Goal: Task Accomplishment & Management: Use online tool/utility

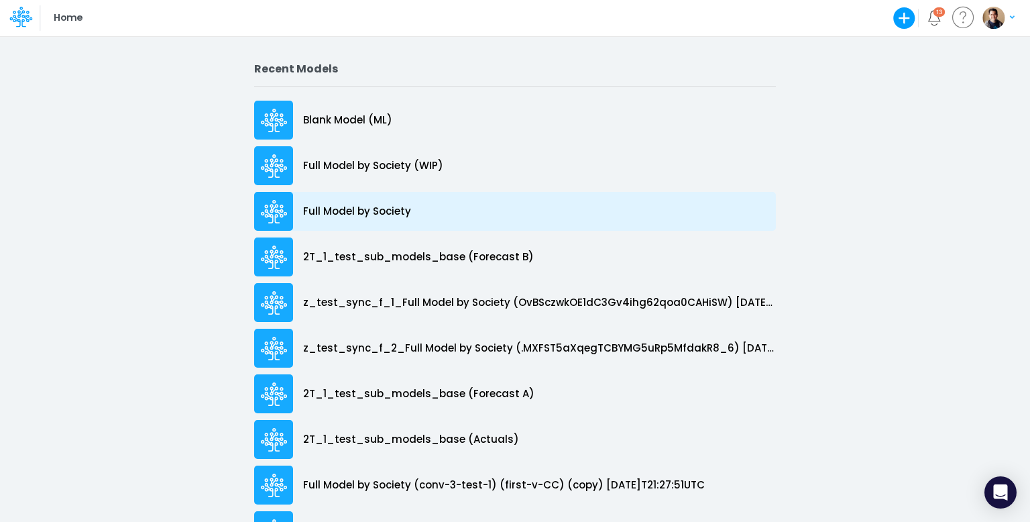
click at [355, 210] on p "Full Model by Society" at bounding box center [357, 211] width 108 height 15
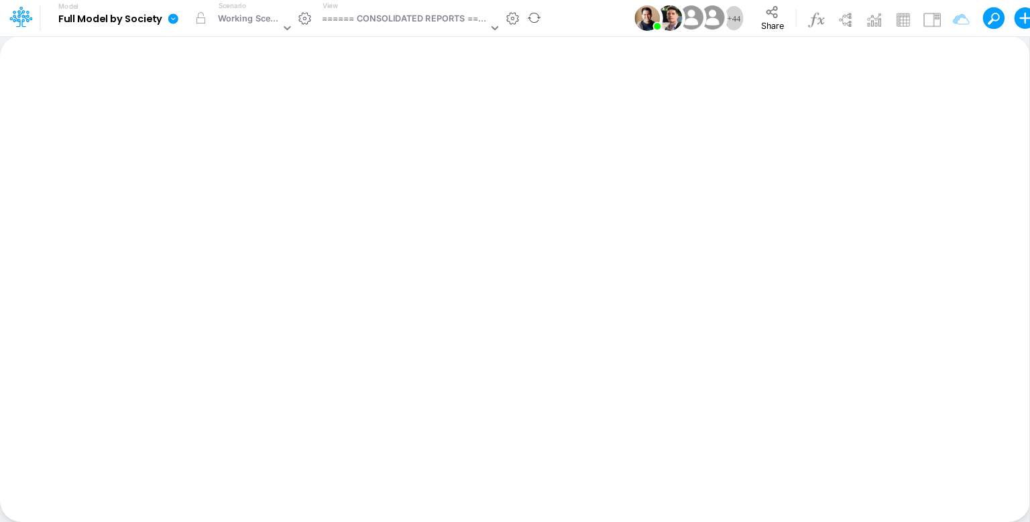
click at [172, 18] on icon at bounding box center [173, 18] width 10 height 10
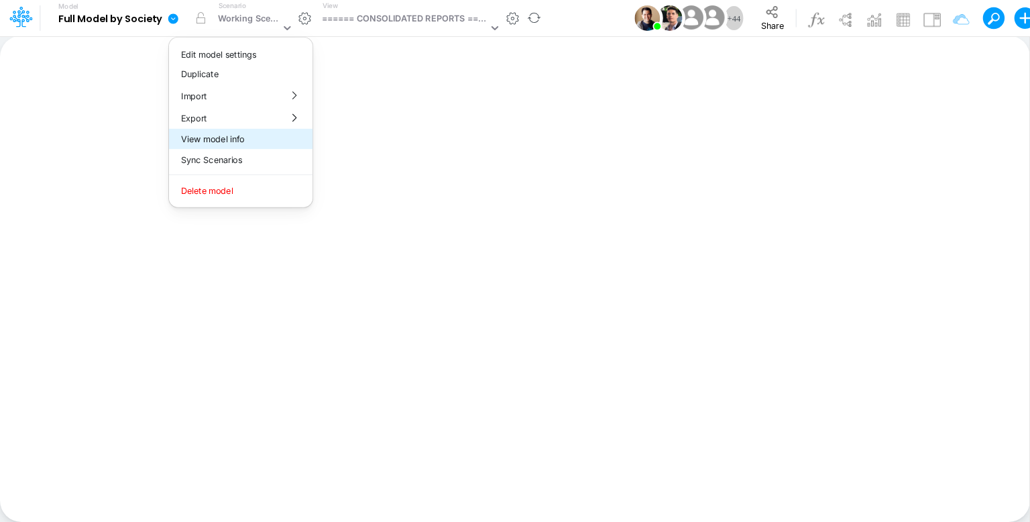
click at [246, 140] on button "View model info" at bounding box center [241, 139] width 144 height 21
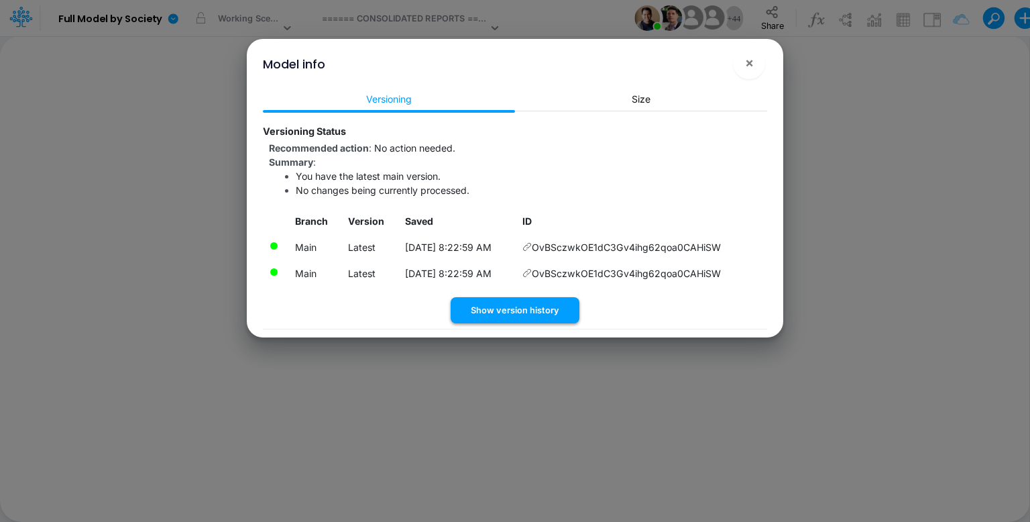
click at [499, 304] on button "Show version history" at bounding box center [515, 310] width 129 height 26
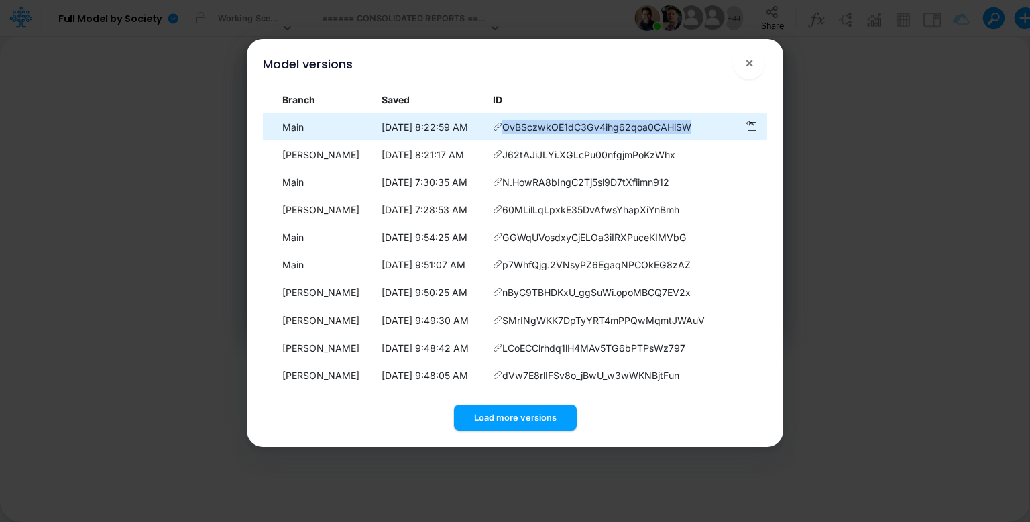
drag, startPoint x: 724, startPoint y: 126, endPoint x: 531, endPoint y: 127, distance: 193.2
click at [531, 127] on td "OvBSczwkOE1dC3Gv4ihg62qoa0CAHiSW" at bounding box center [613, 127] width 252 height 26
copy span "OvBSczwkOE1dC3Gv4ihg62qoa0CAHiSW"
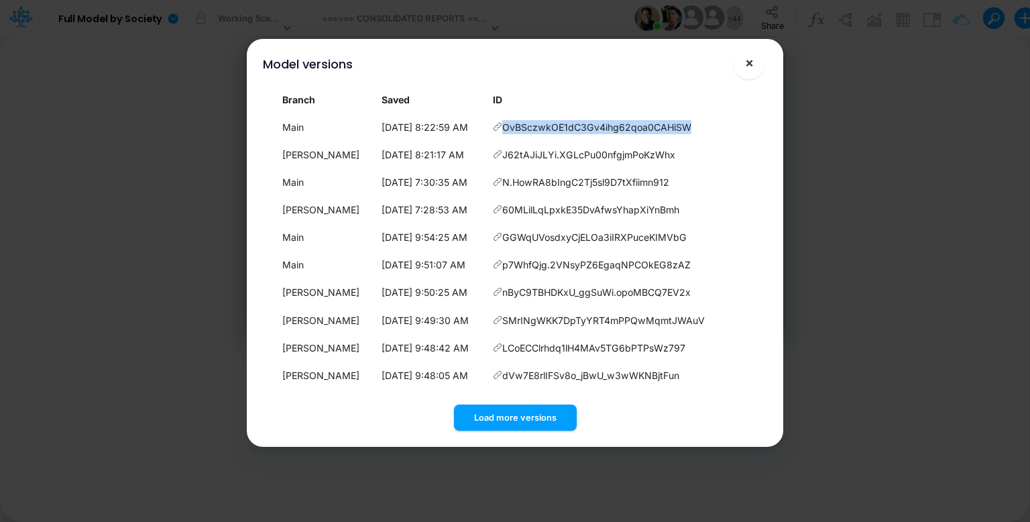
click at [749, 68] on span "×" at bounding box center [749, 62] width 9 height 16
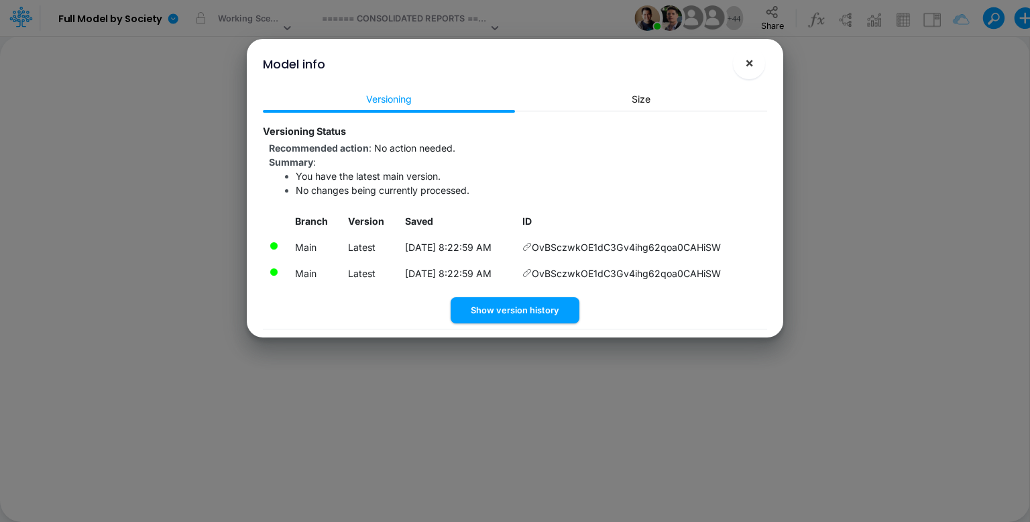
click at [755, 63] on button "×" at bounding box center [749, 63] width 32 height 32
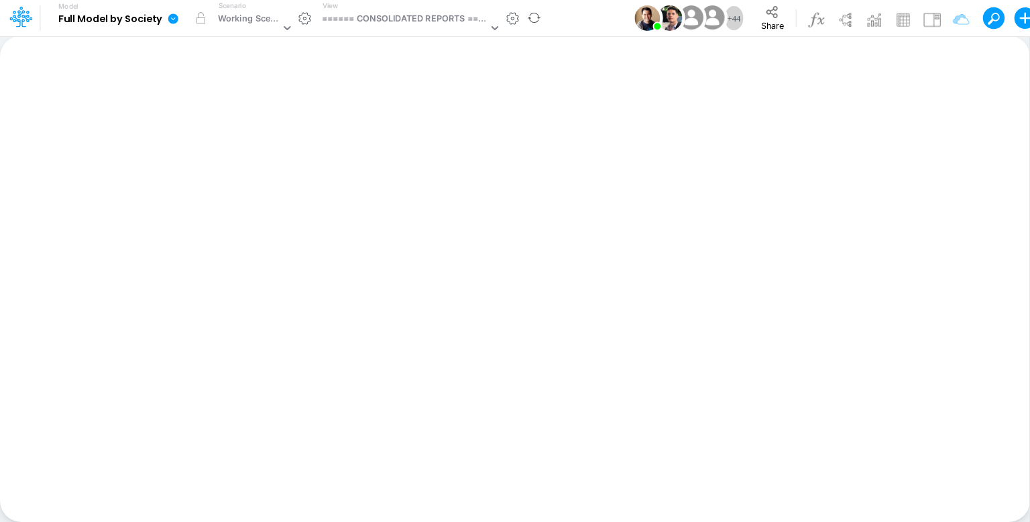
click at [176, 19] on icon at bounding box center [173, 18] width 10 height 10
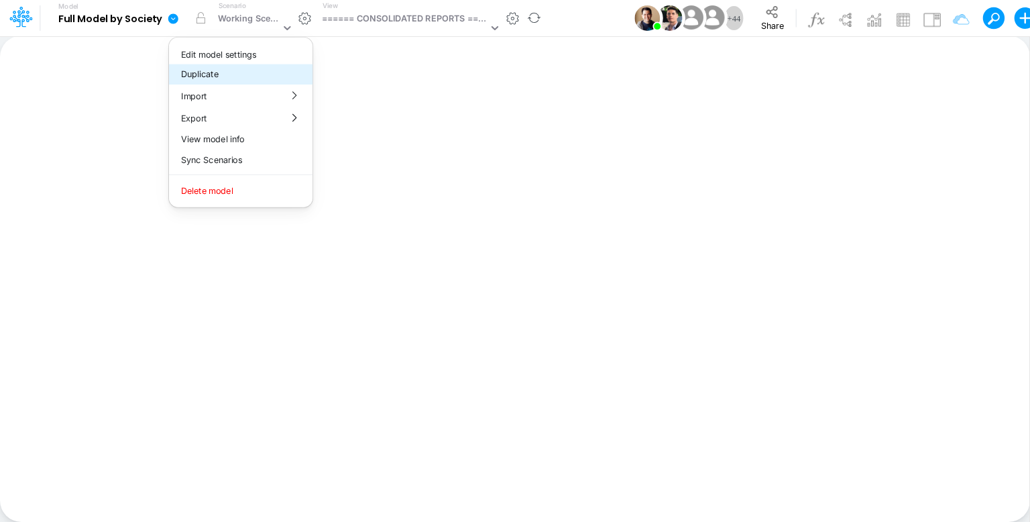
click at [209, 68] on button "Duplicate" at bounding box center [241, 74] width 144 height 21
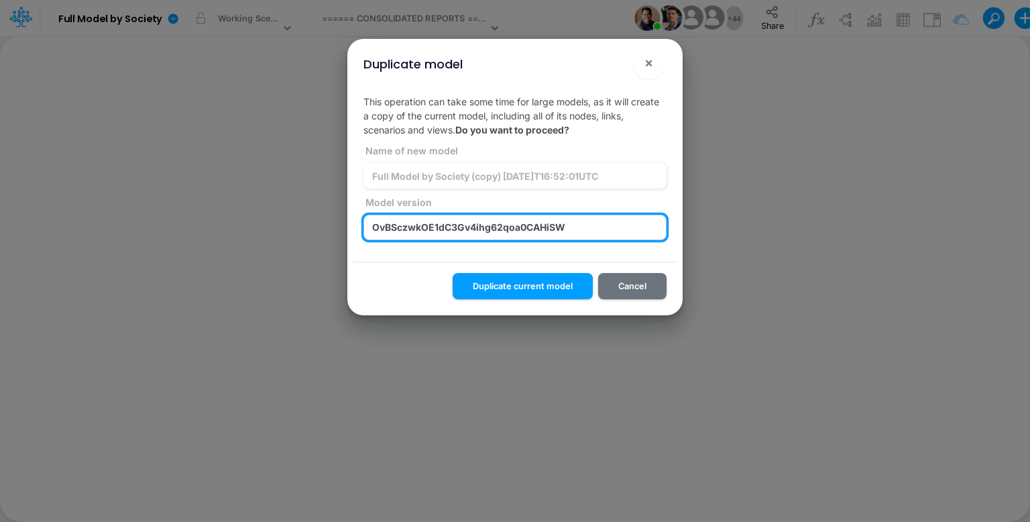
drag, startPoint x: 581, startPoint y: 231, endPoint x: 236, endPoint y: 221, distance: 345.0
click at [236, 221] on div "Duplicate model × This operation can take some time for large models, as it wil…" at bounding box center [515, 261] width 1030 height 522
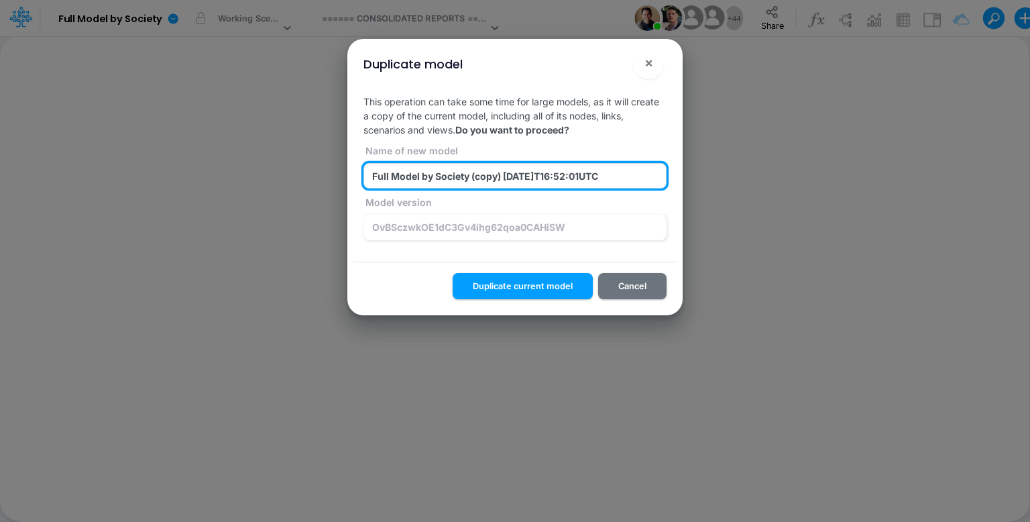
click at [490, 178] on input "Full Model by Society (copy) 2025-08-13T16:52:01UTC" at bounding box center [515, 175] width 303 height 25
paste input "OvBSczwkOE1dC3Gv4ihg62qoa0CAHiSW"
click at [529, 176] on input "z_test_sync_f_1_Full Model by Society (OvBSczwkOE1dC3Gv4ihg62qoa0CAHiSW) [DATE]…" at bounding box center [515, 175] width 303 height 25
type input "z_test_sync_f_1_Full Model by Society (OvBSczwkOE1dC3Gv4ihg62qoa0CAHiSW) [DATE]…"
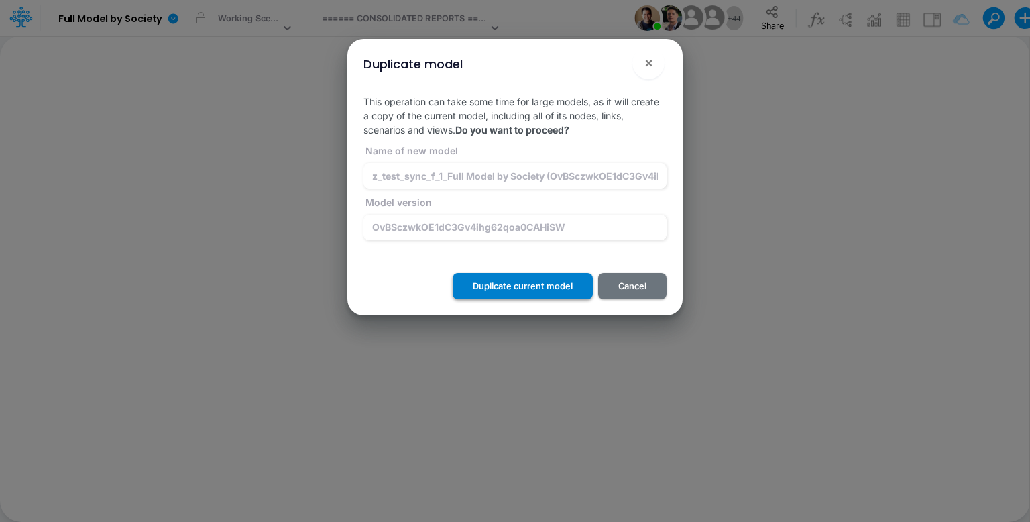
click at [543, 288] on button "Duplicate current model" at bounding box center [523, 286] width 140 height 26
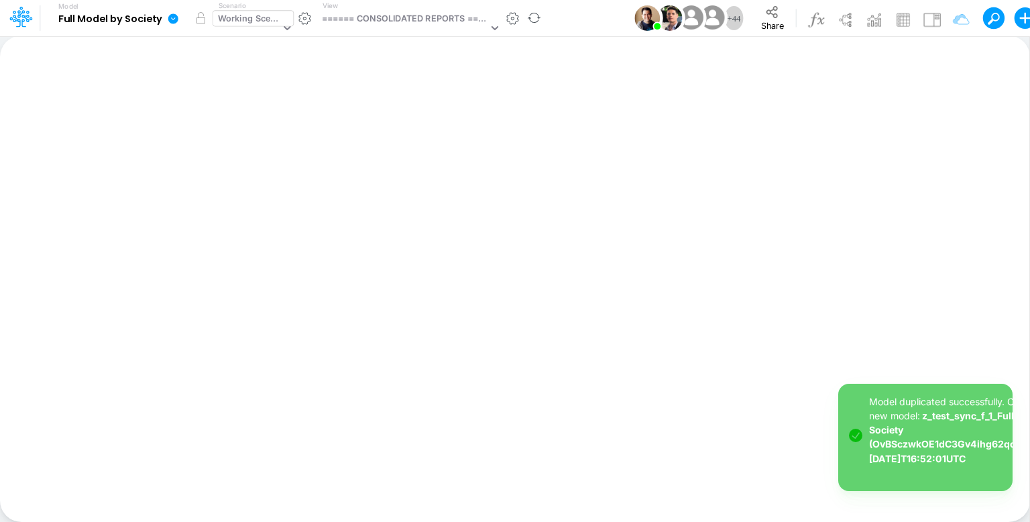
click at [252, 19] on div "Working Scenario" at bounding box center [249, 19] width 62 height 15
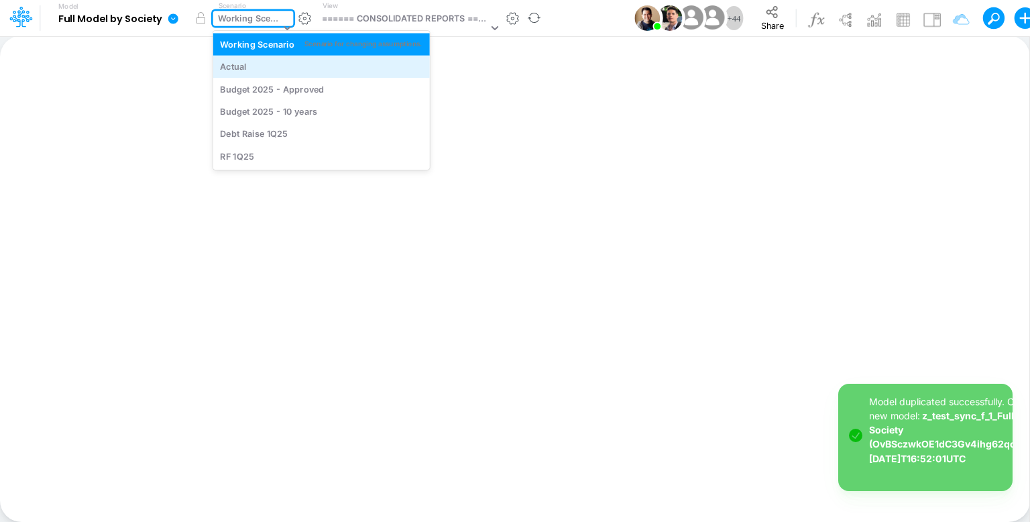
click at [263, 71] on div "Actual" at bounding box center [321, 66] width 203 height 13
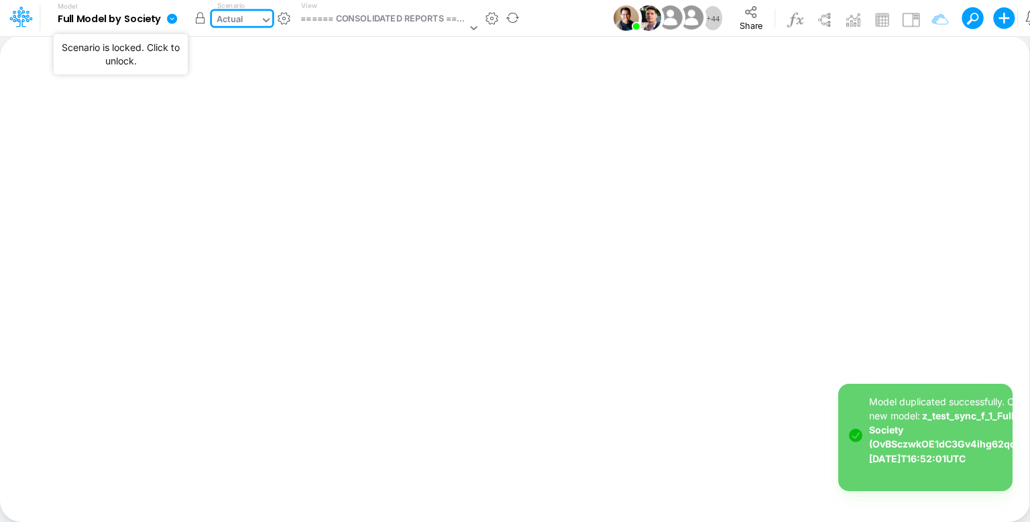
click at [201, 19] on button "button" at bounding box center [200, 18] width 24 height 24
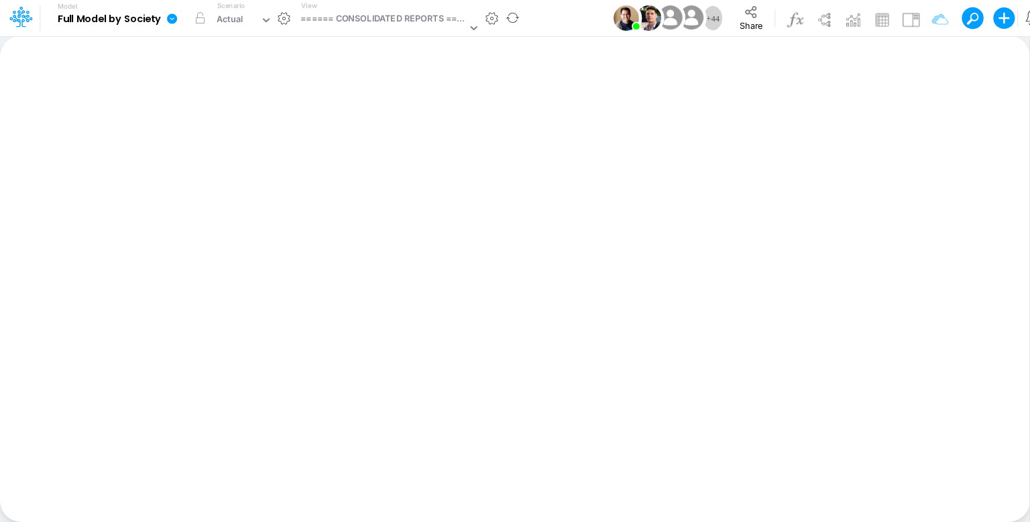
click at [178, 21] on link at bounding box center [174, 18] width 27 height 35
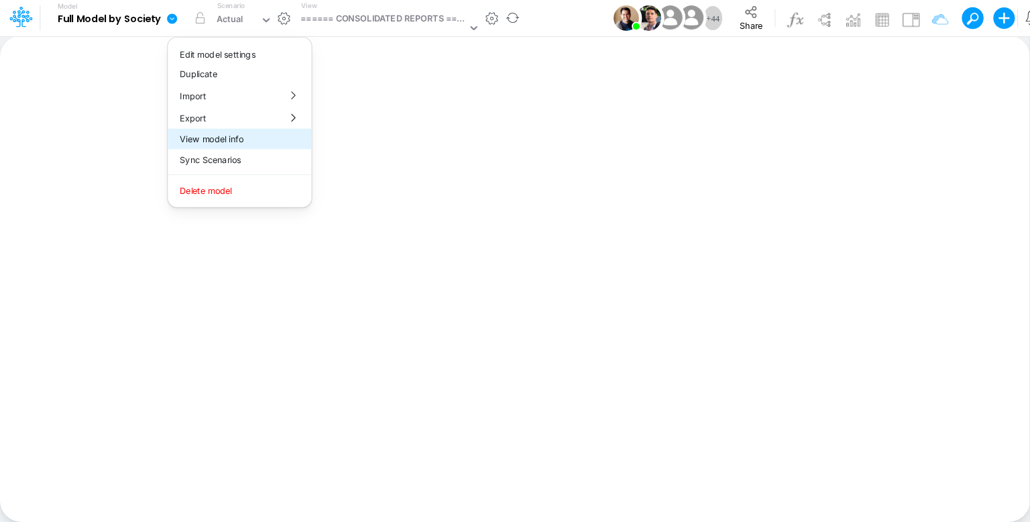
click at [215, 135] on button "View model info" at bounding box center [240, 139] width 144 height 21
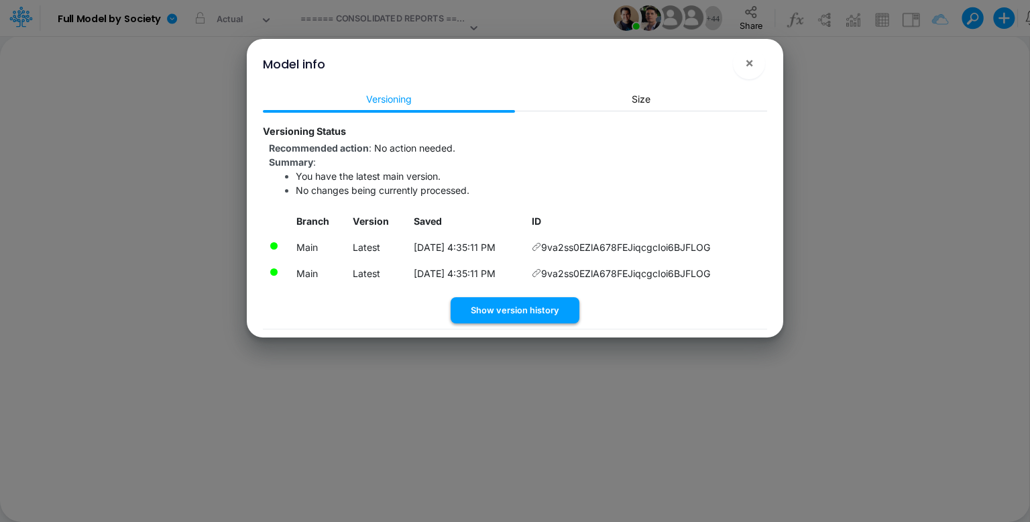
click at [547, 305] on button "Show version history" at bounding box center [515, 310] width 129 height 26
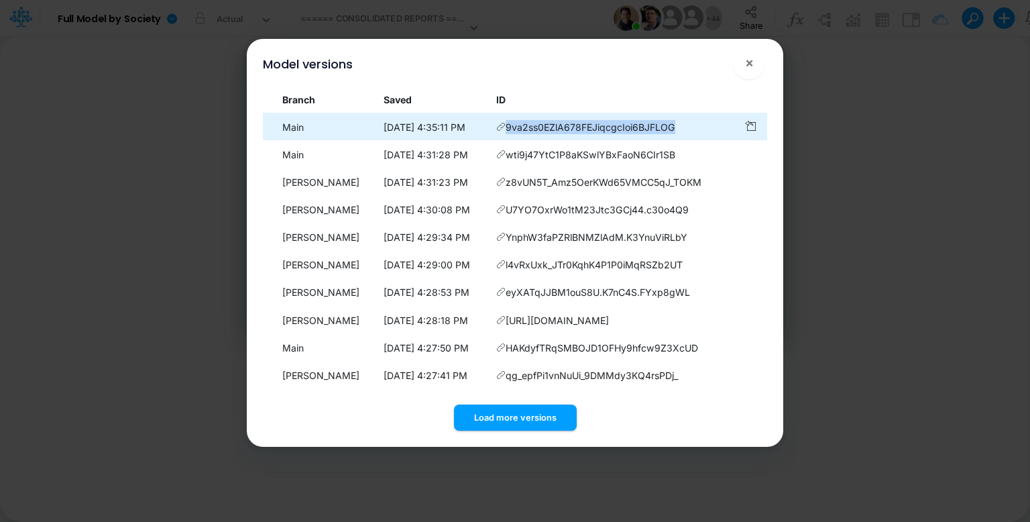
drag, startPoint x: 702, startPoint y: 129, endPoint x: 532, endPoint y: 124, distance: 169.8
click at [532, 124] on td "9va2ss0EZlA678FEJiqcgcIoi6BJFLOG" at bounding box center [614, 127] width 248 height 26
copy td "9va2ss0EZlA678FEJiqcgcIoi6BJFLOG"
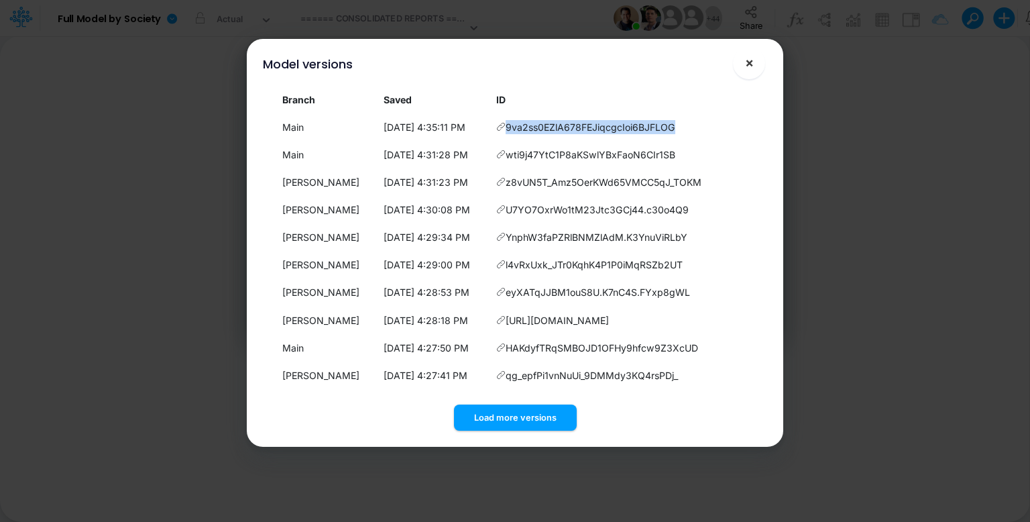
click at [748, 65] on span "×" at bounding box center [749, 62] width 9 height 16
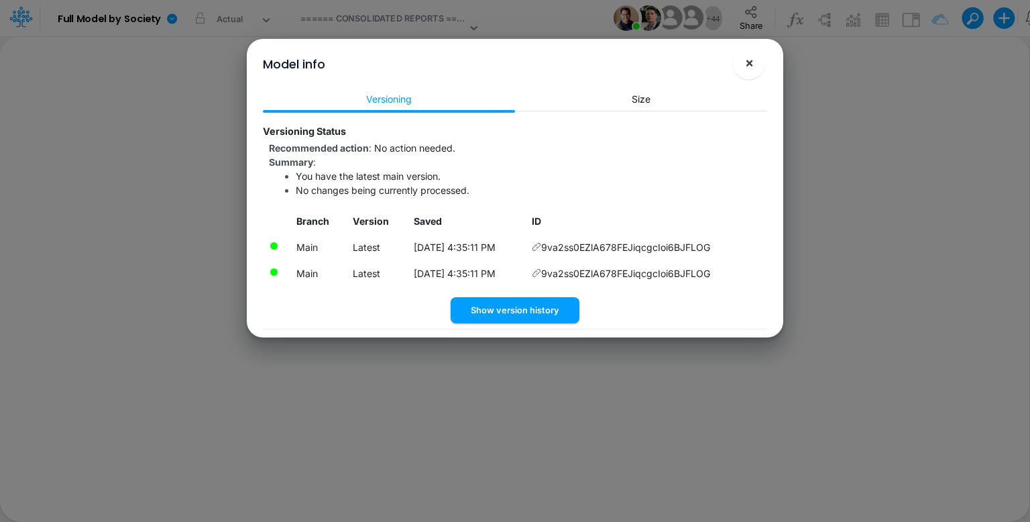
click at [755, 67] on button "×" at bounding box center [749, 63] width 32 height 32
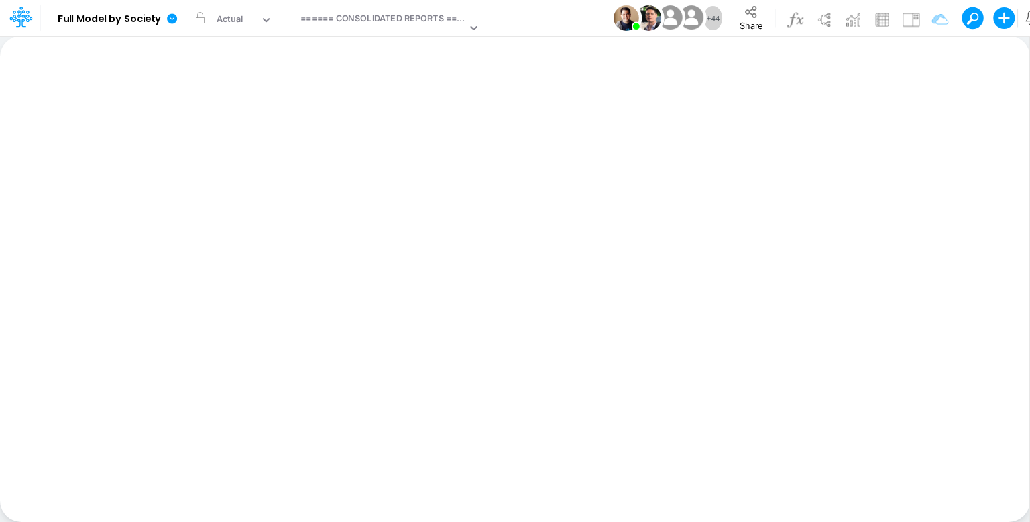
click at [758, 12] on icon at bounding box center [752, 12] width 15 height 15
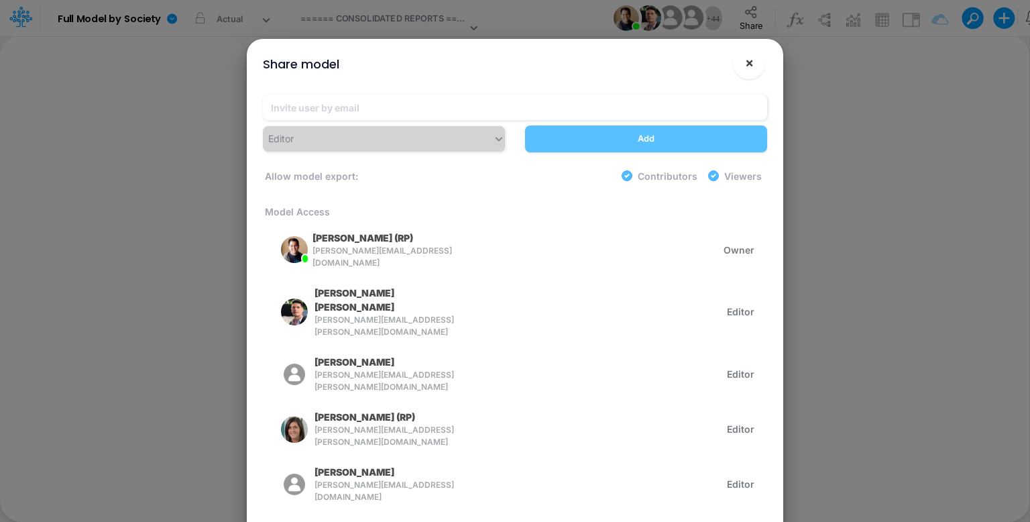
click at [743, 62] on button "×" at bounding box center [749, 63] width 32 height 32
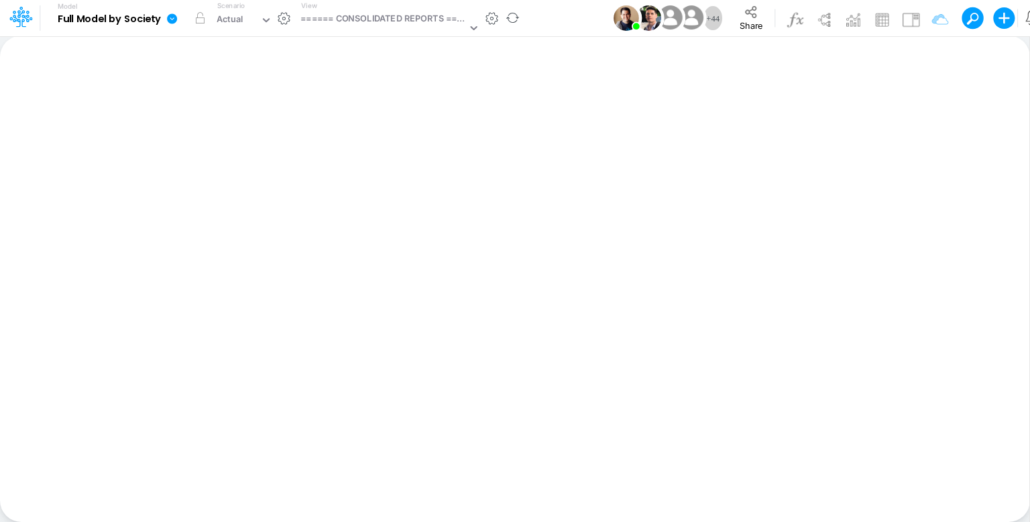
click at [177, 17] on icon at bounding box center [172, 19] width 12 height 12
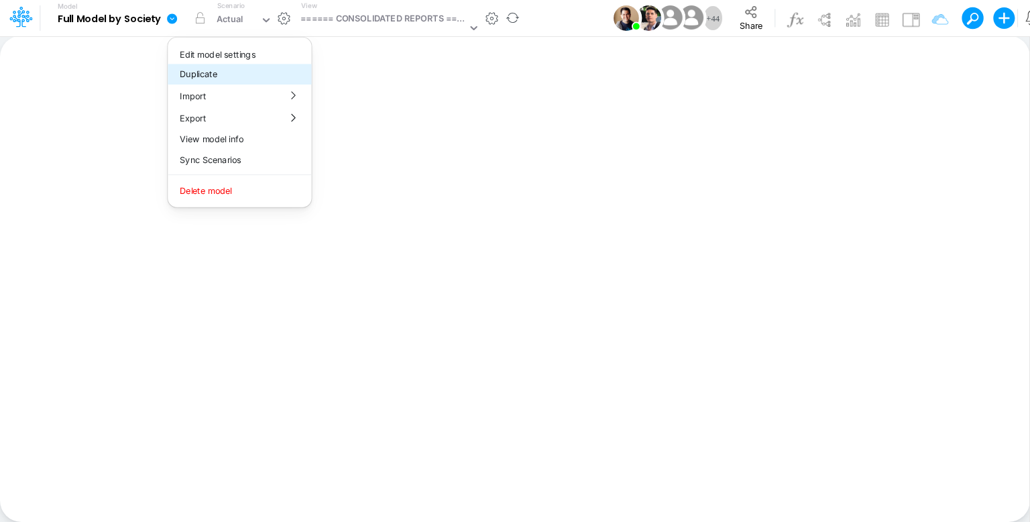
click at [199, 74] on button "Duplicate" at bounding box center [240, 74] width 144 height 21
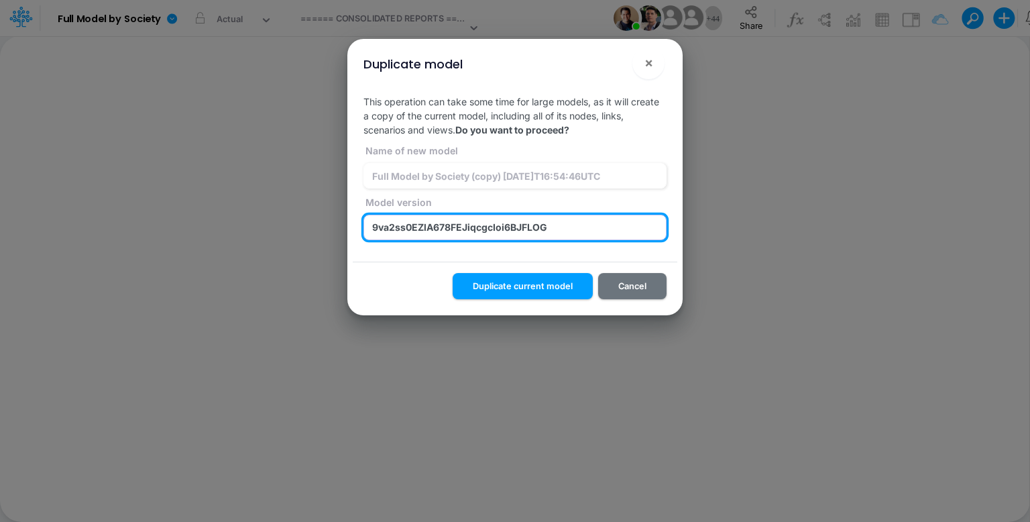
drag, startPoint x: 564, startPoint y: 225, endPoint x: 291, endPoint y: 217, distance: 272.5
click at [291, 217] on div "Duplicate model × This operation can take some time for large models, as it wil…" at bounding box center [515, 261] width 1030 height 522
paste input "text"
type input "9va2ss0EZlA678FEJiqcgcIoi6BJFLOG"
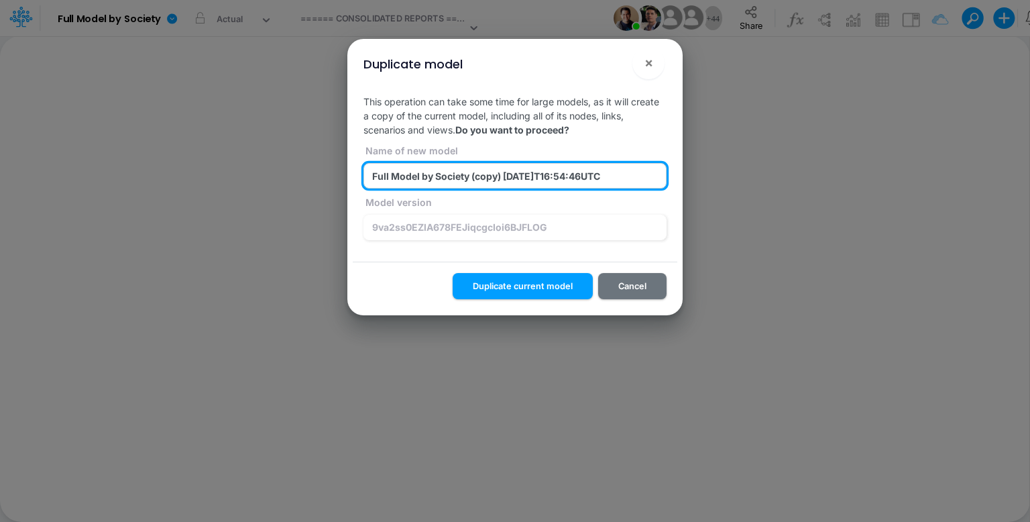
click at [486, 176] on input "Full Model by Society (copy) 2025-08-13T16:54:46UTC" at bounding box center [515, 175] width 303 height 25
paste input "9va2ss0EZlA678FEJiqcgcIoi6BJFLOG"
click at [483, 176] on input "Full Model by Society ( 9va2ss0EZlA678FEJiqcgcIoi6BJFLOG) 2025-08-13T16:54:46UTC" at bounding box center [515, 175] width 303 height 25
type input "z_test_sync_a_1_Full Model by Society (9va2ss0EZlA678FEJiqcgcIoi6BJFLOG) 2025-0…"
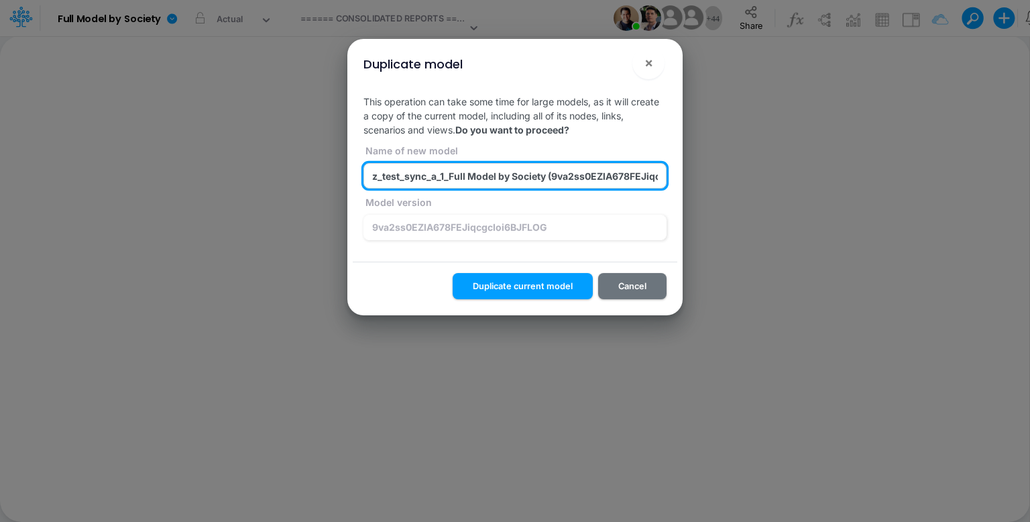
click at [511, 170] on input "z_test_sync_a_1_Full Model by Society (9va2ss0EZlA678FEJiqcgcIoi6BJFLOG) 2025-0…" at bounding box center [515, 175] width 303 height 25
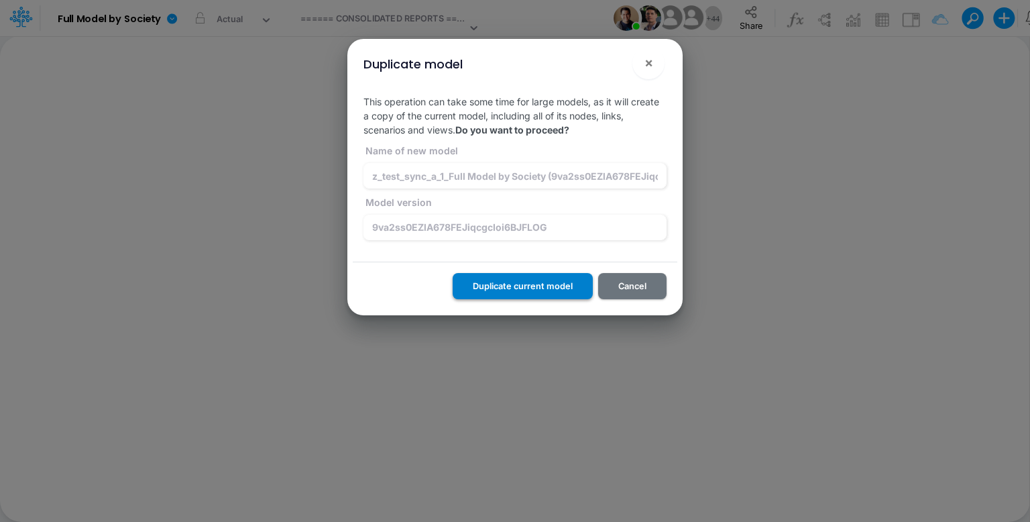
click at [555, 283] on button "Duplicate current model" at bounding box center [523, 286] width 140 height 26
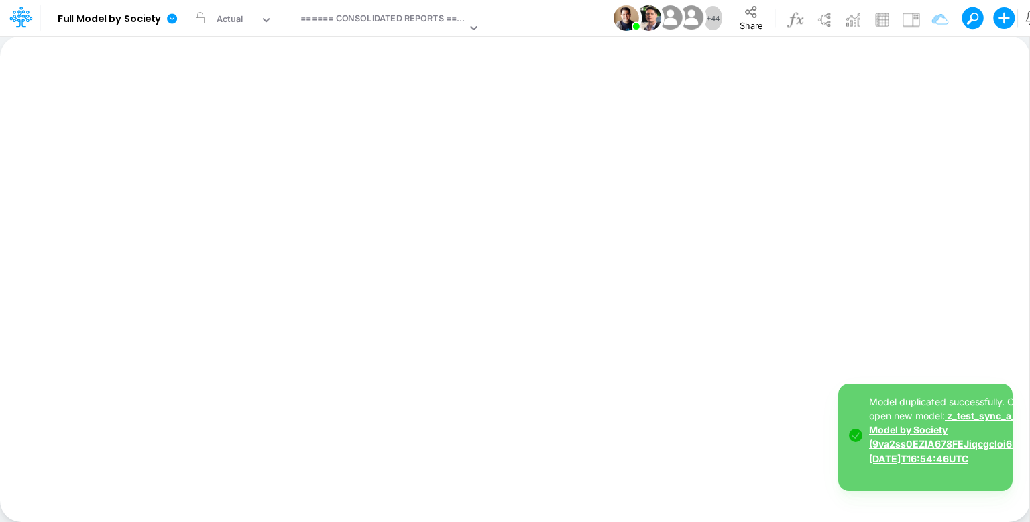
click at [955, 441] on link "z_test_sync_a_1_Full Model by Society (9va2ss0EZlA678FEJiqcgcIoi6BJFLOG) 2025-0…" at bounding box center [960, 437] width 183 height 54
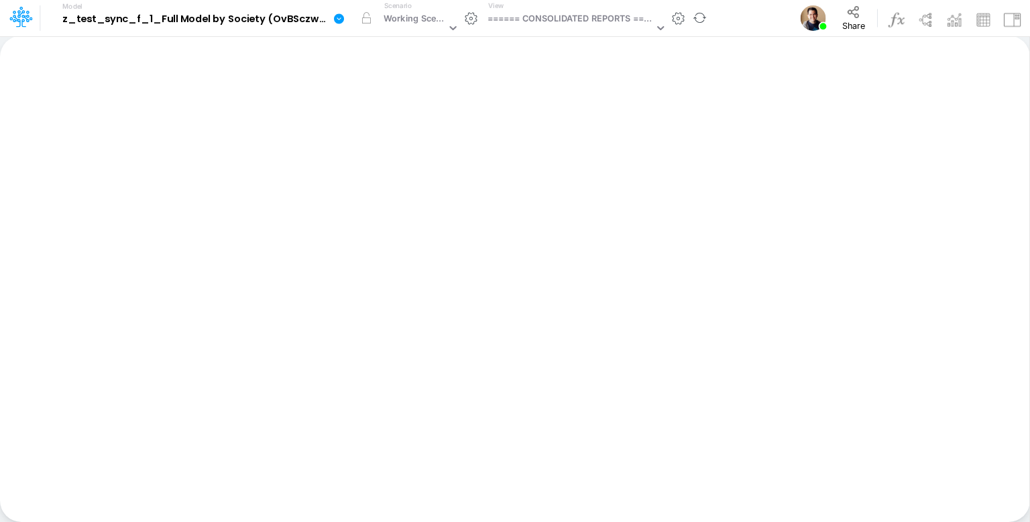
click at [344, 15] on icon at bounding box center [339, 19] width 12 height 12
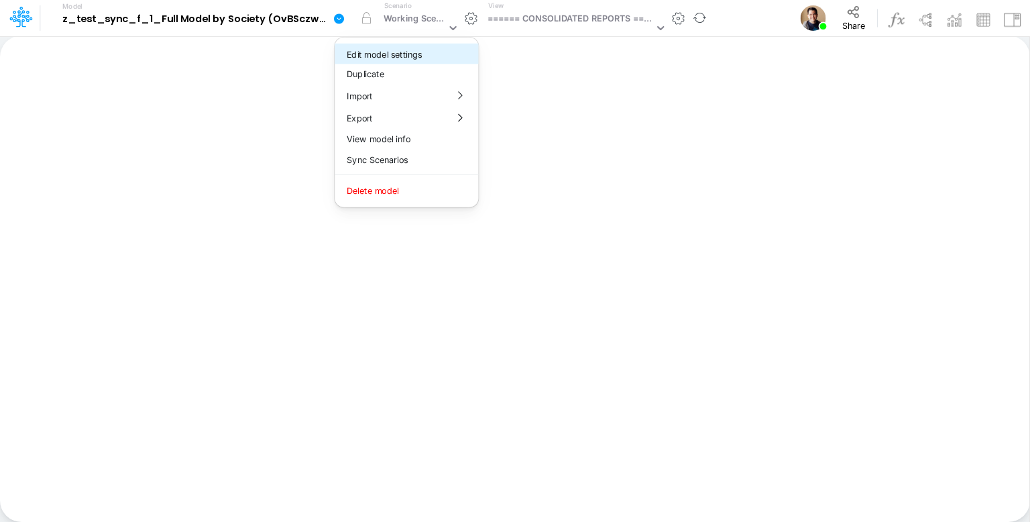
click at [404, 51] on button "Edit model settings" at bounding box center [407, 54] width 144 height 21
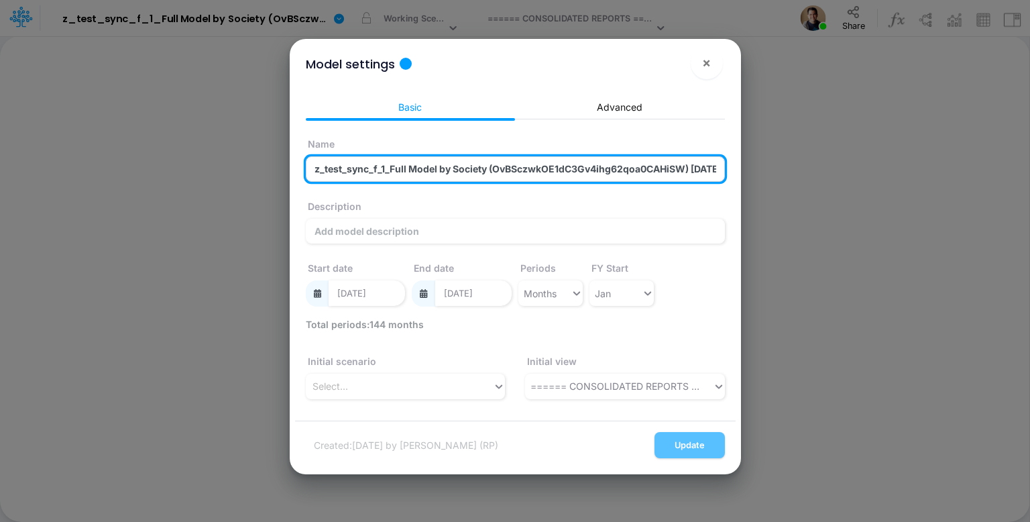
click at [590, 162] on input "z_test_sync_f_1_Full Model by Society (OvBSczwkOE1dC3Gv4ihg62qoa0CAHiSW) [DATE]…" at bounding box center [515, 168] width 419 height 25
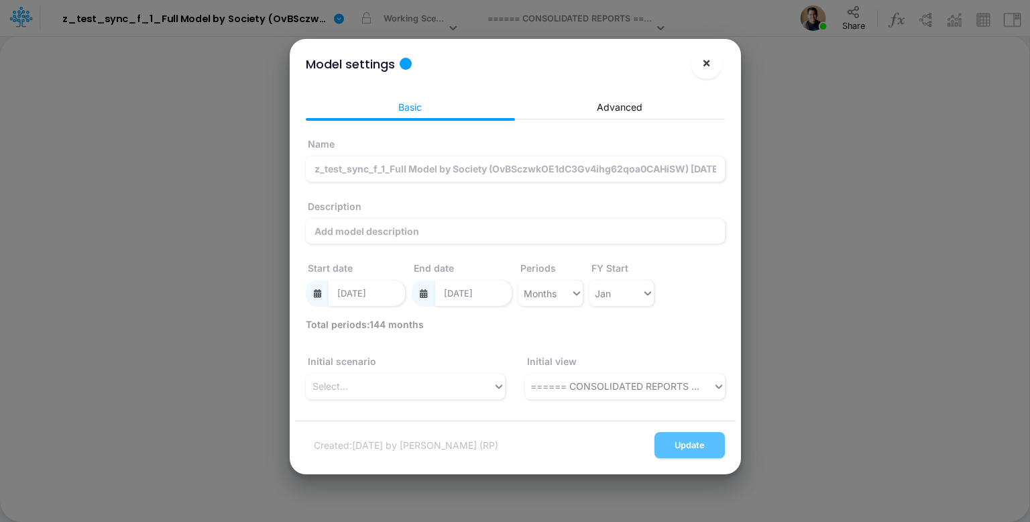
click at [711, 64] on span "×" at bounding box center [706, 62] width 9 height 16
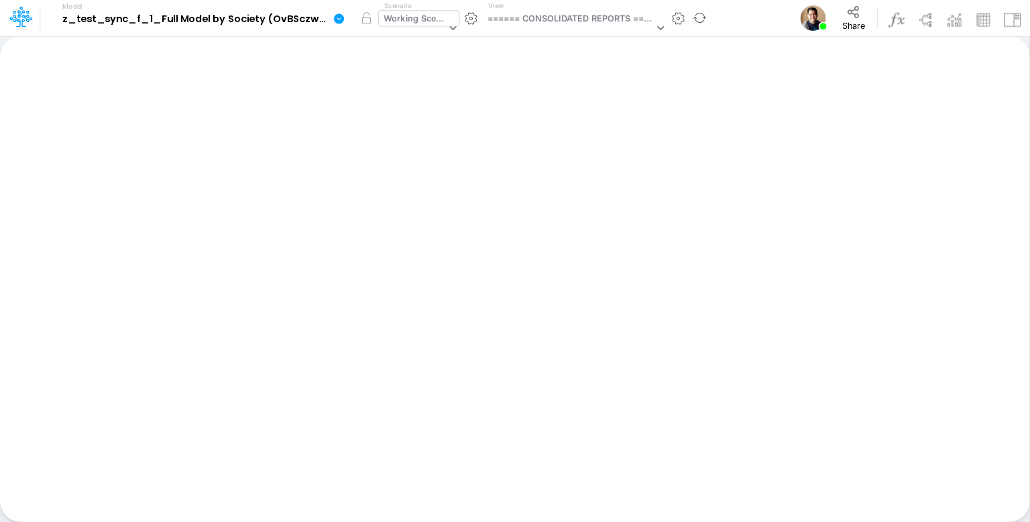
click at [411, 17] on div "Working Scenario" at bounding box center [415, 19] width 62 height 15
click at [405, 15] on div "Actual" at bounding box center [395, 20] width 27 height 15
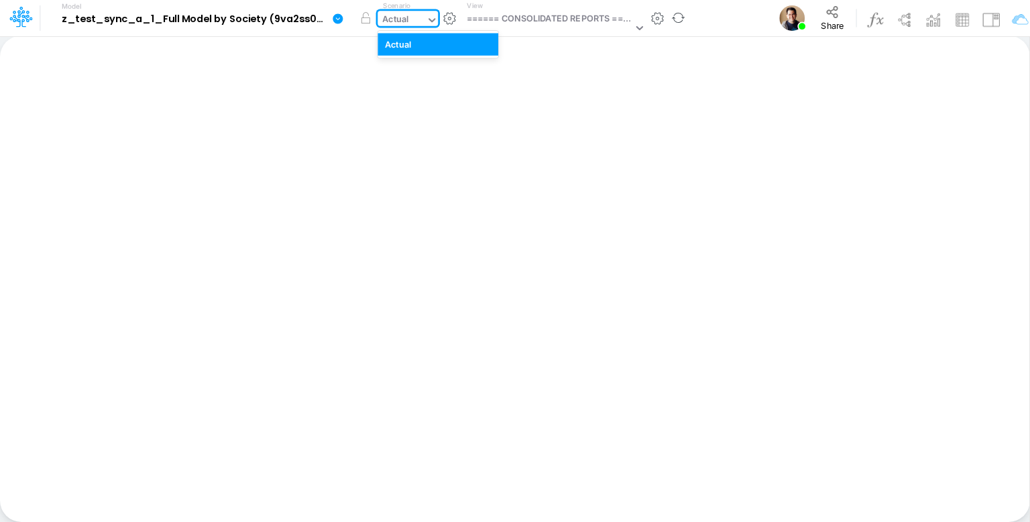
click at [405, 15] on div "Actual" at bounding box center [395, 20] width 27 height 15
click at [345, 16] on link at bounding box center [340, 18] width 27 height 35
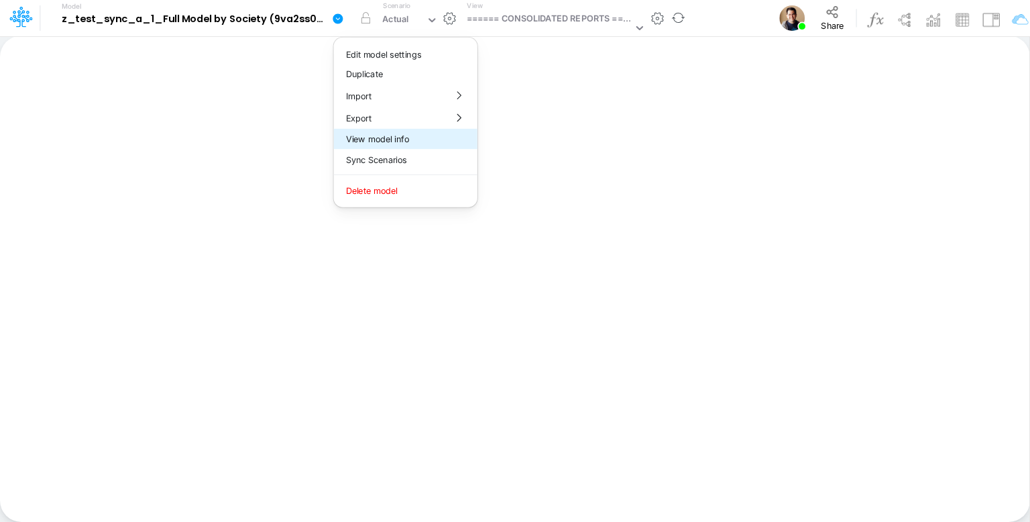
click at [402, 140] on button "View model info" at bounding box center [406, 139] width 144 height 21
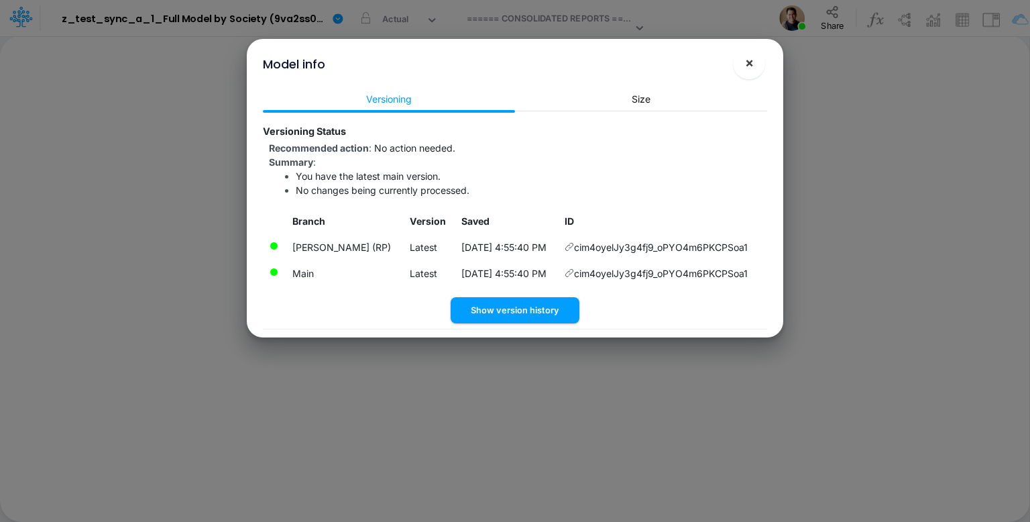
click at [749, 59] on span "×" at bounding box center [749, 62] width 9 height 16
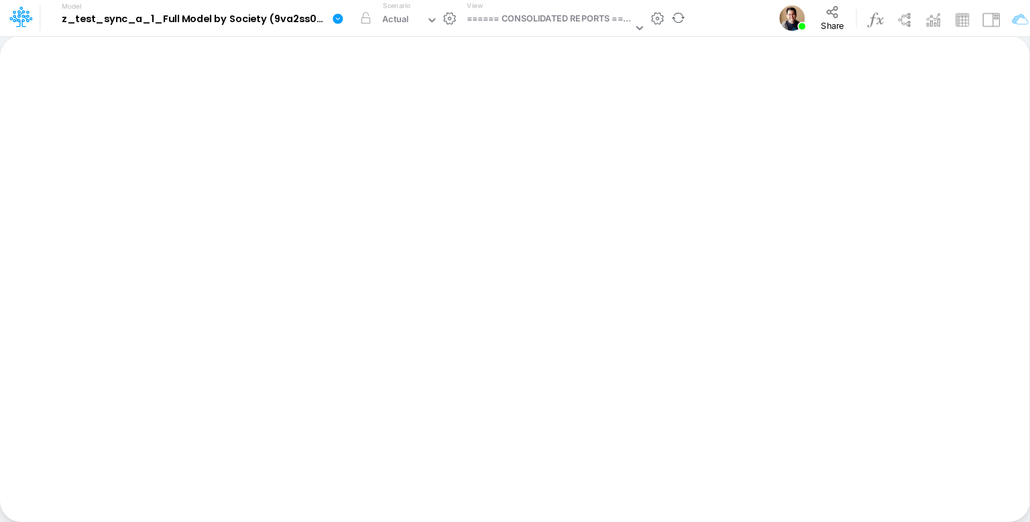
click at [336, 22] on icon at bounding box center [338, 18] width 10 height 10
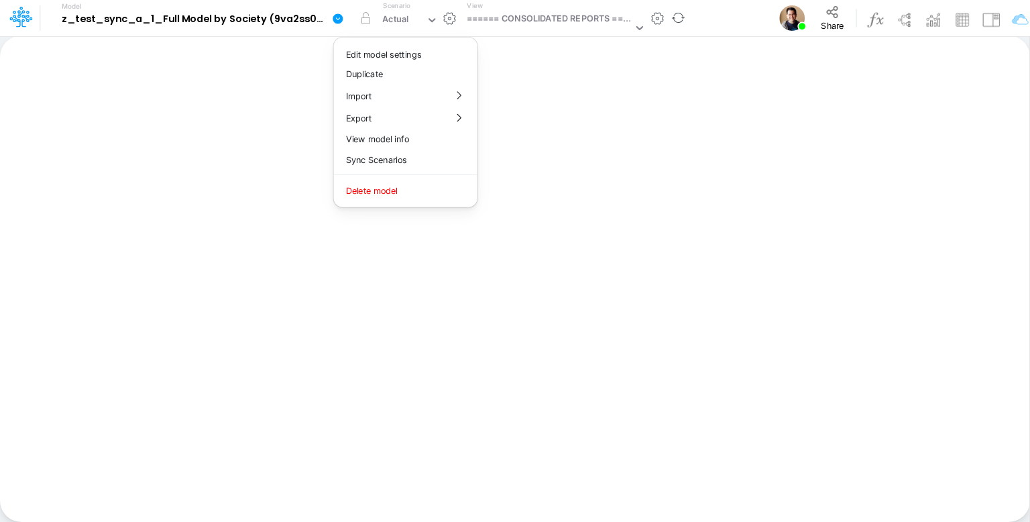
click at [336, 22] on icon at bounding box center [338, 18] width 10 height 10
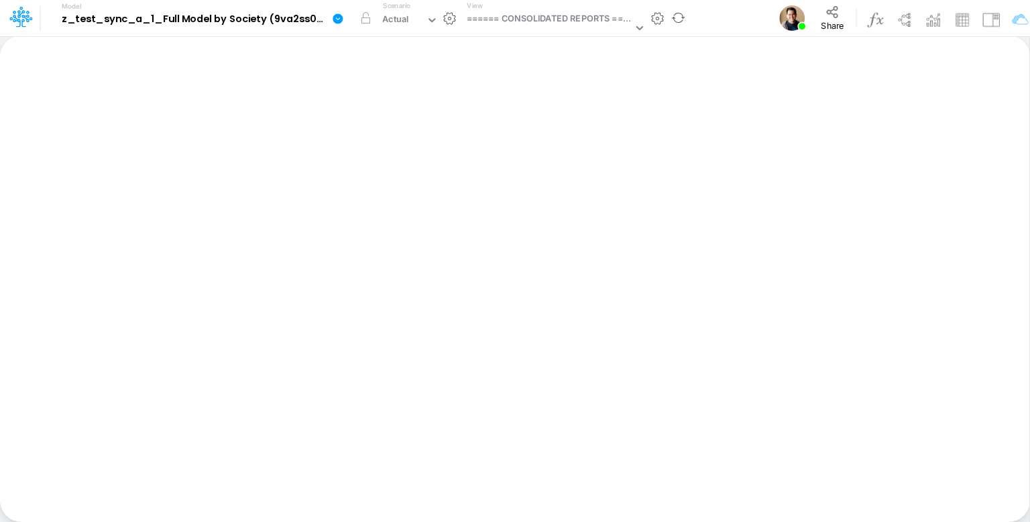
click at [338, 21] on icon at bounding box center [338, 18] width 10 height 10
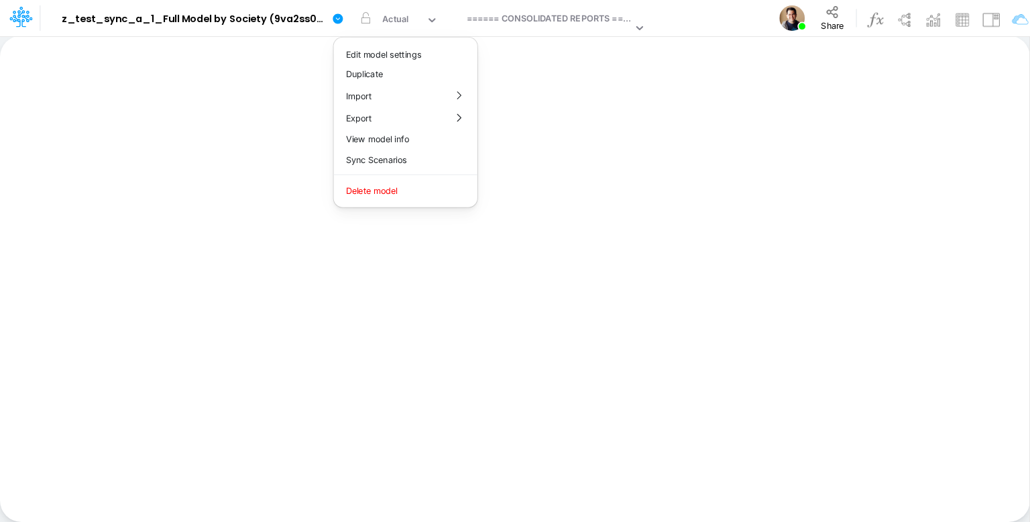
drag, startPoint x: 691, startPoint y: 28, endPoint x: 733, endPoint y: 19, distance: 42.5
click at [733, 19] on div "Model z_test_sync_a_1_Full Model by Society (9va2ss0EZlA678FEJiqcgcIoi6BJFLOG) …" at bounding box center [601, 18] width 1083 height 36
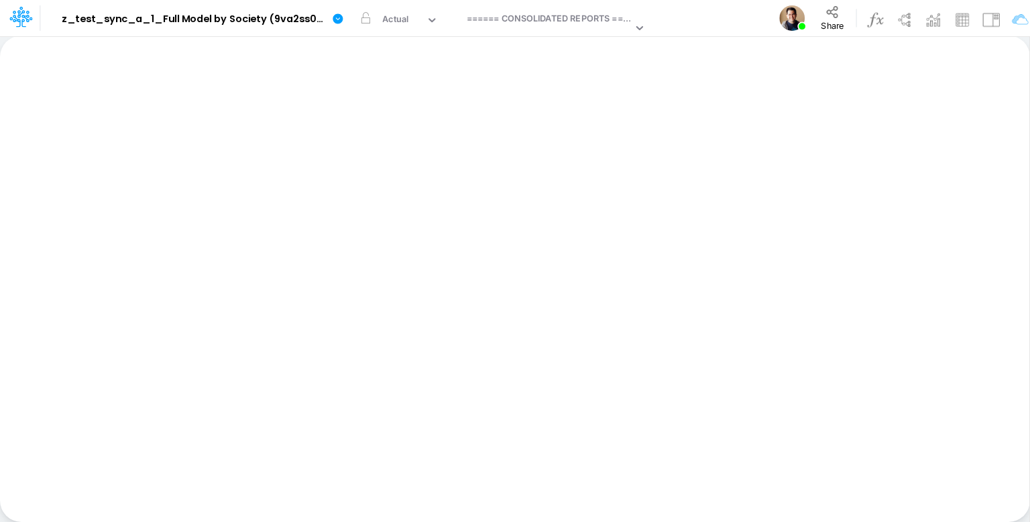
click at [733, 19] on div "Model z_test_sync_a_1_Full Model by Society (9va2ss0EZlA678FEJiqcgcIoi6BJFLOG) …" at bounding box center [601, 18] width 1083 height 36
click at [343, 18] on icon at bounding box center [338, 19] width 12 height 12
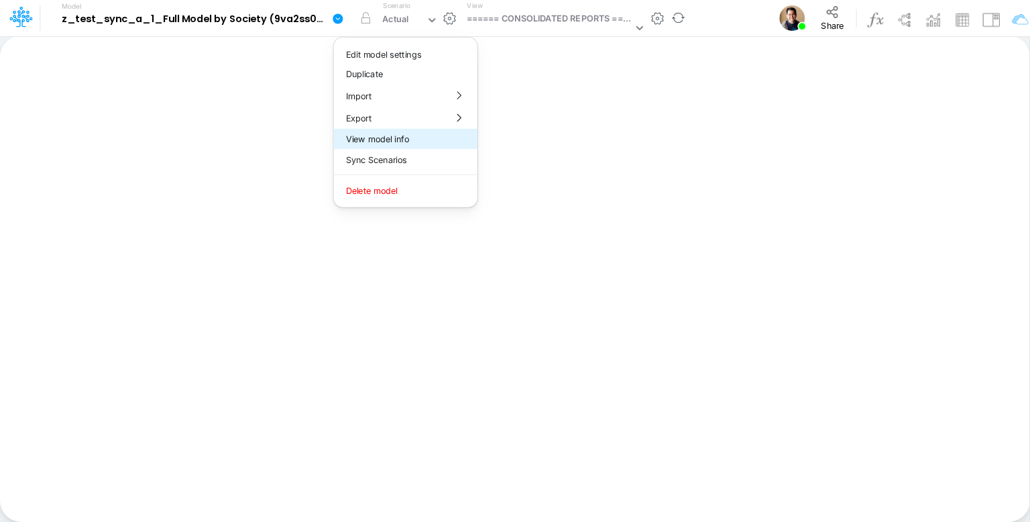
click at [429, 146] on button "View model info" at bounding box center [406, 139] width 144 height 21
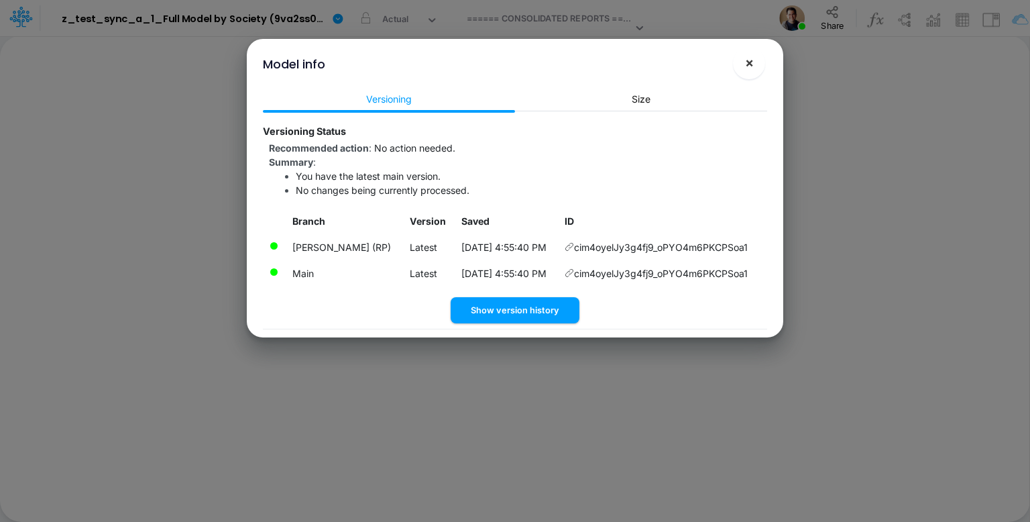
click at [745, 65] on span "×" at bounding box center [749, 62] width 9 height 16
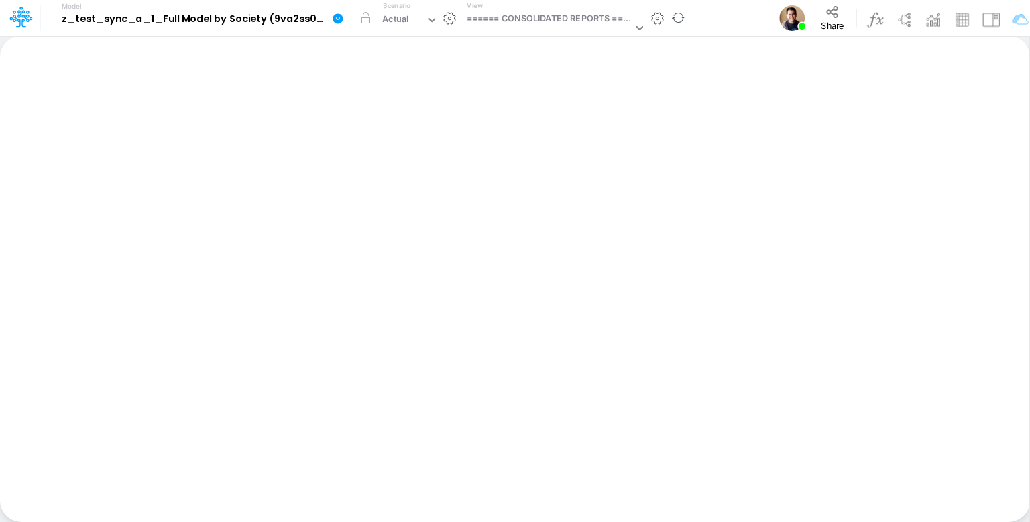
click at [337, 15] on icon at bounding box center [338, 18] width 10 height 10
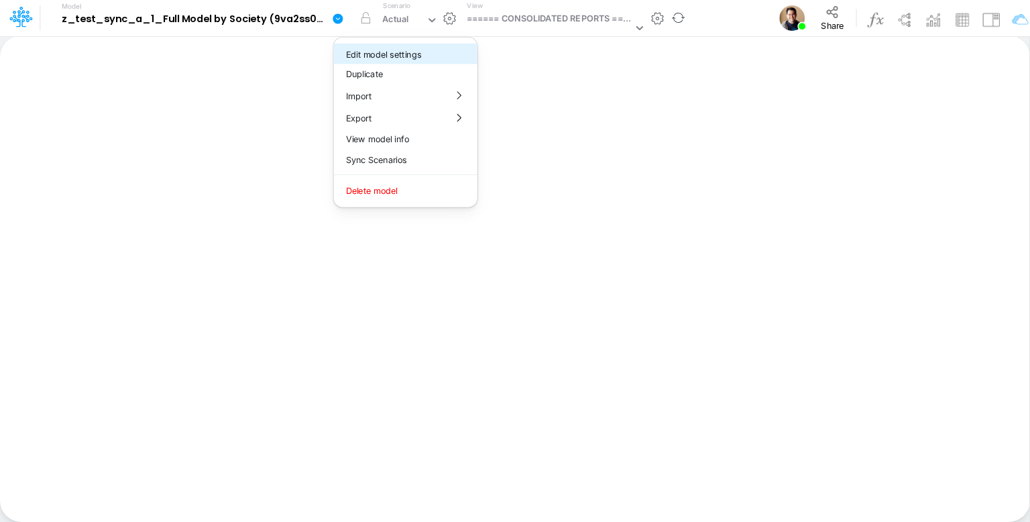
click at [366, 53] on button "Edit model settings" at bounding box center [406, 54] width 144 height 21
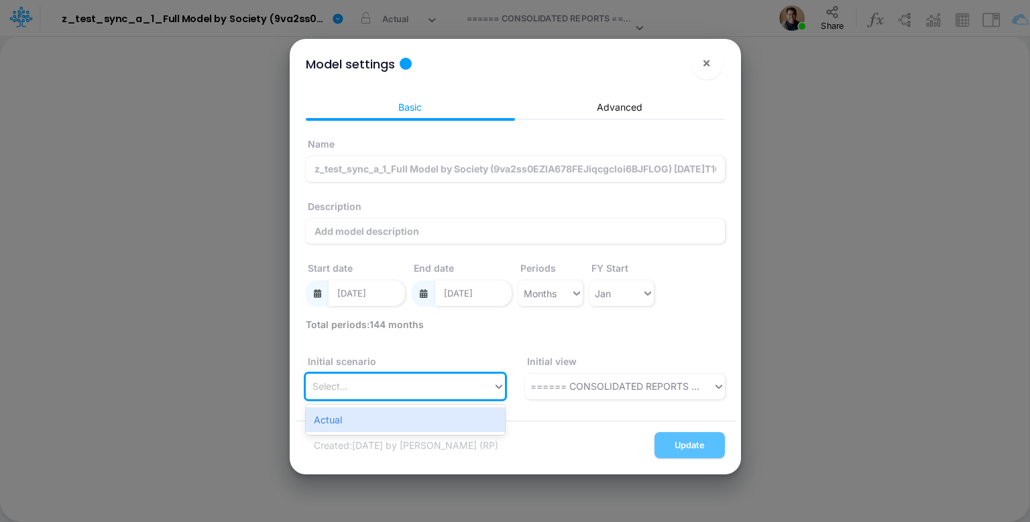
click at [390, 381] on div "Select..." at bounding box center [400, 386] width 188 height 22
click at [714, 68] on button "×" at bounding box center [707, 63] width 32 height 32
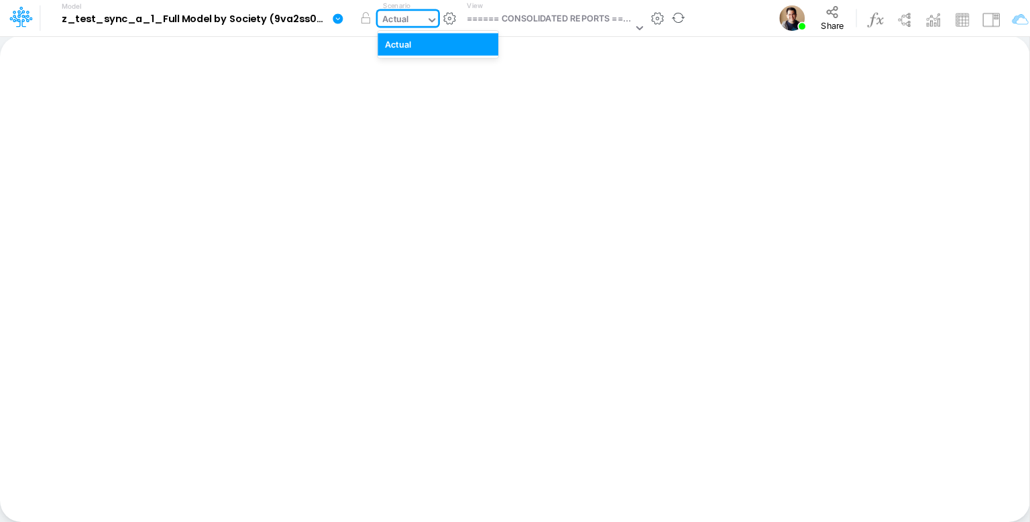
click at [397, 21] on div "Actual" at bounding box center [395, 20] width 27 height 15
click at [397, 23] on div "Actual" at bounding box center [395, 20] width 27 height 15
click at [409, 25] on div "Actual" at bounding box center [402, 21] width 48 height 20
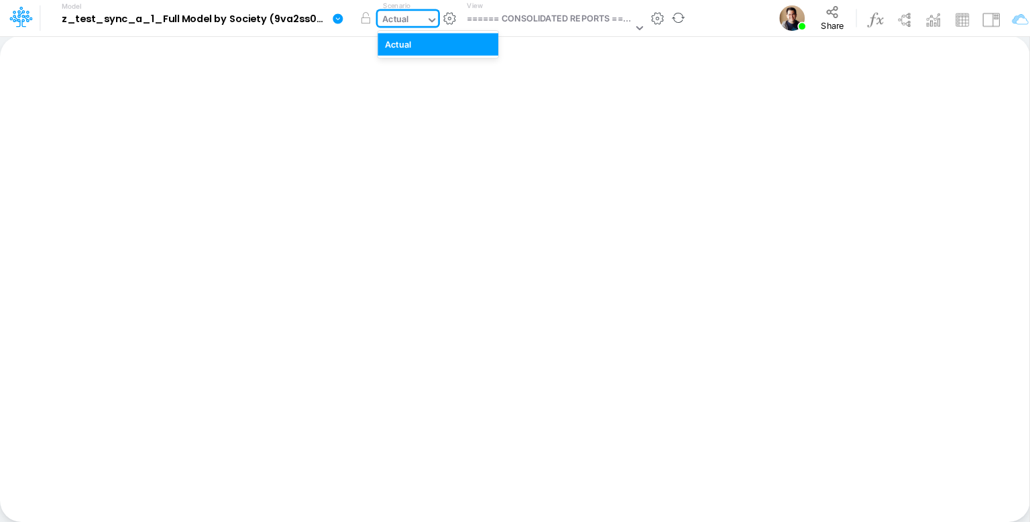
click at [409, 25] on div "Actual" at bounding box center [402, 21] width 48 height 20
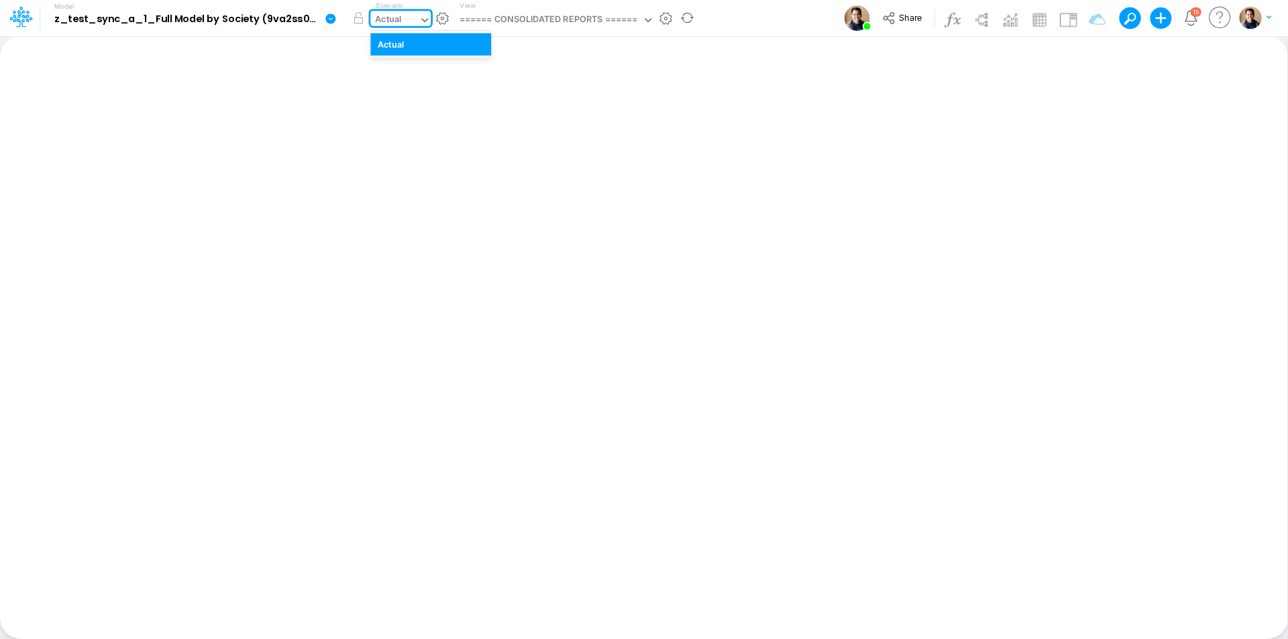
click at [385, 19] on div "Actual" at bounding box center [389, 20] width 27 height 15
click at [608, 23] on div "====== CONSOLIDATED REPORTS ======" at bounding box center [549, 20] width 178 height 15
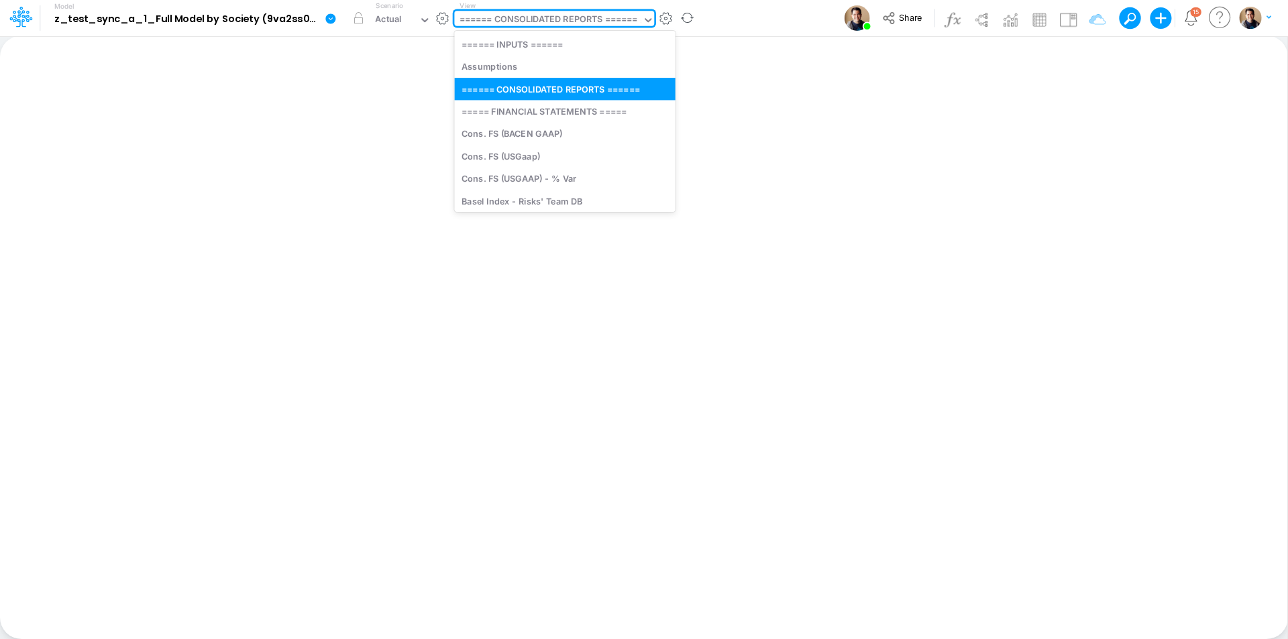
type input "=="
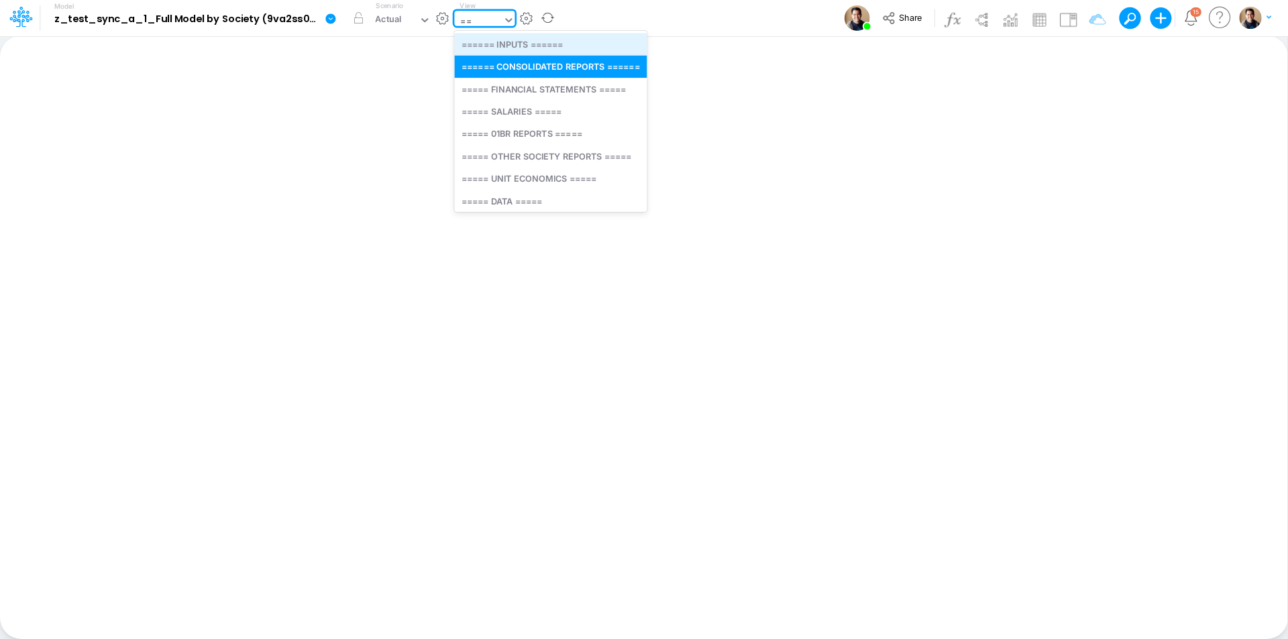
click at [584, 41] on div "====== INPUTS ======" at bounding box center [550, 44] width 193 height 22
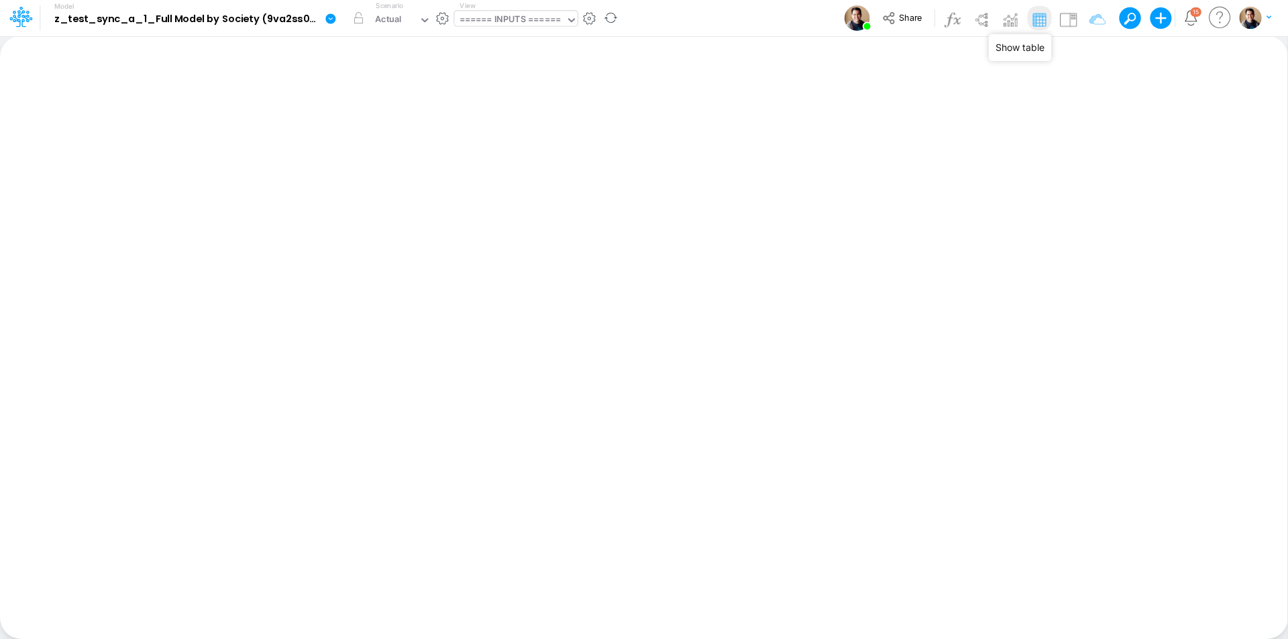
click at [1030, 21] on img at bounding box center [1038, 19] width 21 height 21
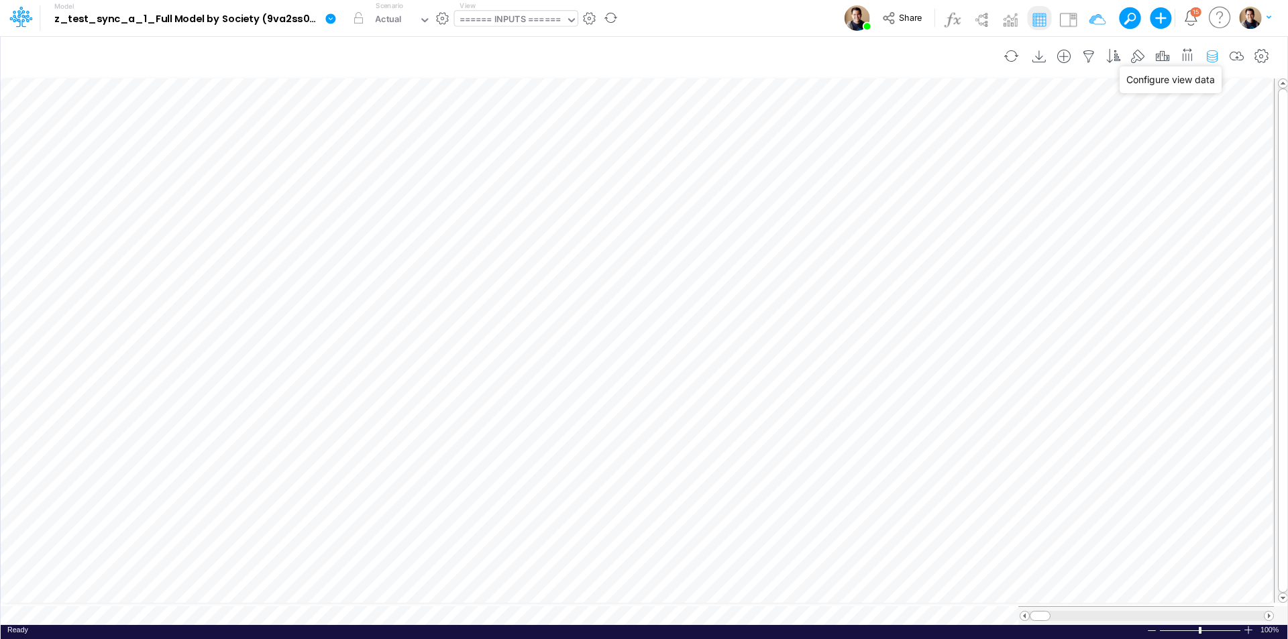
click at [1030, 52] on icon "button" at bounding box center [1212, 57] width 20 height 14
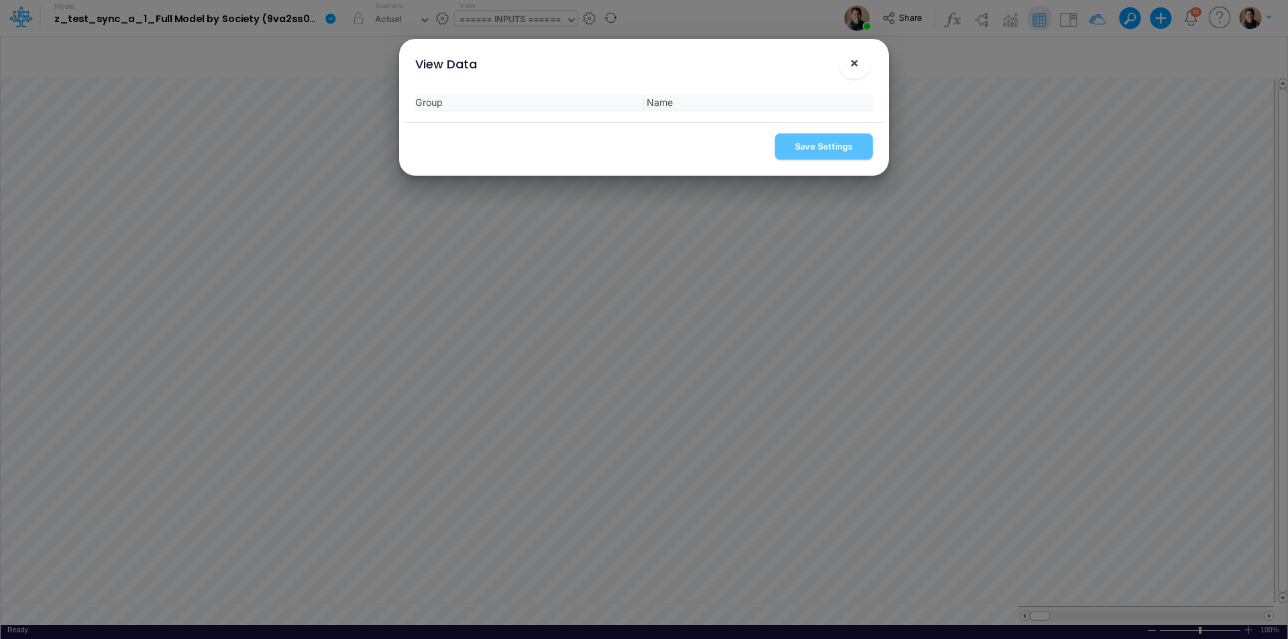
click at [861, 66] on button "×" at bounding box center [855, 63] width 32 height 32
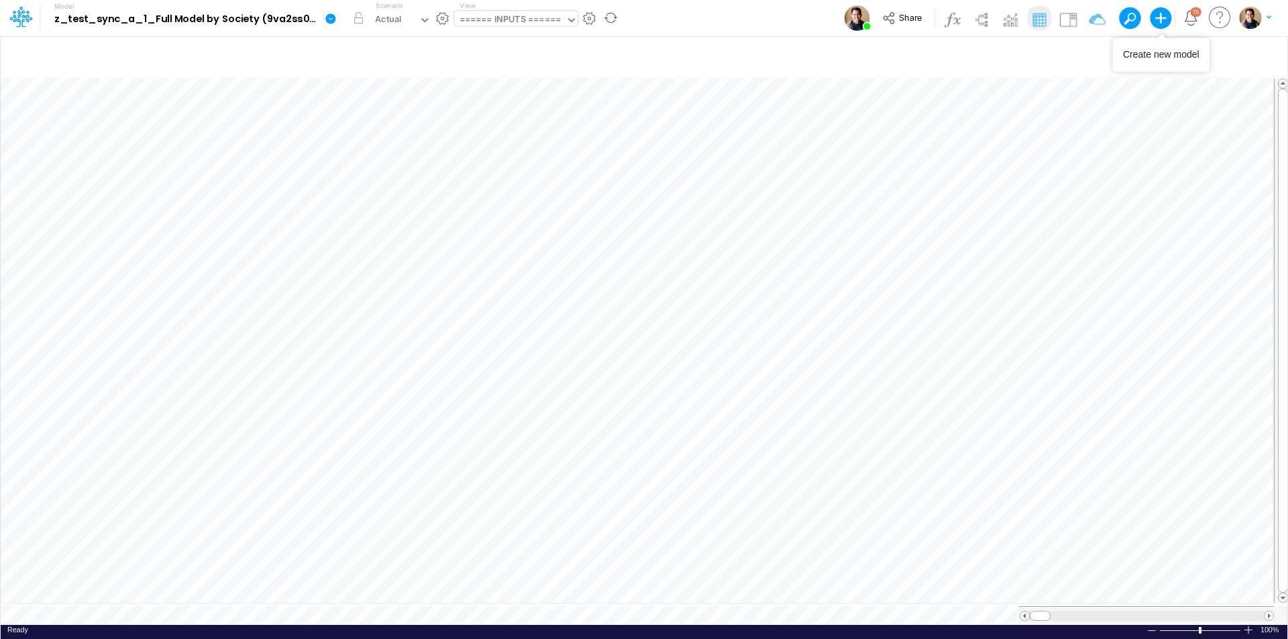
click at [1030, 17] on button at bounding box center [1125, 17] width 12 height 12
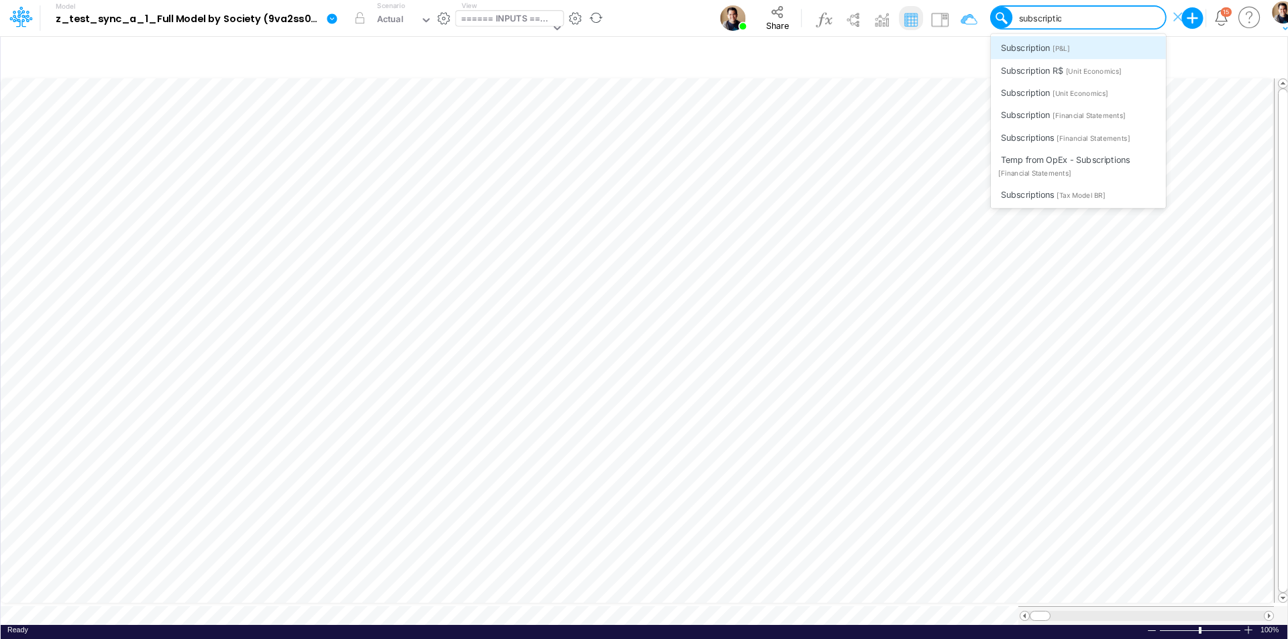
type input "subscription"
click at [1030, 120] on span "[Financial Statements]" at bounding box center [1089, 115] width 73 height 9
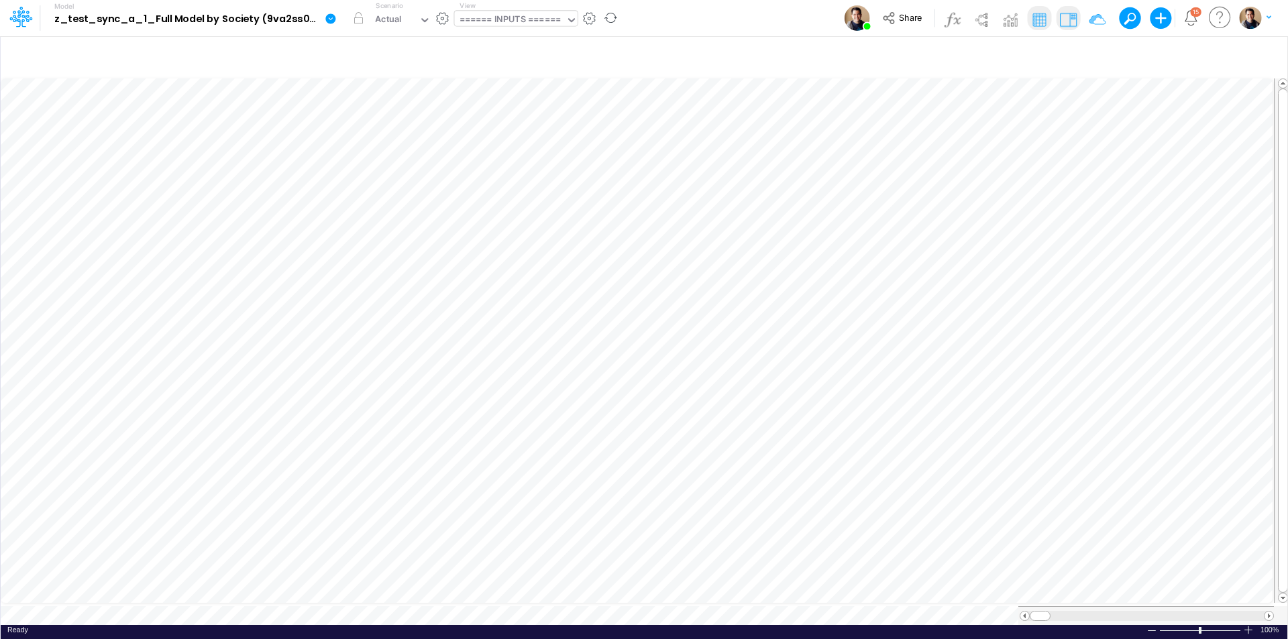
click at [1030, 23] on img at bounding box center [1067, 19] width 21 height 21
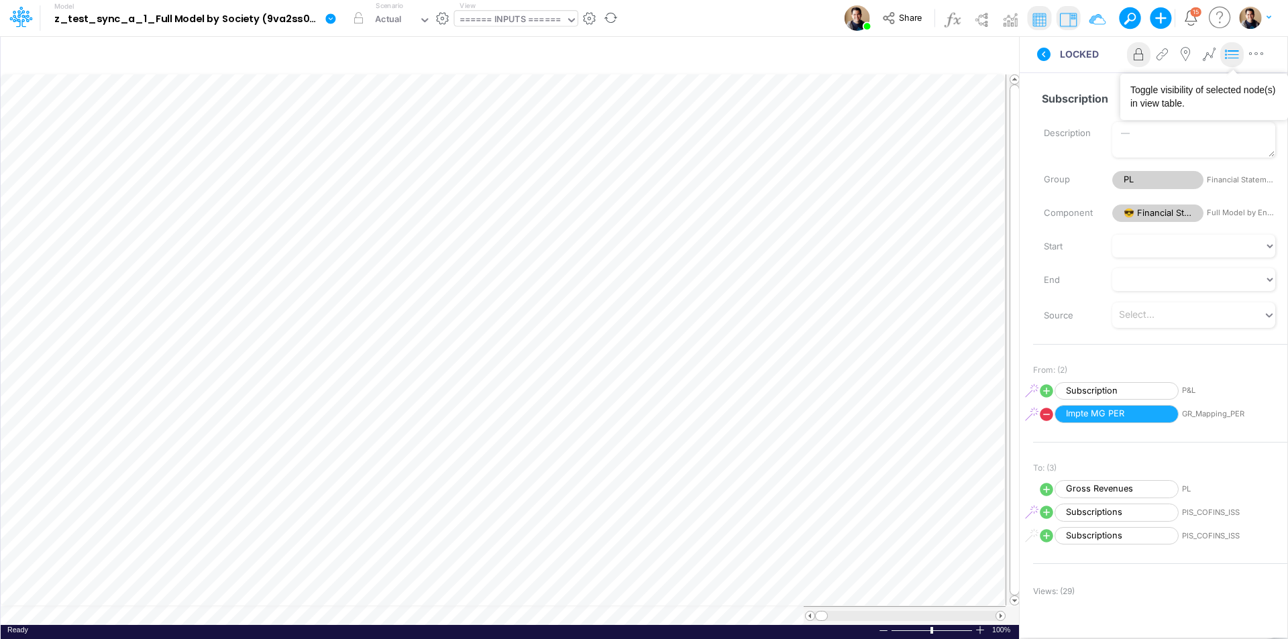
click at [1030, 56] on icon at bounding box center [1232, 55] width 20 height 14
click at [462, 186] on icon "button" at bounding box center [455, 187] width 20 height 14
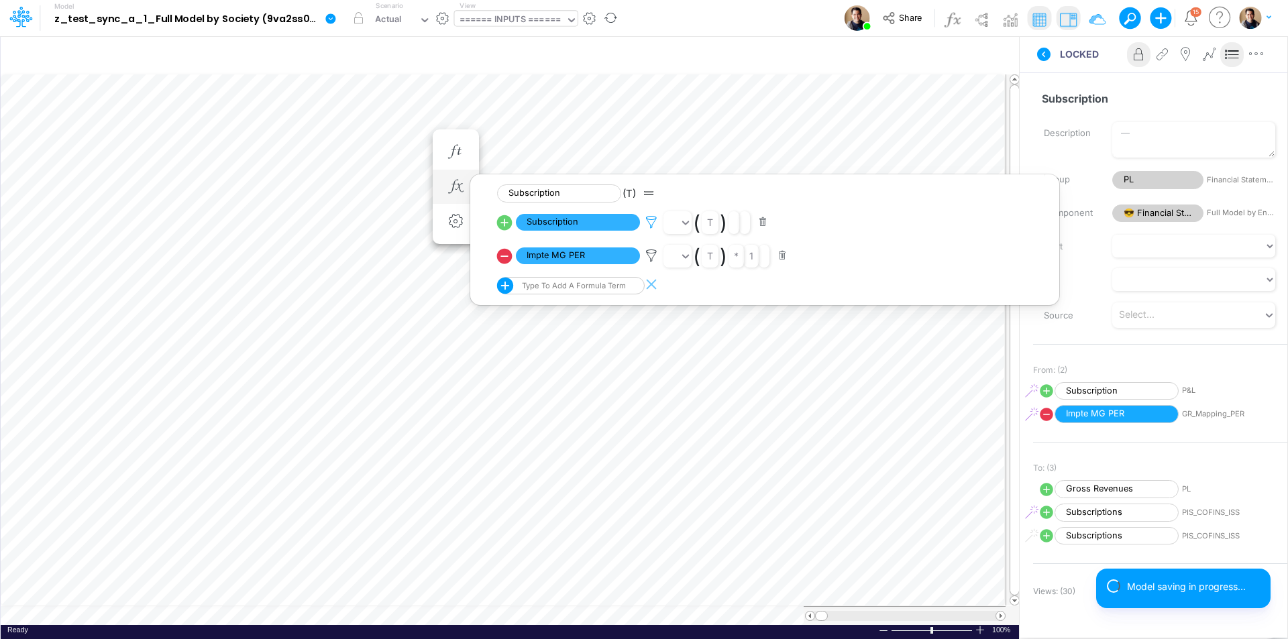
click at [651, 219] on icon at bounding box center [651, 222] width 20 height 14
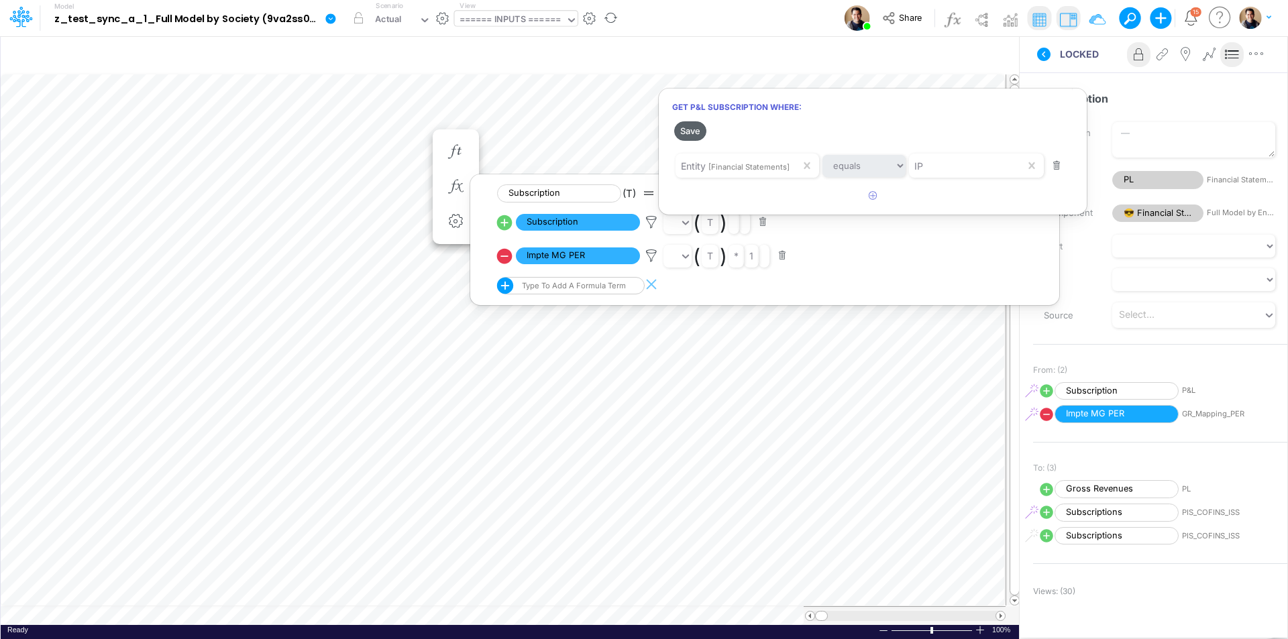
click at [688, 131] on button "Save" at bounding box center [690, 130] width 32 height 19
click at [1030, 15] on div at bounding box center [644, 323] width 1288 height 633
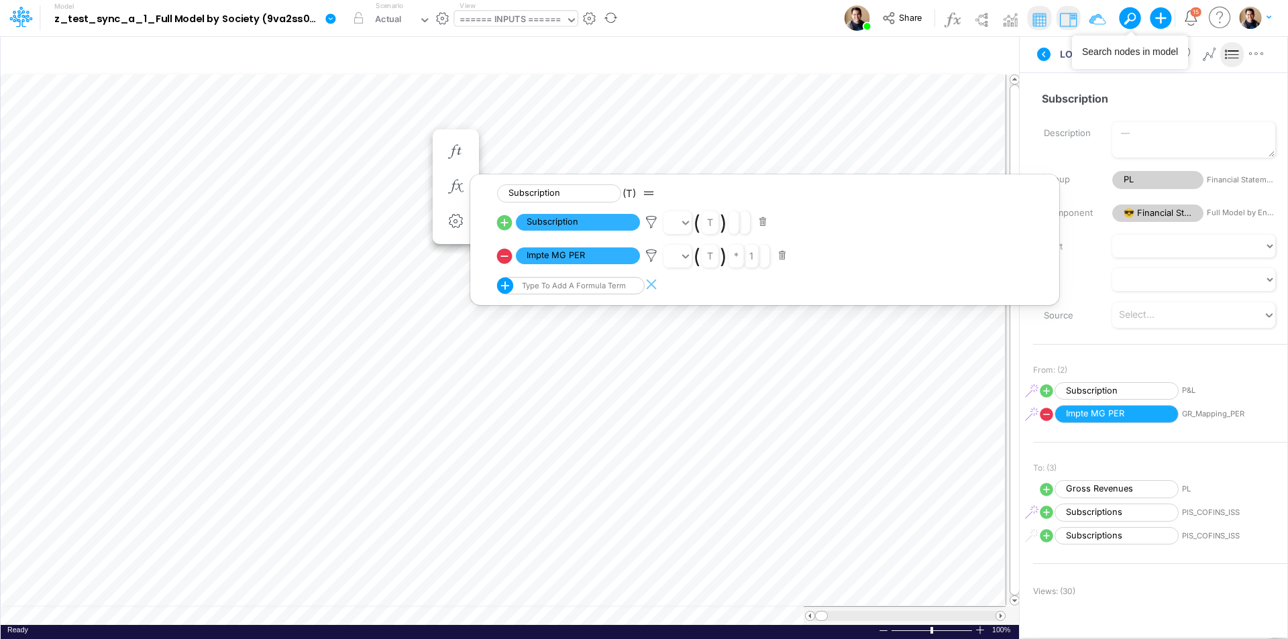
click at [1030, 19] on span at bounding box center [1129, 18] width 19 height 19
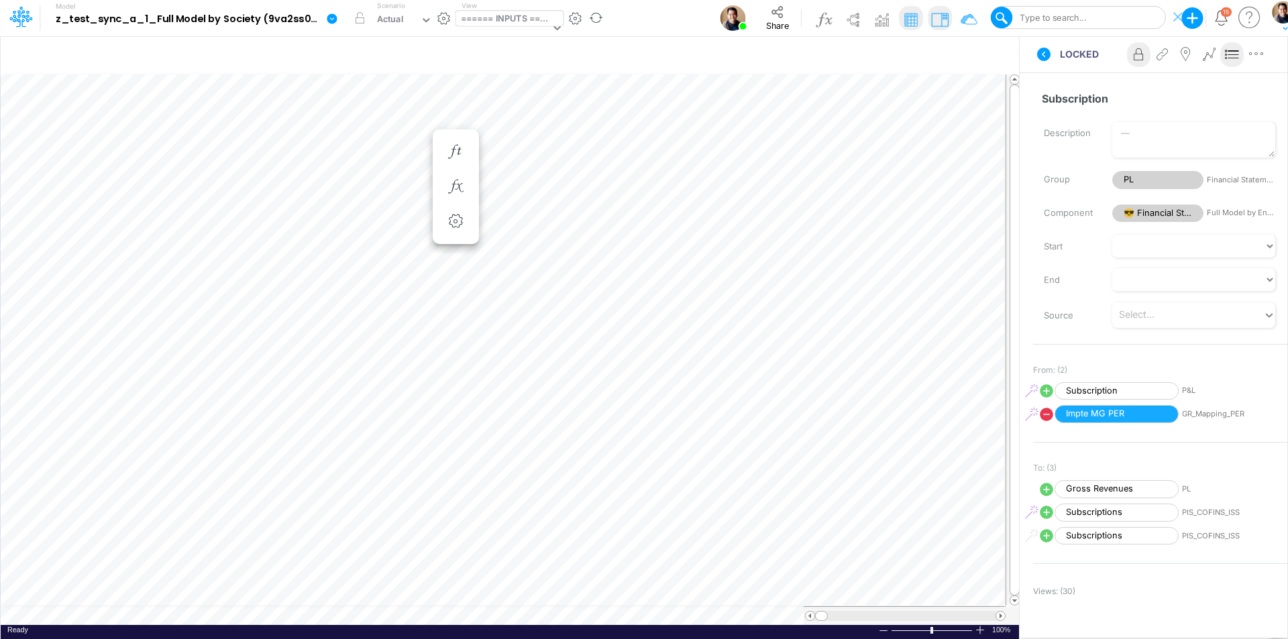
click at [1030, 17] on div "Type to search..." at bounding box center [1052, 17] width 69 height 13
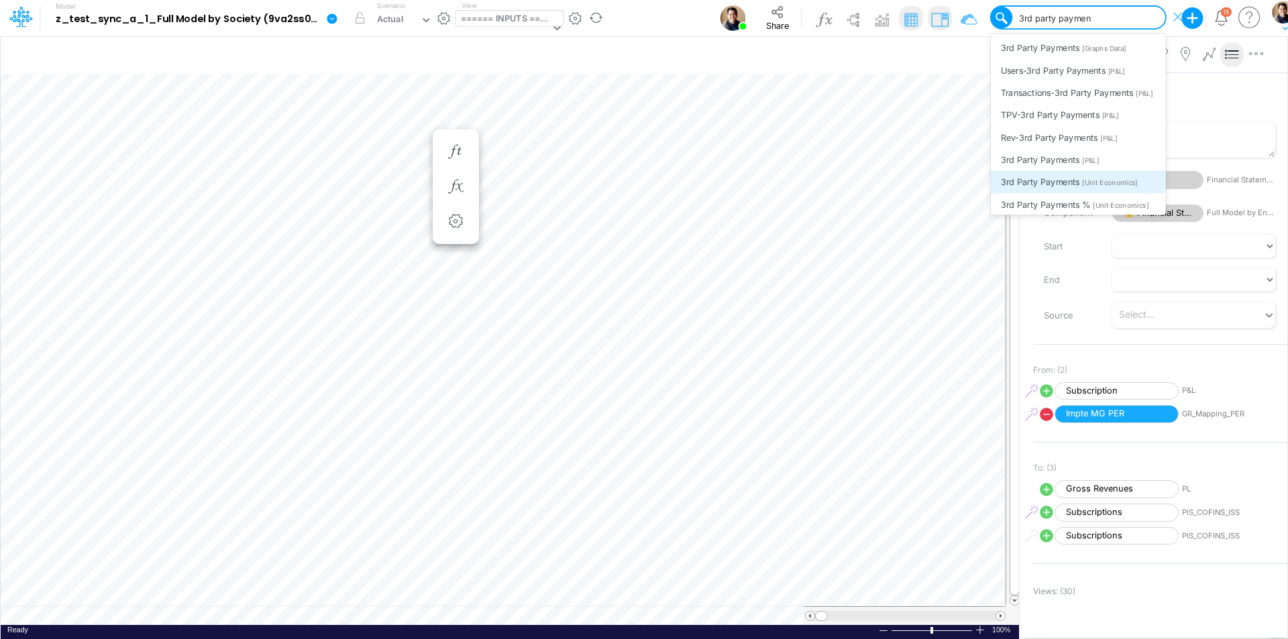
scroll to position [134, 0]
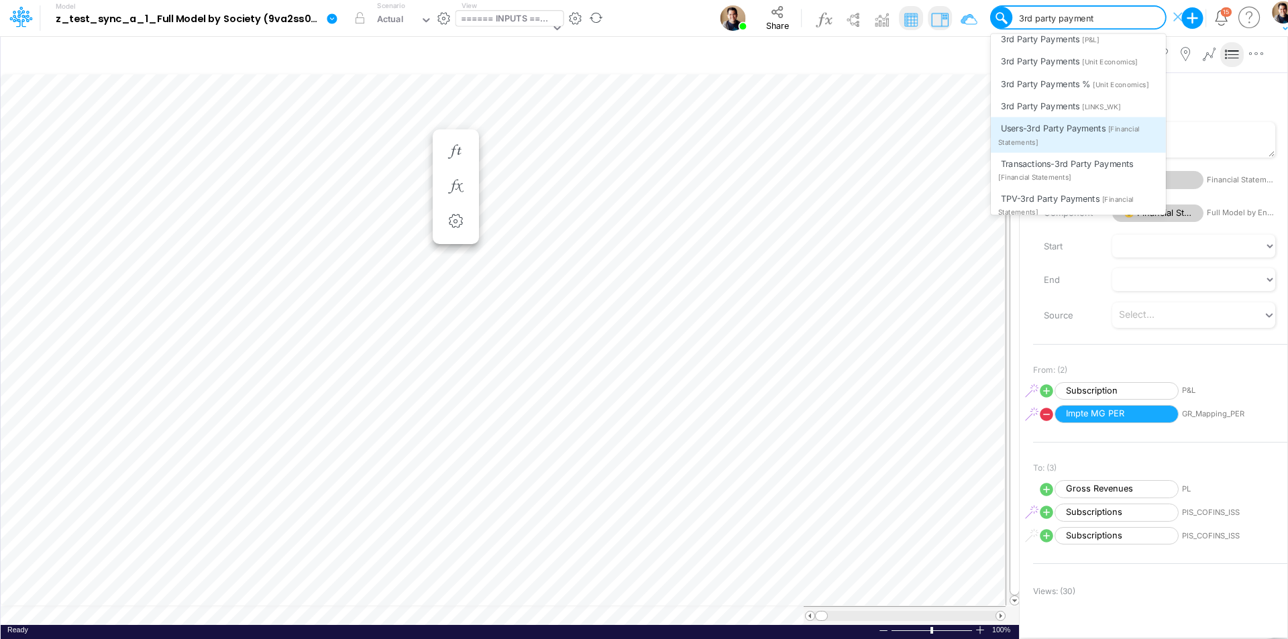
type input "3rd party payments"
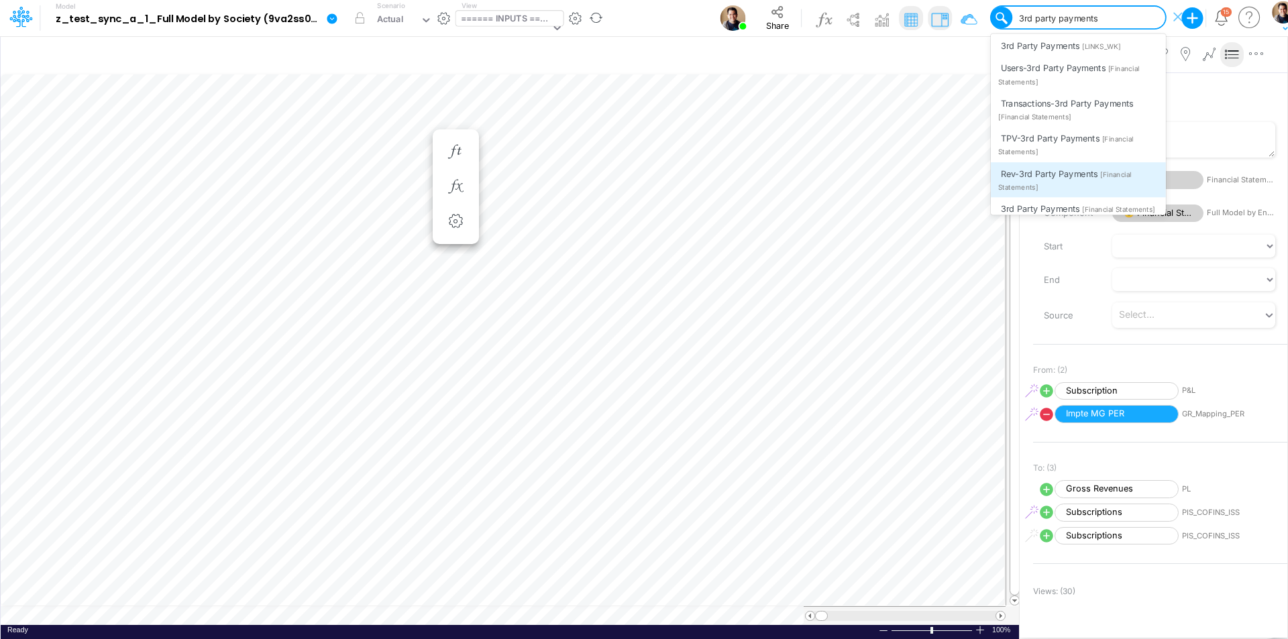
scroll to position [262, 0]
click at [1030, 176] on span "[Financial Statements]" at bounding box center [1118, 180] width 73 height 9
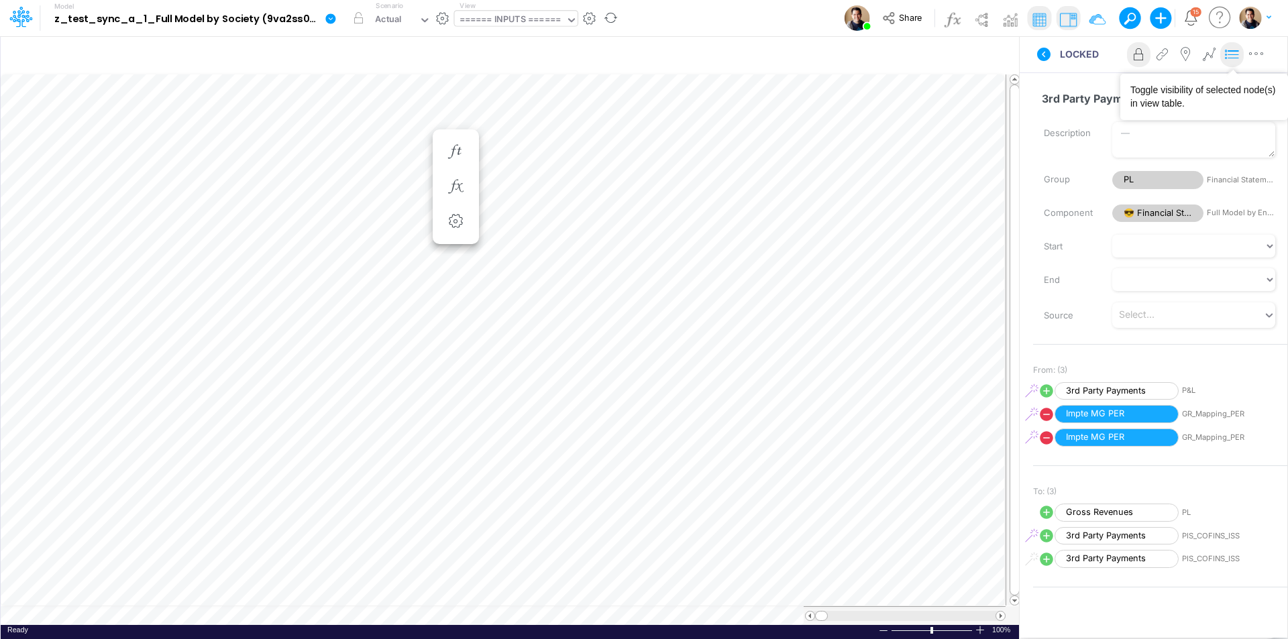
click at [1030, 56] on icon at bounding box center [1232, 55] width 20 height 14
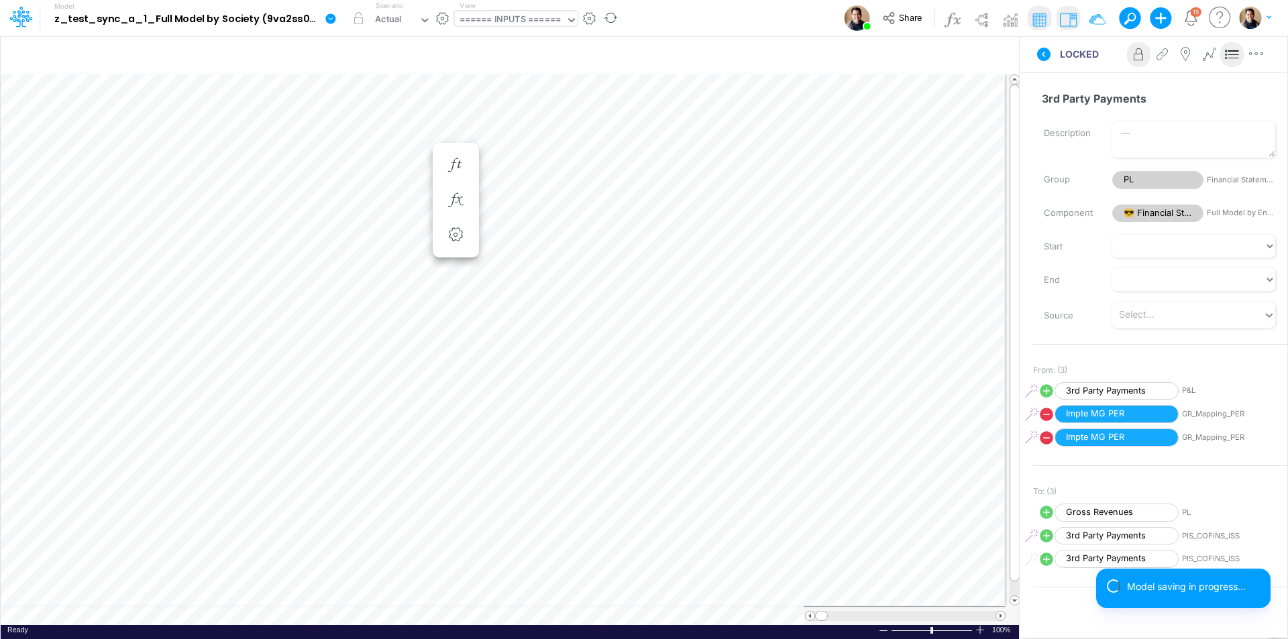
click at [329, 16] on icon at bounding box center [330, 18] width 10 height 10
click at [394, 136] on button "View model info" at bounding box center [399, 139] width 144 height 21
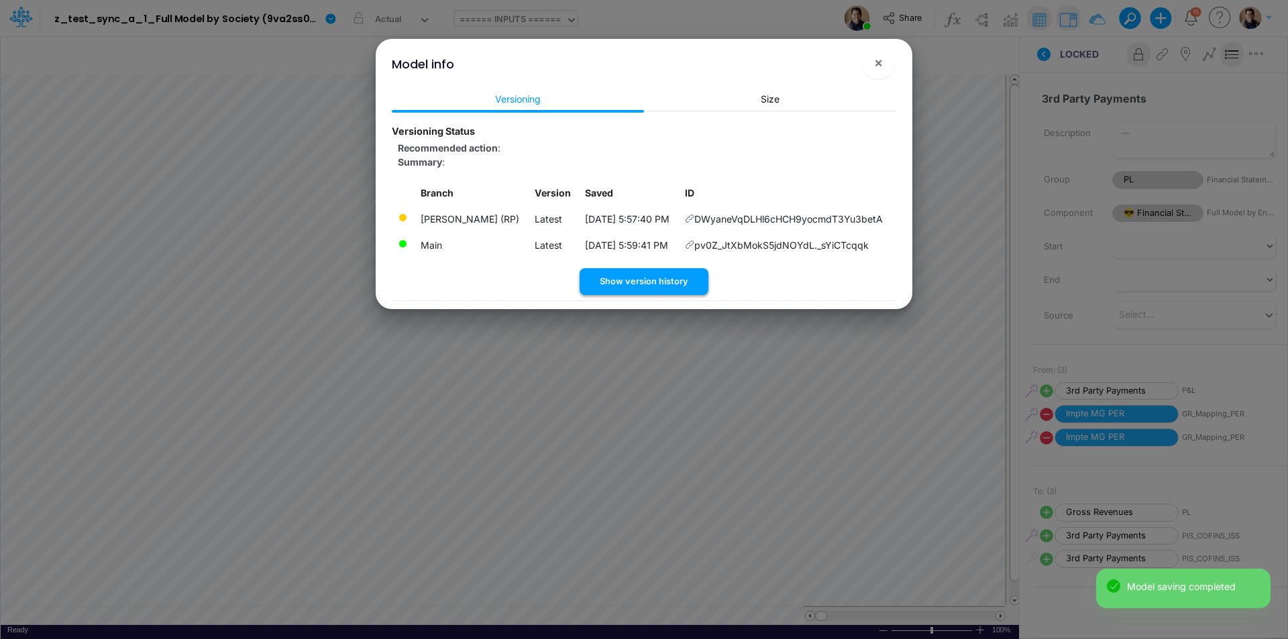
click at [660, 279] on button "Show version history" at bounding box center [644, 281] width 129 height 26
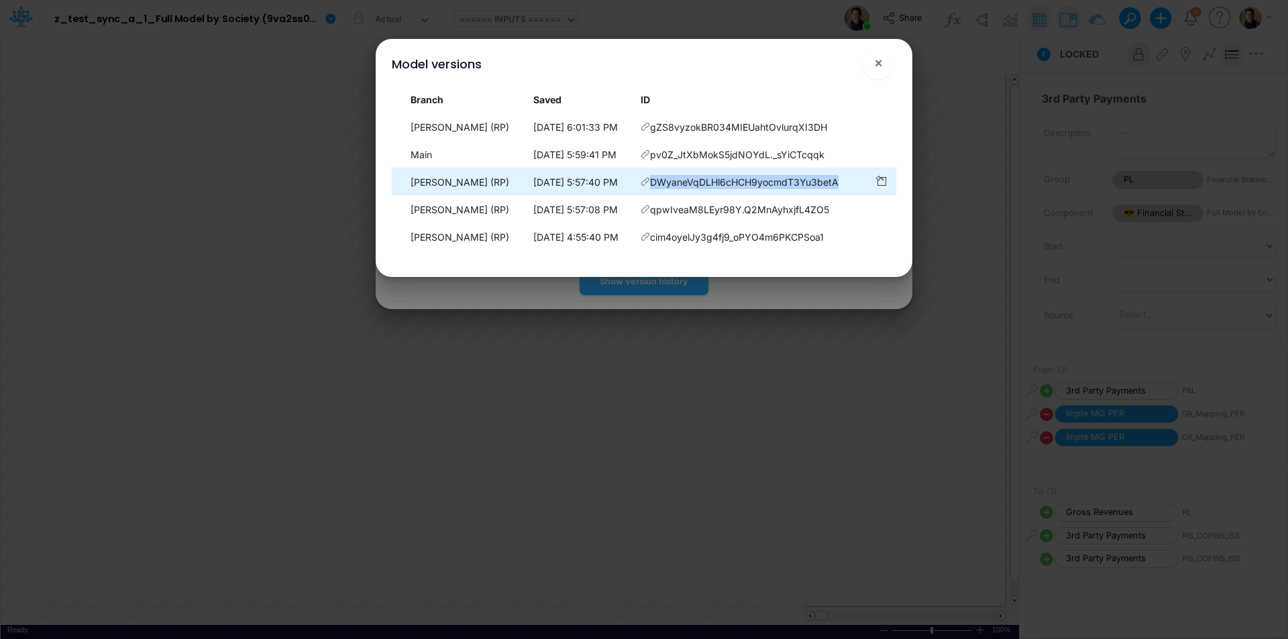
drag, startPoint x: 849, startPoint y: 182, endPoint x: 656, endPoint y: 187, distance: 192.6
click at [656, 187] on td "DWyaneVqDLHl6cHCH9yocmdT3Yu3betA" at bounding box center [751, 182] width 233 height 26
copy span "DWyaneVqDLHl6cHCH9yocmdT3Yu3betA"
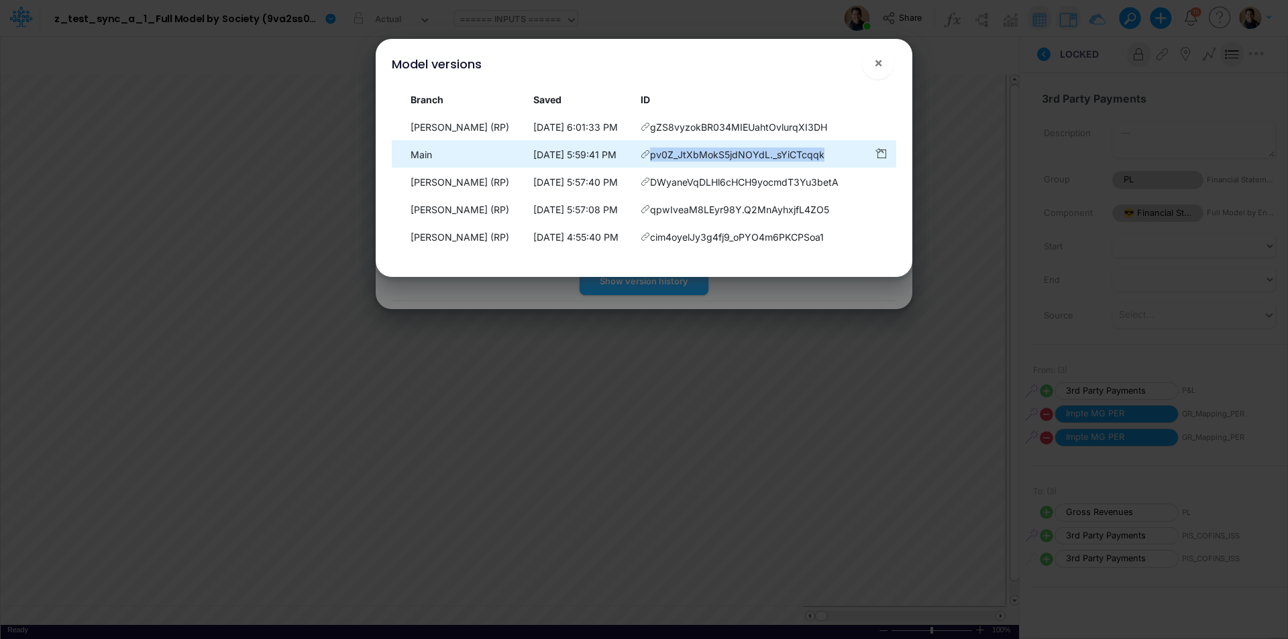
drag, startPoint x: 837, startPoint y: 155, endPoint x: 655, endPoint y: 152, distance: 181.8
click at [655, 152] on td "pv0Z_JtXbMokS5jdNOYdL._sYiCTcqqk" at bounding box center [751, 155] width 233 height 26
copy span "pv0Z_JtXbMokS5jdNOYdL._sYiCTcqqk"
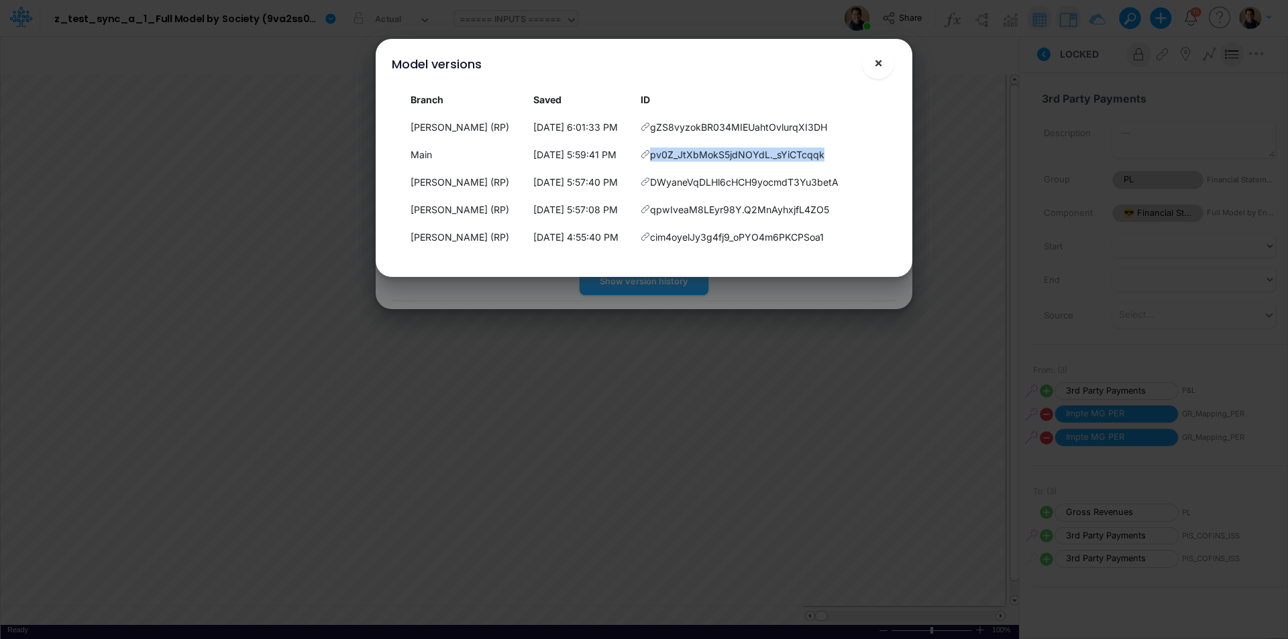
click at [886, 62] on button "×" at bounding box center [878, 63] width 32 height 32
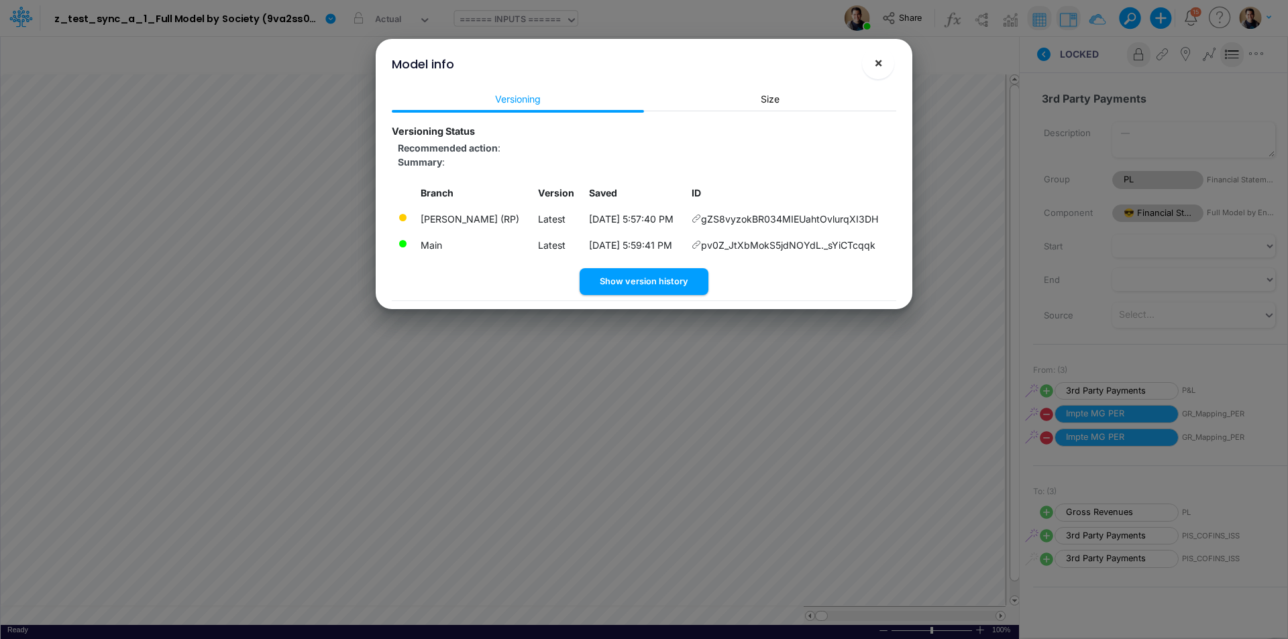
click at [880, 66] on span "×" at bounding box center [878, 62] width 9 height 16
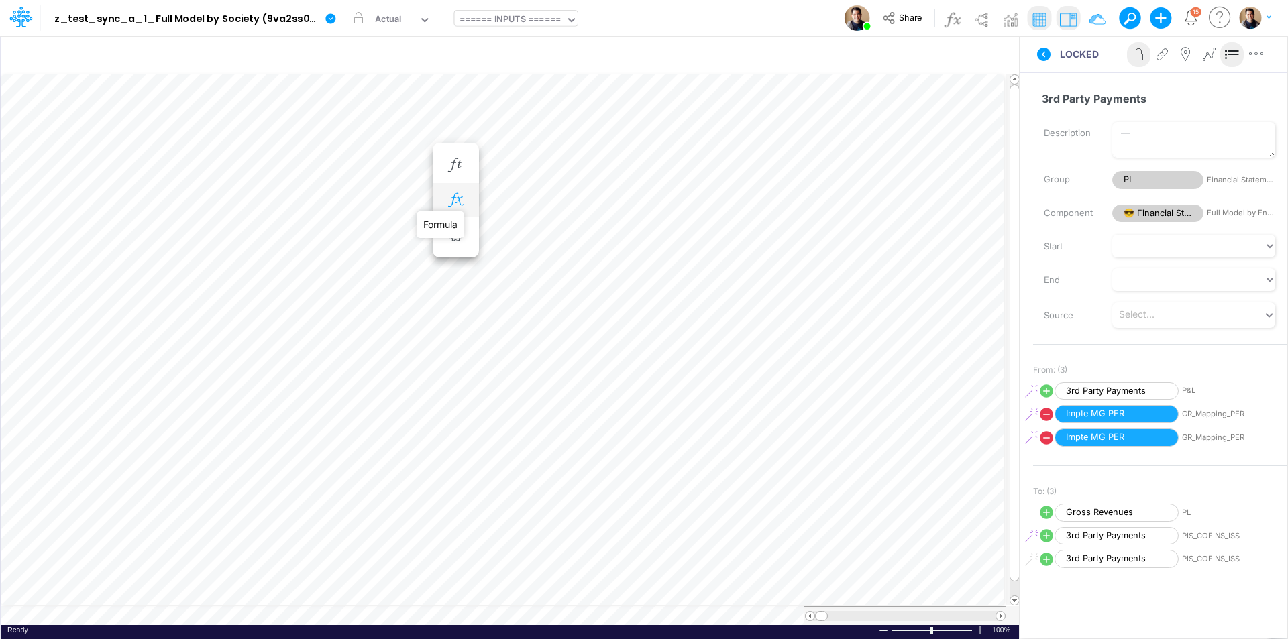
click at [452, 197] on icon "button" at bounding box center [455, 200] width 20 height 14
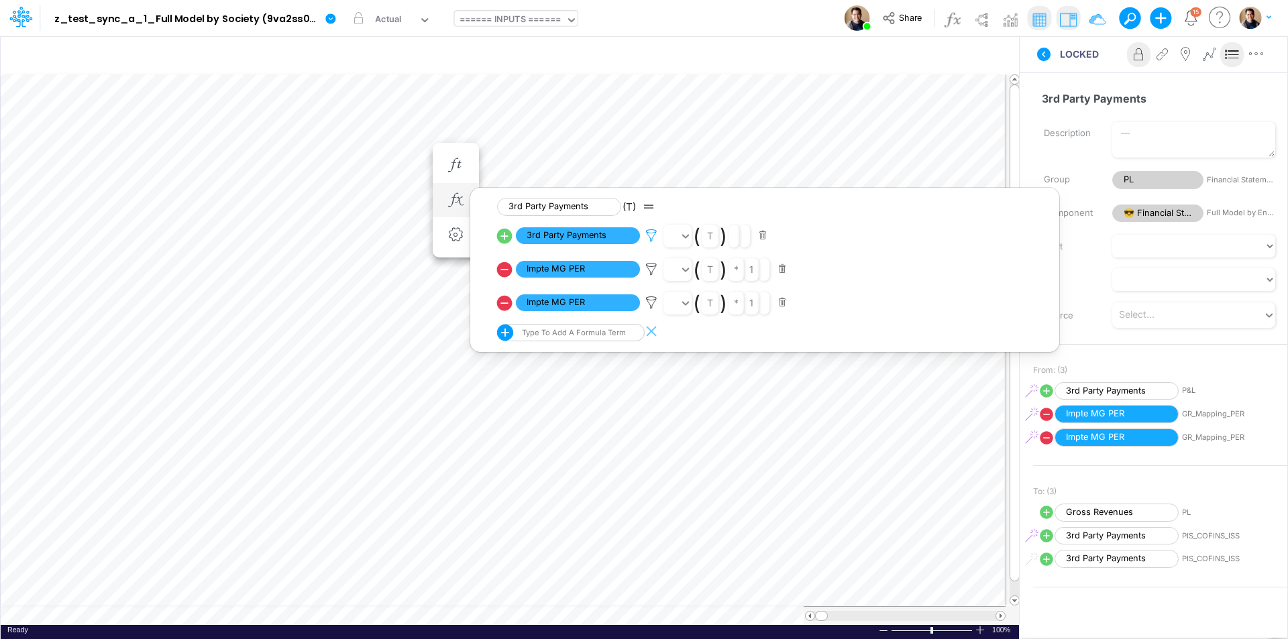
click at [651, 233] on icon at bounding box center [651, 236] width 20 height 14
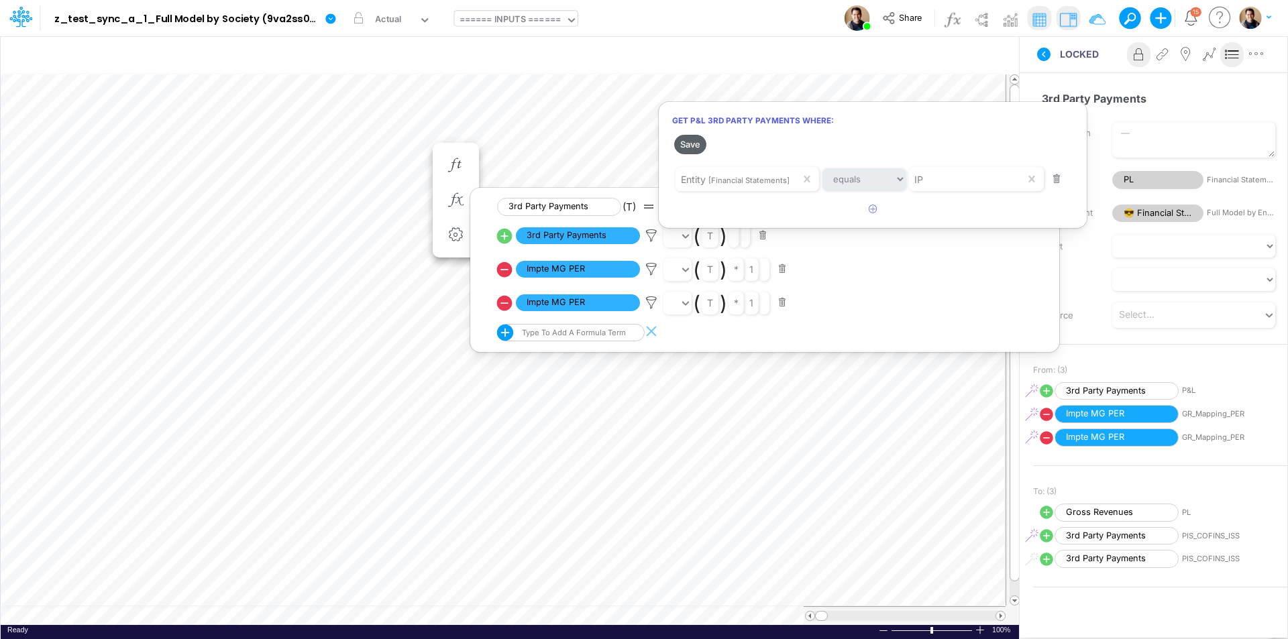
click at [694, 144] on button "Save" at bounding box center [690, 144] width 32 height 19
click at [330, 17] on div at bounding box center [644, 323] width 1288 height 633
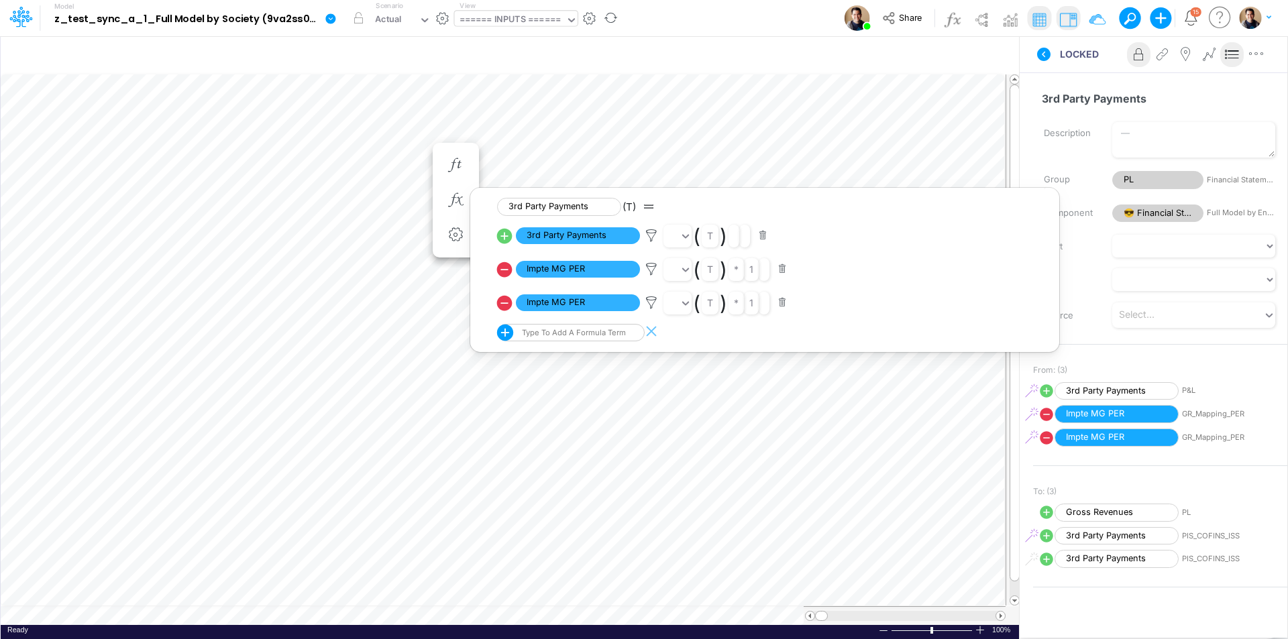
click at [330, 19] on icon at bounding box center [331, 19] width 12 height 12
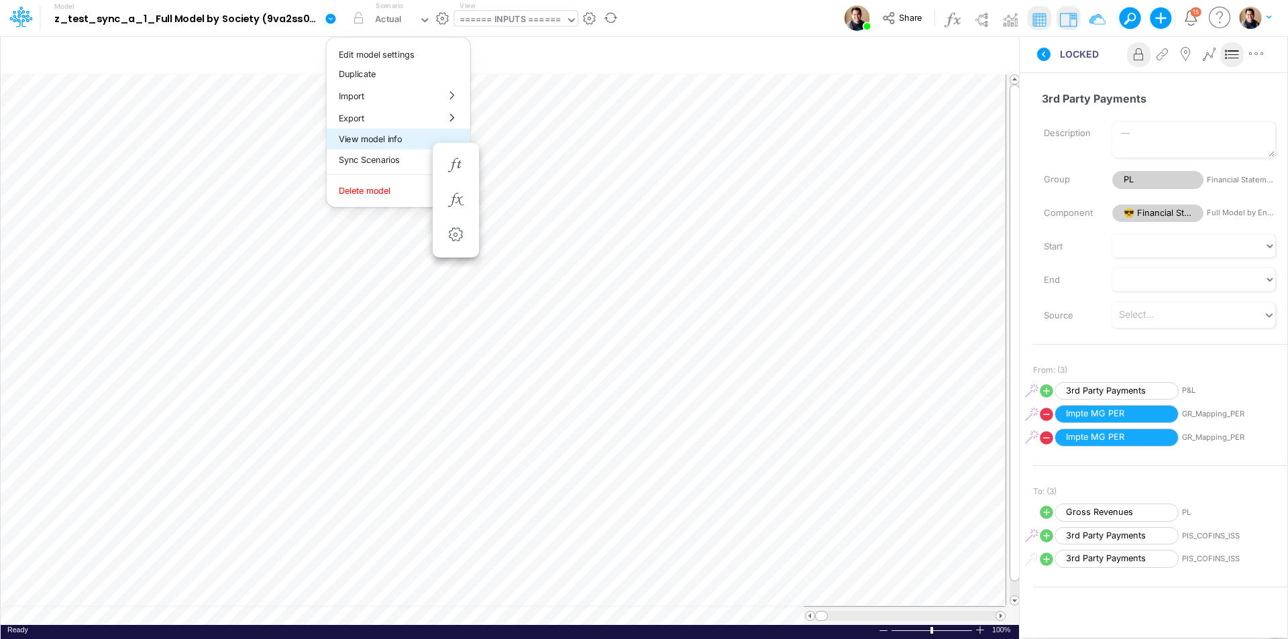
click at [382, 138] on button "View model info" at bounding box center [399, 139] width 144 height 21
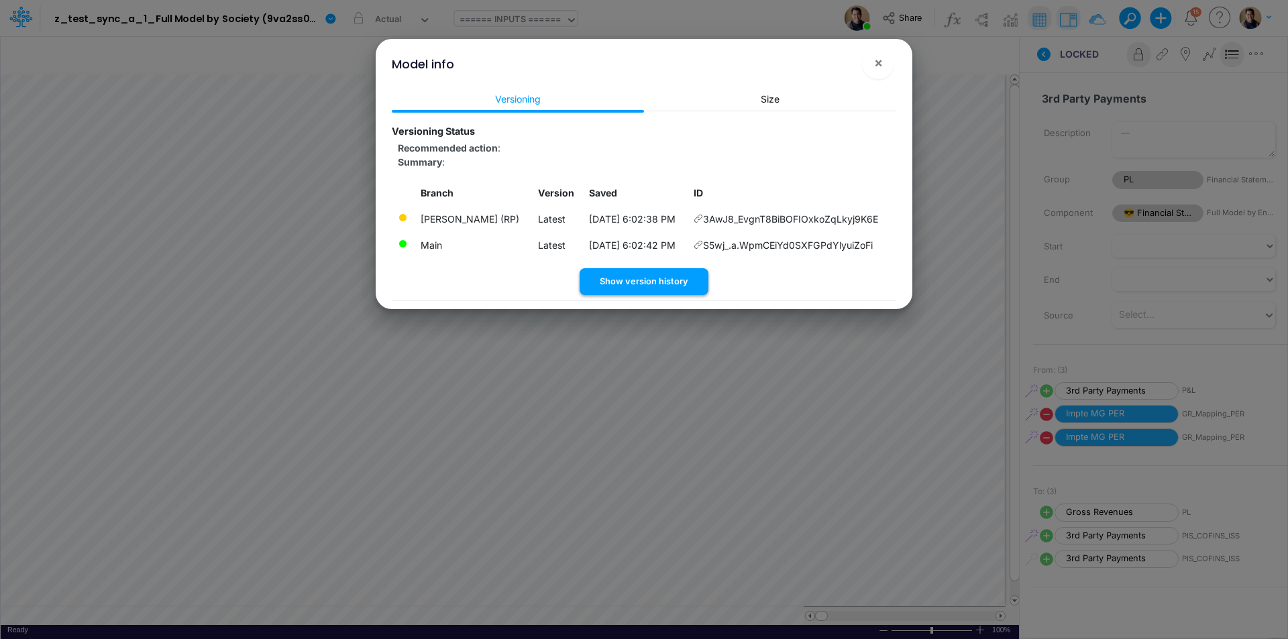
click at [682, 281] on button "Show version history" at bounding box center [644, 281] width 129 height 26
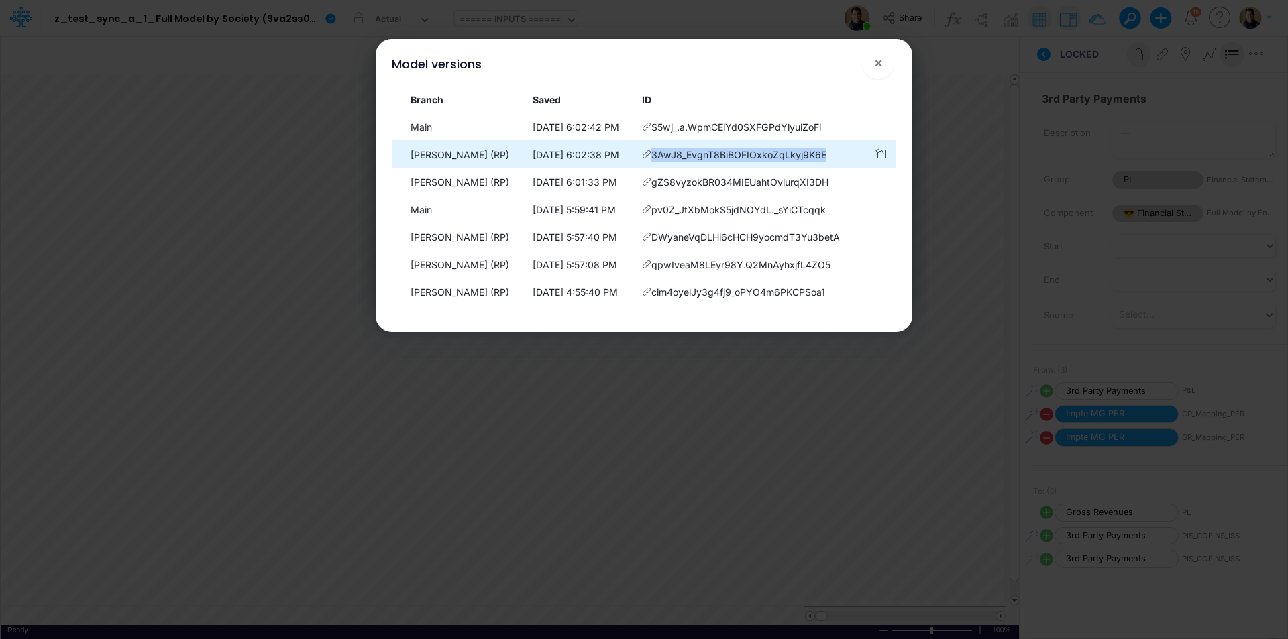
drag, startPoint x: 835, startPoint y: 157, endPoint x: 657, endPoint y: 160, distance: 178.5
click at [657, 160] on td "3AwJ8_EvgnT8BiBOFIOxkoZqLkyj9K6E" at bounding box center [752, 155] width 232 height 26
copy span "3AwJ8_EvgnT8BiBOFIOxkoZqLkyj9K6E"
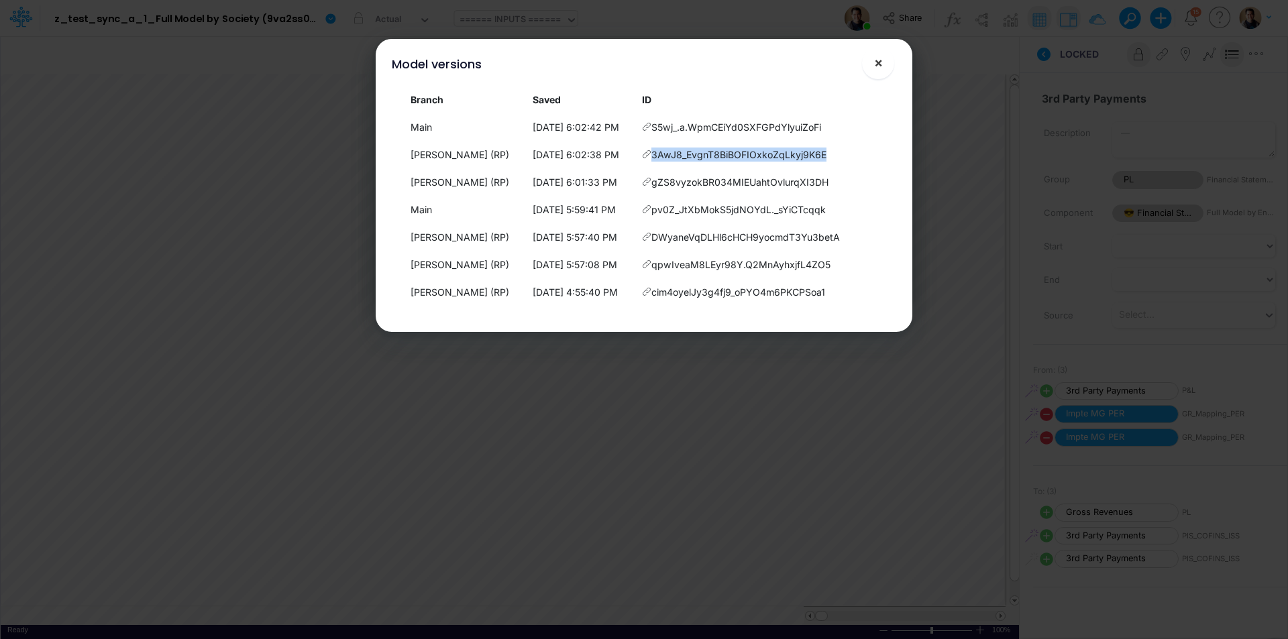
click at [875, 64] on span "×" at bounding box center [878, 62] width 9 height 16
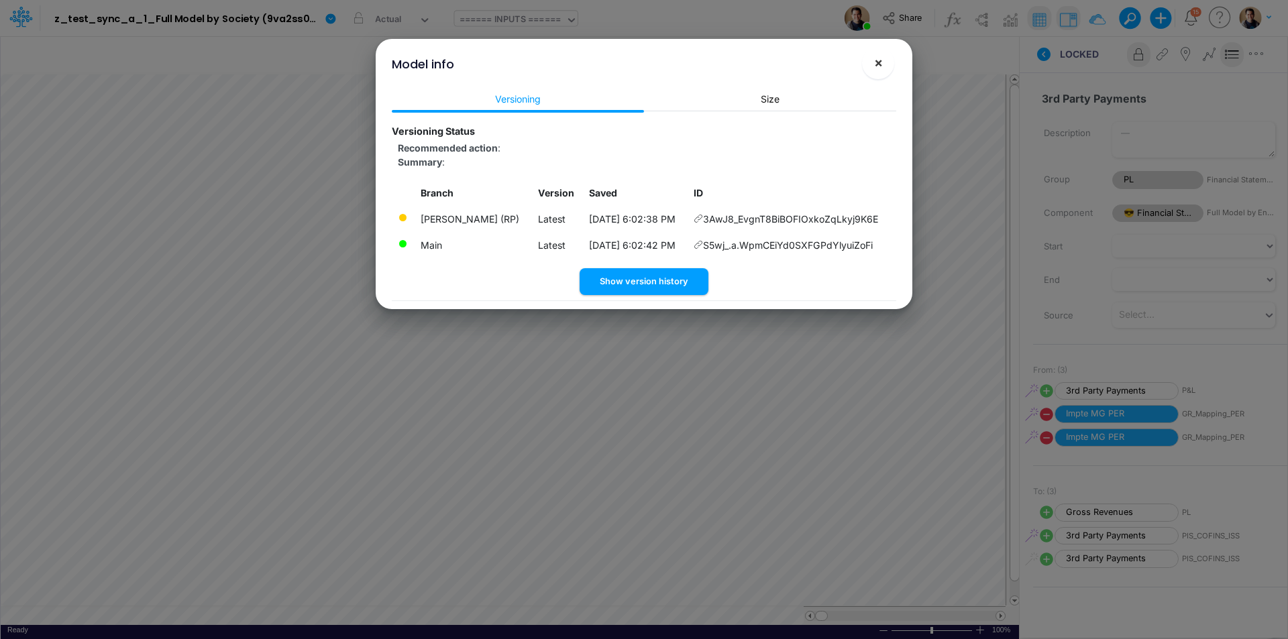
click at [880, 65] on span "×" at bounding box center [878, 62] width 9 height 16
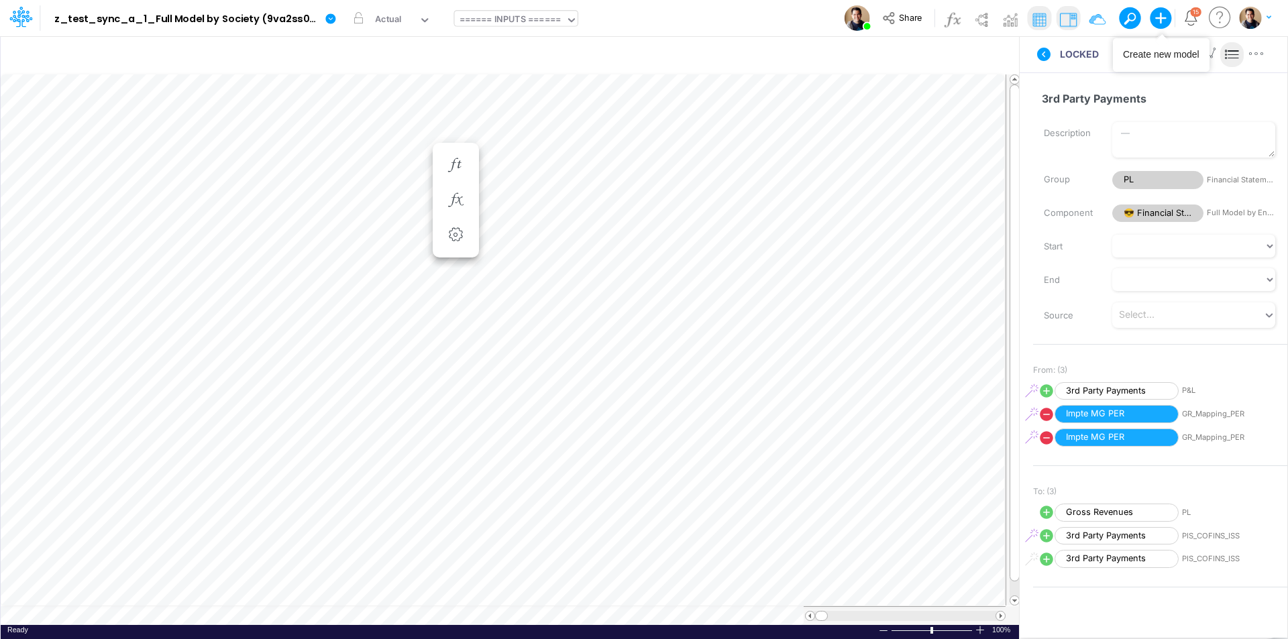
click at [1030, 13] on button at bounding box center [1125, 17] width 12 height 12
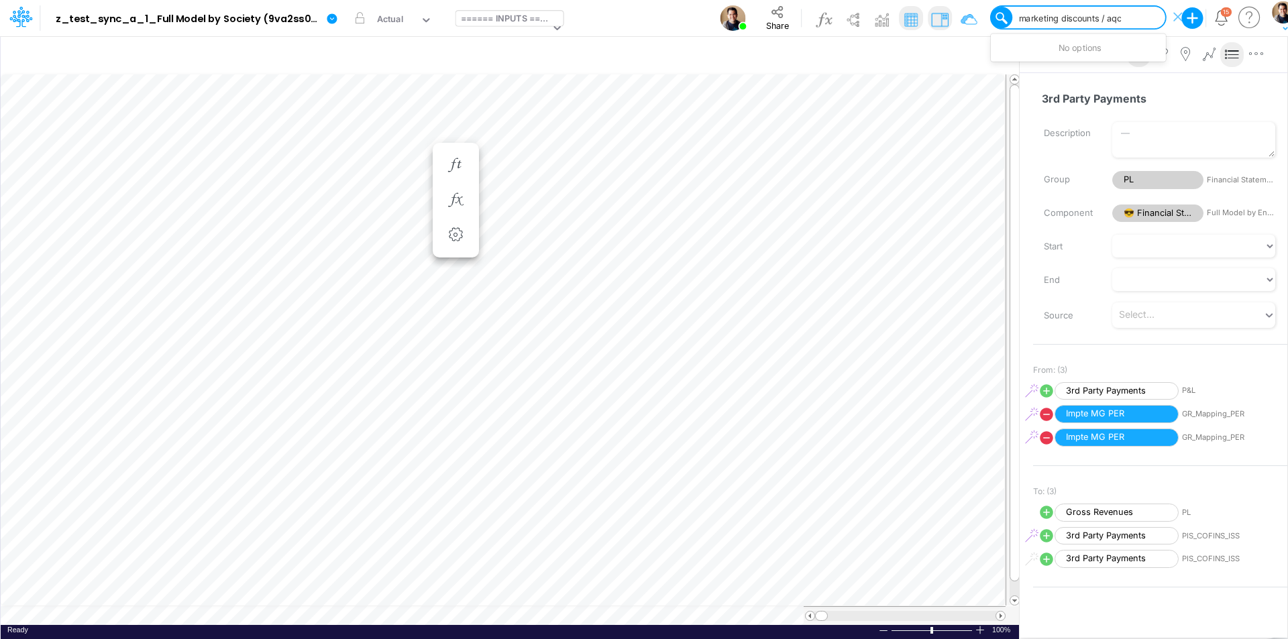
scroll to position [0, 0]
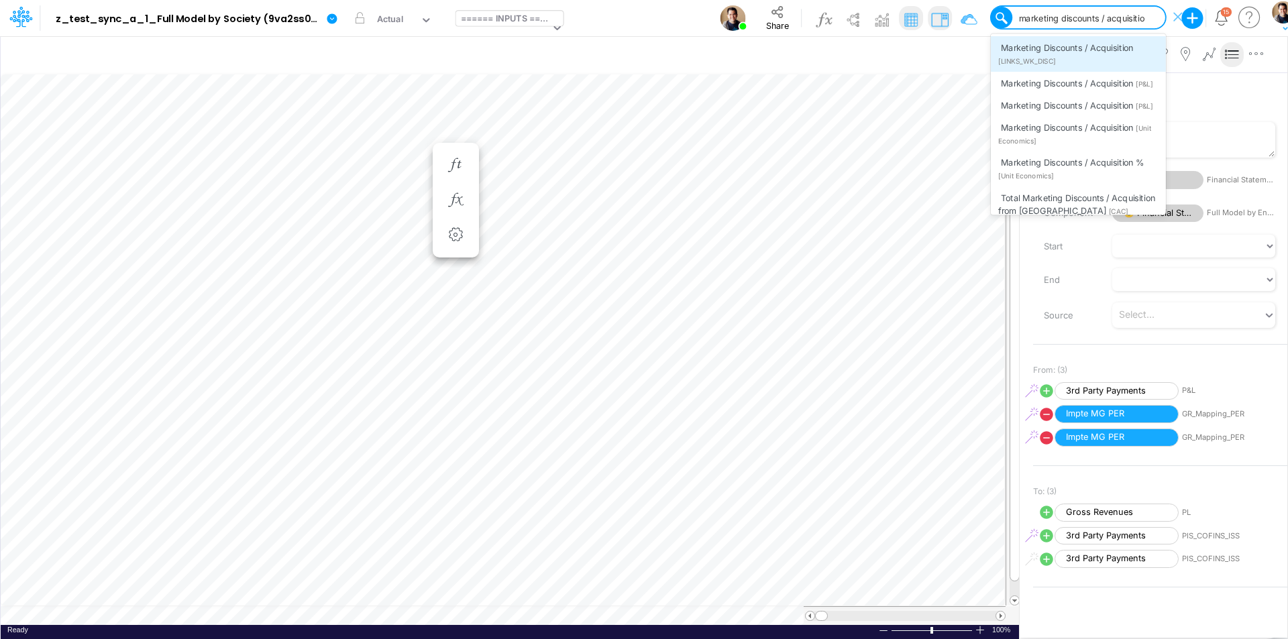
type input "marketing discounts / acquisition"
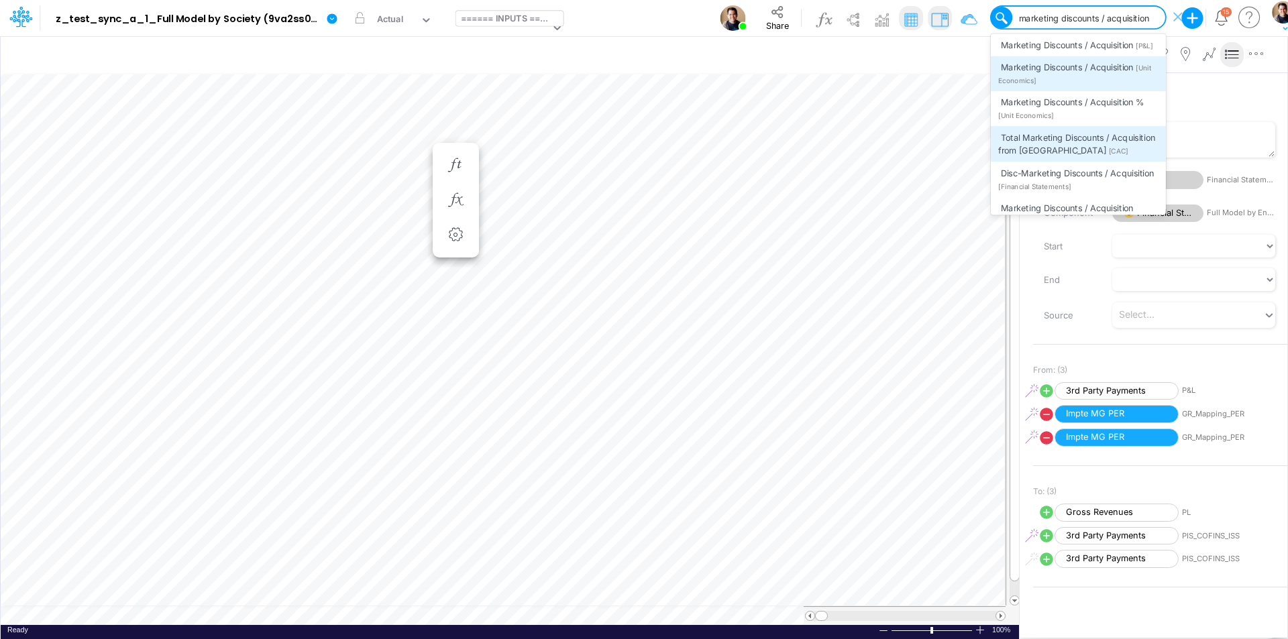
scroll to position [117, 0]
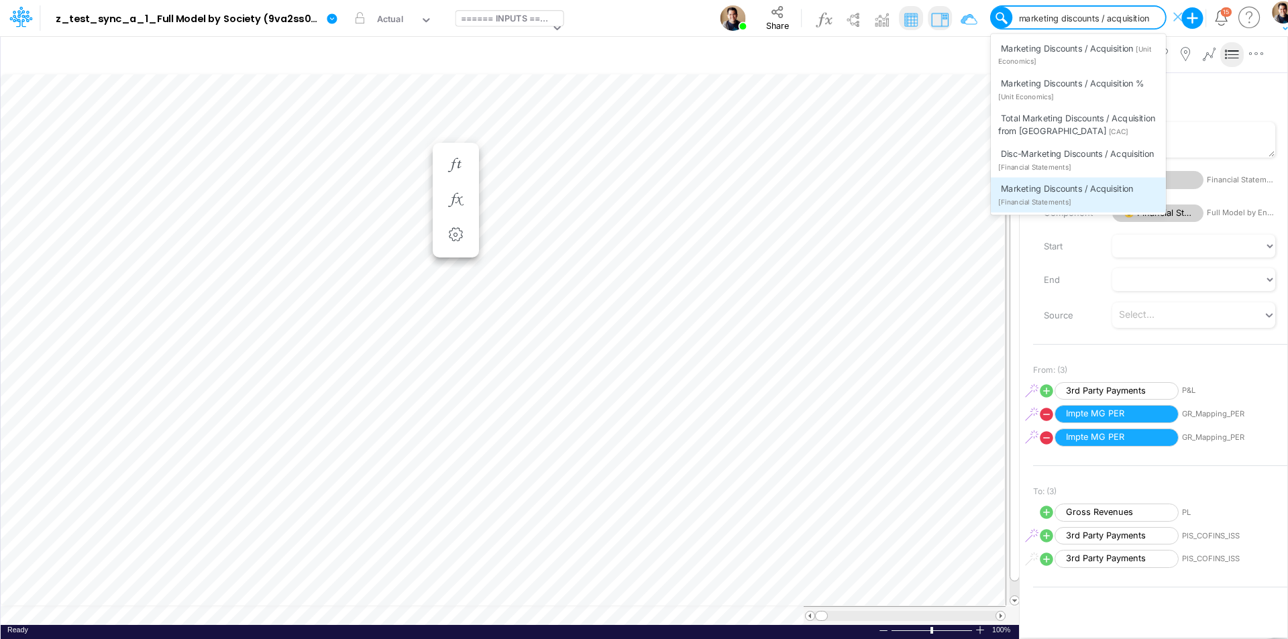
click at [1030, 199] on div "Marketing Discounts / Acquisition [Financial Statements]" at bounding box center [1078, 194] width 175 height 35
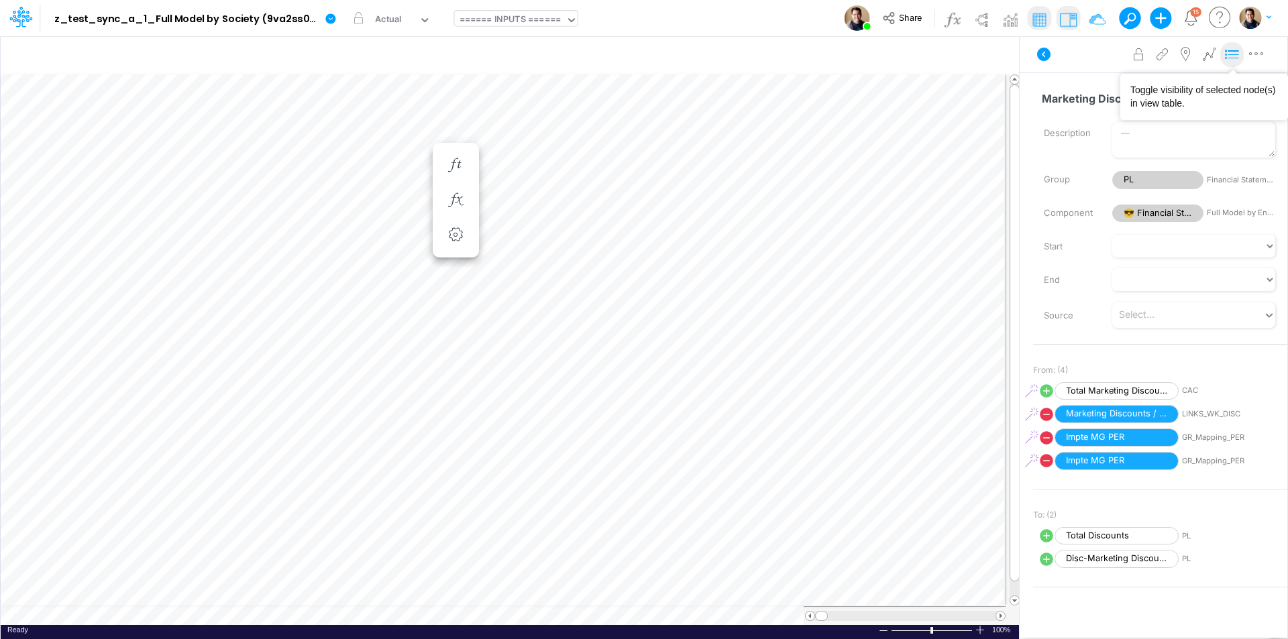
click at [1030, 57] on icon at bounding box center [1232, 55] width 20 height 14
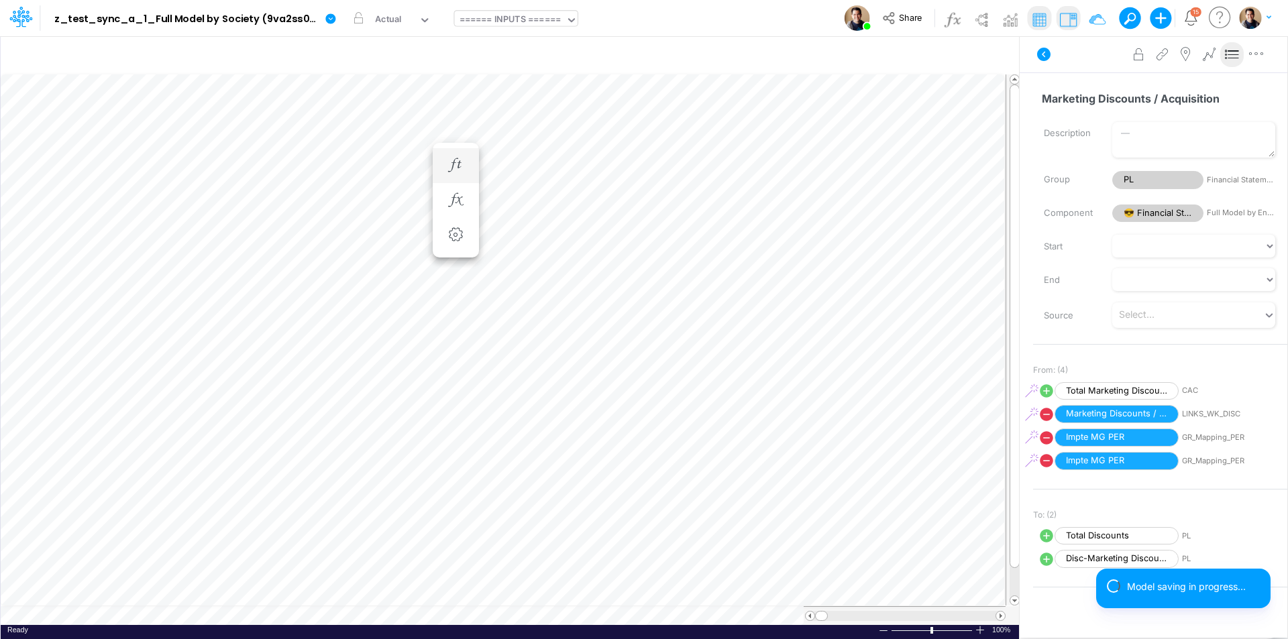
scroll to position [7, 1]
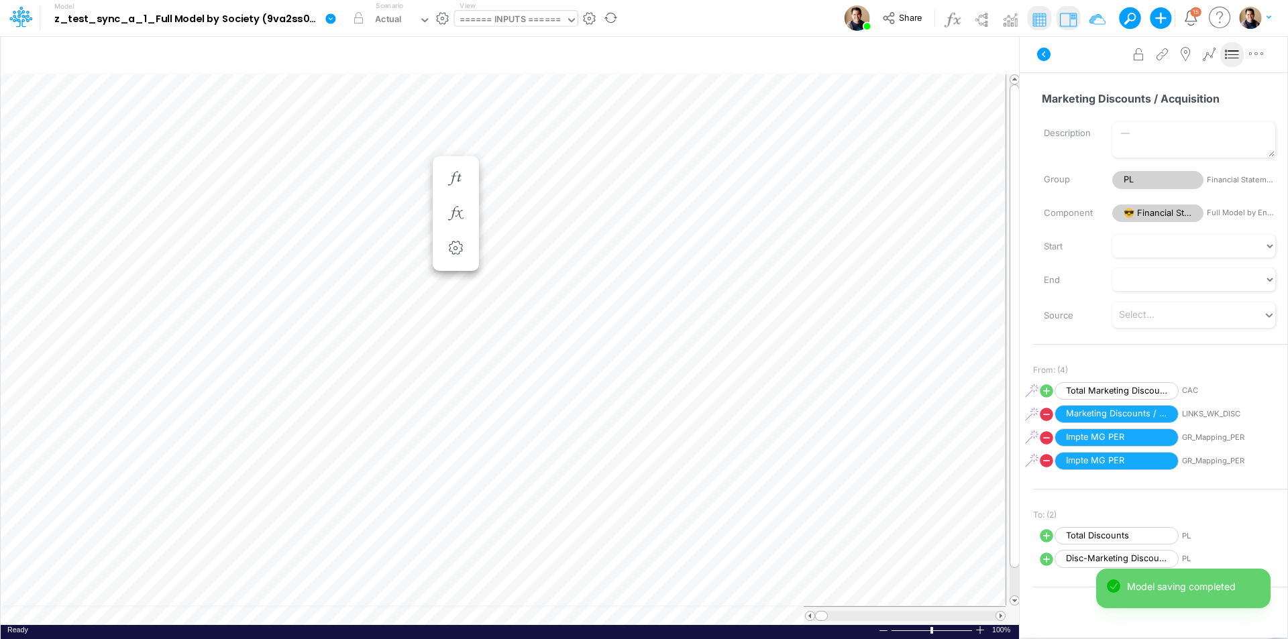
click at [337, 15] on link at bounding box center [333, 18] width 27 height 35
click at [384, 136] on button "View model info" at bounding box center [399, 139] width 144 height 21
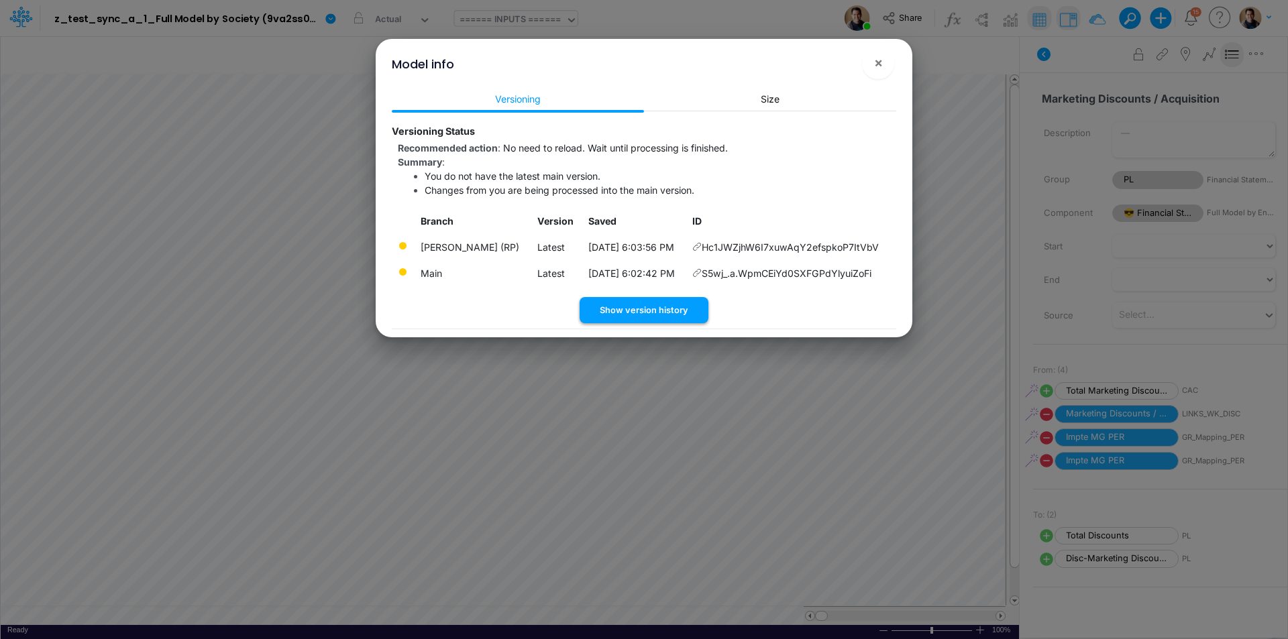
click at [664, 307] on button "Show version history" at bounding box center [644, 310] width 129 height 26
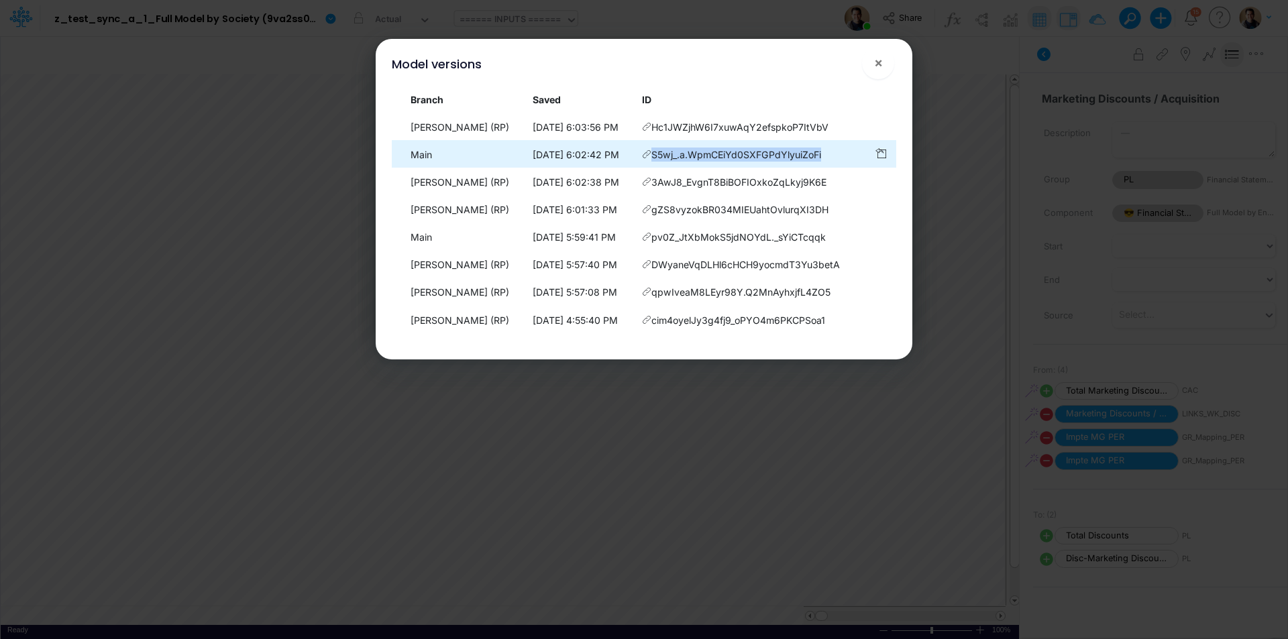
drag, startPoint x: 834, startPoint y: 158, endPoint x: 656, endPoint y: 159, distance: 177.8
click at [656, 159] on td "S5wj_.a.WpmCEiYd0SXFGPdYlyuiZoFi" at bounding box center [752, 155] width 232 height 26
copy span "S5wj_.a.WpmCEiYd0SXFGPdYlyuiZoFi"
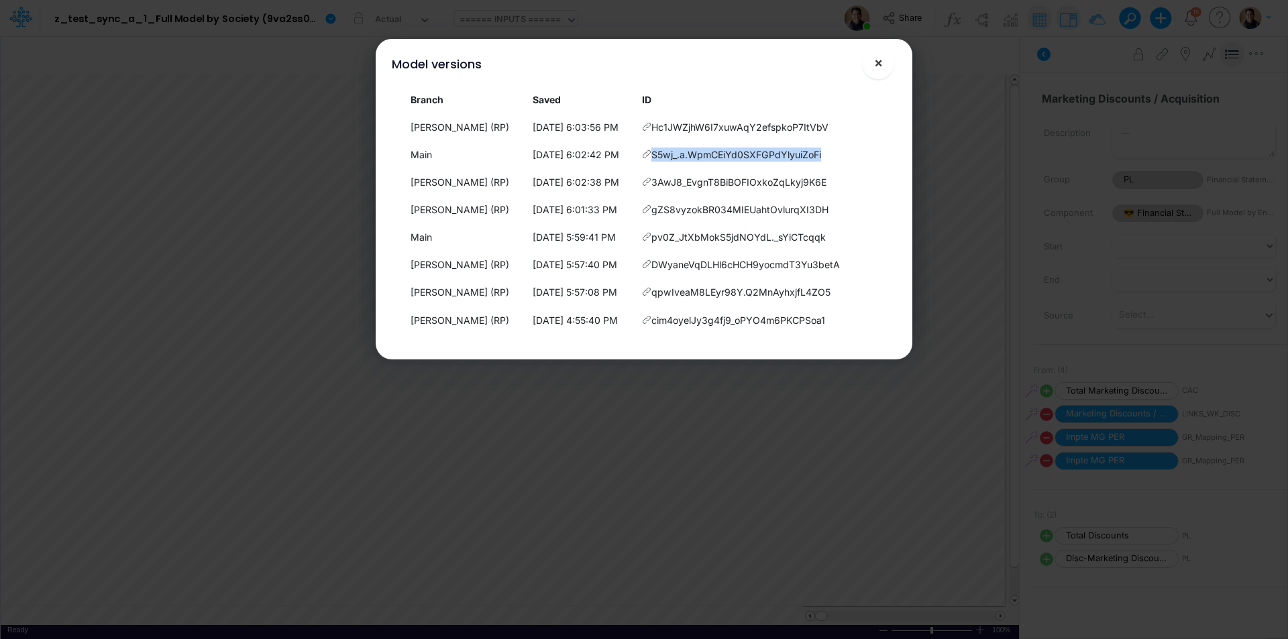
click at [885, 66] on button "×" at bounding box center [878, 63] width 32 height 32
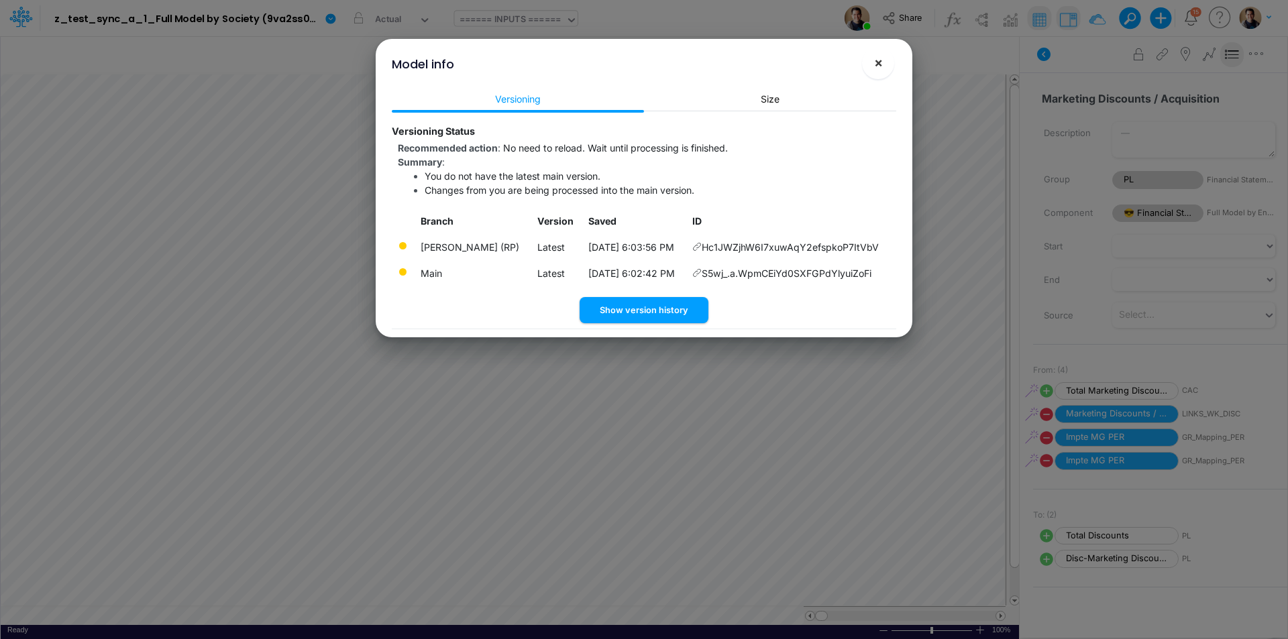
click at [882, 64] on span "×" at bounding box center [878, 62] width 9 height 16
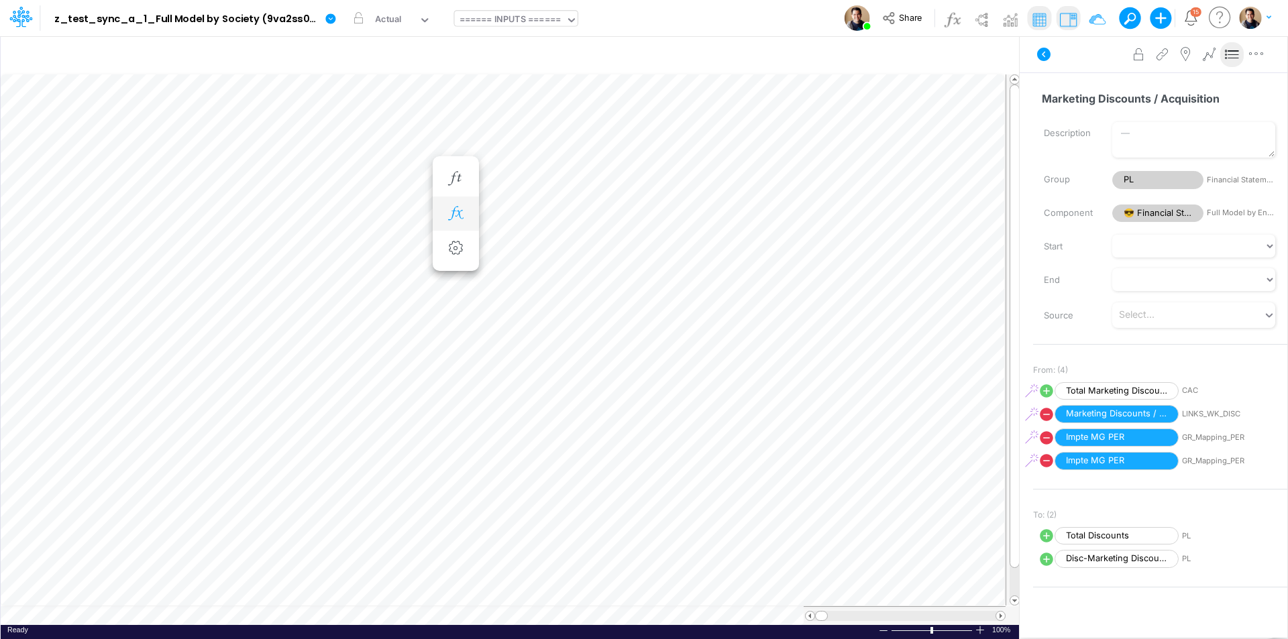
click at [461, 218] on icon "button" at bounding box center [455, 214] width 20 height 14
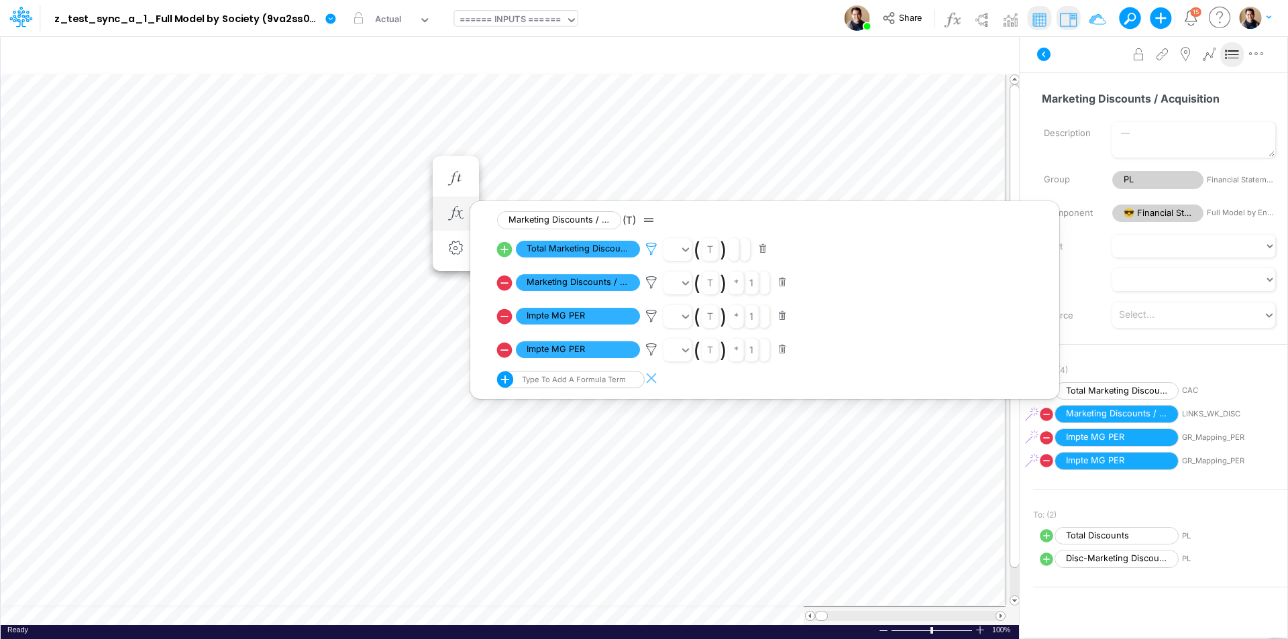
click at [651, 251] on icon at bounding box center [651, 249] width 20 height 14
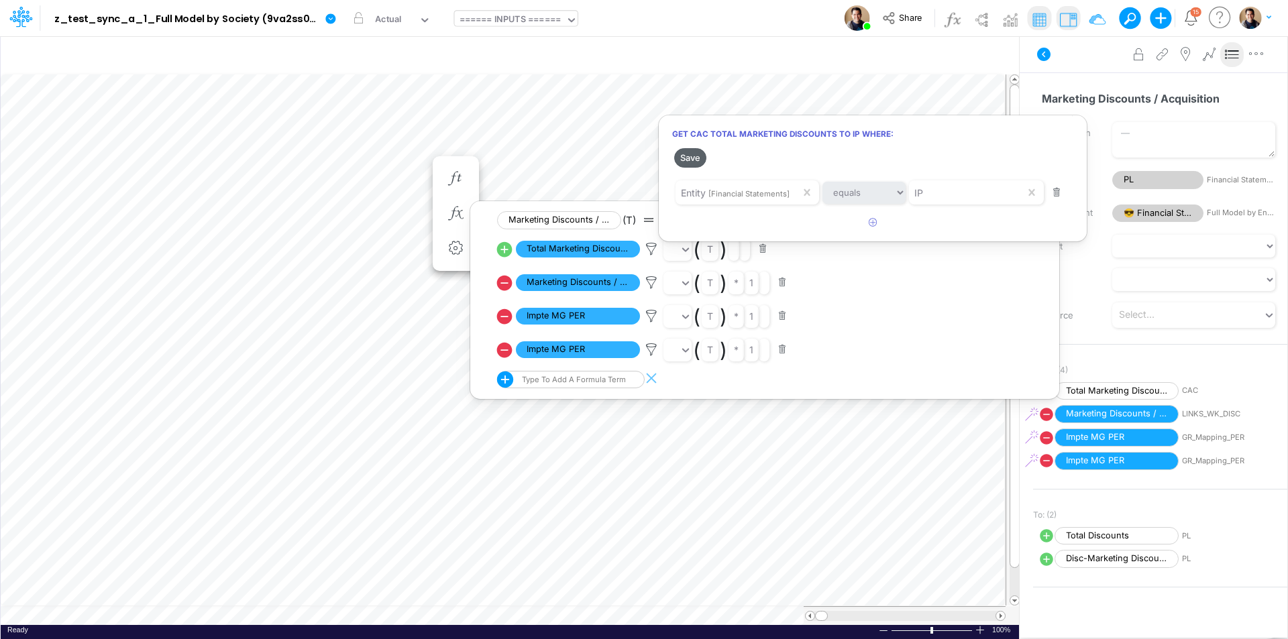
click at [694, 156] on button "Save" at bounding box center [690, 157] width 32 height 19
click at [326, 19] on div at bounding box center [644, 323] width 1288 height 633
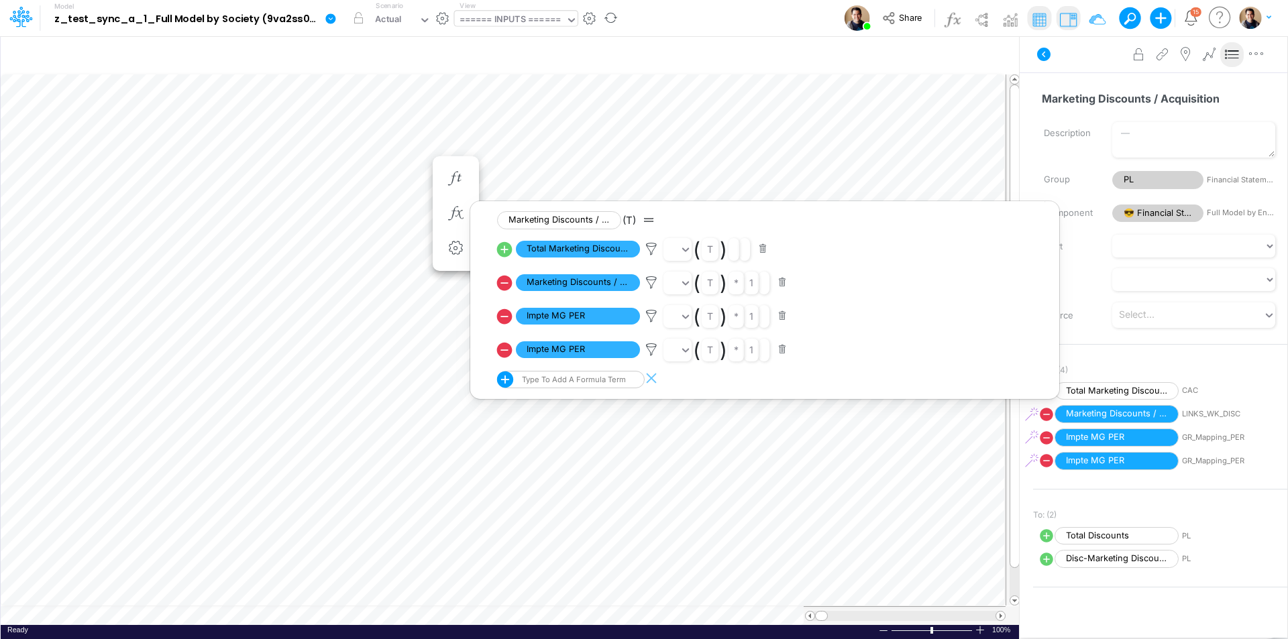
click at [331, 19] on icon at bounding box center [331, 19] width 12 height 12
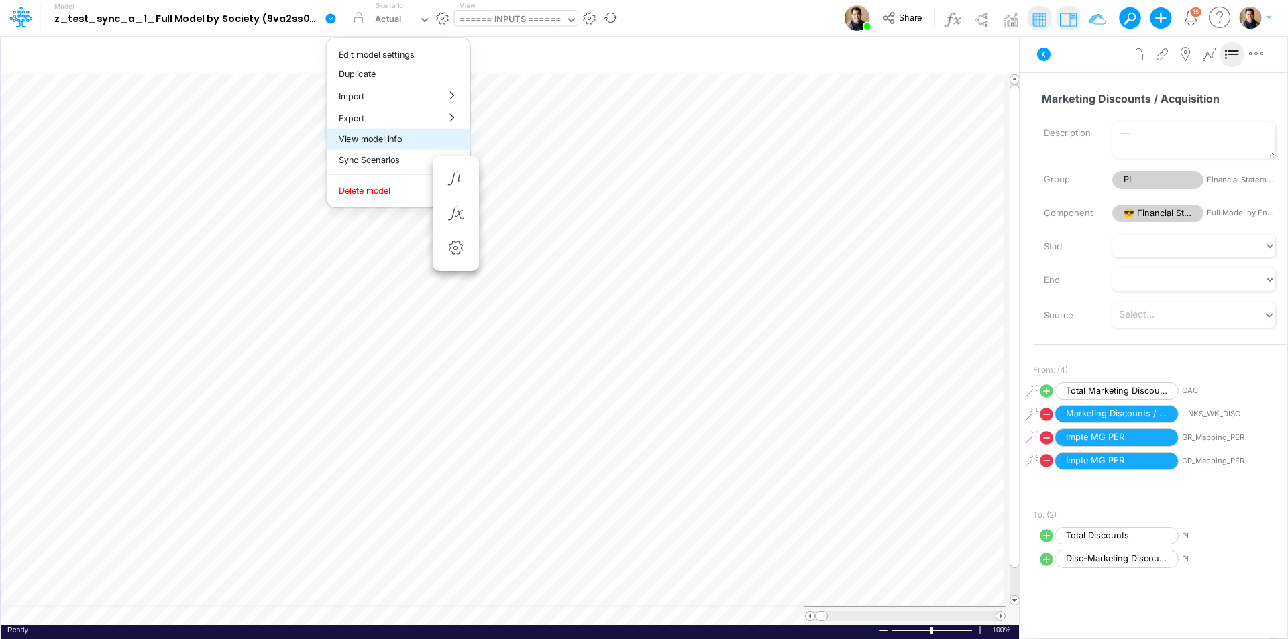
click at [405, 138] on button "View model info" at bounding box center [399, 139] width 144 height 21
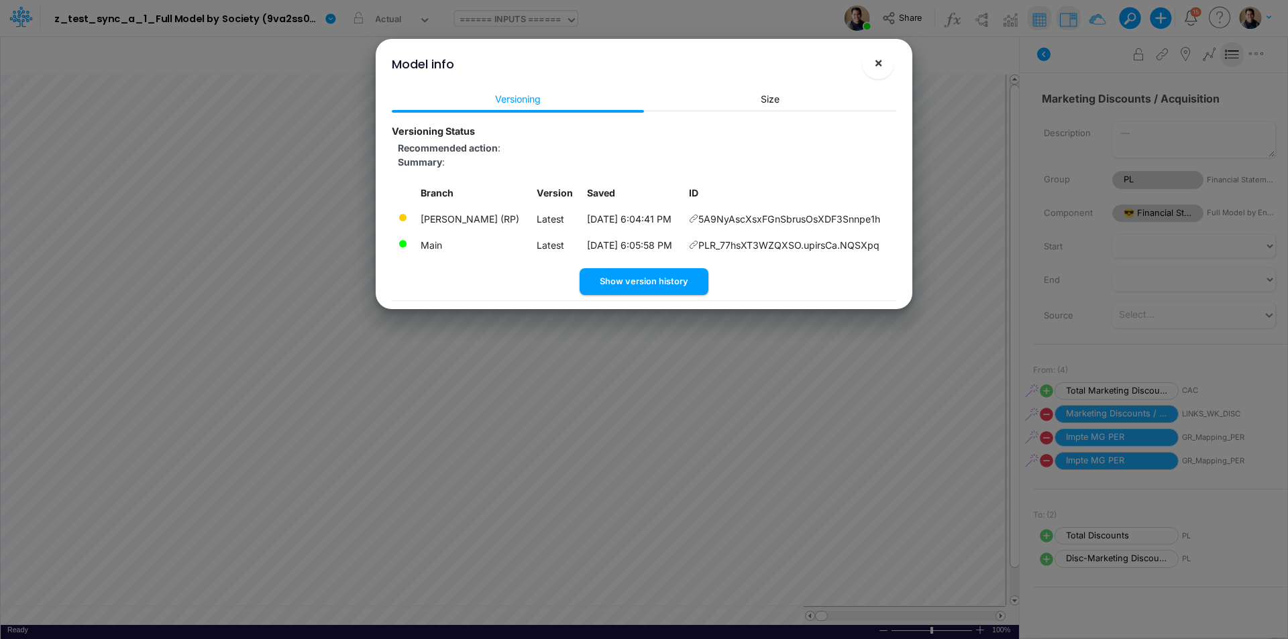
click at [879, 65] on span "×" at bounding box center [878, 62] width 9 height 16
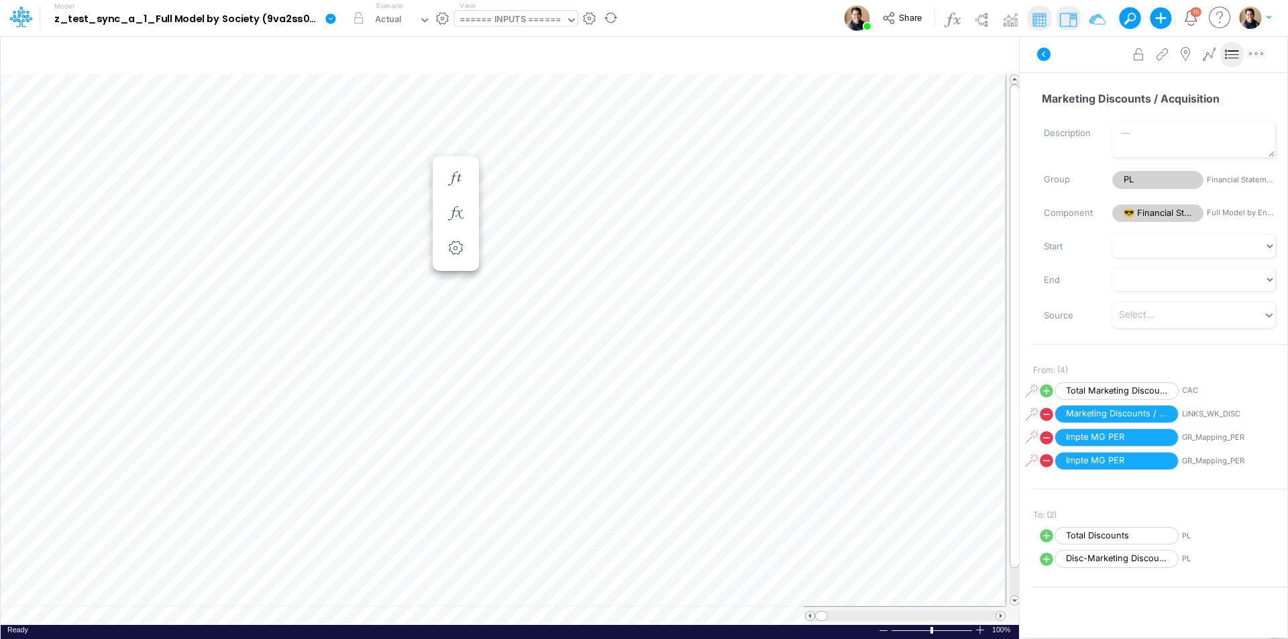
click at [332, 17] on icon at bounding box center [330, 18] width 10 height 10
click at [405, 141] on button "View model info" at bounding box center [399, 139] width 144 height 21
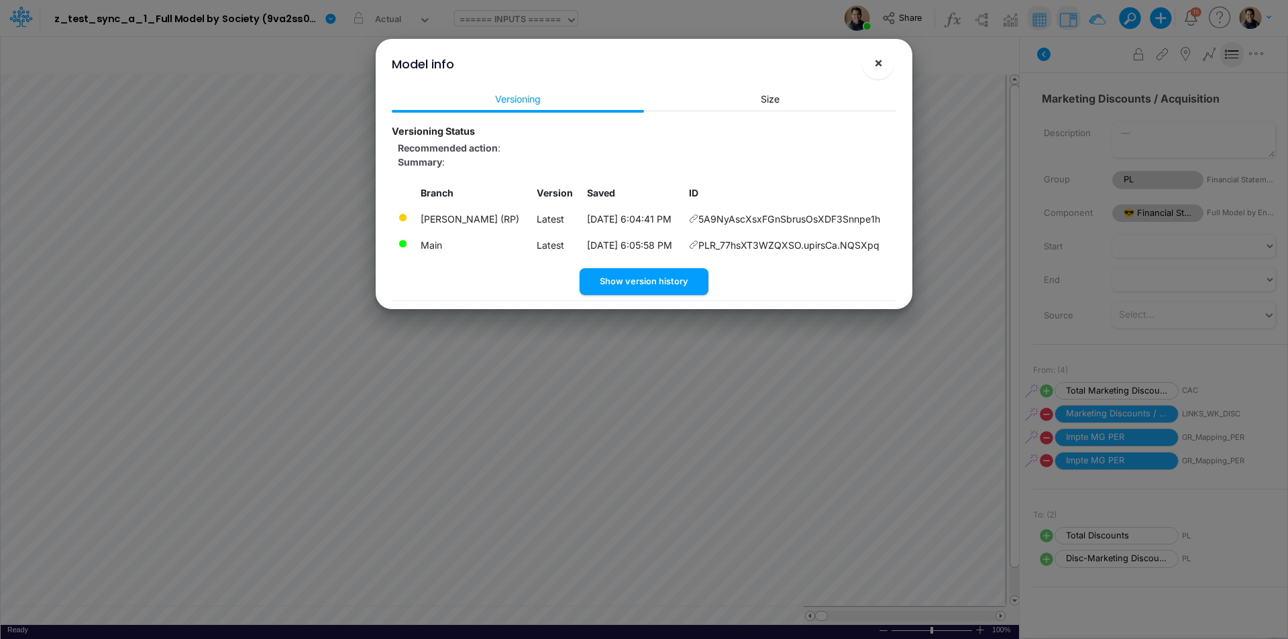
drag, startPoint x: 879, startPoint y: 64, endPoint x: 809, endPoint y: 69, distance: 69.9
click at [879, 64] on span "×" at bounding box center [878, 62] width 9 height 16
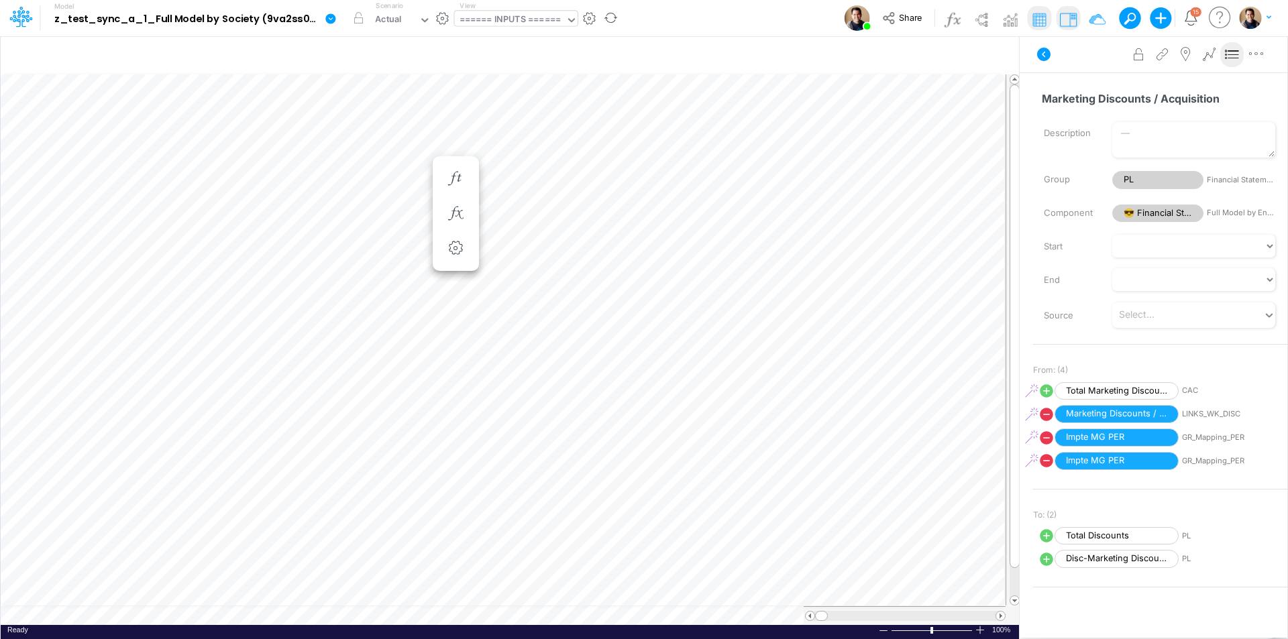
click at [335, 15] on icon at bounding box center [331, 19] width 12 height 12
click at [392, 136] on button "View model info" at bounding box center [399, 139] width 144 height 21
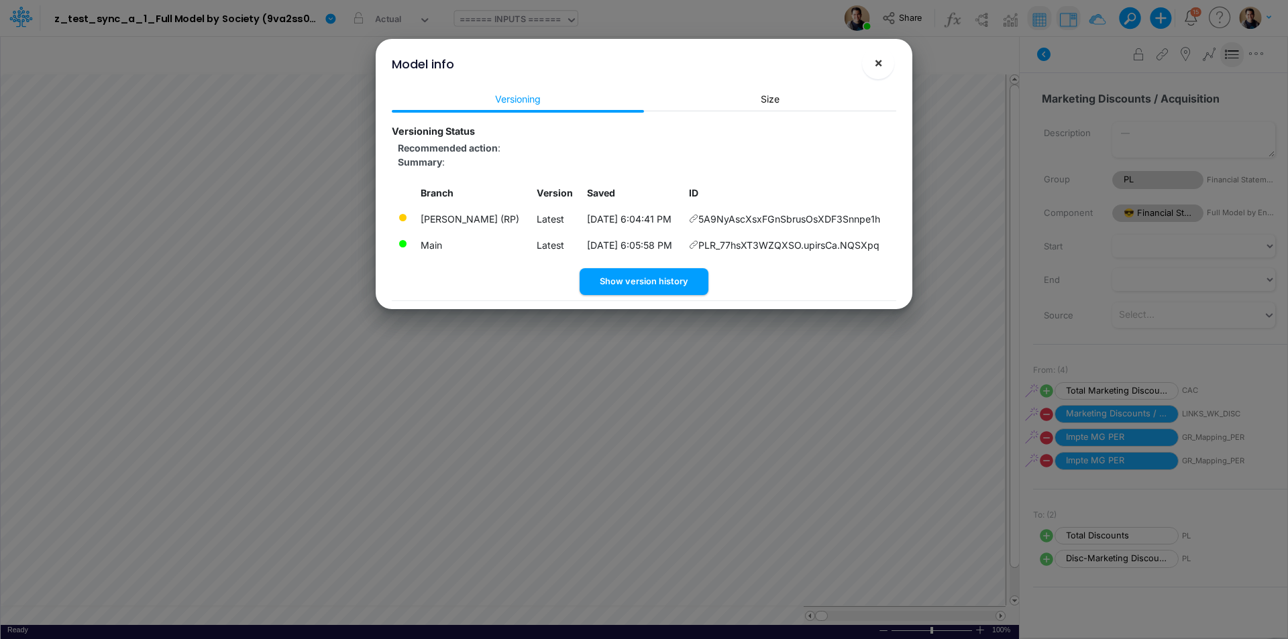
click at [873, 64] on button "×" at bounding box center [878, 63] width 32 height 32
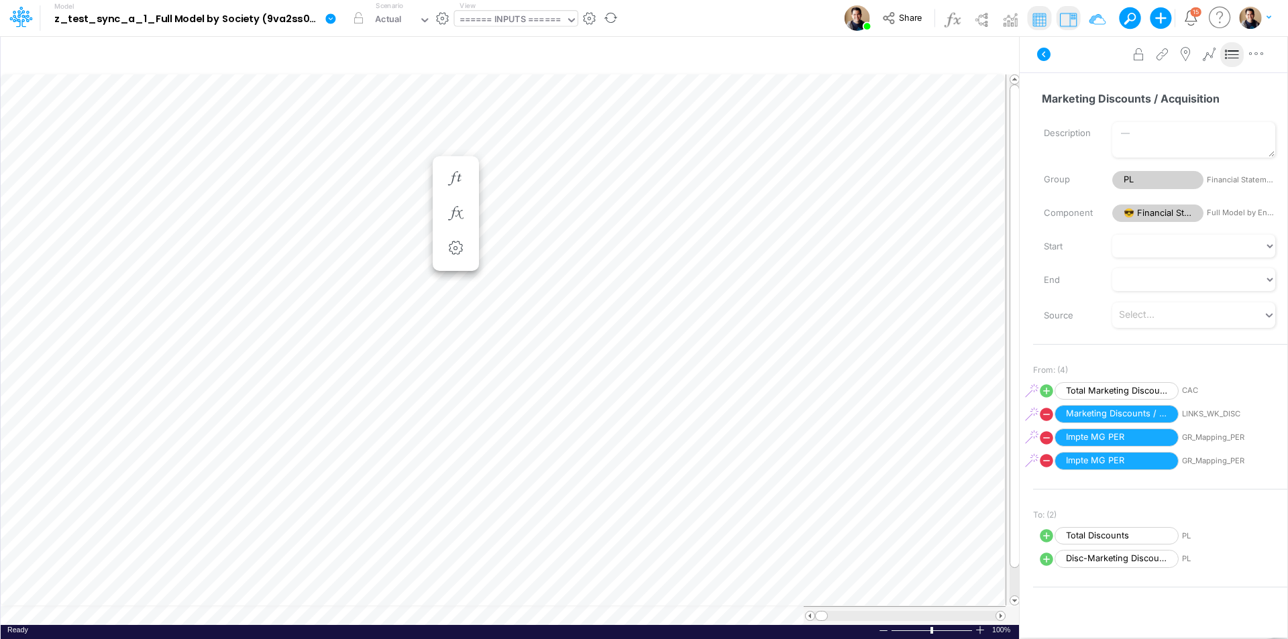
click at [330, 17] on icon at bounding box center [330, 18] width 10 height 10
click at [433, 138] on button "View model info" at bounding box center [399, 139] width 144 height 21
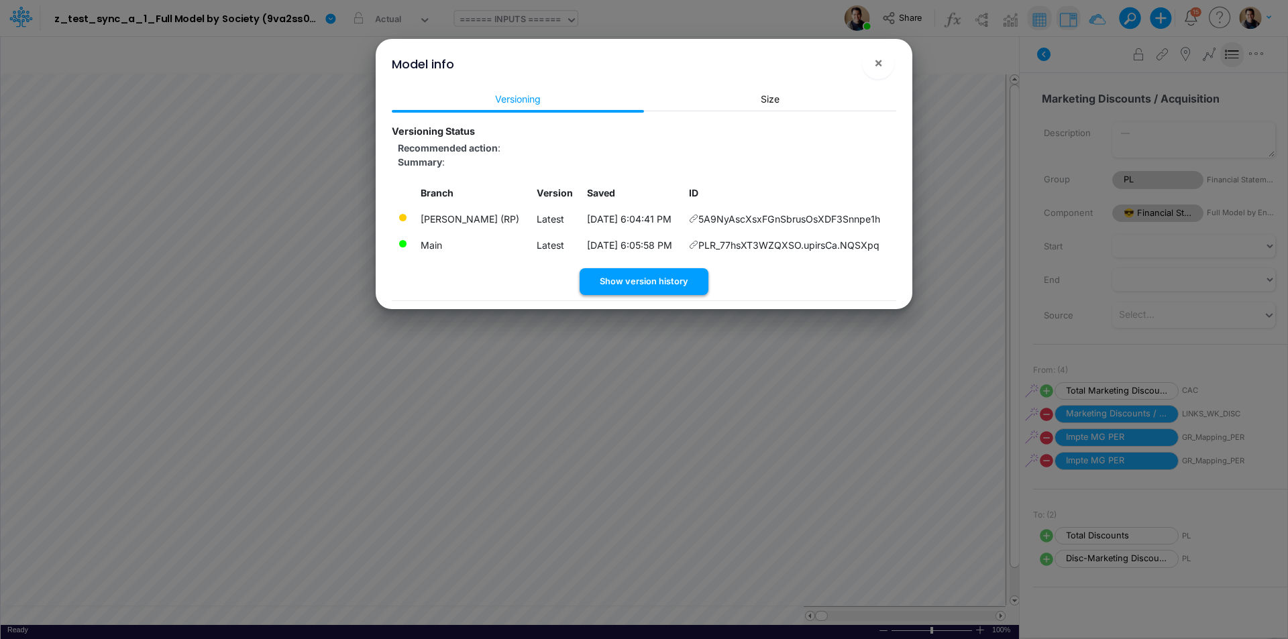
click at [676, 279] on button "Show version history" at bounding box center [644, 281] width 129 height 26
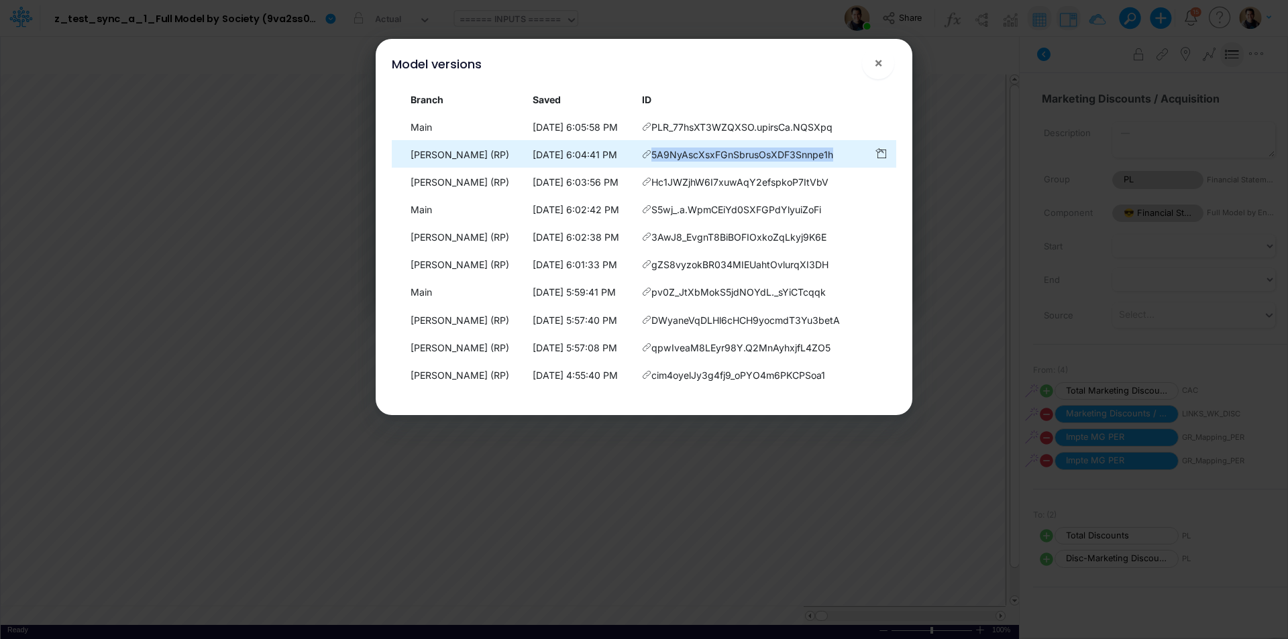
drag, startPoint x: 839, startPoint y: 155, endPoint x: 649, endPoint y: 158, distance: 189.2
click at [649, 158] on td "5A9NyAscXsxFGnSbrusOsXDF3Snnpe1h" at bounding box center [752, 155] width 232 height 26
copy td "5A9NyAscXsxFGnSbrusOsXDF3Snnpe1h"
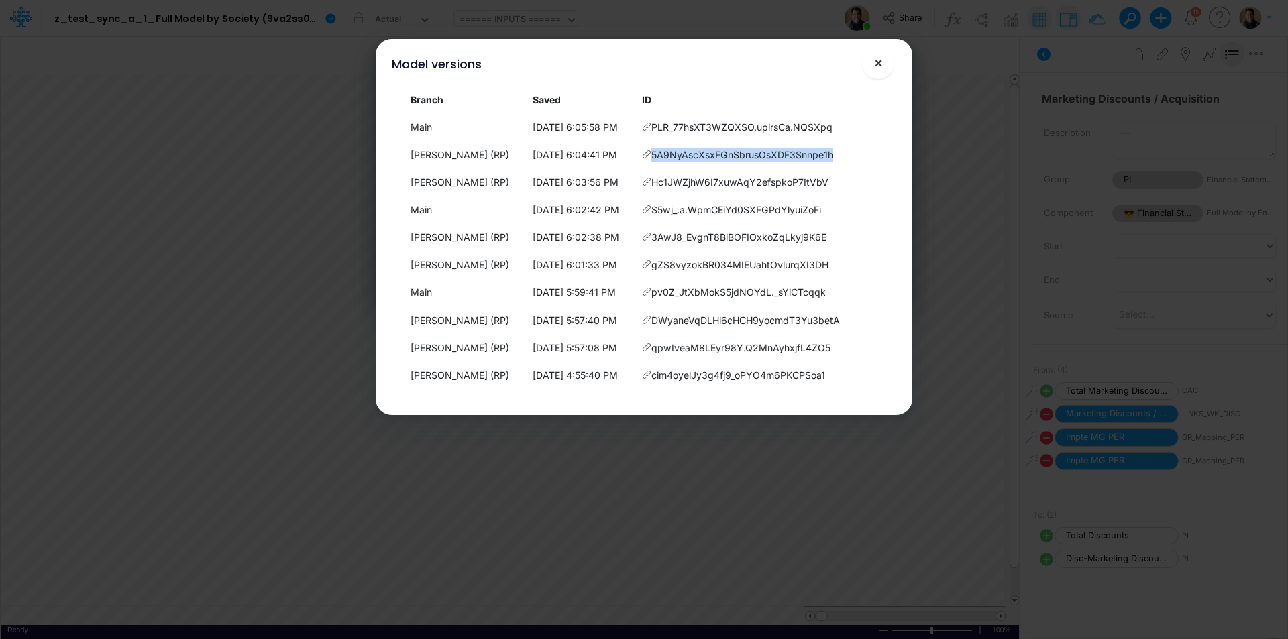
click at [885, 68] on button "×" at bounding box center [878, 63] width 32 height 32
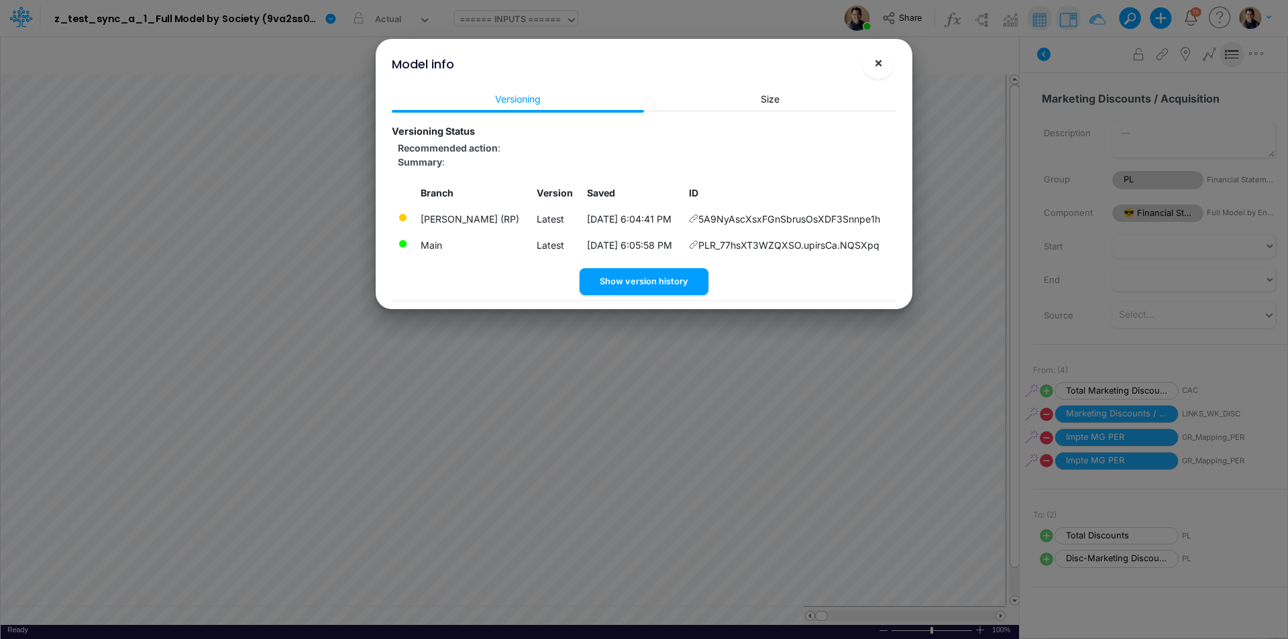
click at [886, 61] on button "×" at bounding box center [878, 63] width 32 height 32
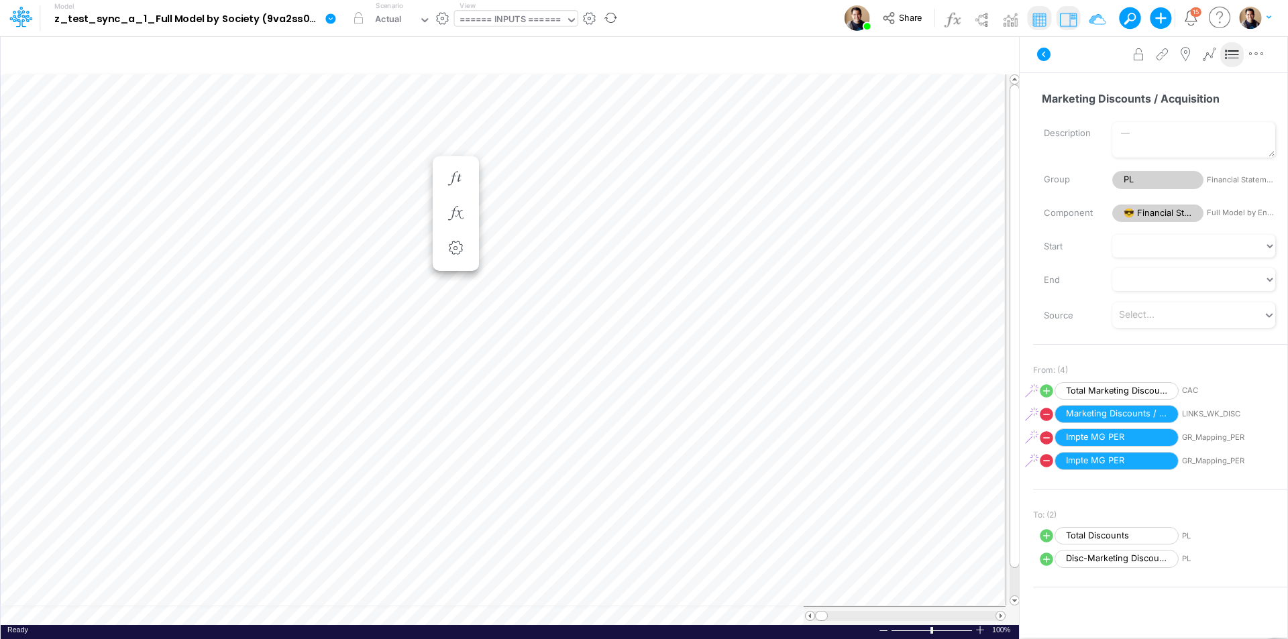
click at [329, 20] on icon at bounding box center [330, 18] width 10 height 10
click at [390, 138] on button "View model info" at bounding box center [399, 139] width 144 height 21
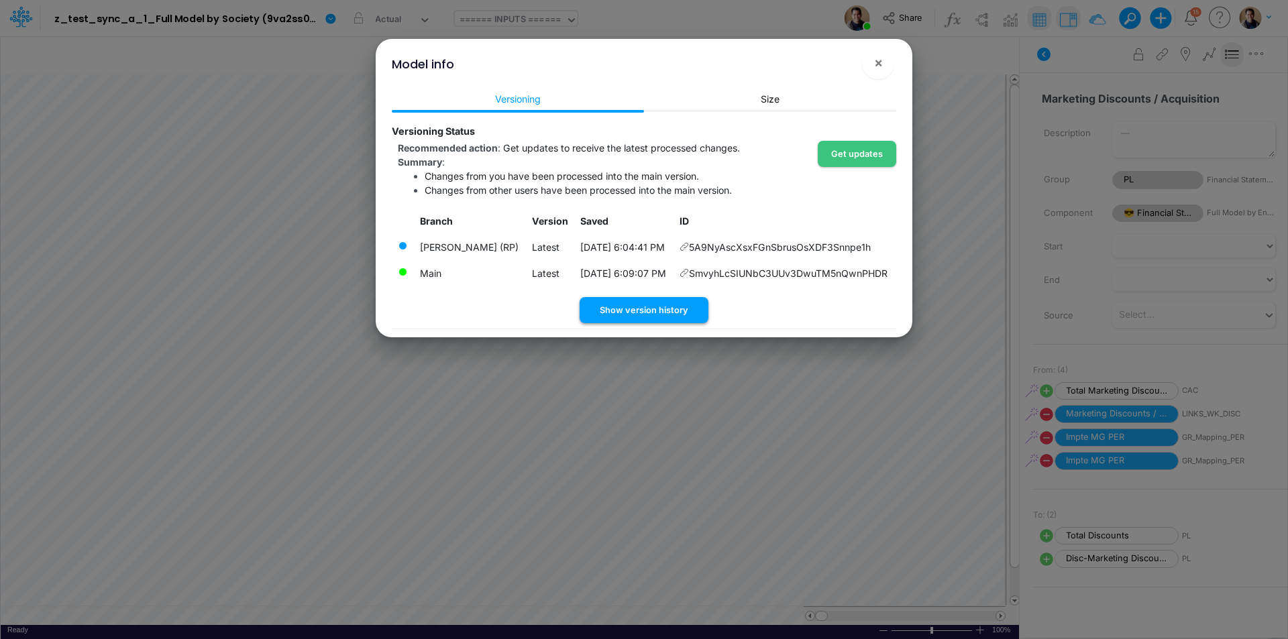
click at [643, 323] on button "Show version history" at bounding box center [644, 310] width 129 height 26
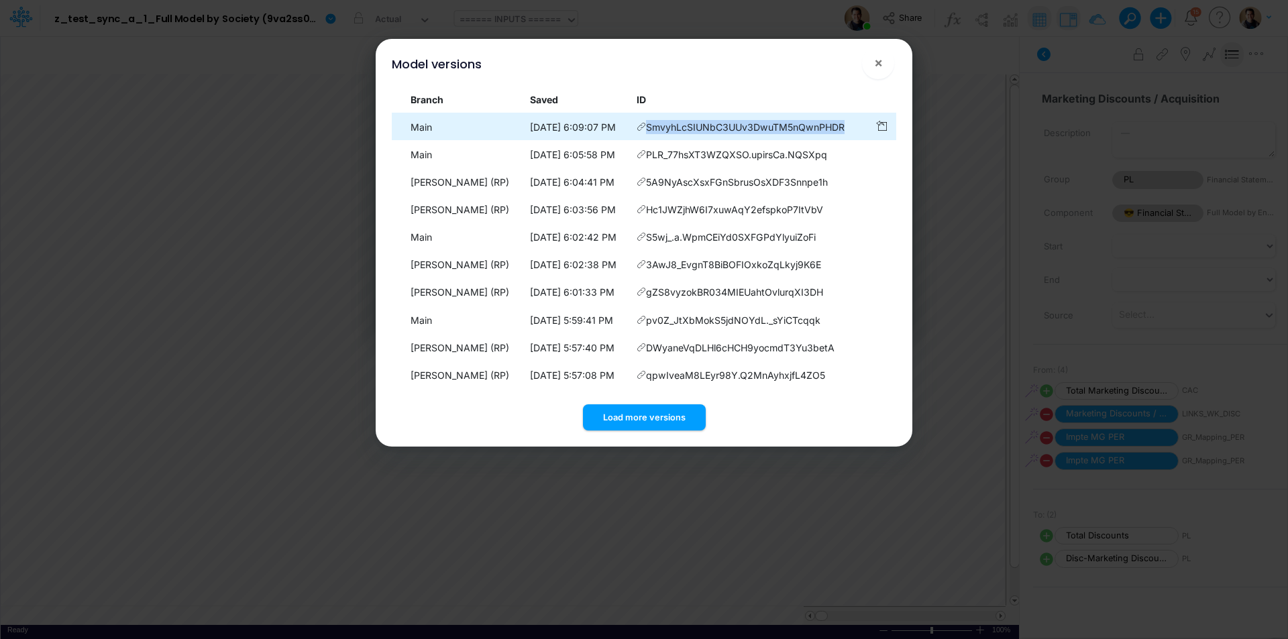
drag, startPoint x: 850, startPoint y: 123, endPoint x: 652, endPoint y: 127, distance: 197.9
click at [652, 127] on td "SmvyhLcSIUNbC3UUv3DwuTM5nQwnPHDR" at bounding box center [750, 127] width 238 height 26
copy span "SmvyhLcSIUNbC3UUv3DwuTM5nQwnPHDR"
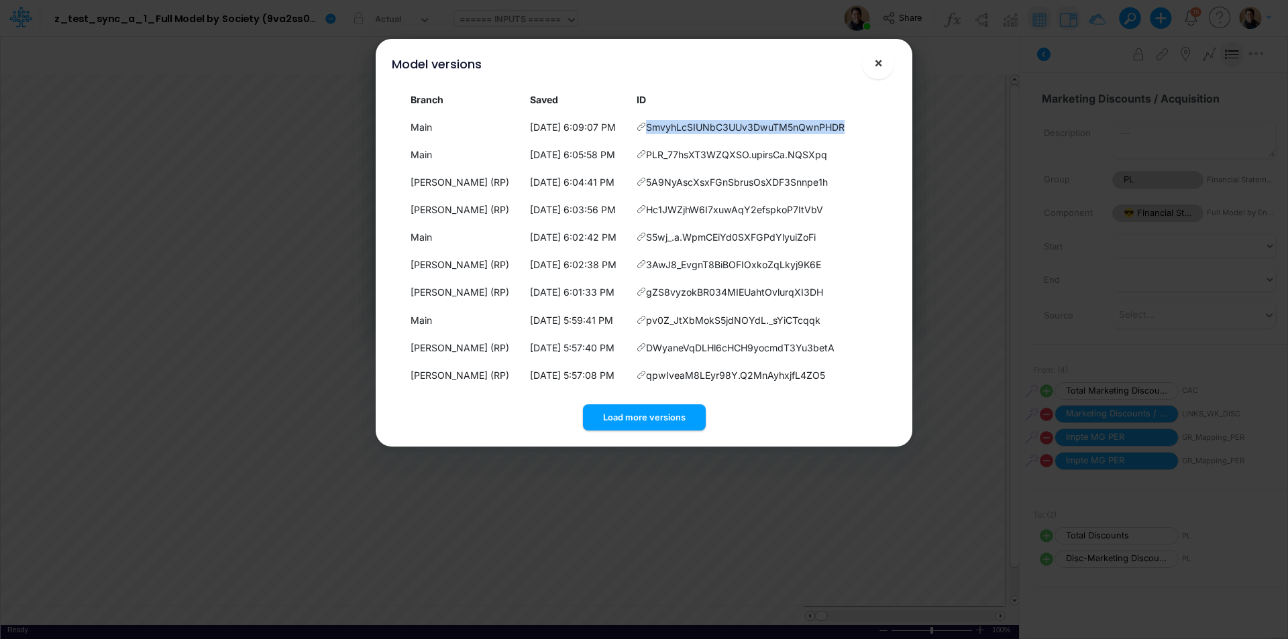
click at [885, 69] on button "×" at bounding box center [878, 63] width 32 height 32
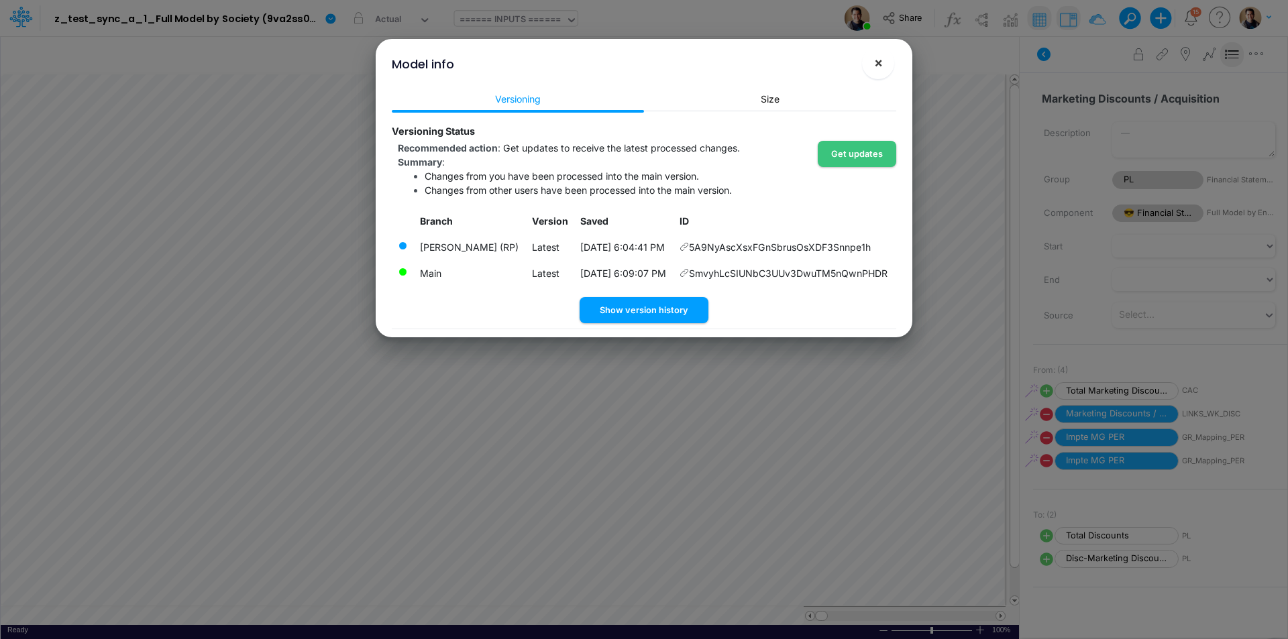
click at [885, 62] on button "×" at bounding box center [878, 63] width 32 height 32
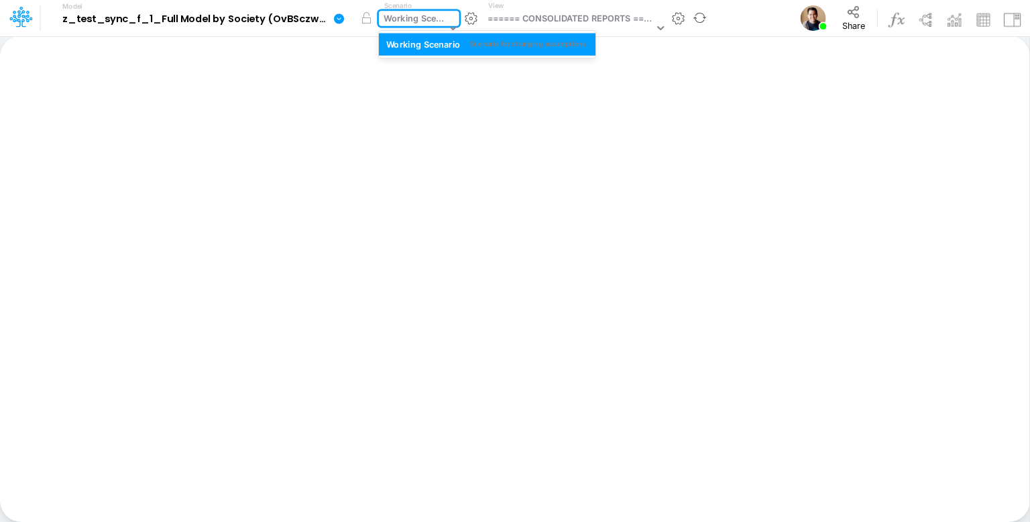
click at [404, 17] on div "Working Scenario" at bounding box center [415, 19] width 62 height 15
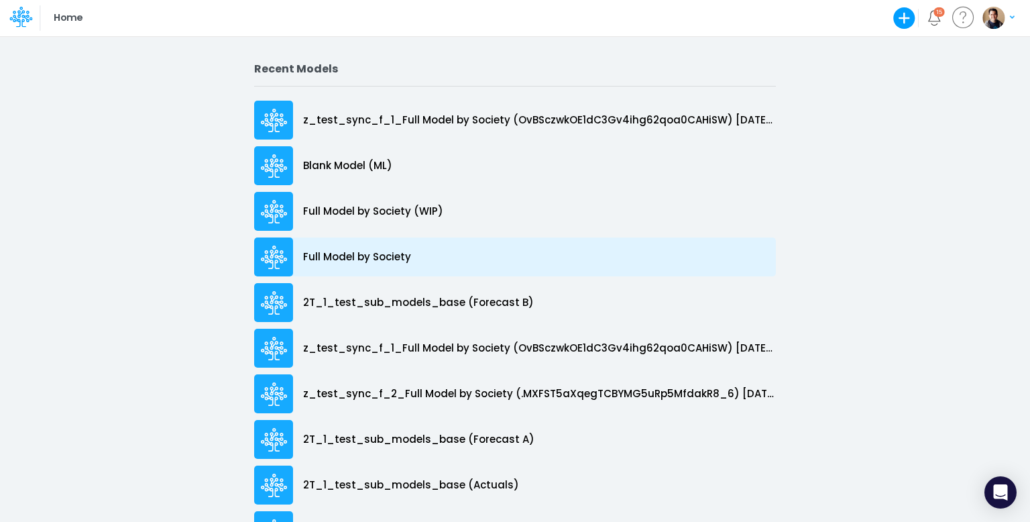
click at [362, 258] on p "Full Model by Society" at bounding box center [357, 257] width 108 height 15
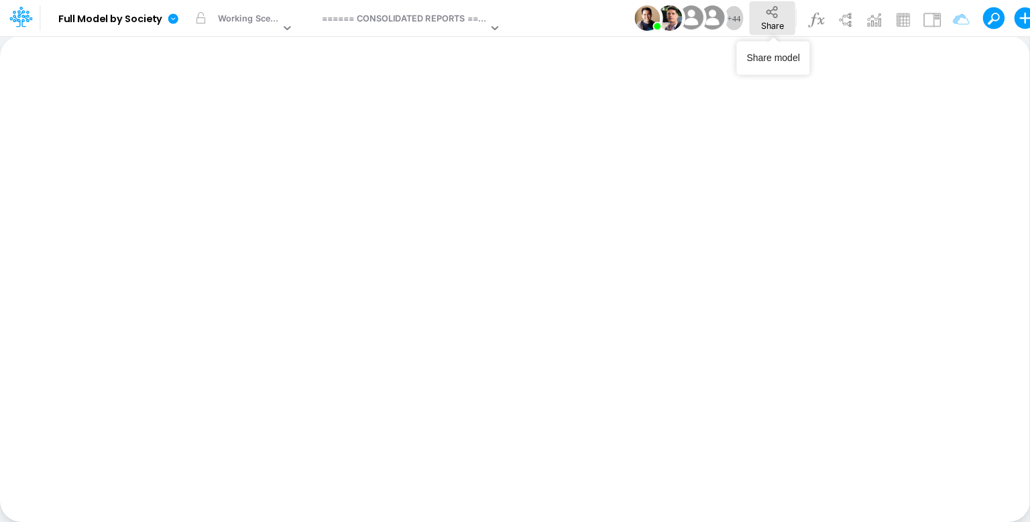
click at [786, 19] on button "Share" at bounding box center [773, 18] width 46 height 34
click at [250, 17] on div "Working Scenario" at bounding box center [249, 19] width 62 height 15
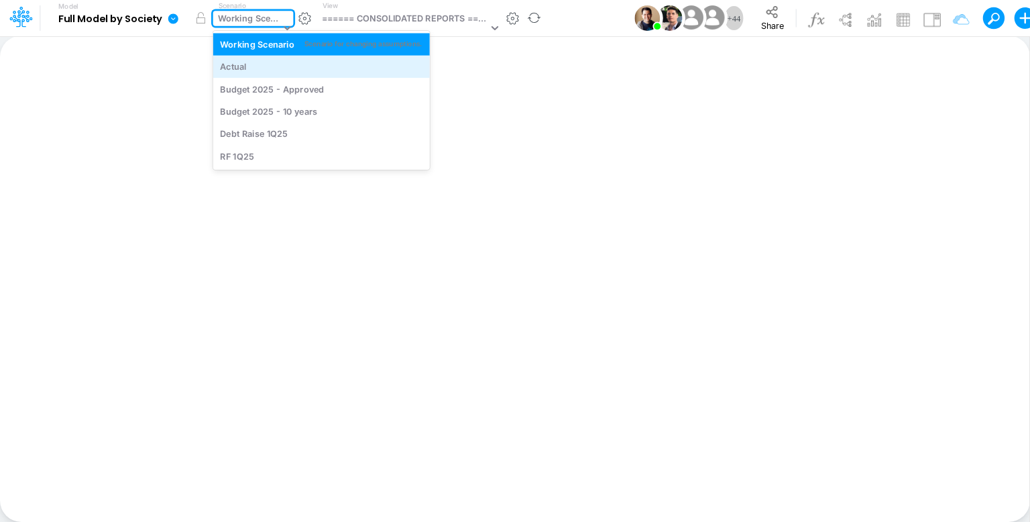
click at [262, 63] on div "Actual" at bounding box center [321, 66] width 203 height 13
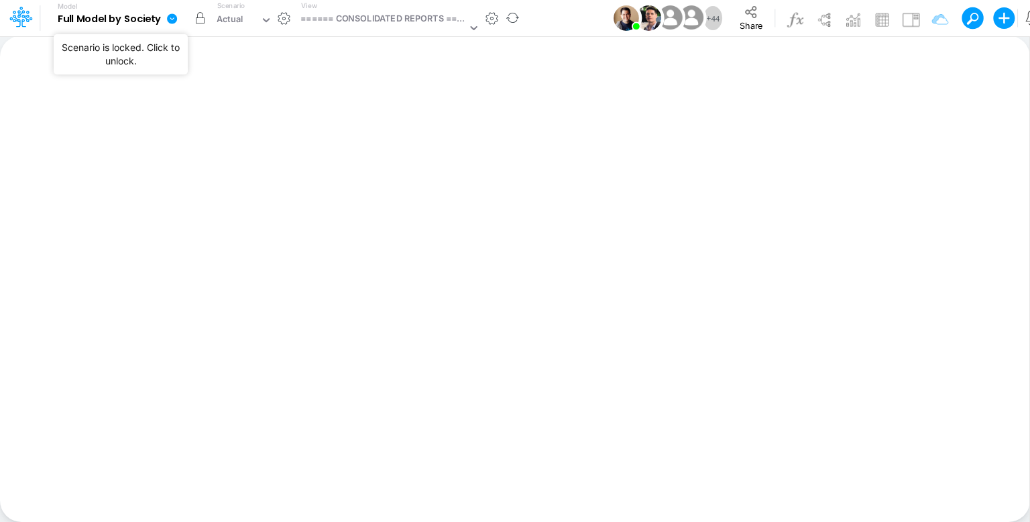
click at [197, 17] on button "button" at bounding box center [200, 18] width 24 height 24
click at [174, 15] on icon at bounding box center [172, 18] width 10 height 10
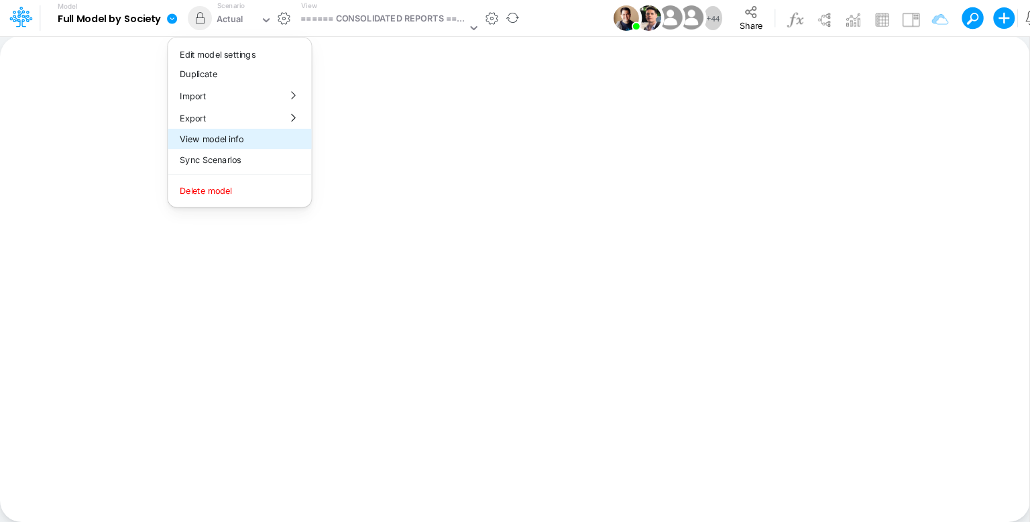
click at [248, 138] on button "View model info" at bounding box center [240, 139] width 144 height 21
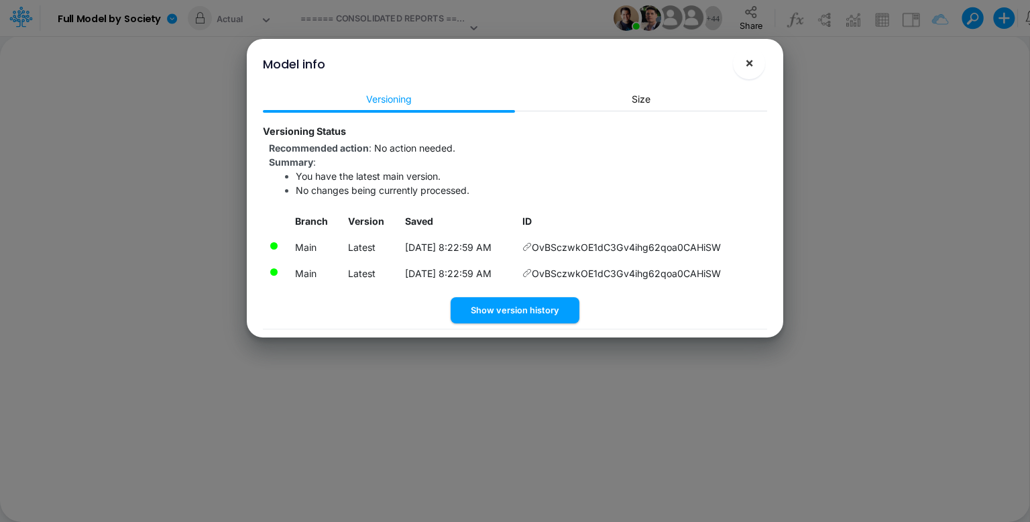
click at [751, 67] on span "×" at bounding box center [749, 62] width 9 height 16
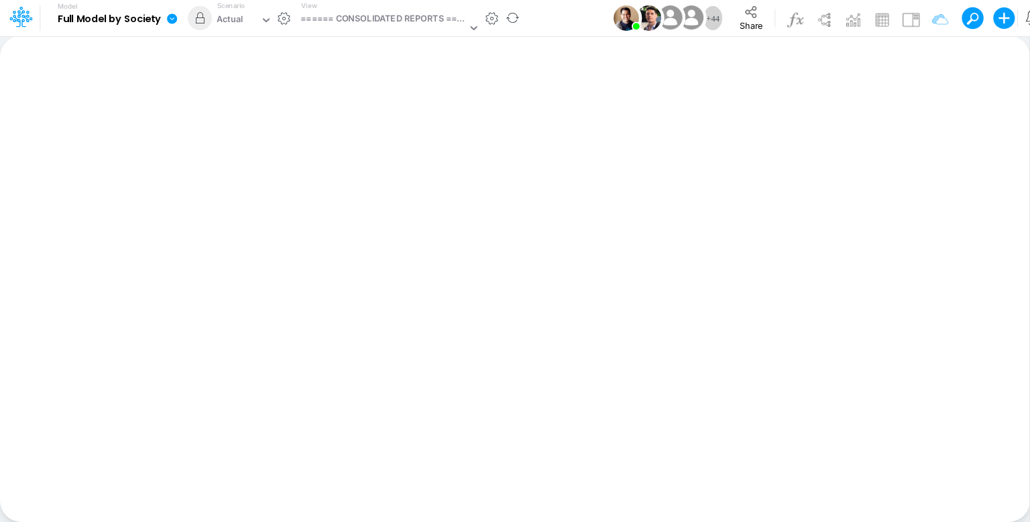
click at [175, 18] on icon at bounding box center [172, 18] width 10 height 10
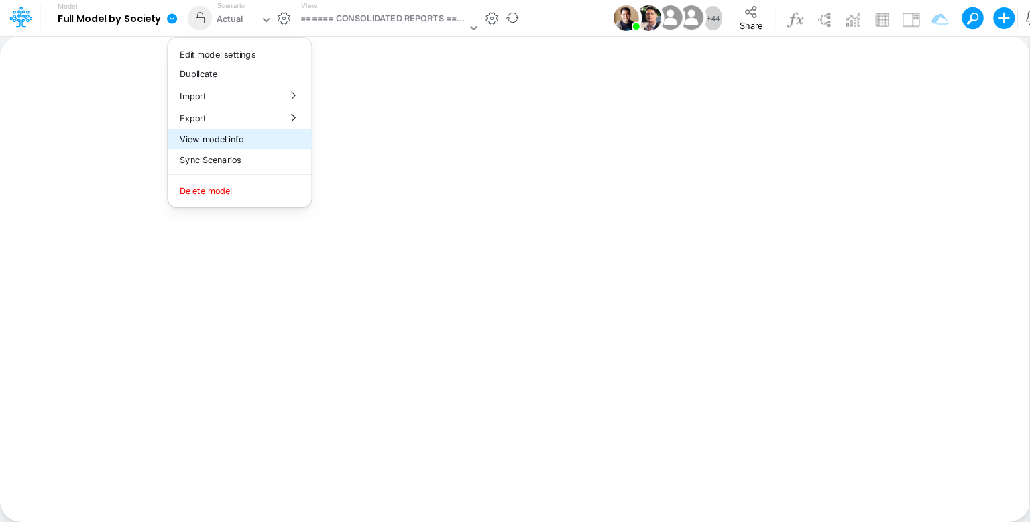
click at [241, 136] on button "View model info" at bounding box center [240, 139] width 144 height 21
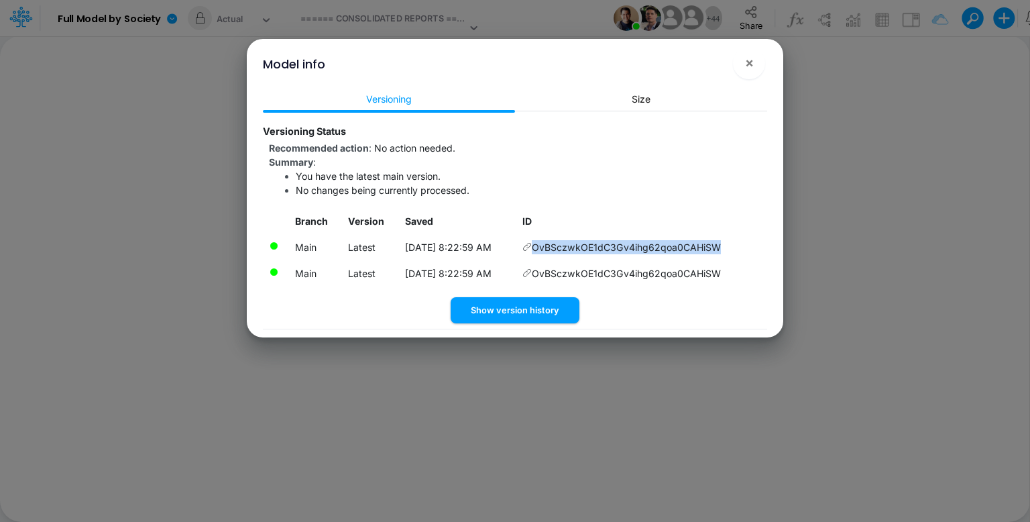
drag, startPoint x: 731, startPoint y: 245, endPoint x: 541, endPoint y: 248, distance: 189.9
click at [541, 248] on td "OvBSczwkOE1dC3Gv4ihg62qoa0CAHiSW" at bounding box center [642, 247] width 251 height 26
copy span "OvBSczwkOE1dC3Gv4ihg62qoa0CAHiSW"
click at [753, 64] on span "×" at bounding box center [749, 62] width 9 height 16
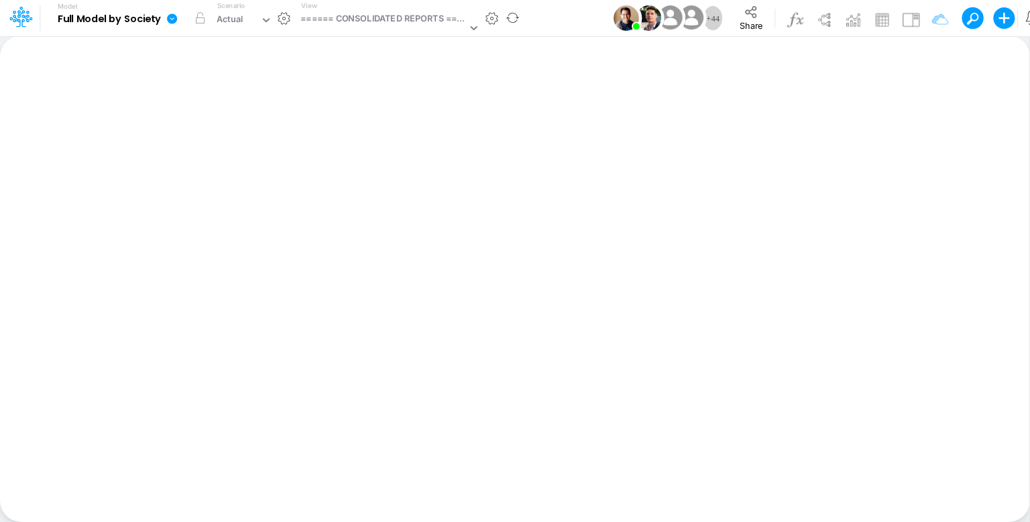
click at [175, 19] on icon at bounding box center [172, 18] width 10 height 10
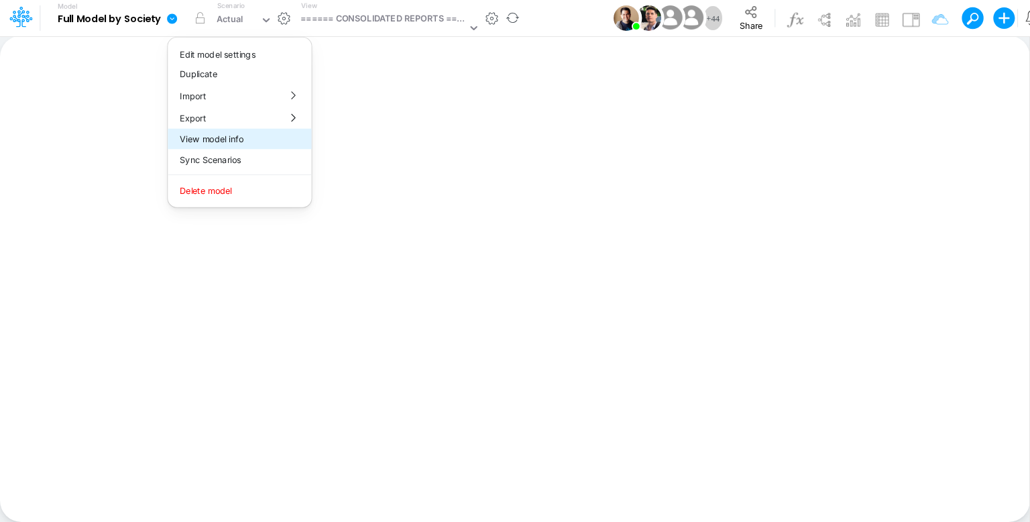
click at [247, 138] on button "View model info" at bounding box center [240, 139] width 144 height 21
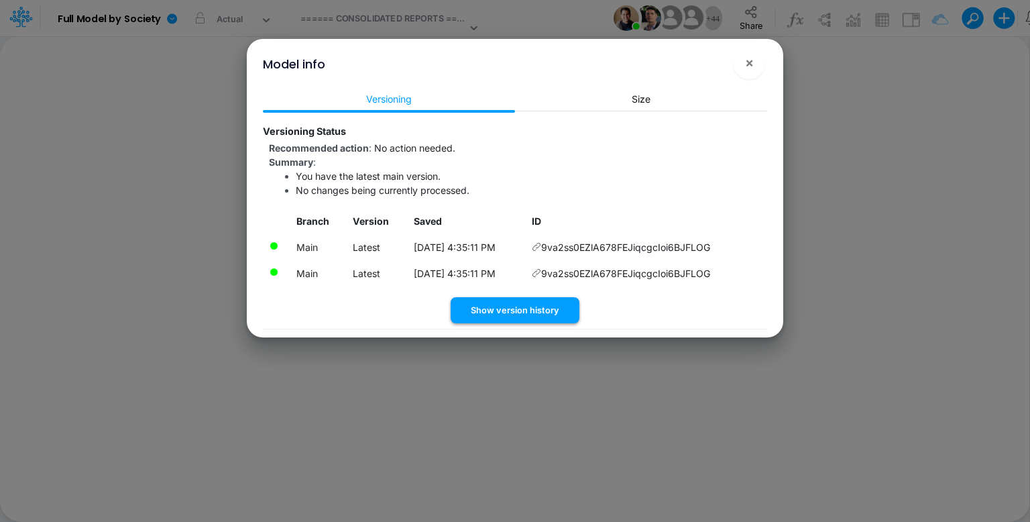
click at [534, 309] on button "Show version history" at bounding box center [515, 310] width 129 height 26
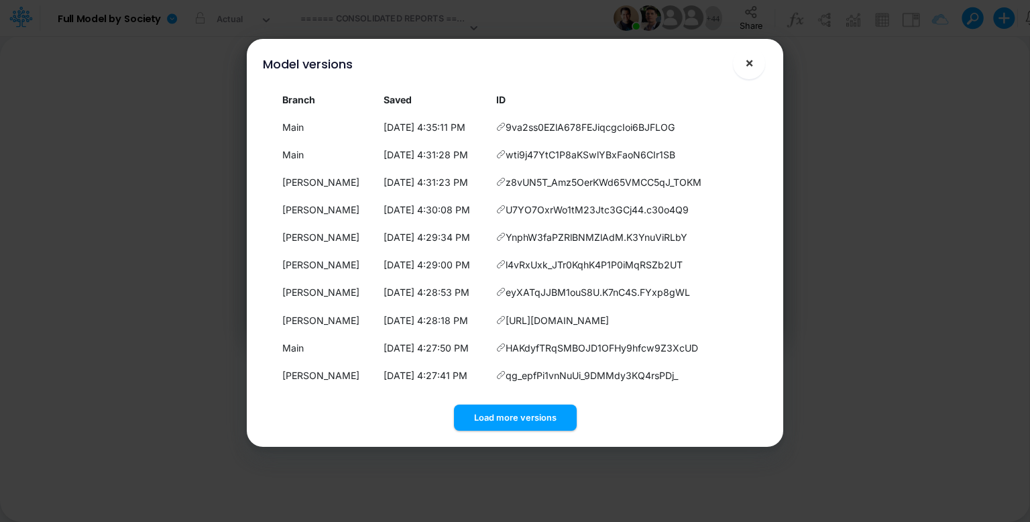
click at [753, 62] on span "×" at bounding box center [749, 62] width 9 height 16
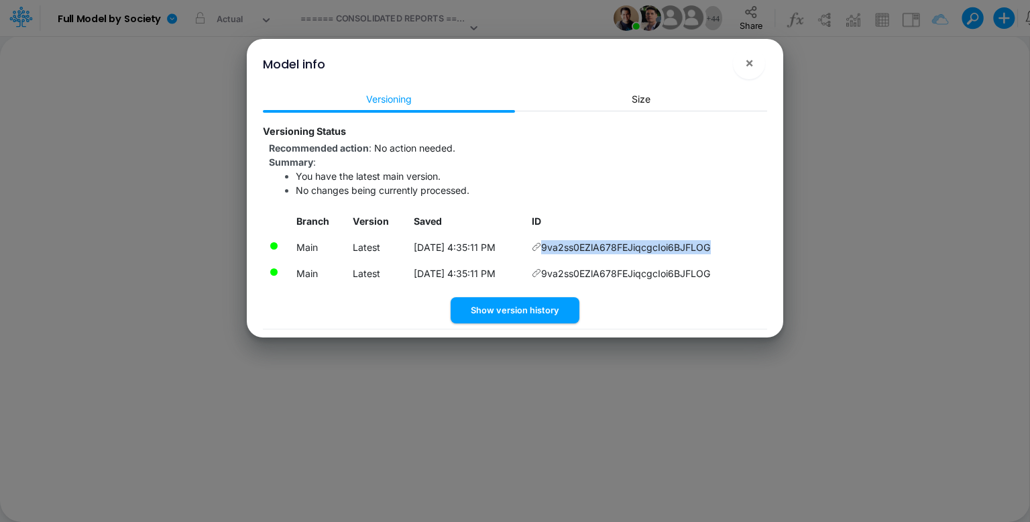
drag, startPoint x: 729, startPoint y: 249, endPoint x: 552, endPoint y: 251, distance: 176.4
click at [552, 251] on td "9va2ss0EZlA678FEJiqcgcIoi6BJFLOG" at bounding box center [646, 247] width 241 height 26
copy span "9va2ss0EZlA678FEJiqcgcIoi6BJFLOG"
click at [749, 65] on span "×" at bounding box center [749, 62] width 9 height 16
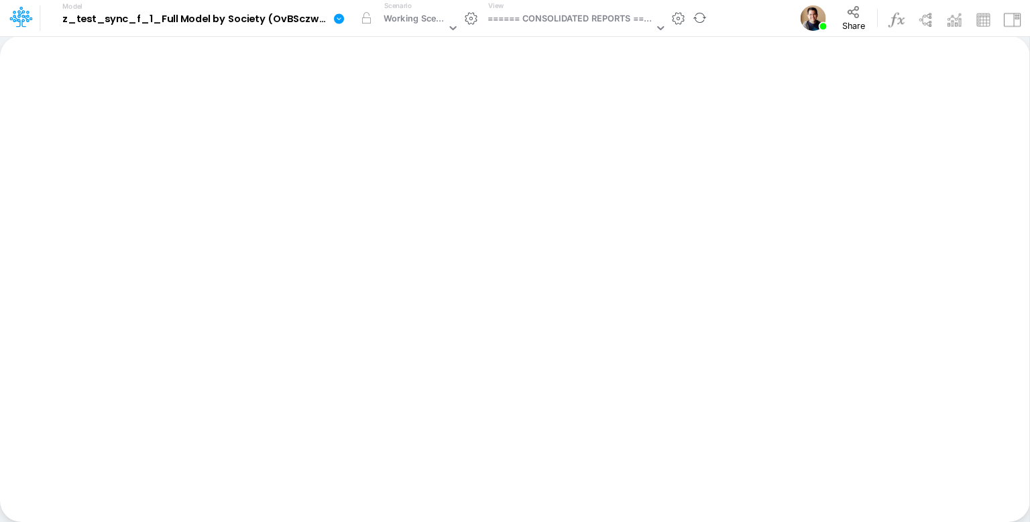
click at [338, 19] on icon at bounding box center [339, 19] width 12 height 12
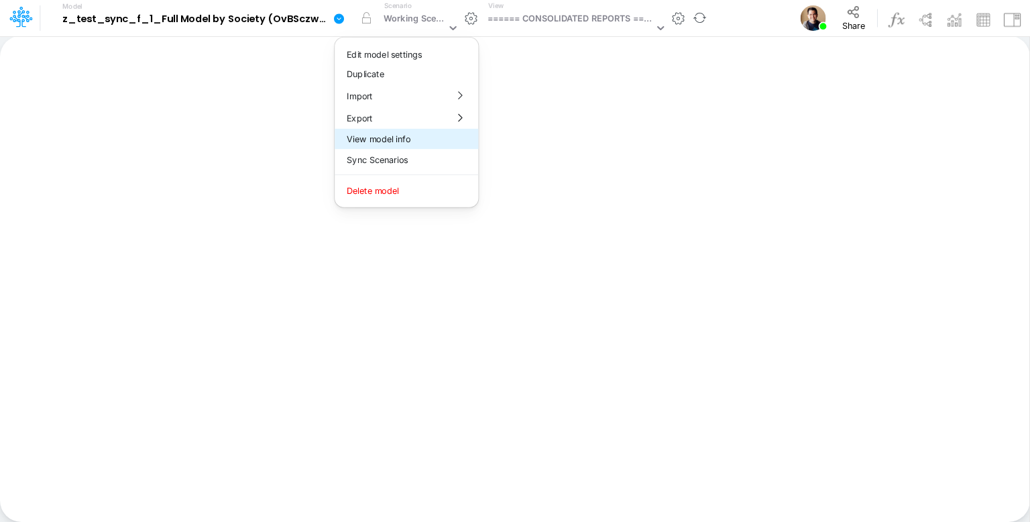
click at [393, 140] on button "View model info" at bounding box center [407, 139] width 144 height 21
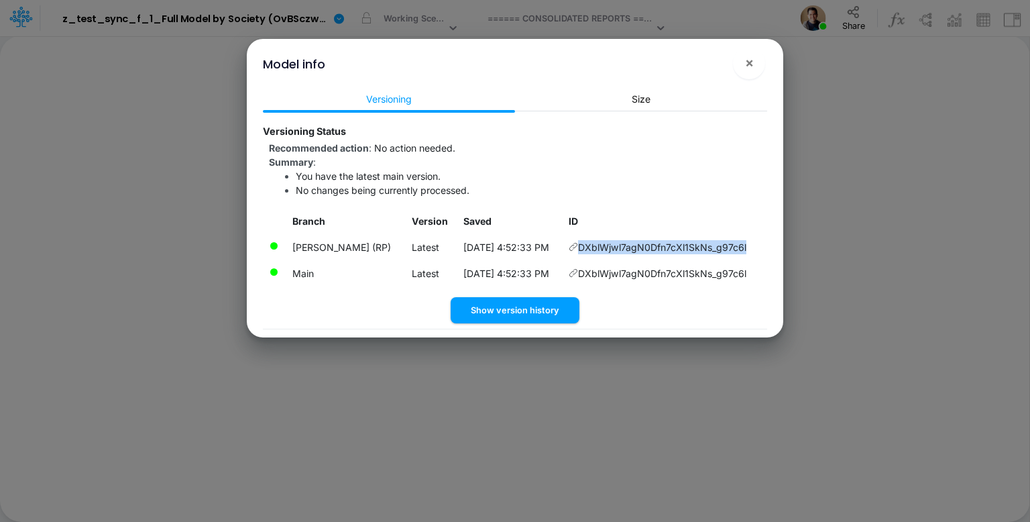
drag, startPoint x: 683, startPoint y: 250, endPoint x: 582, endPoint y: 249, distance: 101.3
click at [582, 249] on td "DXblWjwl7agN0Dfn7cXl1SkNs_g97c6l" at bounding box center [665, 247] width 205 height 26
click at [753, 67] on span "×" at bounding box center [749, 62] width 9 height 16
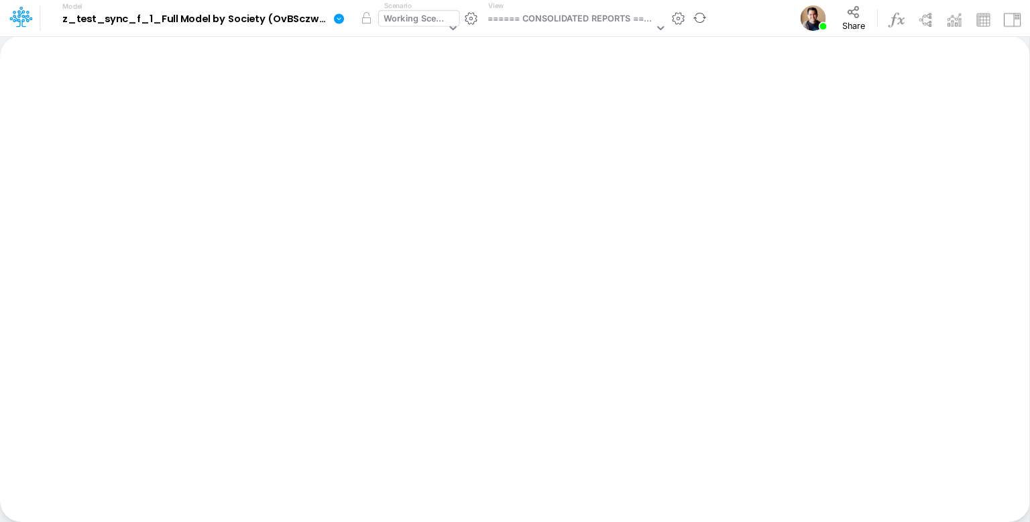
click at [411, 22] on div "Working Scenario" at bounding box center [415, 19] width 62 height 15
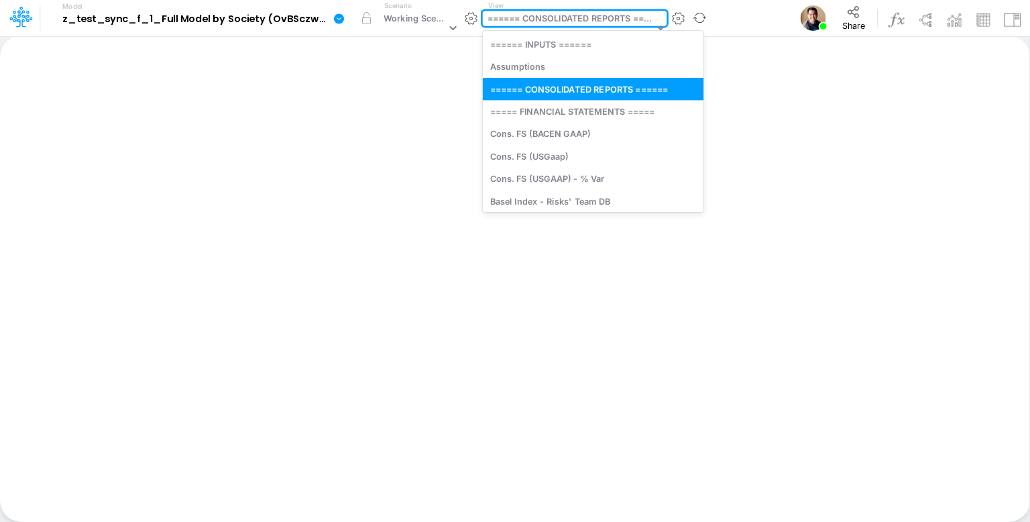
click at [594, 18] on div "====== CONSOLIDATED REPORTS ======" at bounding box center [571, 19] width 166 height 15
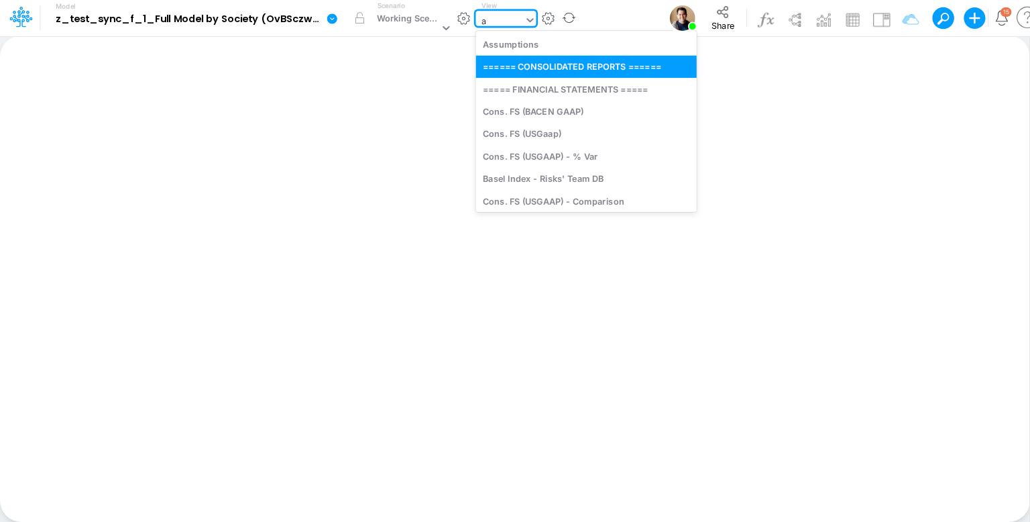
type input "as"
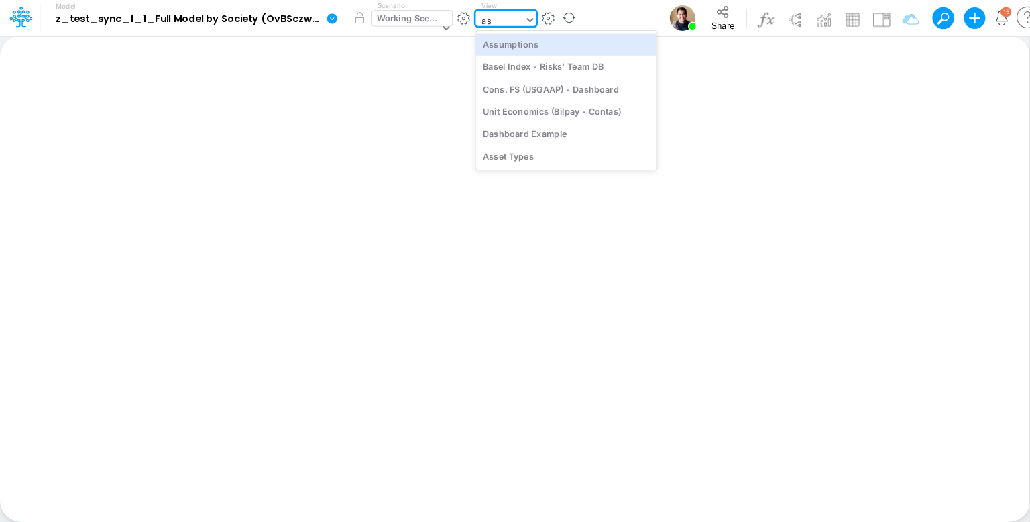
click at [553, 40] on div "Assumptions" at bounding box center [566, 44] width 181 height 22
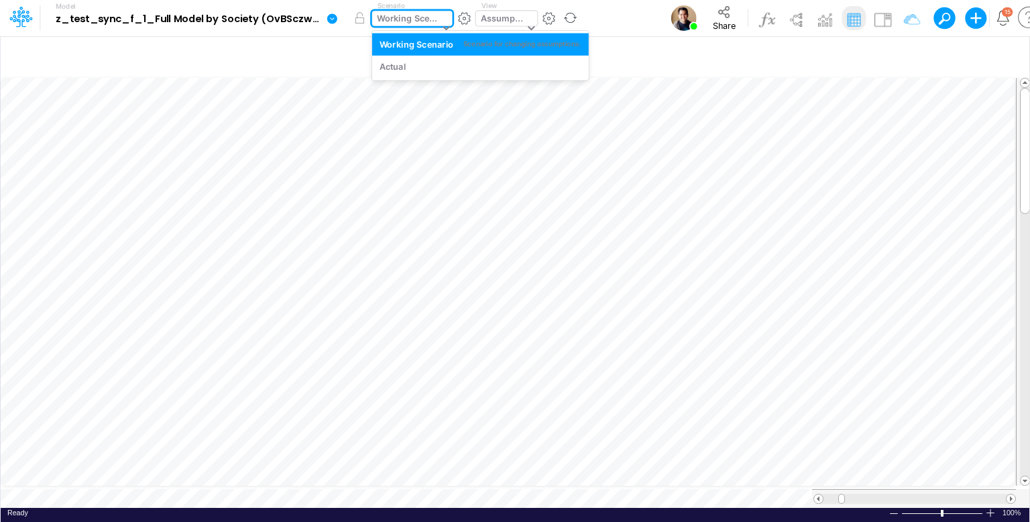
click at [396, 18] on div "Working Scenario" at bounding box center [408, 19] width 62 height 15
click at [413, 65] on div "Actual" at bounding box center [481, 66] width 203 height 13
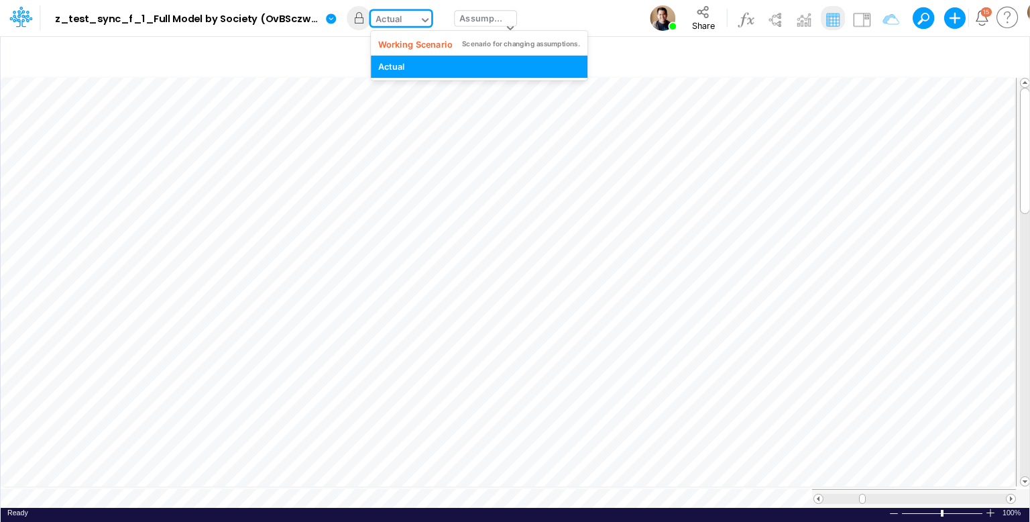
click at [390, 22] on div "Actual" at bounding box center [389, 20] width 27 height 15
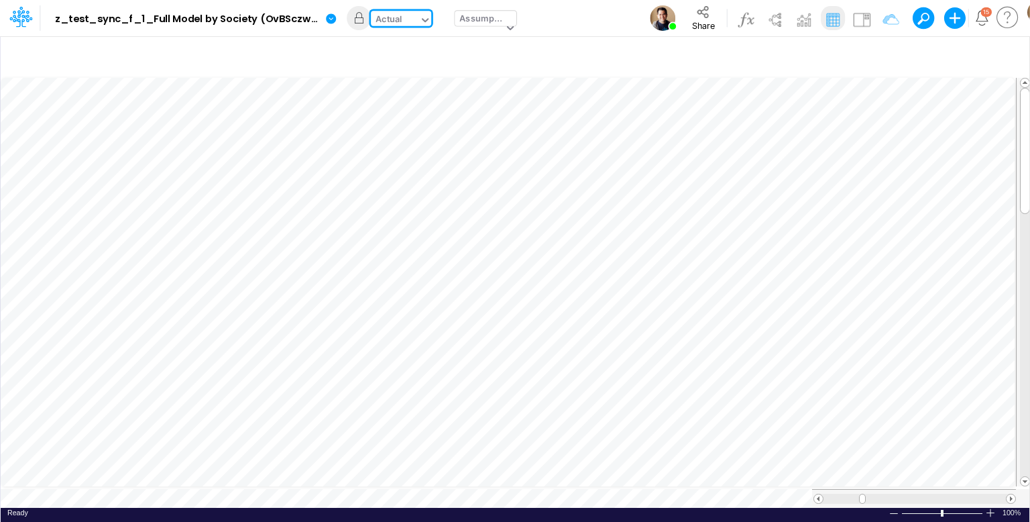
click at [390, 22] on div "Actual" at bounding box center [389, 20] width 27 height 15
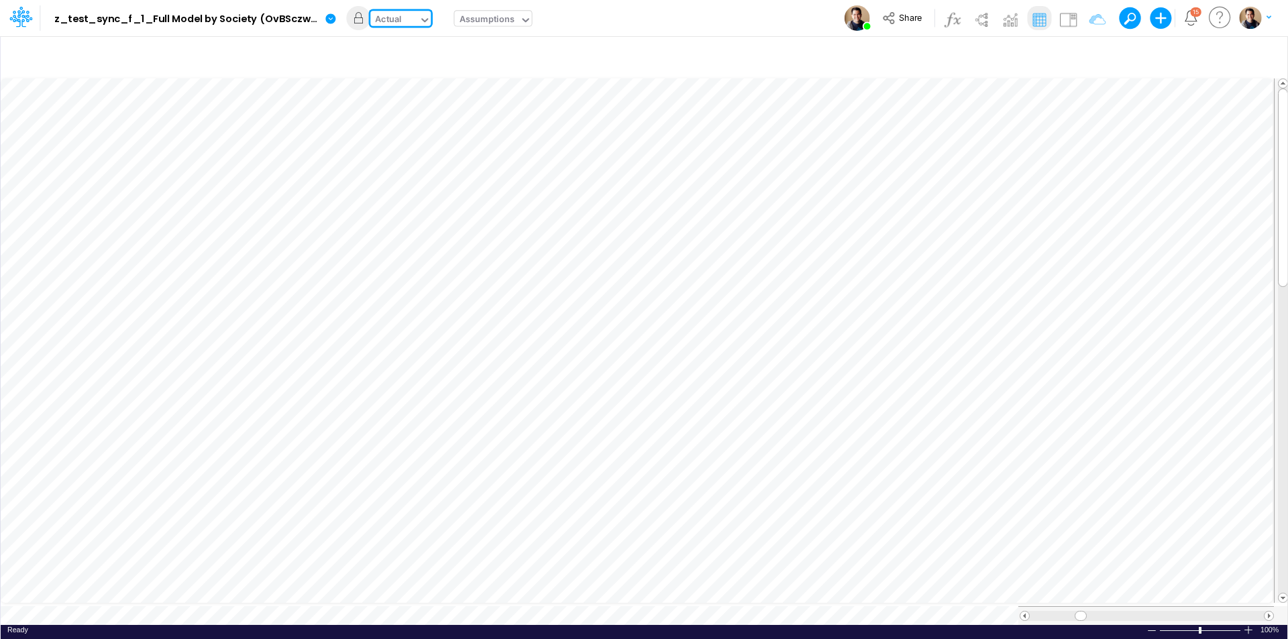
click at [390, 15] on div "Actual" at bounding box center [389, 20] width 27 height 15
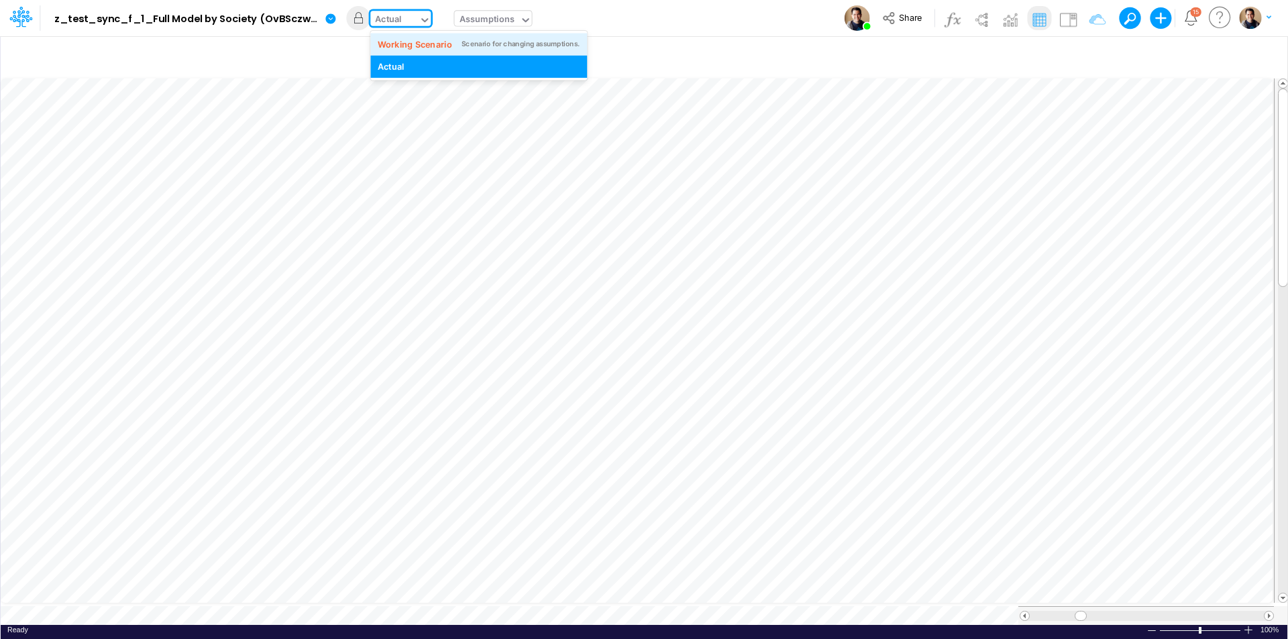
click at [417, 38] on div "Working Scenario" at bounding box center [415, 44] width 74 height 13
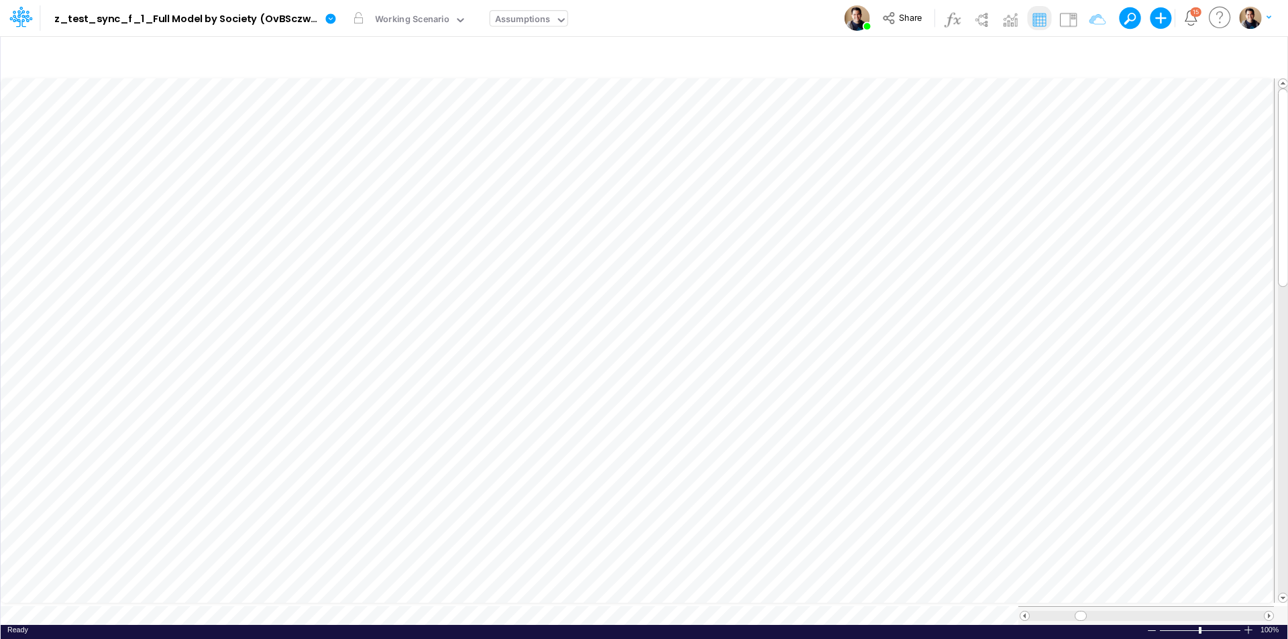
click at [539, 15] on div "Assumptions" at bounding box center [523, 20] width 56 height 15
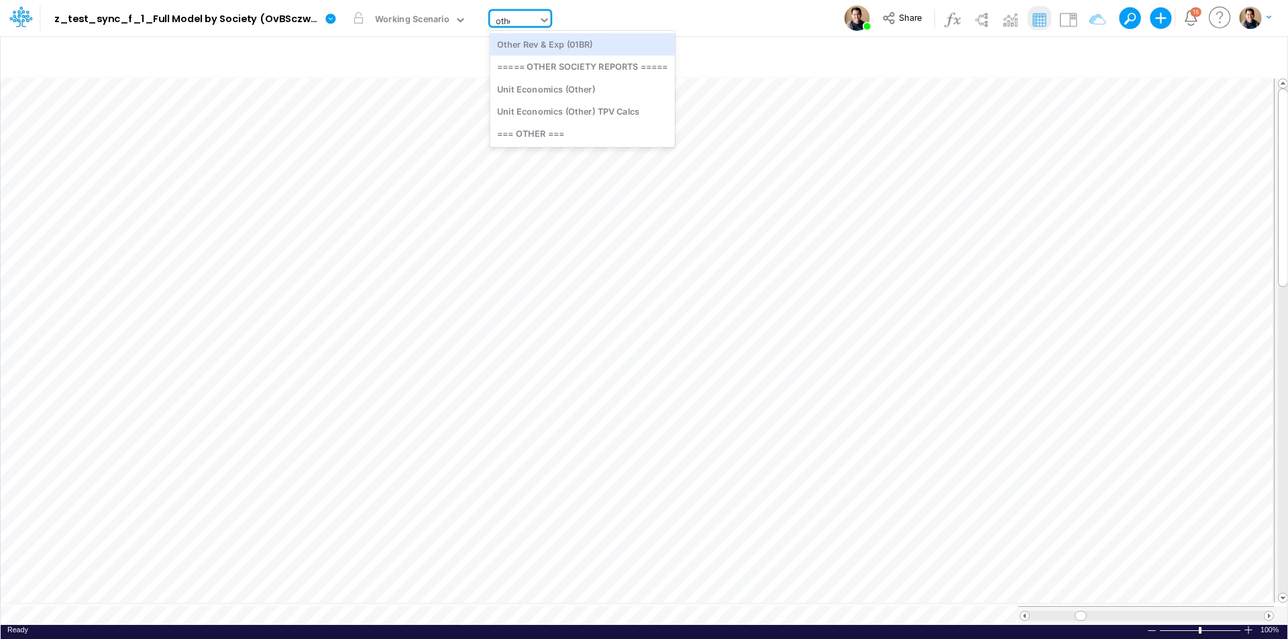
type input "other"
click at [575, 64] on div "===== OTHER SOCIETY REPORTS =====" at bounding box center [582, 67] width 184 height 22
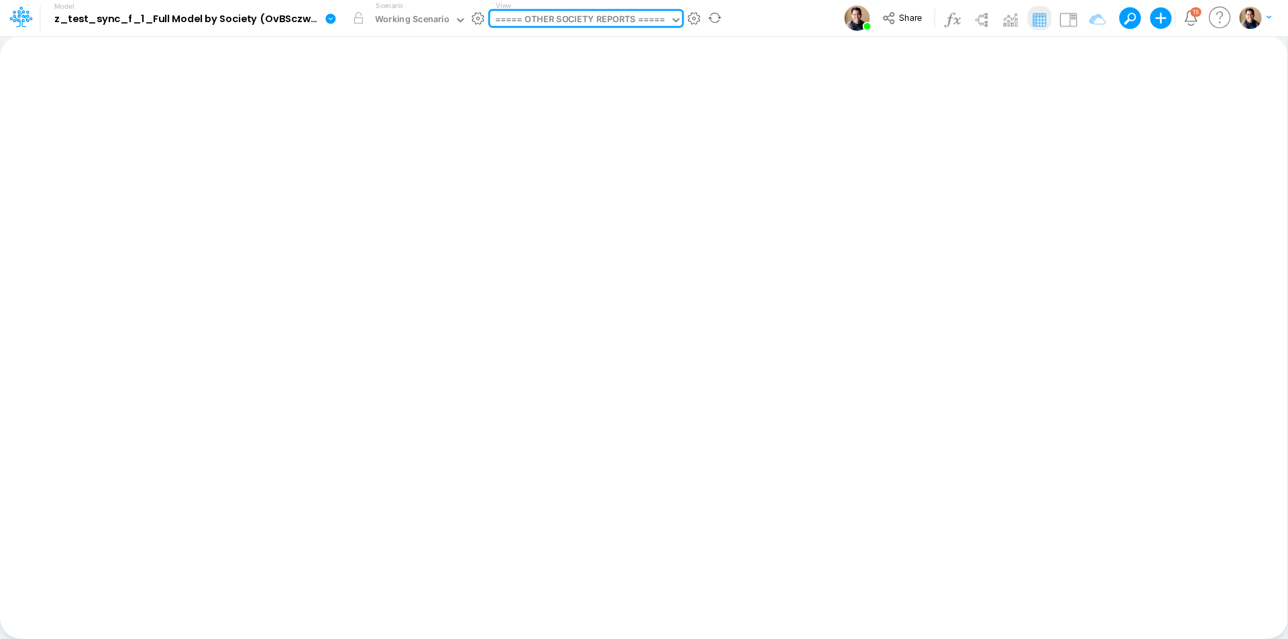
click at [1030, 19] on img at bounding box center [1038, 19] width 21 height 21
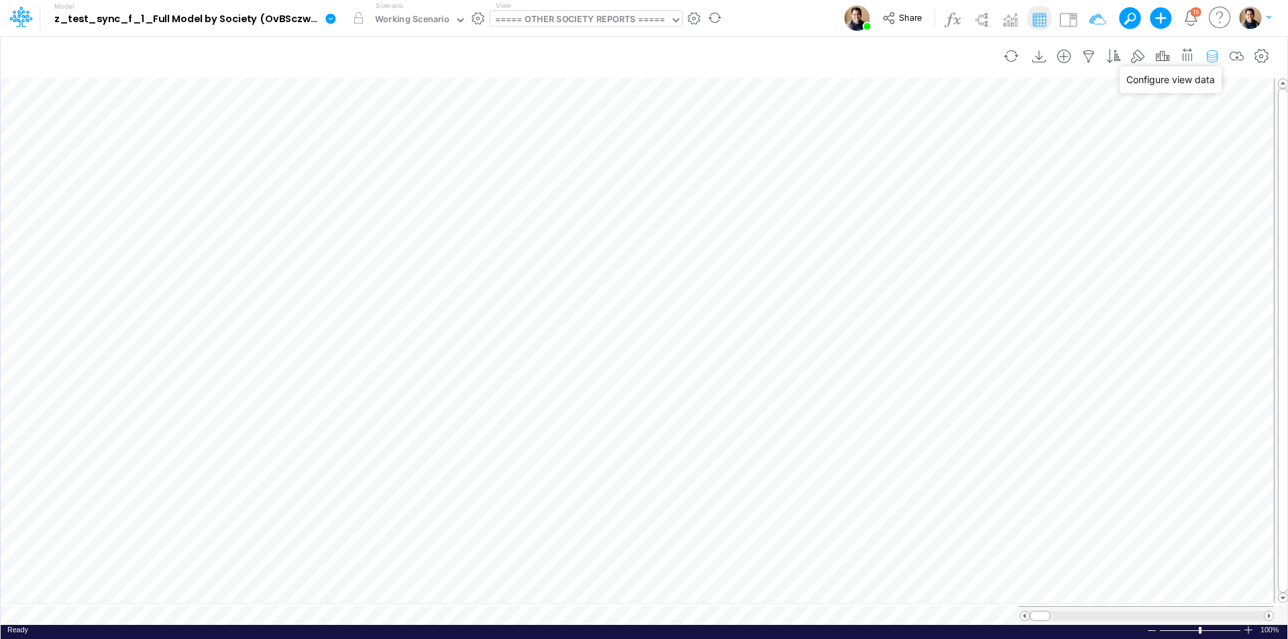
click at [1030, 53] on icon "button" at bounding box center [1212, 57] width 20 height 14
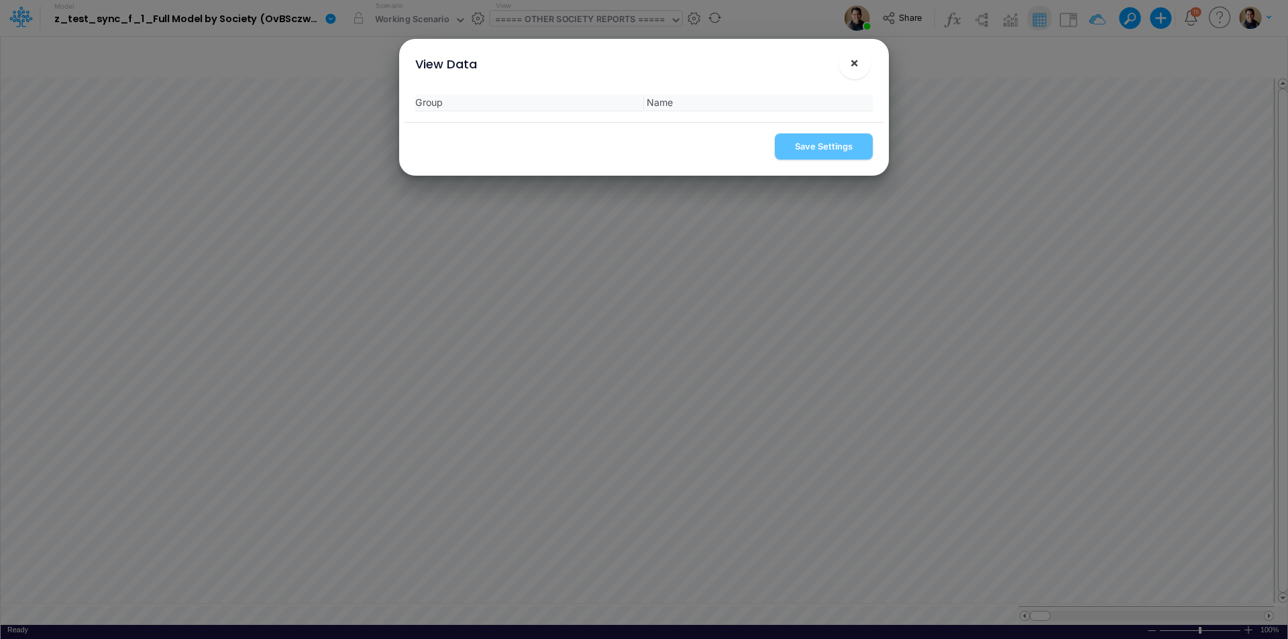
click at [861, 64] on button "×" at bounding box center [855, 63] width 32 height 32
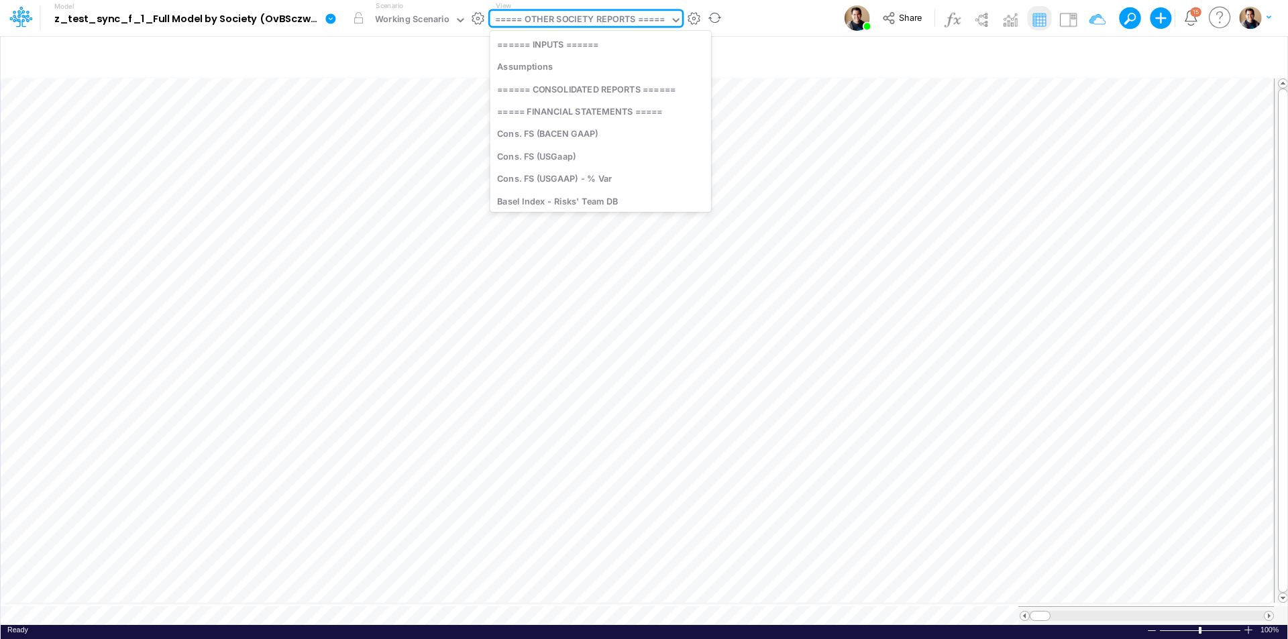
click at [612, 17] on div "===== OTHER SOCIETY REPORTS =====" at bounding box center [580, 20] width 170 height 15
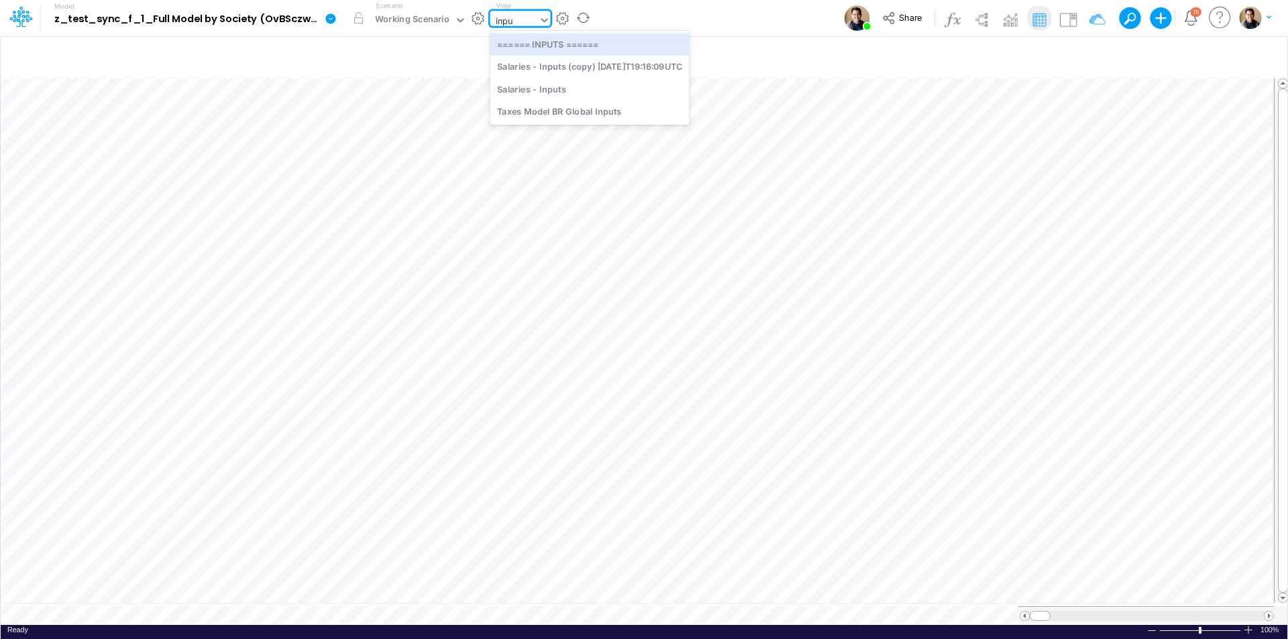
type input "input"
click at [623, 48] on div "====== INPUTS ======" at bounding box center [589, 44] width 199 height 22
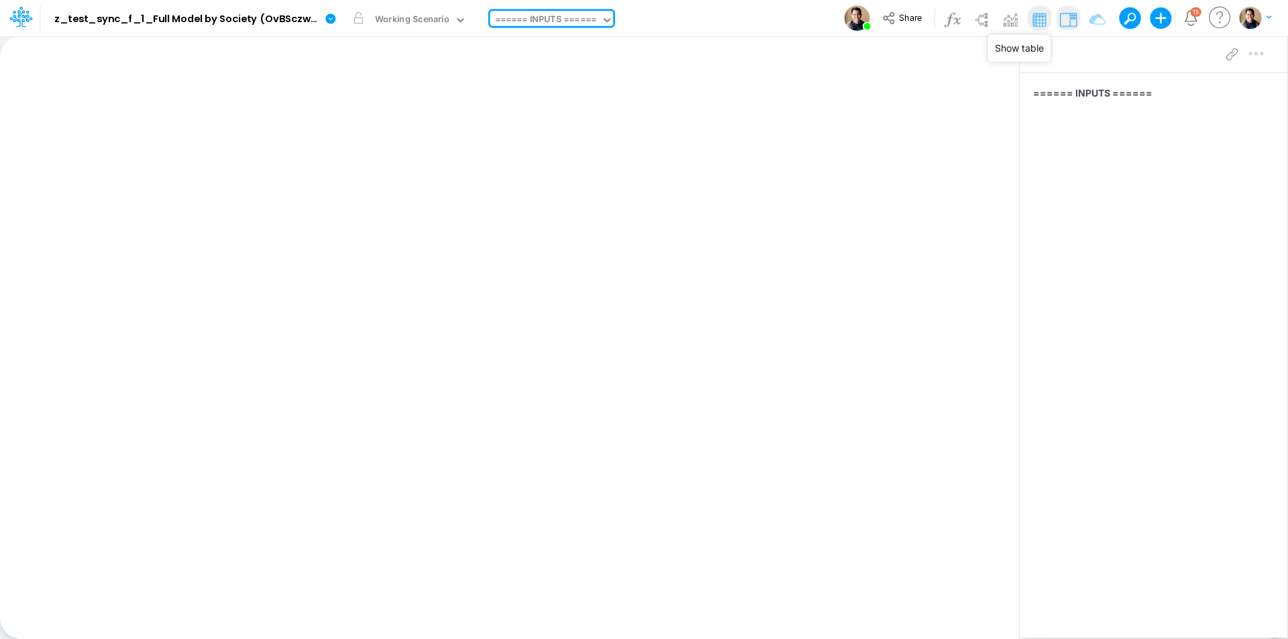
click at [1030, 21] on img at bounding box center [1038, 19] width 21 height 21
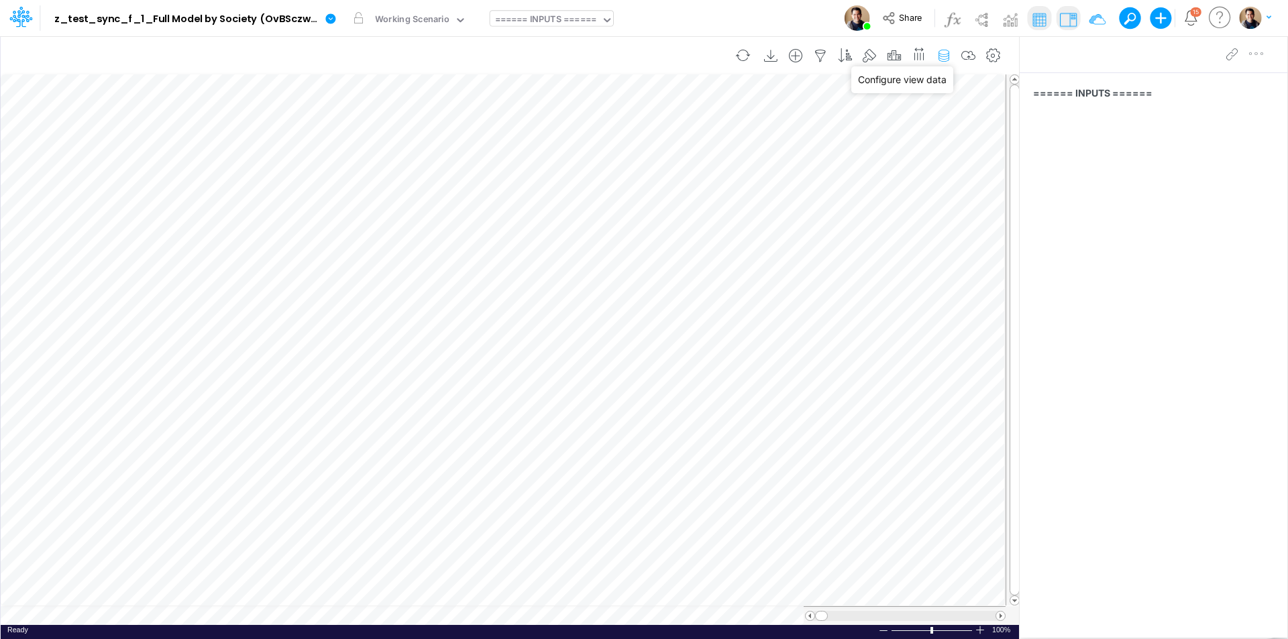
click at [949, 52] on icon "button" at bounding box center [944, 56] width 20 height 14
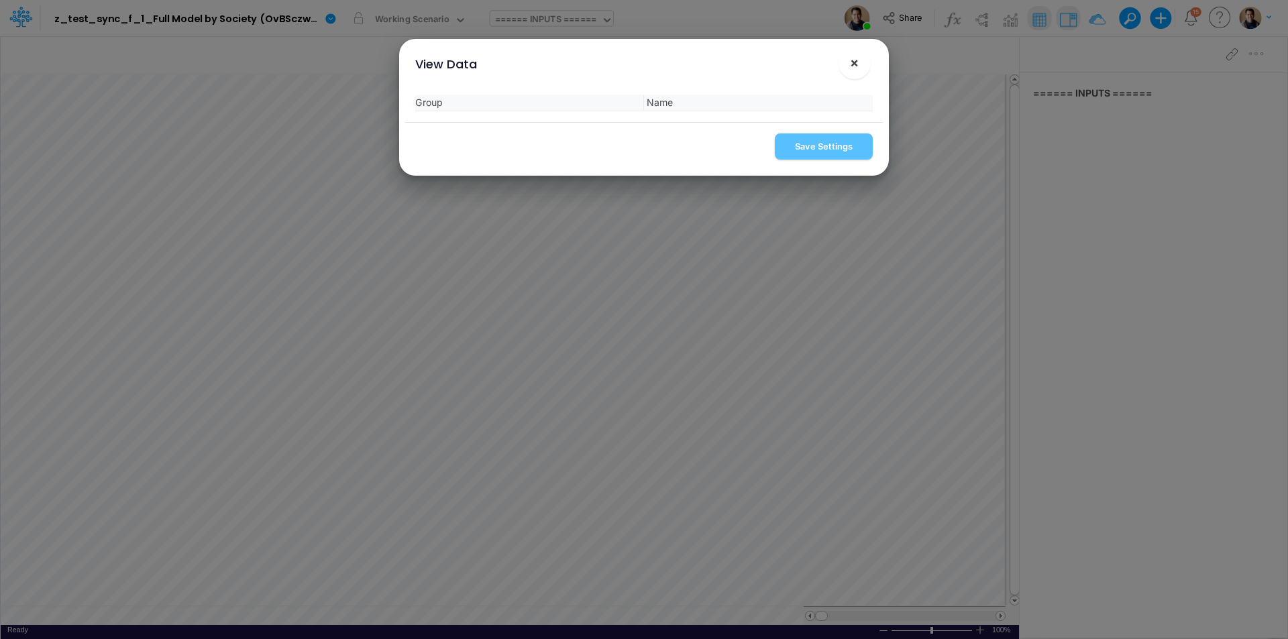
click at [855, 62] on span "×" at bounding box center [854, 62] width 9 height 16
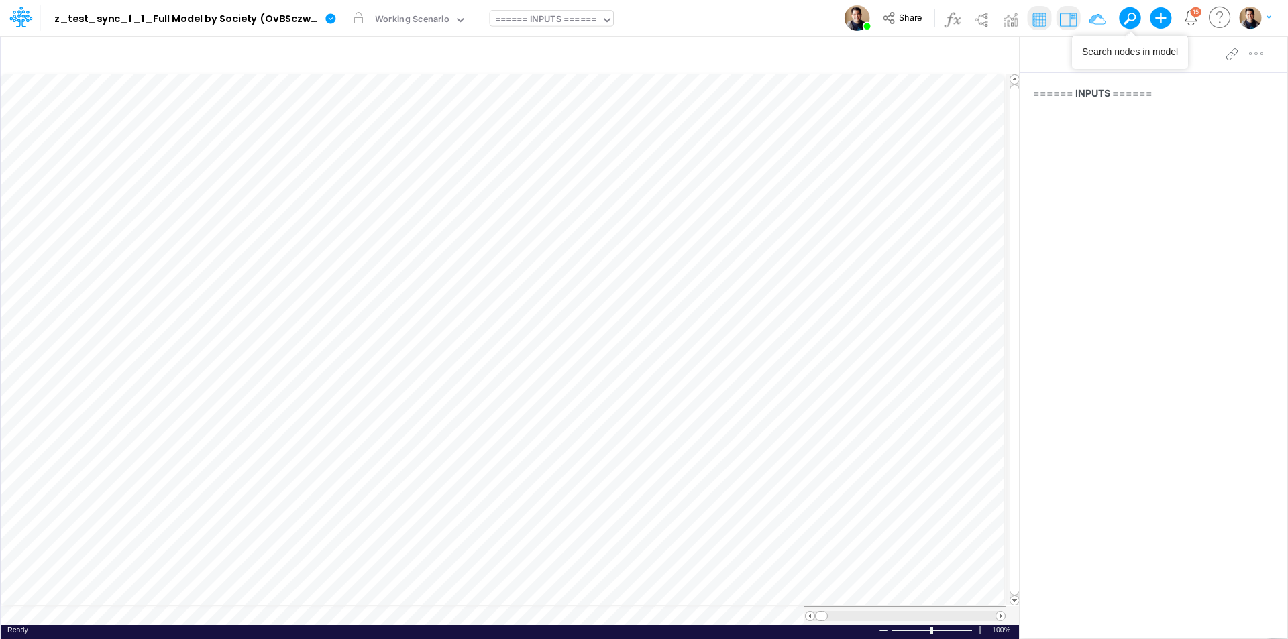
click at [1030, 17] on button at bounding box center [1125, 17] width 12 height 12
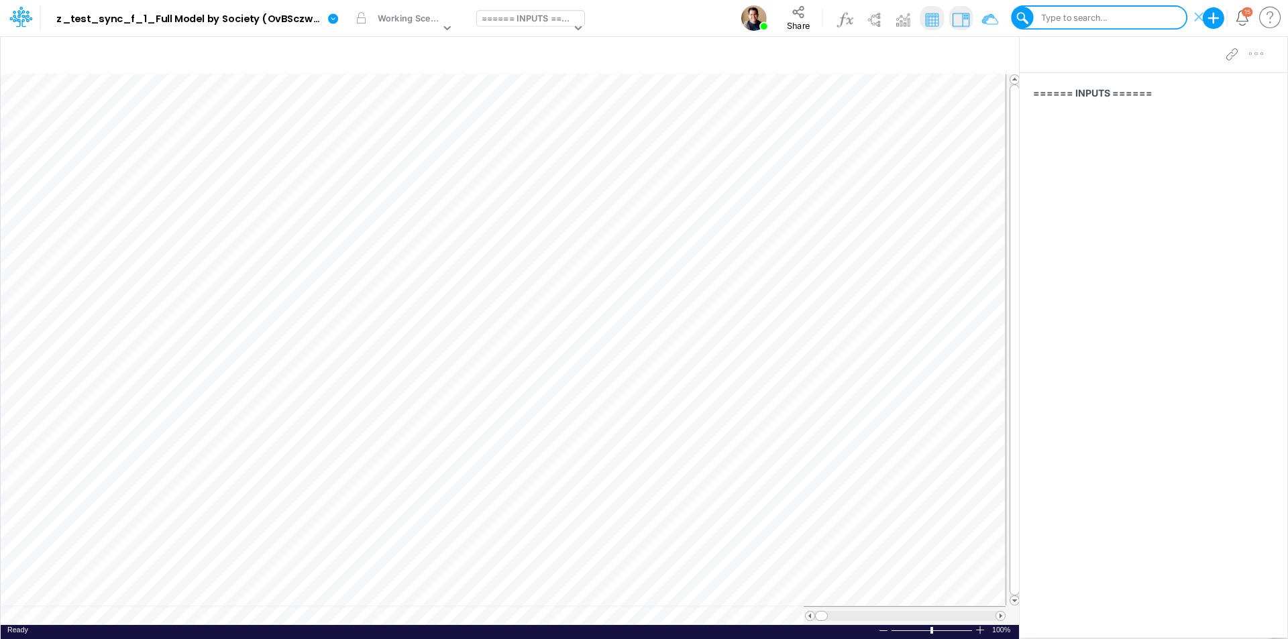
click at [1030, 19] on div "Type to search..." at bounding box center [1072, 17] width 69 height 13
type input "fees from clients"
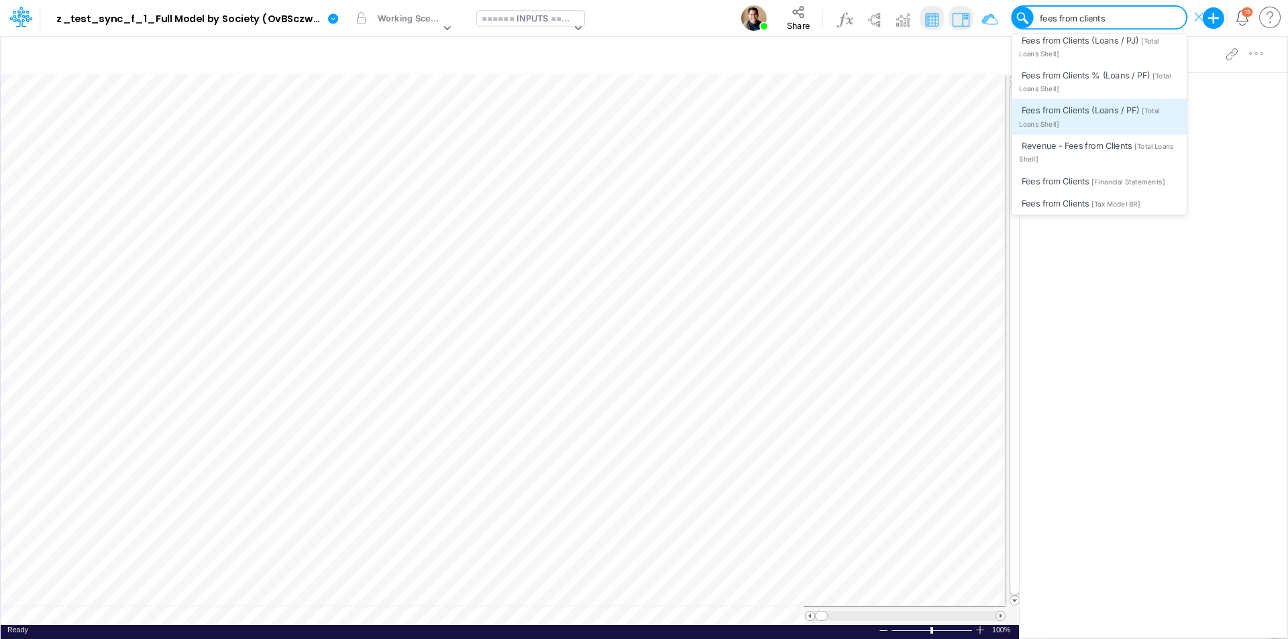
scroll to position [124, 0]
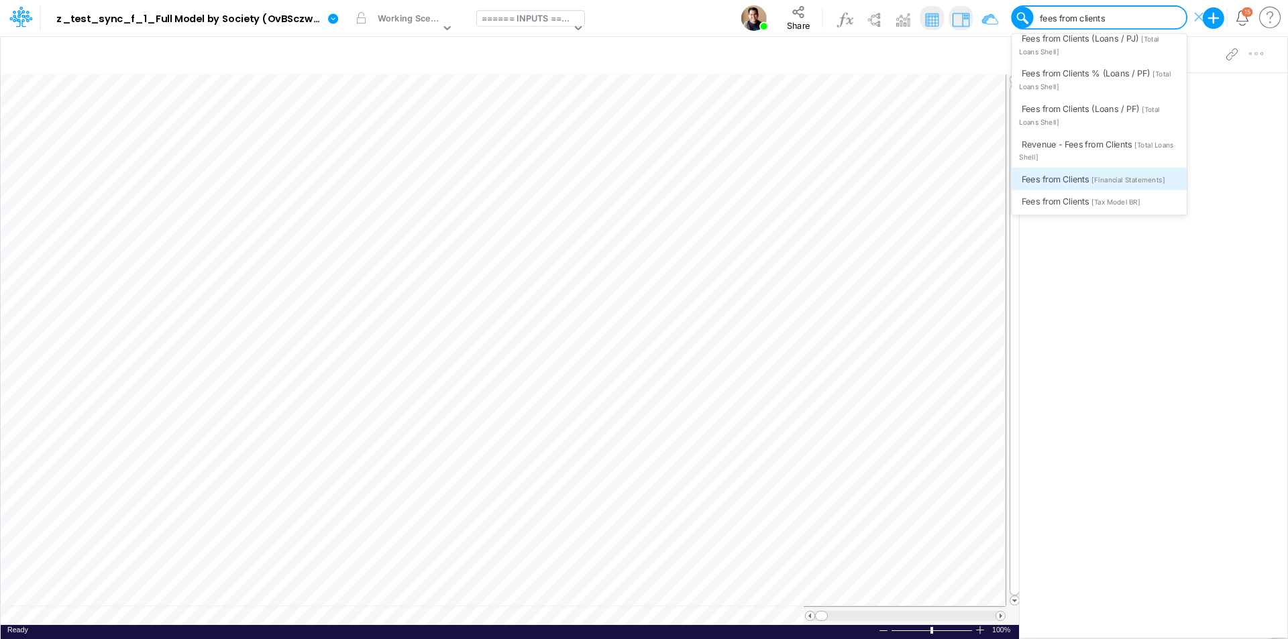
click at [1030, 184] on span "[Financial Statements]" at bounding box center [1127, 180] width 73 height 9
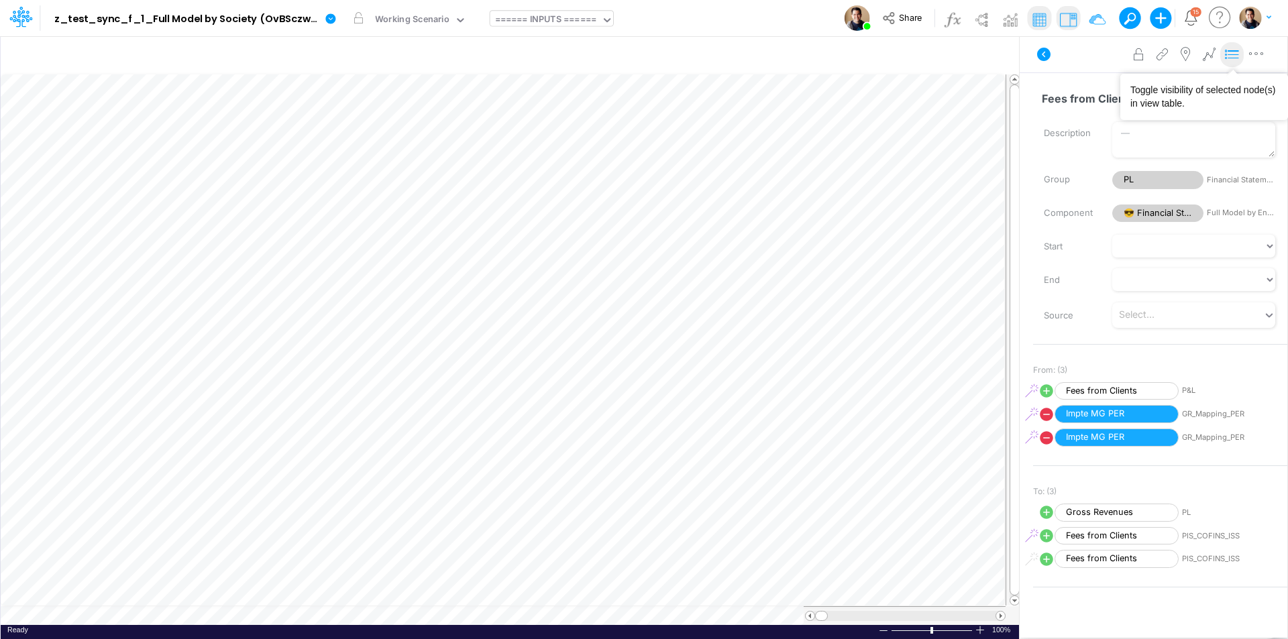
click at [1030, 54] on icon at bounding box center [1232, 55] width 20 height 14
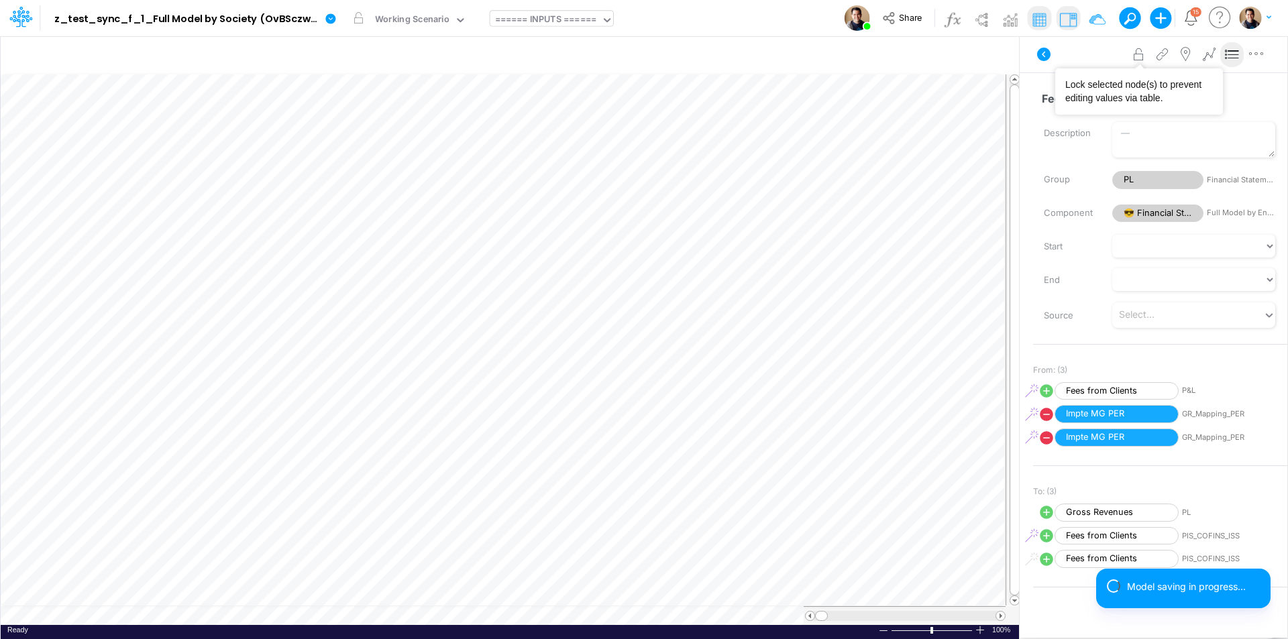
click at [1030, 15] on span at bounding box center [1129, 18] width 19 height 19
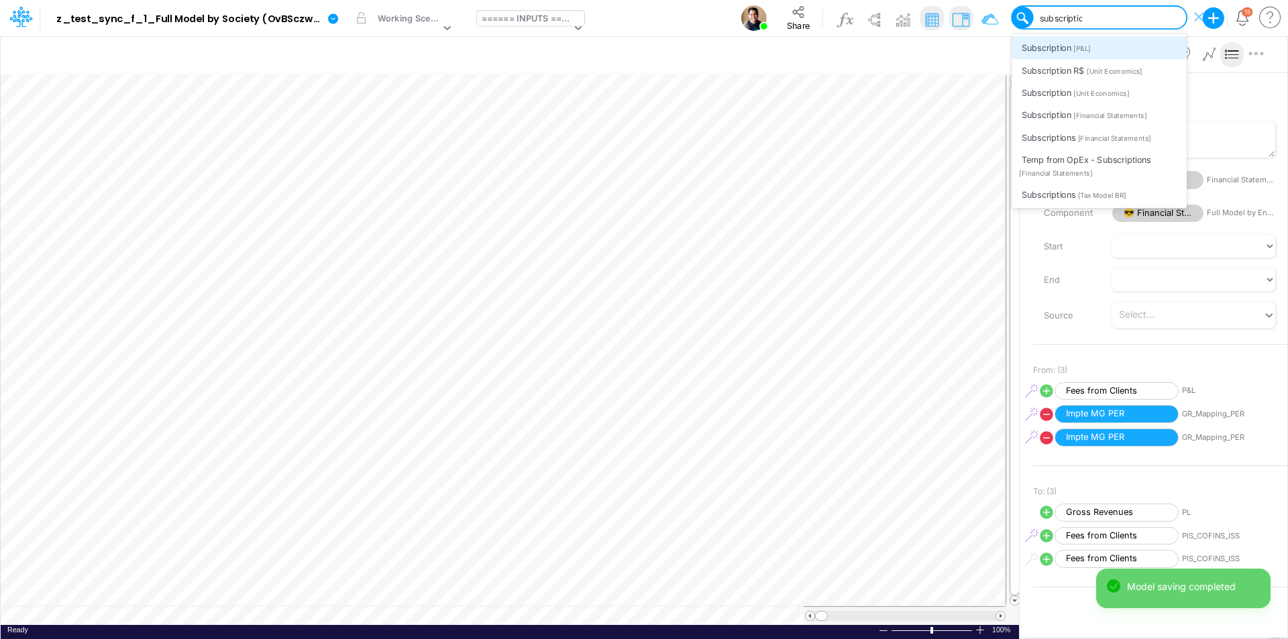
type input "subscription"
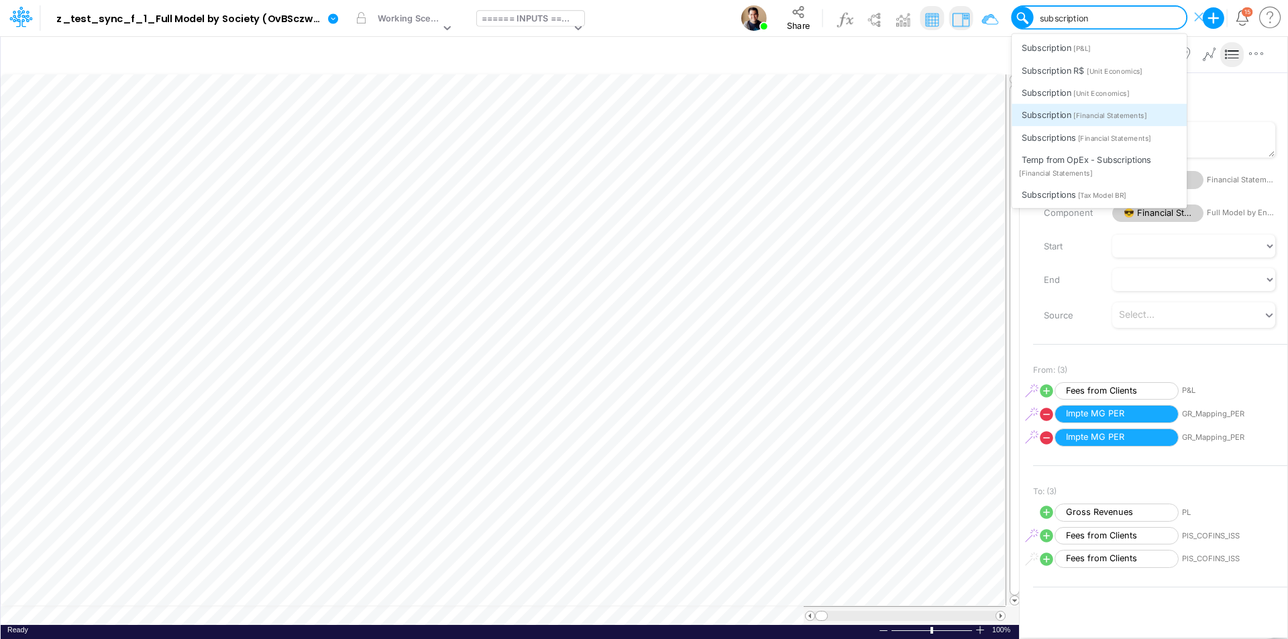
click at [1030, 114] on span "[Financial Statements]" at bounding box center [1109, 115] width 73 height 9
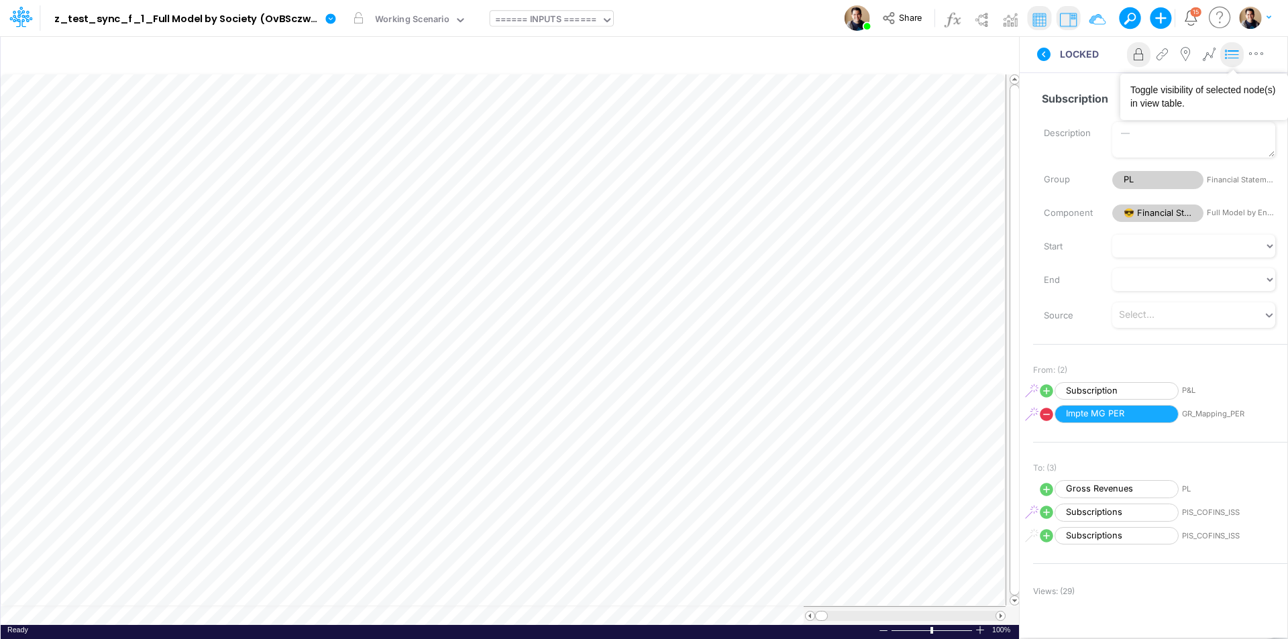
click at [1030, 55] on icon at bounding box center [1232, 55] width 20 height 14
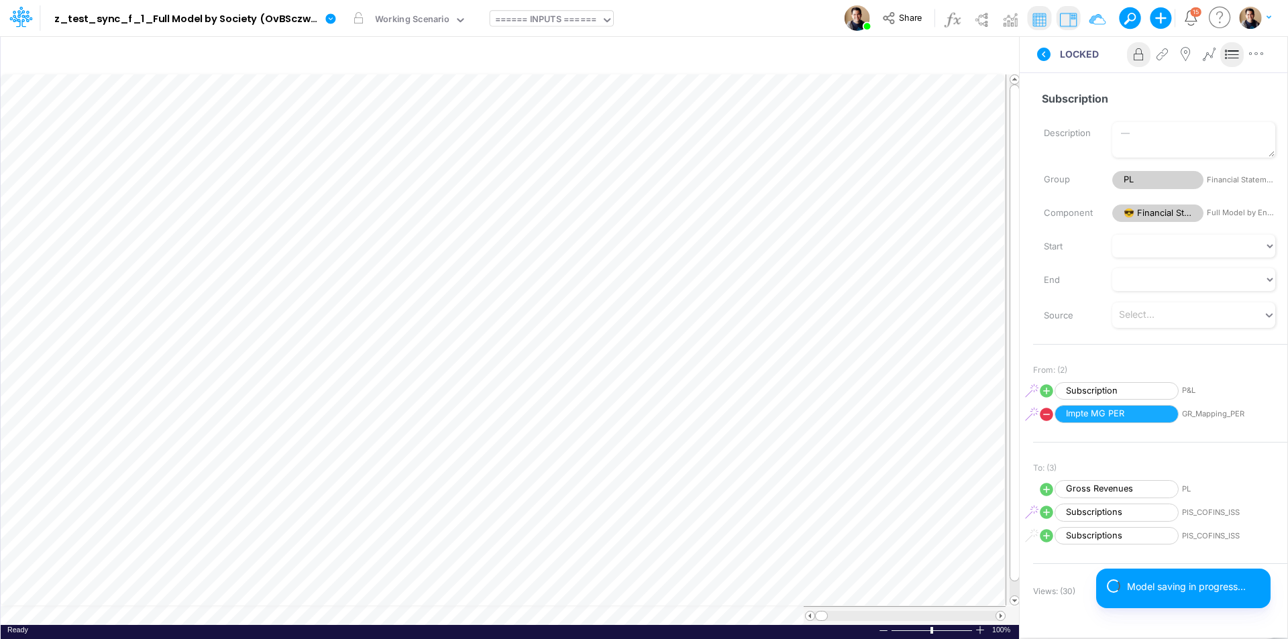
scroll to position [7, 1]
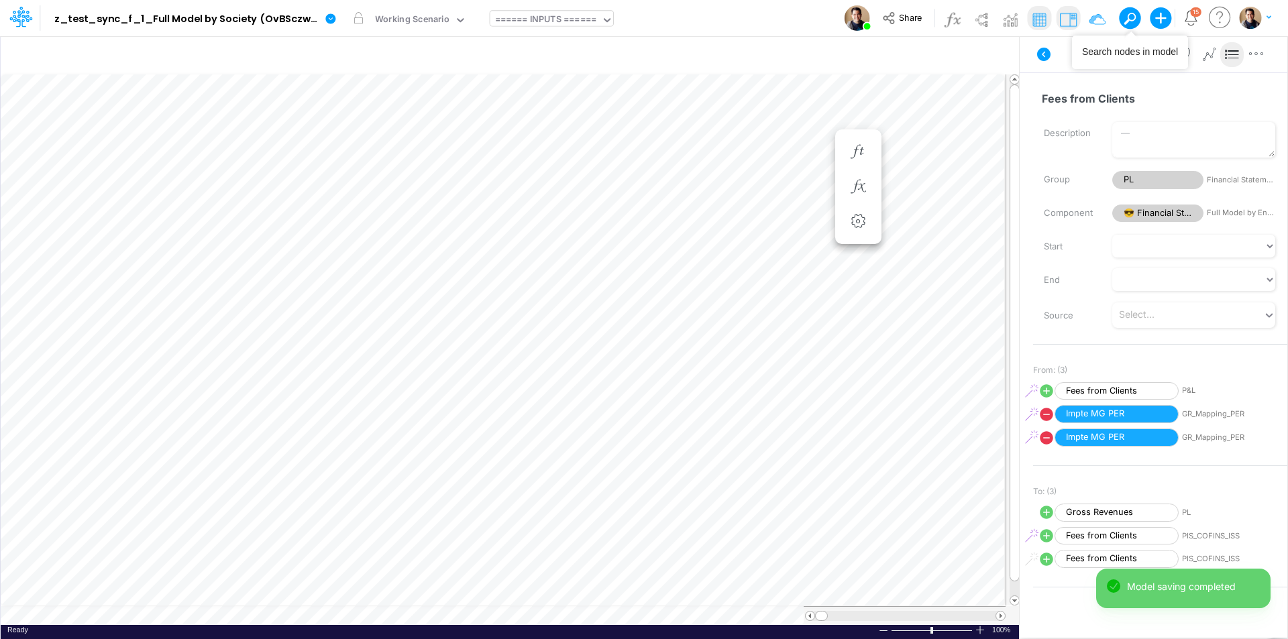
click at [1030, 19] on span at bounding box center [1129, 18] width 19 height 19
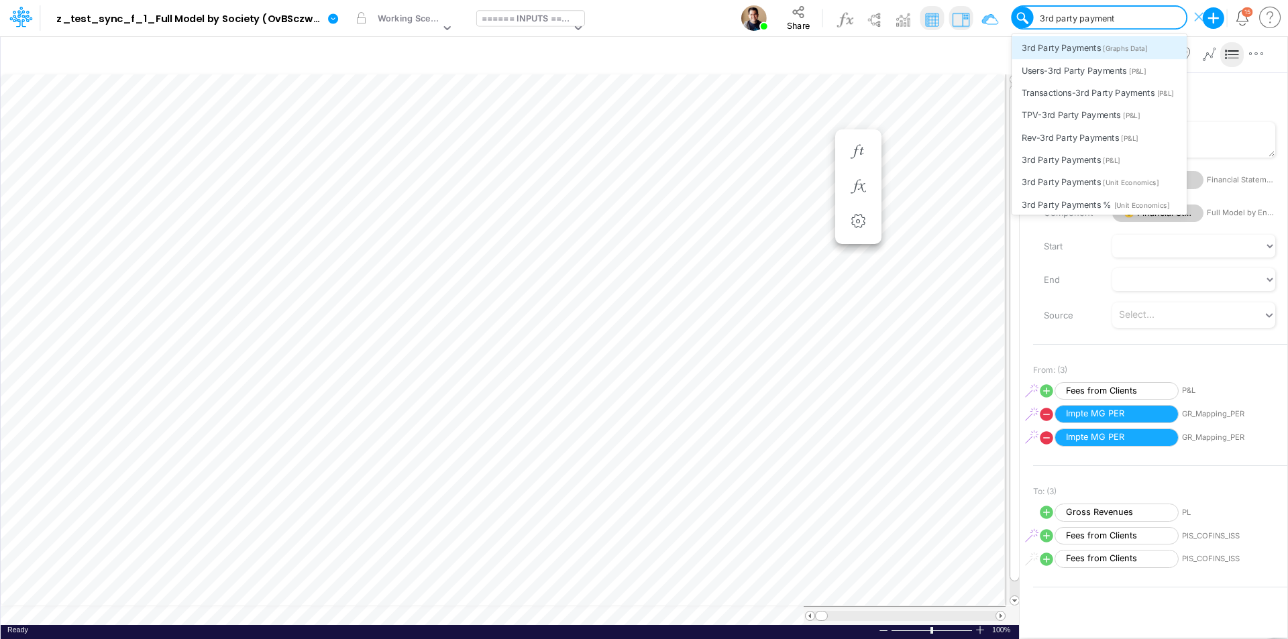
type input "3rd party payments"
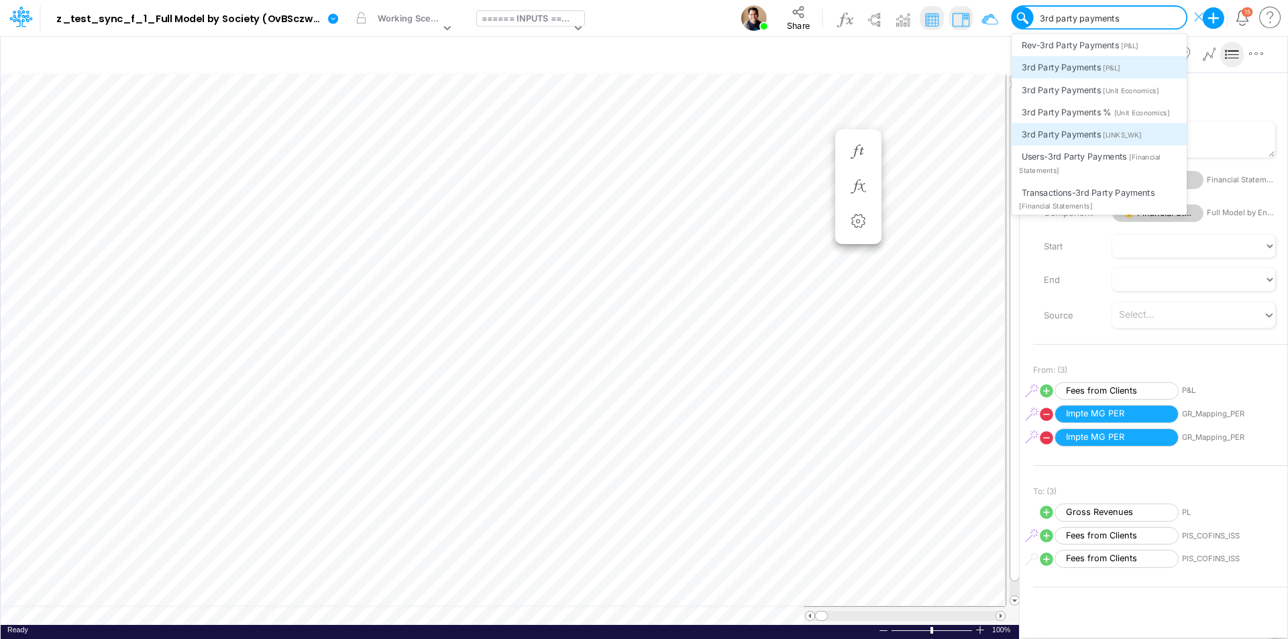
scroll to position [262, 0]
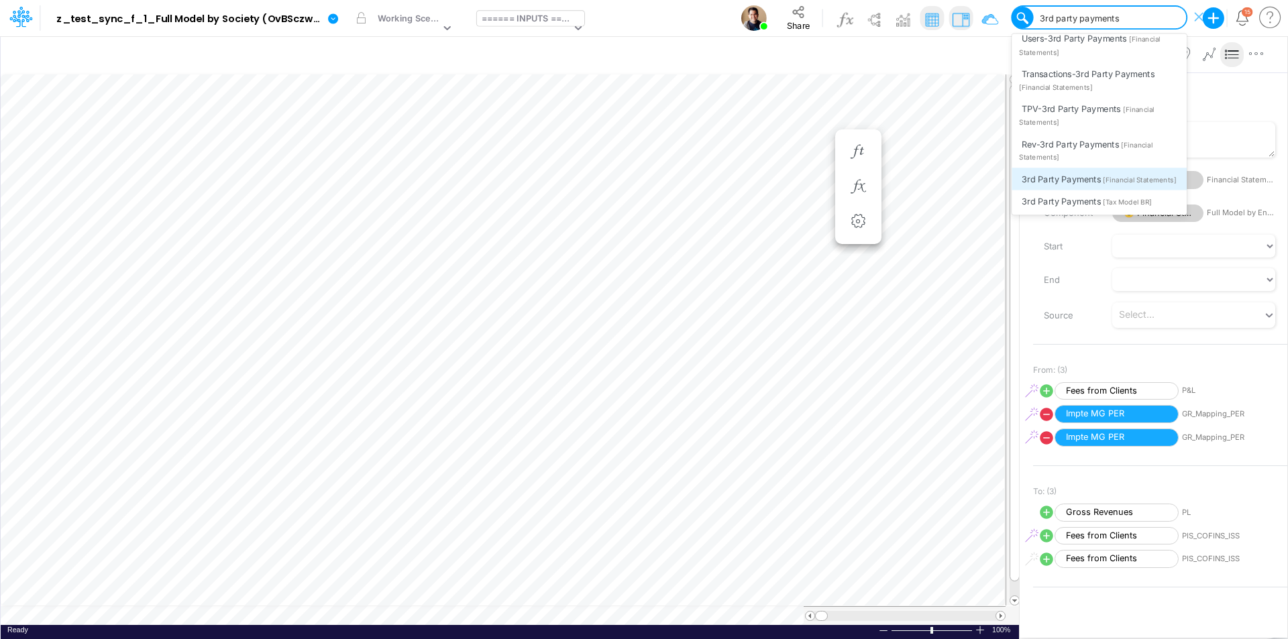
click at [1030, 180] on div "3rd Party Payments [Financial Statements]" at bounding box center [1099, 179] width 175 height 22
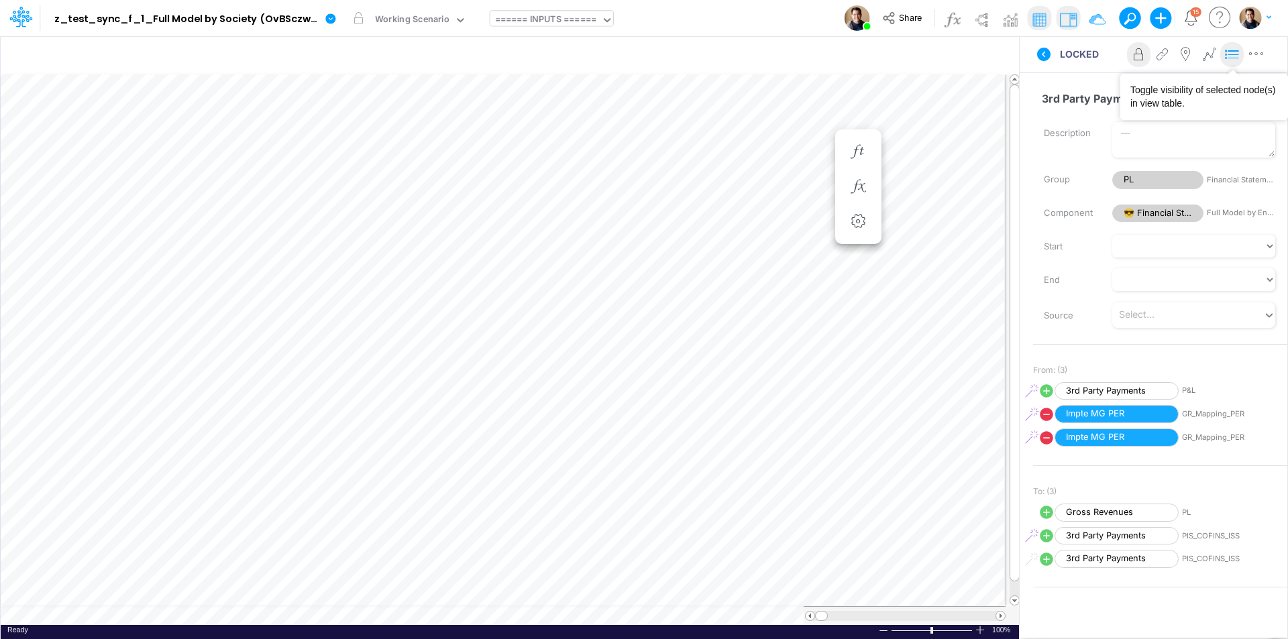
click at [1030, 50] on icon at bounding box center [1232, 55] width 20 height 14
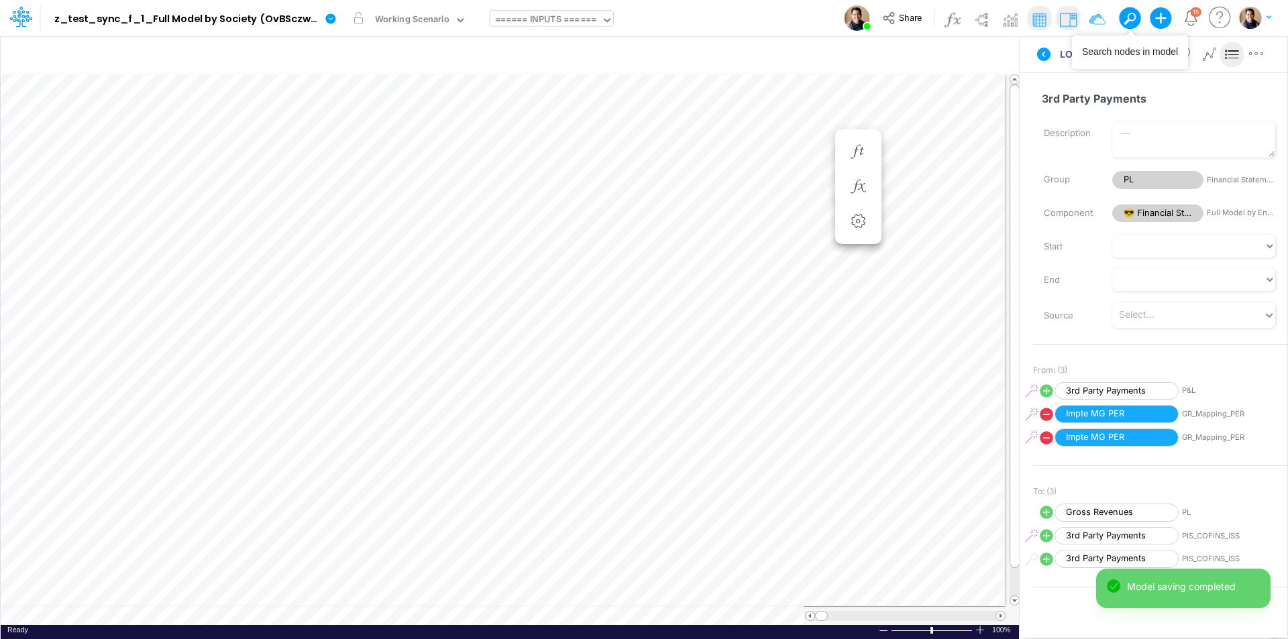
click at [1030, 11] on button at bounding box center [1129, 17] width 21 height 21
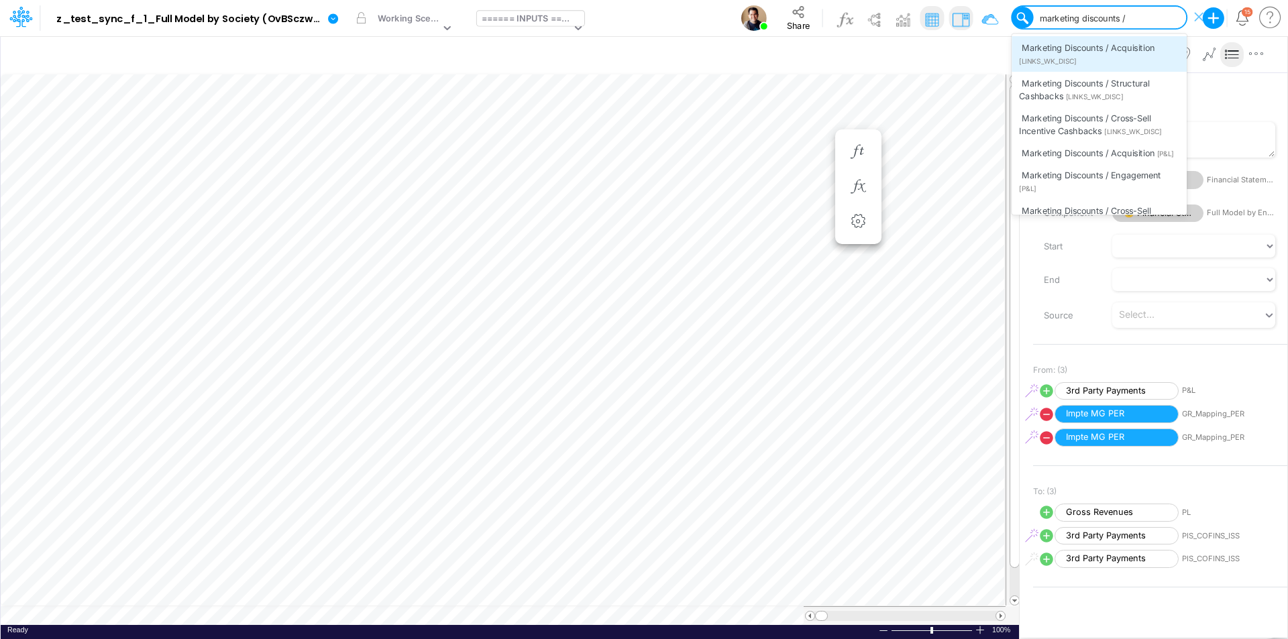
type input "marketing discounts / a"
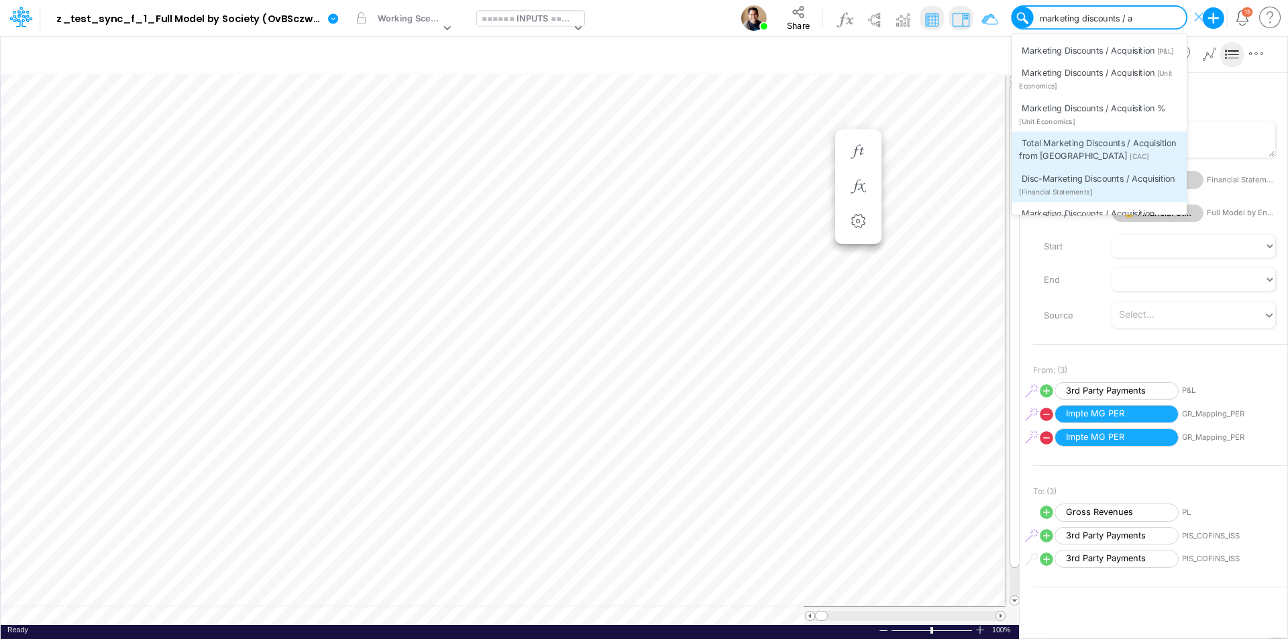
scroll to position [117, 0]
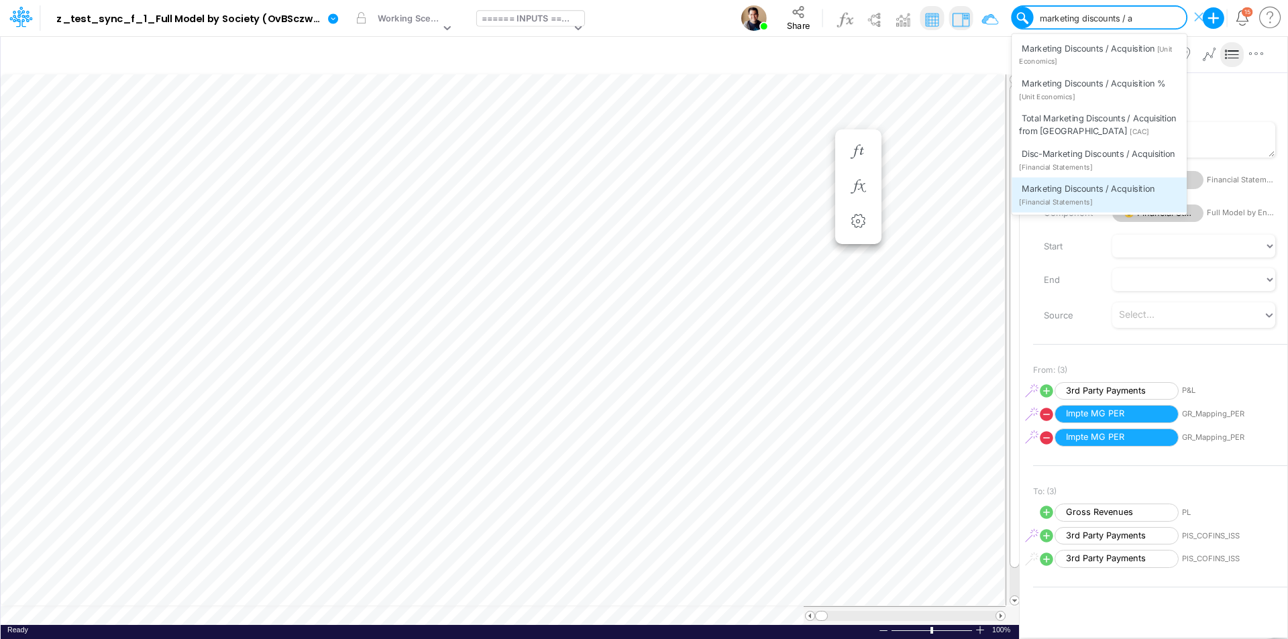
click at [1030, 205] on div "Marketing Discounts / Acquisition [Financial Statements]" at bounding box center [1099, 194] width 175 height 35
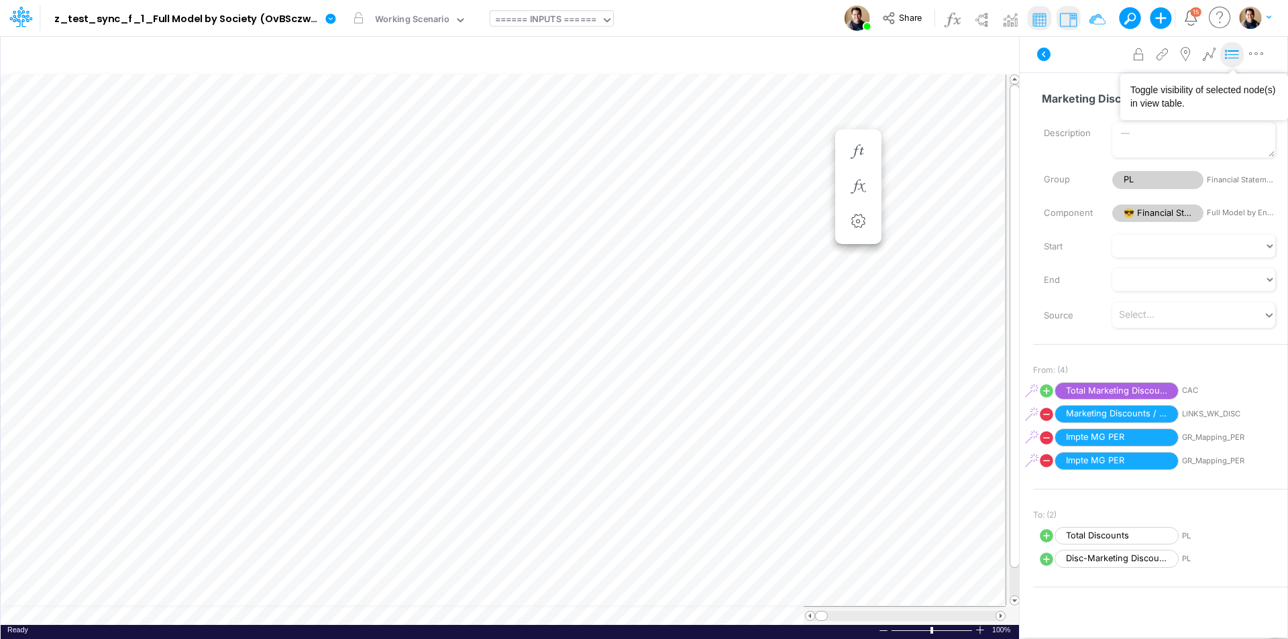
click at [1030, 55] on icon at bounding box center [1232, 55] width 20 height 14
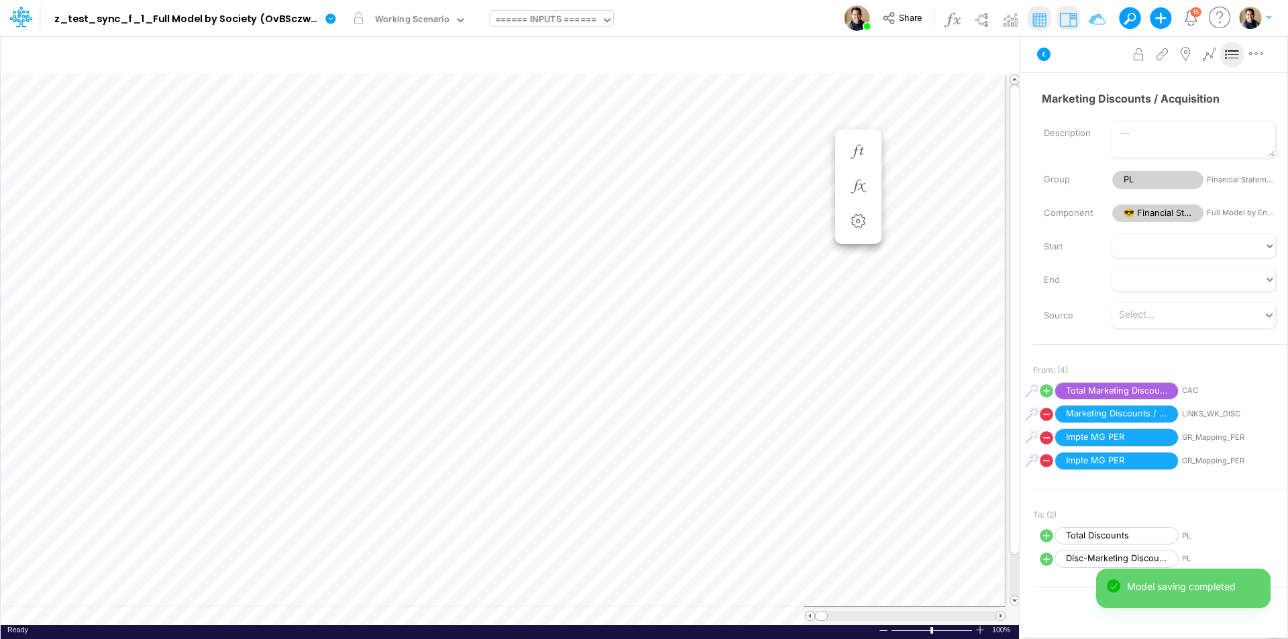
click at [1030, 18] on button at bounding box center [1125, 17] width 12 height 12
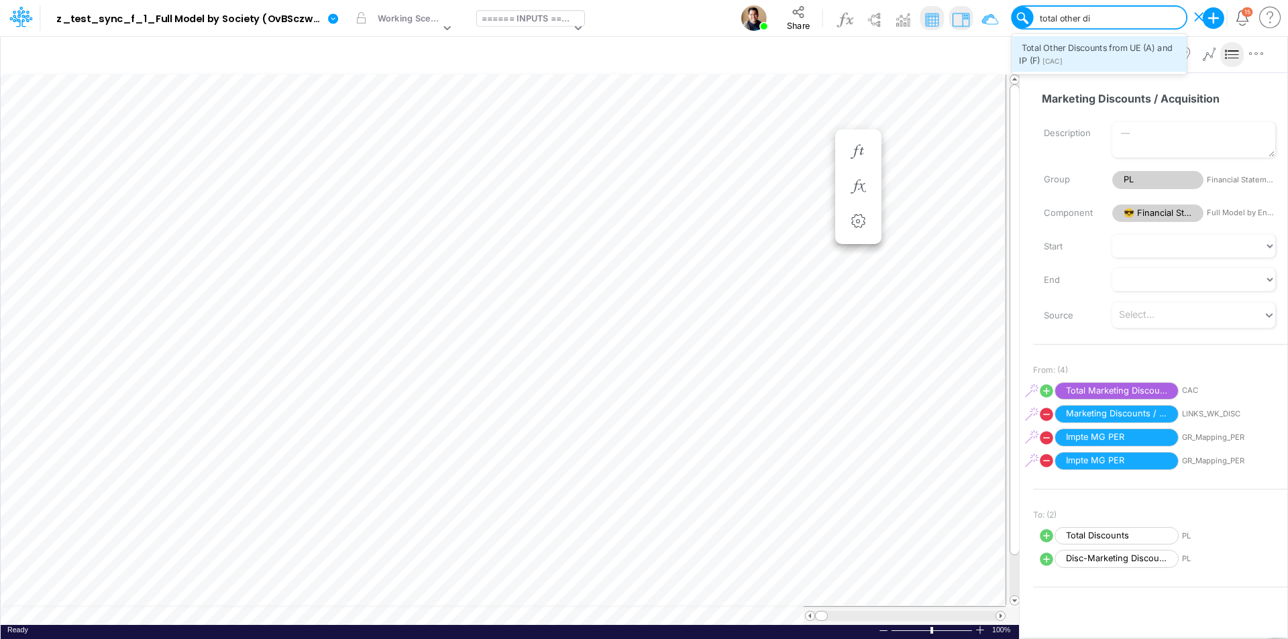
type input "total other dis"
click at [1030, 57] on div "Total Other Discounts from UE (A) and IP (F) [CAC]" at bounding box center [1099, 53] width 175 height 35
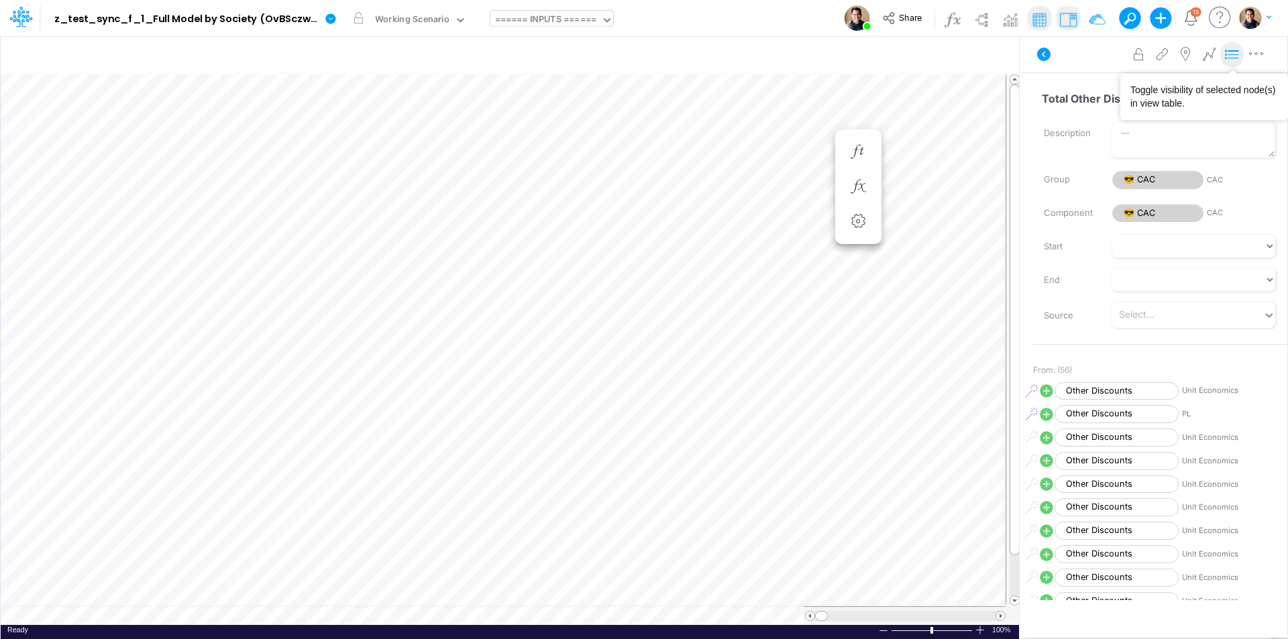
click at [1030, 54] on icon at bounding box center [1232, 55] width 20 height 14
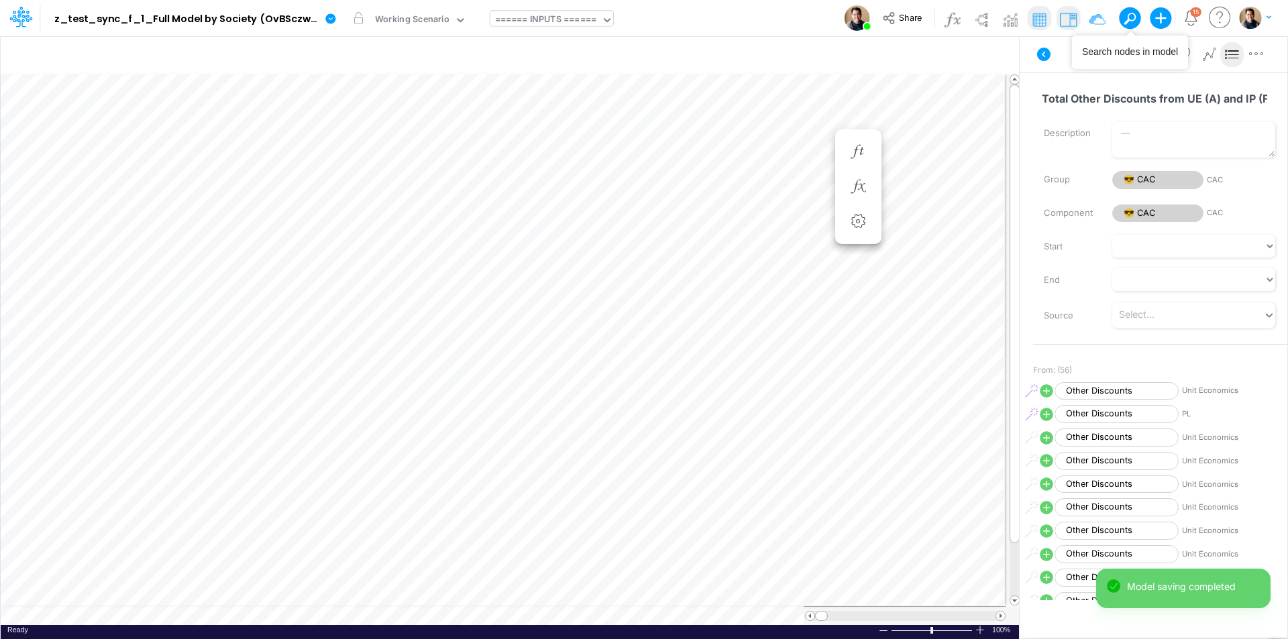
click at [1030, 17] on span at bounding box center [1129, 18] width 19 height 19
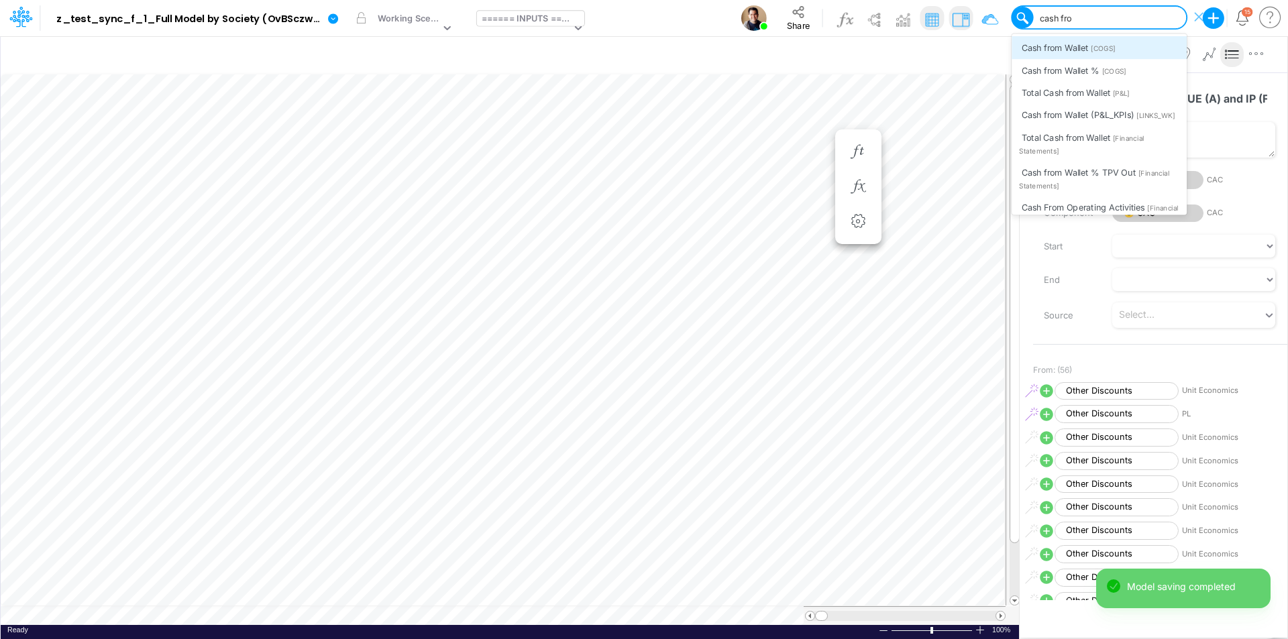
type input "cash from"
click at [1030, 50] on span "Cash from Wallet" at bounding box center [1055, 47] width 67 height 10
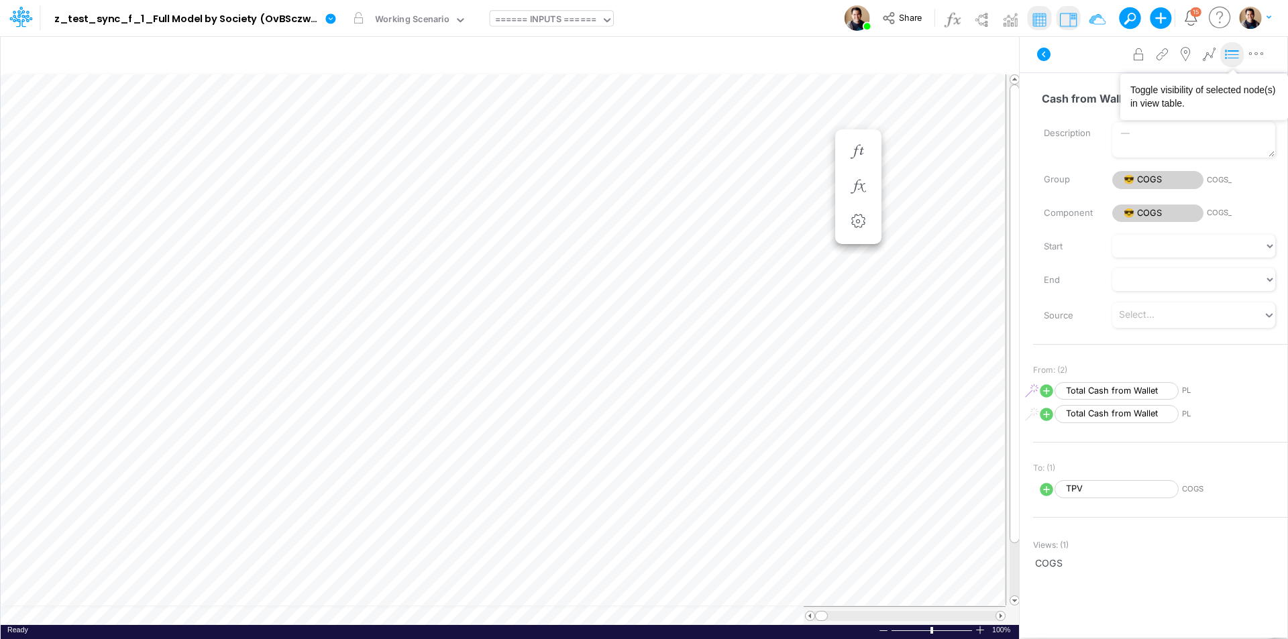
click at [1030, 54] on icon at bounding box center [1232, 55] width 20 height 14
click at [1030, 19] on button at bounding box center [1125, 17] width 12 height 12
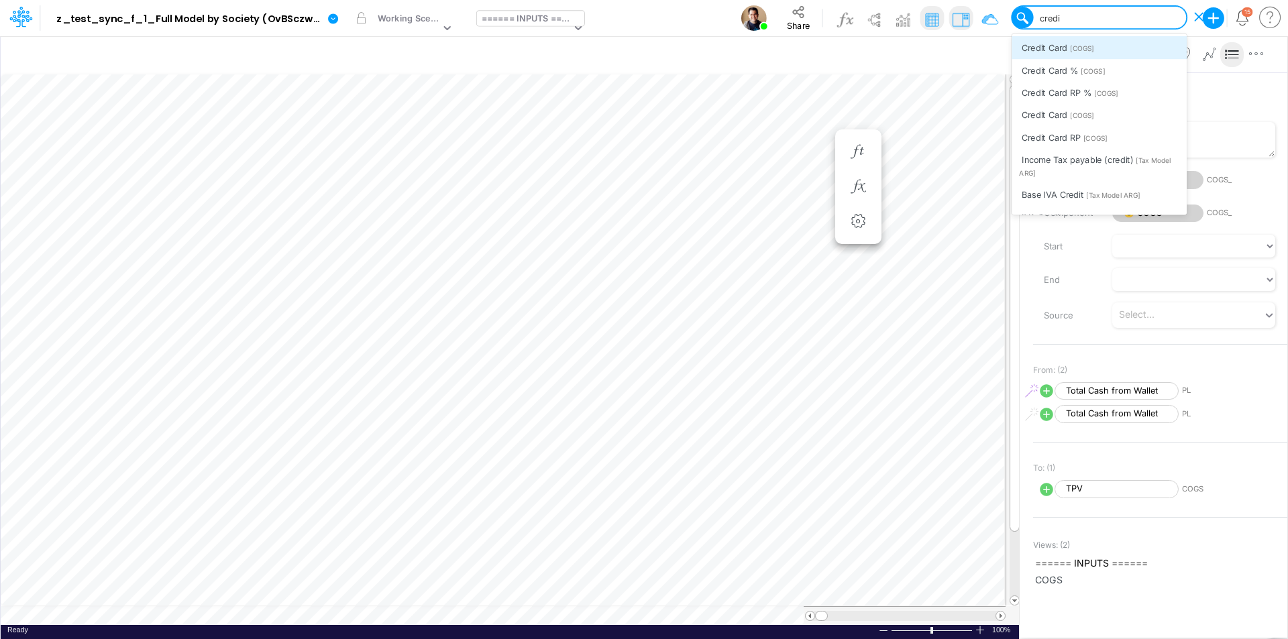
type input "credit"
click at [1030, 45] on span "[COGS]" at bounding box center [1082, 48] width 24 height 9
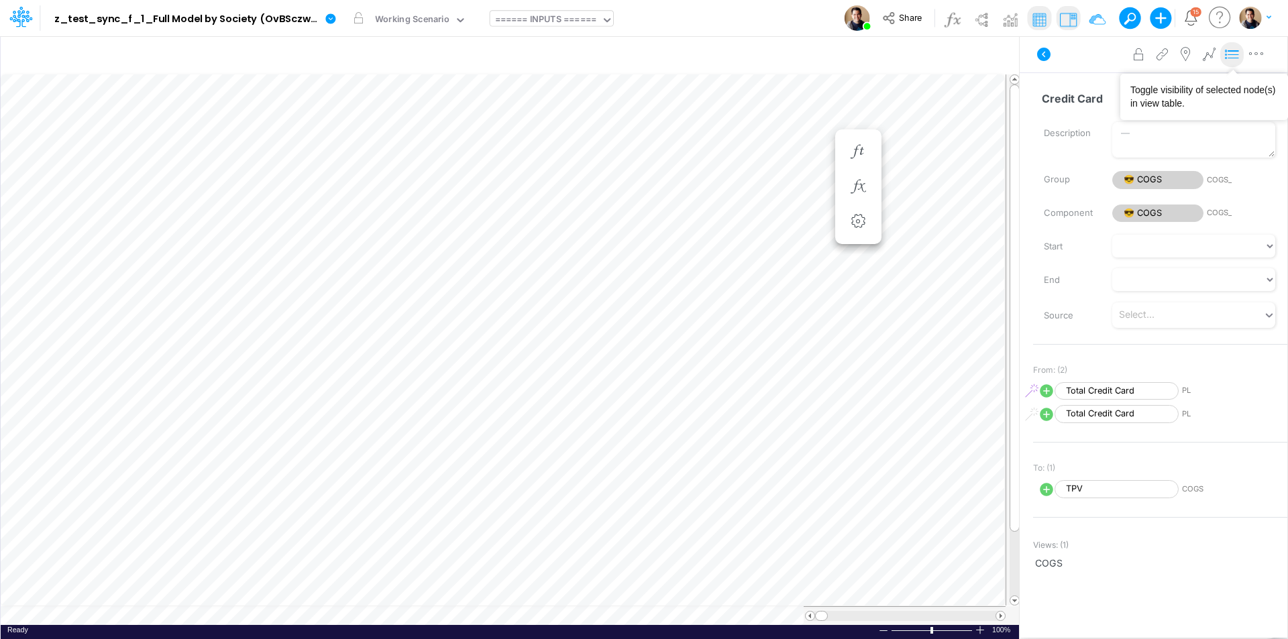
click at [1030, 57] on icon at bounding box center [1232, 55] width 20 height 14
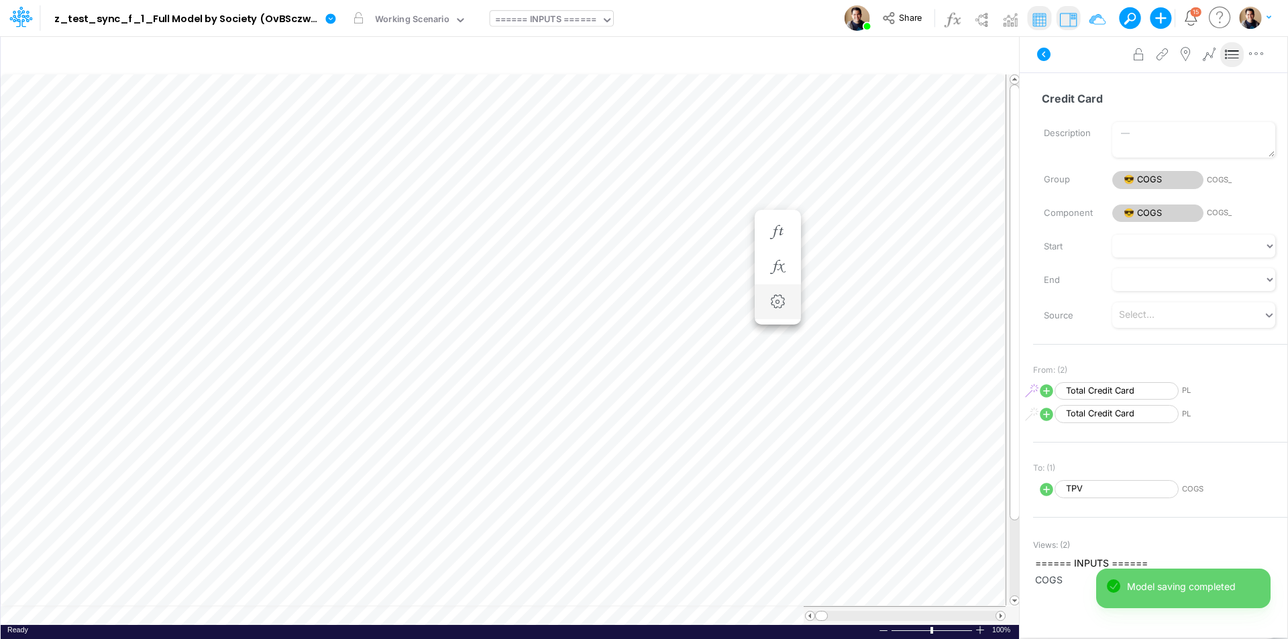
scroll to position [7, 1]
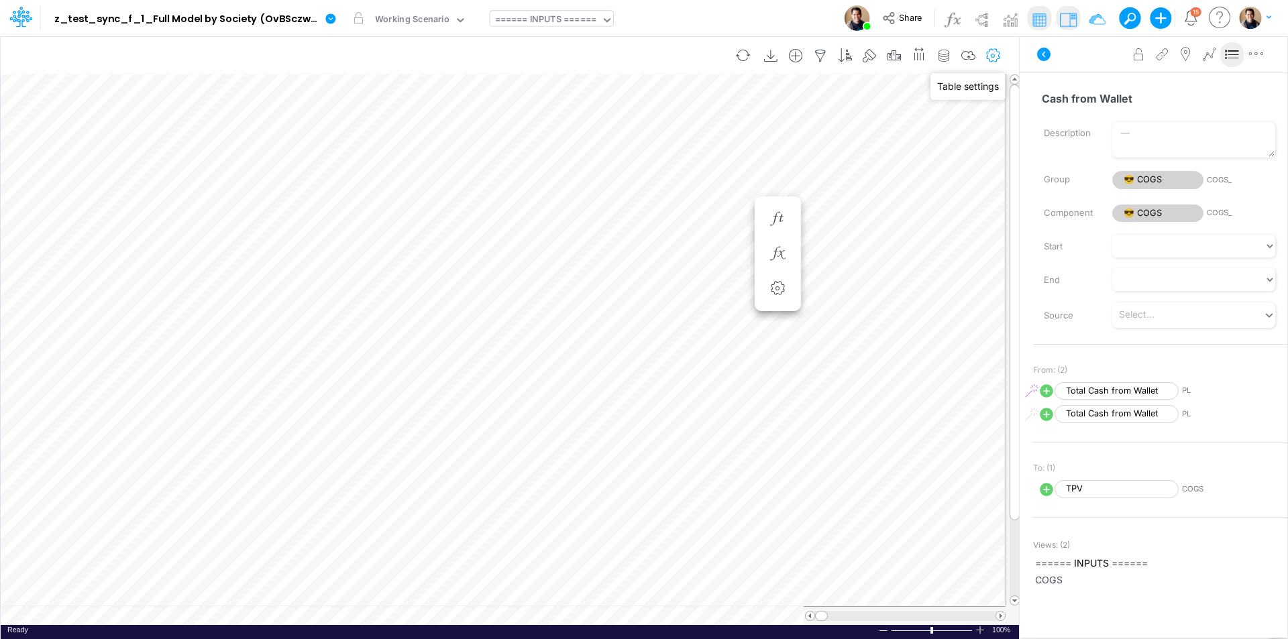
click at [988, 52] on icon "button" at bounding box center [993, 56] width 20 height 14
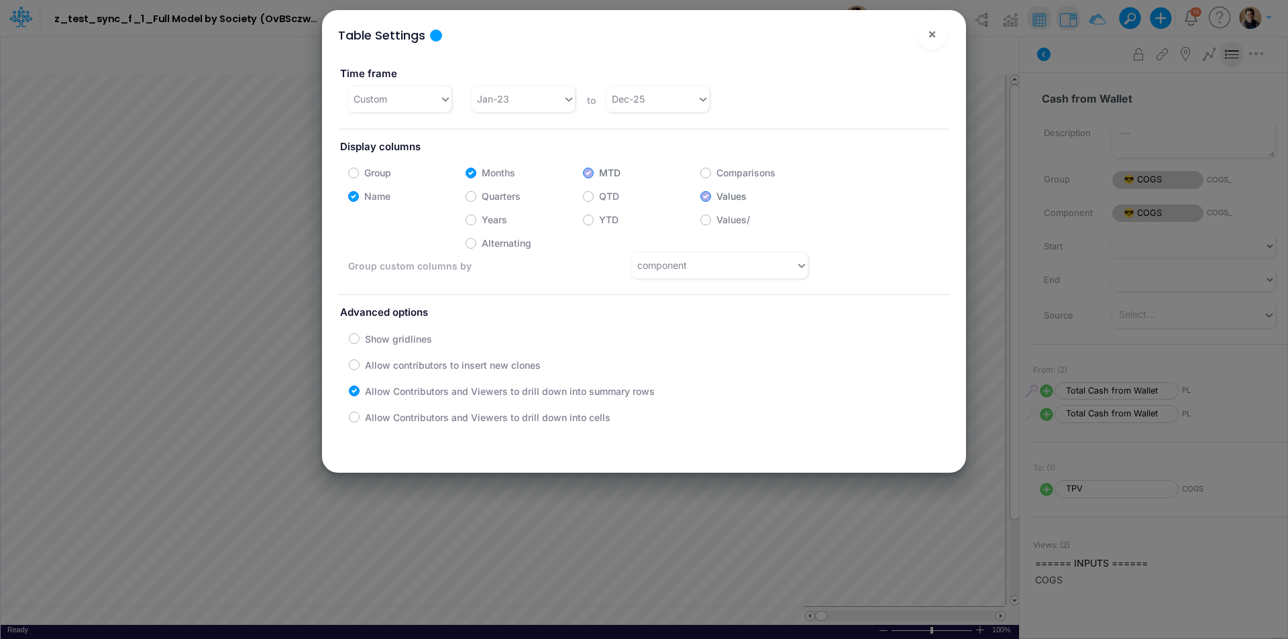
click at [368, 169] on label "Group" at bounding box center [377, 173] width 27 height 14
click at [368, 169] on input "Group" at bounding box center [368, 169] width 9 height 9
checkbox input "true"
click at [935, 36] on span "×" at bounding box center [932, 33] width 9 height 16
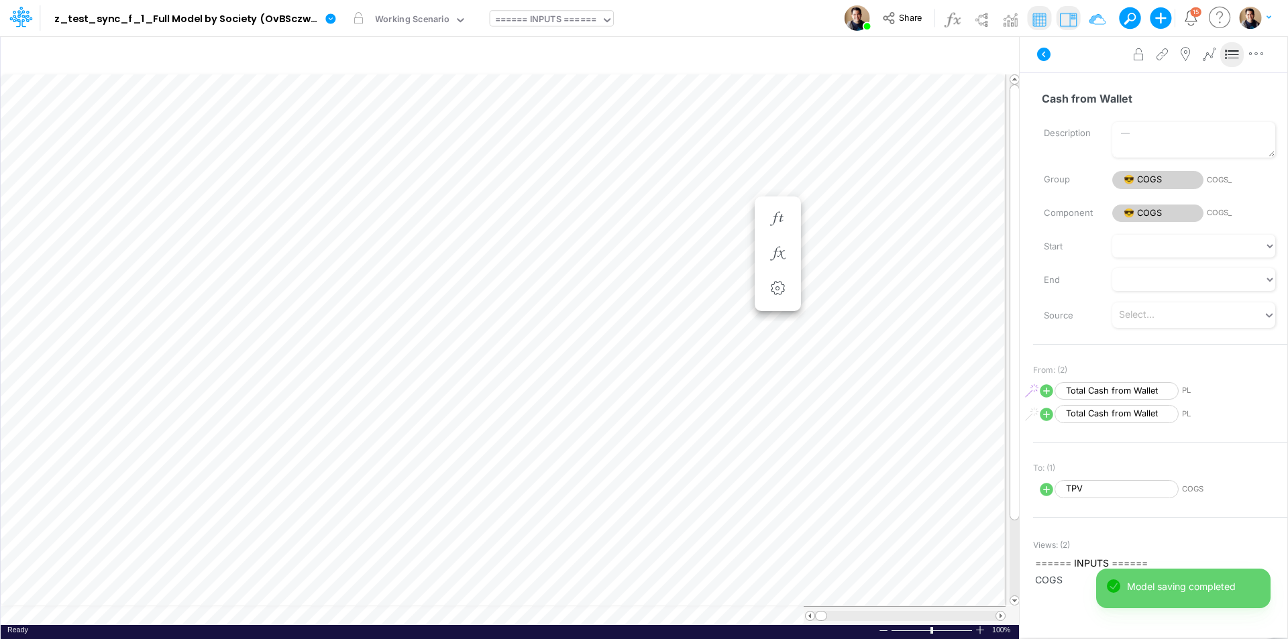
click at [1030, 15] on button at bounding box center [1125, 17] width 12 height 12
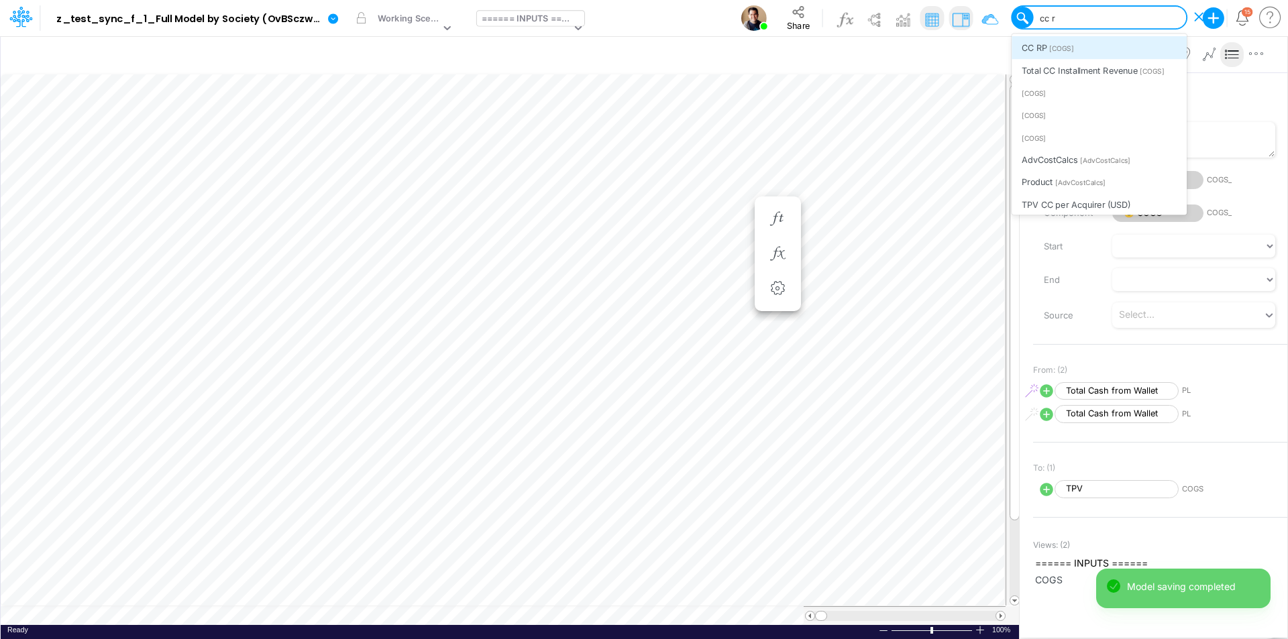
type input "cc rp"
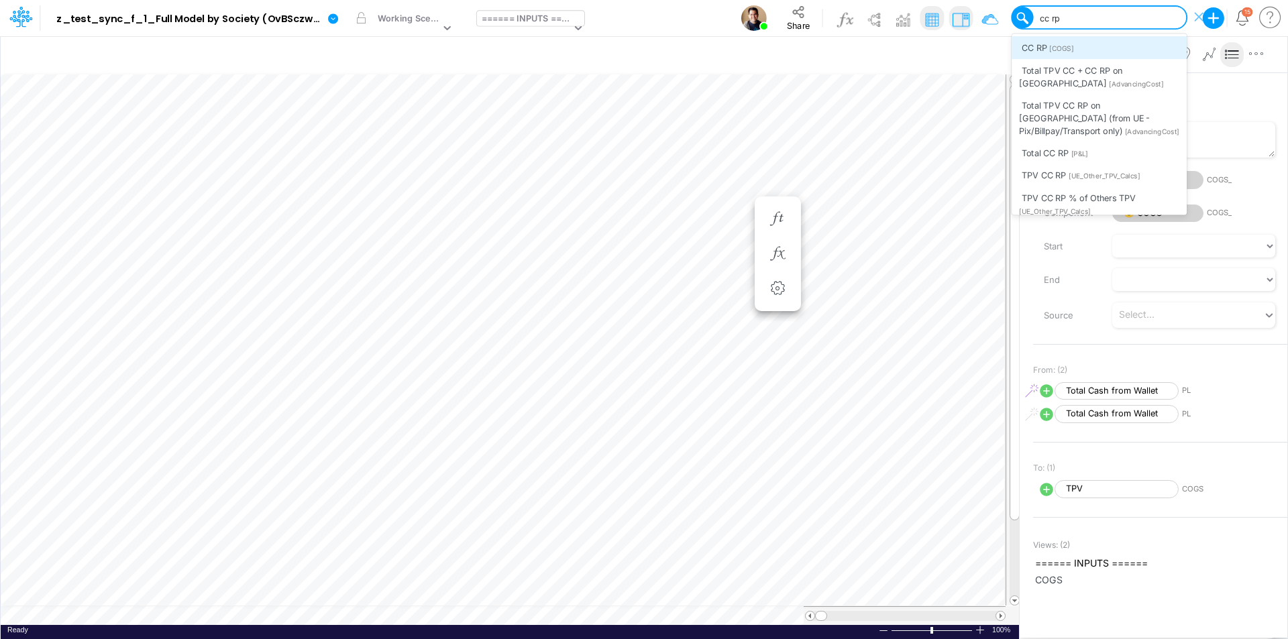
click at [1030, 42] on div "CC RP [COGS]" at bounding box center [1099, 47] width 175 height 22
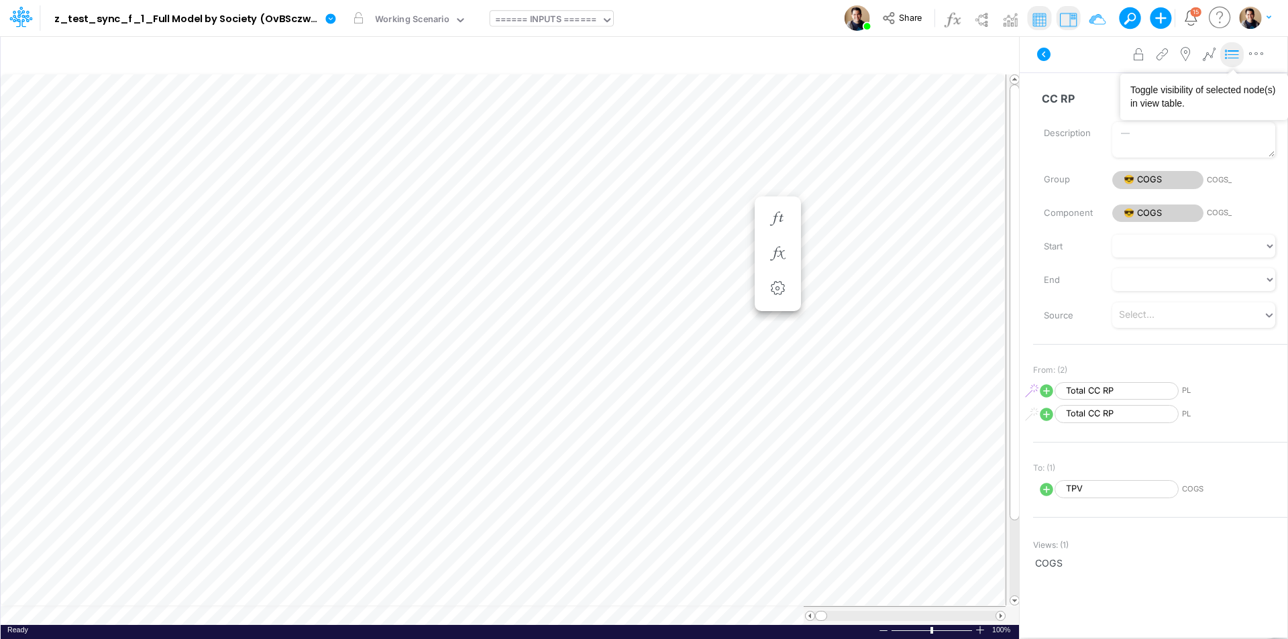
click at [1030, 52] on icon at bounding box center [1232, 55] width 20 height 14
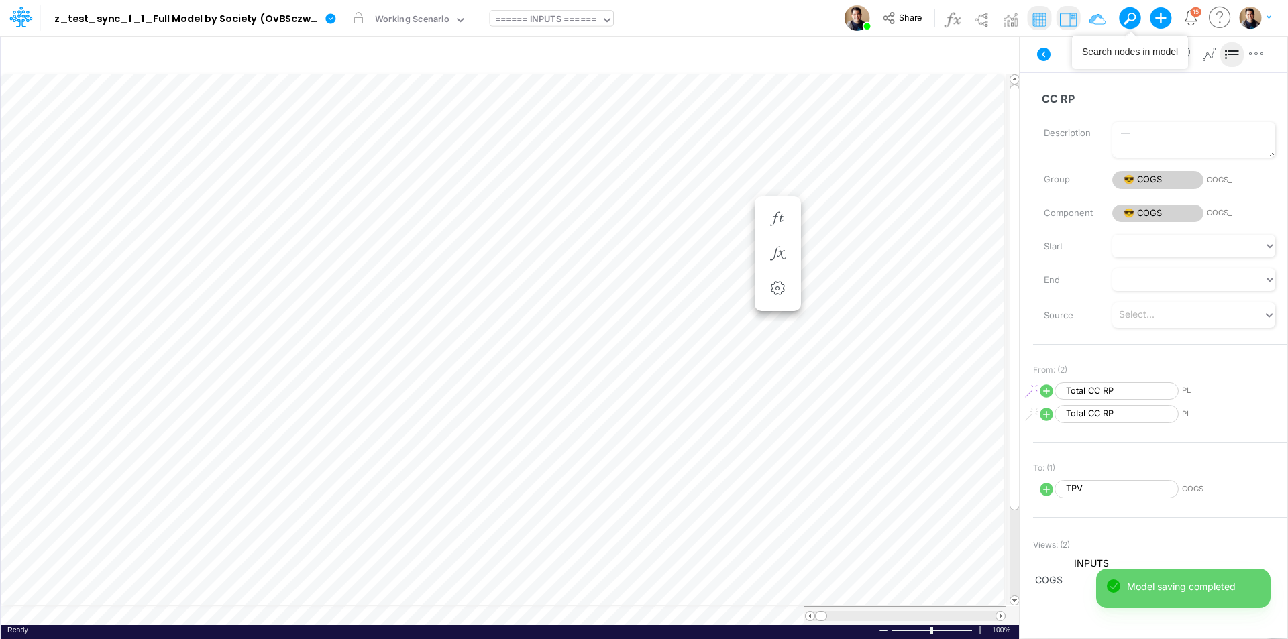
click at [1030, 18] on span at bounding box center [1129, 18] width 19 height 19
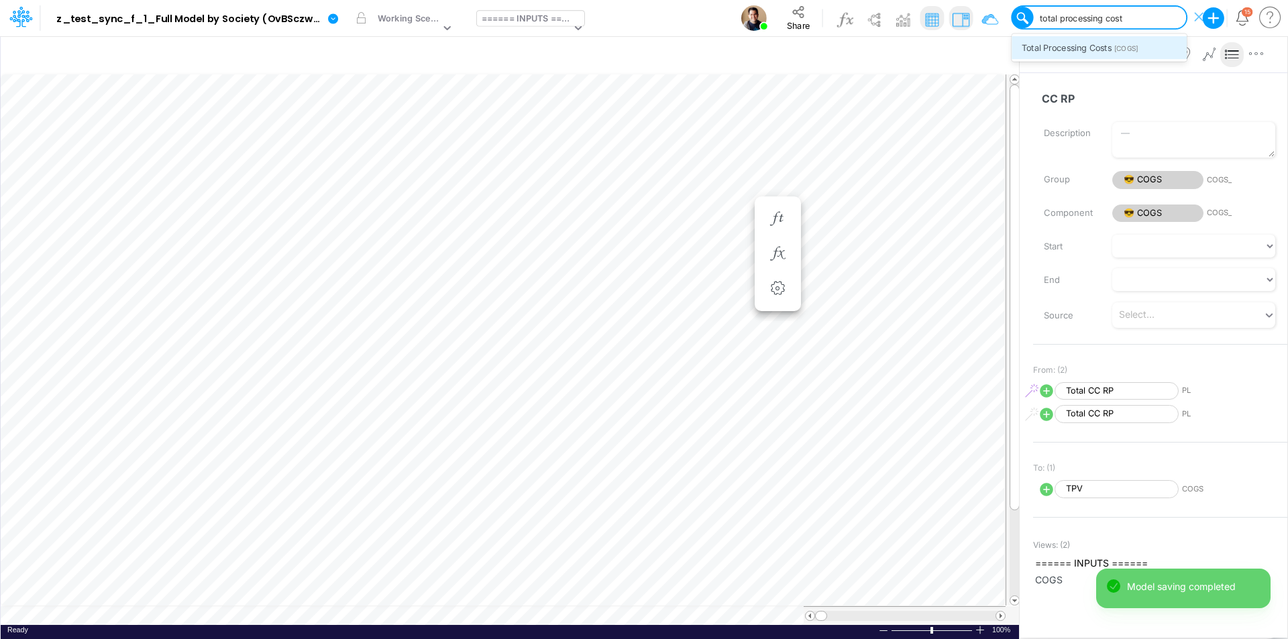
type input "total processing costs"
click at [1030, 44] on span "[COGS]" at bounding box center [1126, 48] width 24 height 9
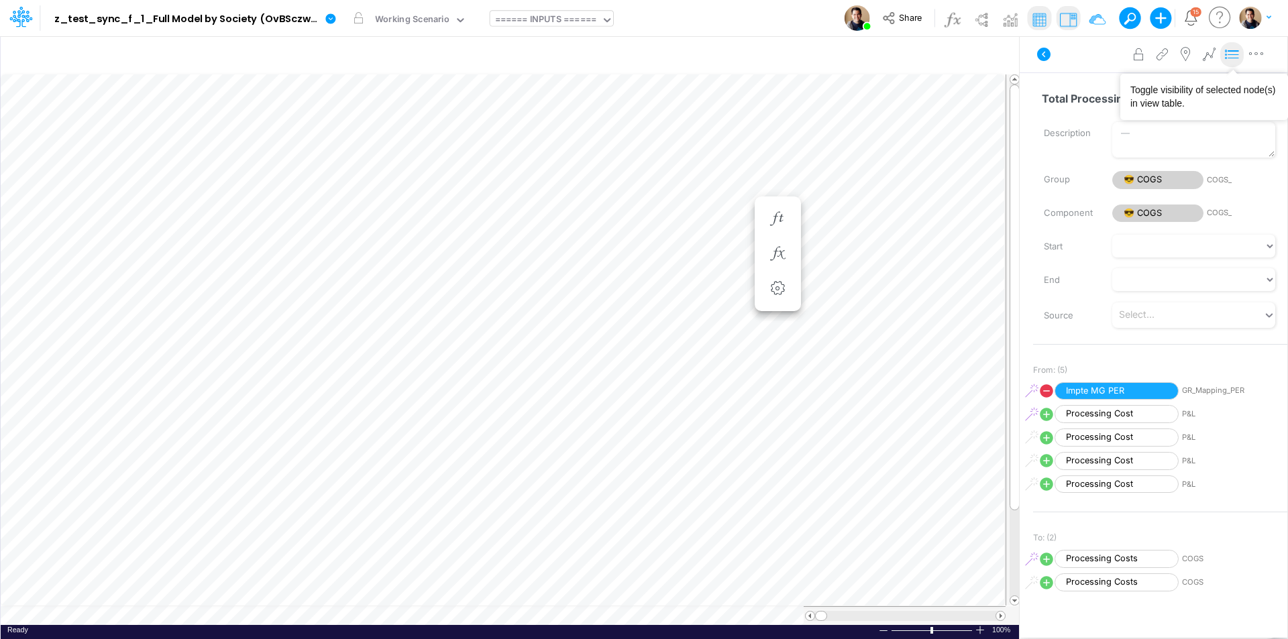
click at [1030, 56] on icon at bounding box center [1232, 55] width 20 height 14
click at [1030, 24] on span at bounding box center [1129, 18] width 19 height 19
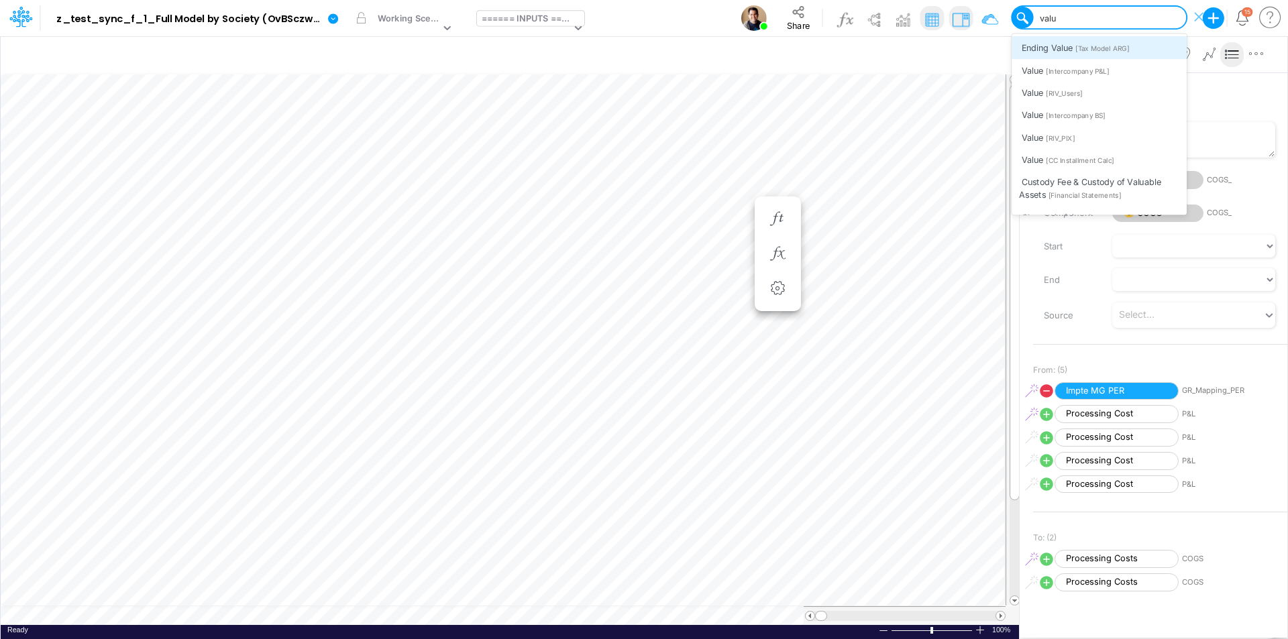
type input "value"
click at [1030, 65] on div "Value [Intercompany P&L]" at bounding box center [1099, 70] width 175 height 22
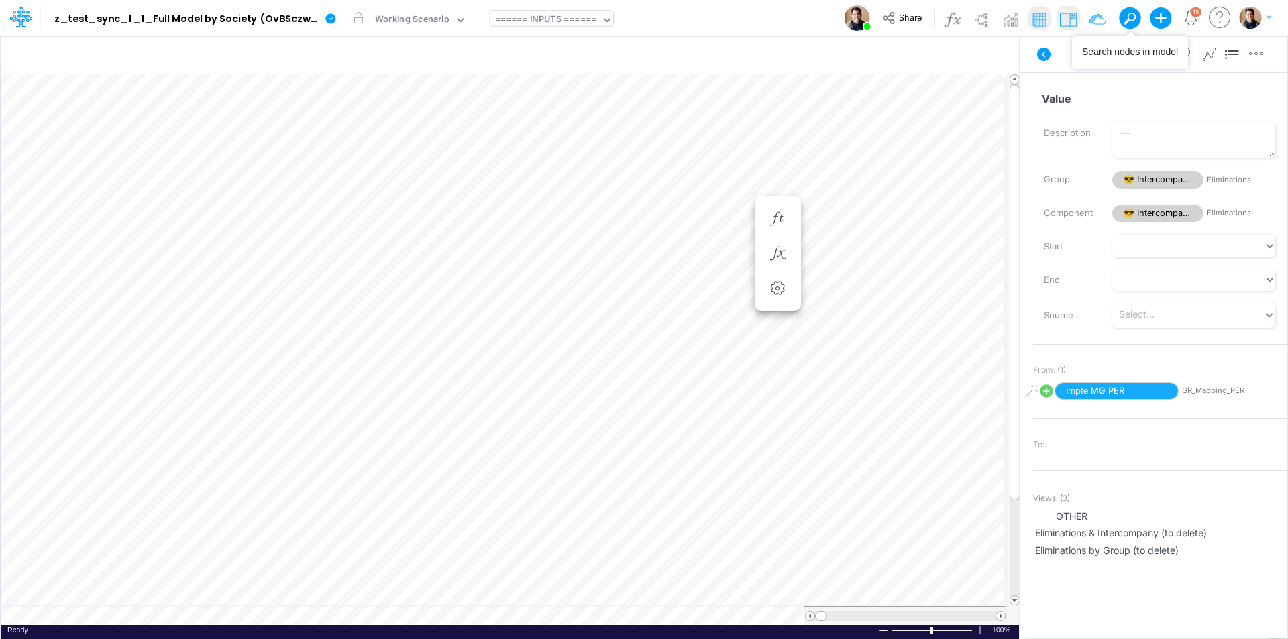
click at [1030, 22] on button at bounding box center [1125, 17] width 12 height 12
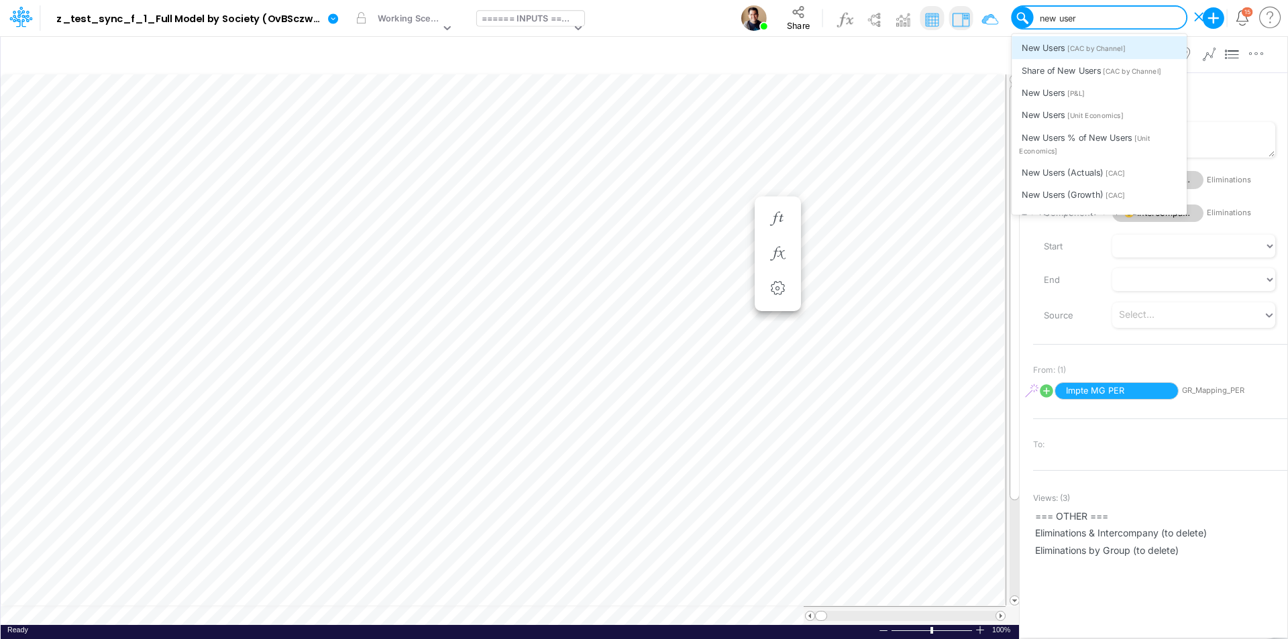
type input "new users"
click at [1030, 116] on div "New Users [Unit Economics]" at bounding box center [1099, 115] width 175 height 22
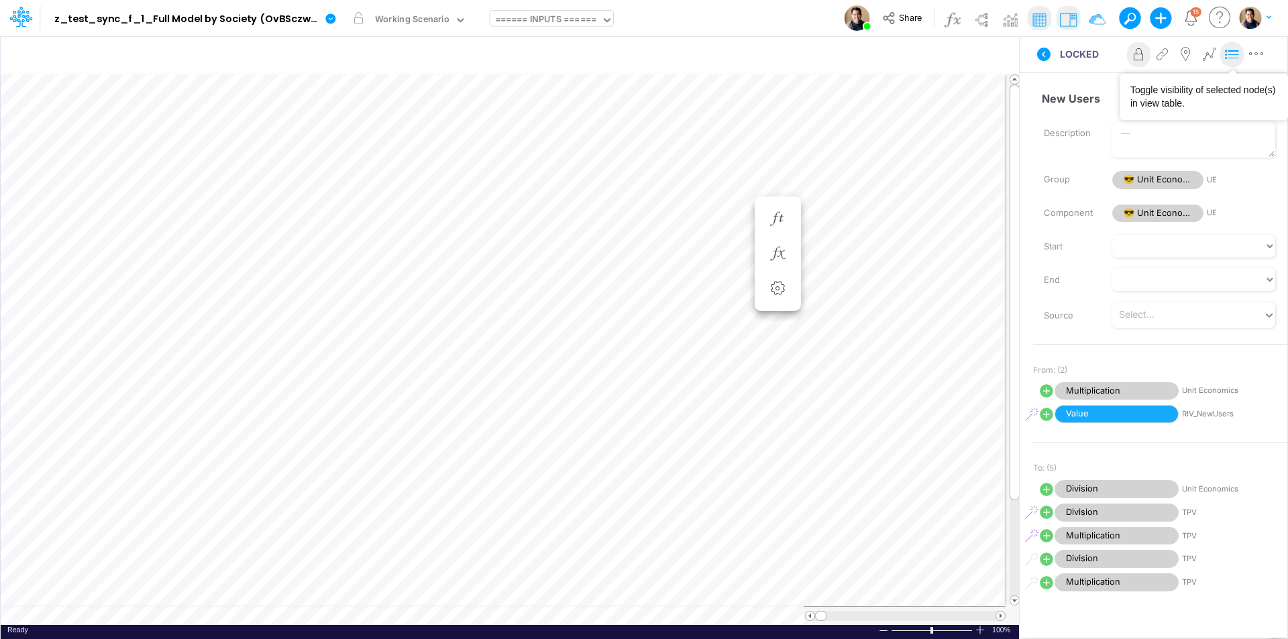
click at [1030, 54] on icon at bounding box center [1232, 55] width 20 height 14
click at [1030, 15] on span at bounding box center [1129, 18] width 19 height 19
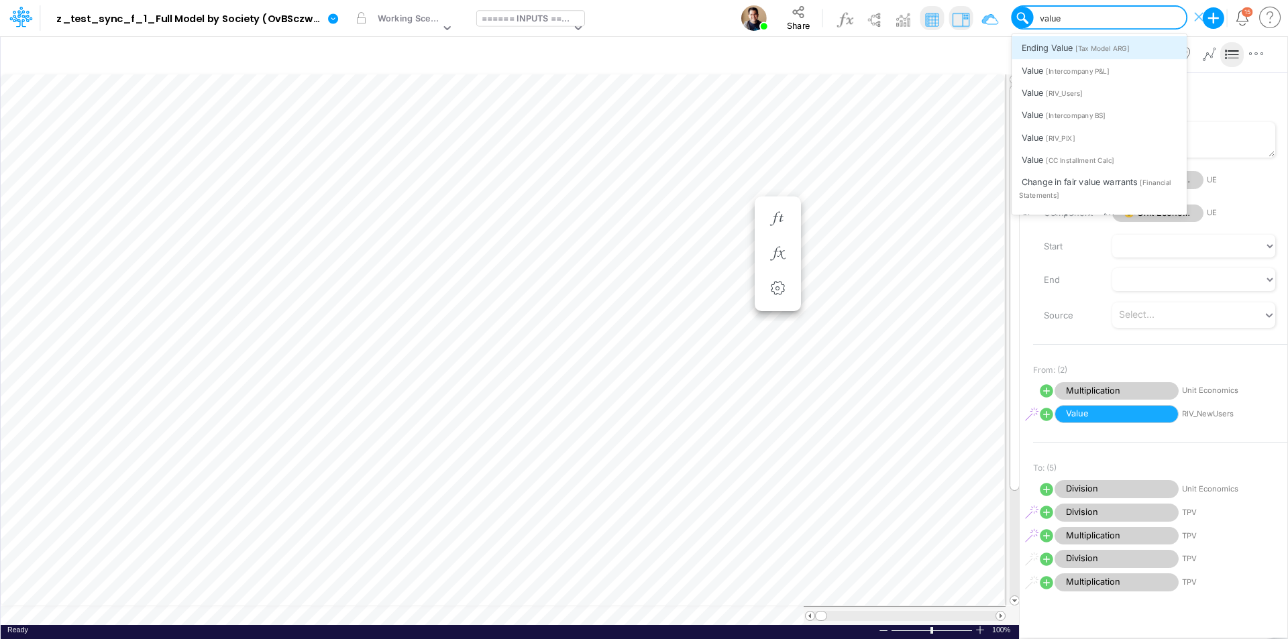
type input "value"
click at [1030, 73] on div "Value [Intercompany P&L]" at bounding box center [1099, 70] width 175 height 22
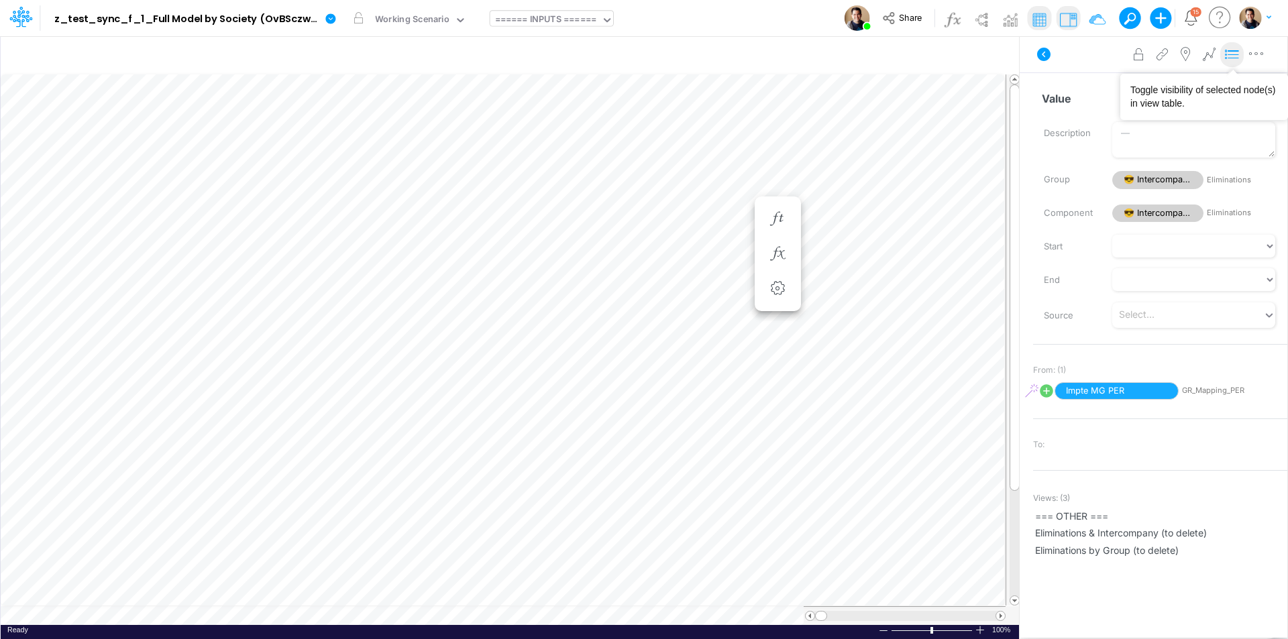
click at [1030, 52] on icon at bounding box center [1232, 55] width 20 height 14
click at [332, 15] on icon at bounding box center [330, 18] width 10 height 10
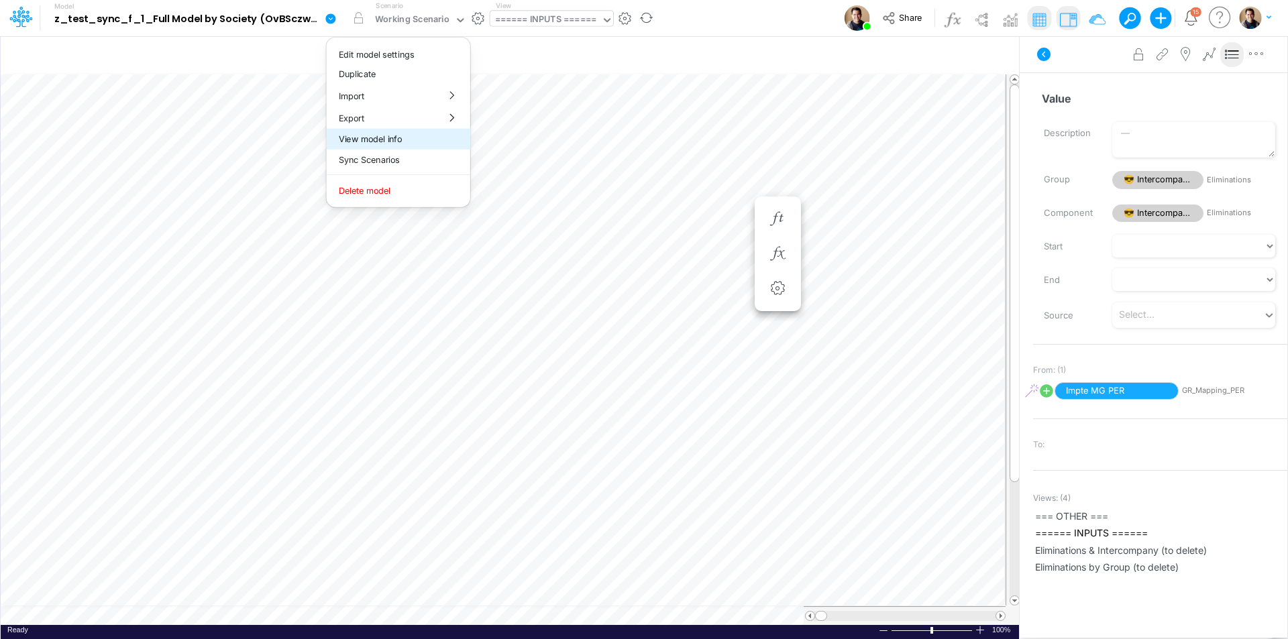
click at [406, 143] on button "View model info" at bounding box center [399, 139] width 144 height 21
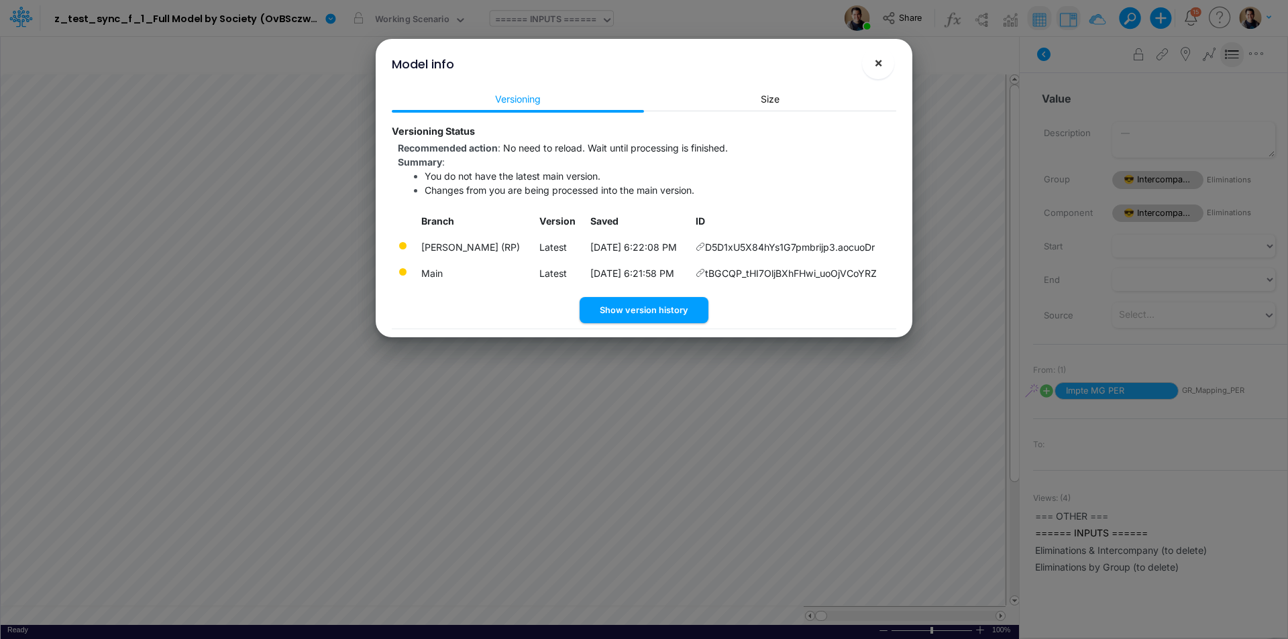
click at [881, 63] on span "×" at bounding box center [878, 62] width 9 height 16
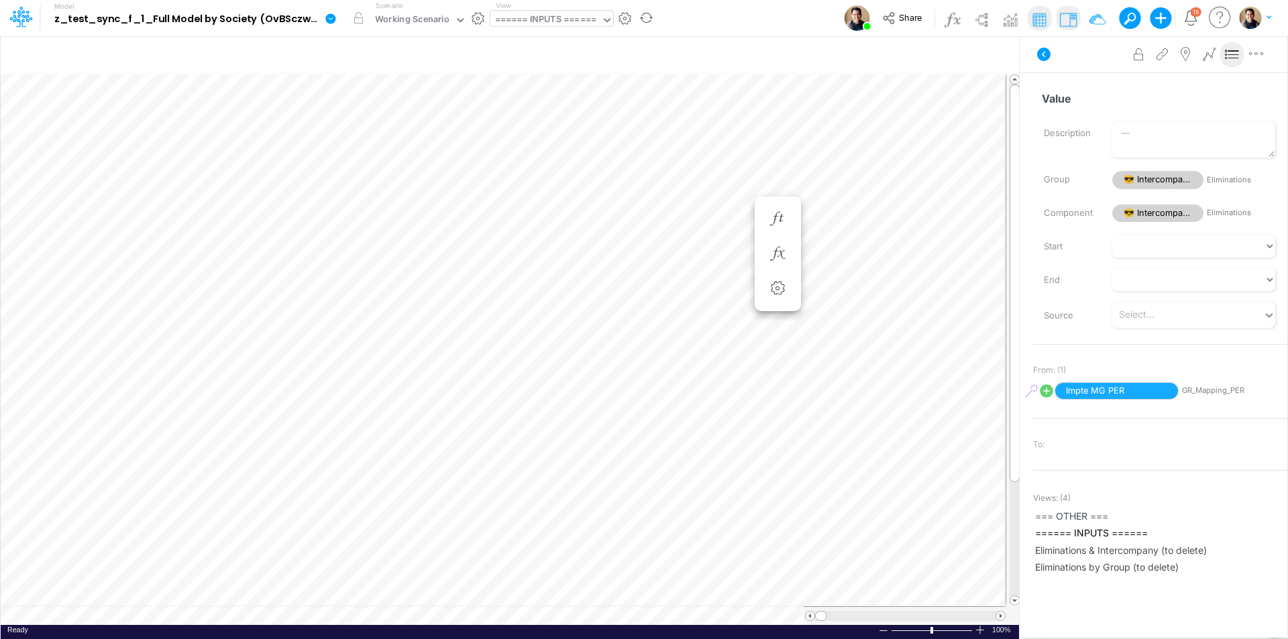
click at [335, 15] on icon at bounding box center [331, 19] width 12 height 12
click at [405, 144] on button "View model info" at bounding box center [399, 139] width 144 height 21
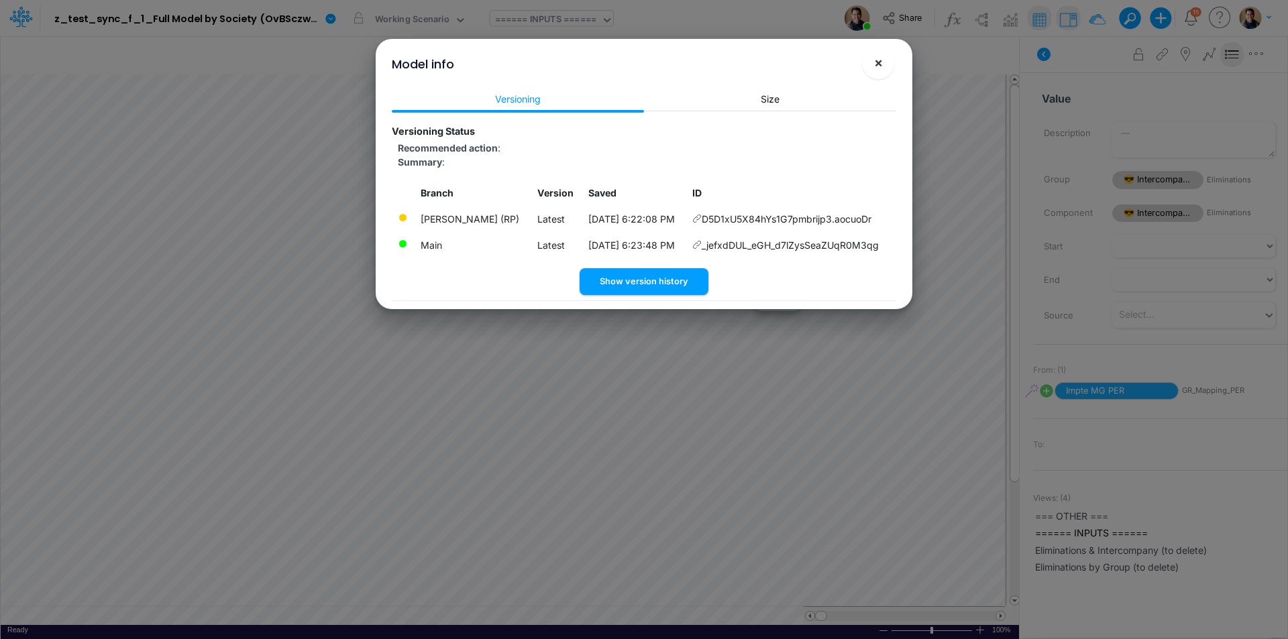
click at [886, 62] on button "×" at bounding box center [878, 63] width 32 height 32
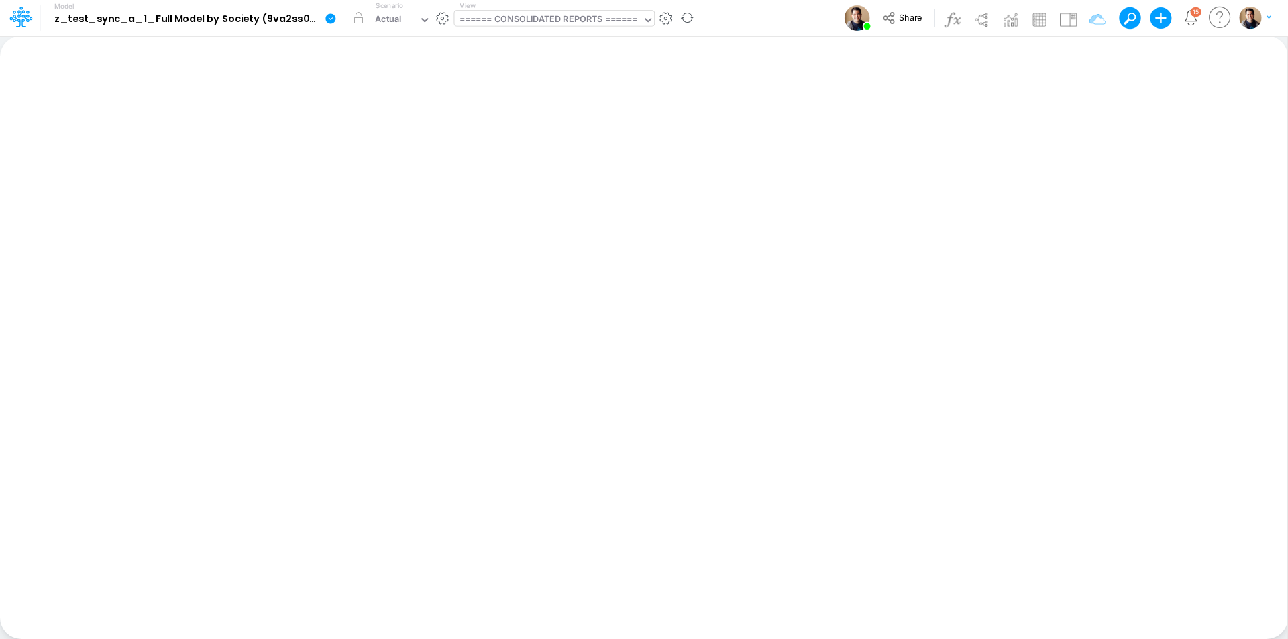
click at [600, 25] on div "====== CONSOLIDATED REPORTS ======" at bounding box center [549, 20] width 178 height 15
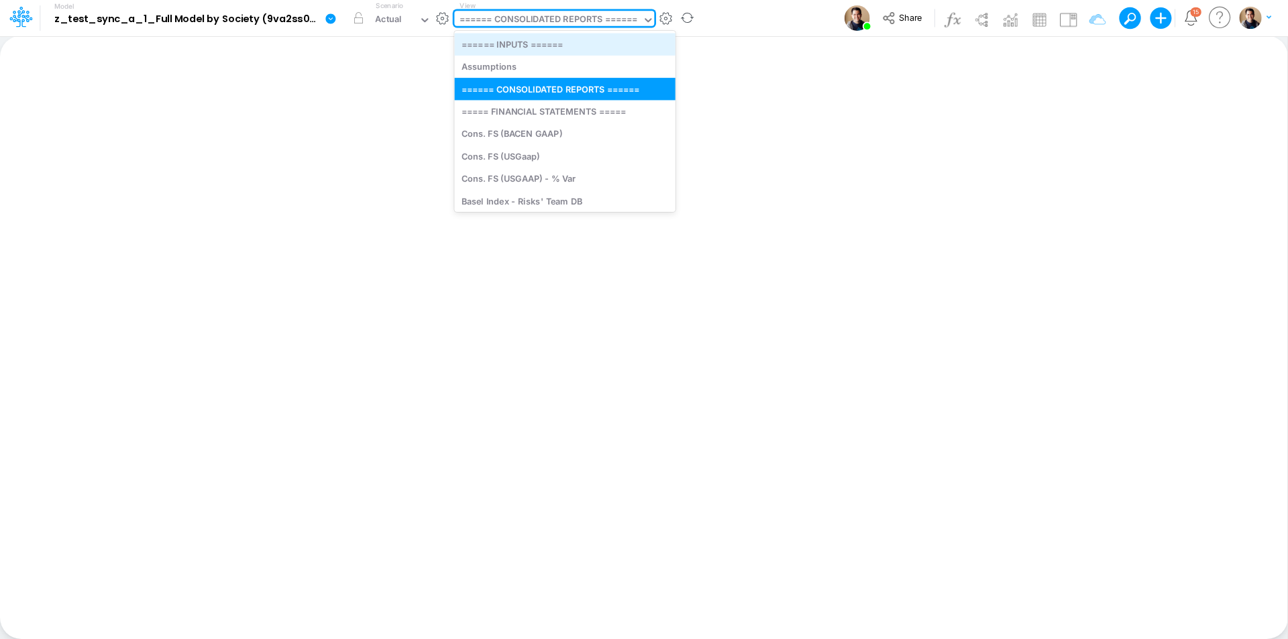
click at [591, 43] on div "====== INPUTS ======" at bounding box center [564, 44] width 221 height 22
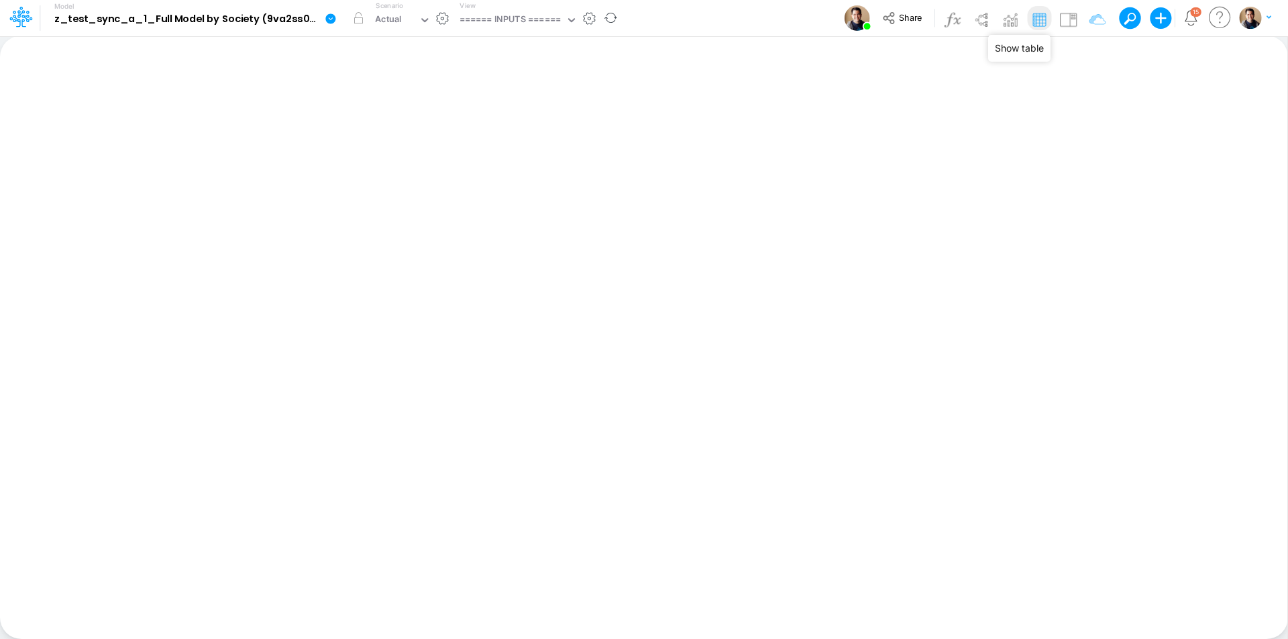
click at [1040, 17] on img at bounding box center [1038, 19] width 21 height 21
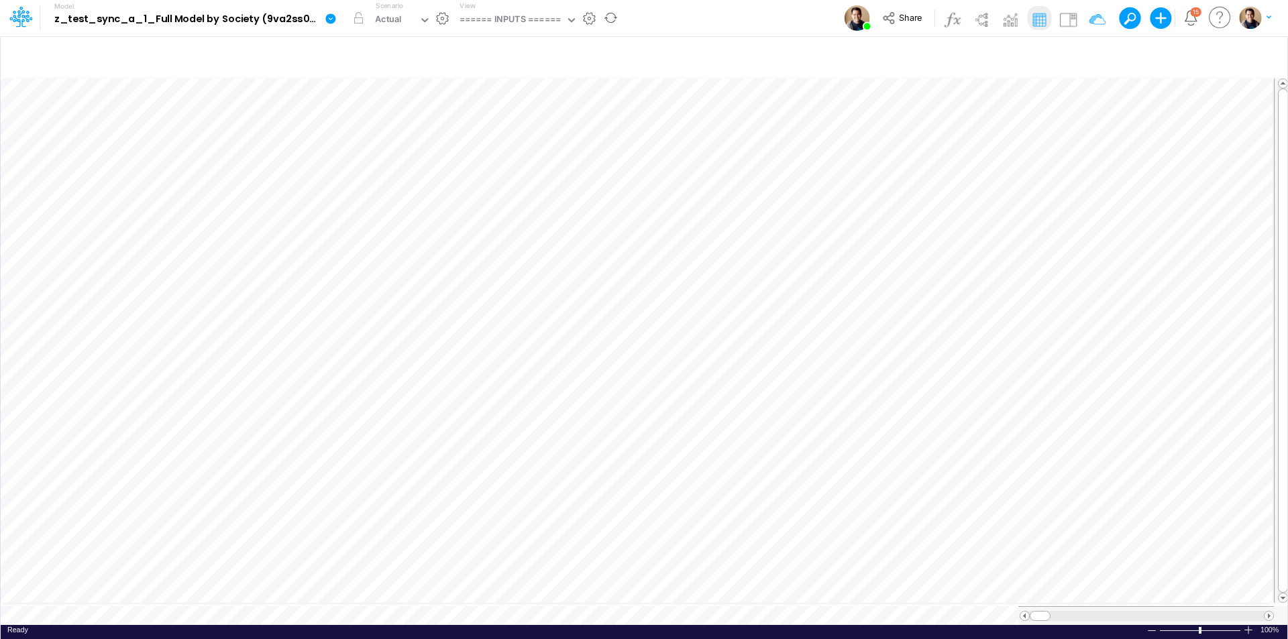
click at [767, 21] on div "Model z_test_sync_a_1_Full Model by Society (9va2ss0EZlA678FEJiqcgcIoi6BJFLOG) …" at bounding box center [643, 18] width 1159 height 36
click at [1014, 55] on button "button" at bounding box center [1012, 55] width 32 height 23
drag, startPoint x: 330, startPoint y: 16, endPoint x: 335, endPoint y: 29, distance: 13.8
click at [330, 16] on icon at bounding box center [330, 18] width 10 height 10
click at [393, 138] on button "View model info" at bounding box center [399, 139] width 144 height 21
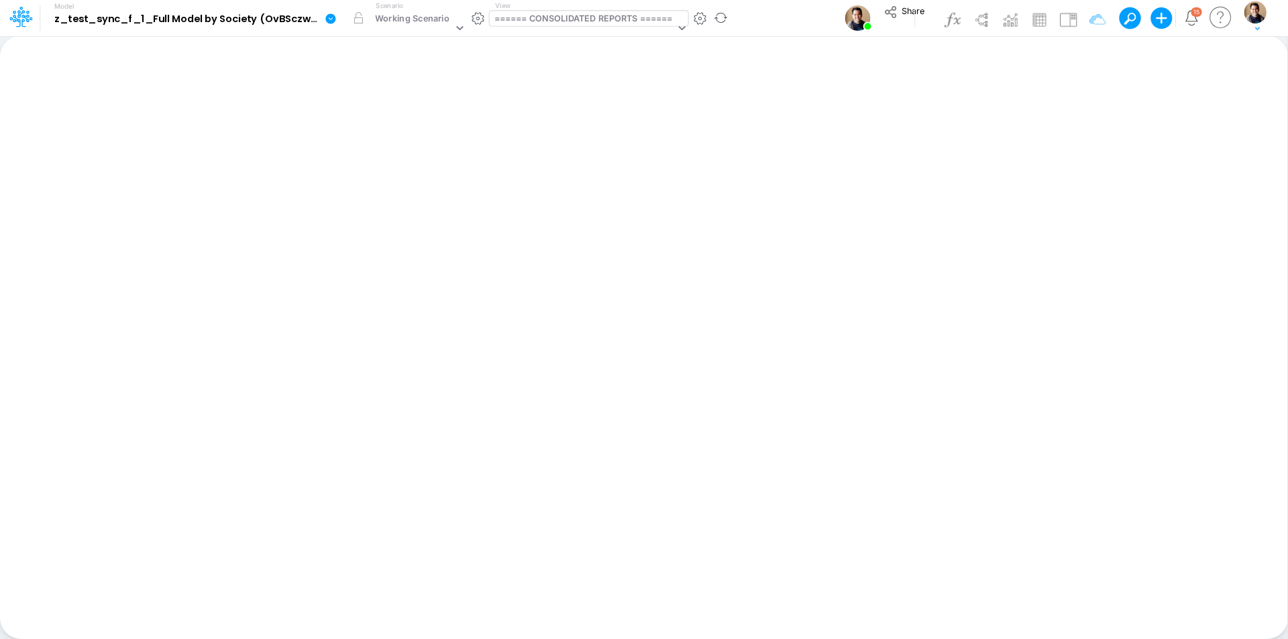
click at [637, 20] on div "====== CONSOLIDATED REPORTS ======" at bounding box center [583, 19] width 178 height 15
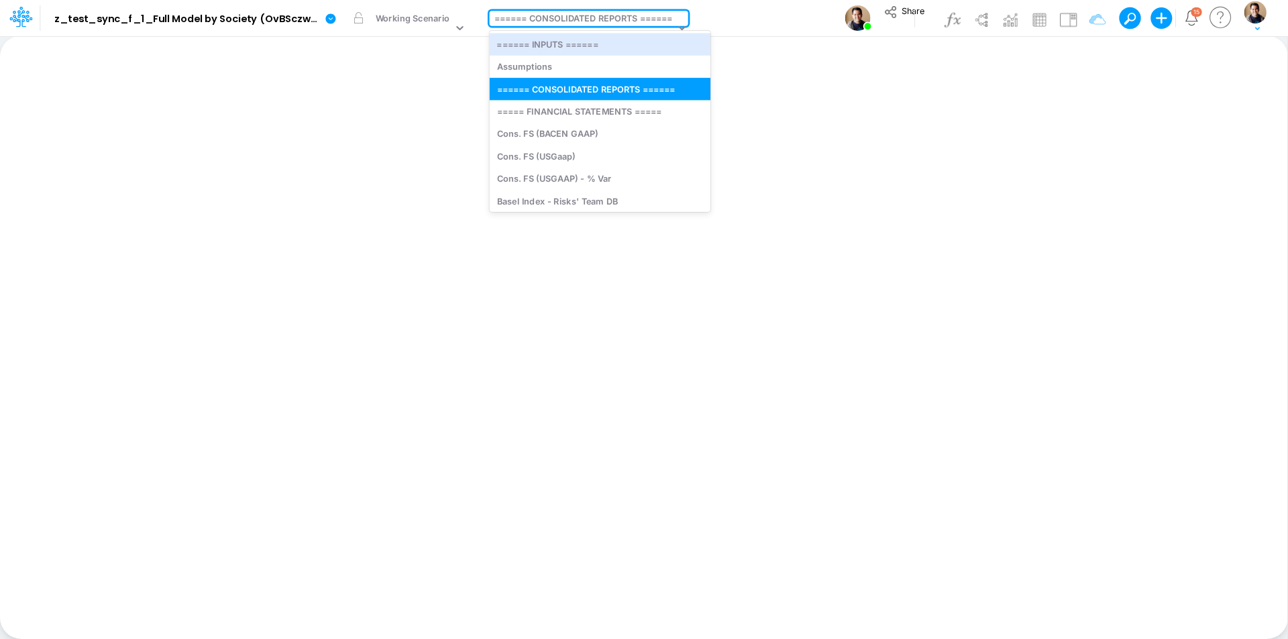
click at [632, 37] on div "====== INPUTS ======" at bounding box center [600, 44] width 221 height 22
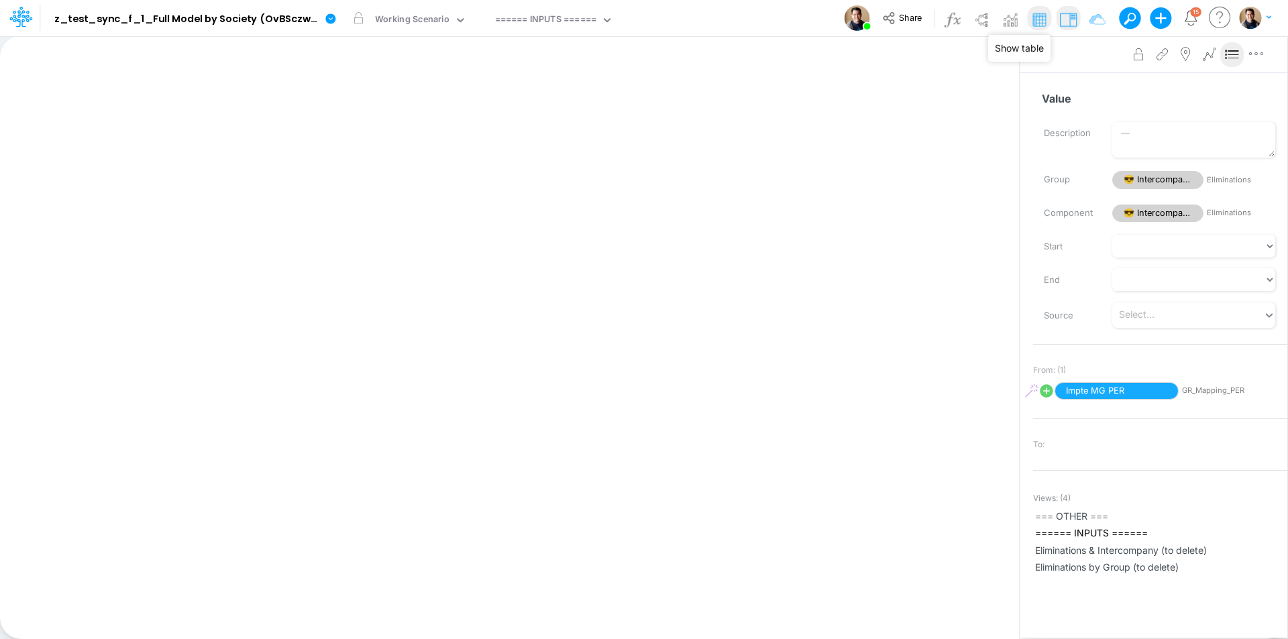
click at [1042, 19] on img at bounding box center [1038, 19] width 21 height 21
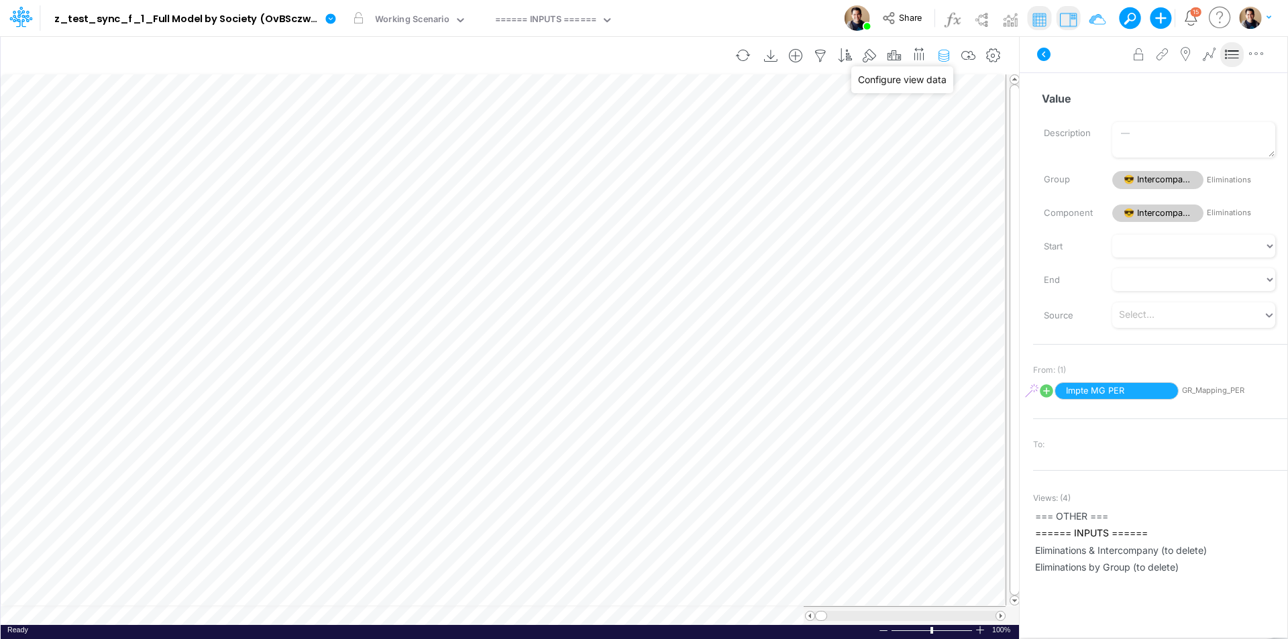
click at [949, 57] on icon "button" at bounding box center [944, 56] width 20 height 14
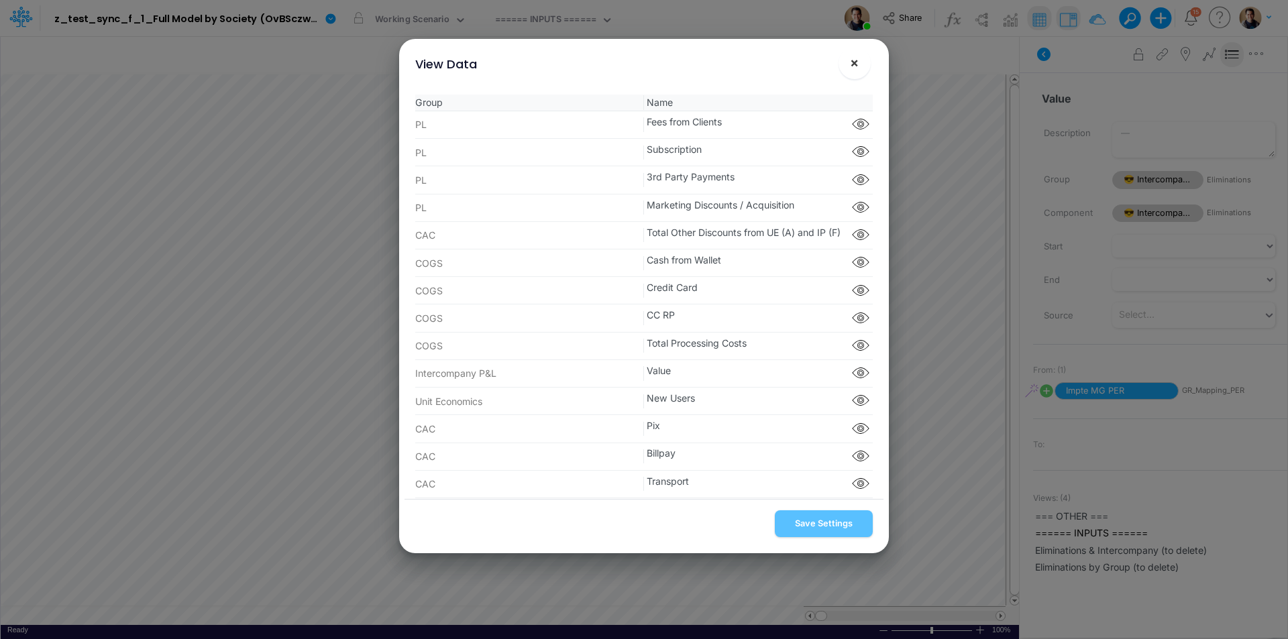
click at [857, 66] on span "×" at bounding box center [854, 62] width 9 height 16
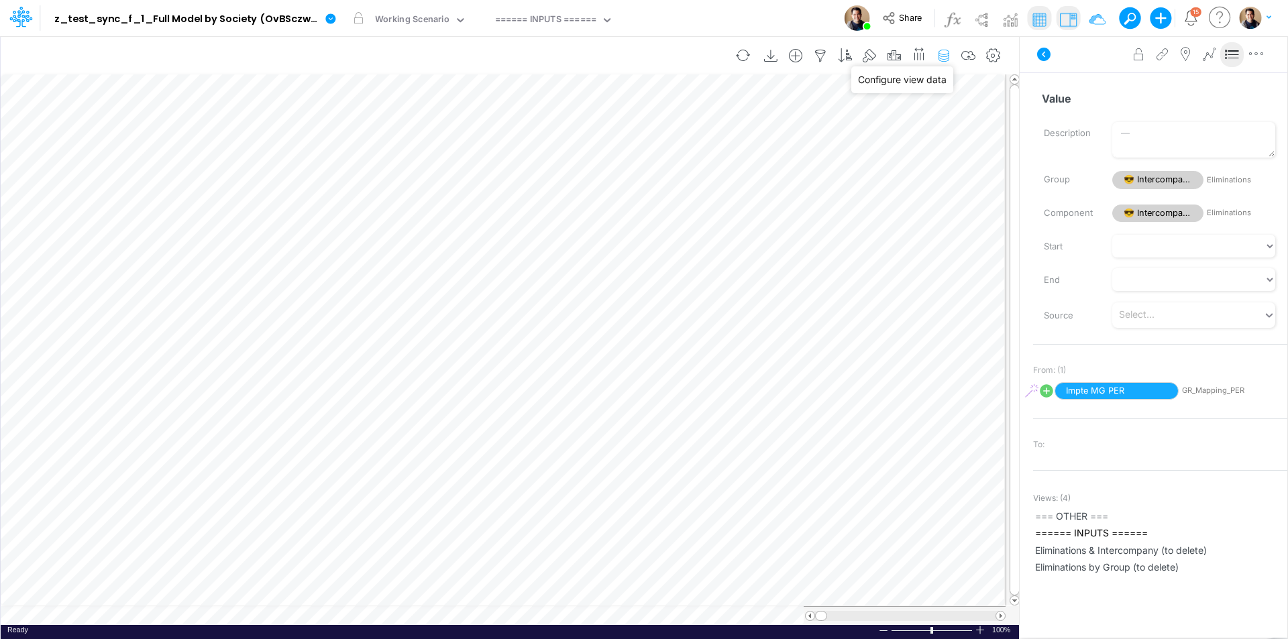
click at [945, 55] on icon "button" at bounding box center [944, 56] width 20 height 14
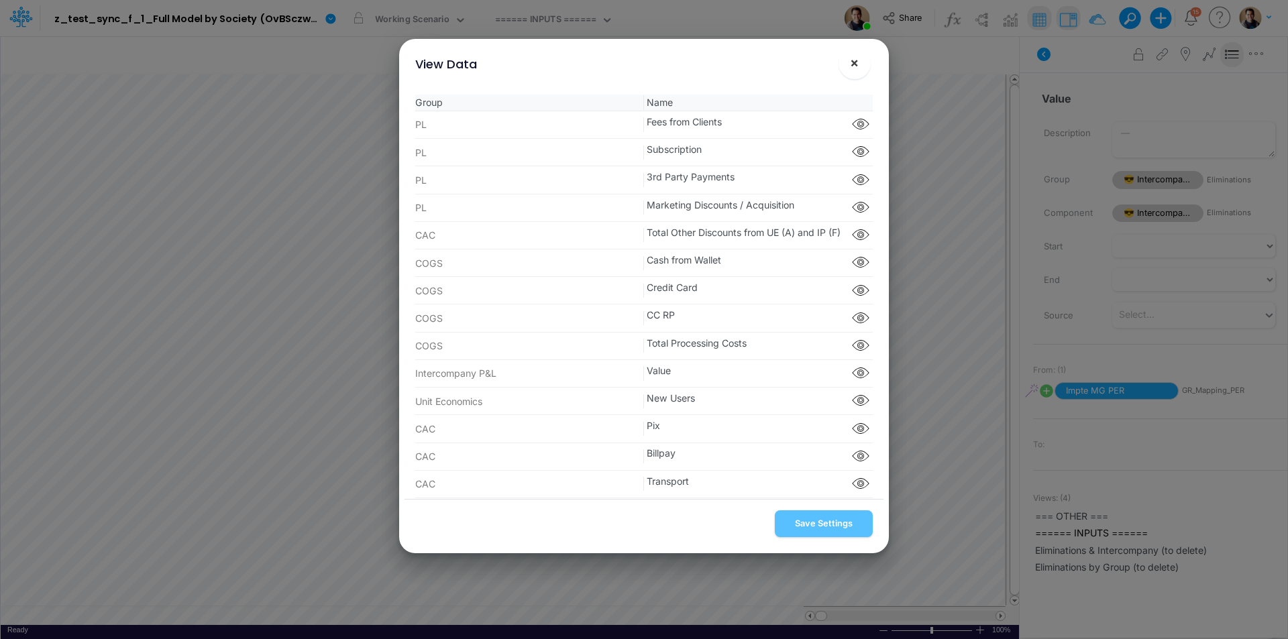
click at [859, 66] on button "×" at bounding box center [855, 63] width 32 height 32
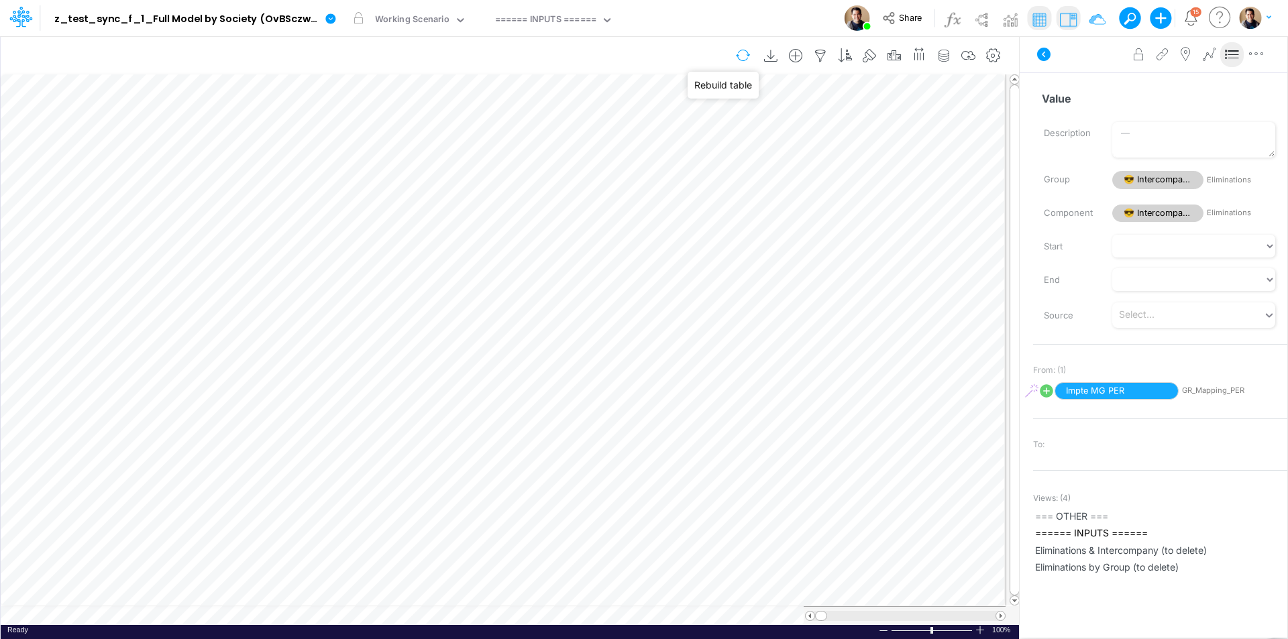
click at [735, 50] on button "button" at bounding box center [743, 55] width 32 height 23
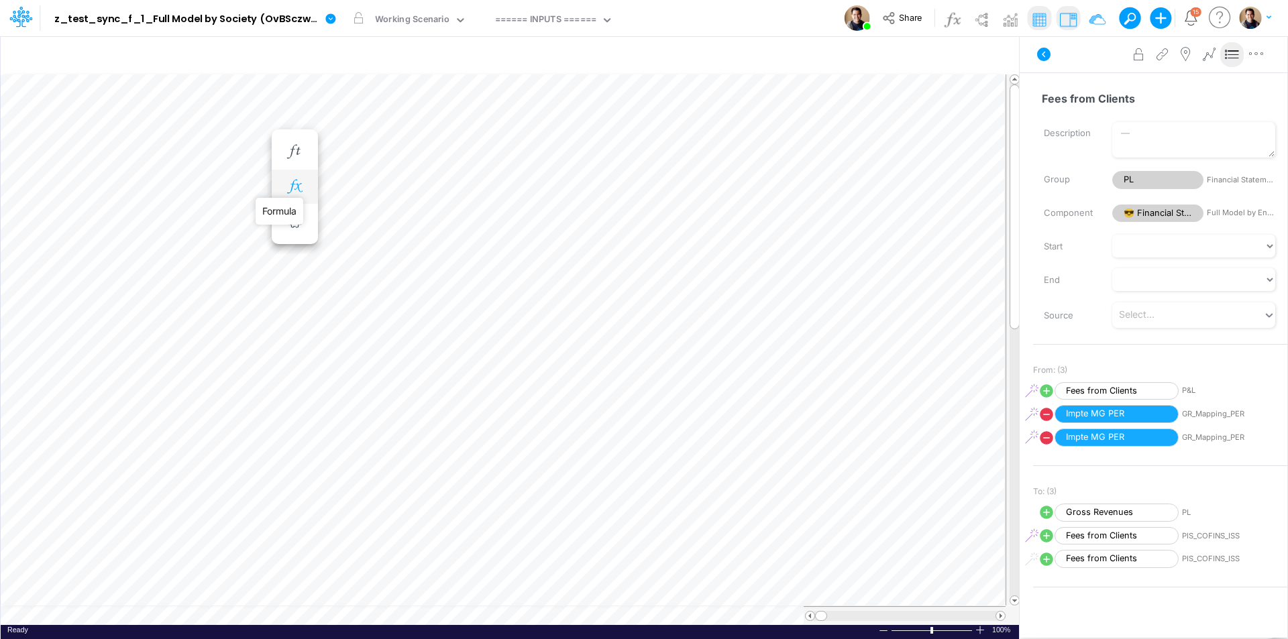
click at [299, 185] on icon "button" at bounding box center [294, 187] width 20 height 14
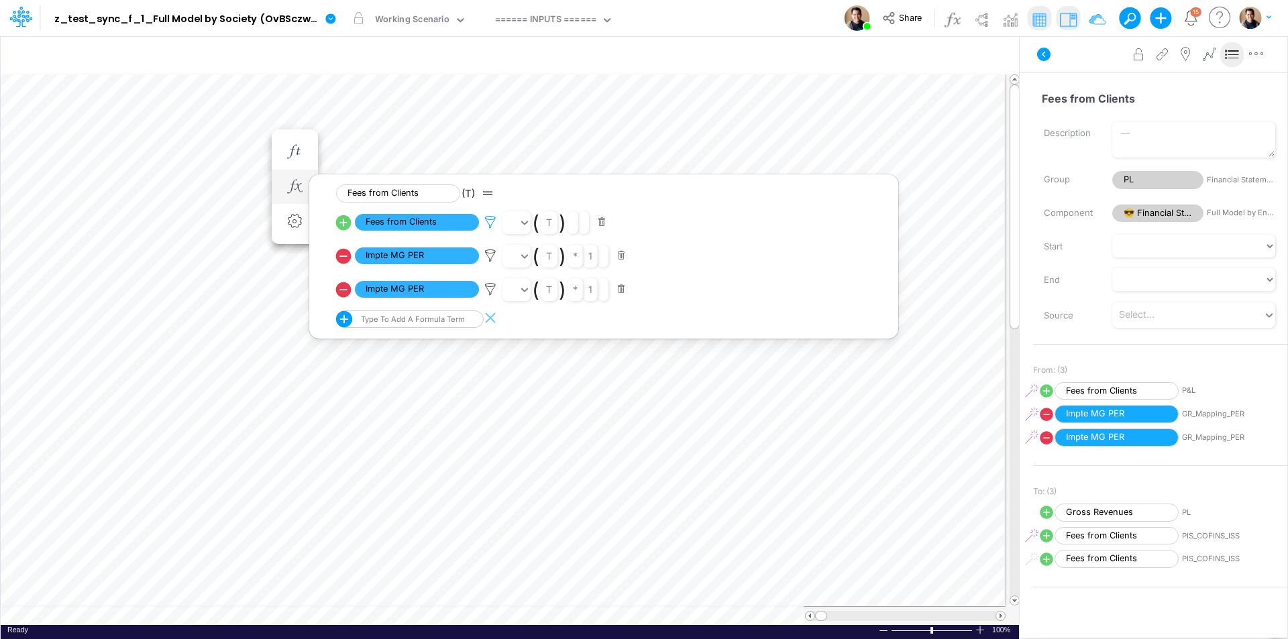
click at [490, 221] on icon at bounding box center [490, 222] width 20 height 14
click at [332, 19] on div at bounding box center [644, 323] width 1288 height 633
click at [334, 13] on icon at bounding box center [331, 19] width 12 height 12
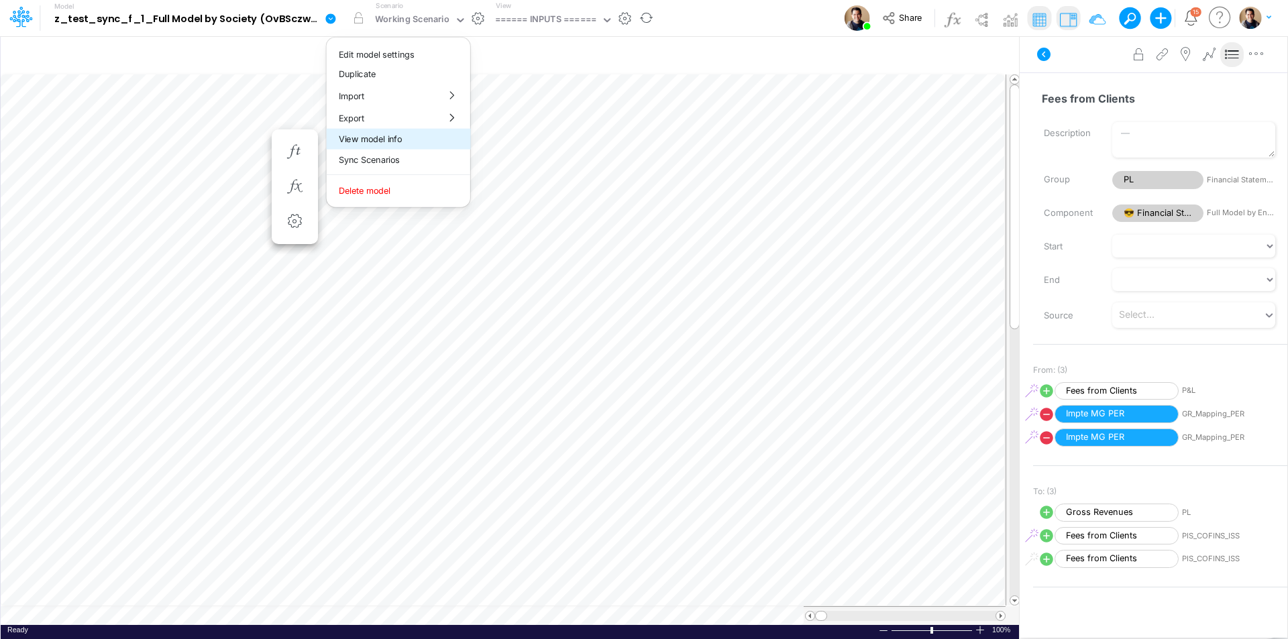
click at [395, 142] on button "View model info" at bounding box center [399, 139] width 144 height 21
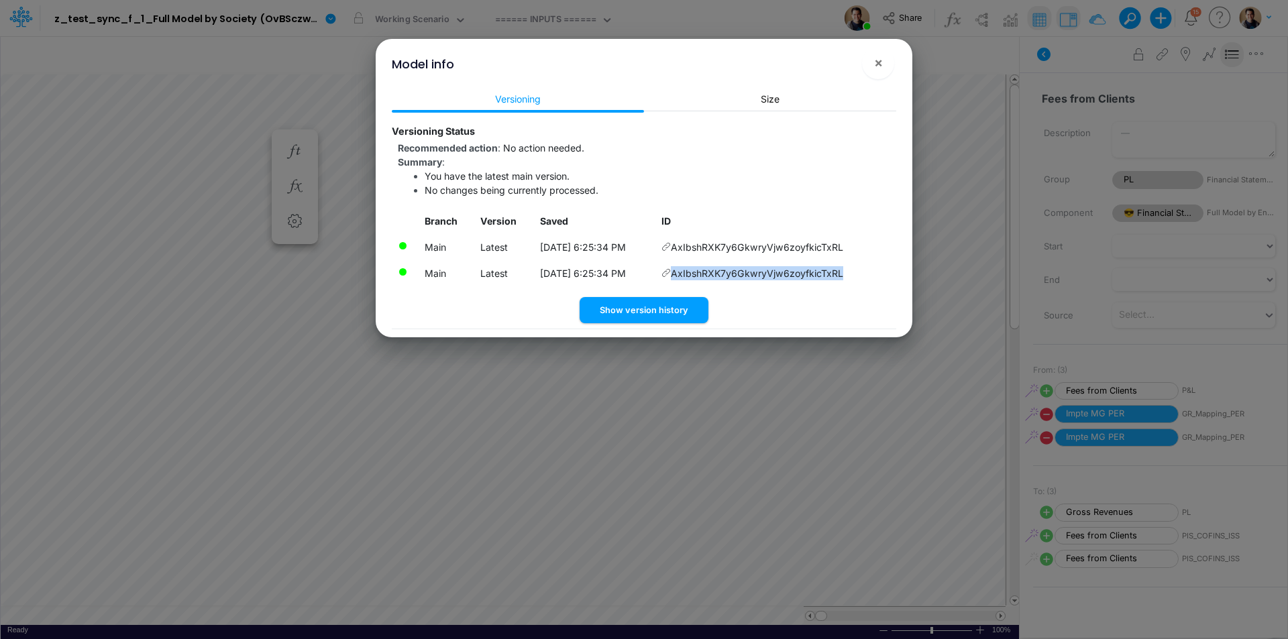
drag, startPoint x: 859, startPoint y: 275, endPoint x: 851, endPoint y: 273, distance: 8.3
click at [851, 273] on td "AxIbshRXK7y6GkwryVjw6zoyfkicTxRL" at bounding box center [775, 273] width 241 height 26
copy td "AxIbshRXK7y6GkwryVjw6zoyfkicTxRL"
click at [657, 305] on button "Show version history" at bounding box center [644, 310] width 129 height 26
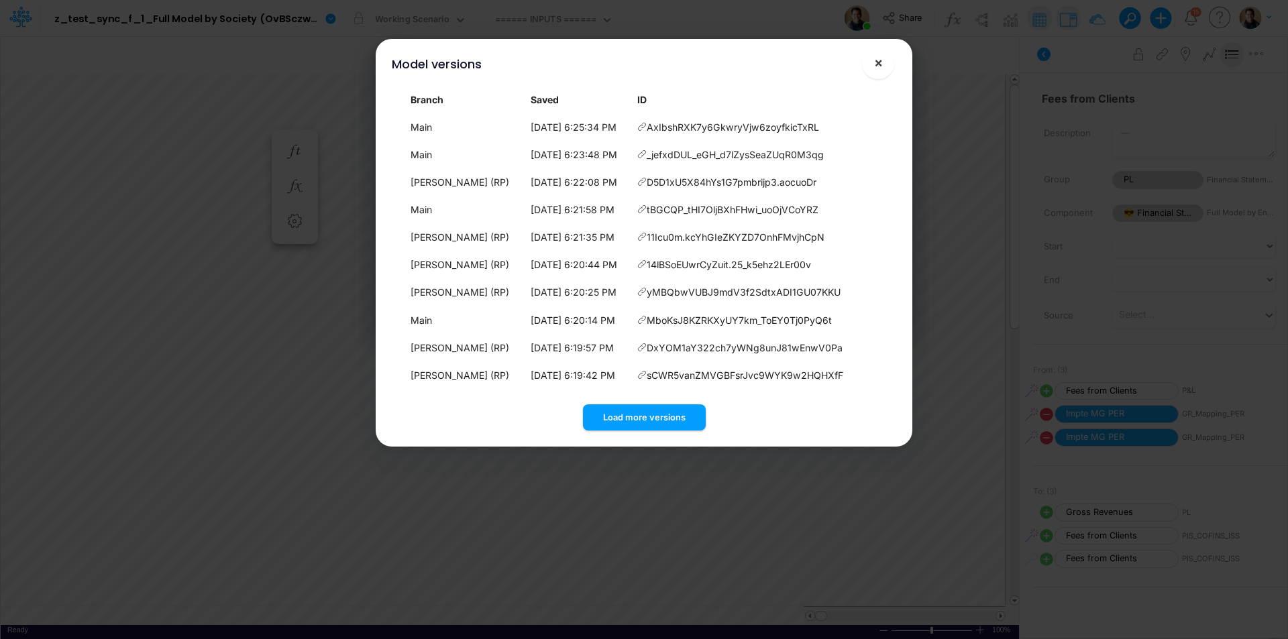
click at [884, 64] on button "×" at bounding box center [878, 63] width 32 height 32
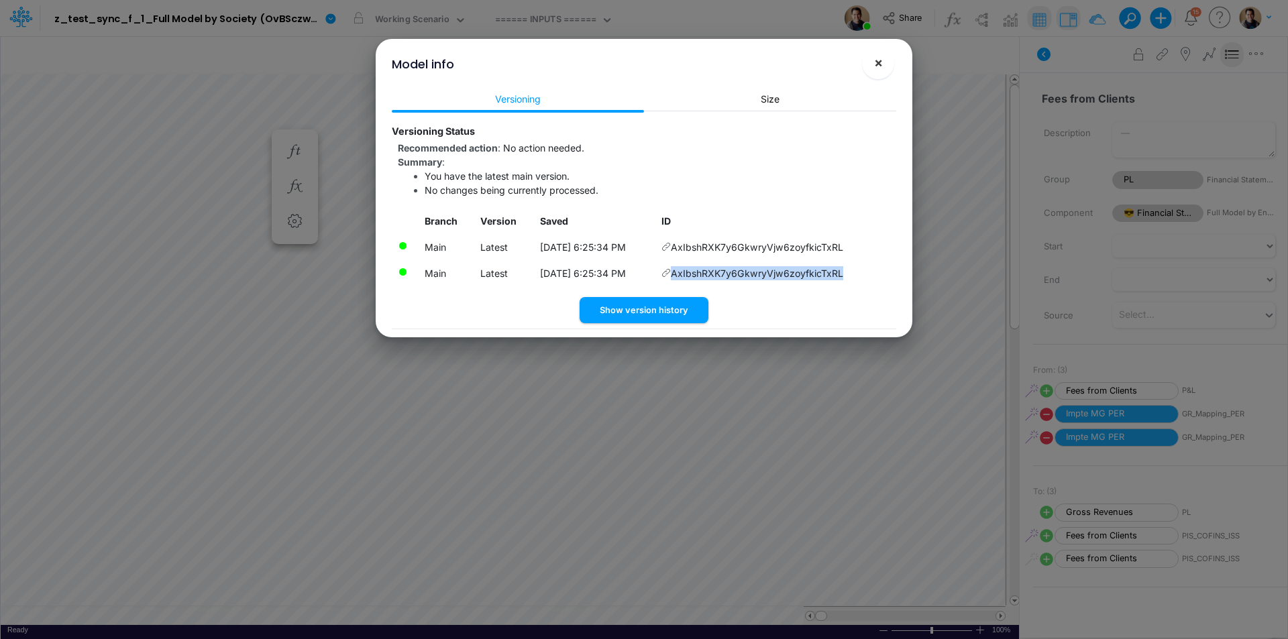
click at [876, 60] on span "×" at bounding box center [878, 62] width 9 height 16
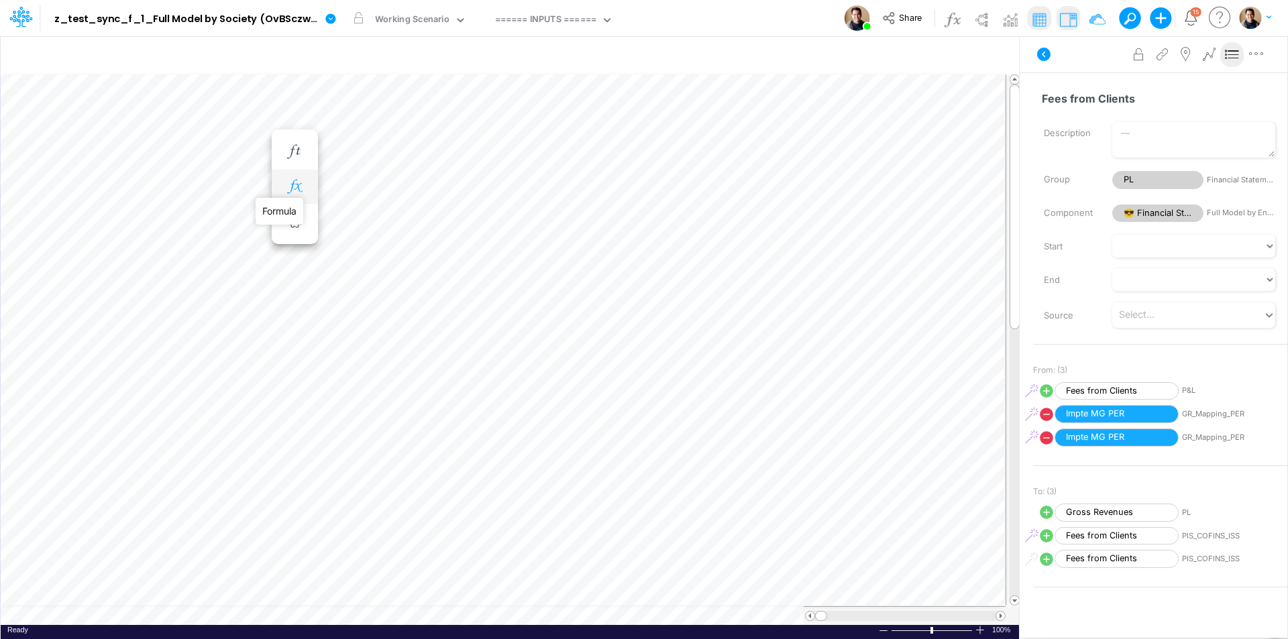
click at [288, 182] on icon "button" at bounding box center [294, 187] width 20 height 14
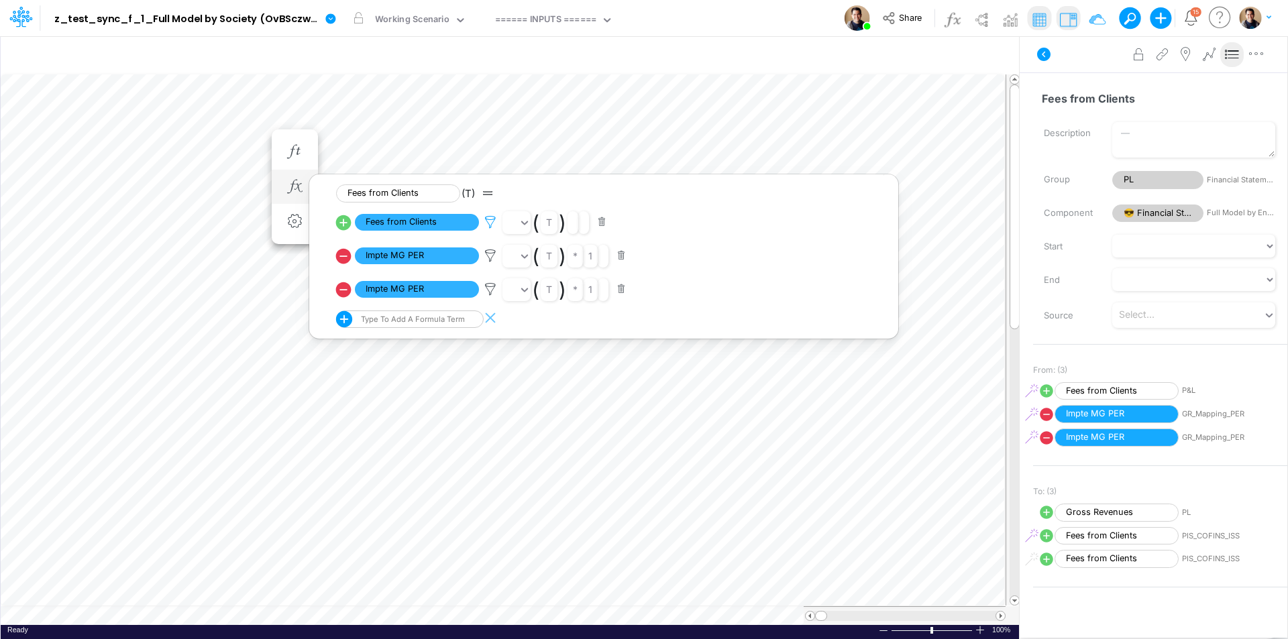
click at [490, 222] on icon at bounding box center [490, 222] width 20 height 14
click at [527, 130] on button "Save" at bounding box center [529, 130] width 32 height 19
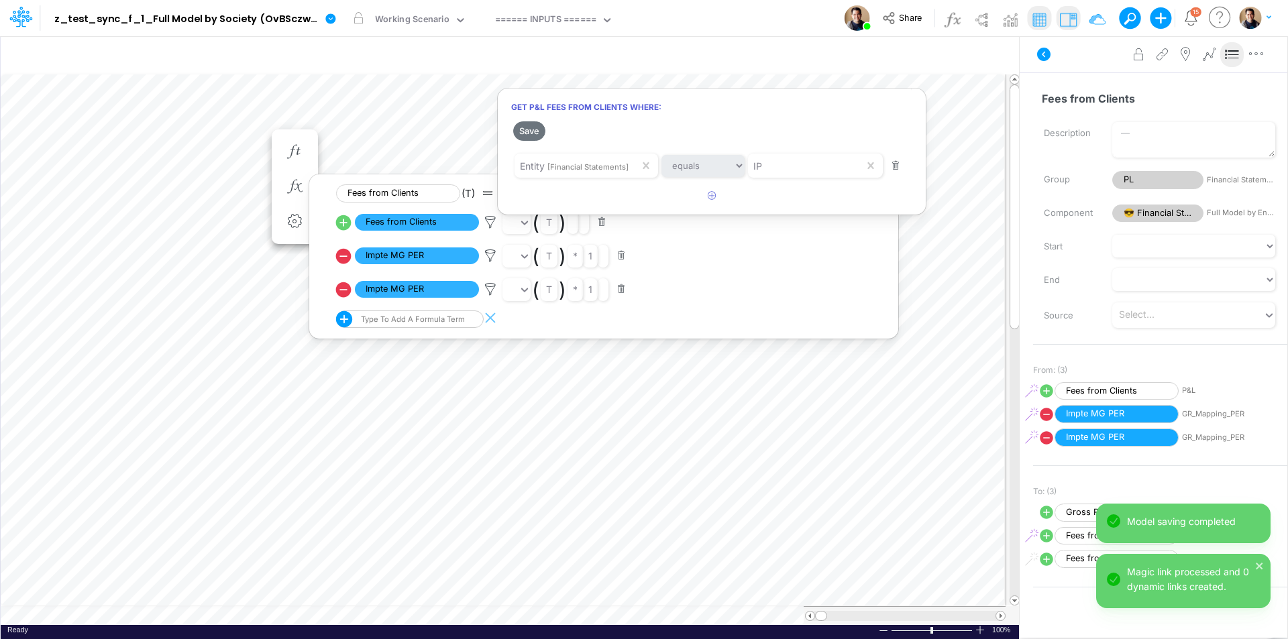
click at [241, 136] on div at bounding box center [644, 323] width 1288 height 633
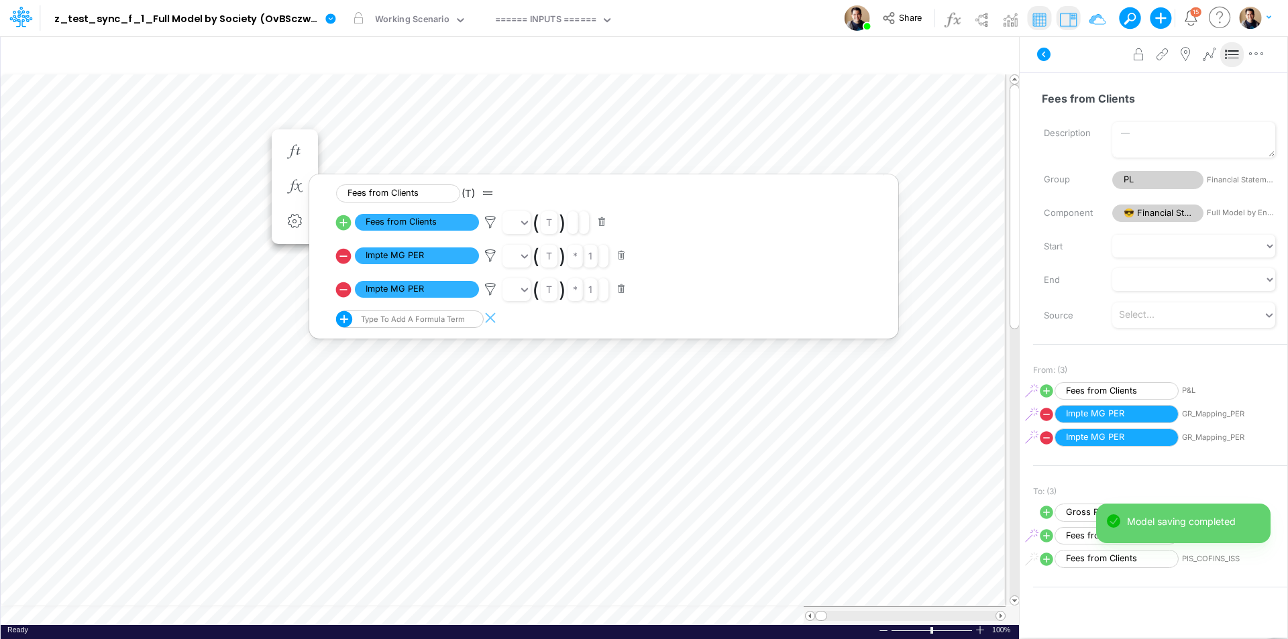
scroll to position [7, 1]
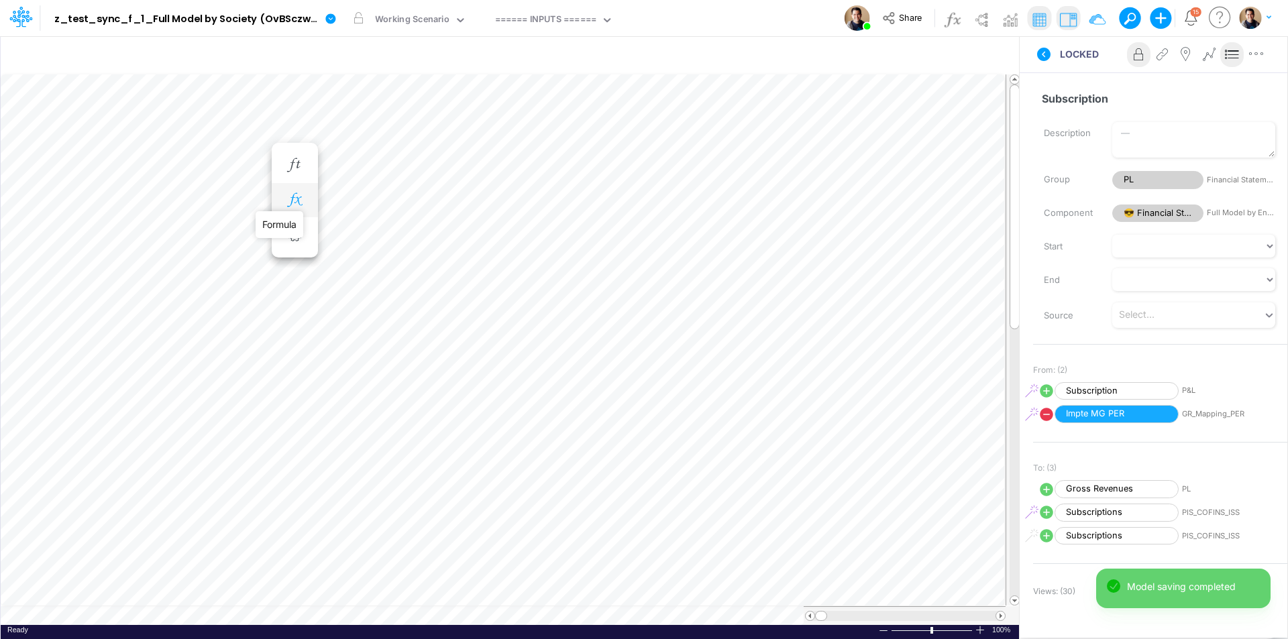
click at [295, 199] on icon "button" at bounding box center [294, 200] width 20 height 14
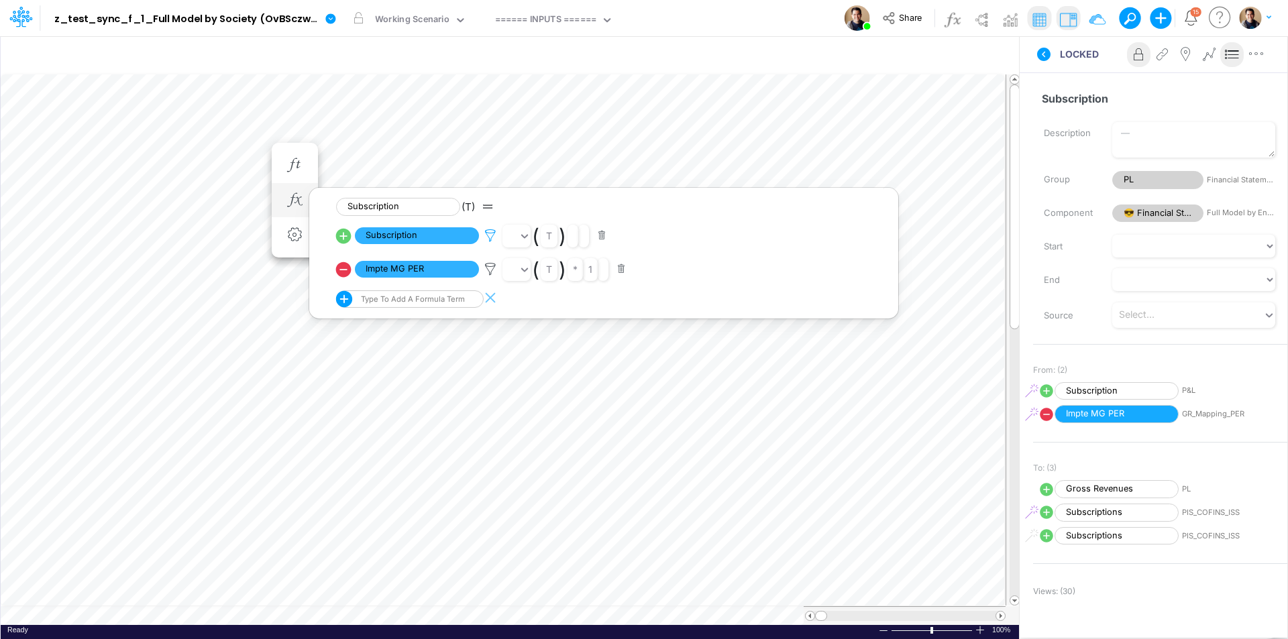
click at [487, 233] on icon at bounding box center [490, 236] width 20 height 14
click at [531, 145] on button "Save" at bounding box center [529, 144] width 32 height 19
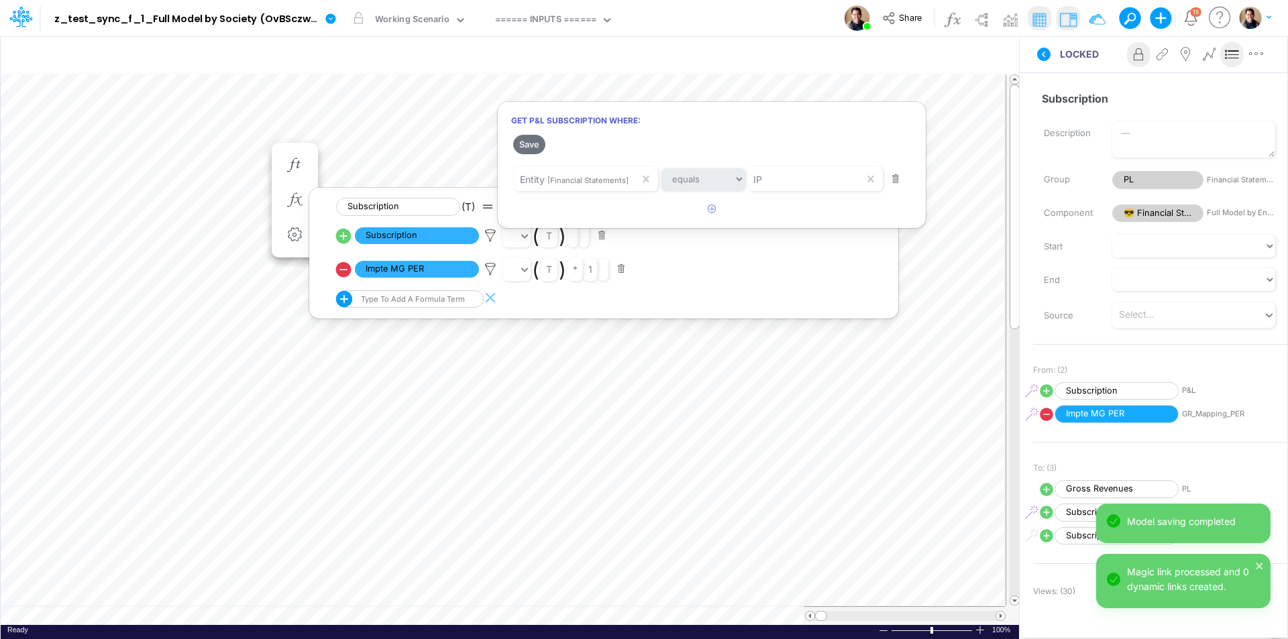
click at [237, 147] on div at bounding box center [644, 323] width 1288 height 633
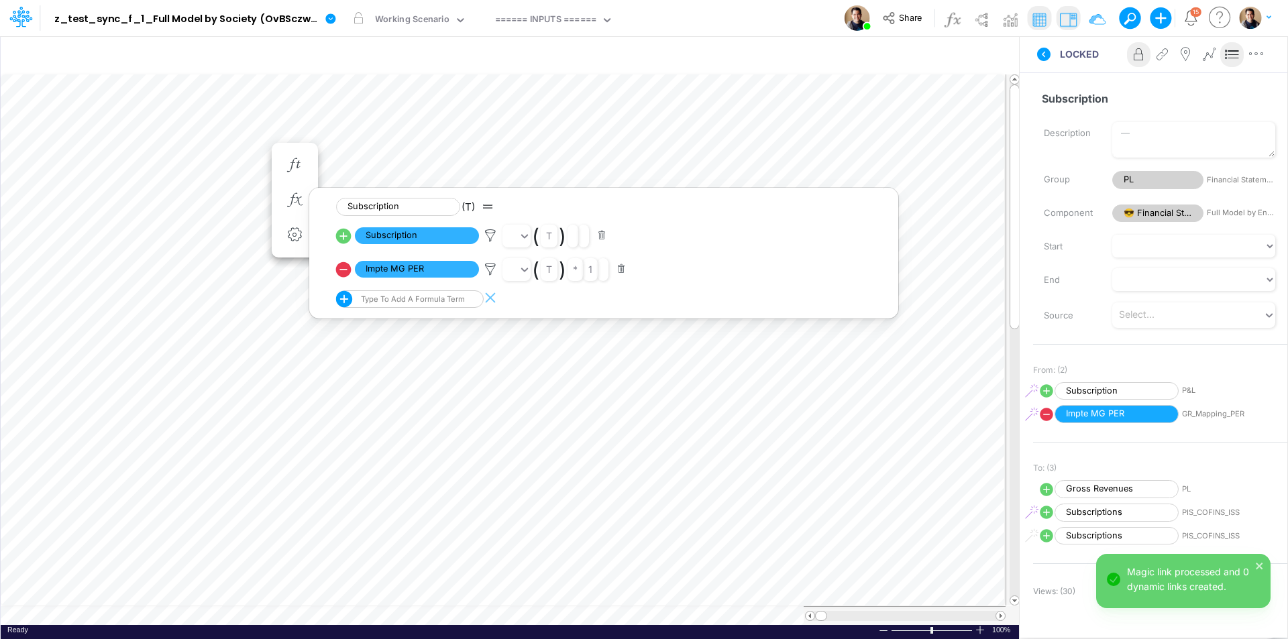
scroll to position [7, 1]
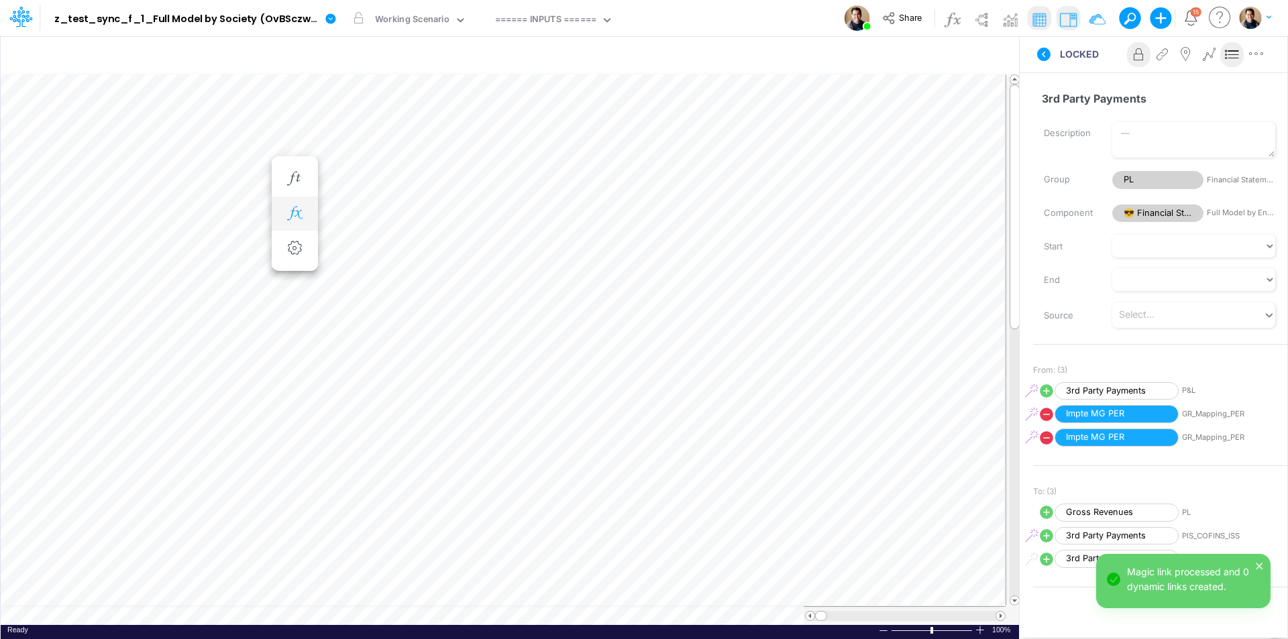
click at [298, 213] on icon "button" at bounding box center [294, 214] width 20 height 14
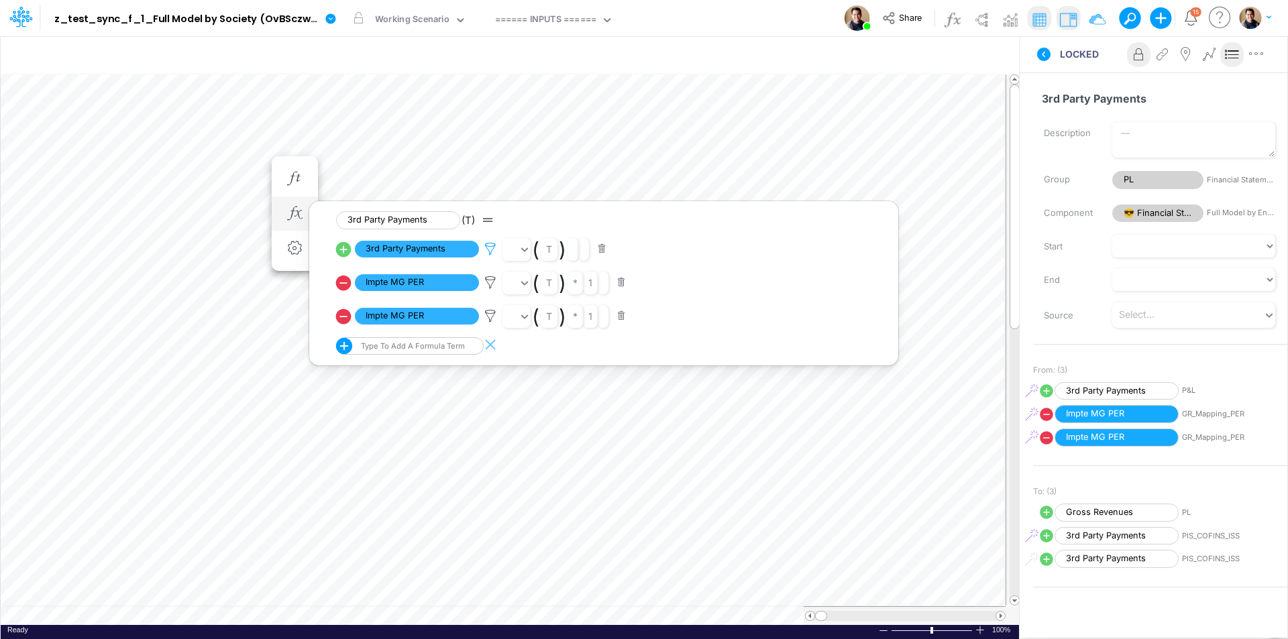
click at [489, 247] on icon at bounding box center [490, 249] width 20 height 14
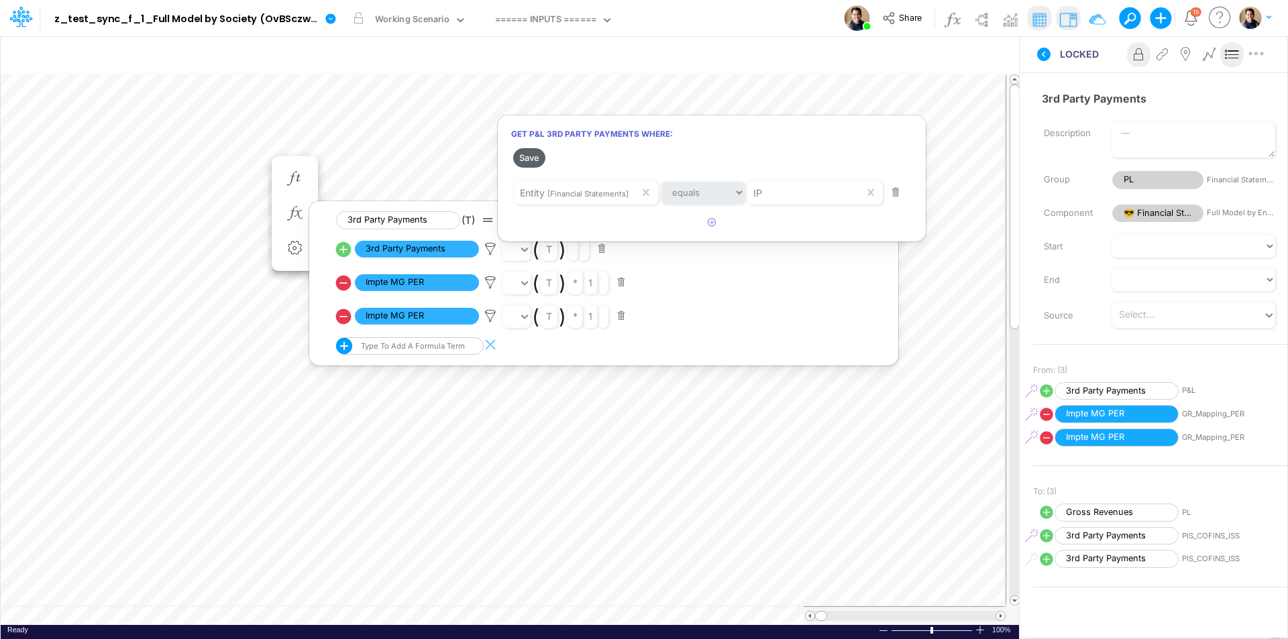
click at [525, 160] on button "Save" at bounding box center [529, 157] width 32 height 19
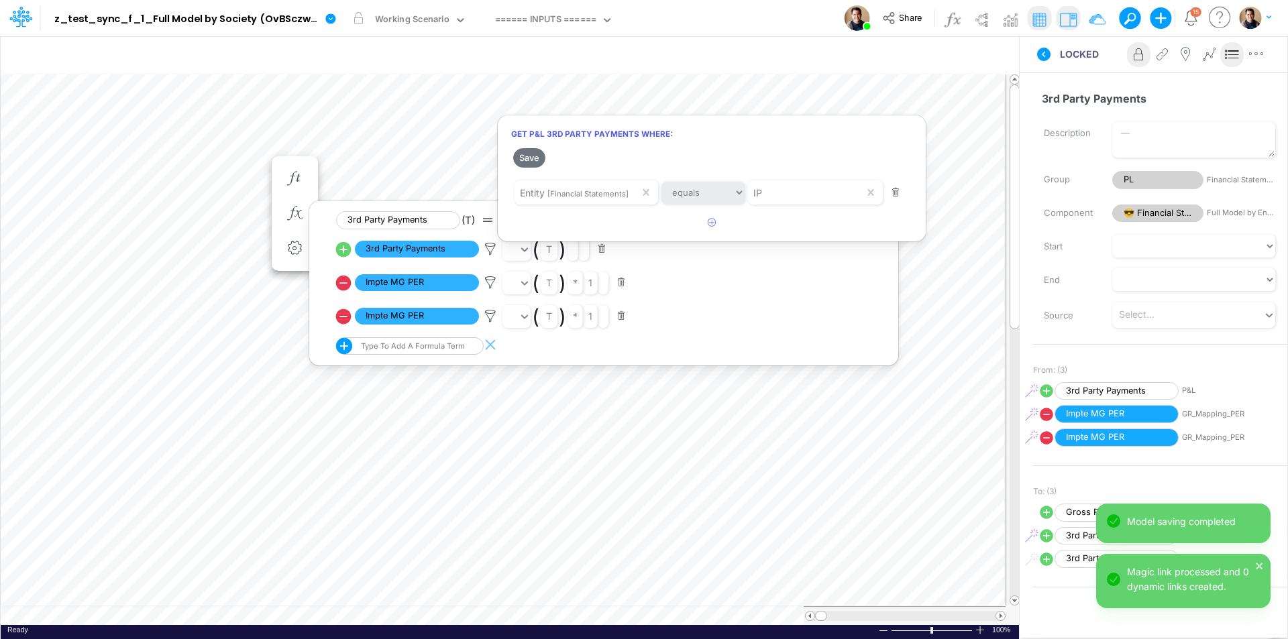
click at [247, 162] on div at bounding box center [644, 323] width 1288 height 633
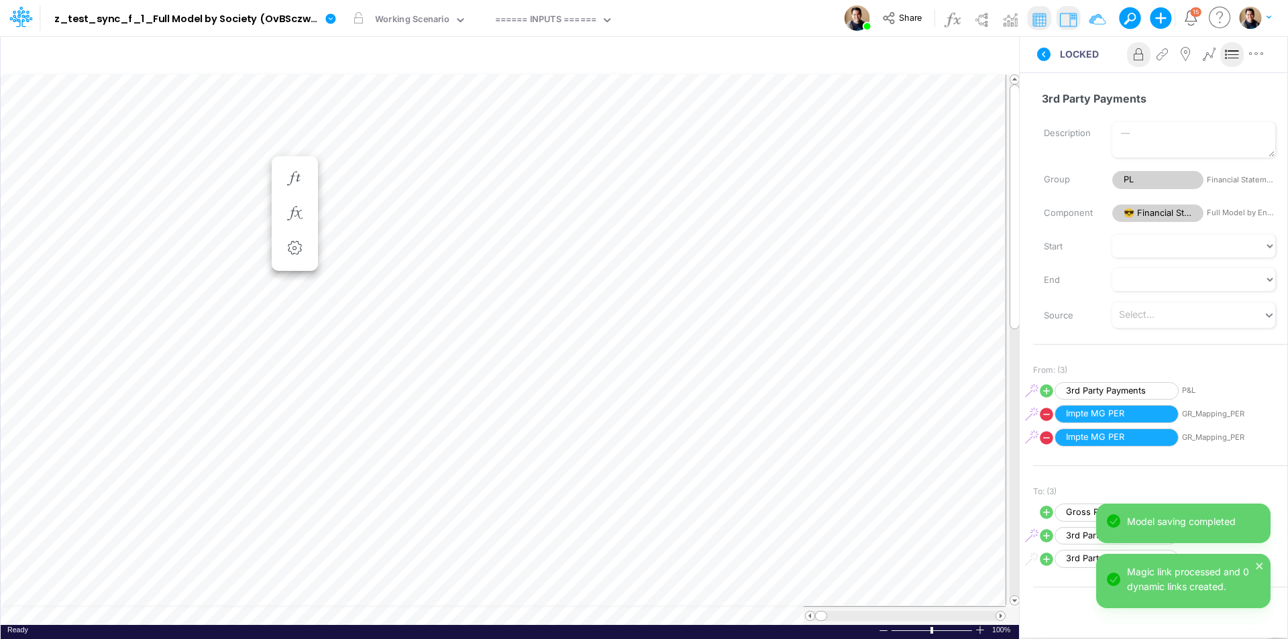
scroll to position [7, 1]
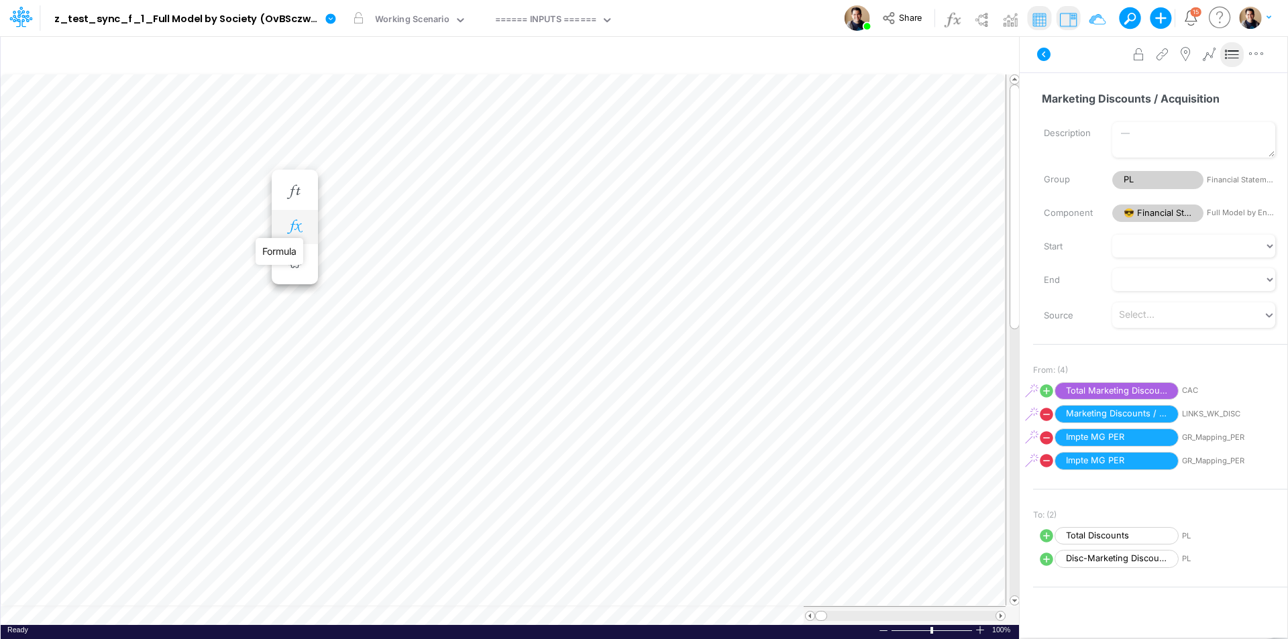
click at [303, 224] on icon "button" at bounding box center [294, 227] width 20 height 14
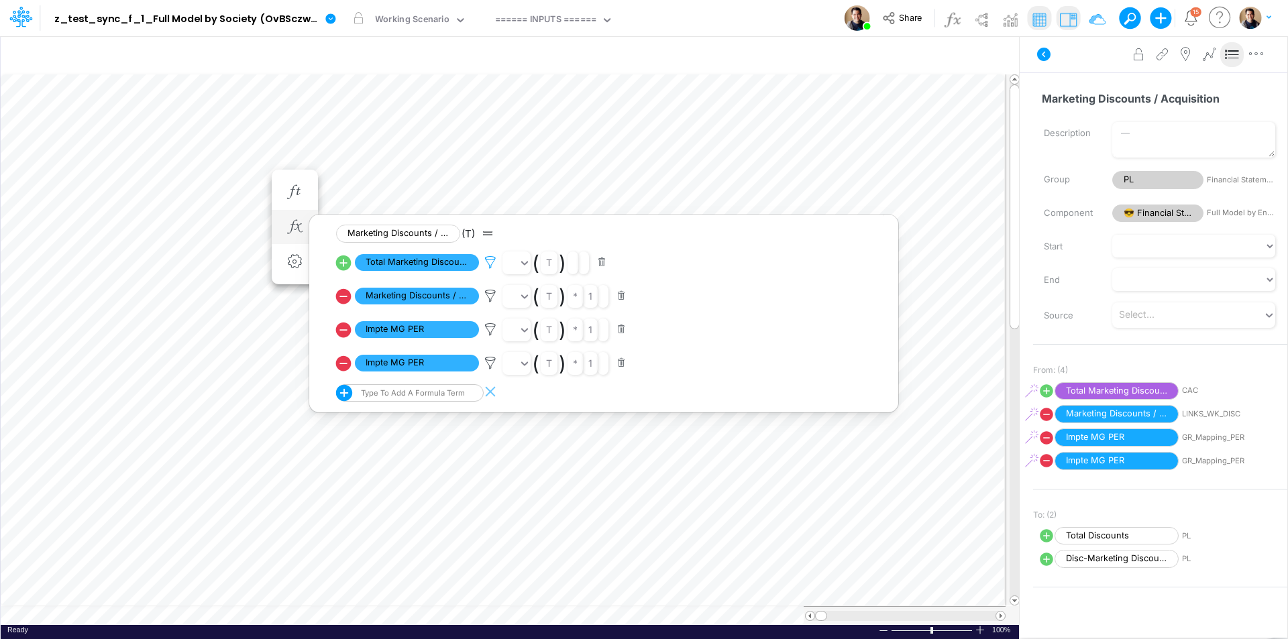
click at [489, 260] on icon at bounding box center [490, 263] width 20 height 14
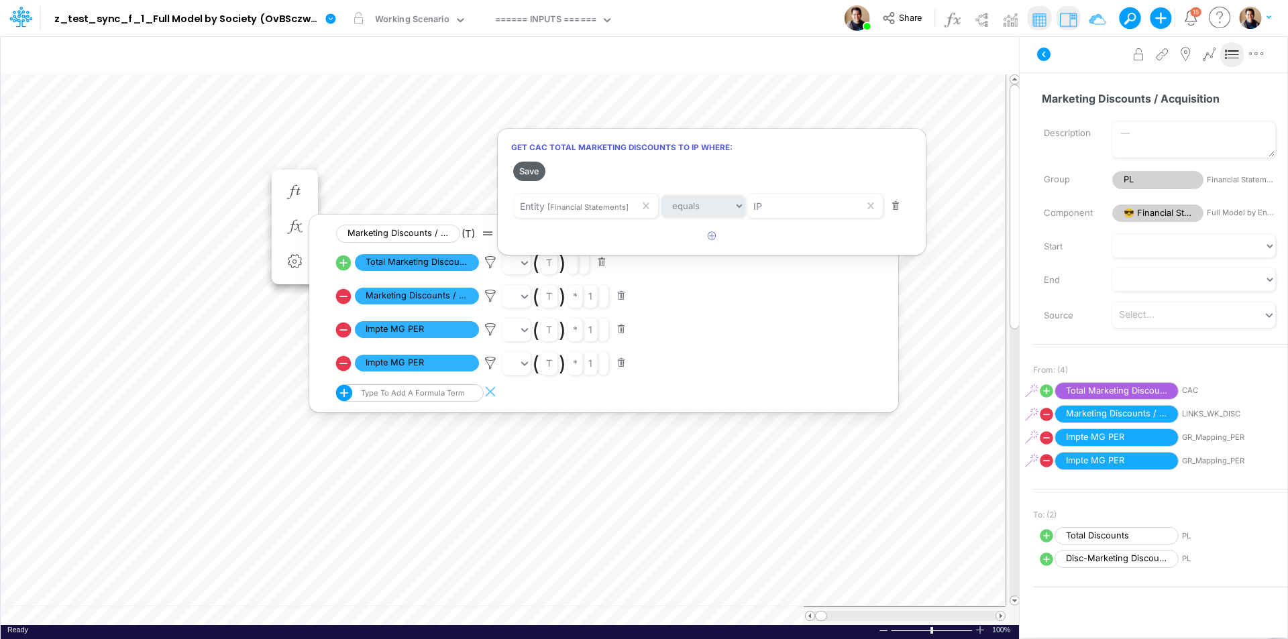
click at [538, 169] on button "Save" at bounding box center [529, 171] width 32 height 19
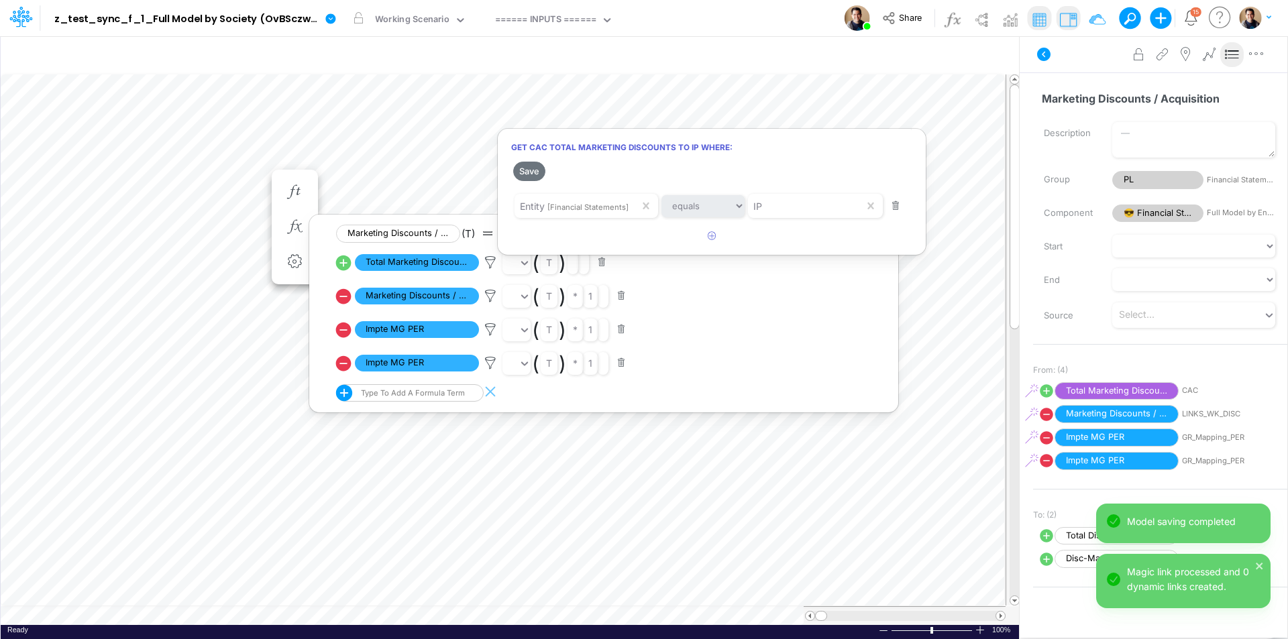
click at [237, 175] on div at bounding box center [644, 323] width 1288 height 633
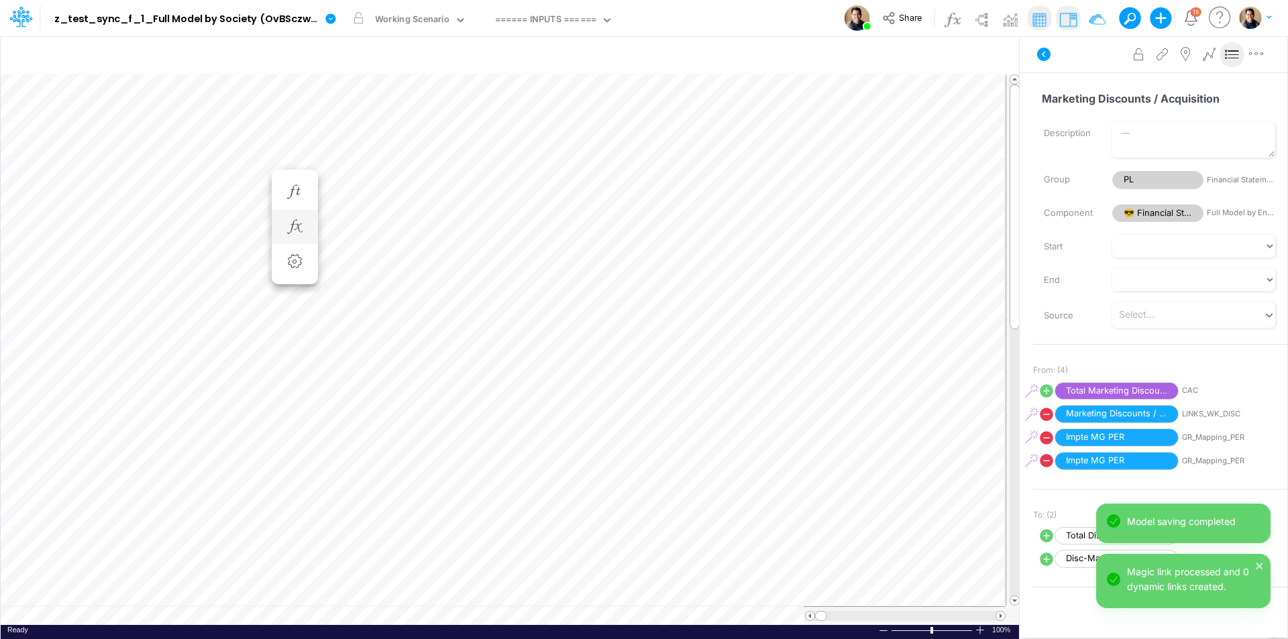
scroll to position [7, 1]
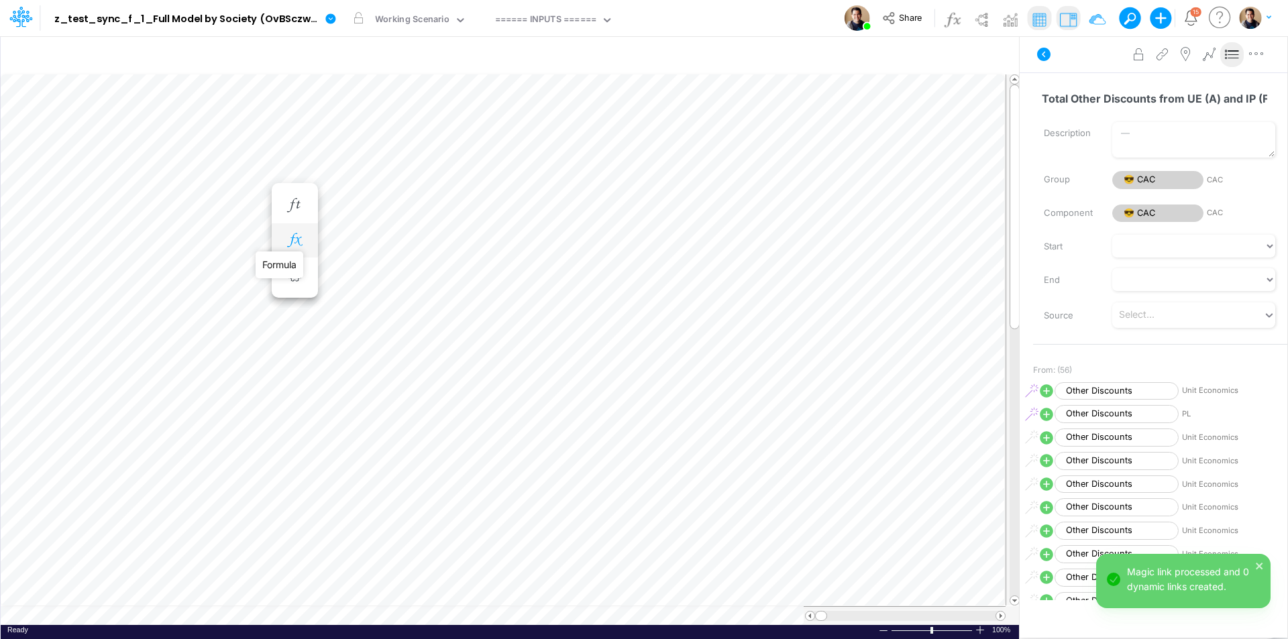
click at [293, 243] on icon "button" at bounding box center [294, 240] width 20 height 14
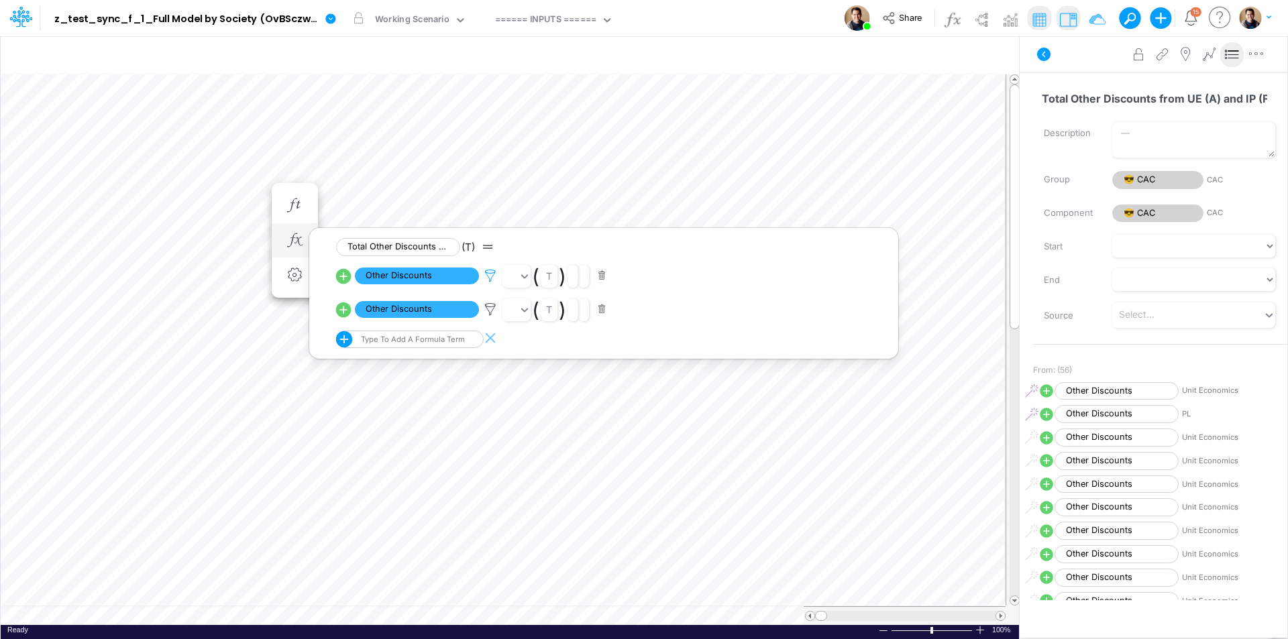
click at [489, 274] on icon at bounding box center [490, 276] width 20 height 14
click at [490, 309] on div at bounding box center [644, 323] width 1288 height 633
click at [490, 311] on icon at bounding box center [490, 310] width 20 height 14
click at [421, 276] on div at bounding box center [644, 323] width 1288 height 633
click at [421, 276] on span "Other Discounts" at bounding box center [417, 276] width 124 height 17
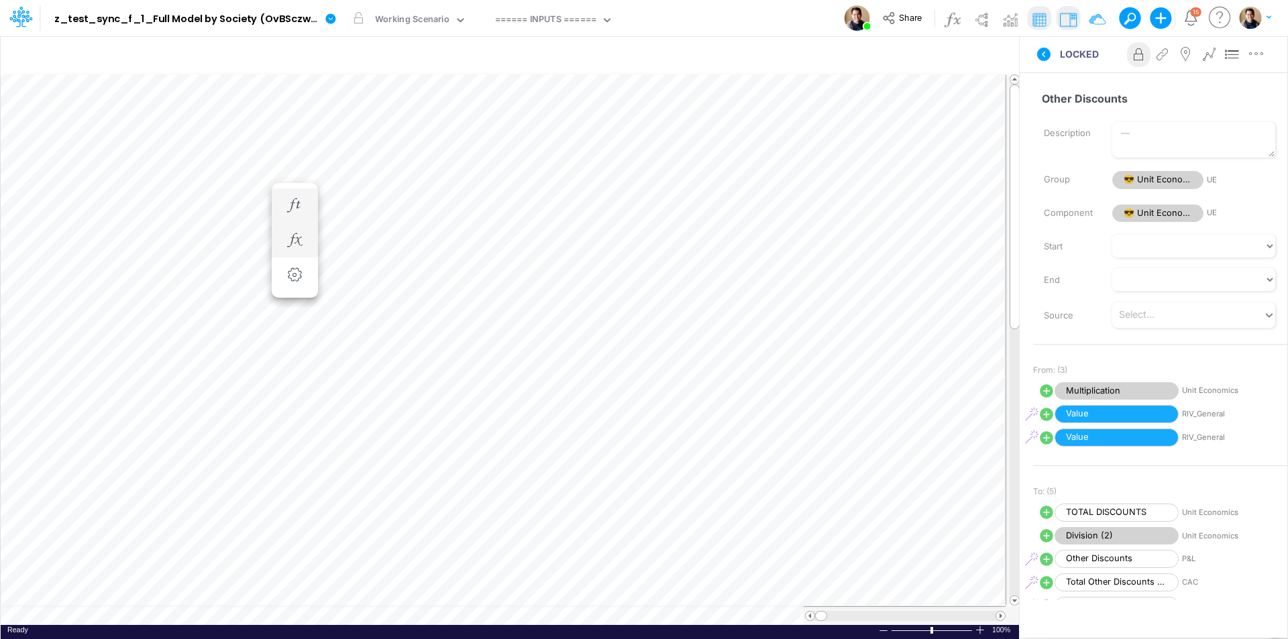
scroll to position [7, 1]
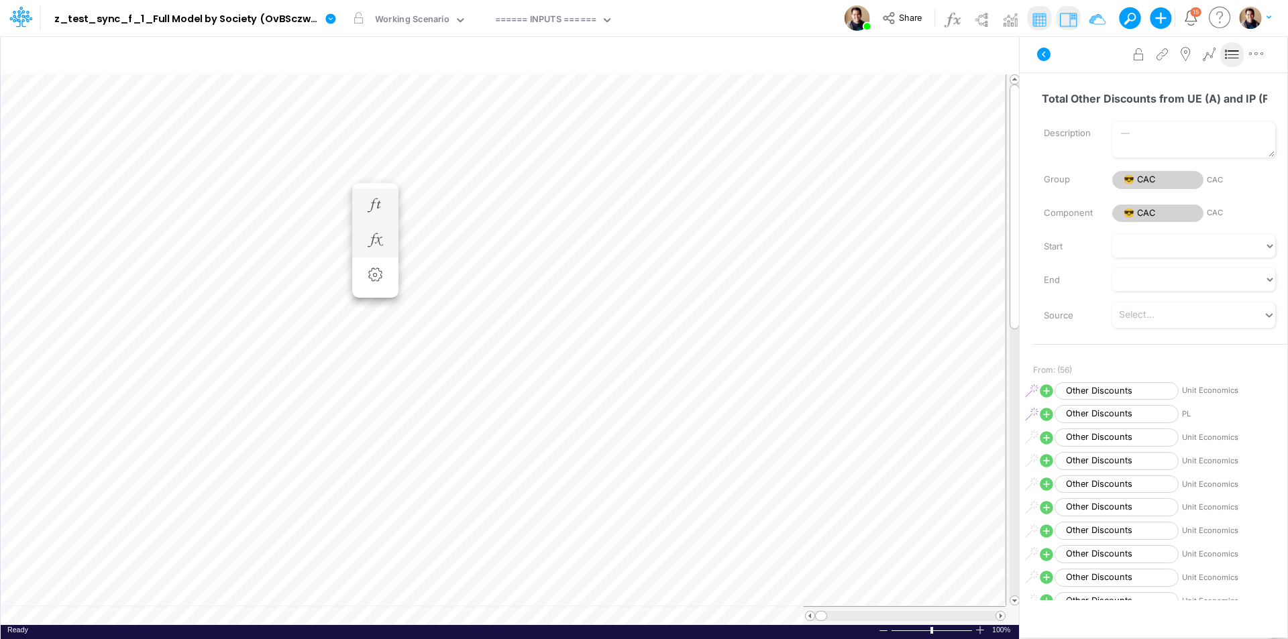
scroll to position [7, 1]
click at [303, 240] on icon "button" at bounding box center [294, 240] width 20 height 14
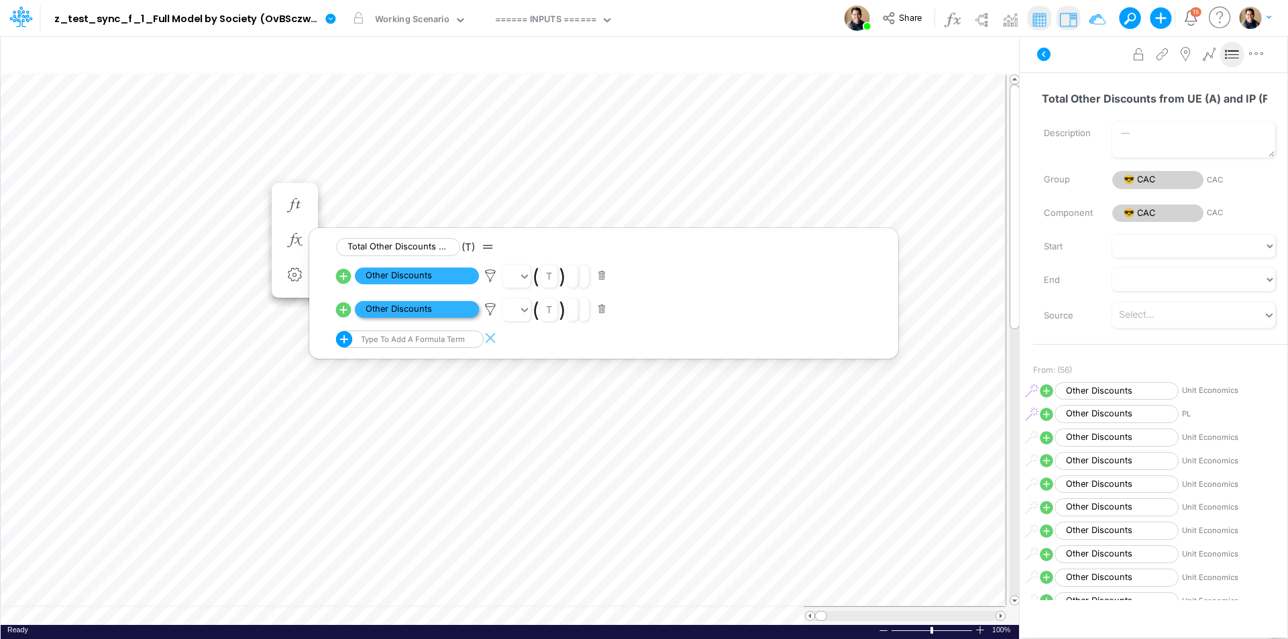
click at [445, 306] on span "Other Discounts" at bounding box center [417, 309] width 124 height 17
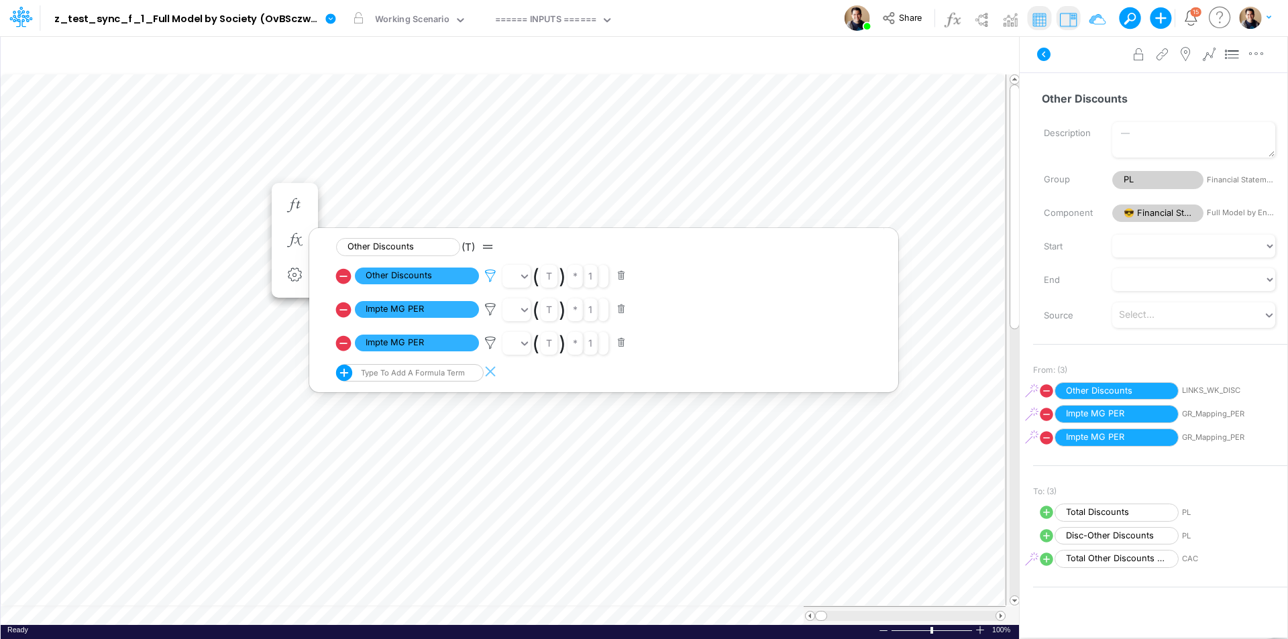
click at [490, 273] on icon at bounding box center [490, 276] width 20 height 14
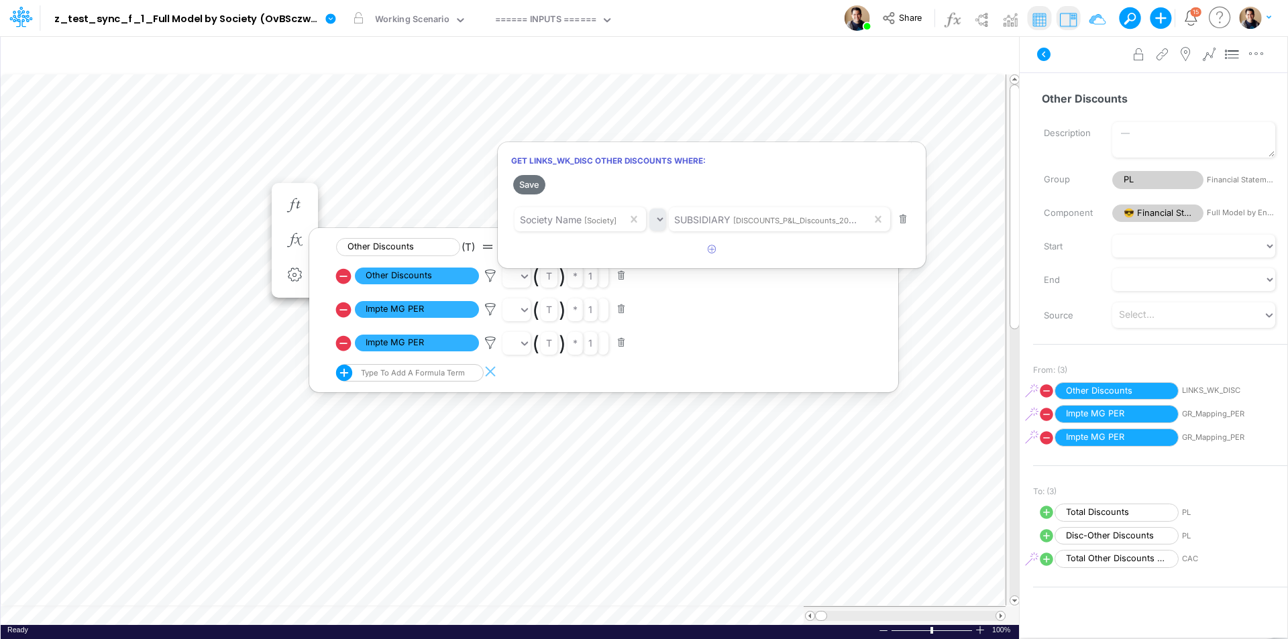
click at [303, 172] on div at bounding box center [644, 323] width 1288 height 633
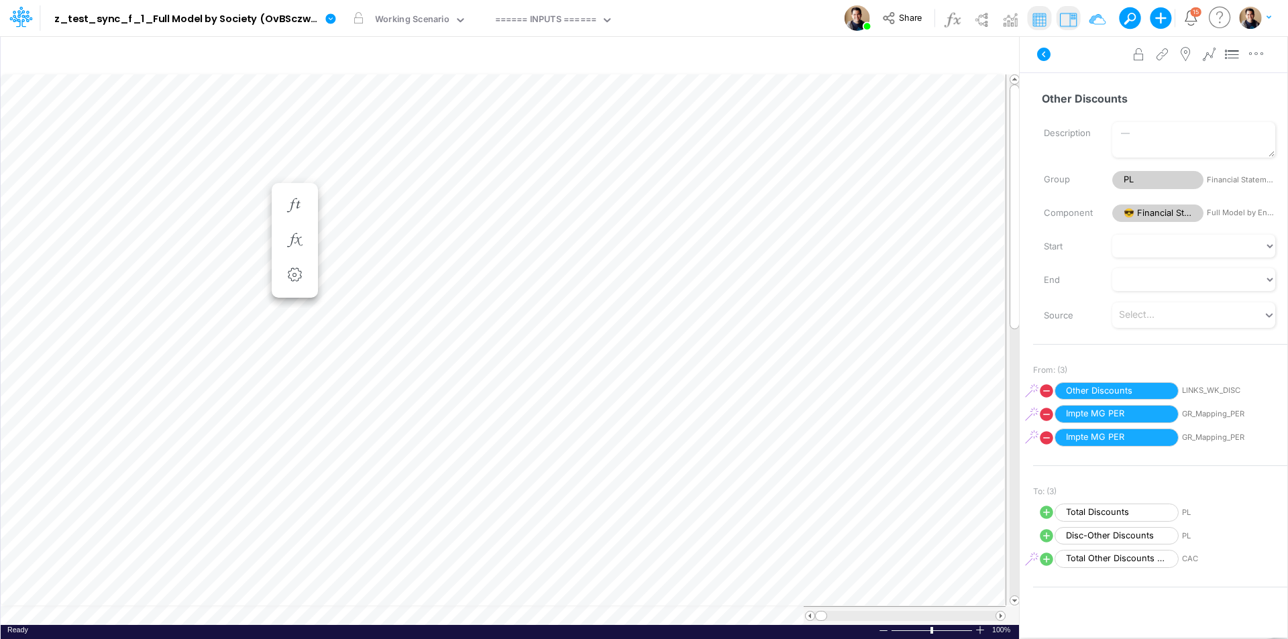
scroll to position [7, 1]
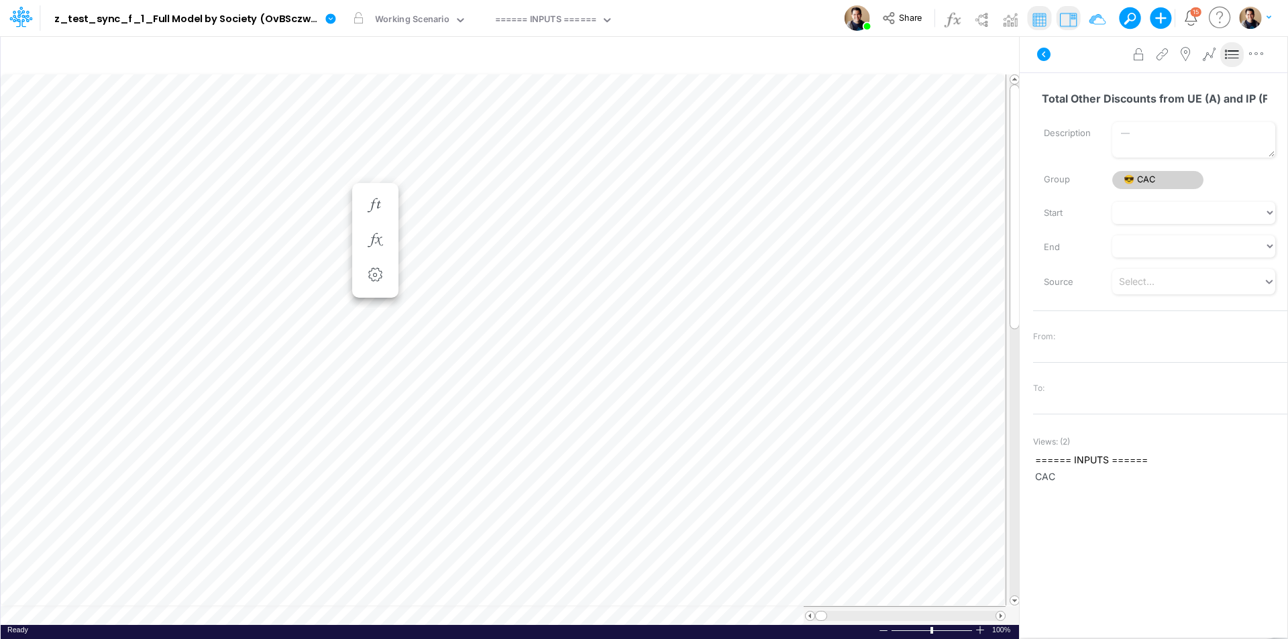
scroll to position [7, 1]
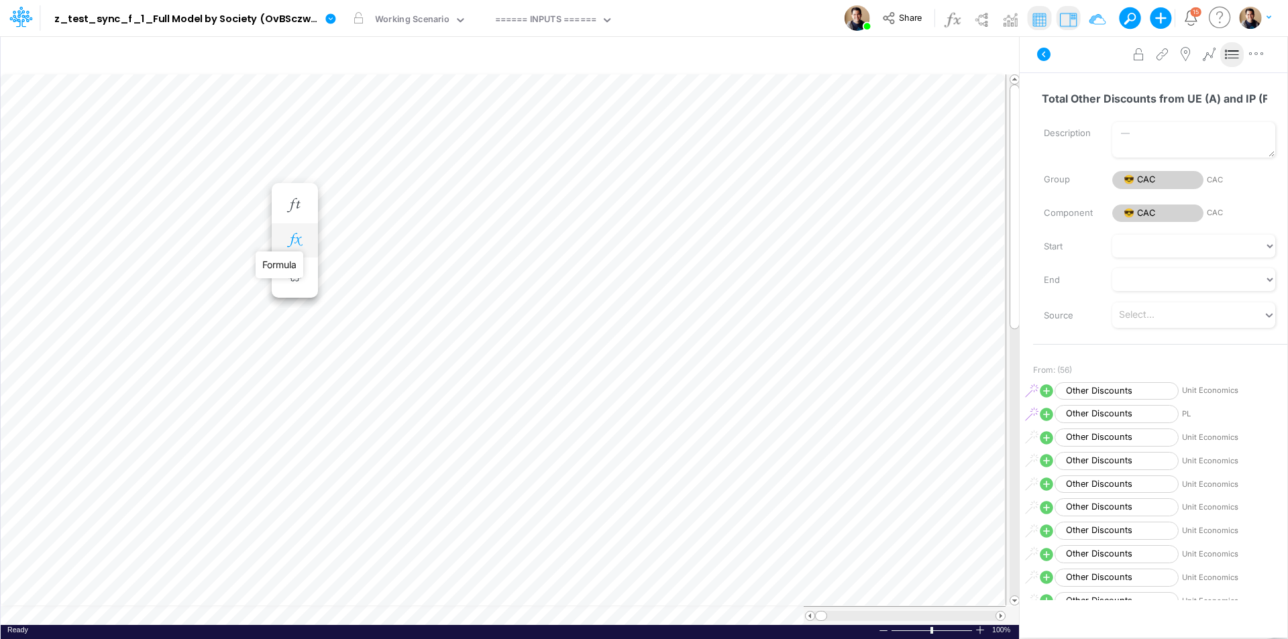
click at [299, 236] on icon "button" at bounding box center [294, 240] width 20 height 14
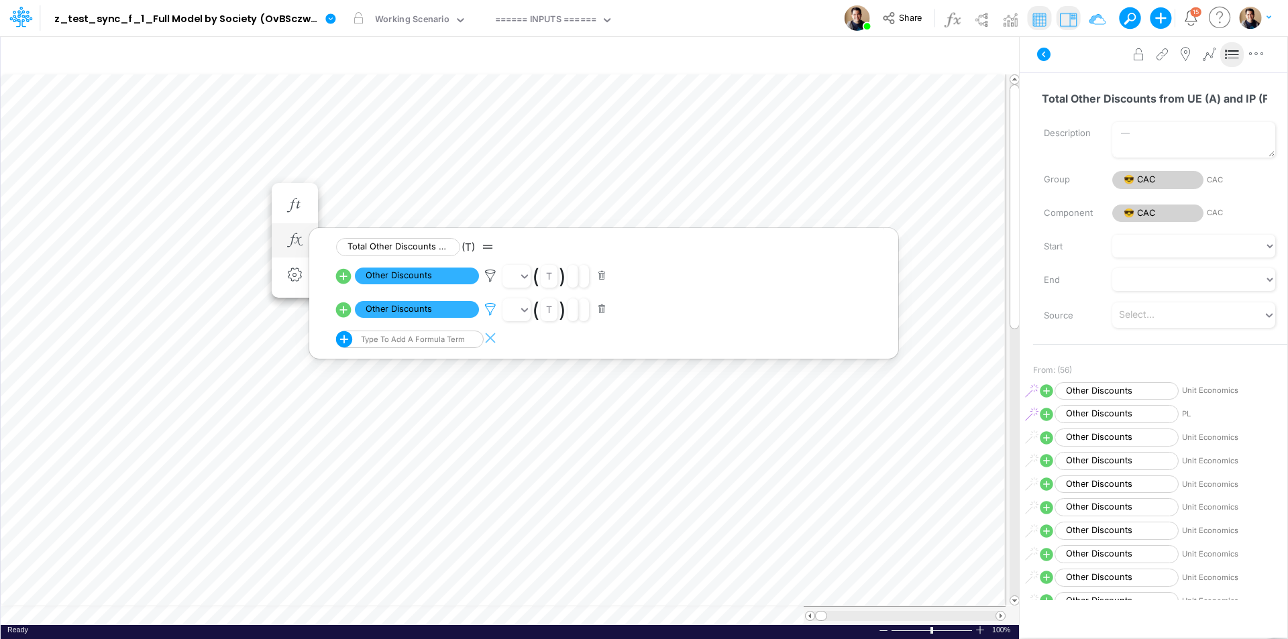
click at [494, 306] on icon at bounding box center [490, 310] width 20 height 14
drag, startPoint x: 525, startPoint y: 217, endPoint x: 450, endPoint y: 317, distance: 124.6
click at [525, 217] on button "Save" at bounding box center [529, 218] width 32 height 19
click at [433, 311] on div at bounding box center [644, 323] width 1288 height 633
click at [432, 310] on span "Other Discounts" at bounding box center [417, 309] width 124 height 17
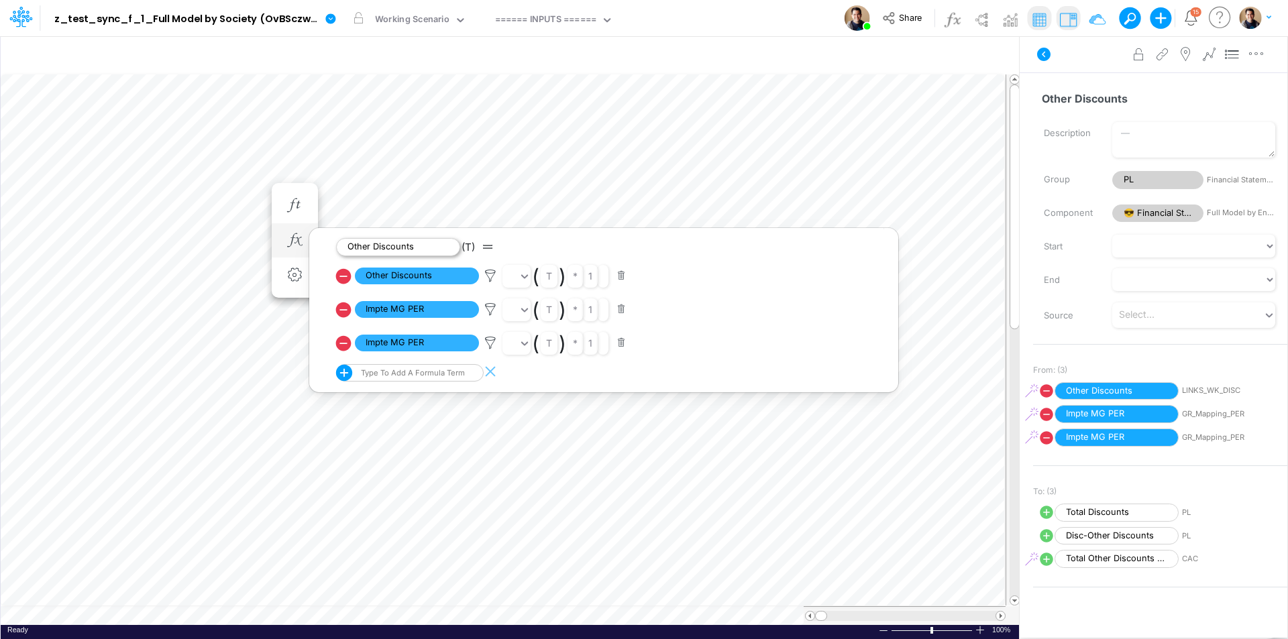
click at [415, 243] on span "Other Discounts" at bounding box center [398, 247] width 124 height 18
click at [394, 250] on span "Other Discounts" at bounding box center [398, 247] width 124 height 18
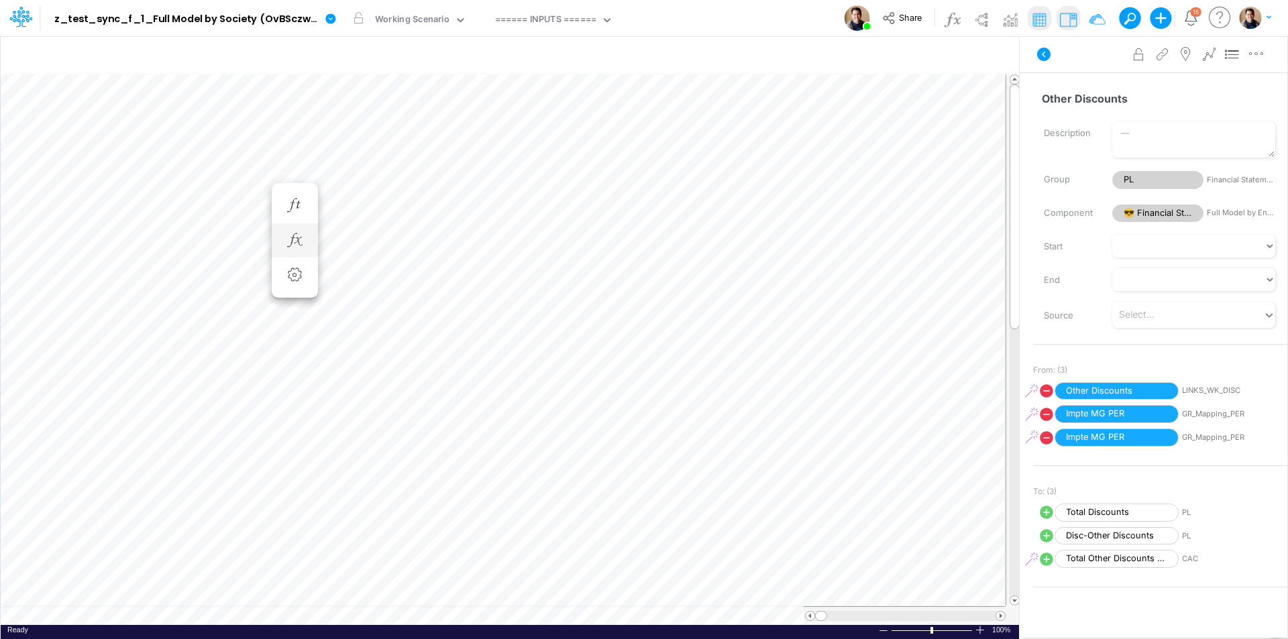
scroll to position [7, 1]
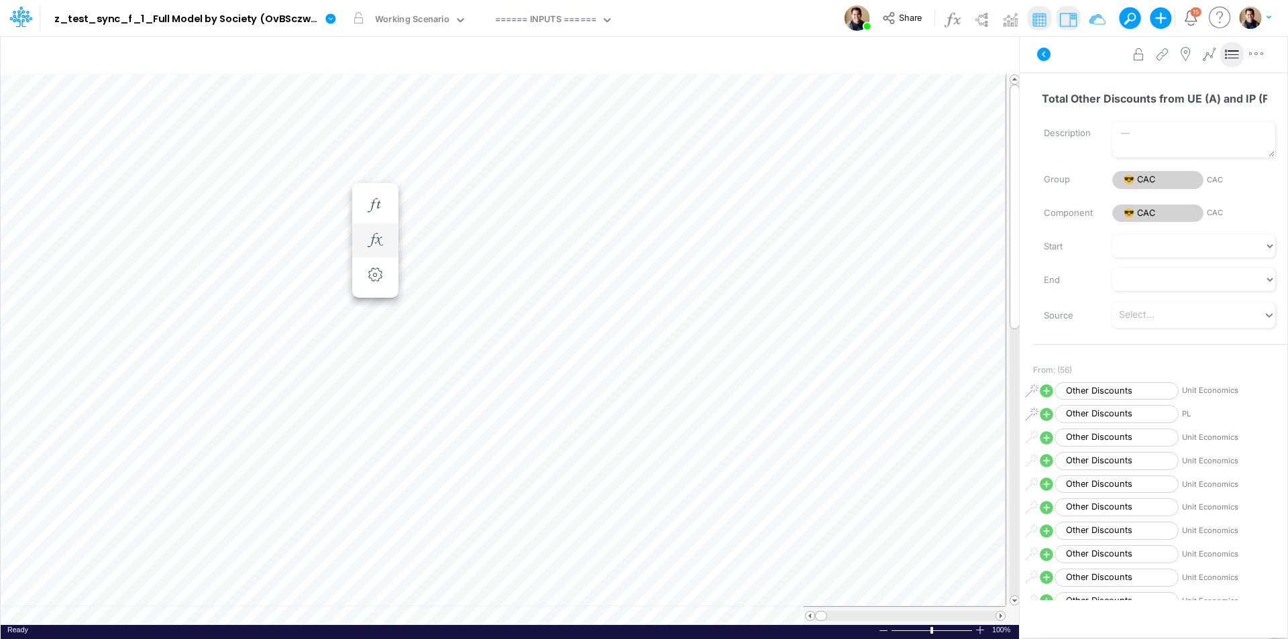
scroll to position [7, 1]
click at [303, 237] on icon "button" at bounding box center [294, 240] width 20 height 14
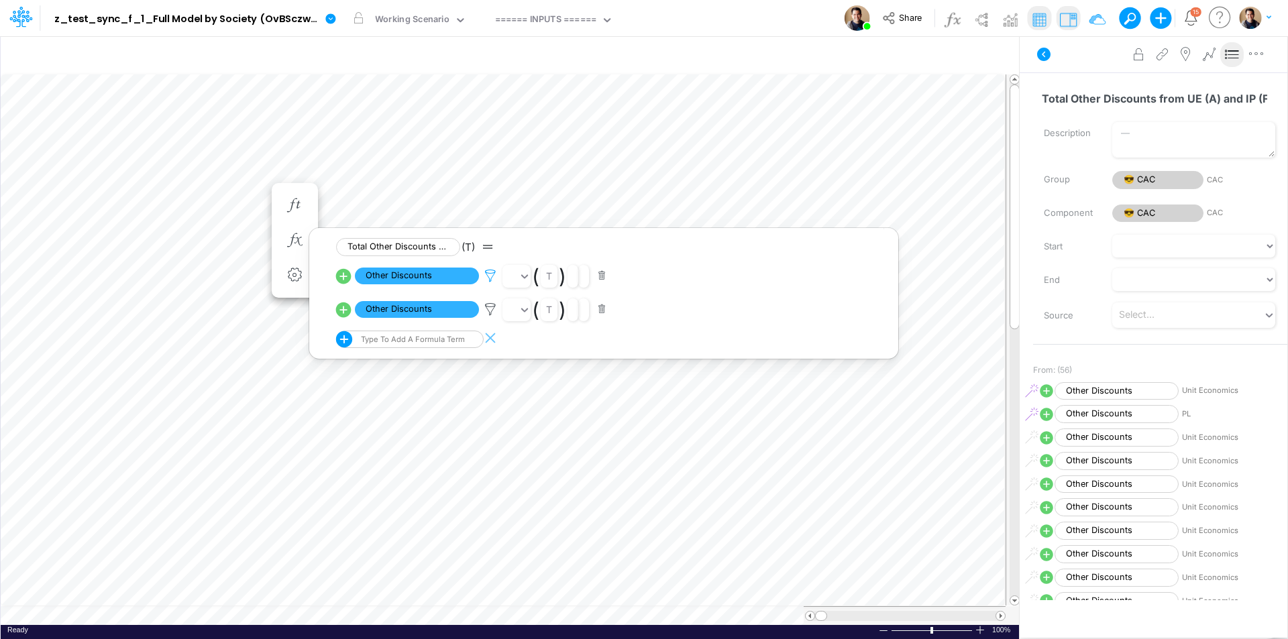
click at [487, 276] on icon at bounding box center [490, 276] width 20 height 14
click at [427, 276] on div at bounding box center [644, 323] width 1288 height 633
click at [427, 276] on span "Other Discounts" at bounding box center [417, 276] width 124 height 17
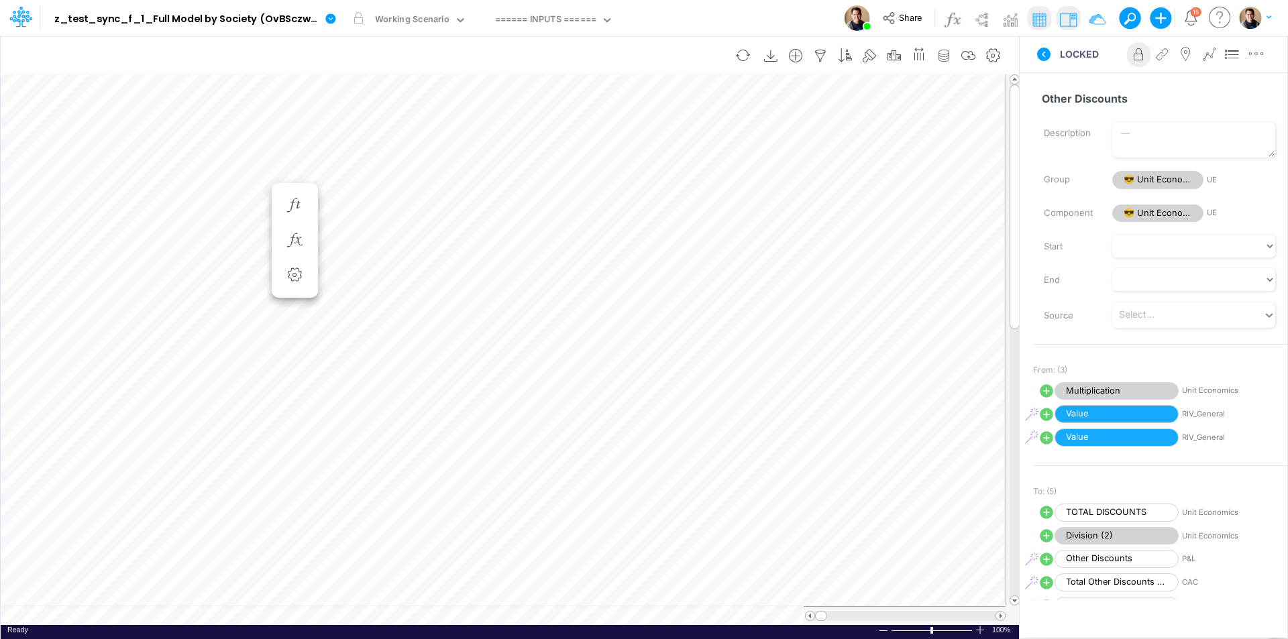
scroll to position [7, 1]
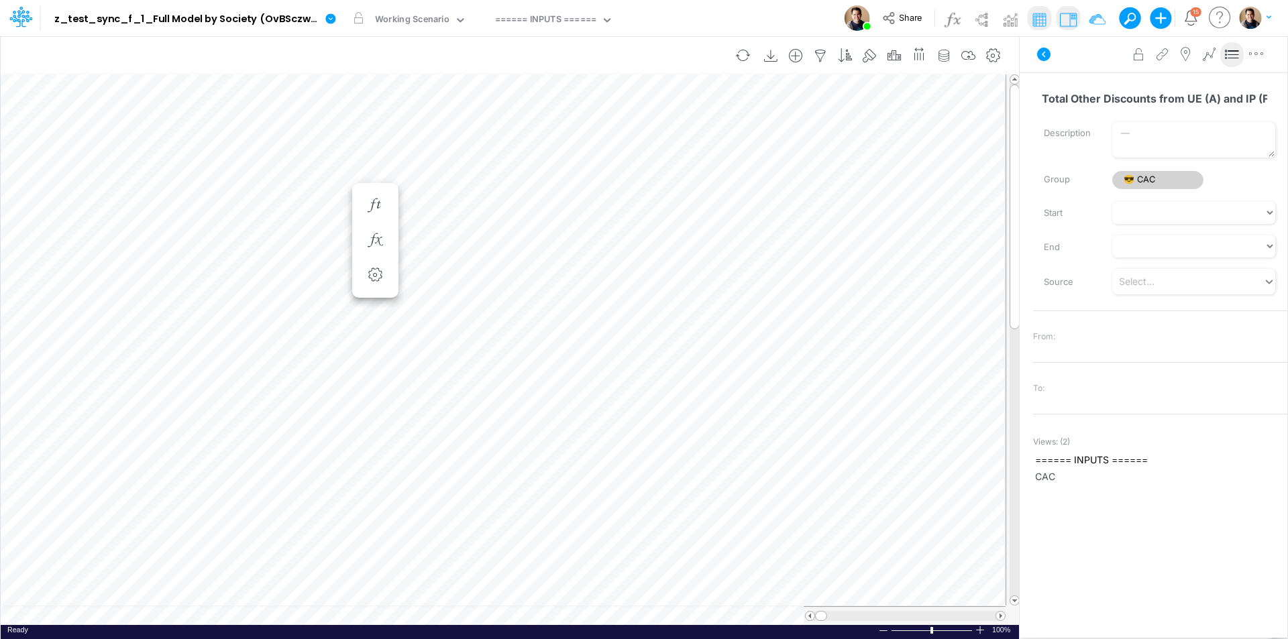
scroll to position [7, 1]
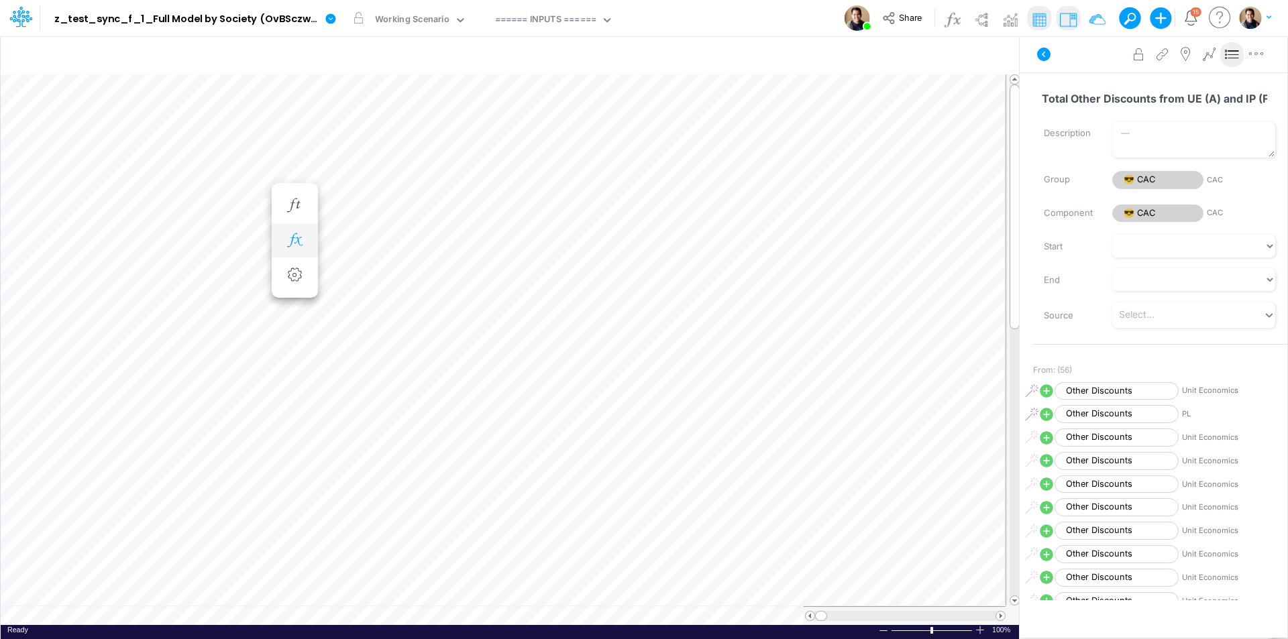
click at [297, 252] on button "button" at bounding box center [294, 240] width 25 height 27
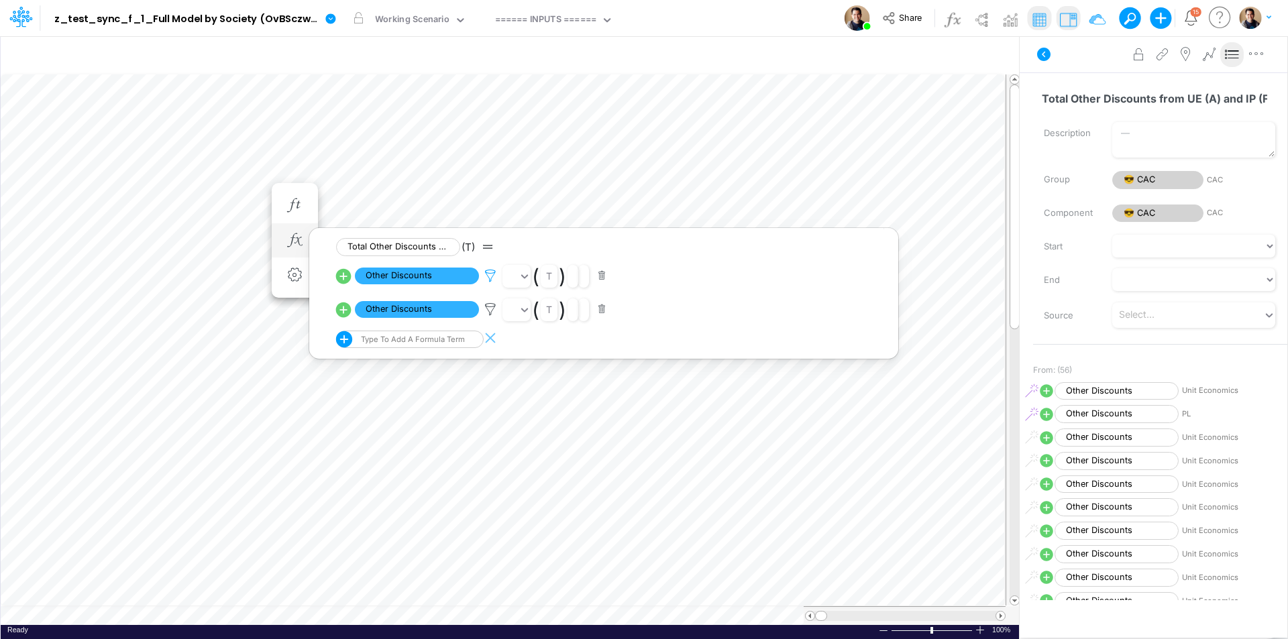
click at [489, 280] on icon at bounding box center [490, 276] width 20 height 14
click at [244, 186] on div at bounding box center [644, 323] width 1288 height 633
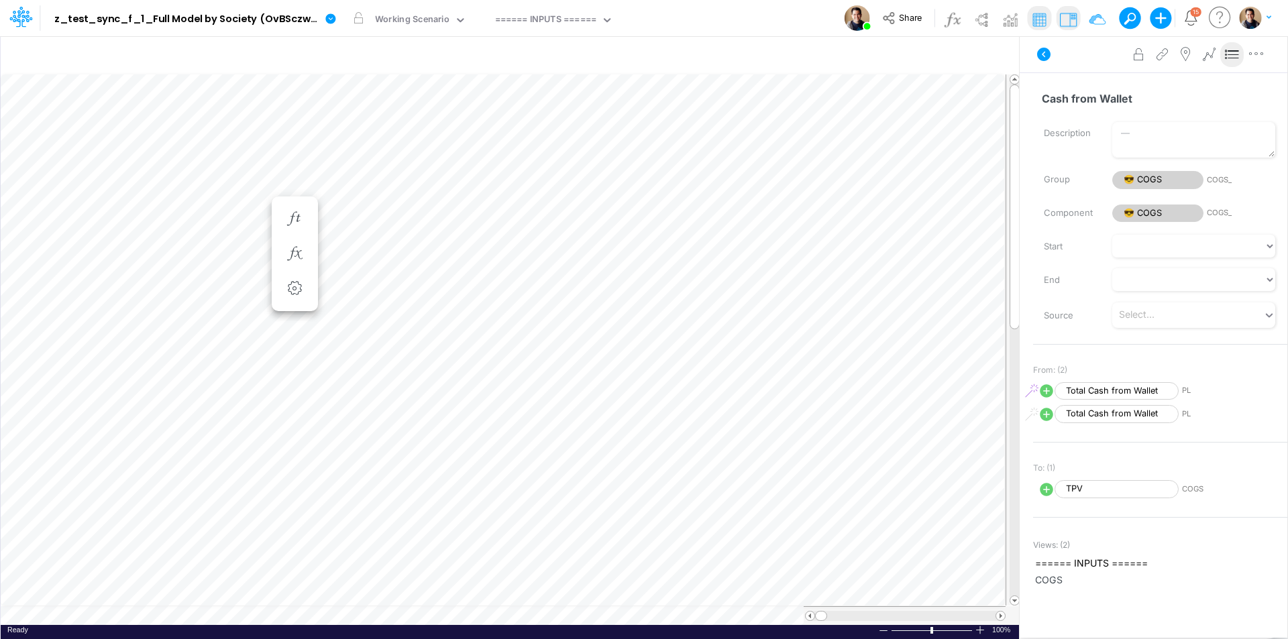
scroll to position [7, 1]
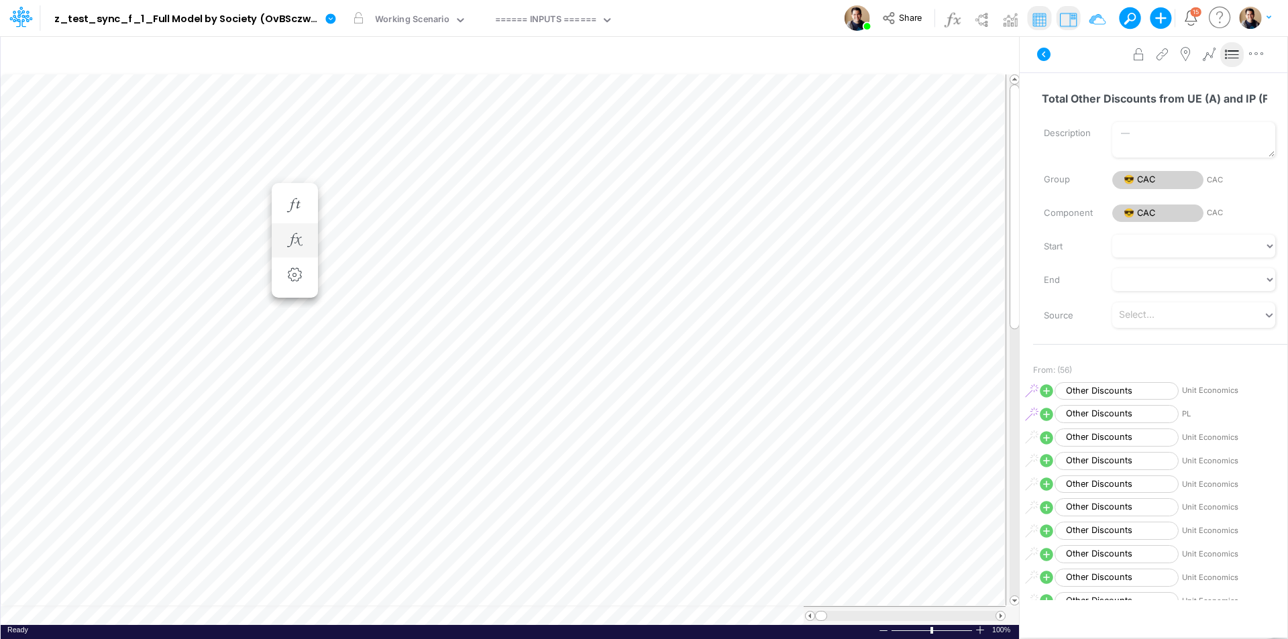
scroll to position [7, 1]
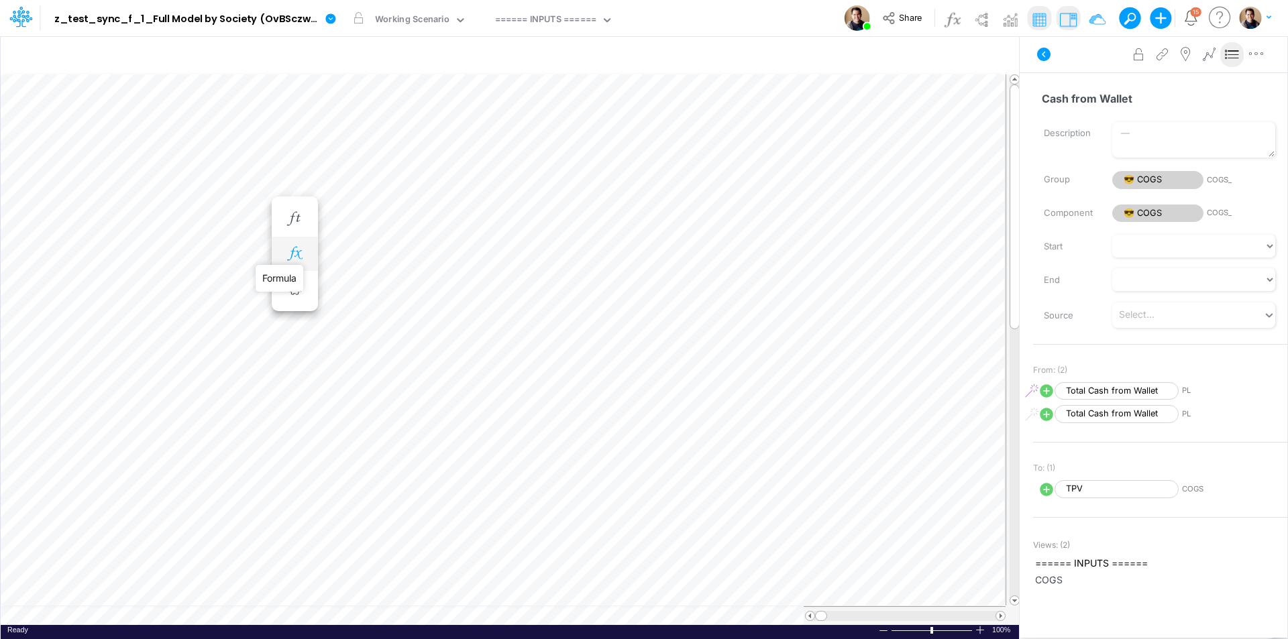
click at [294, 248] on icon "button" at bounding box center [294, 254] width 20 height 14
click at [494, 288] on icon at bounding box center [490, 289] width 20 height 14
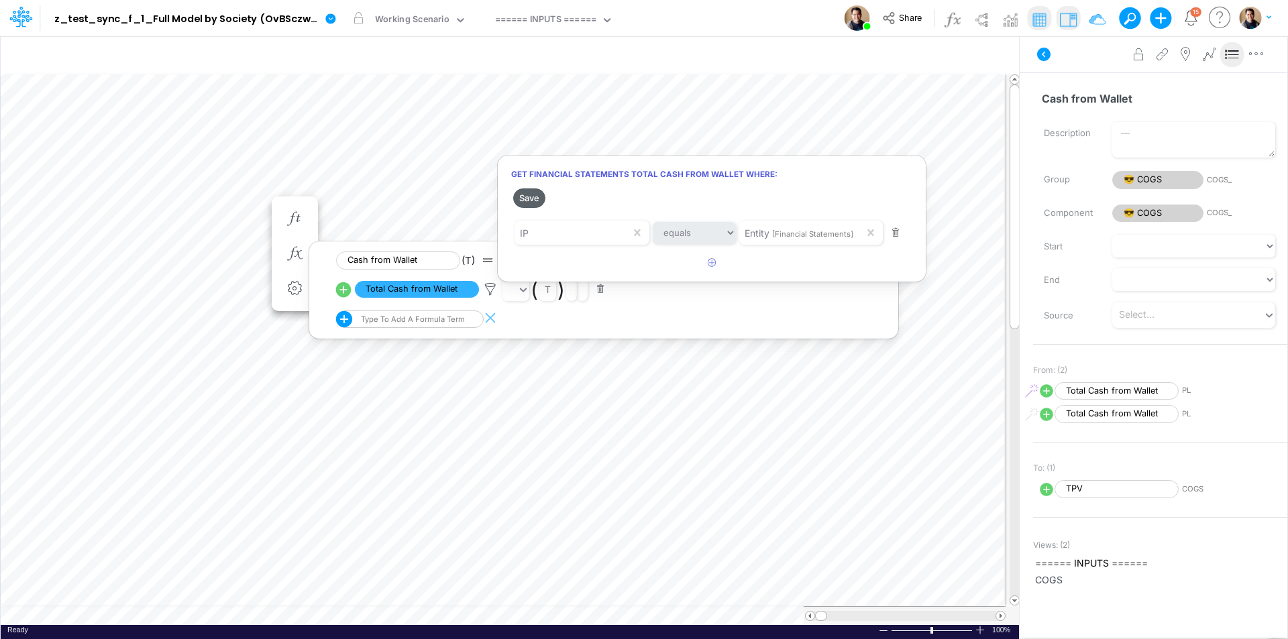
click at [531, 195] on button "Save" at bounding box center [529, 198] width 32 height 19
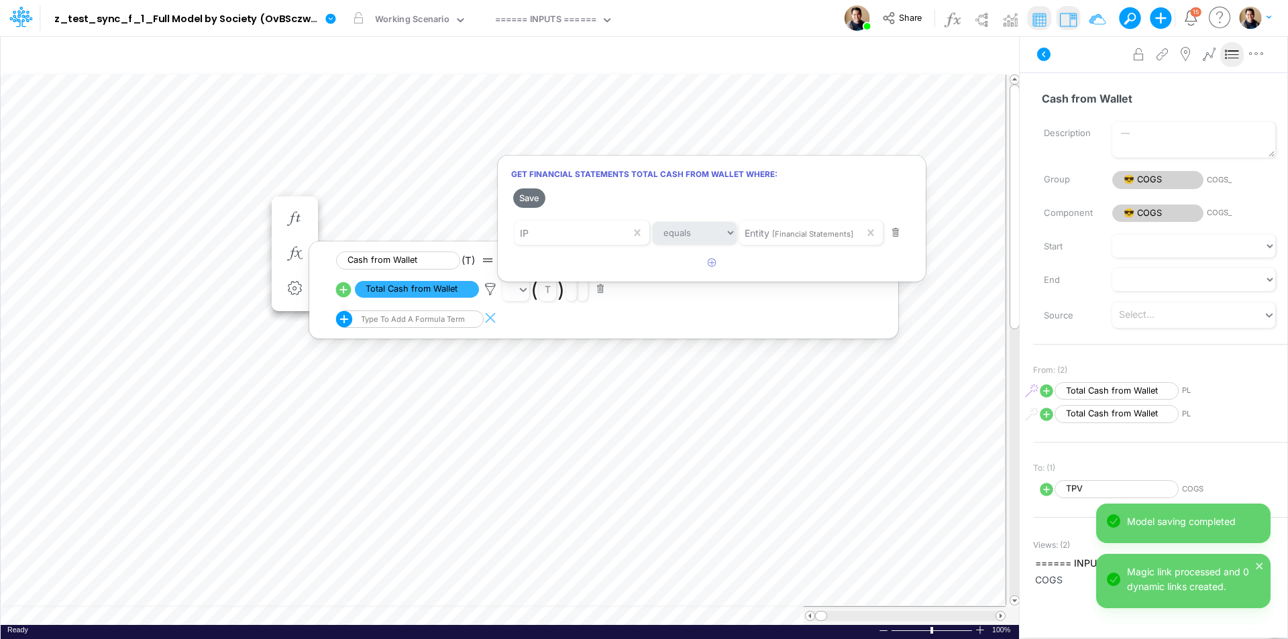
click at [229, 198] on div at bounding box center [644, 323] width 1288 height 633
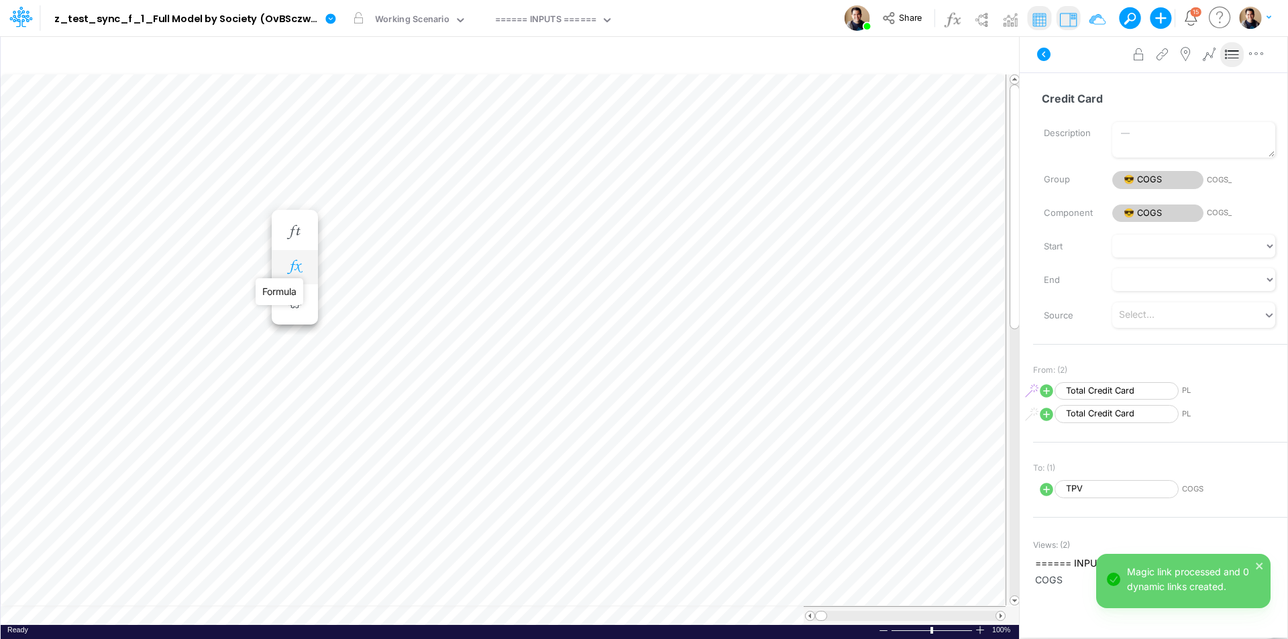
click at [302, 268] on icon "button" at bounding box center [294, 267] width 20 height 14
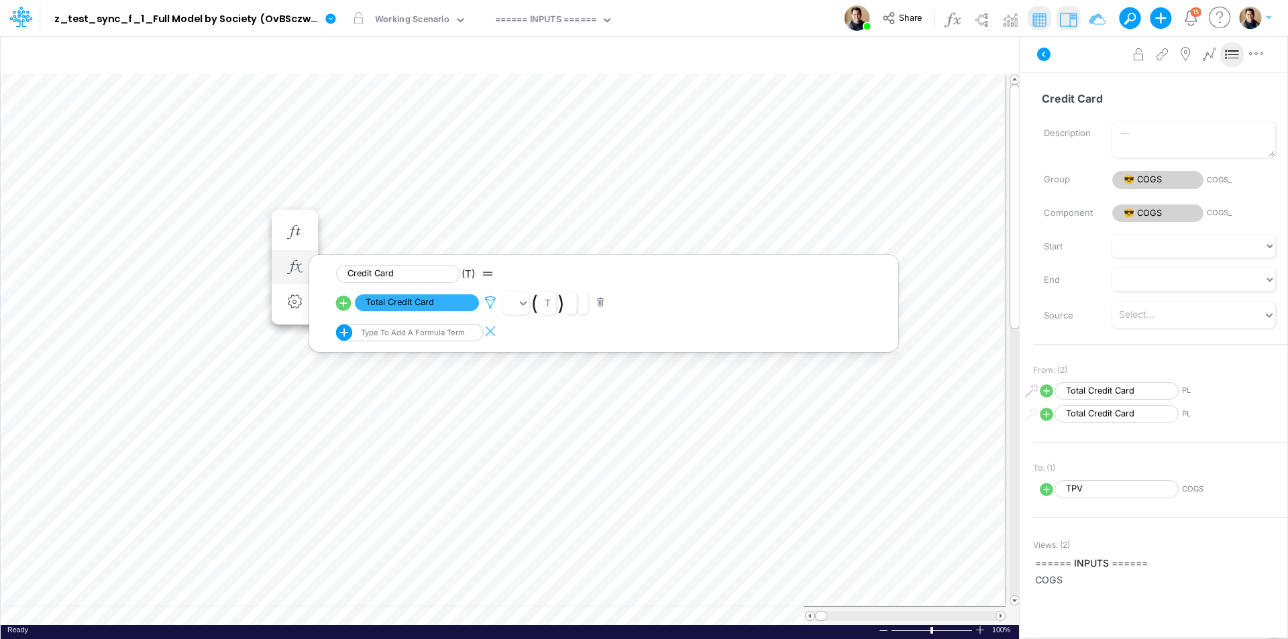
click at [488, 301] on icon at bounding box center [490, 303] width 20 height 14
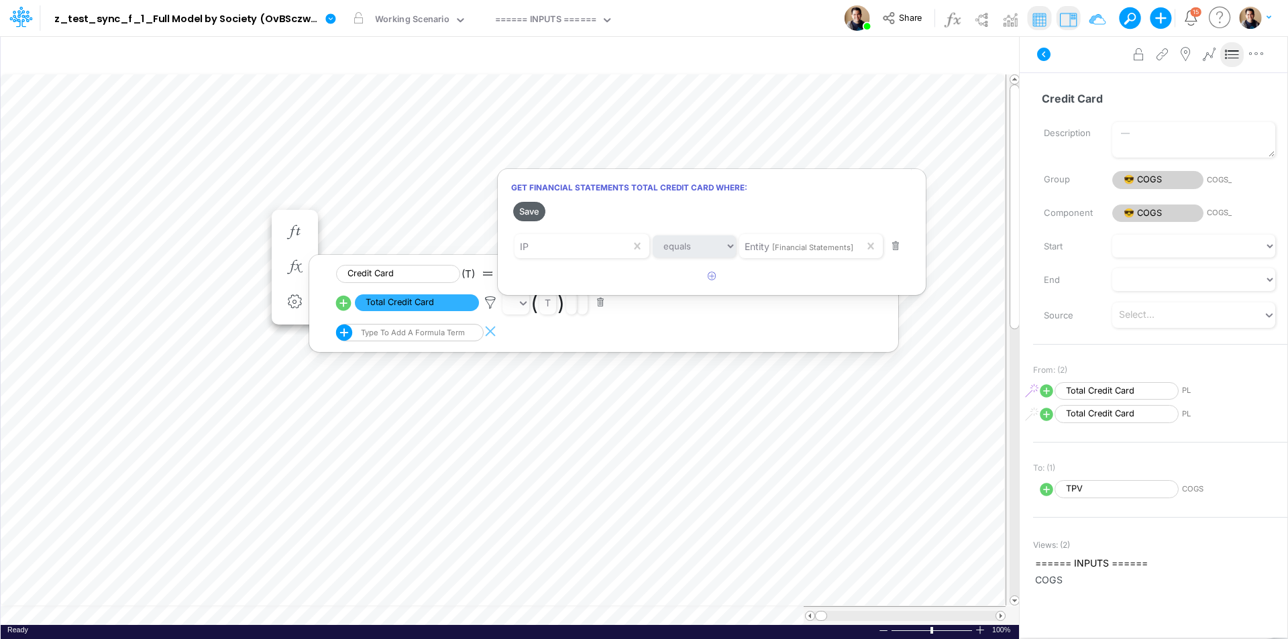
click at [525, 209] on button "Save" at bounding box center [529, 211] width 32 height 19
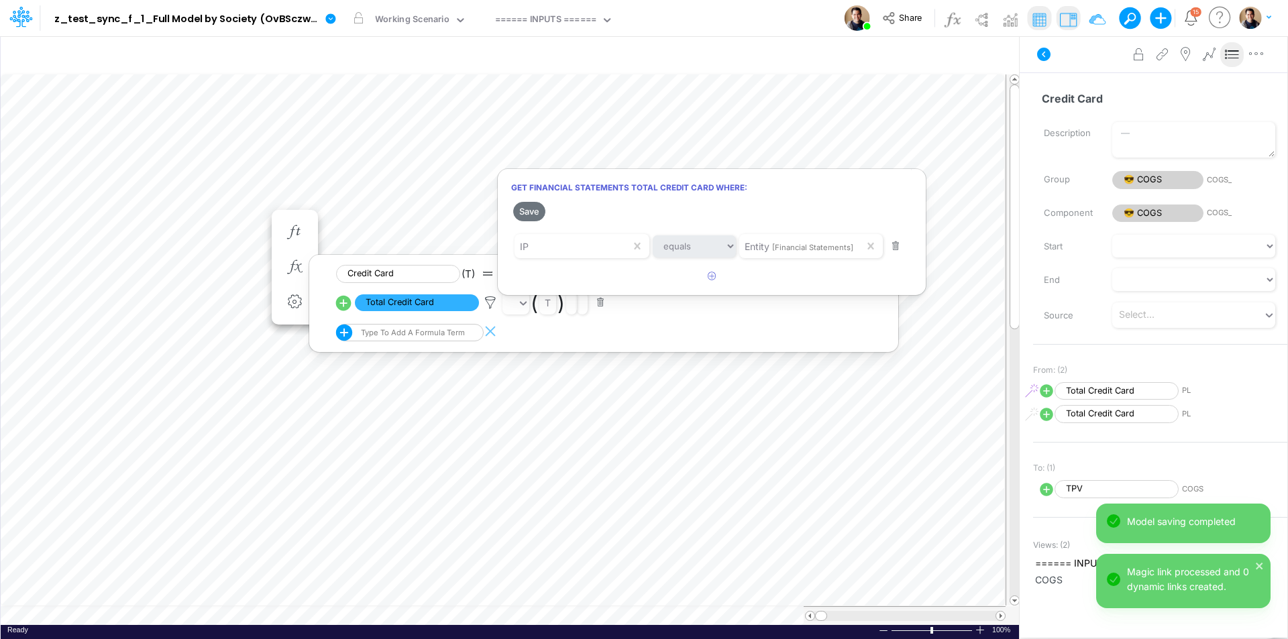
click at [233, 211] on div at bounding box center [644, 323] width 1288 height 633
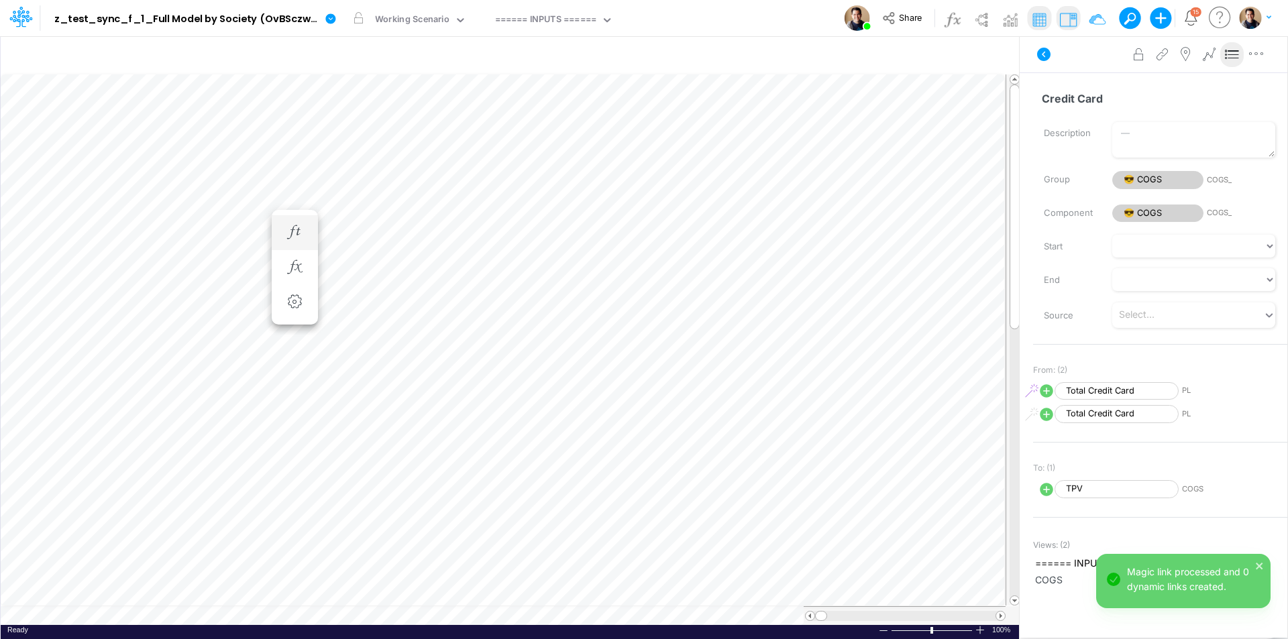
scroll to position [7, 1]
click at [299, 284] on icon "button" at bounding box center [294, 281] width 20 height 14
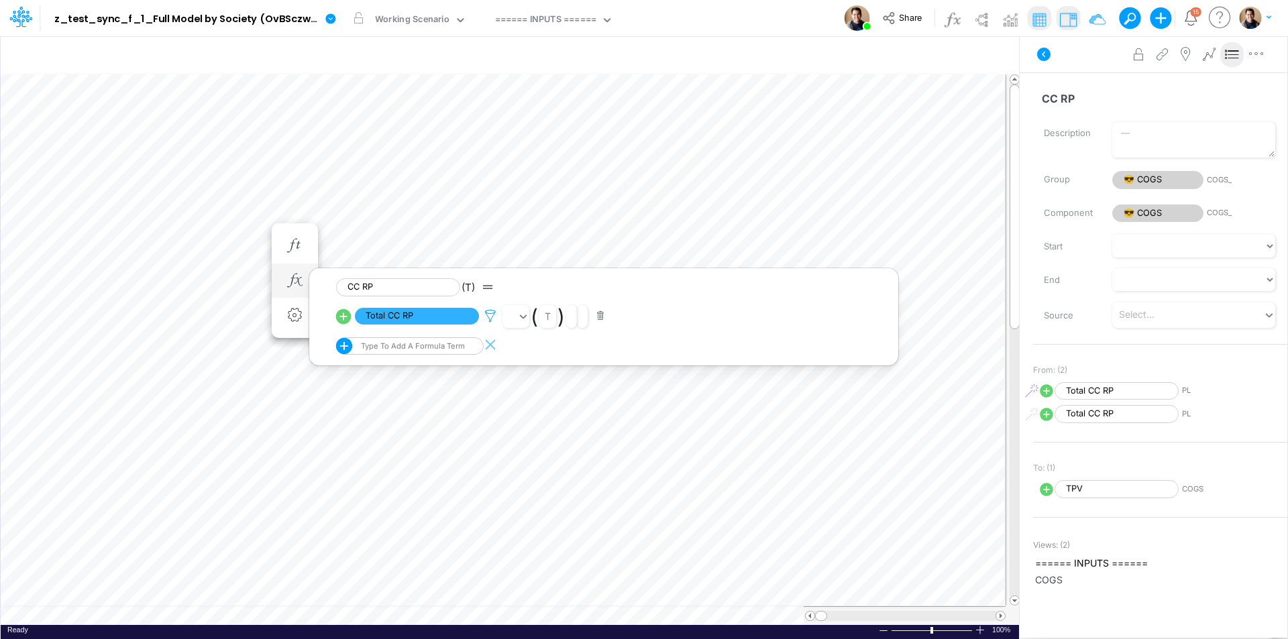
click at [496, 313] on icon at bounding box center [490, 316] width 20 height 14
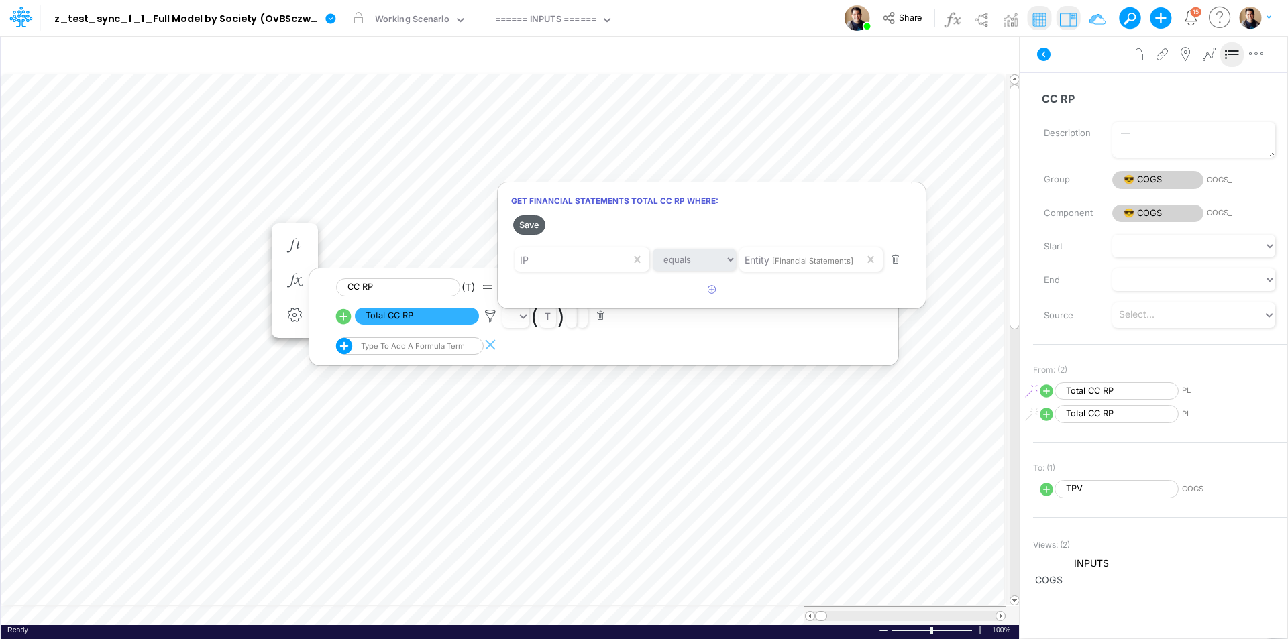
click at [537, 223] on button "Save" at bounding box center [529, 224] width 32 height 19
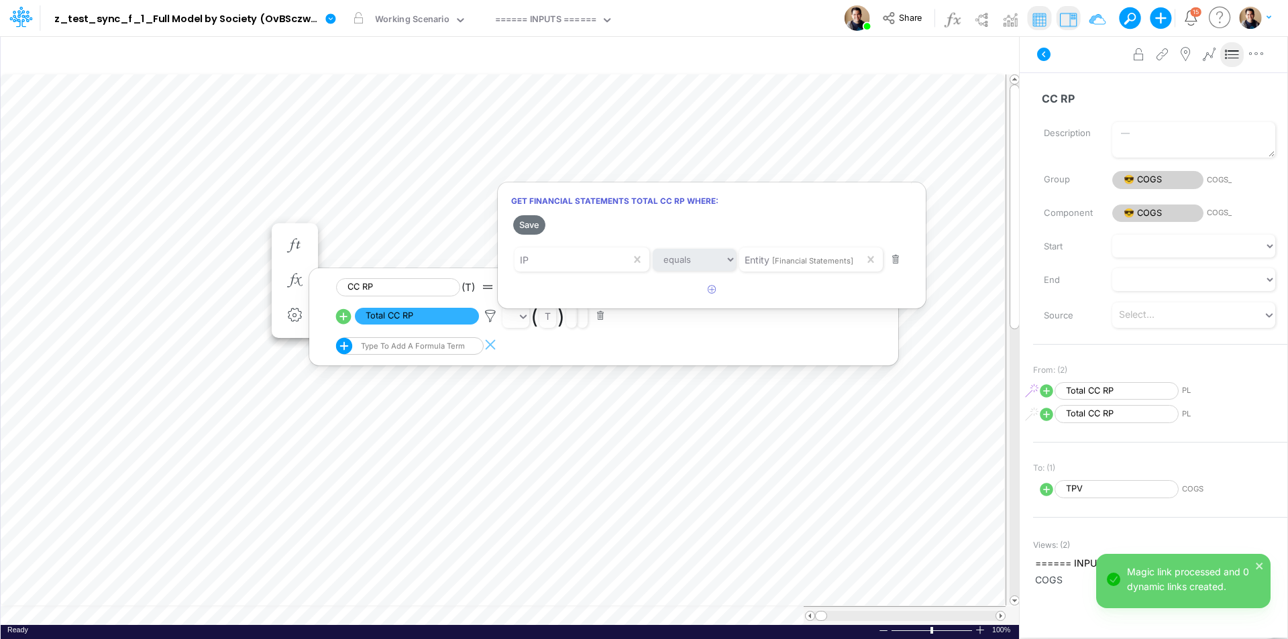
click at [247, 229] on div at bounding box center [644, 323] width 1288 height 633
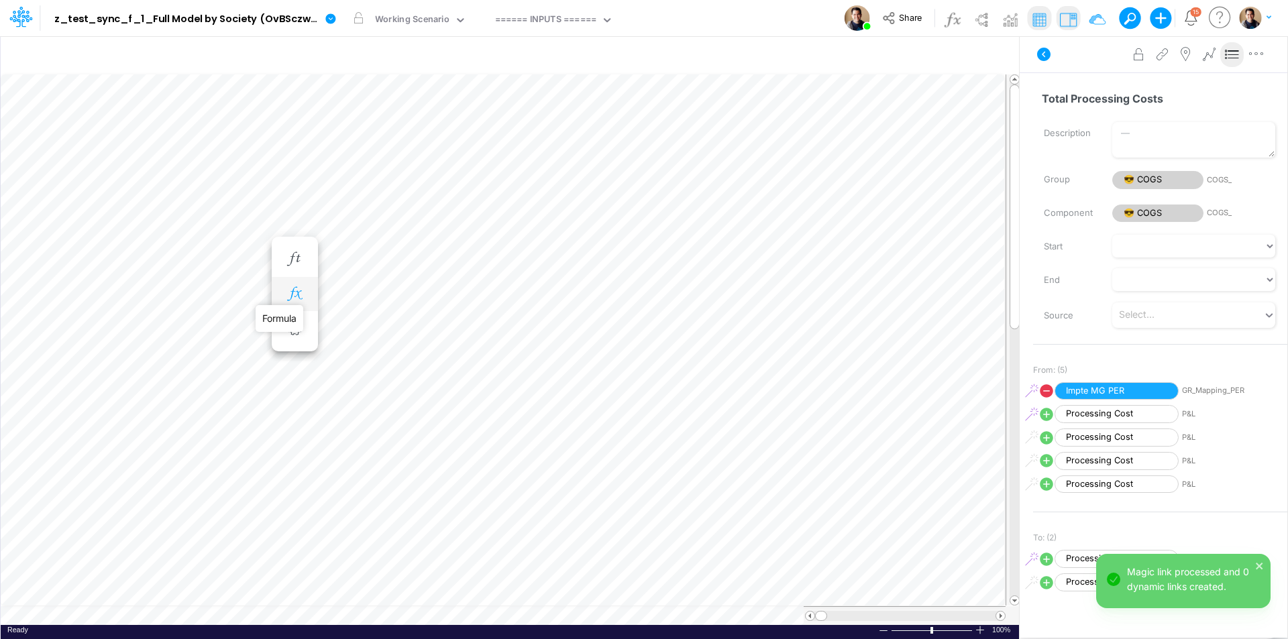
click at [296, 294] on icon "button" at bounding box center [294, 294] width 20 height 14
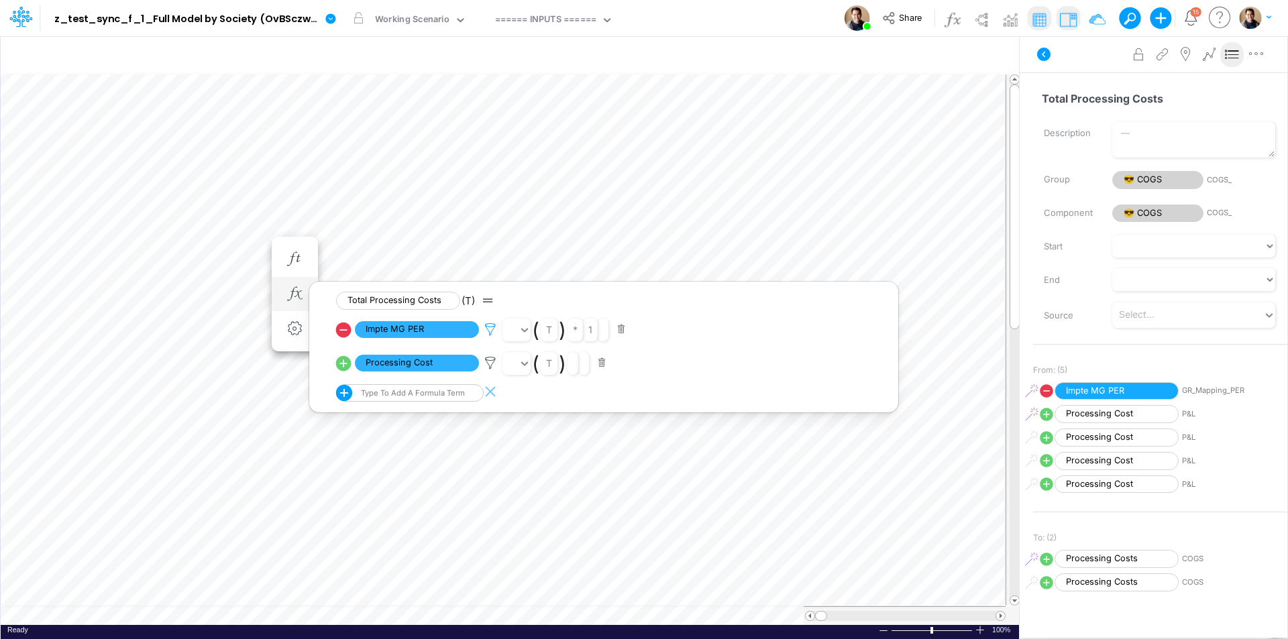
click at [489, 329] on icon at bounding box center [490, 330] width 20 height 14
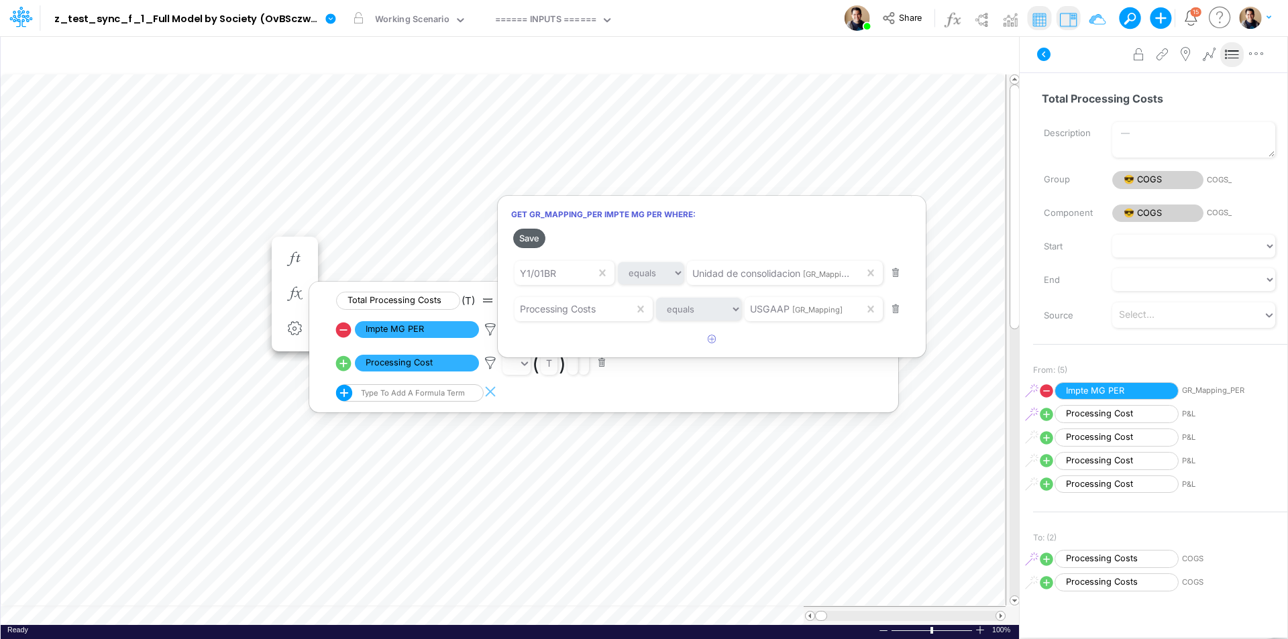
click at [533, 235] on button "Save" at bounding box center [529, 238] width 32 height 19
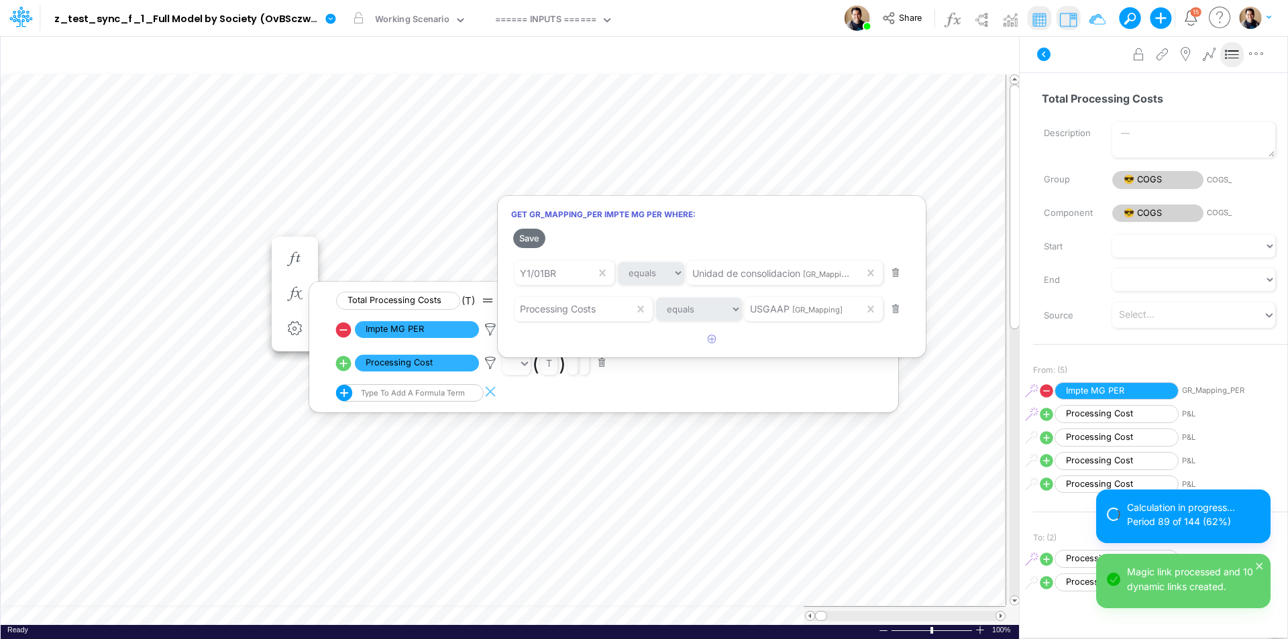
click at [229, 239] on div at bounding box center [644, 323] width 1288 height 633
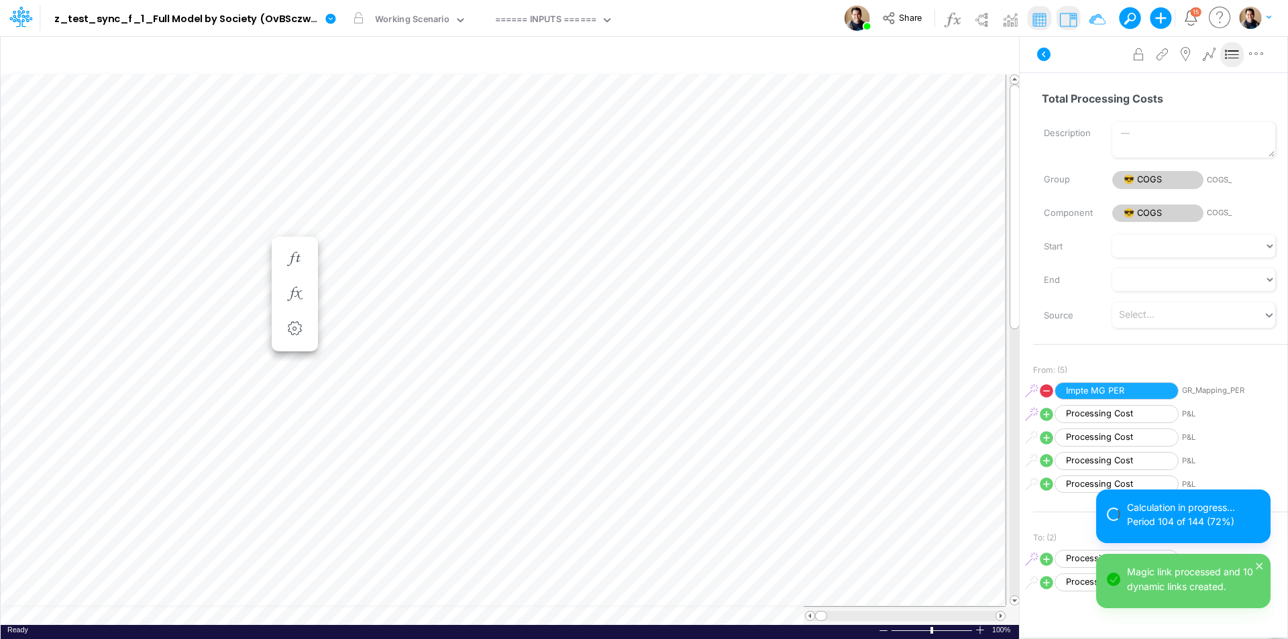
scroll to position [7, 1]
click at [299, 294] on icon "button" at bounding box center [294, 294] width 20 height 14
click at [299, 297] on icon "button" at bounding box center [294, 294] width 20 height 14
click at [294, 294] on icon "button" at bounding box center [294, 294] width 20 height 14
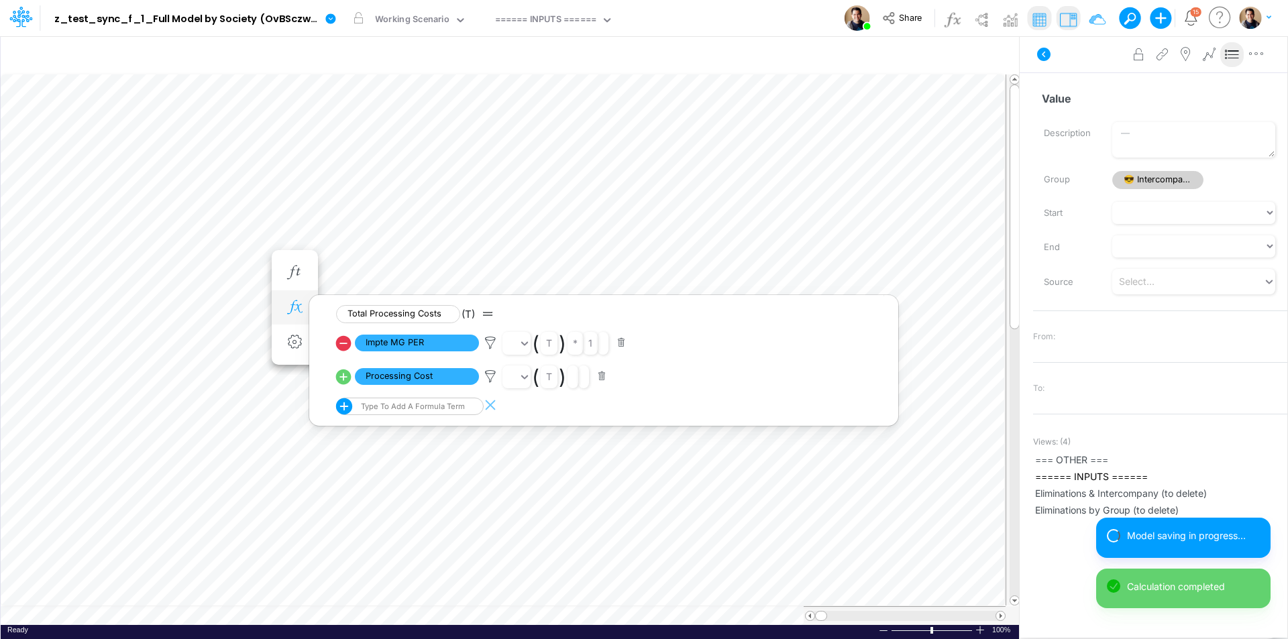
click at [292, 305] on icon "button" at bounding box center [294, 308] width 20 height 14
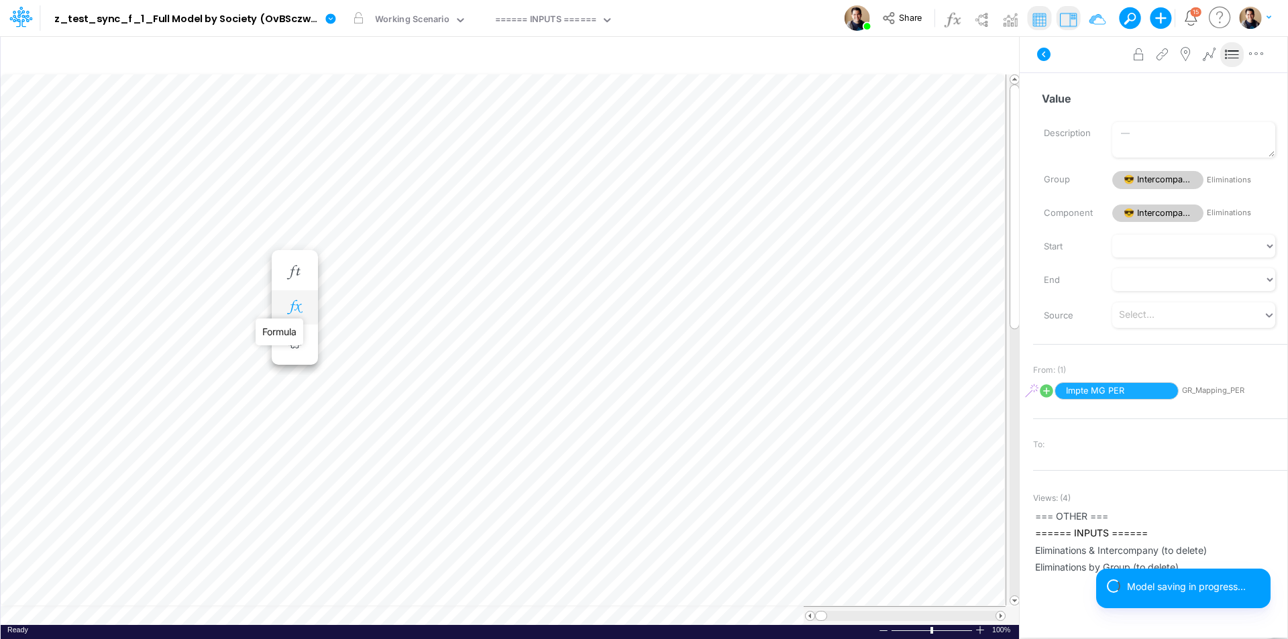
click at [301, 305] on icon "button" at bounding box center [294, 308] width 20 height 14
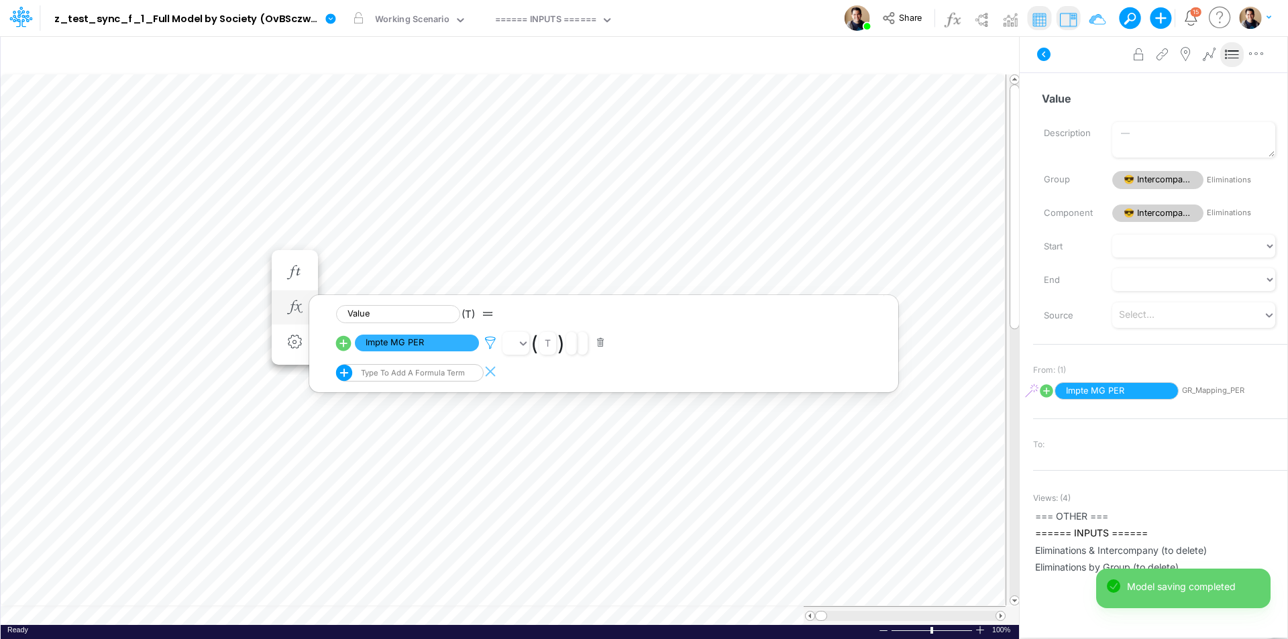
click at [491, 345] on icon at bounding box center [490, 343] width 20 height 14
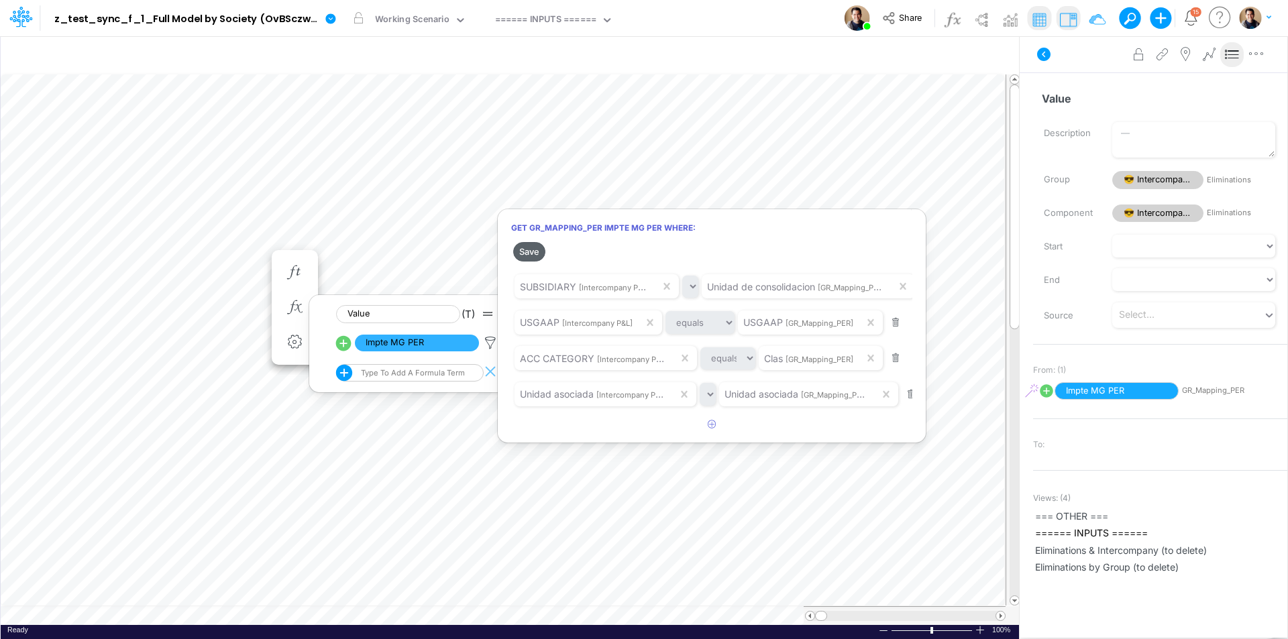
click at [530, 253] on button "Save" at bounding box center [529, 251] width 32 height 19
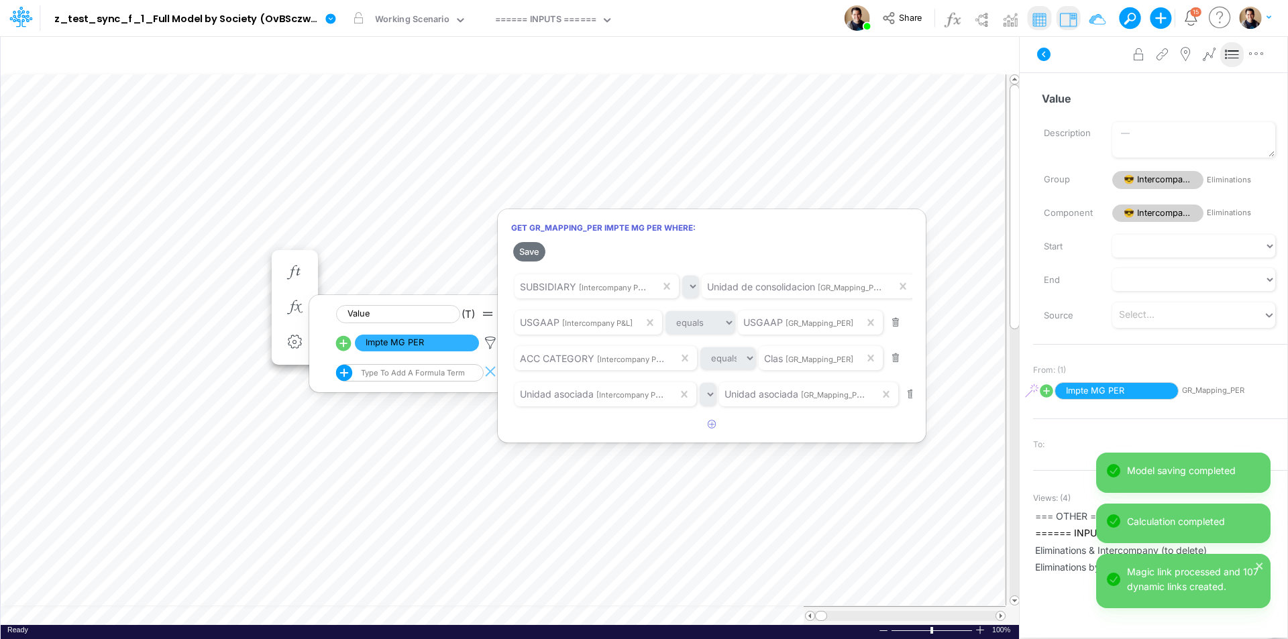
click at [239, 258] on div at bounding box center [644, 323] width 1288 height 633
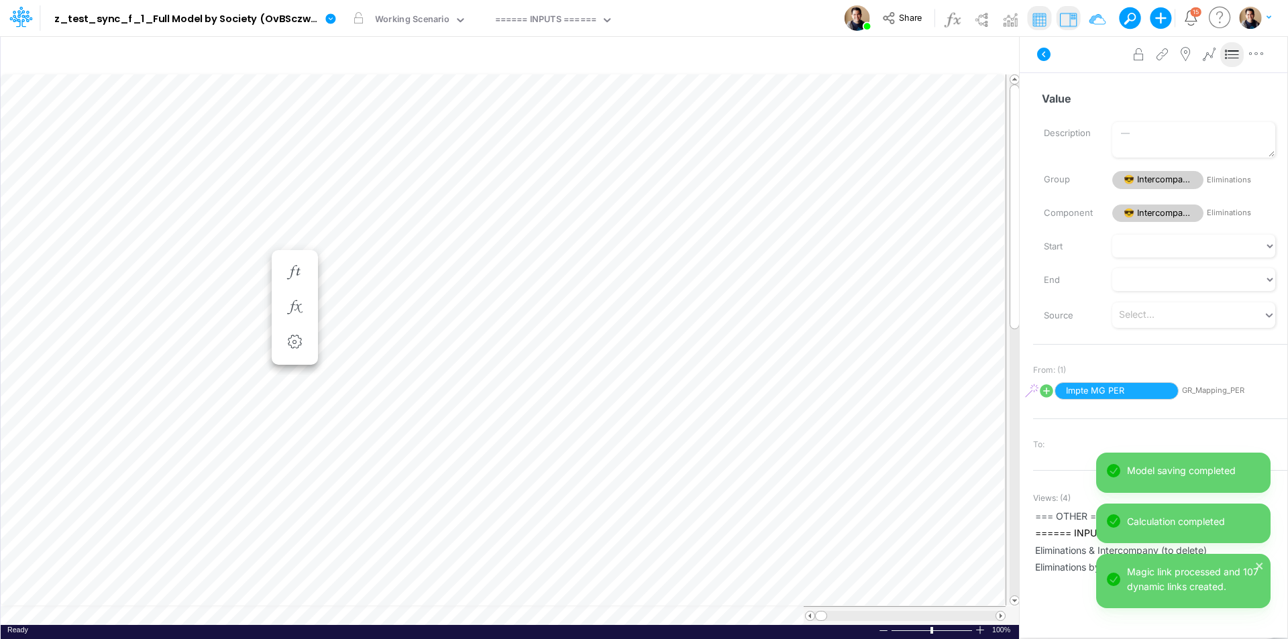
scroll to position [7, 1]
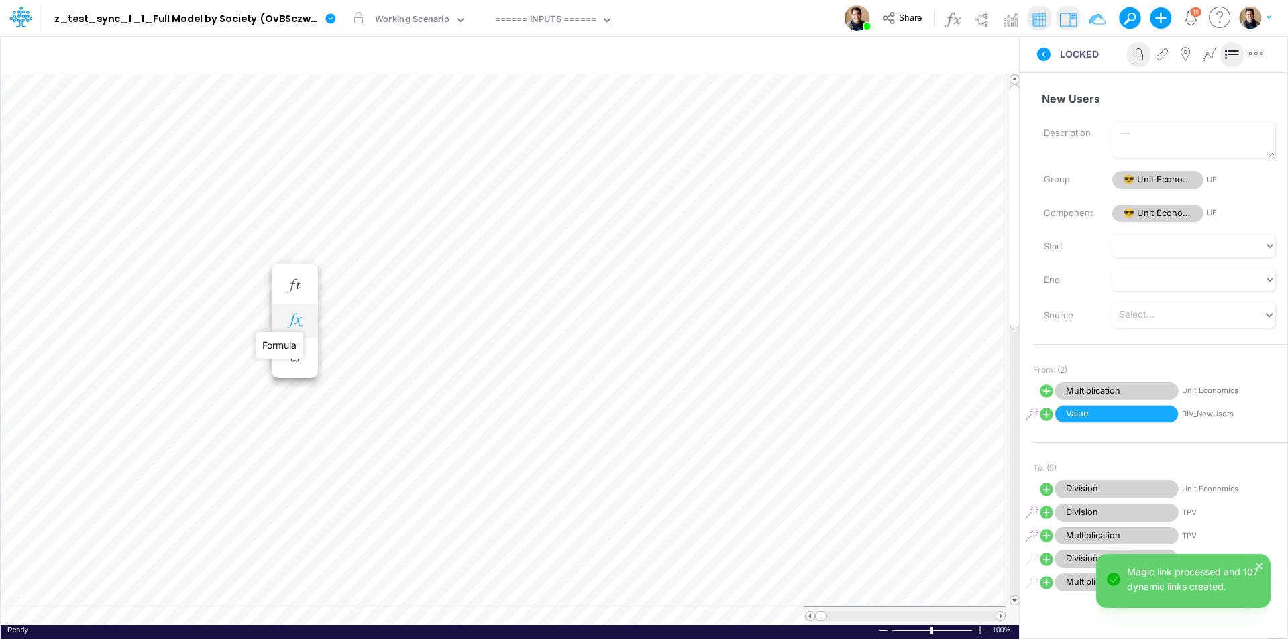
click at [303, 317] on icon "button" at bounding box center [294, 321] width 20 height 14
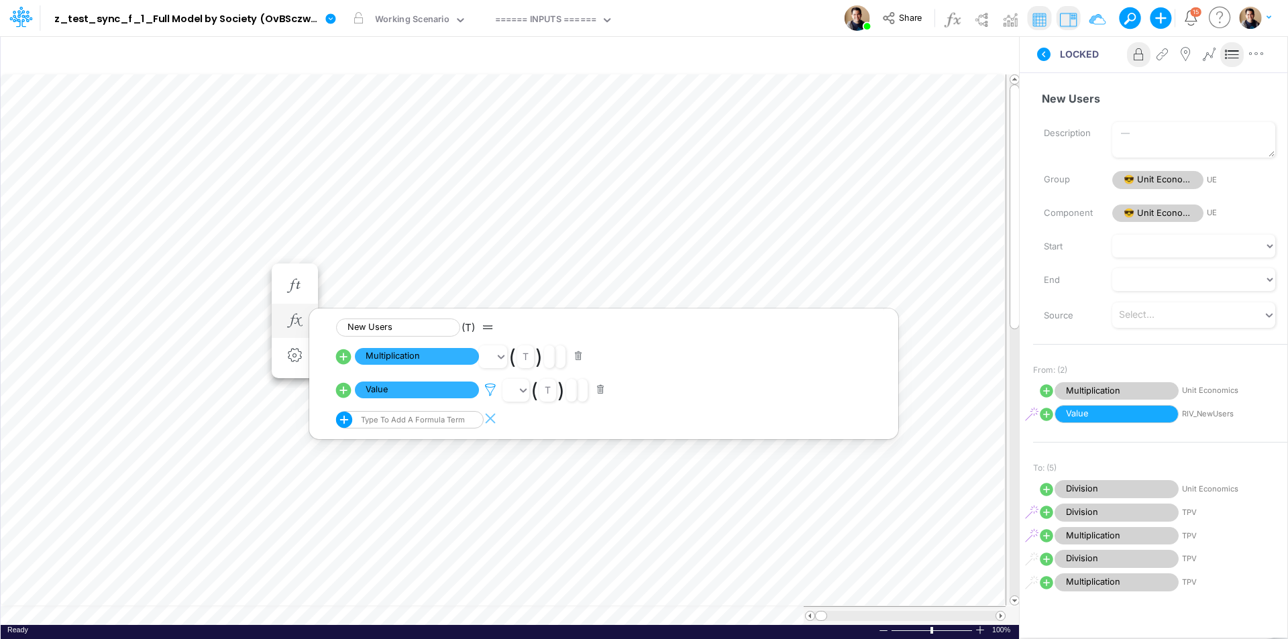
click at [488, 385] on icon at bounding box center [490, 390] width 20 height 14
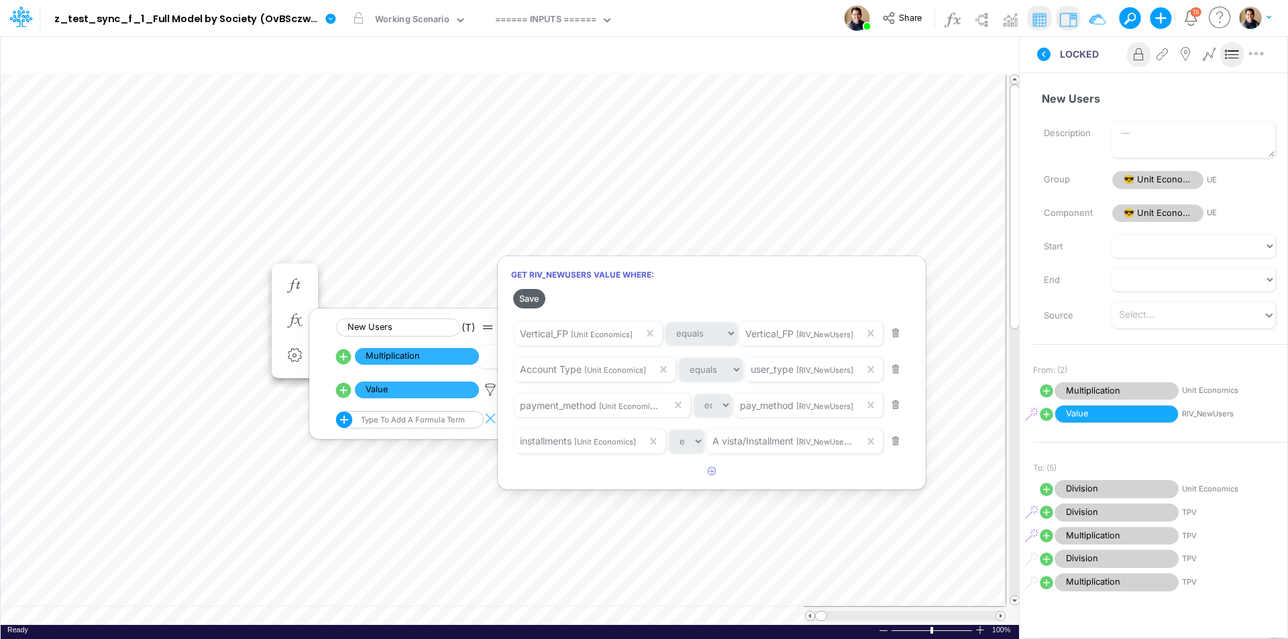
click at [537, 299] on button "Save" at bounding box center [529, 298] width 32 height 19
click at [248, 268] on div at bounding box center [644, 323] width 1288 height 633
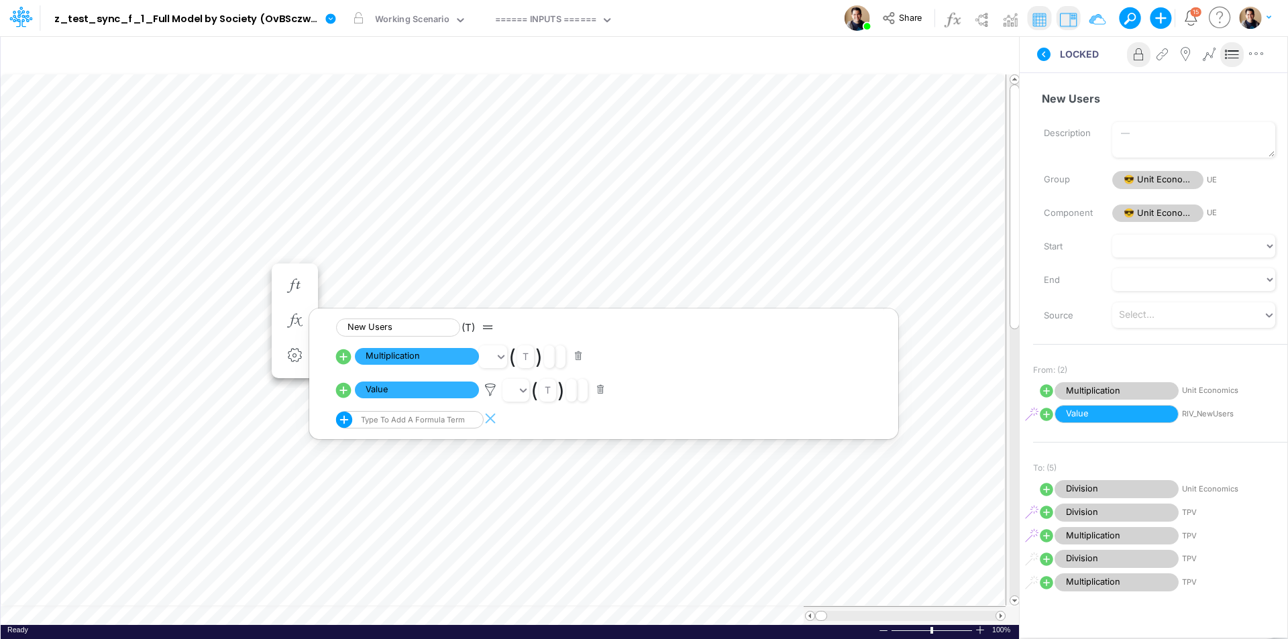
scroll to position [7, 1]
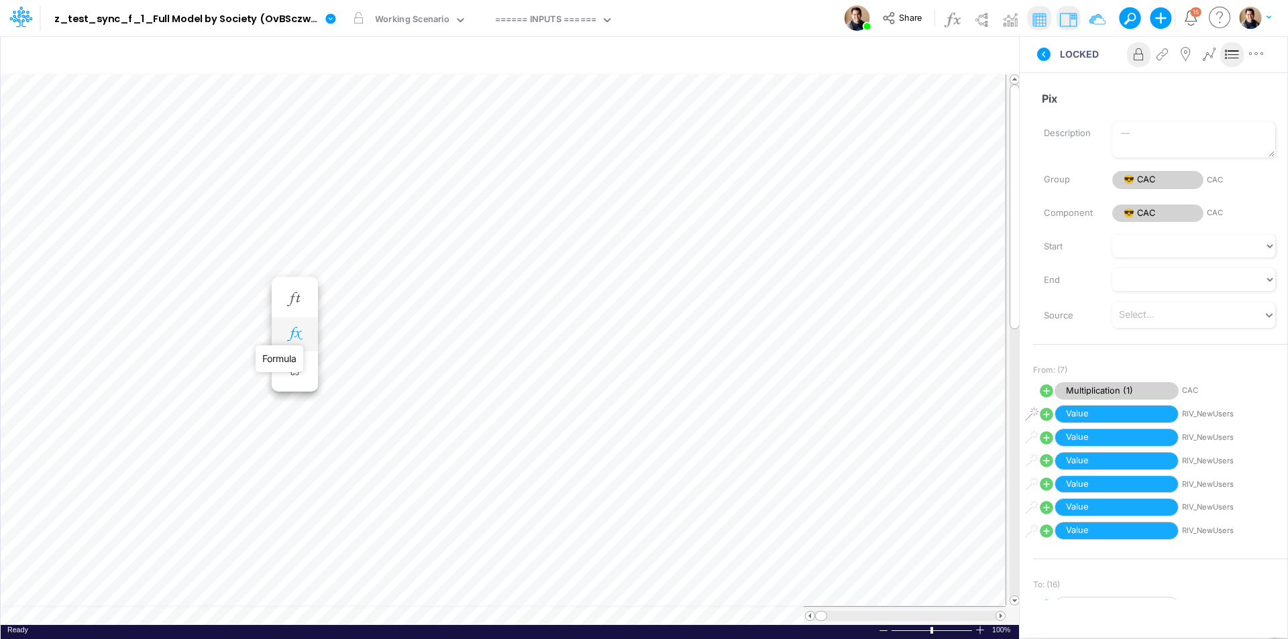
click at [293, 331] on icon "button" at bounding box center [294, 334] width 20 height 14
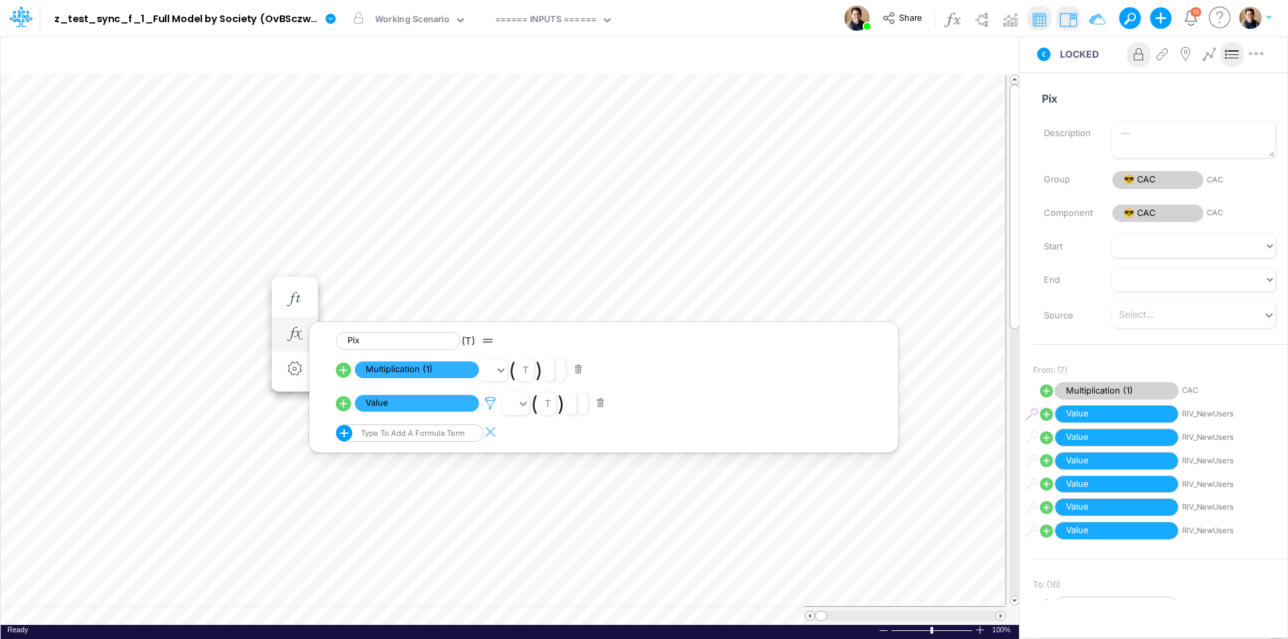
click at [490, 397] on icon at bounding box center [490, 403] width 20 height 14
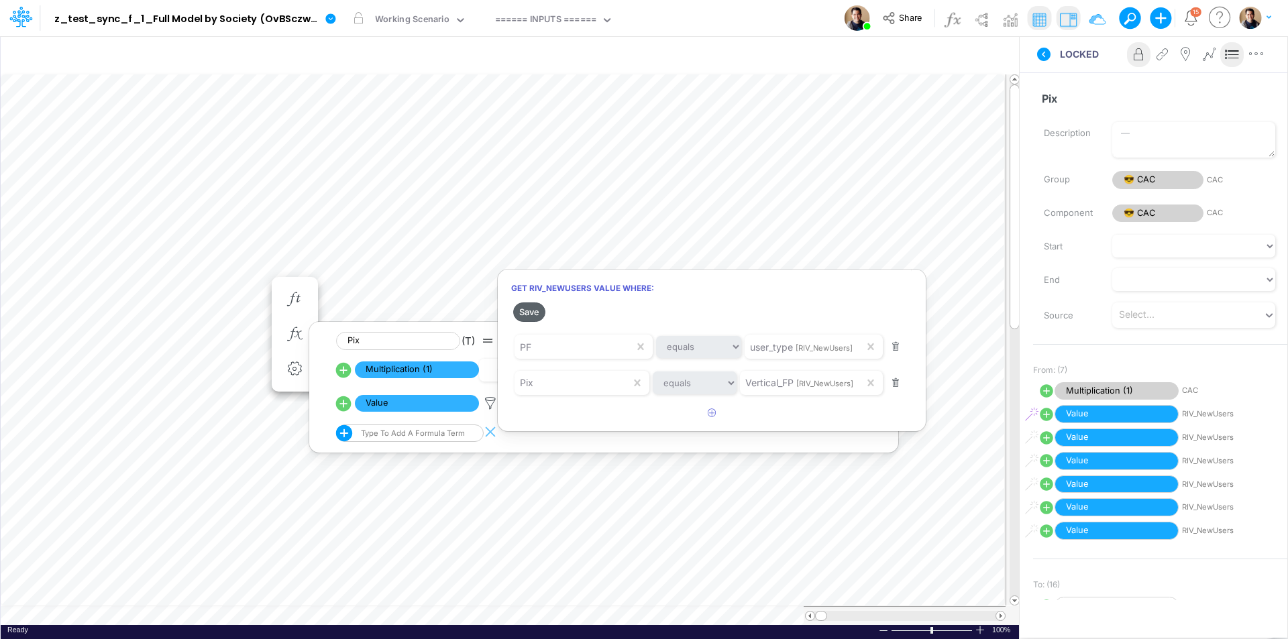
click at [532, 308] on button "Save" at bounding box center [529, 312] width 32 height 19
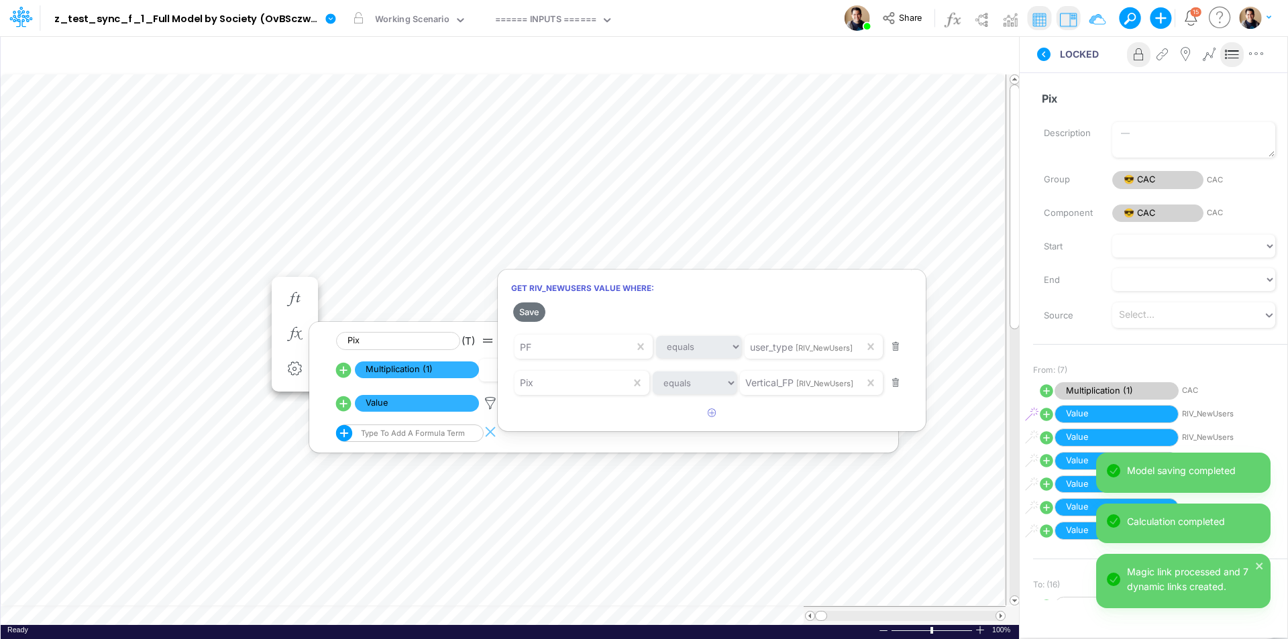
click at [249, 280] on div at bounding box center [644, 323] width 1288 height 633
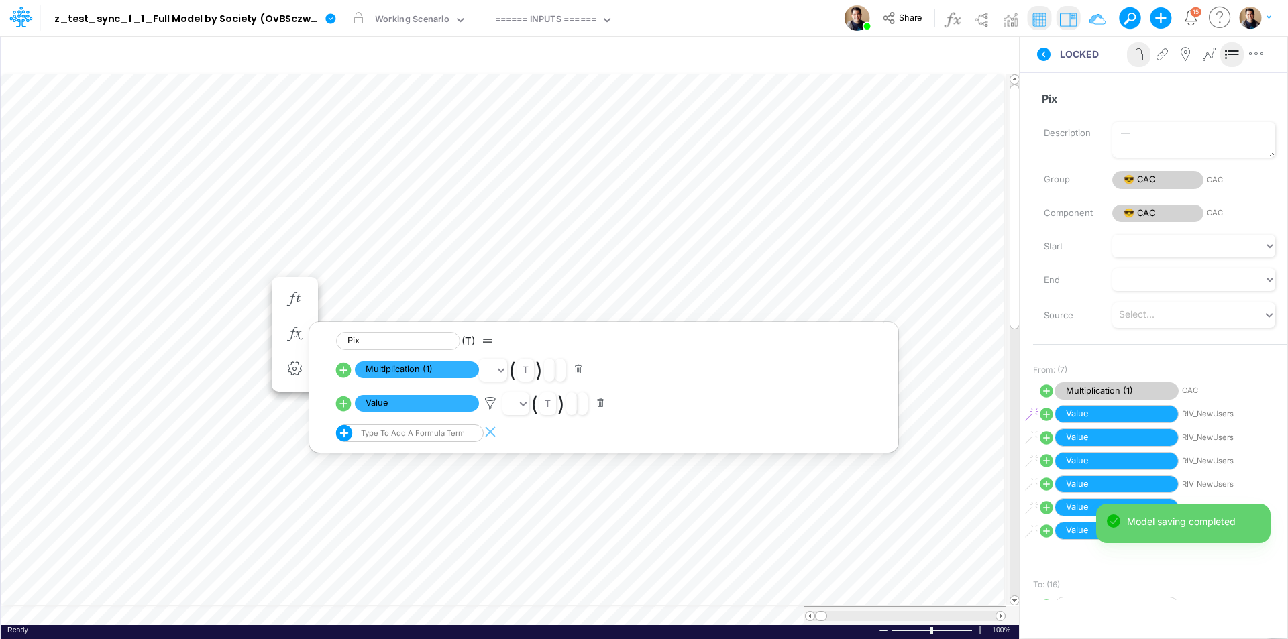
scroll to position [7, 1]
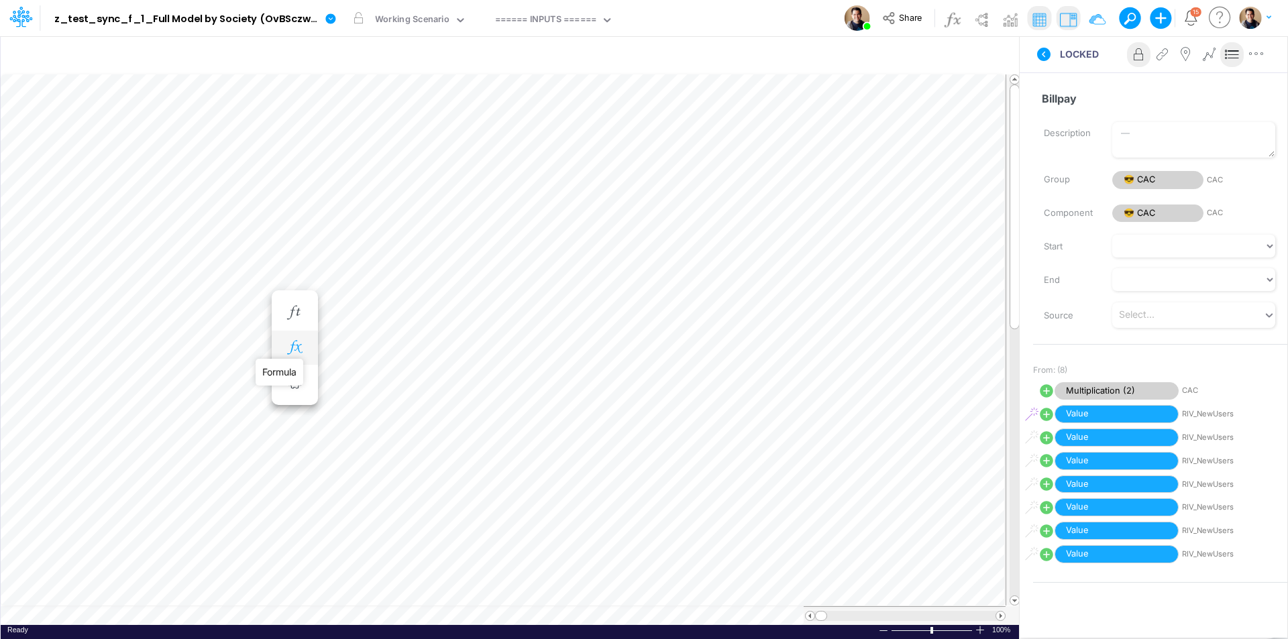
click at [297, 347] on icon "button" at bounding box center [294, 348] width 20 height 14
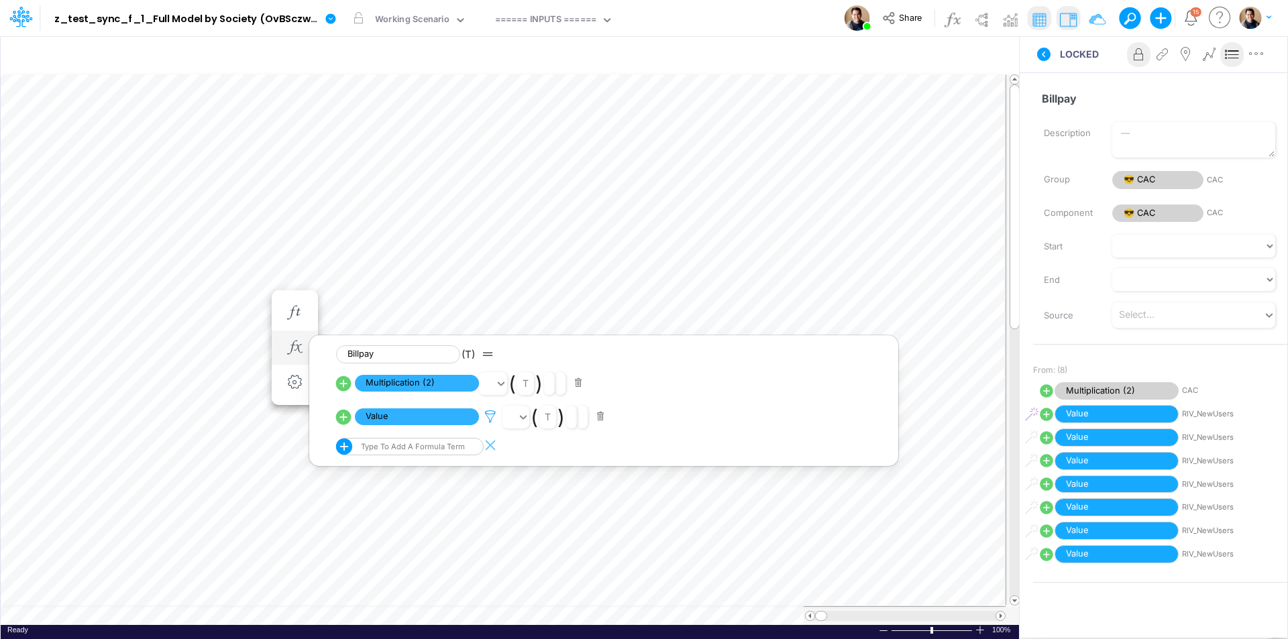
click at [497, 415] on icon at bounding box center [490, 417] width 20 height 14
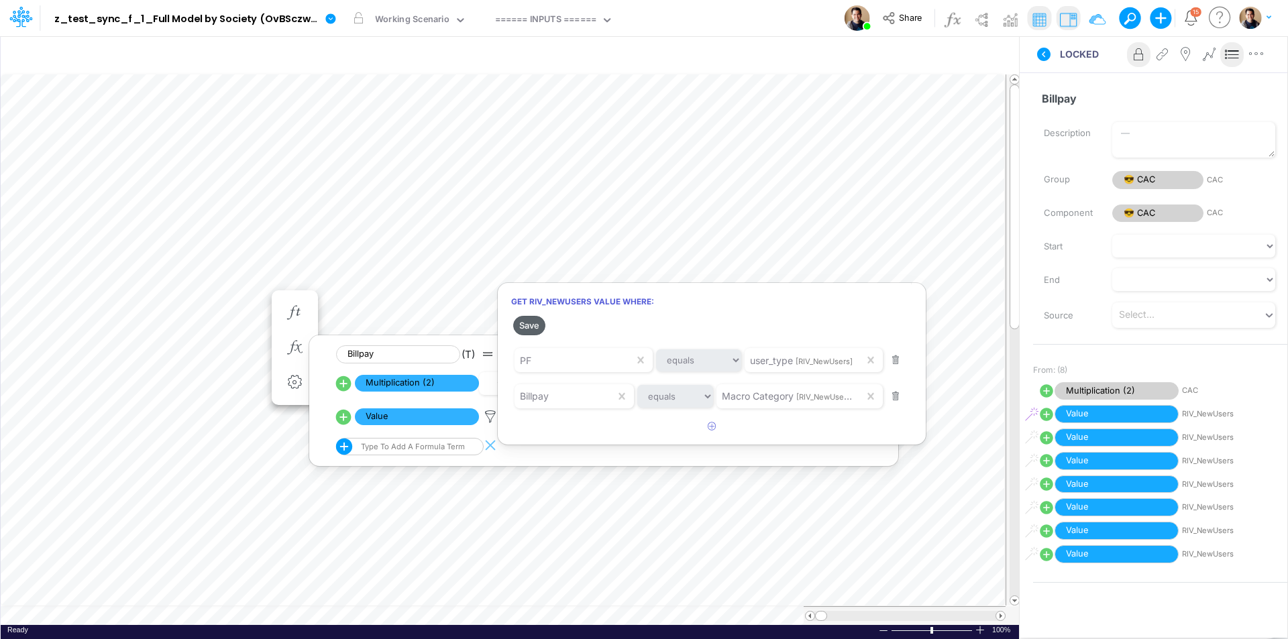
click at [534, 323] on button "Save" at bounding box center [529, 325] width 32 height 19
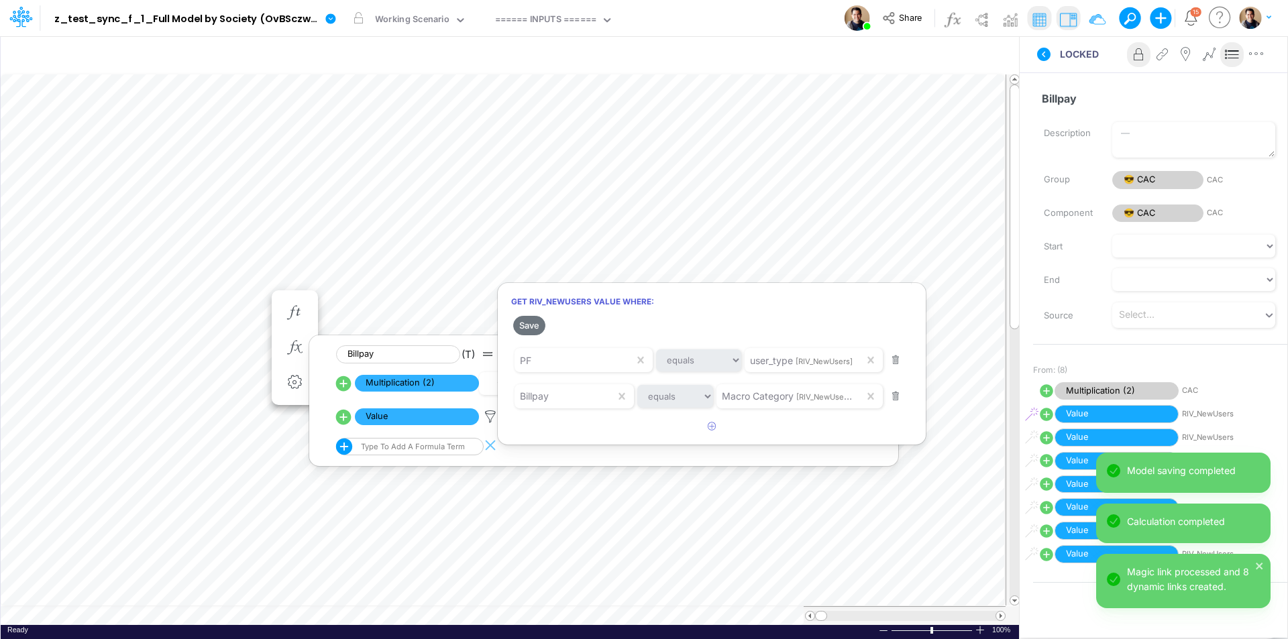
click at [241, 294] on div at bounding box center [644, 323] width 1288 height 633
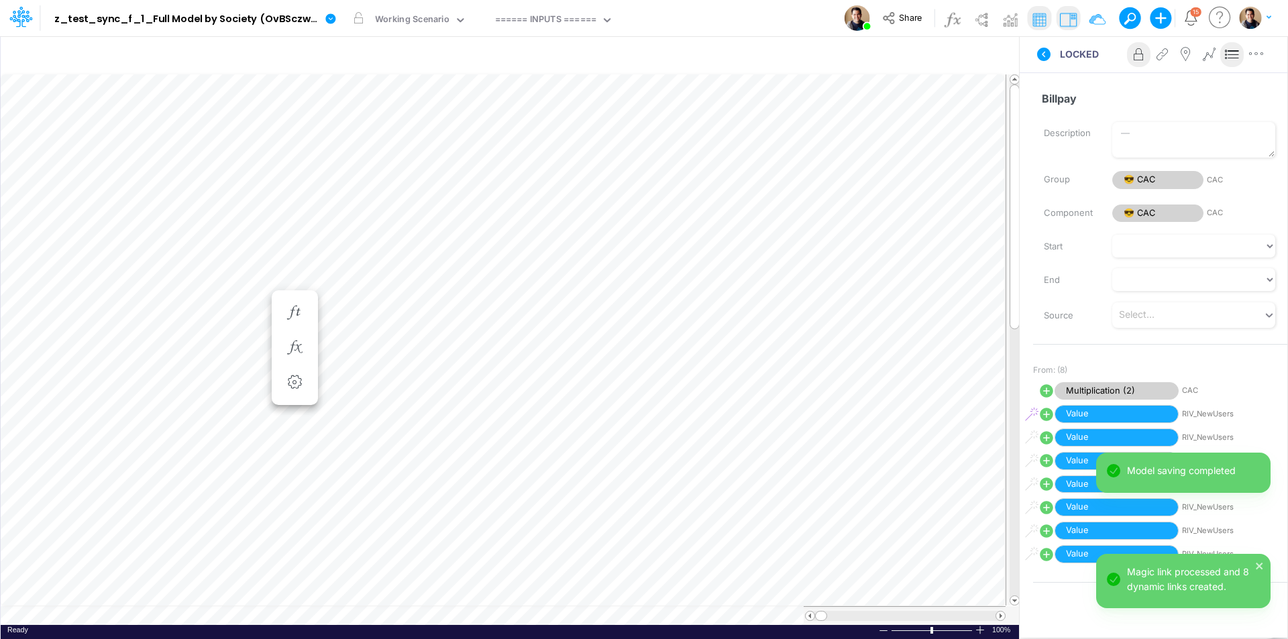
scroll to position [7, 1]
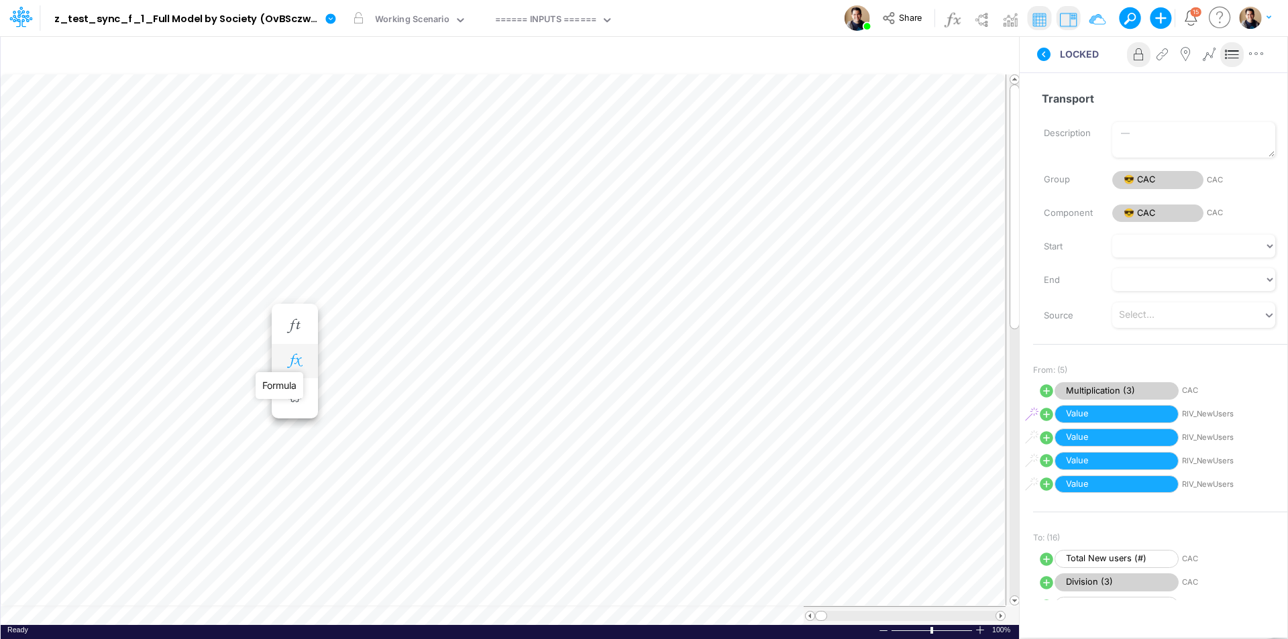
drag, startPoint x: 290, startPoint y: 362, endPoint x: 303, endPoint y: 360, distance: 12.1
click at [290, 362] on icon "button" at bounding box center [294, 361] width 20 height 14
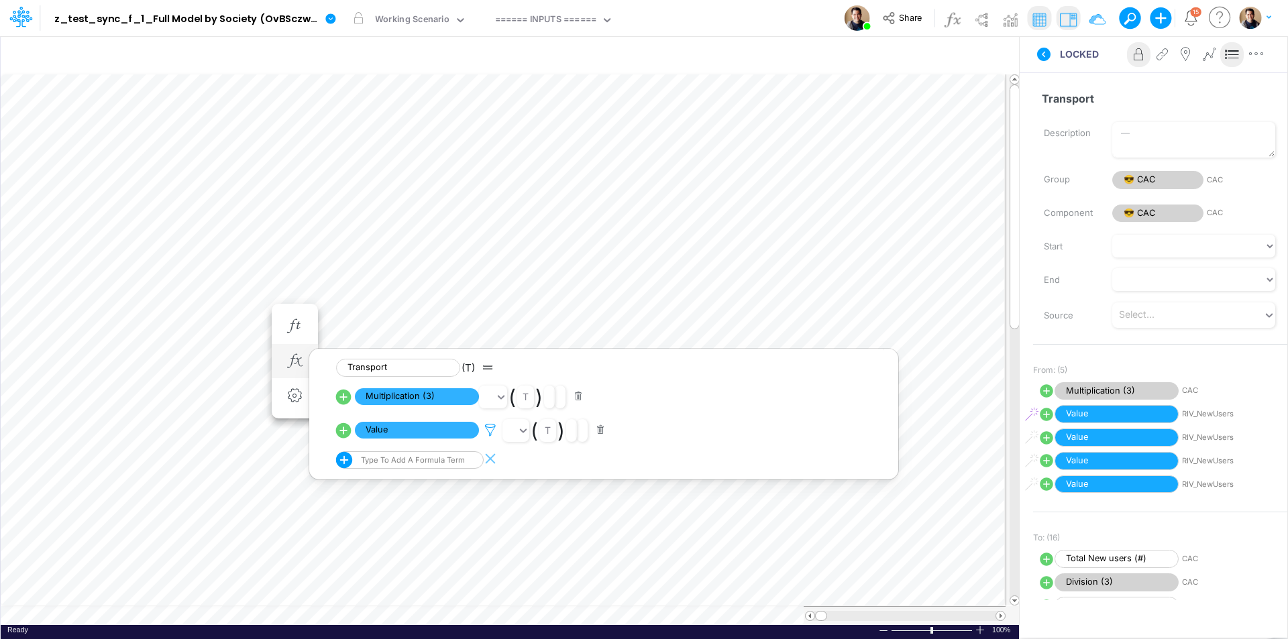
click at [496, 428] on icon at bounding box center [490, 430] width 20 height 14
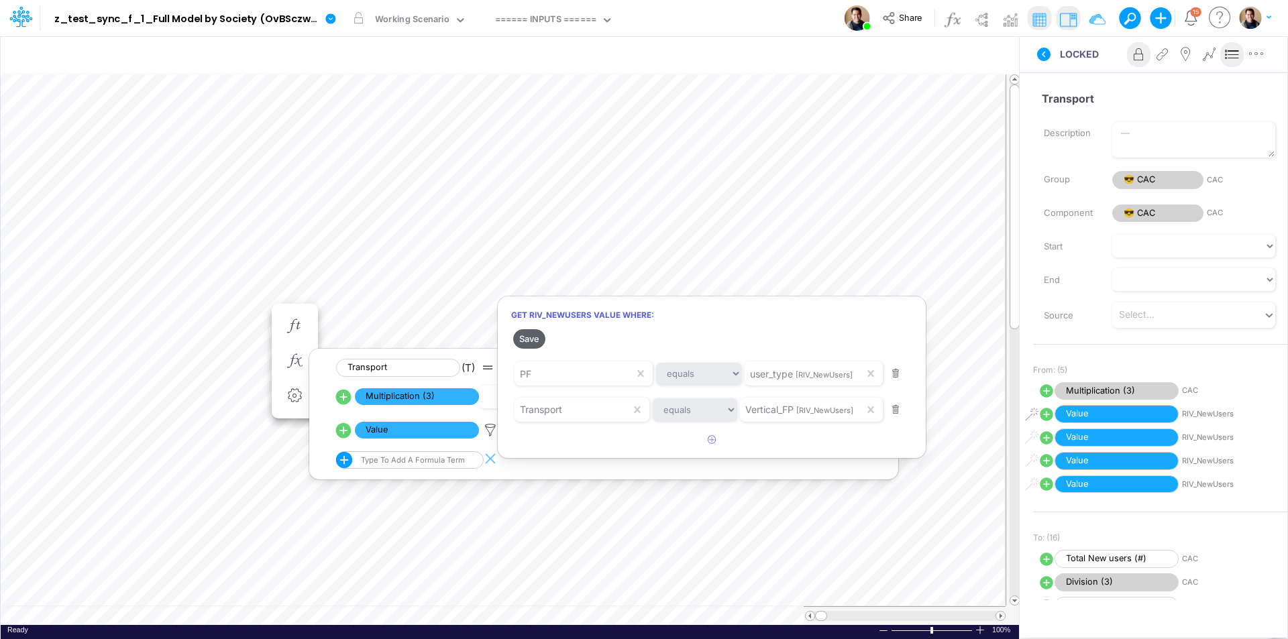
click at [527, 337] on button "Save" at bounding box center [529, 338] width 32 height 19
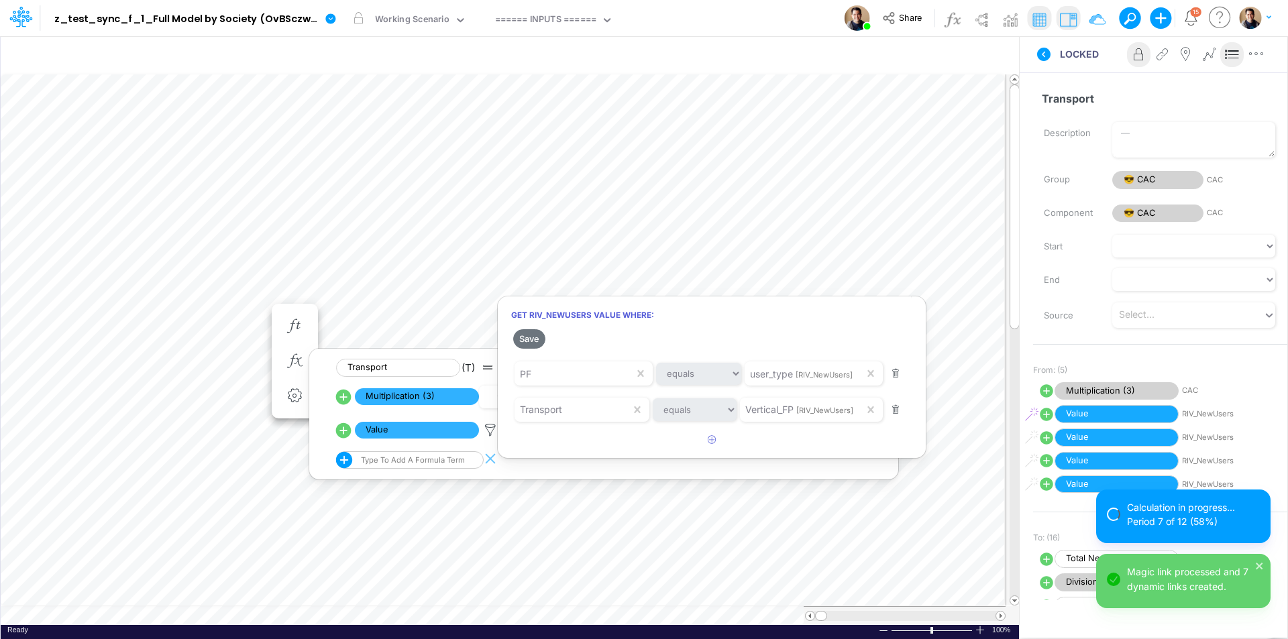
click at [243, 310] on div at bounding box center [644, 323] width 1288 height 633
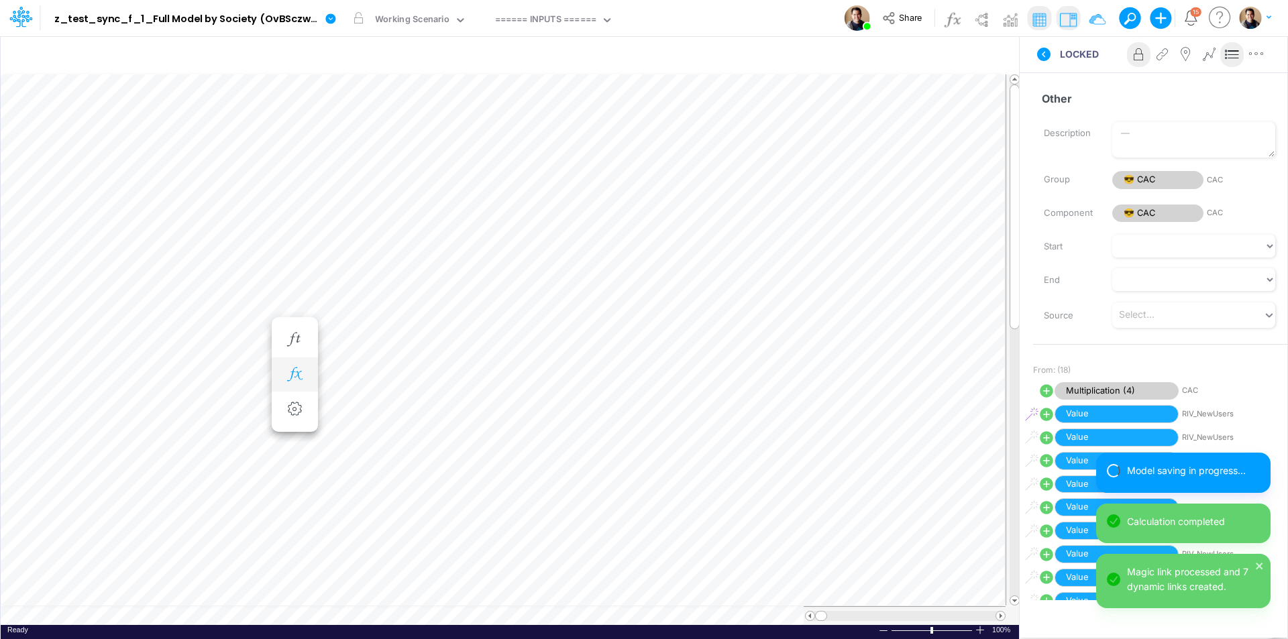
scroll to position [7, 1]
click at [299, 376] on icon "button" at bounding box center [294, 375] width 20 height 14
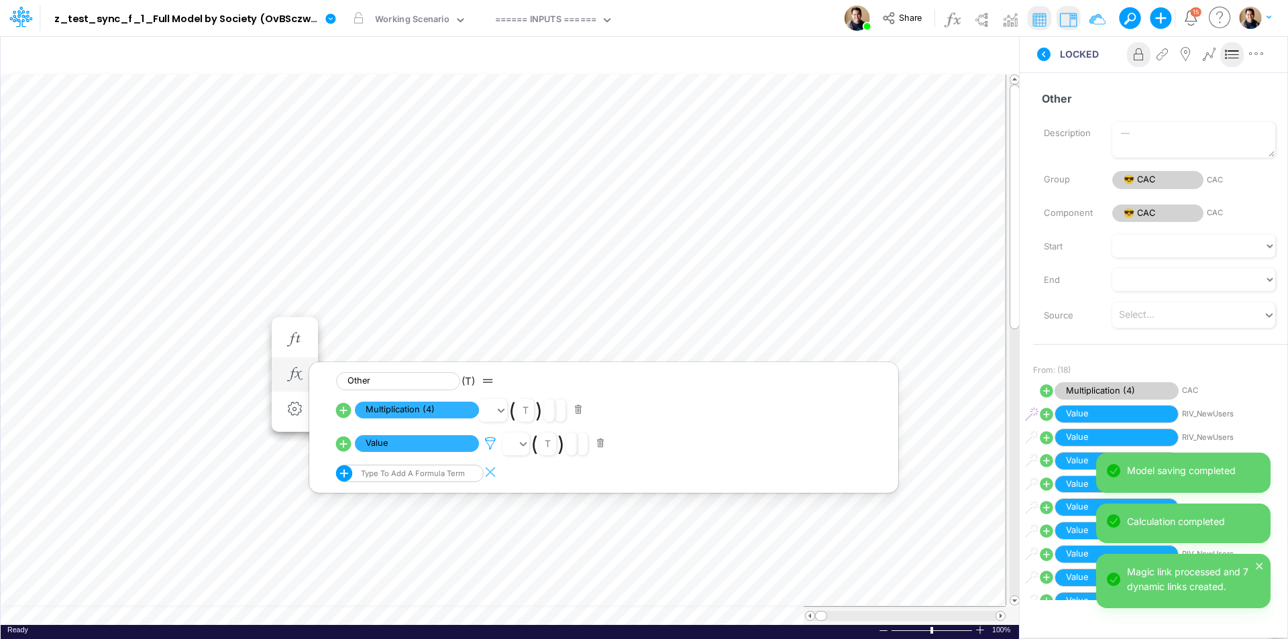
click at [494, 443] on icon at bounding box center [490, 444] width 20 height 14
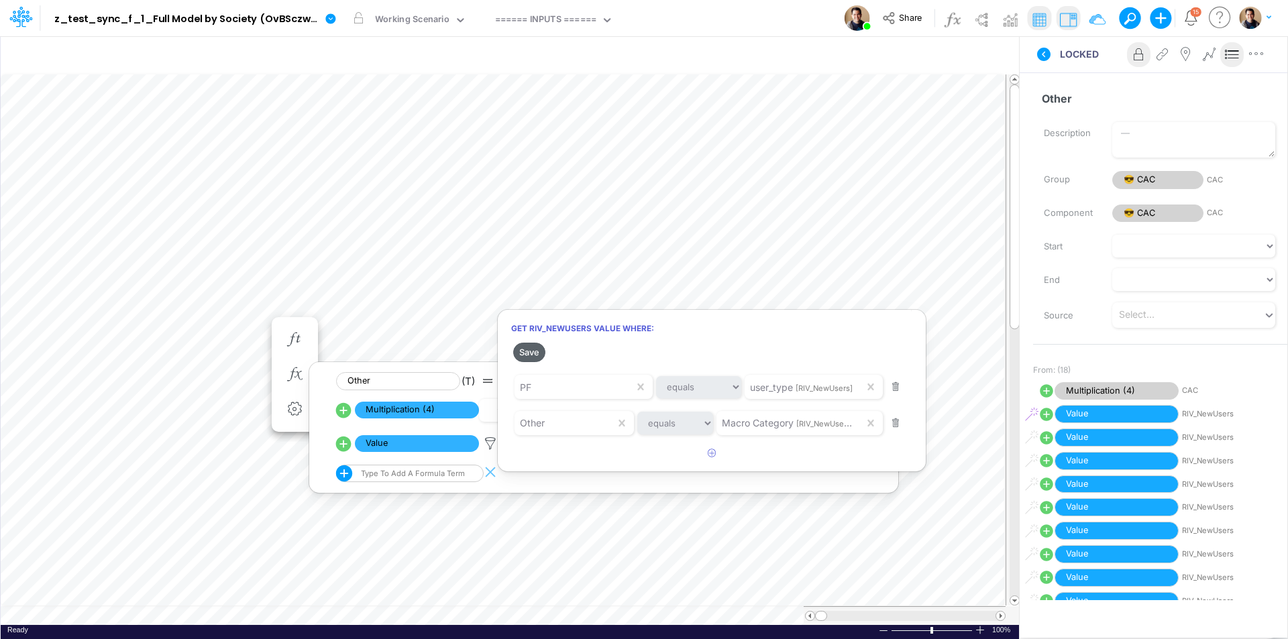
click at [533, 349] on button "Save" at bounding box center [529, 352] width 32 height 19
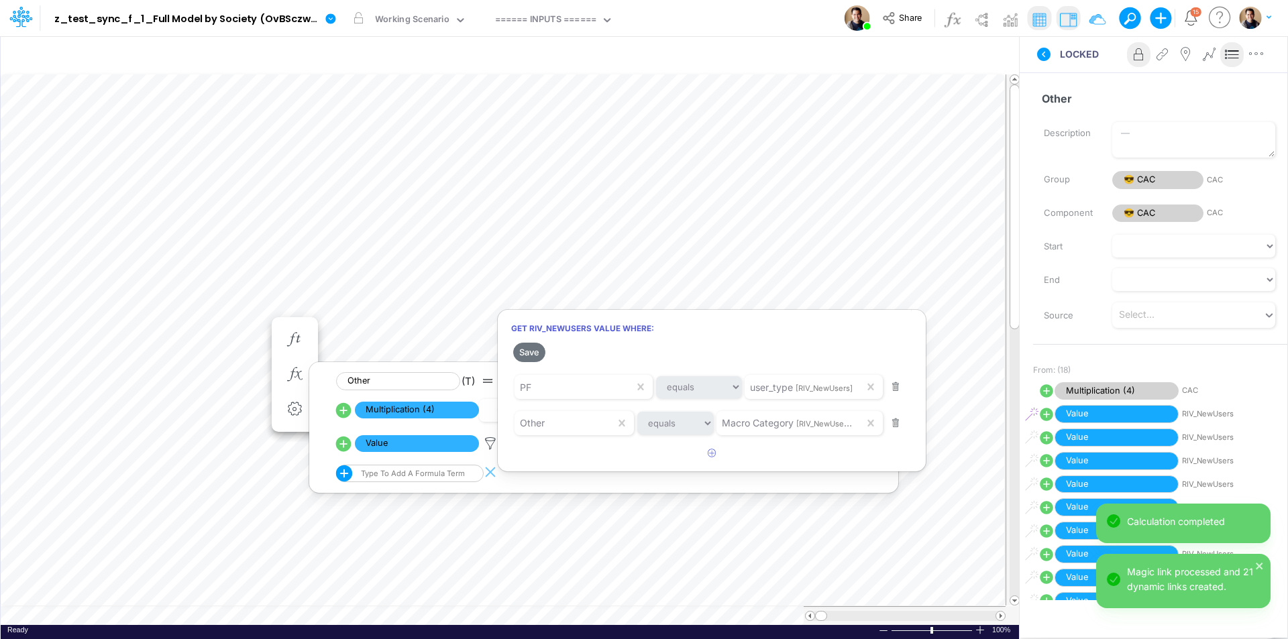
click at [253, 321] on div at bounding box center [644, 323] width 1288 height 633
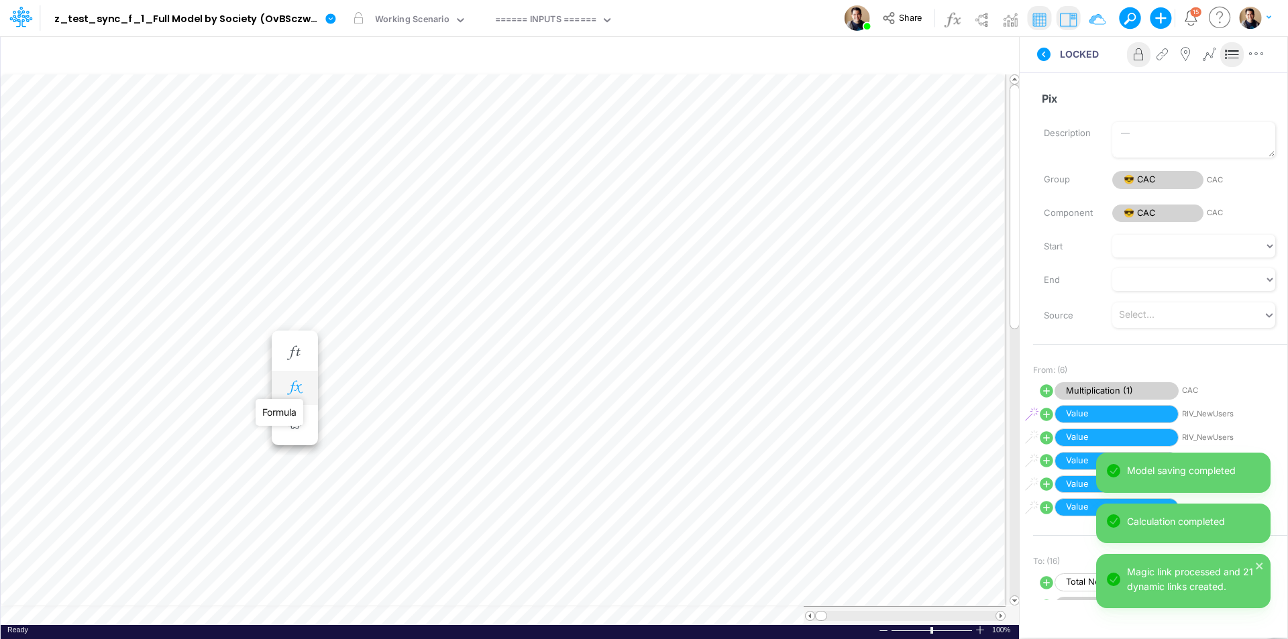
click at [294, 386] on icon "button" at bounding box center [294, 388] width 20 height 14
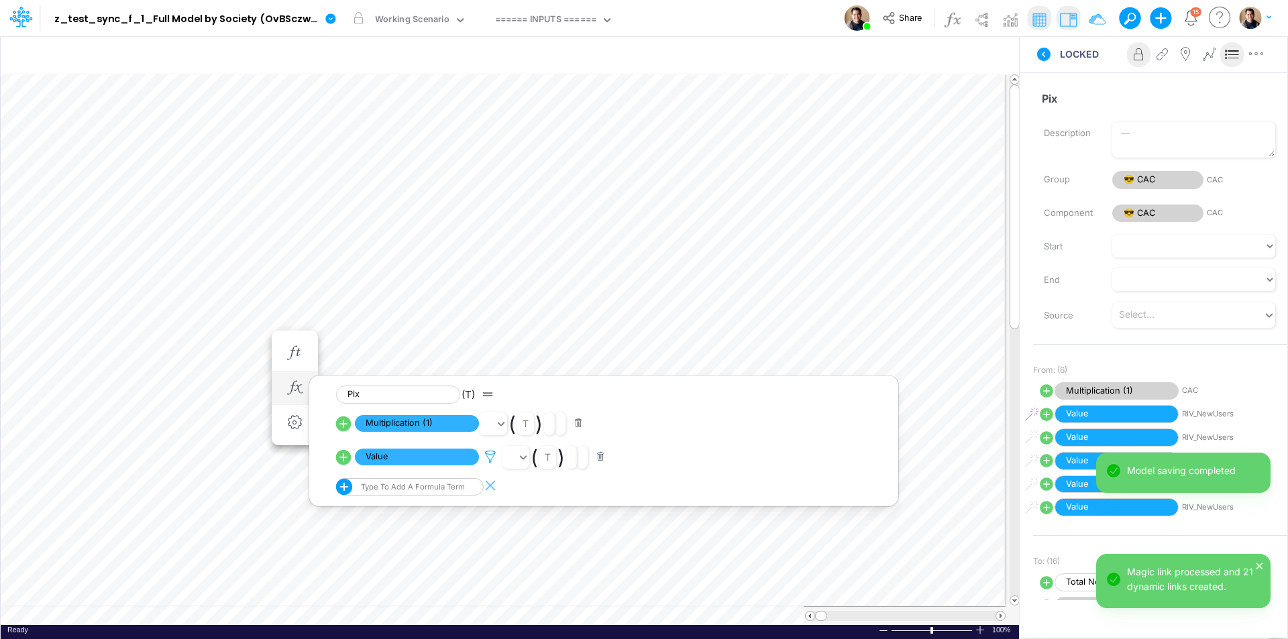
click at [492, 458] on icon at bounding box center [490, 457] width 20 height 14
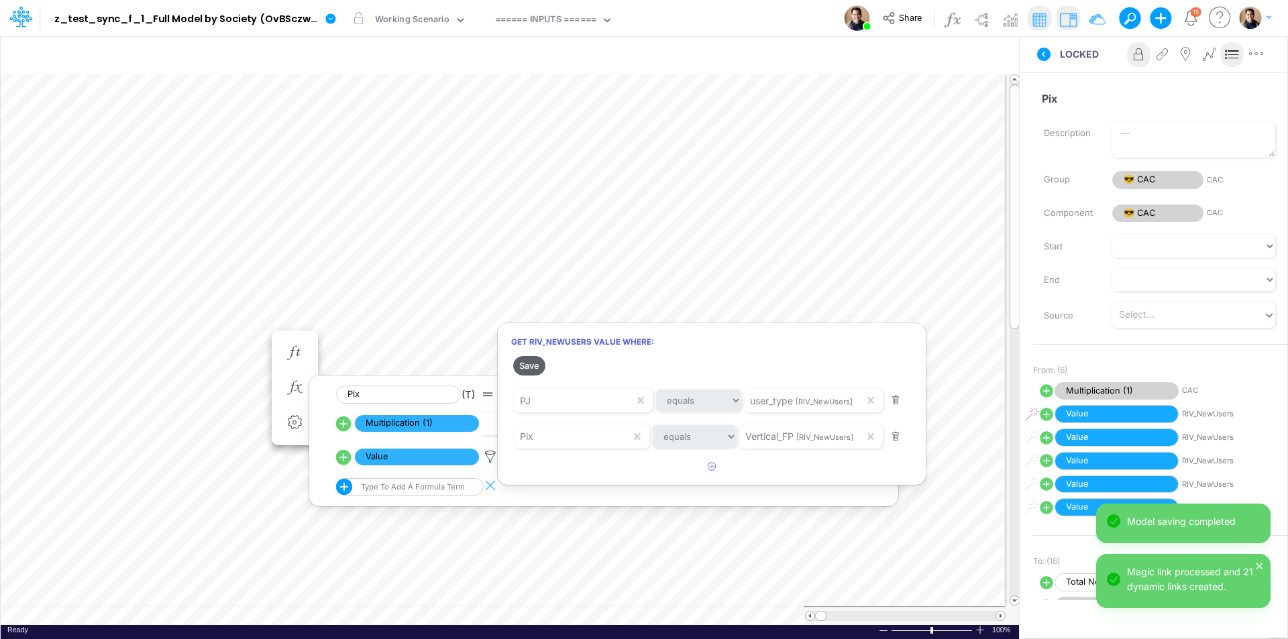
click at [538, 368] on button "Save" at bounding box center [529, 365] width 32 height 19
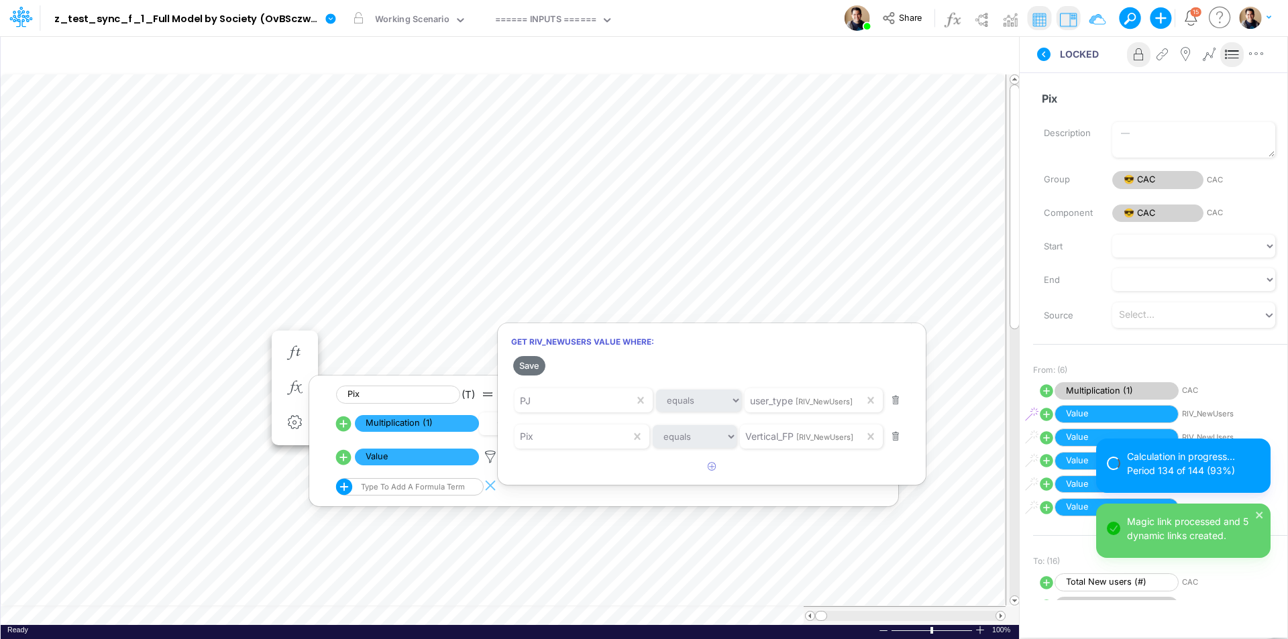
click at [256, 335] on div at bounding box center [644, 323] width 1288 height 633
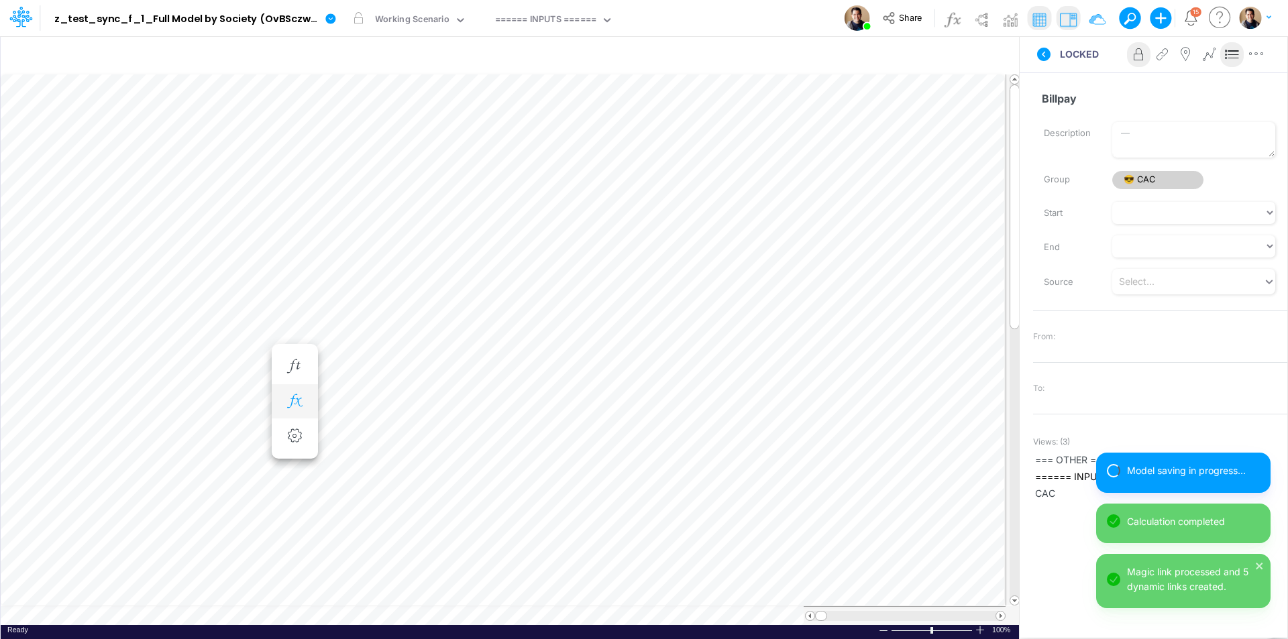
scroll to position [7, 1]
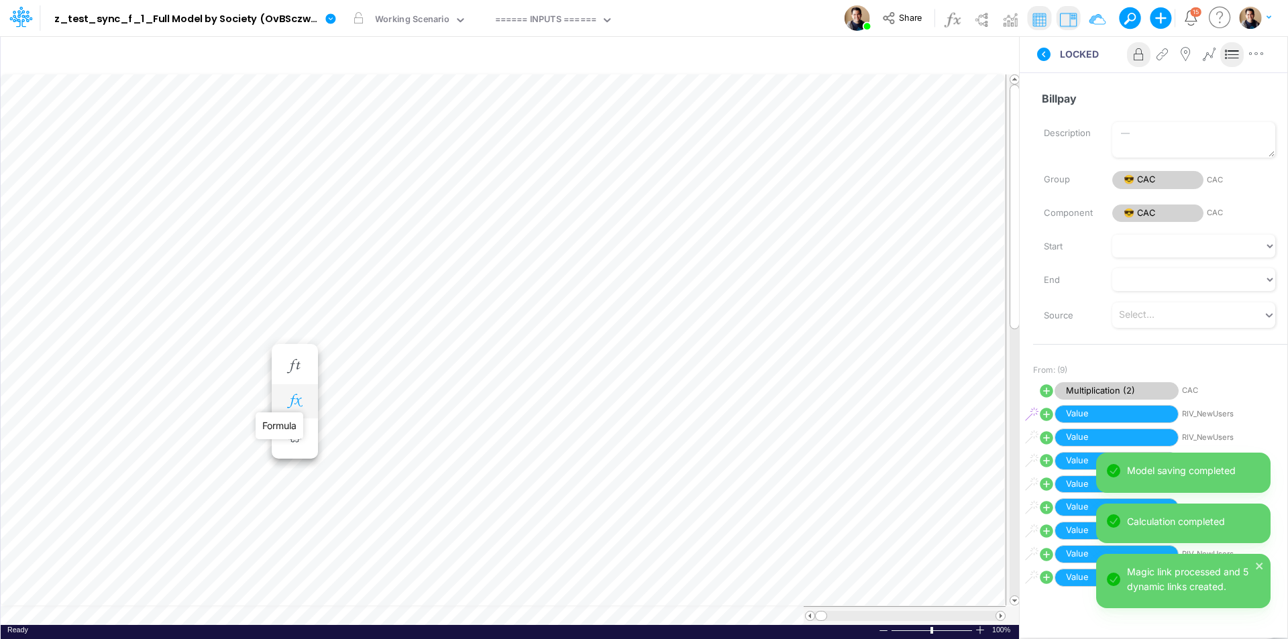
click at [297, 402] on icon "button" at bounding box center [294, 401] width 20 height 14
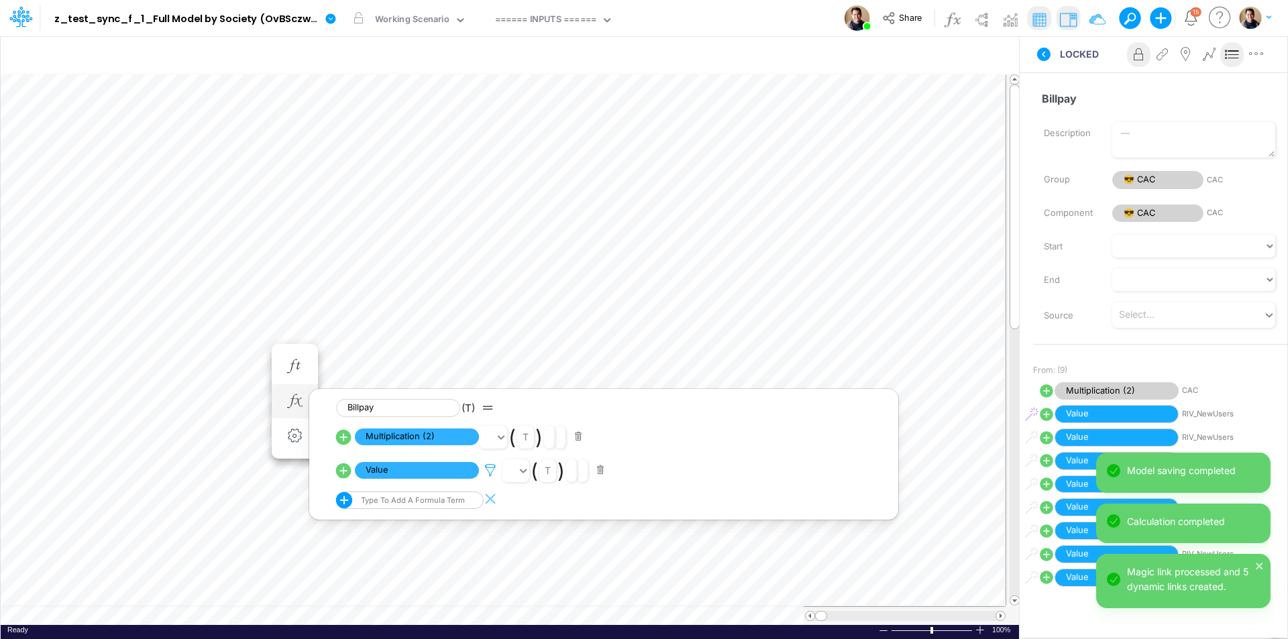
click at [489, 469] on icon at bounding box center [490, 471] width 20 height 14
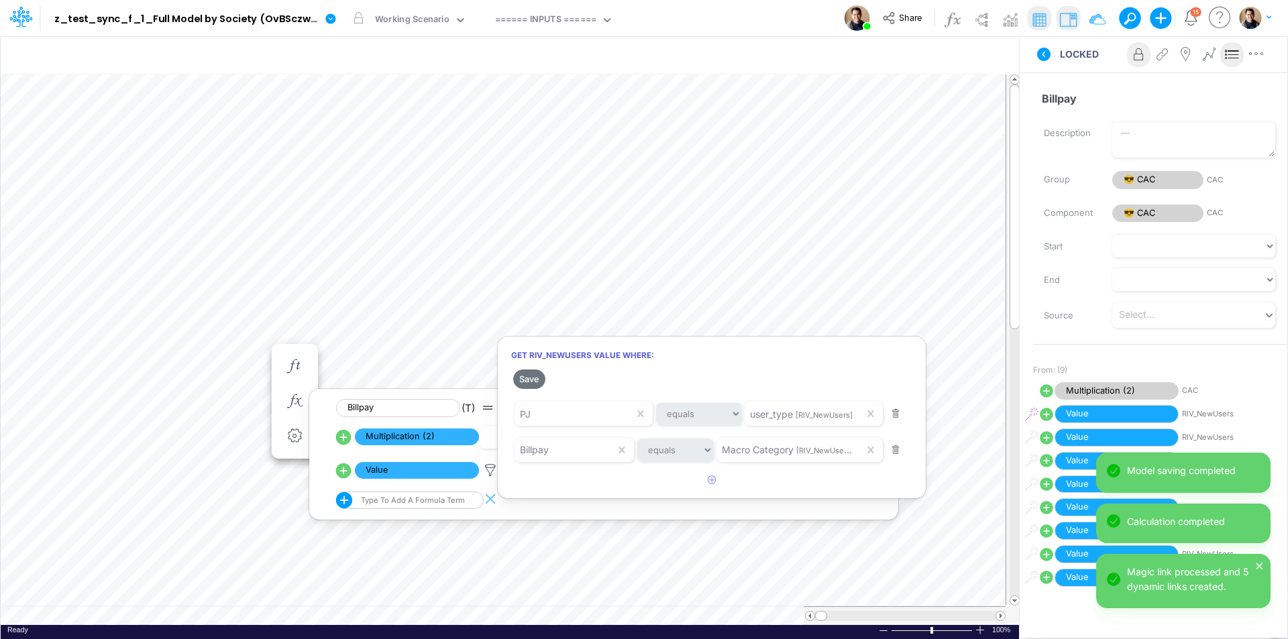
click at [526, 378] on button "Save" at bounding box center [529, 379] width 32 height 19
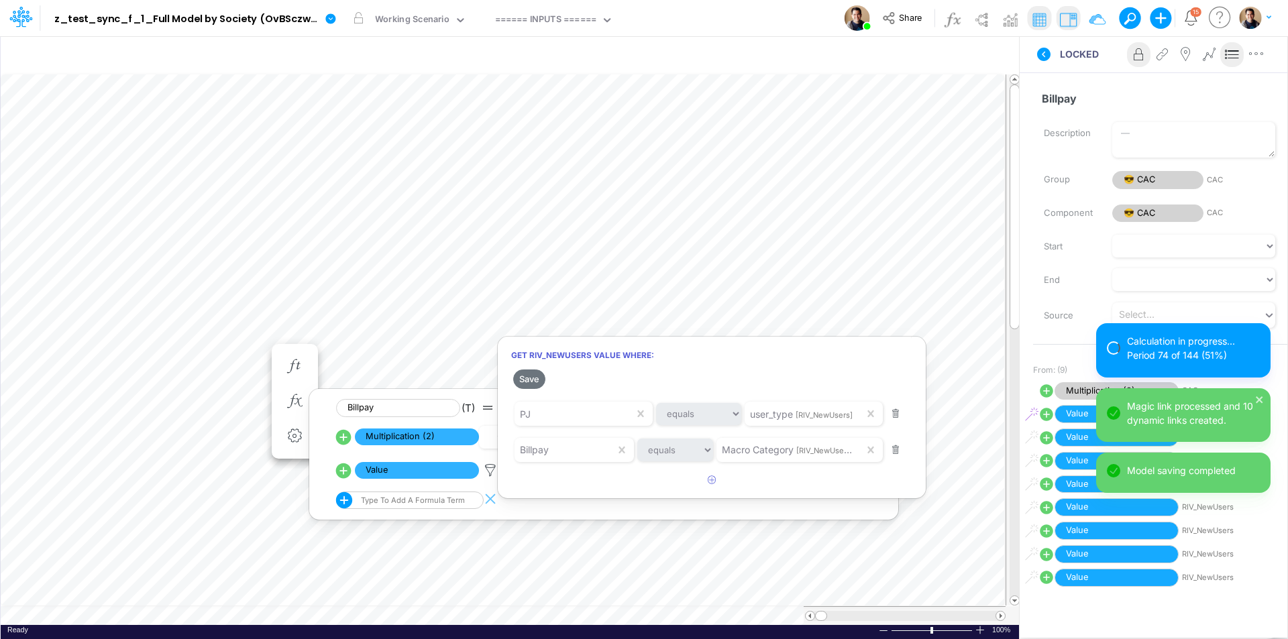
click at [242, 351] on div at bounding box center [644, 323] width 1288 height 633
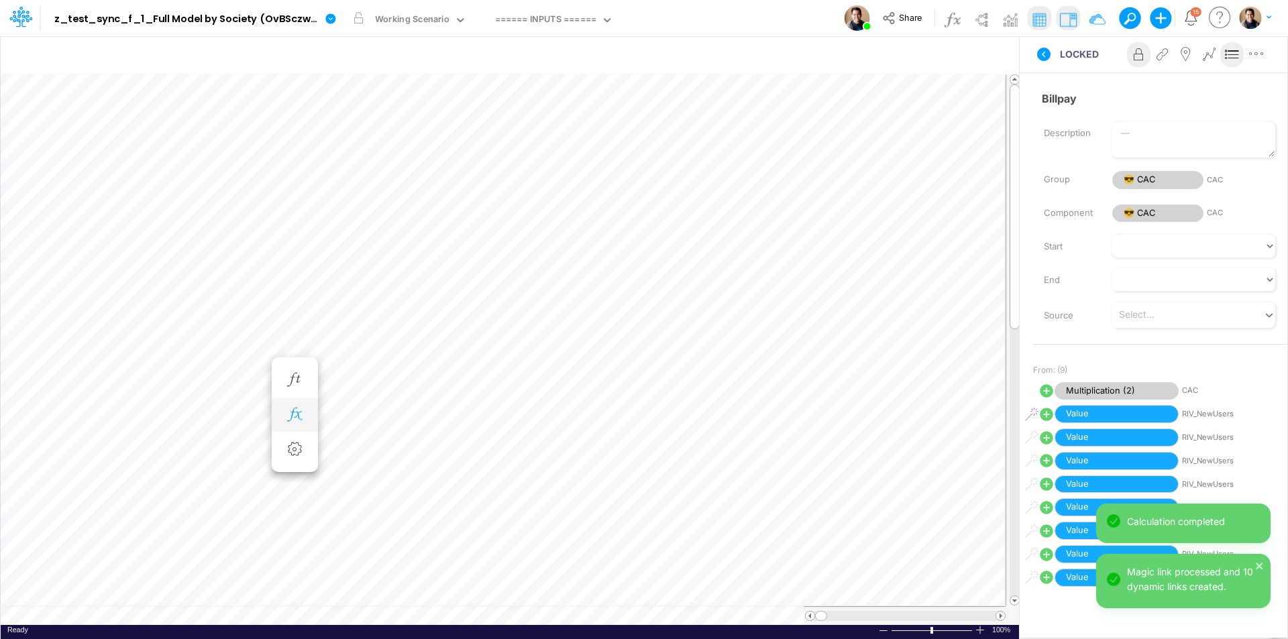
click at [294, 406] on button "button" at bounding box center [294, 415] width 25 height 27
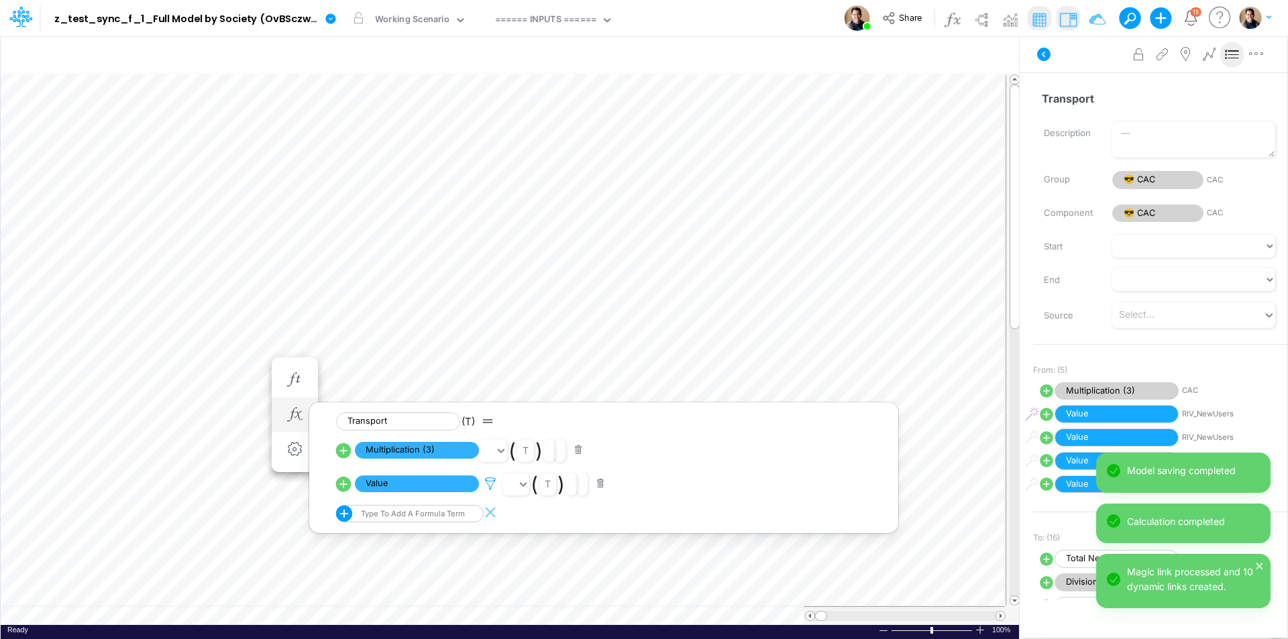
click at [492, 484] on icon at bounding box center [490, 484] width 20 height 14
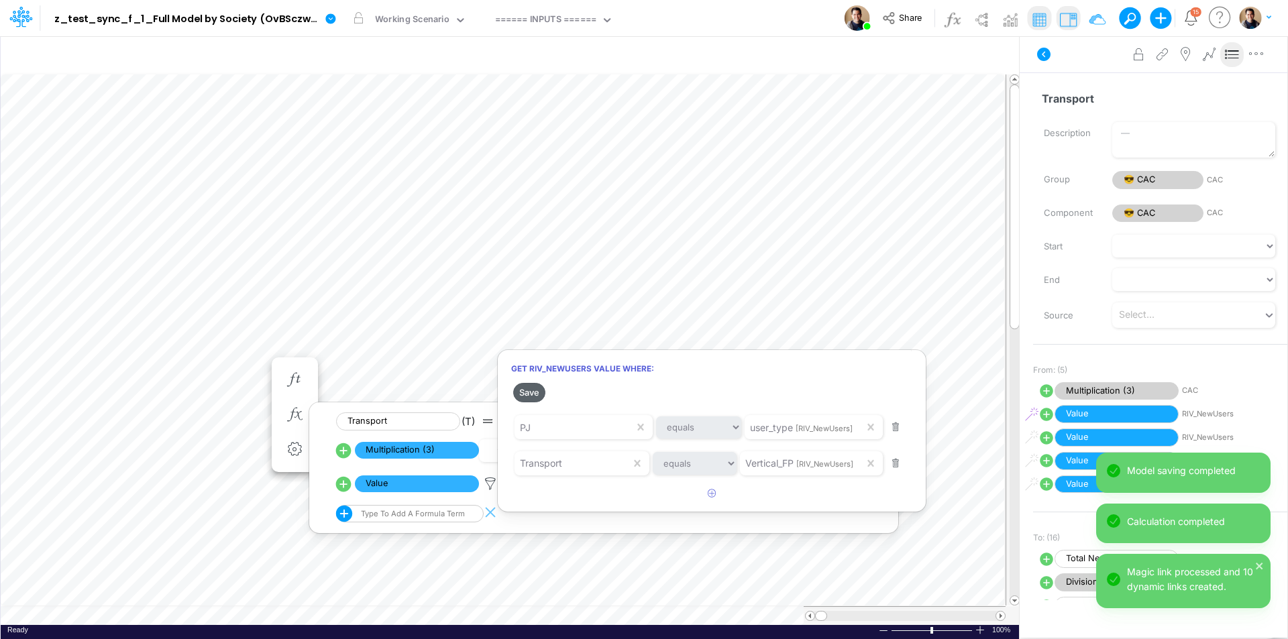
click at [529, 394] on button "Save" at bounding box center [529, 392] width 32 height 19
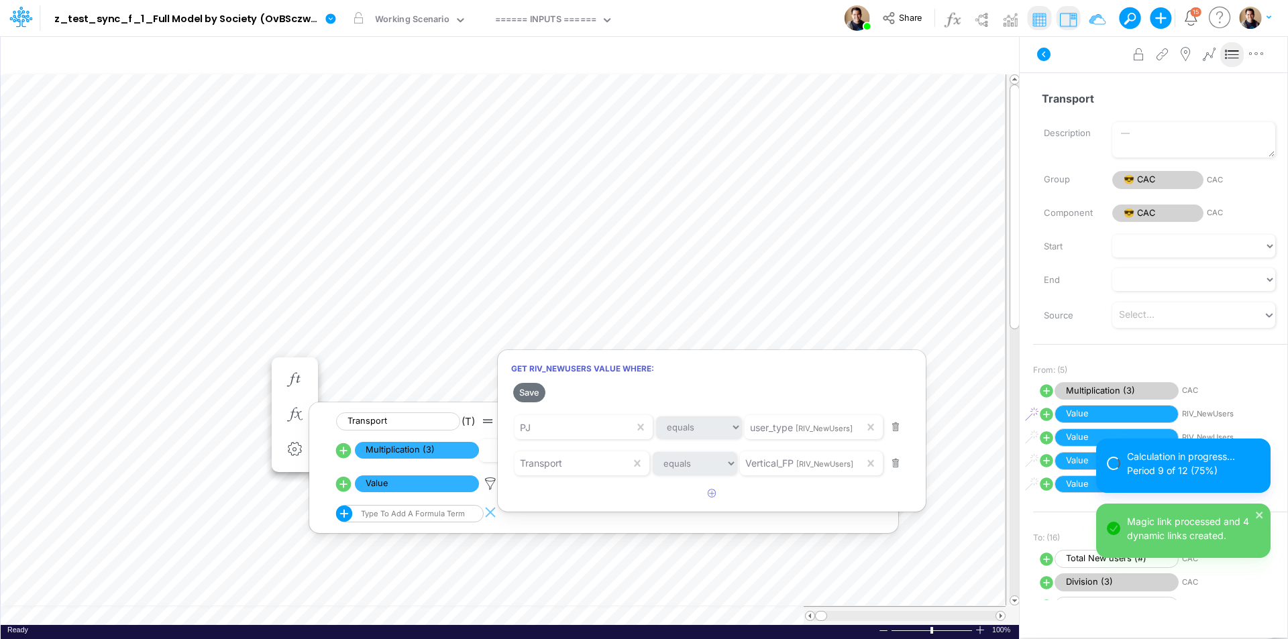
click at [258, 366] on div at bounding box center [644, 323] width 1288 height 633
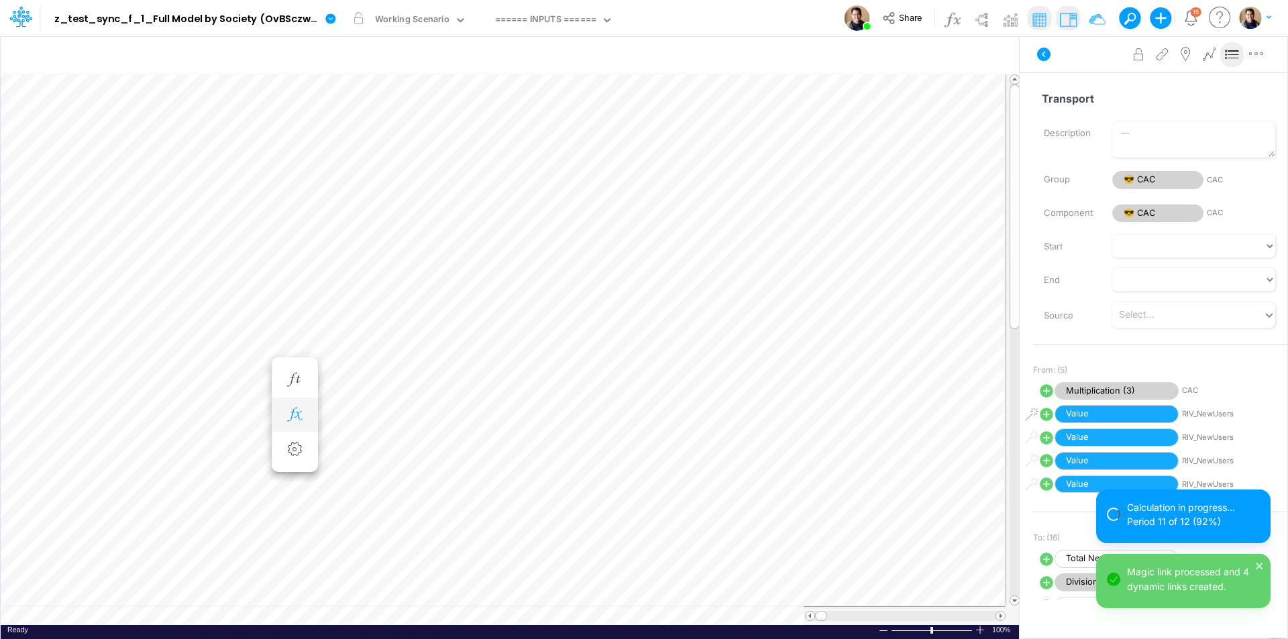
click at [301, 419] on icon "button" at bounding box center [294, 415] width 20 height 14
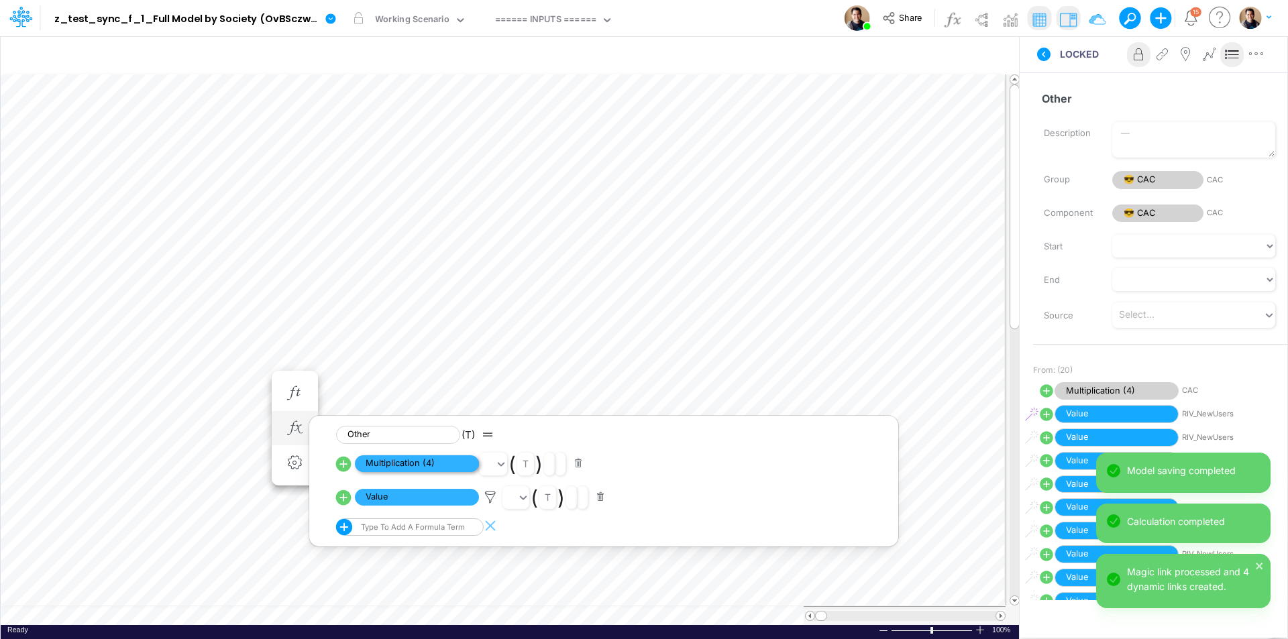
scroll to position [7, 1]
click at [492, 492] on icon at bounding box center [490, 497] width 20 height 14
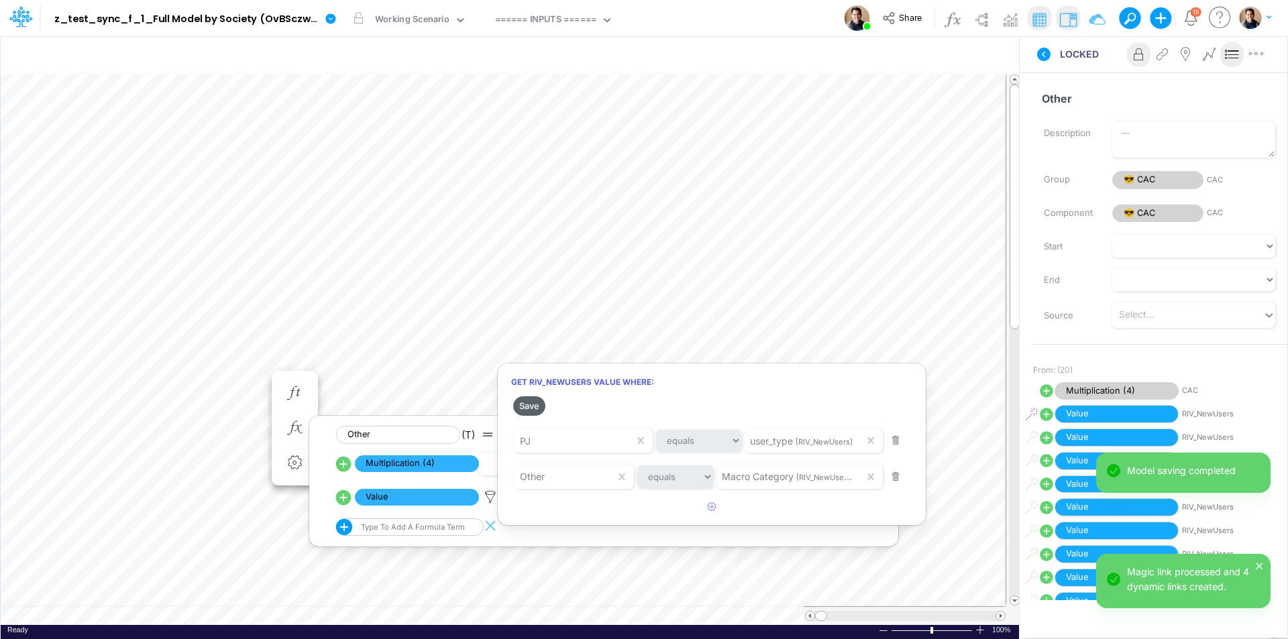
click at [532, 406] on button "Save" at bounding box center [529, 405] width 32 height 19
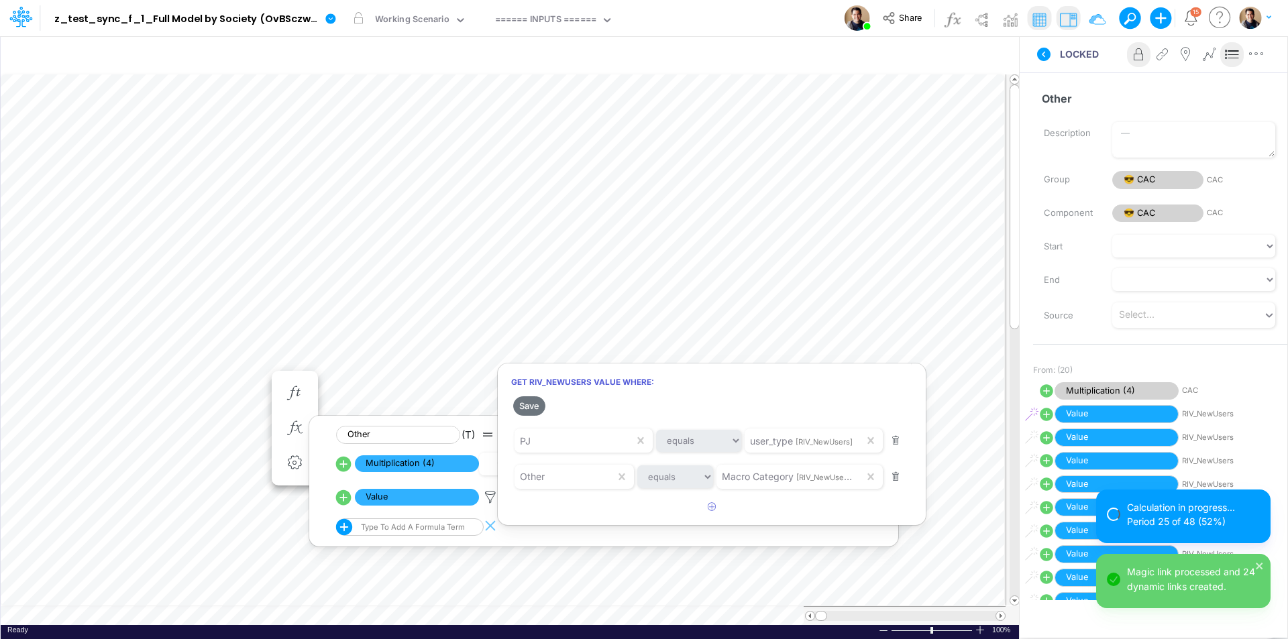
click at [235, 372] on div at bounding box center [644, 323] width 1288 height 633
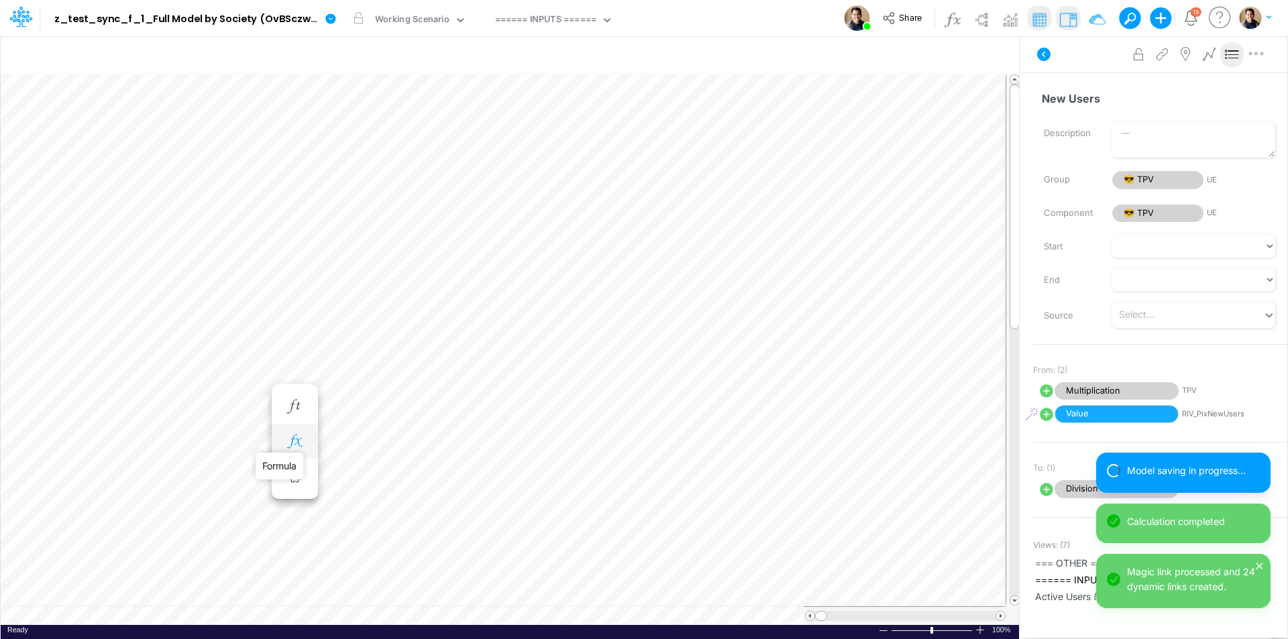
click at [302, 446] on icon "button" at bounding box center [294, 442] width 20 height 14
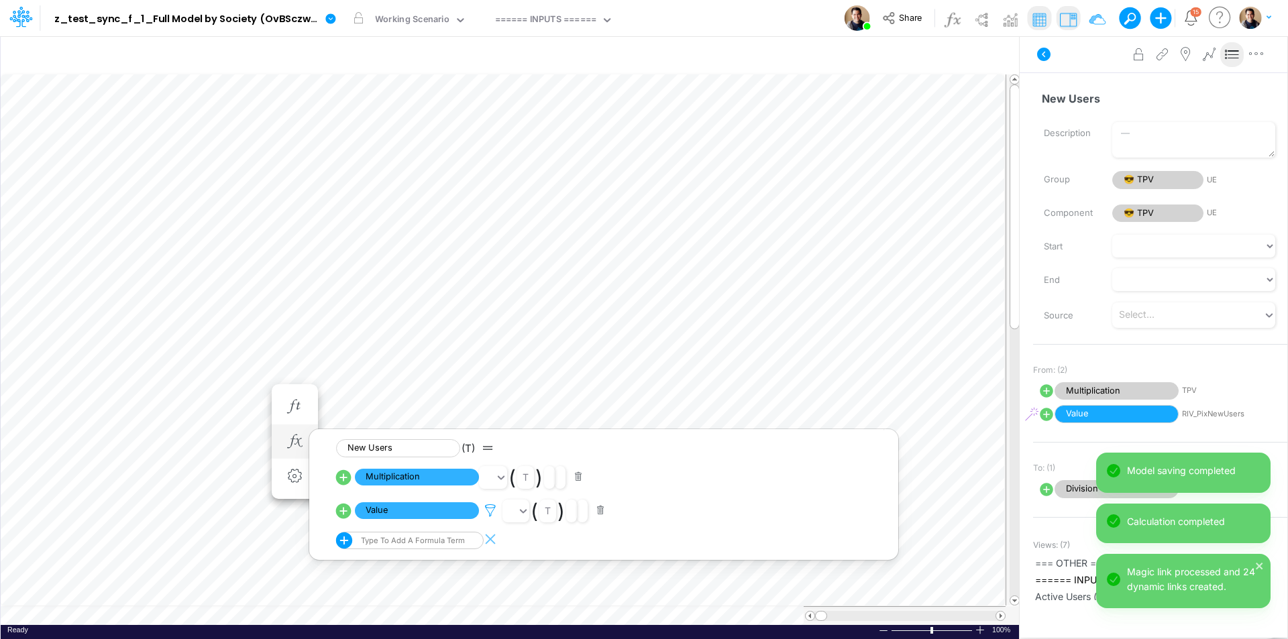
click at [488, 511] on icon at bounding box center [490, 511] width 20 height 14
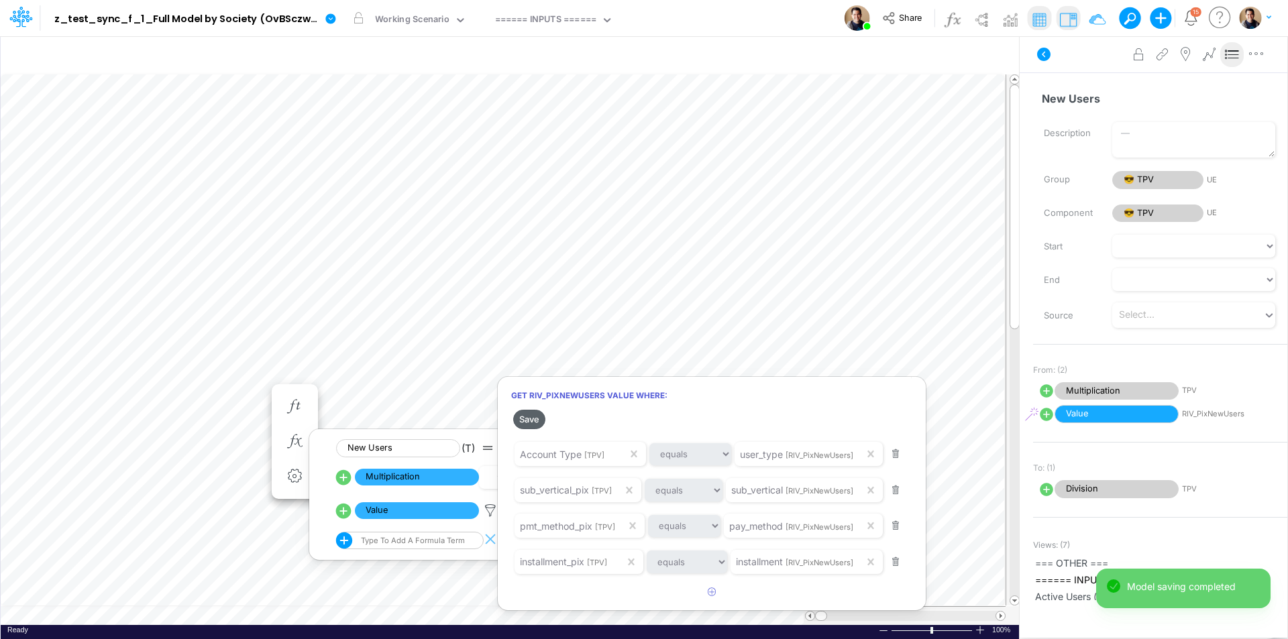
click at [525, 420] on button "Save" at bounding box center [529, 419] width 32 height 19
click at [241, 389] on div at bounding box center [644, 323] width 1288 height 633
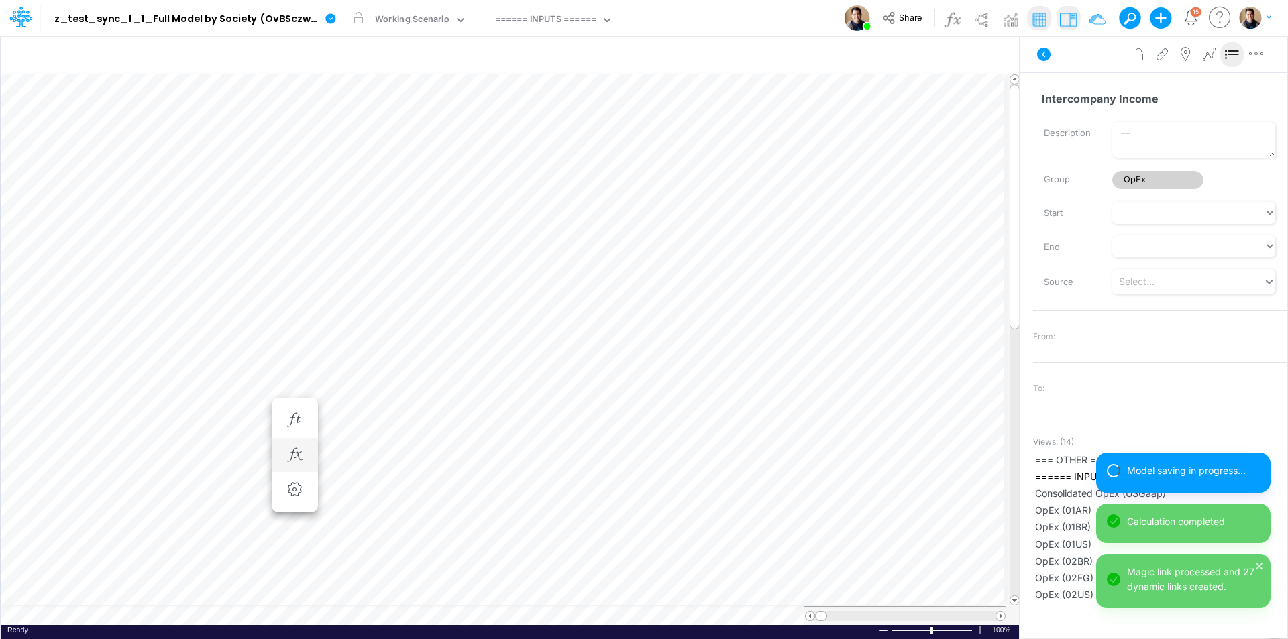
scroll to position [7, 1]
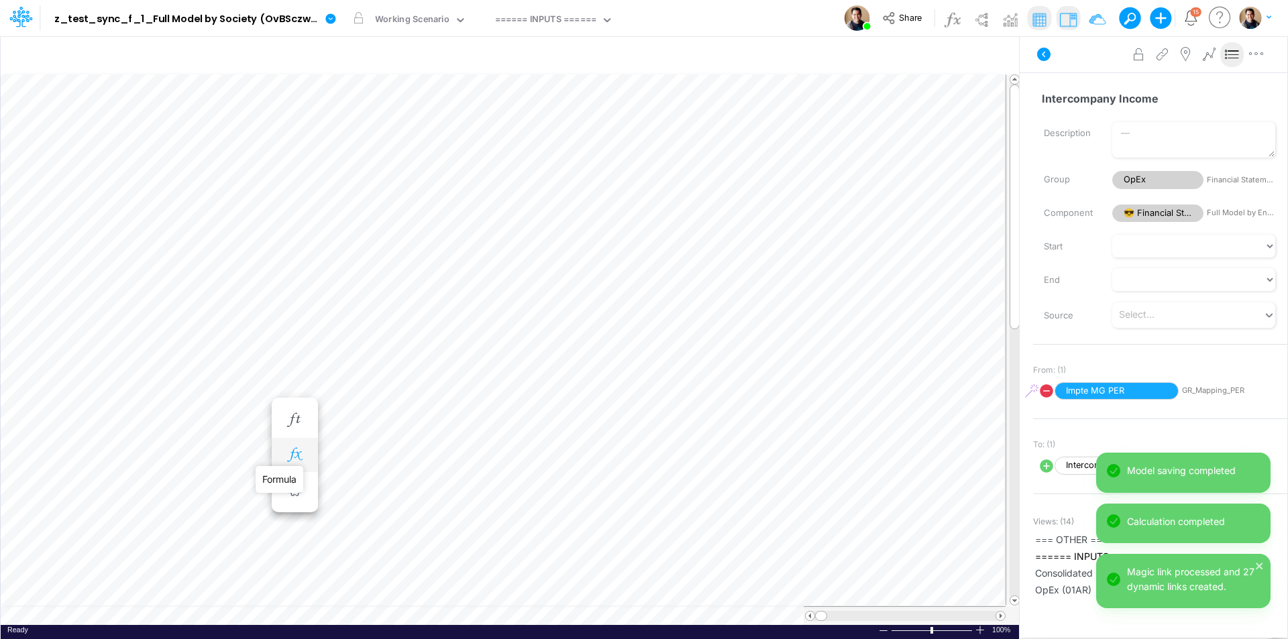
click at [301, 460] on icon "button" at bounding box center [294, 455] width 20 height 14
click at [494, 492] on icon at bounding box center [490, 491] width 20 height 14
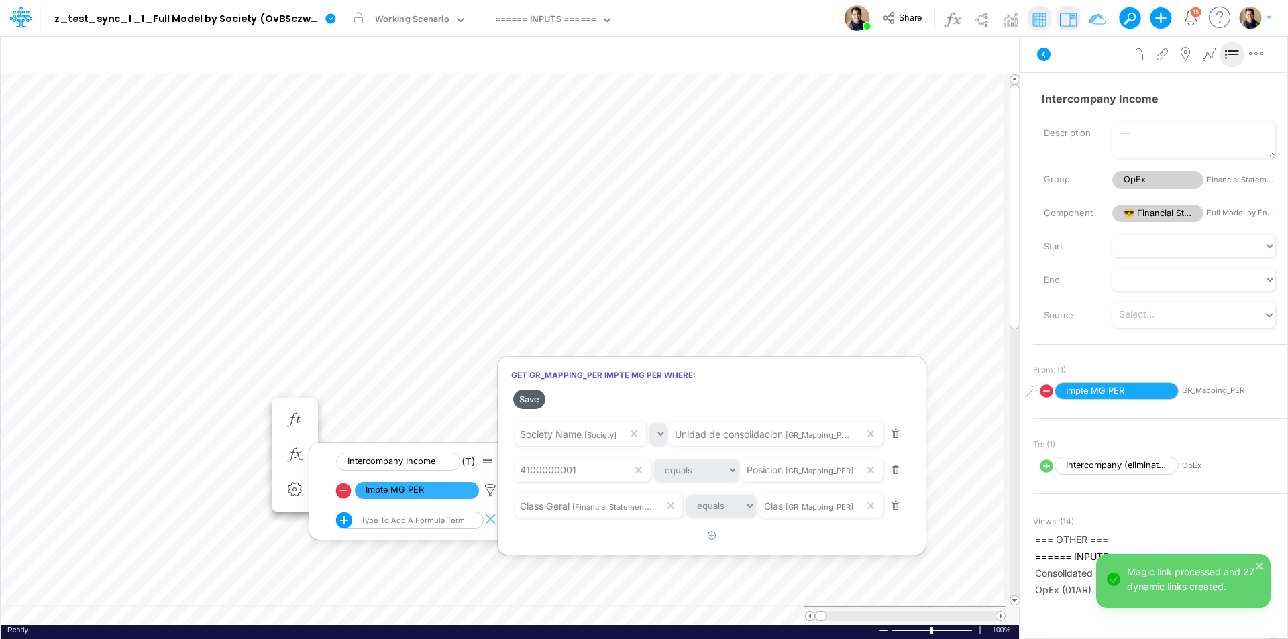
click at [523, 398] on button "Save" at bounding box center [529, 399] width 32 height 19
click at [248, 405] on div at bounding box center [644, 323] width 1288 height 633
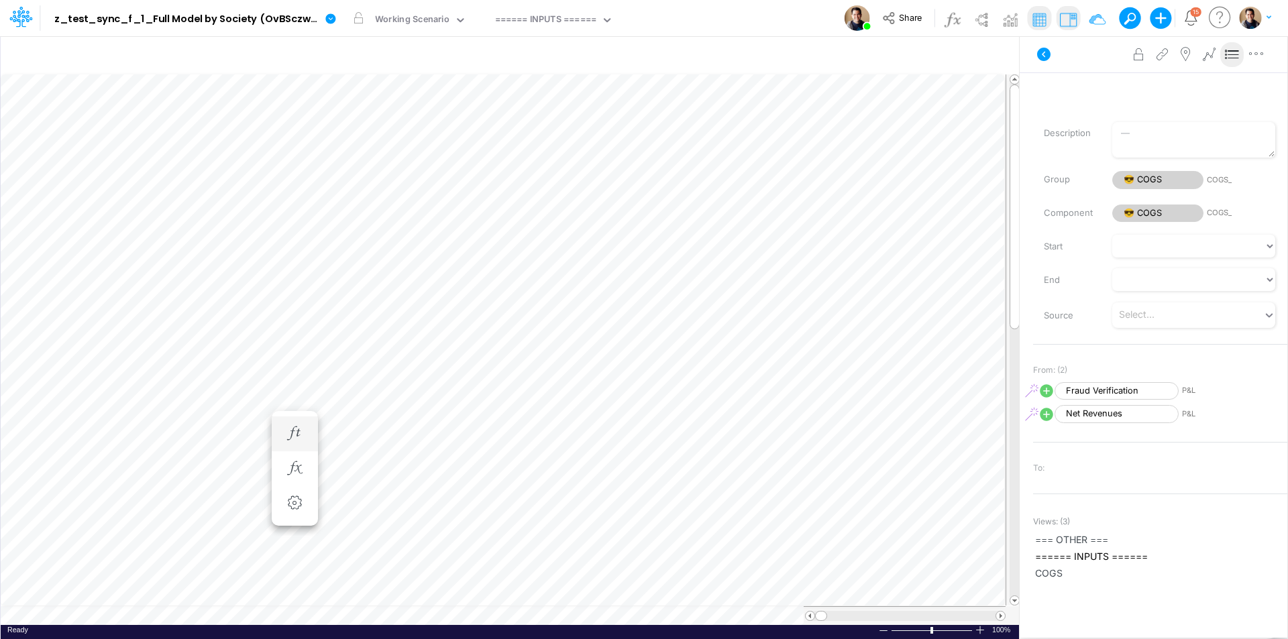
scroll to position [7, 1]
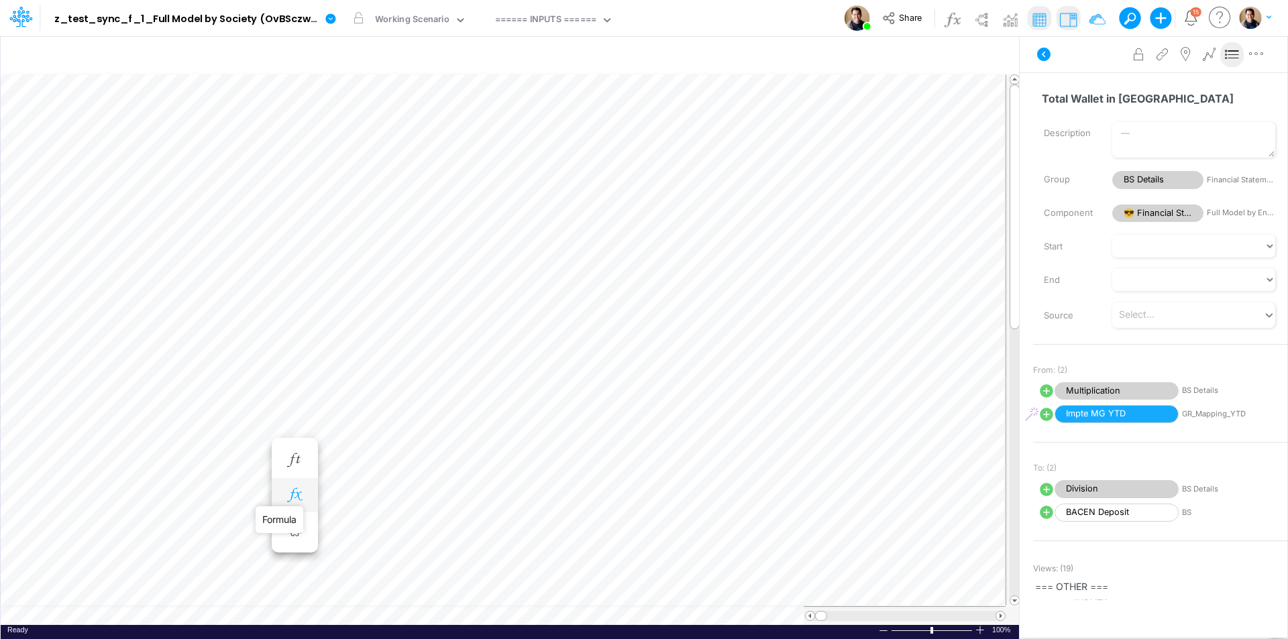
click at [297, 490] on icon "button" at bounding box center [294, 495] width 20 height 14
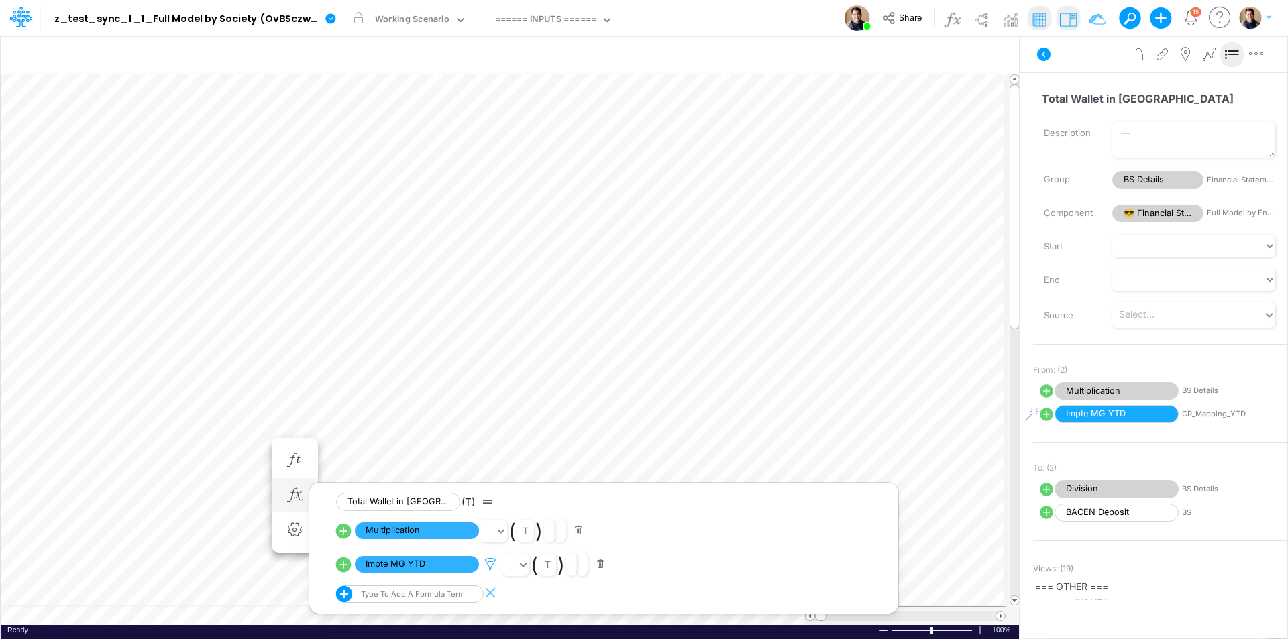
click at [490, 566] on icon at bounding box center [490, 564] width 20 height 14
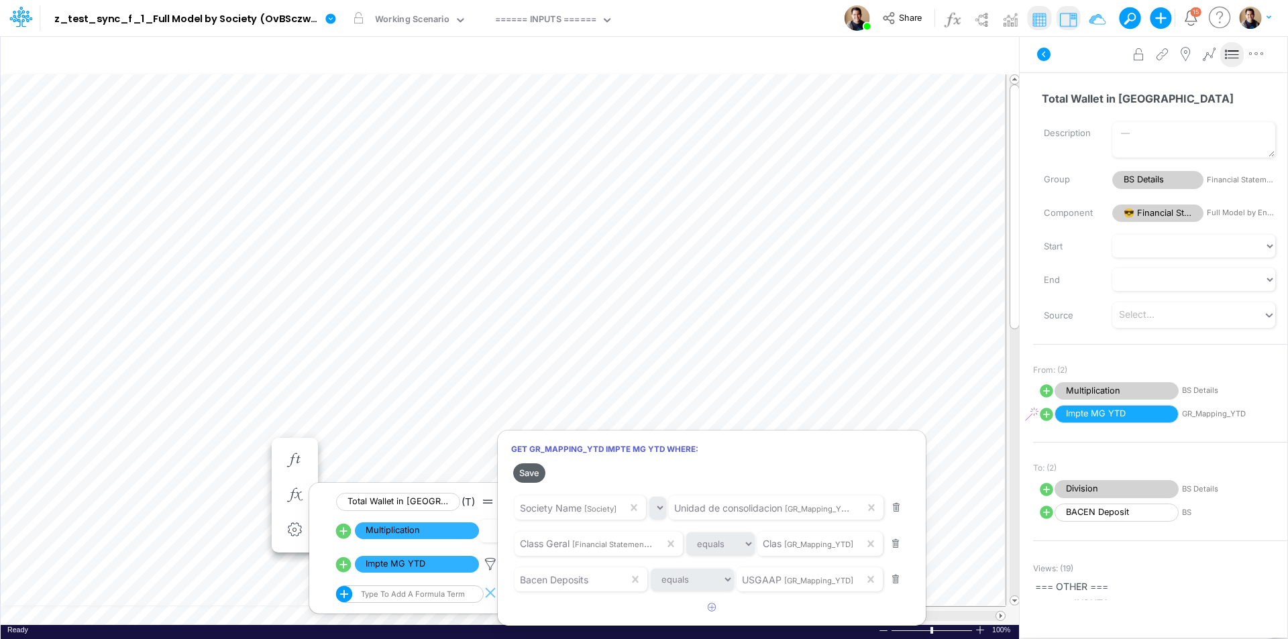
click at [530, 470] on button "Save" at bounding box center [529, 473] width 32 height 19
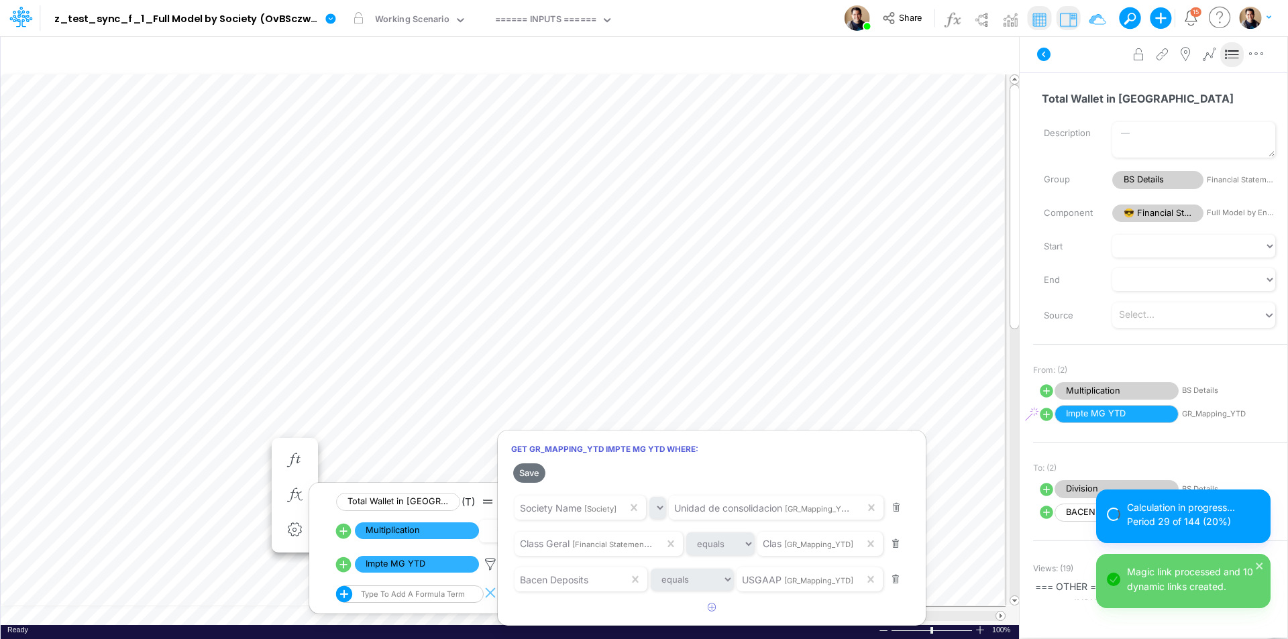
click at [245, 443] on div at bounding box center [644, 323] width 1288 height 633
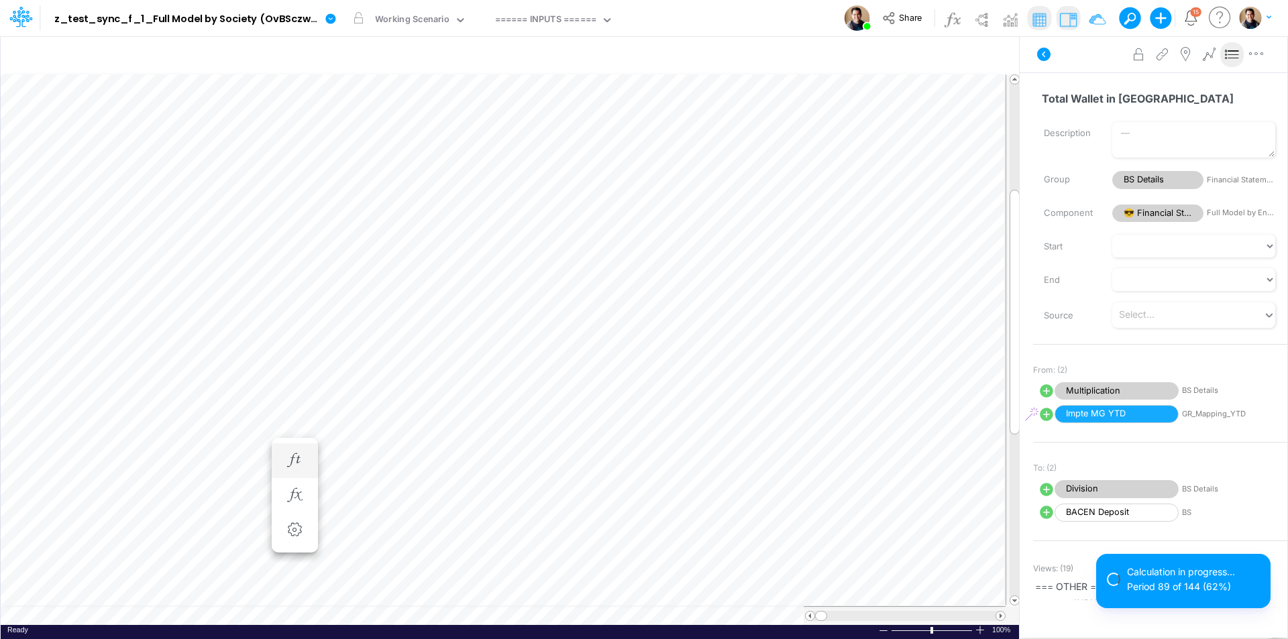
scroll to position [7, 1]
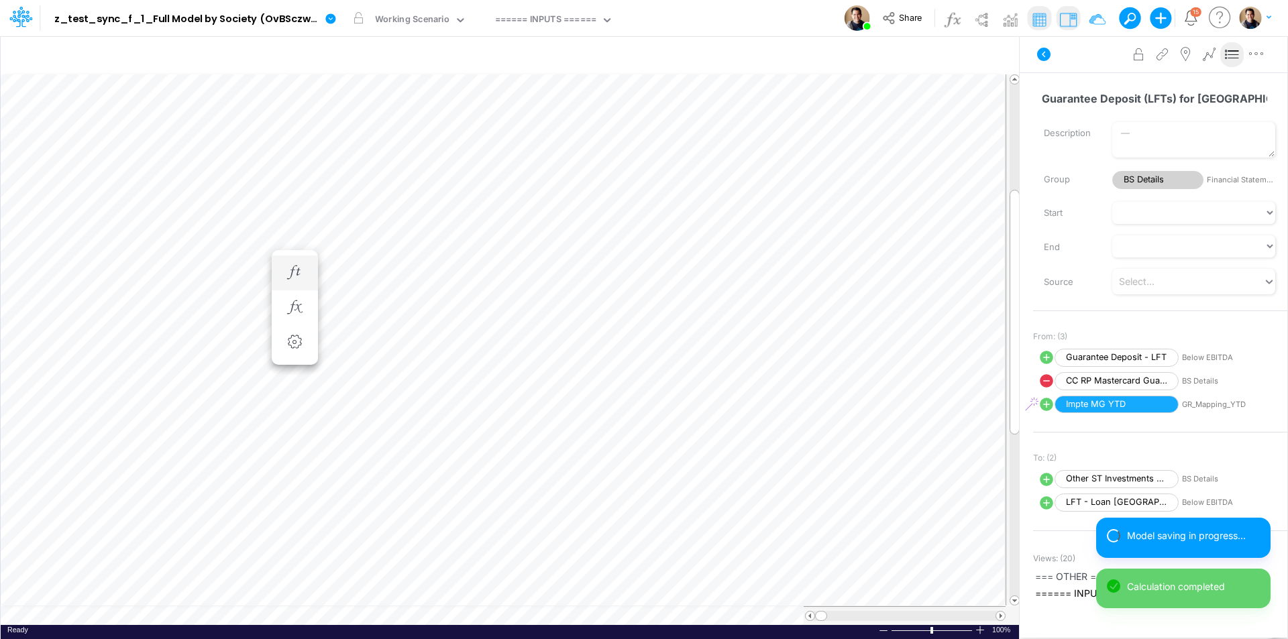
scroll to position [7, 1]
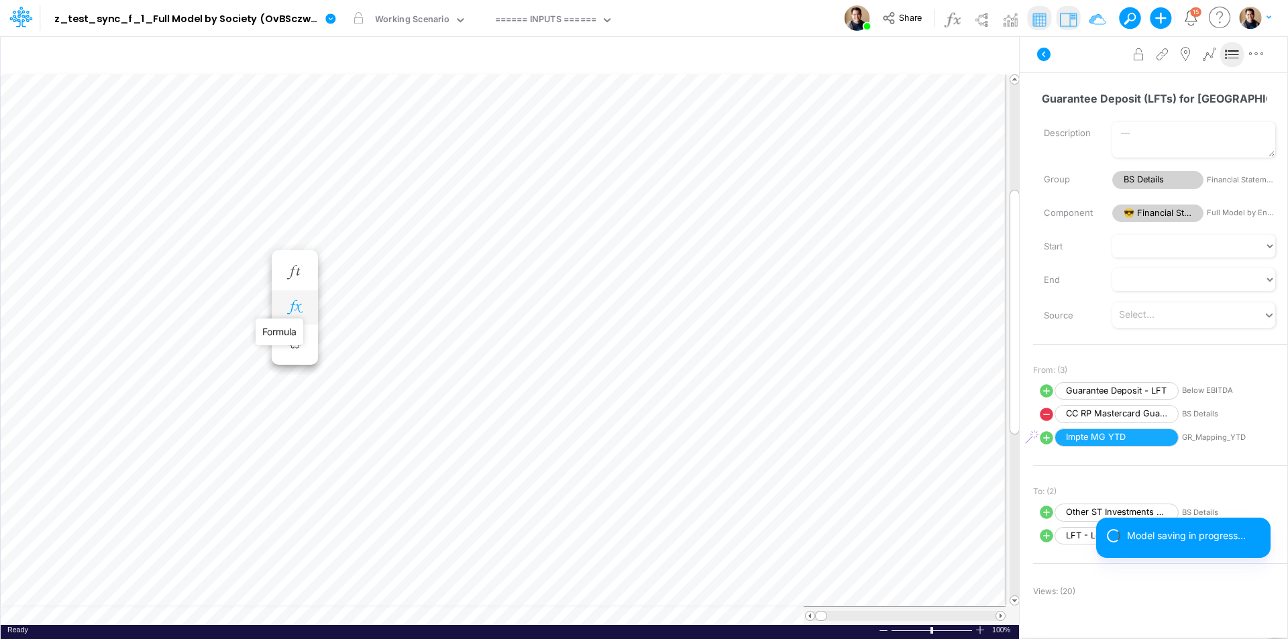
click at [295, 305] on icon "button" at bounding box center [294, 308] width 20 height 14
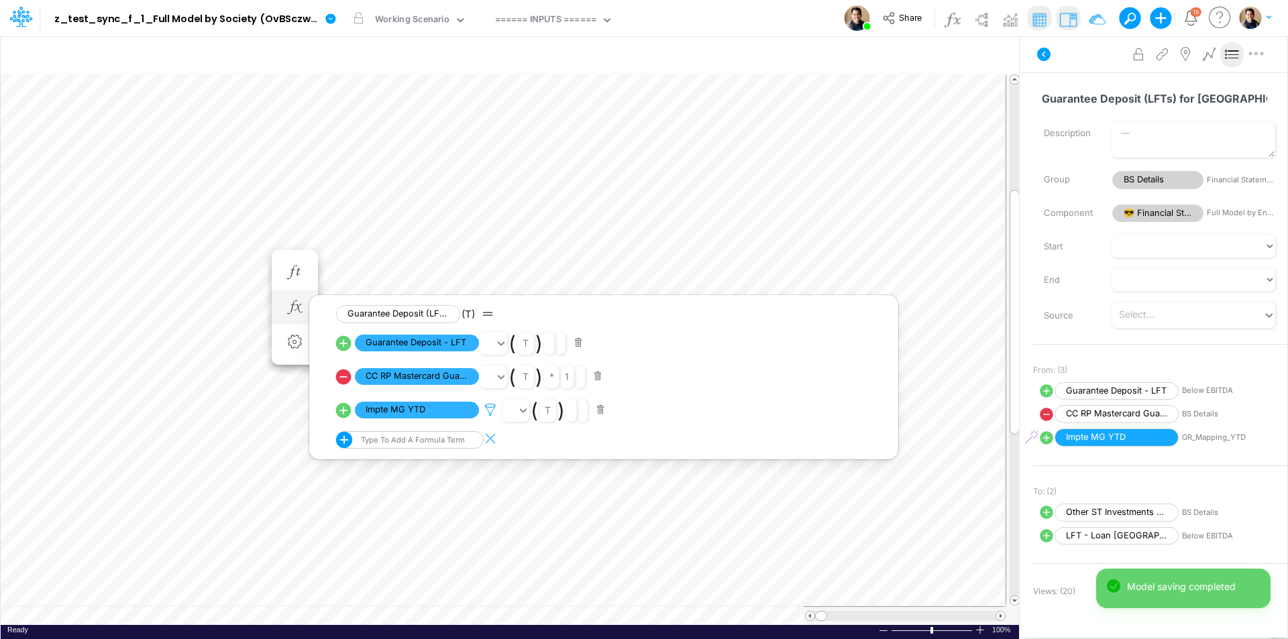
click at [489, 411] on icon at bounding box center [490, 410] width 20 height 14
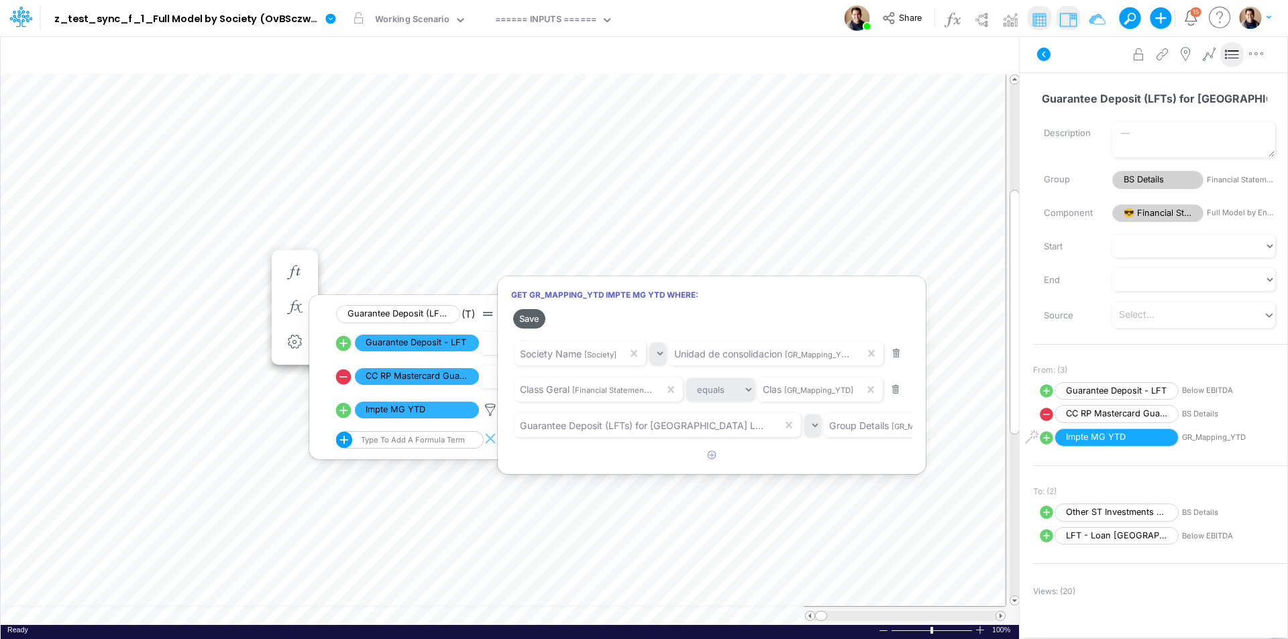
click at [533, 319] on button "Save" at bounding box center [529, 318] width 32 height 19
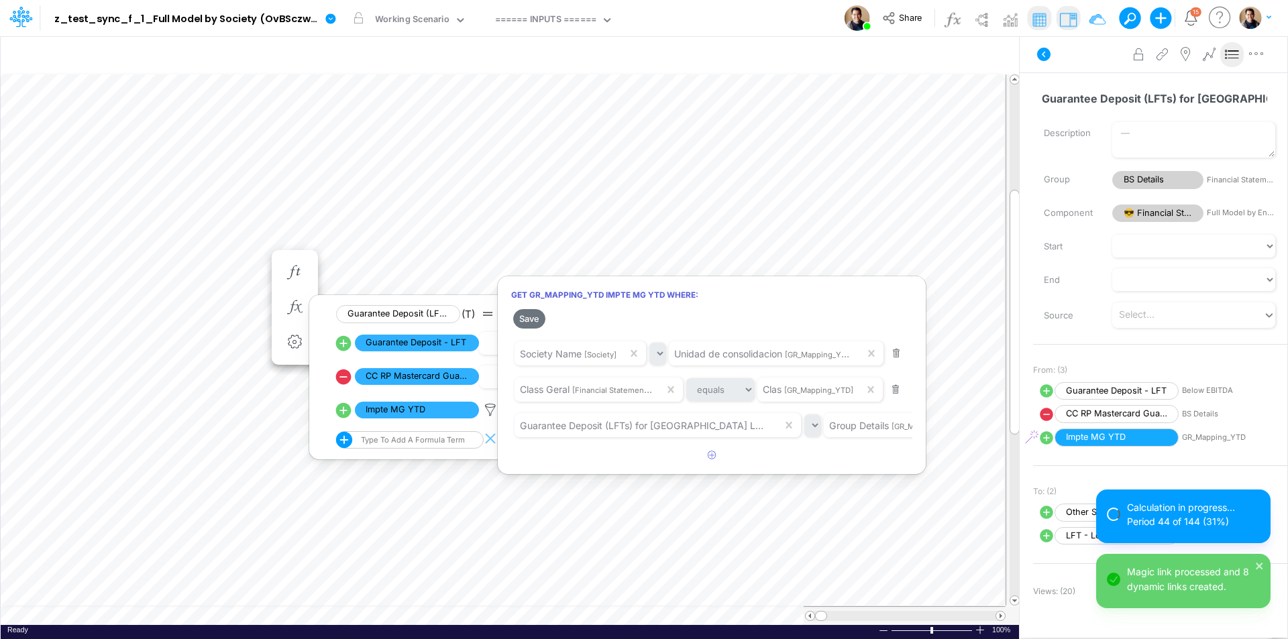
click at [246, 254] on div at bounding box center [644, 323] width 1288 height 633
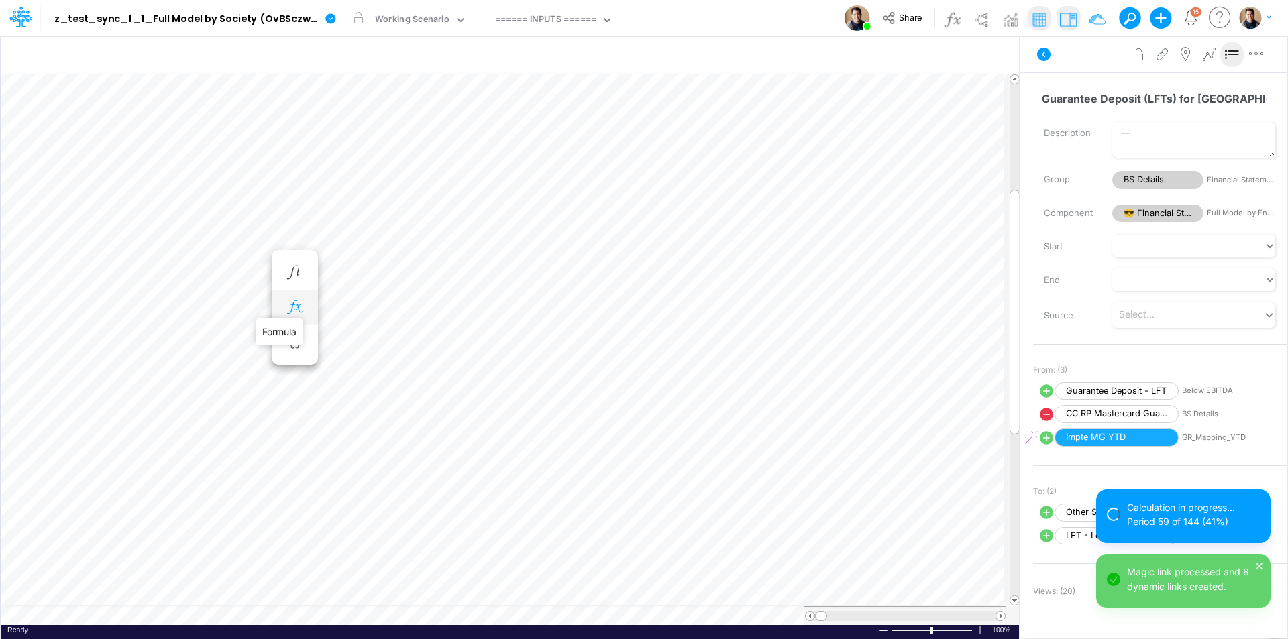
click at [299, 312] on icon "button" at bounding box center [294, 308] width 20 height 14
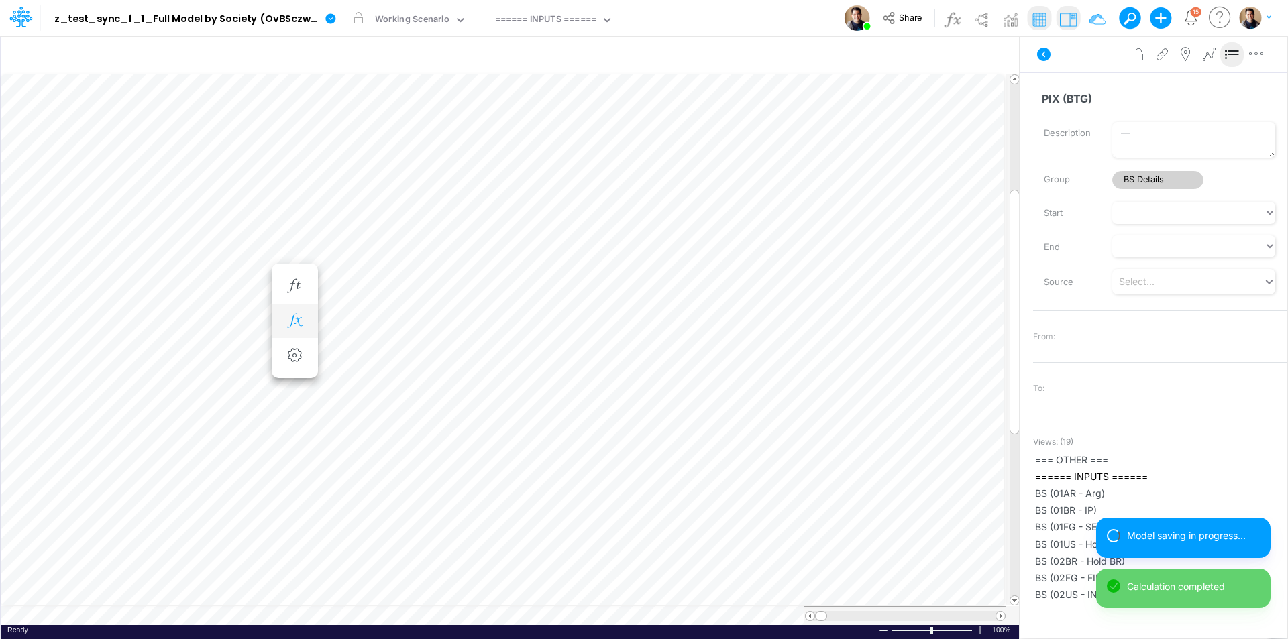
click at [296, 320] on icon "button" at bounding box center [294, 321] width 20 height 14
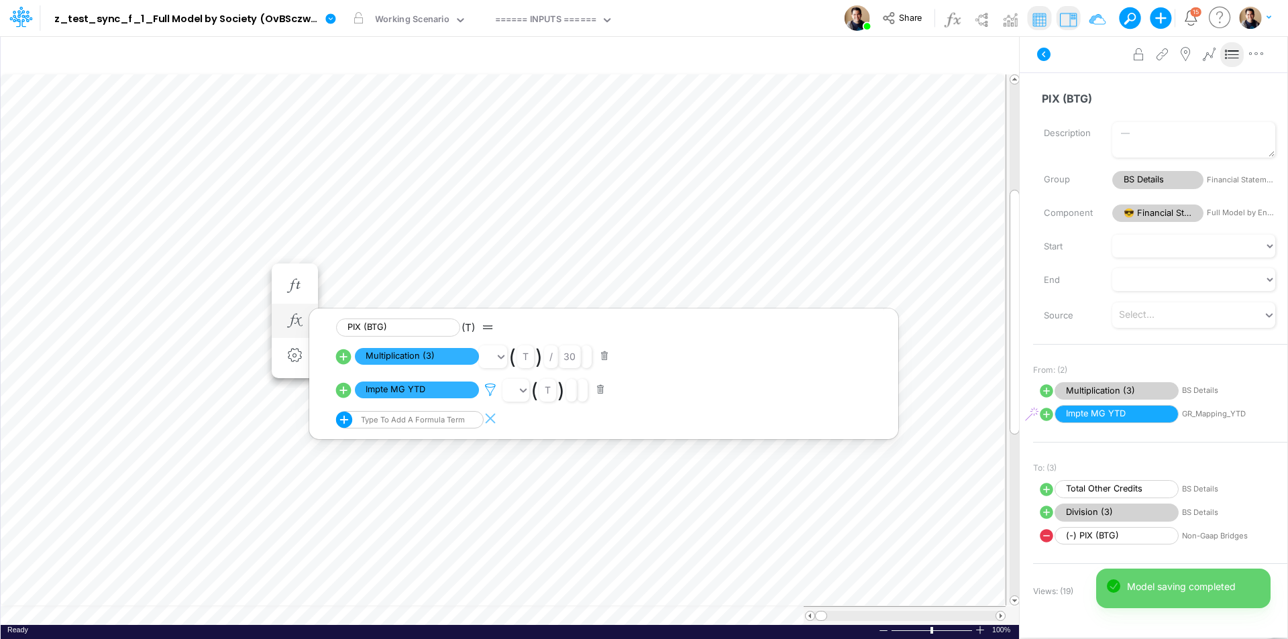
click at [489, 389] on icon at bounding box center [490, 390] width 20 height 14
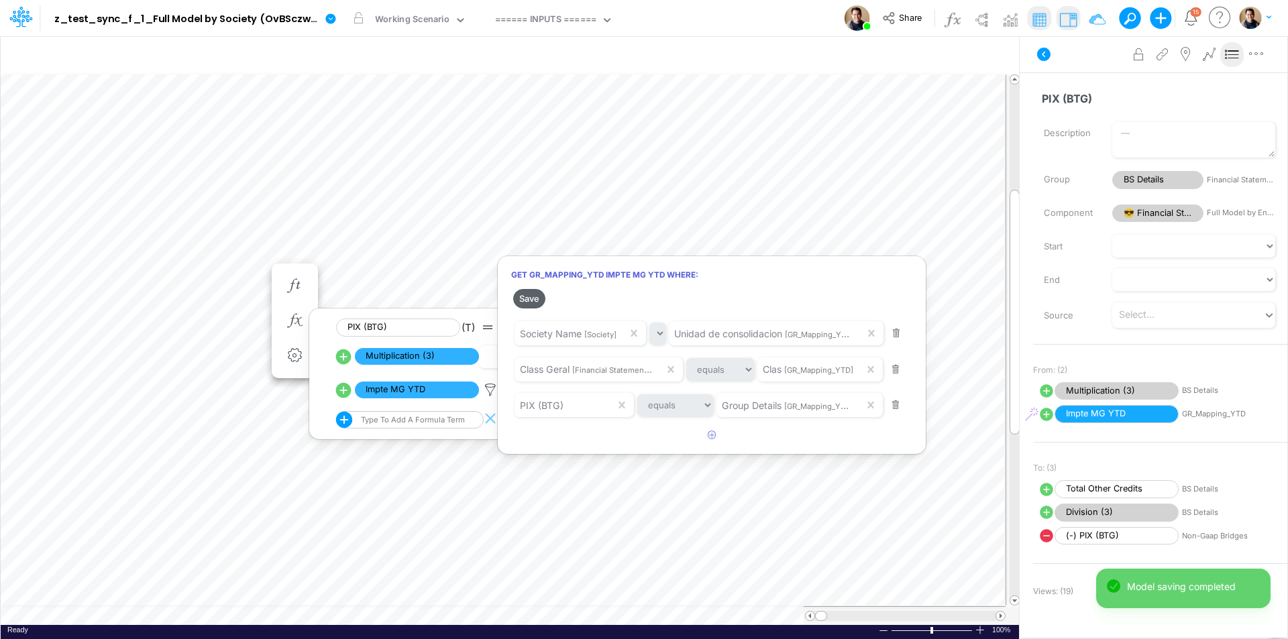
click at [526, 300] on button "Save" at bounding box center [529, 298] width 32 height 19
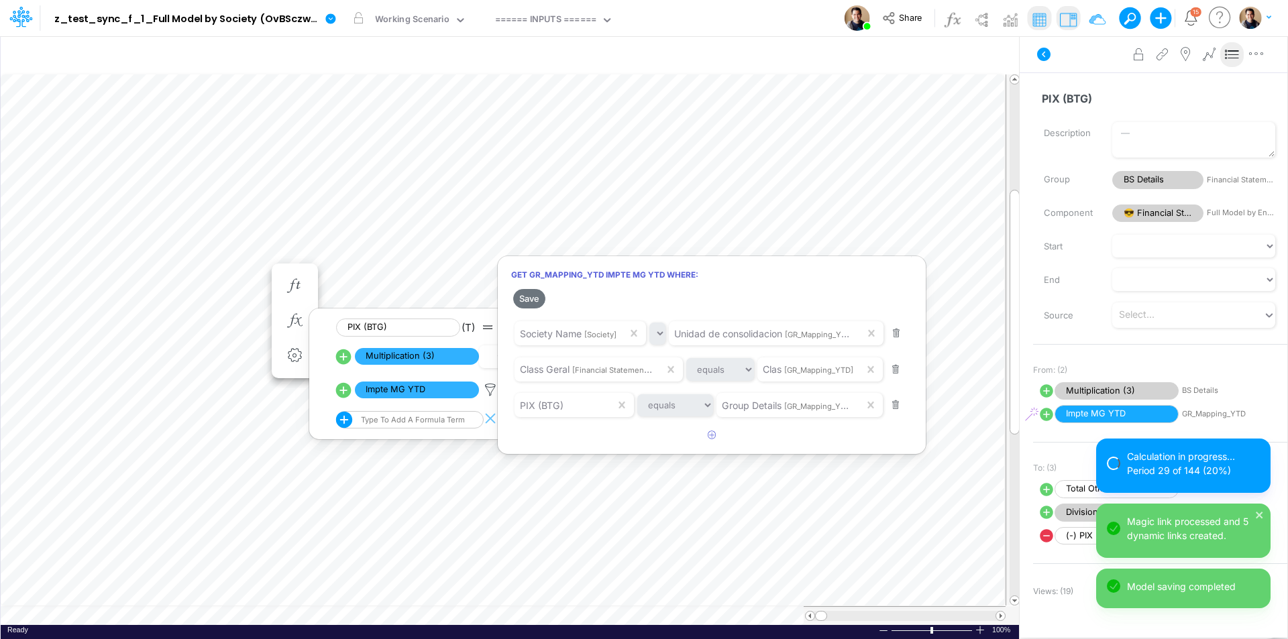
click at [248, 270] on div at bounding box center [644, 323] width 1288 height 633
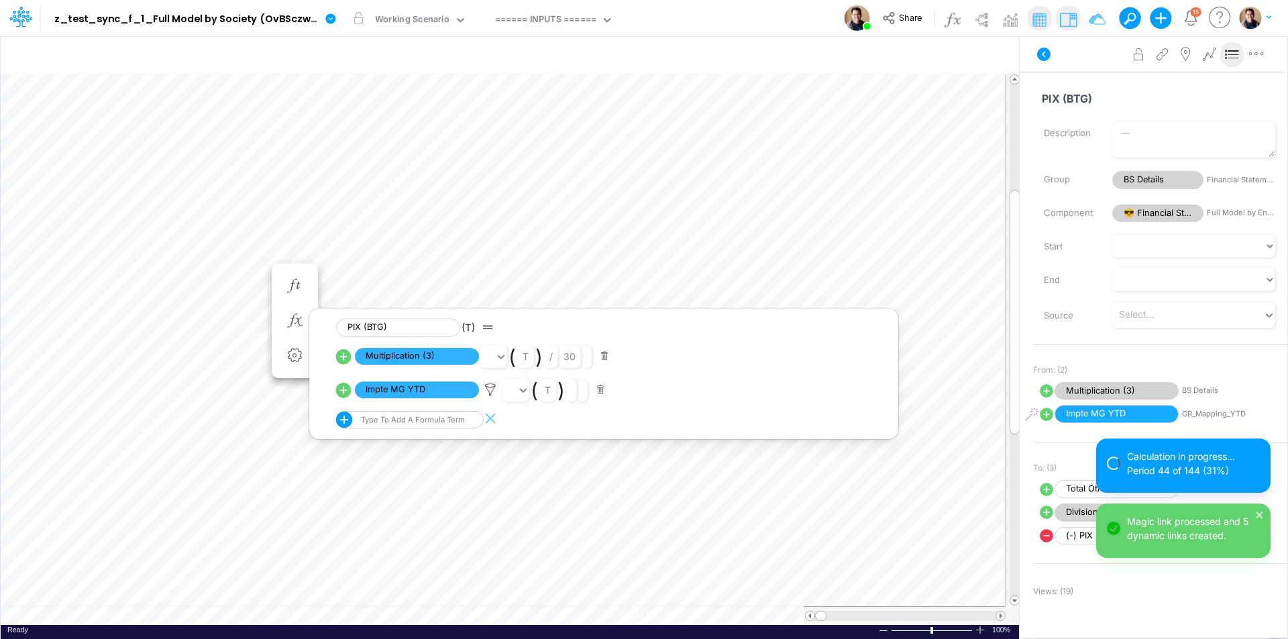
scroll to position [7, 1]
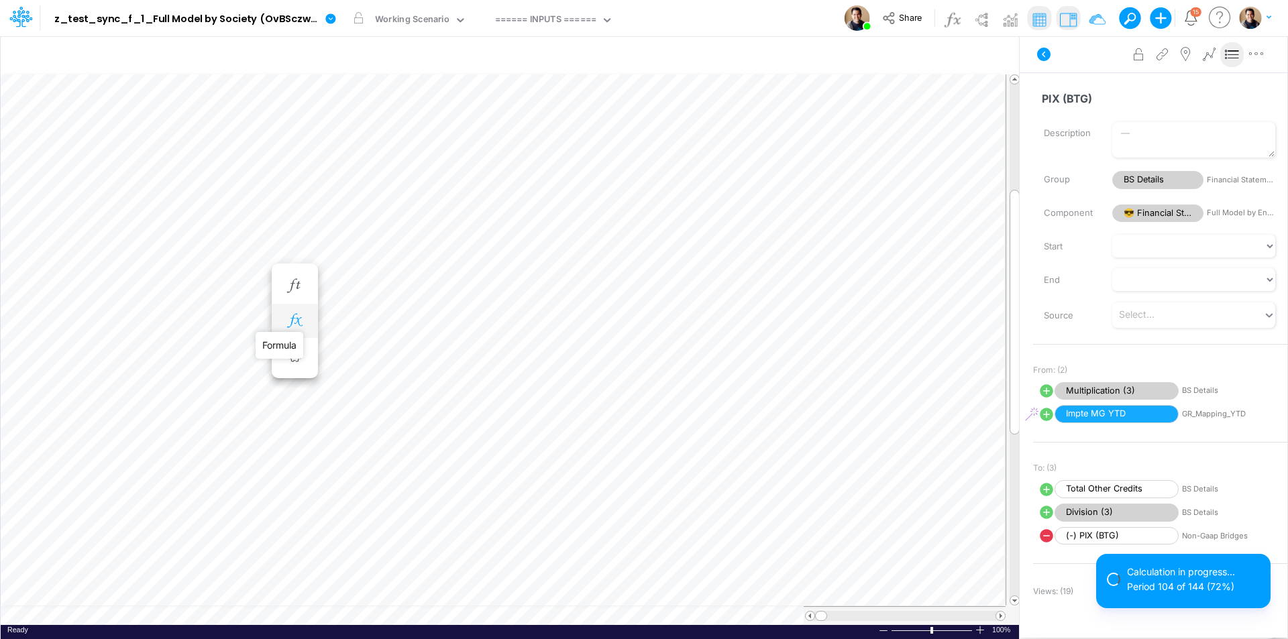
click at [290, 320] on icon "button" at bounding box center [294, 321] width 20 height 14
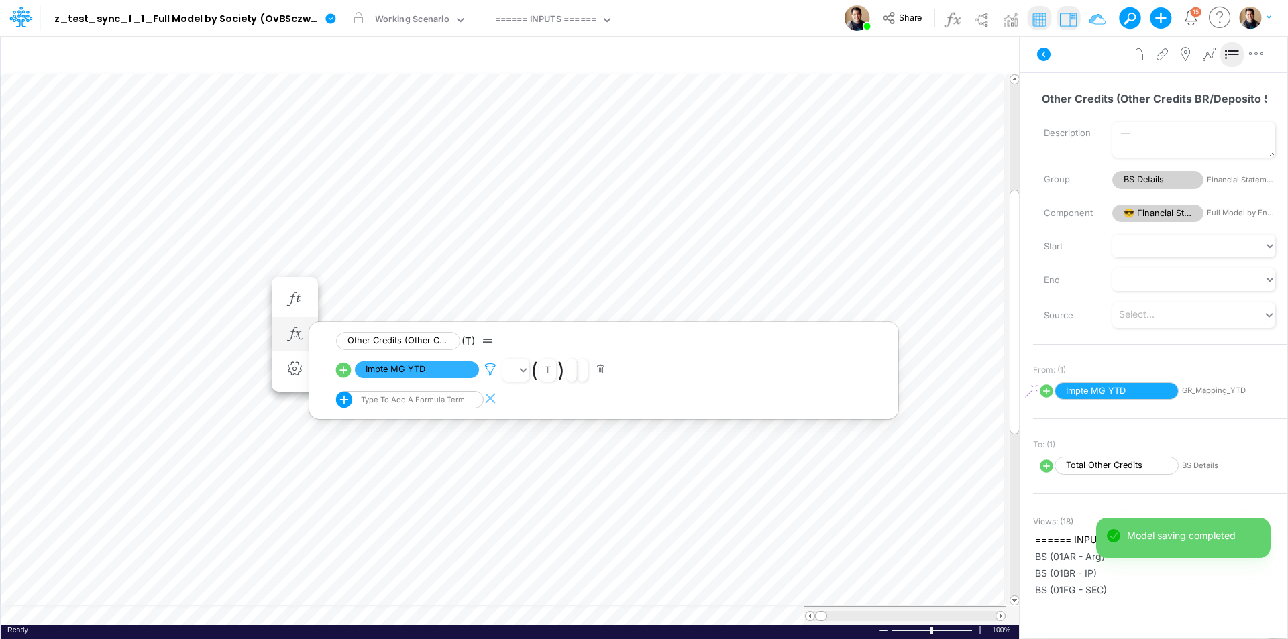
click at [492, 373] on icon at bounding box center [490, 370] width 20 height 14
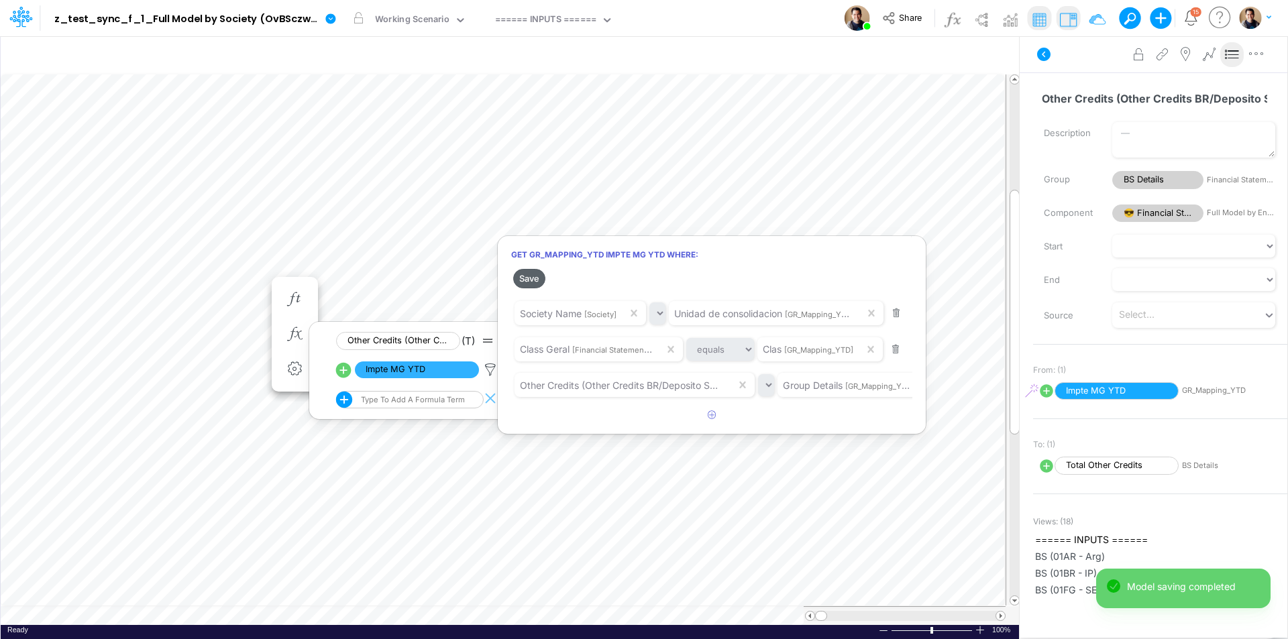
click at [529, 280] on button "Save" at bounding box center [529, 278] width 32 height 19
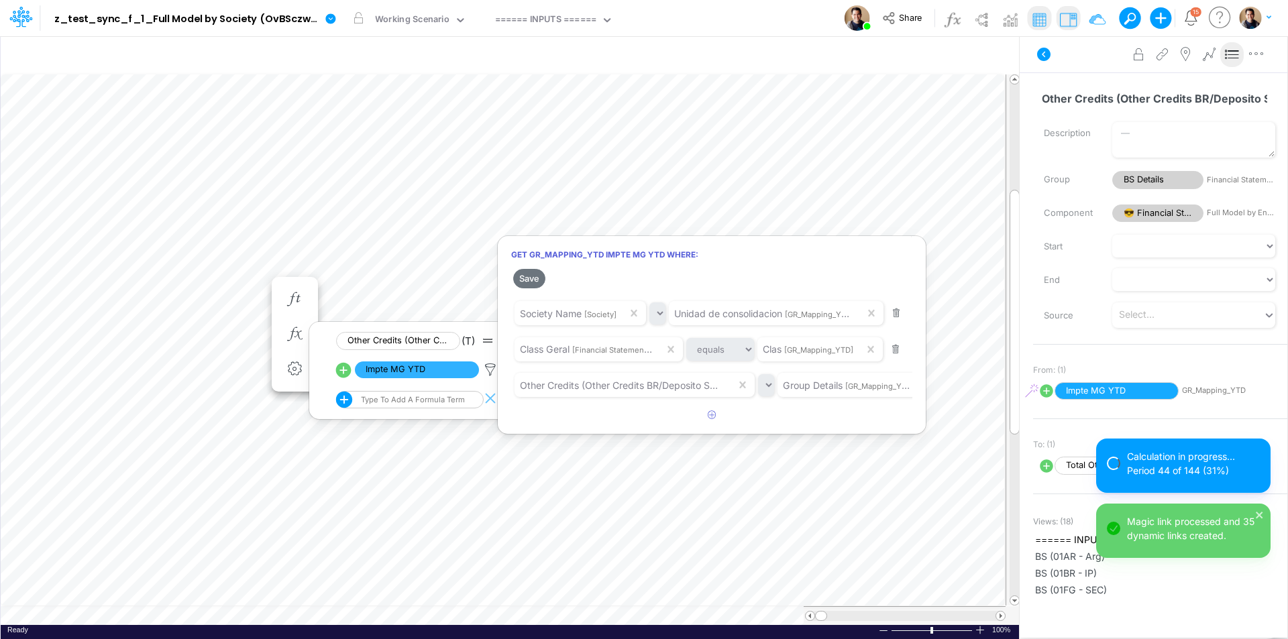
click at [226, 283] on div at bounding box center [644, 323] width 1288 height 633
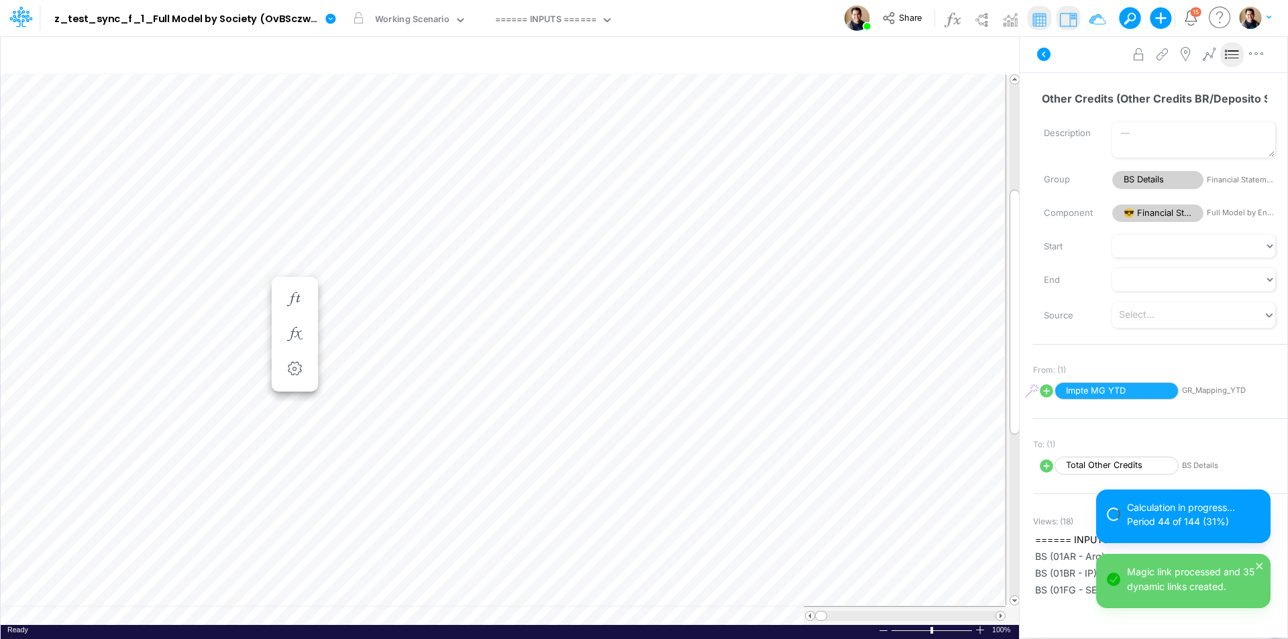
scroll to position [7, 1]
click at [303, 339] on icon "button" at bounding box center [294, 334] width 20 height 14
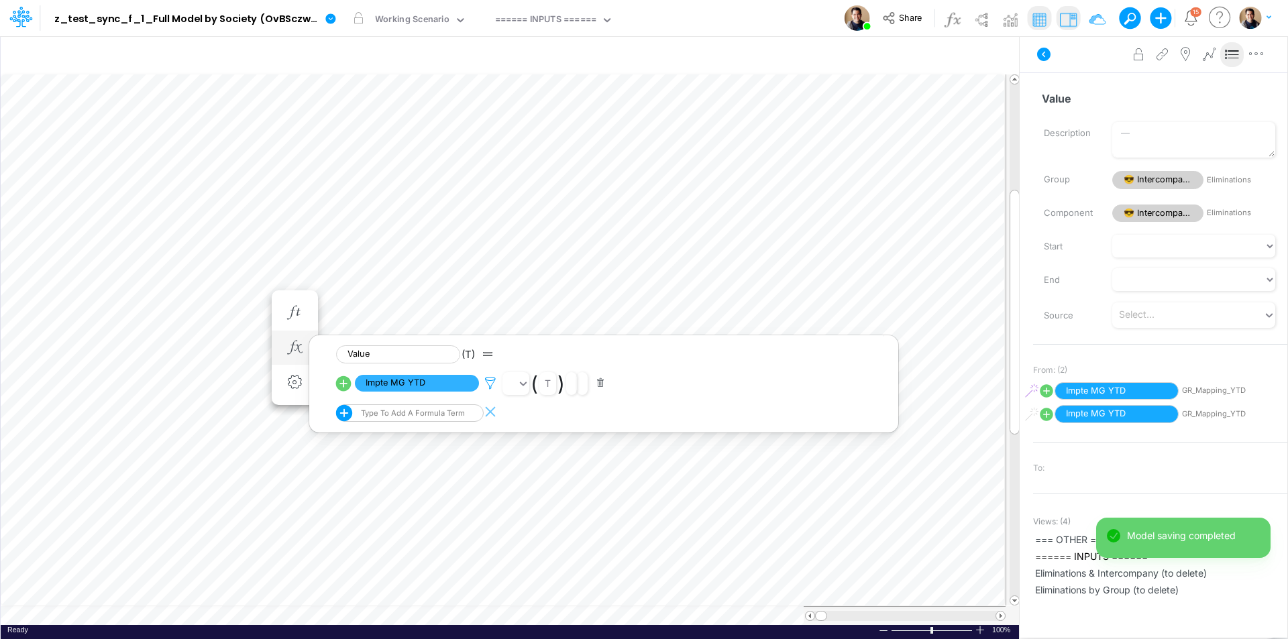
click at [490, 383] on icon at bounding box center [490, 383] width 20 height 14
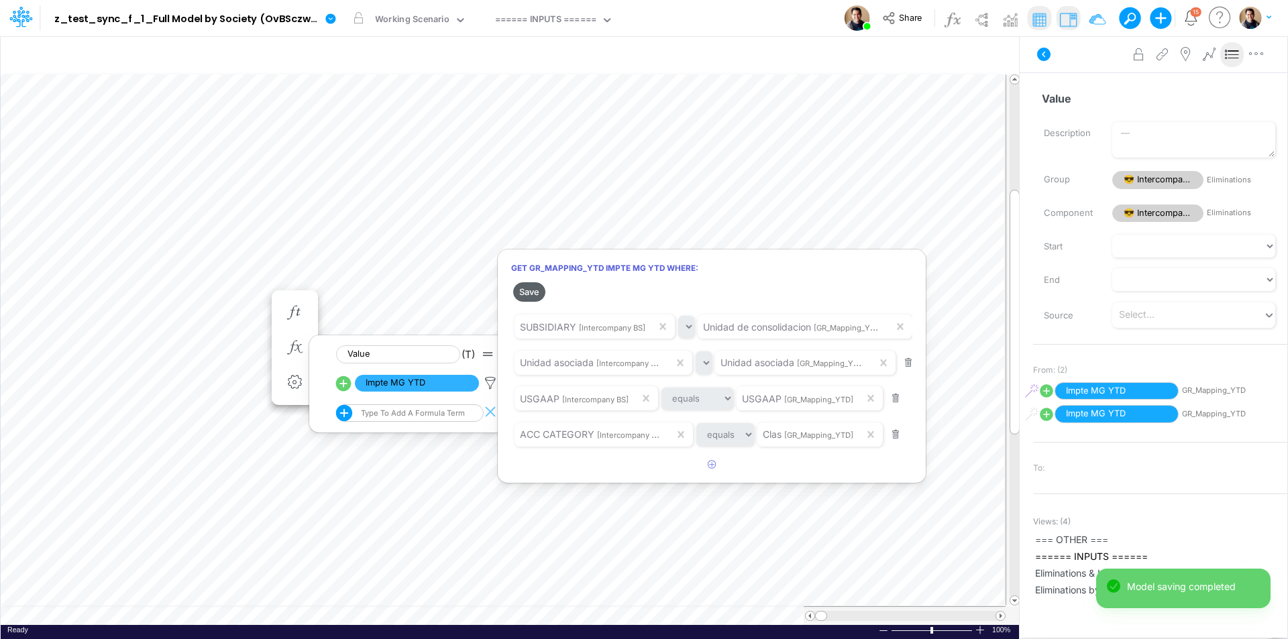
click at [527, 292] on button "Save" at bounding box center [529, 291] width 32 height 19
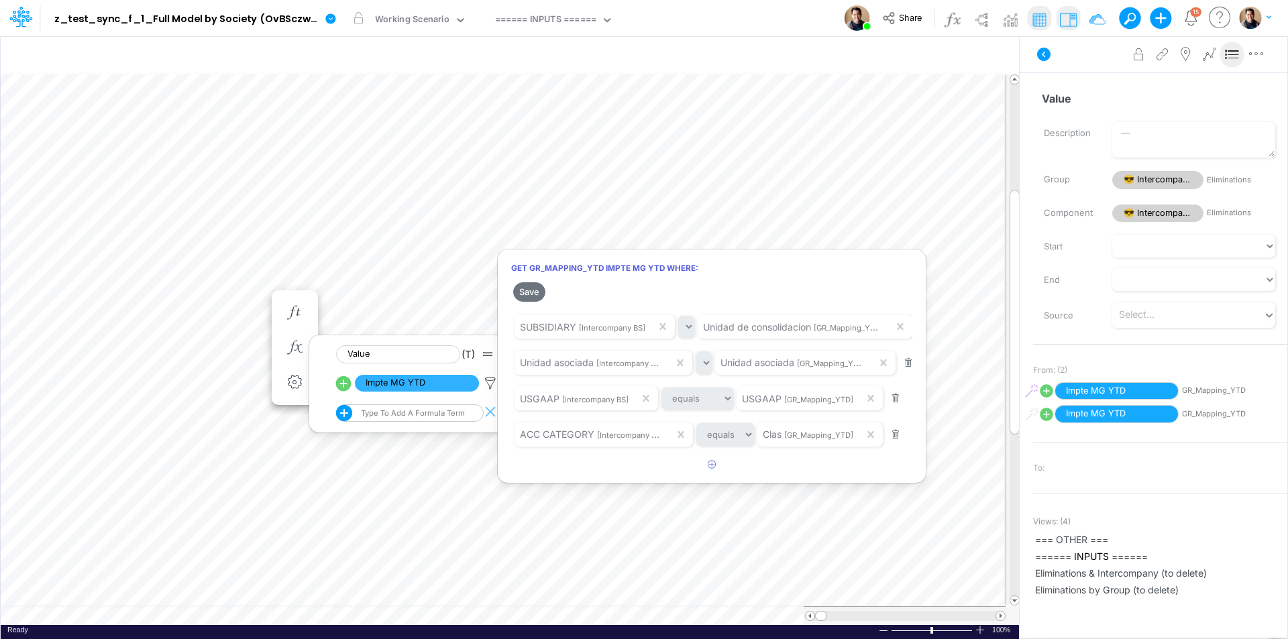
click at [239, 292] on div at bounding box center [644, 323] width 1288 height 633
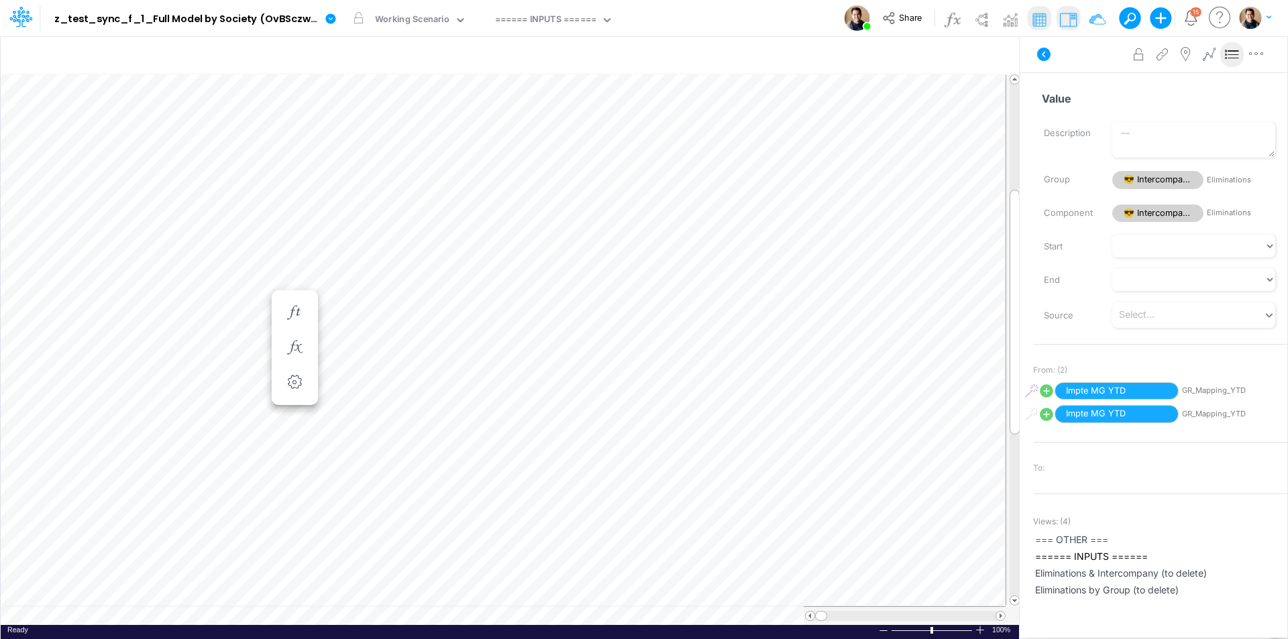
scroll to position [7, 1]
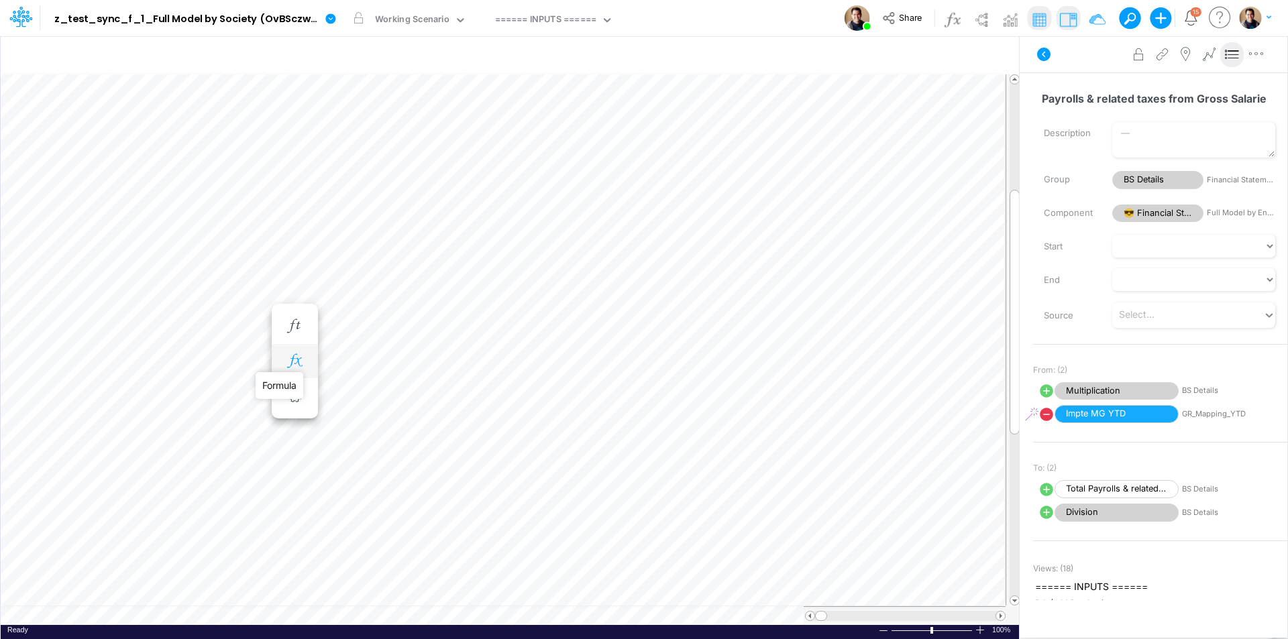
click at [300, 363] on icon "button" at bounding box center [294, 361] width 20 height 14
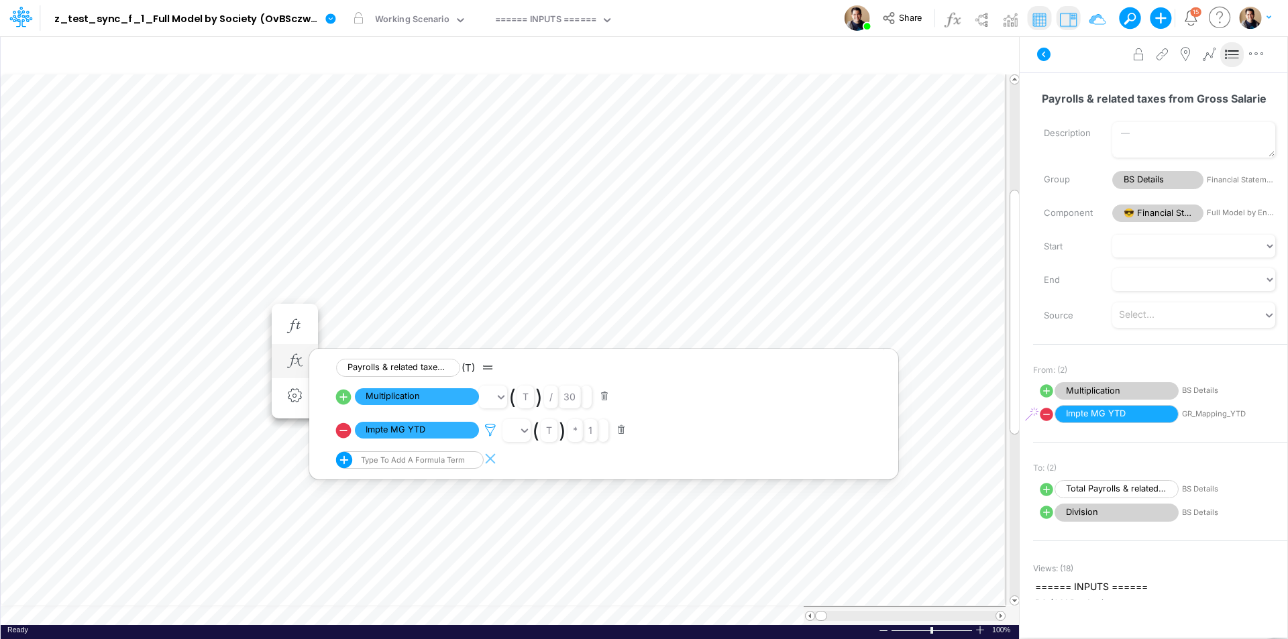
click at [491, 429] on icon at bounding box center [490, 430] width 20 height 14
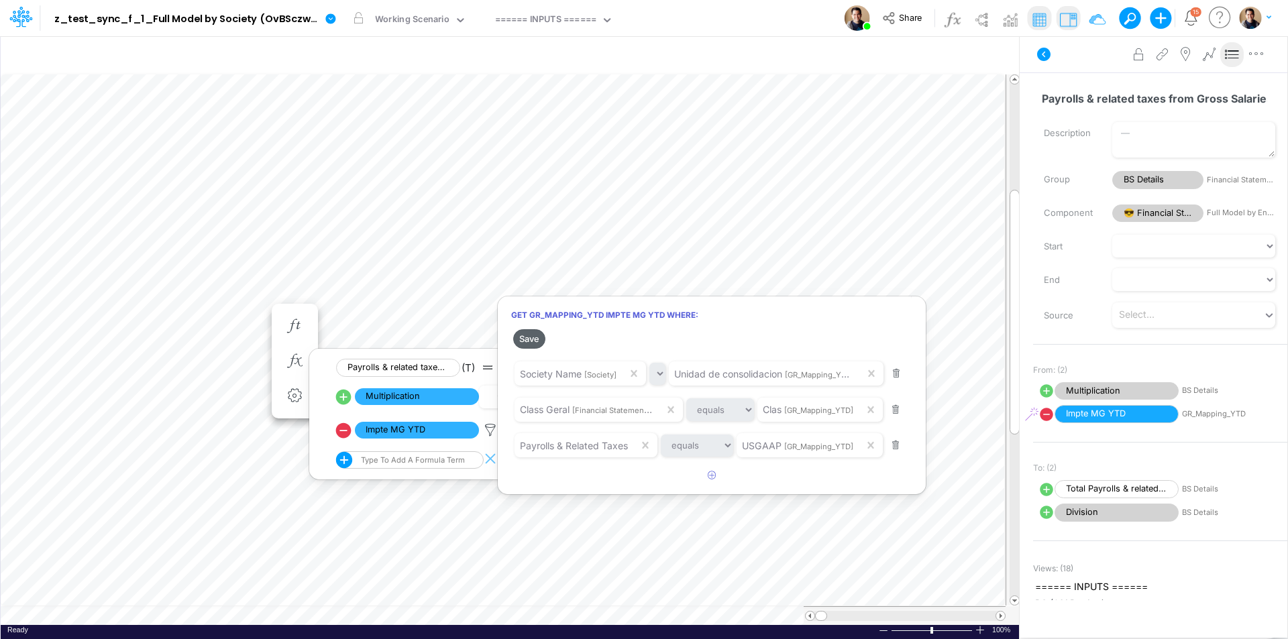
click at [529, 340] on button "Save" at bounding box center [529, 338] width 32 height 19
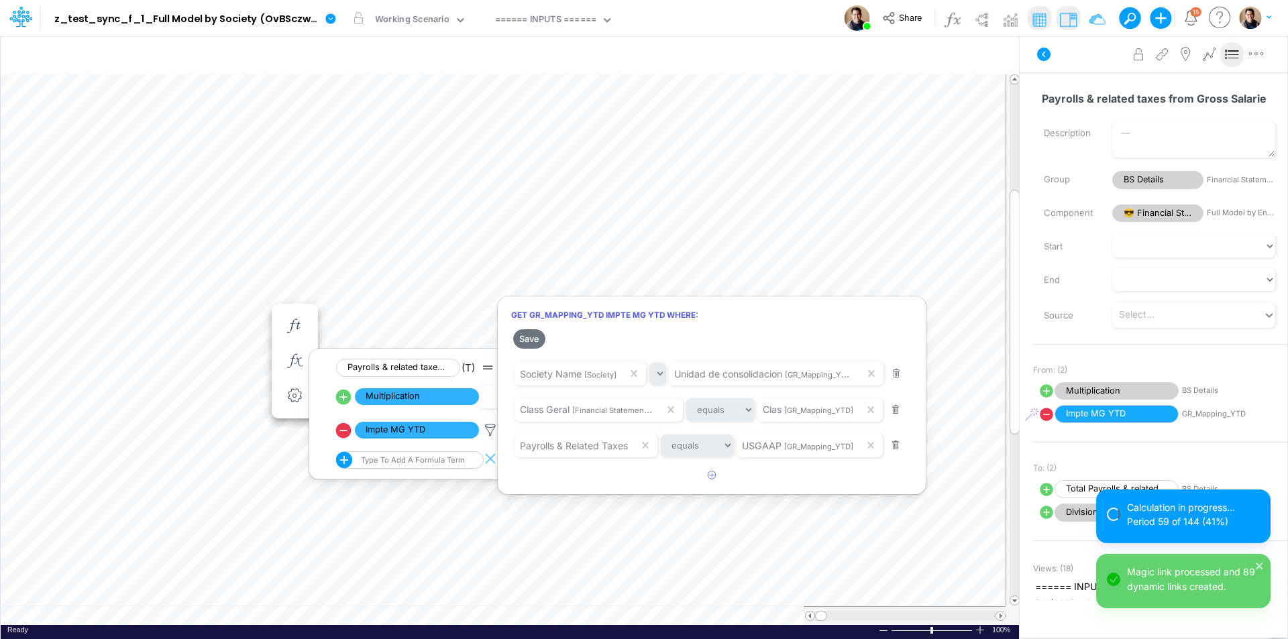
click at [243, 313] on div at bounding box center [644, 323] width 1288 height 633
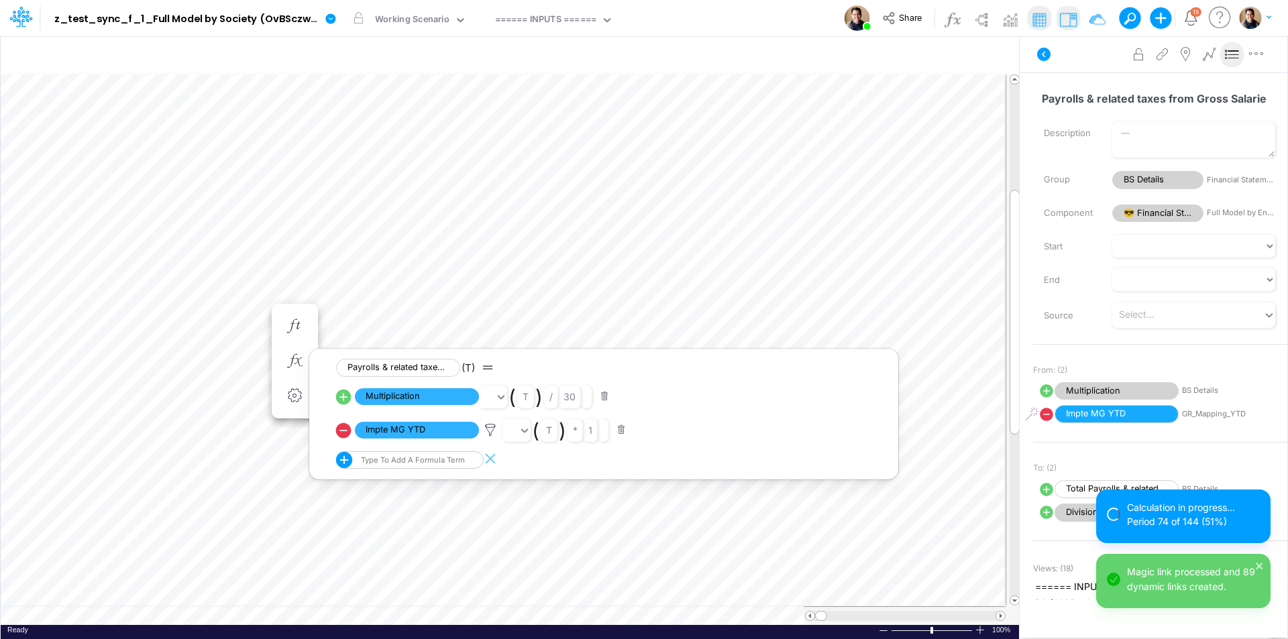
scroll to position [7, 1]
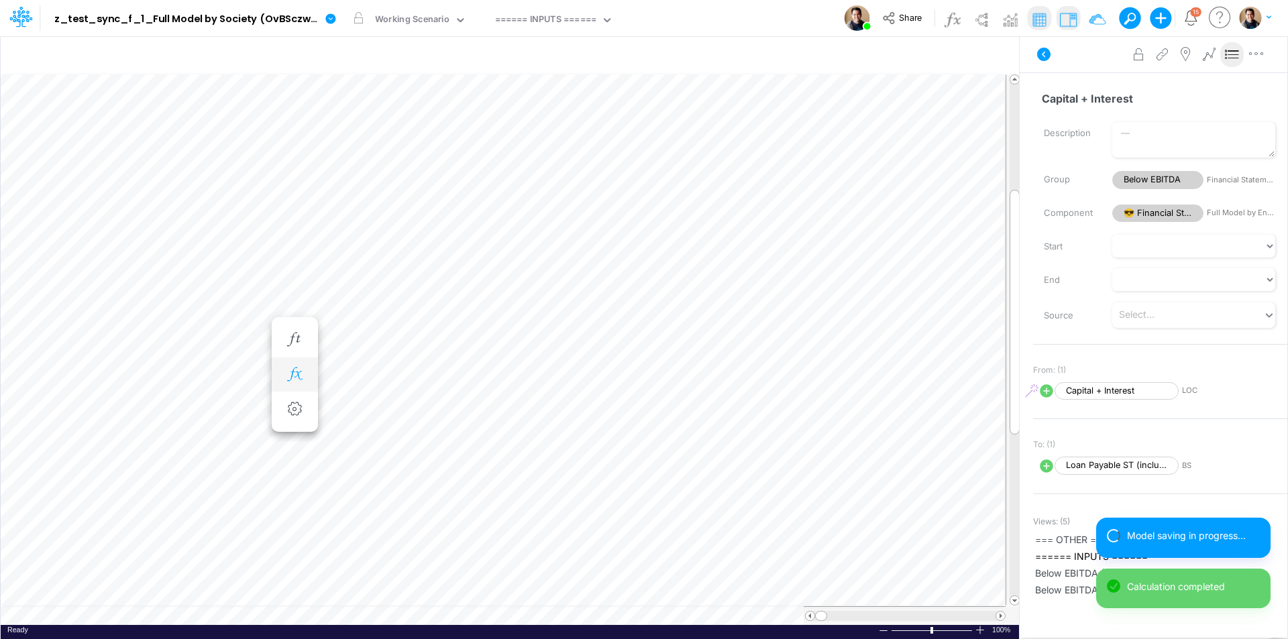
click at [303, 374] on icon "button" at bounding box center [294, 375] width 20 height 14
click at [492, 409] on icon at bounding box center [490, 410] width 20 height 14
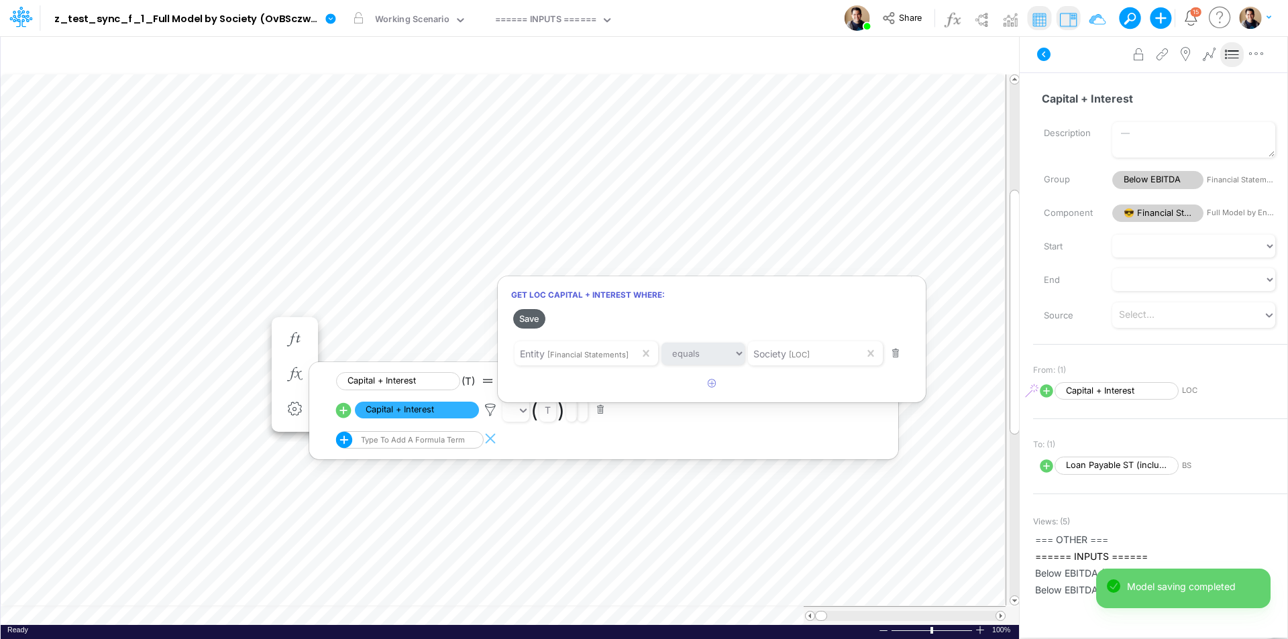
click at [528, 320] on button "Save" at bounding box center [529, 318] width 32 height 19
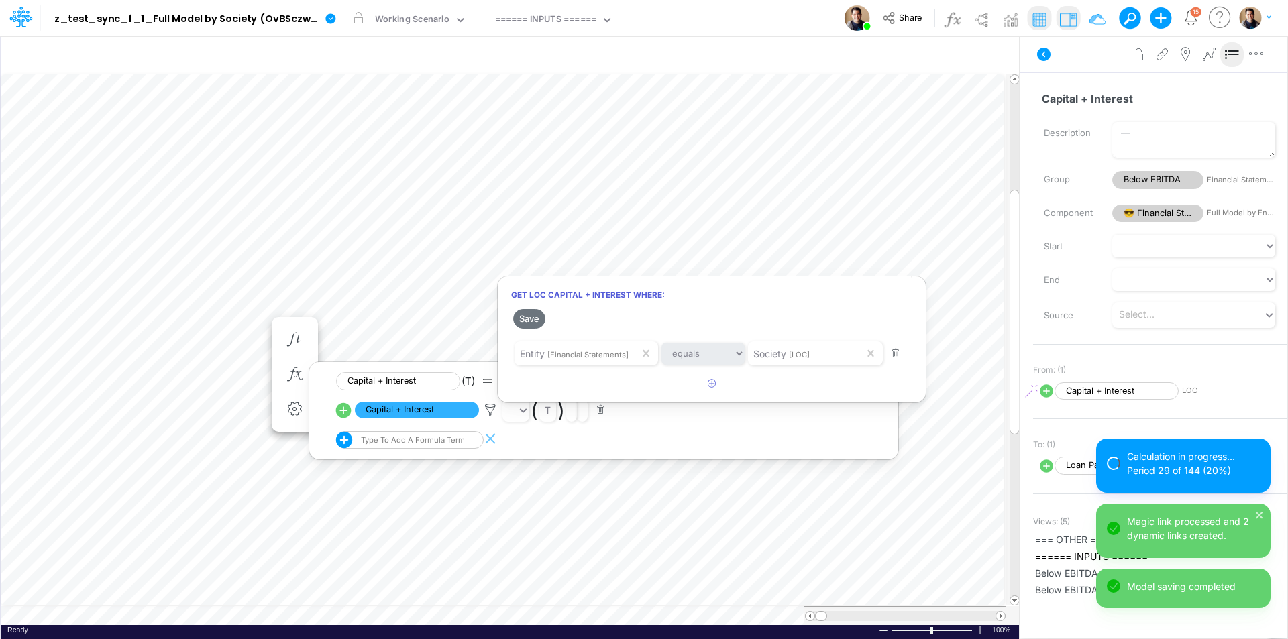
click at [236, 323] on div at bounding box center [644, 323] width 1288 height 633
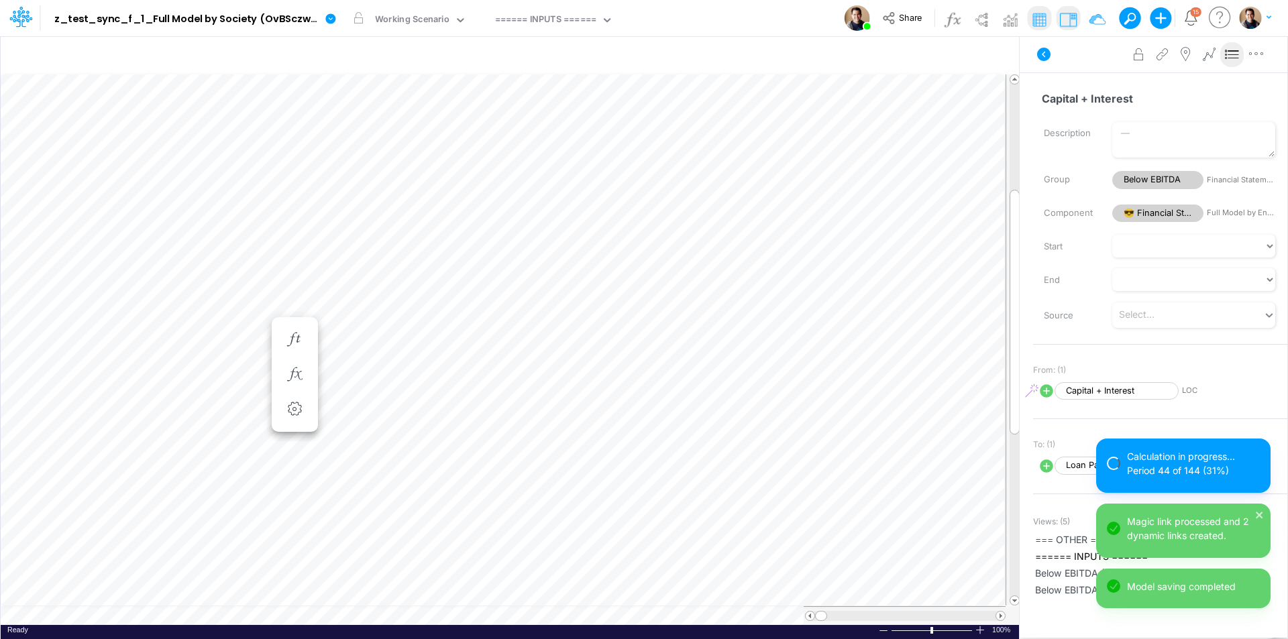
scroll to position [7, 1]
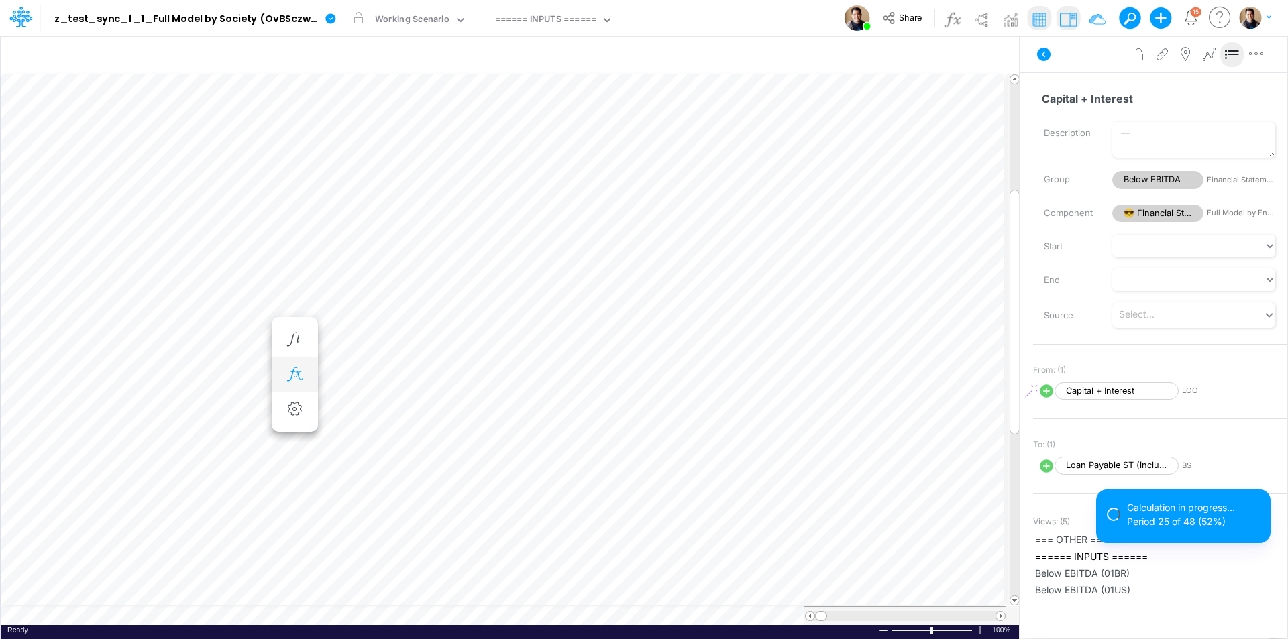
click at [298, 374] on icon "button" at bounding box center [294, 375] width 20 height 14
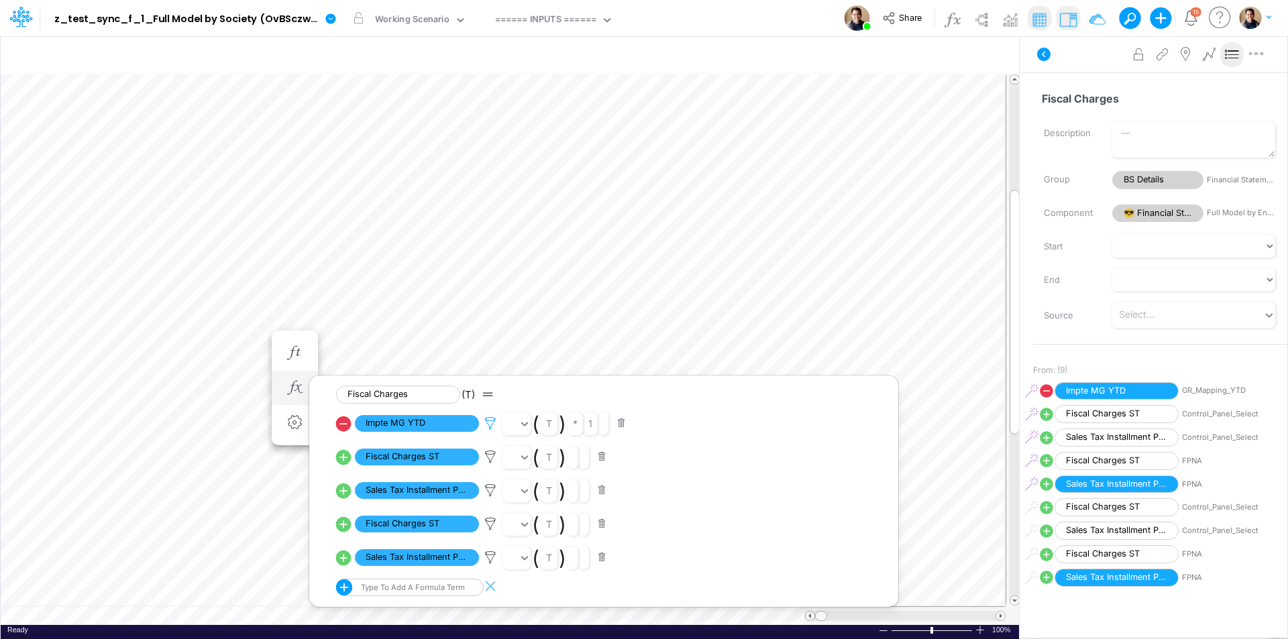
click at [492, 419] on icon at bounding box center [490, 424] width 20 height 14
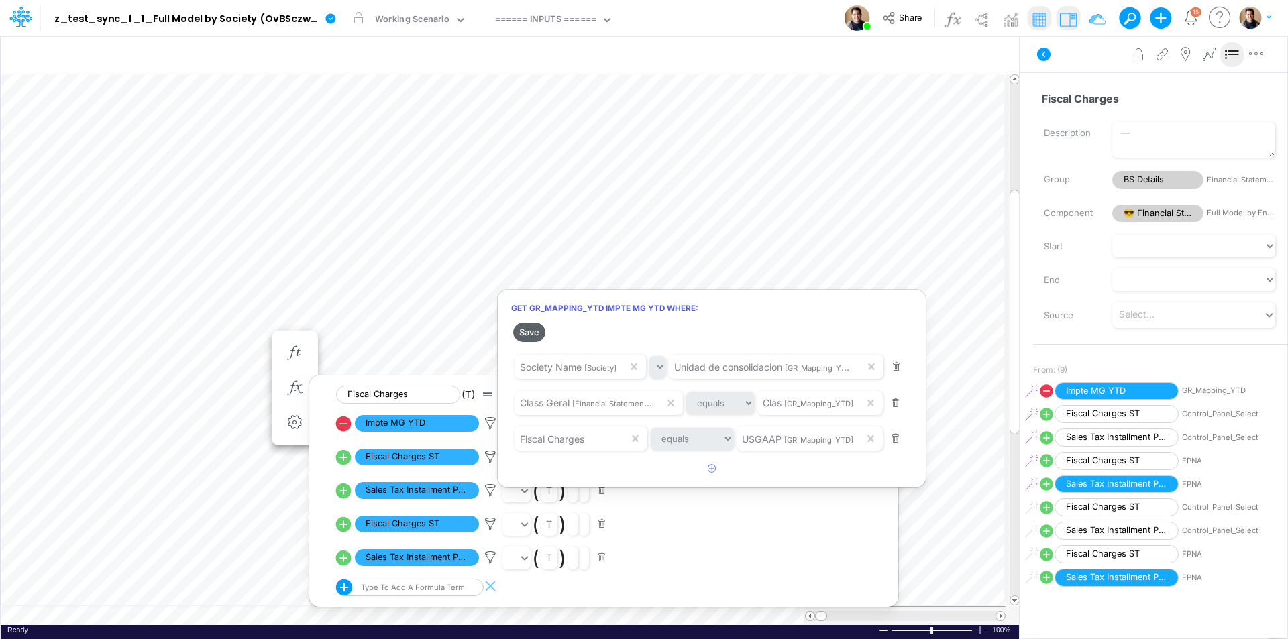
click at [533, 326] on button "Save" at bounding box center [529, 332] width 32 height 19
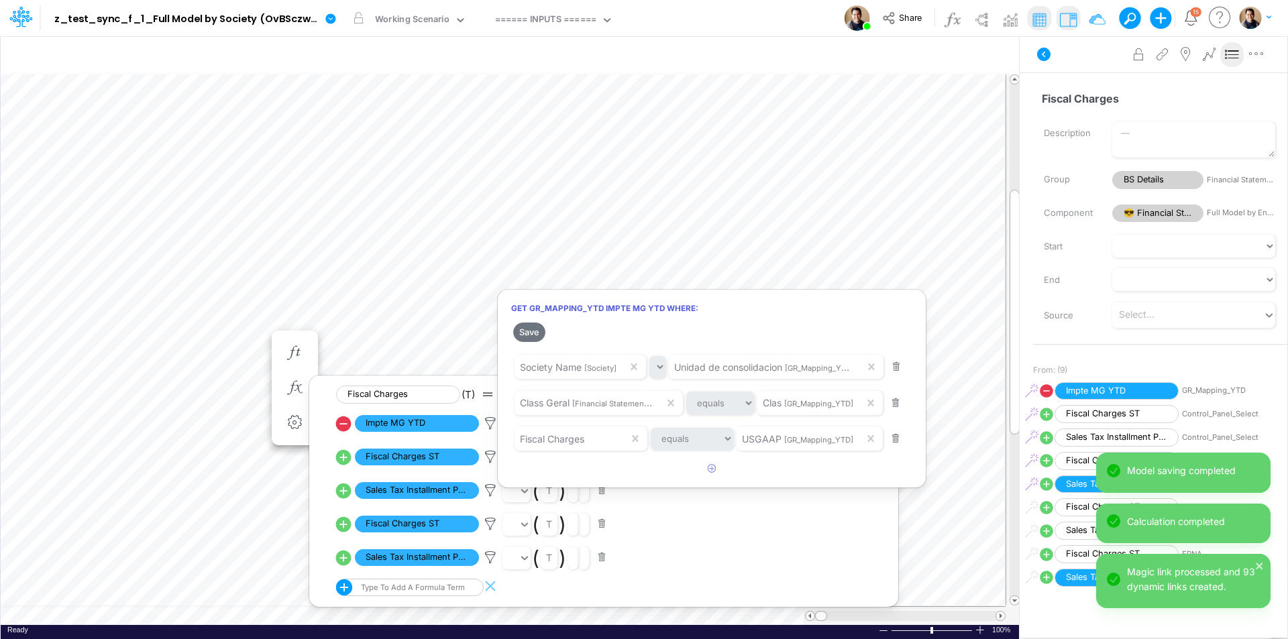
click at [238, 335] on div at bounding box center [644, 323] width 1288 height 633
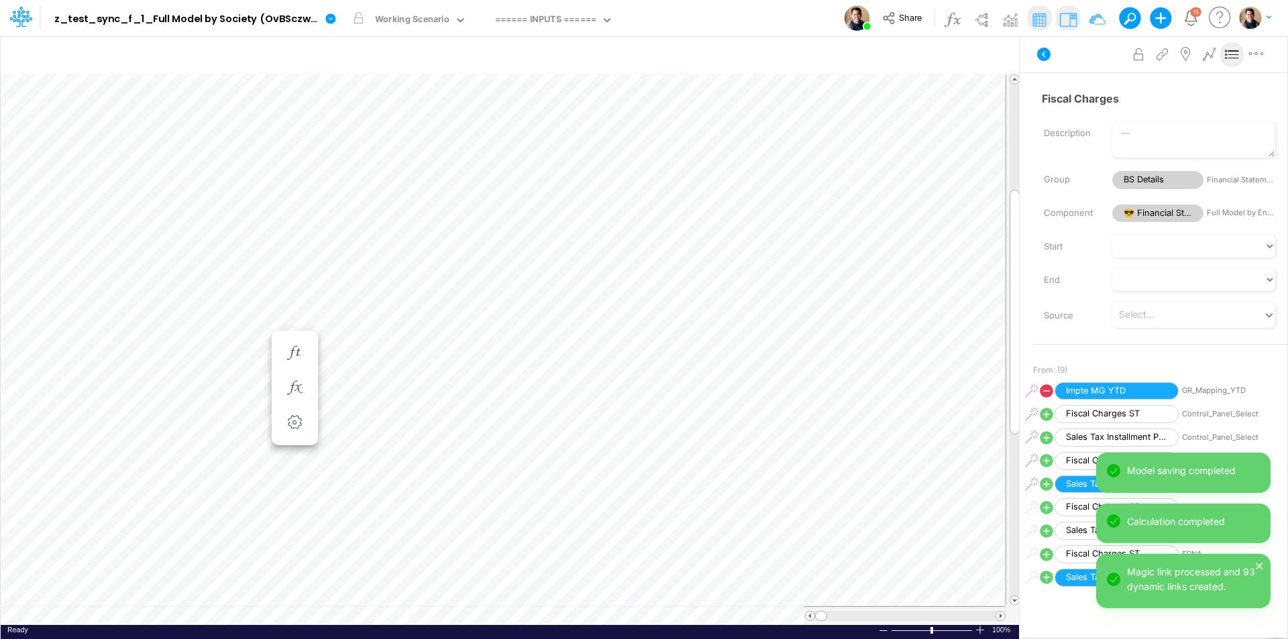
scroll to position [7, 1]
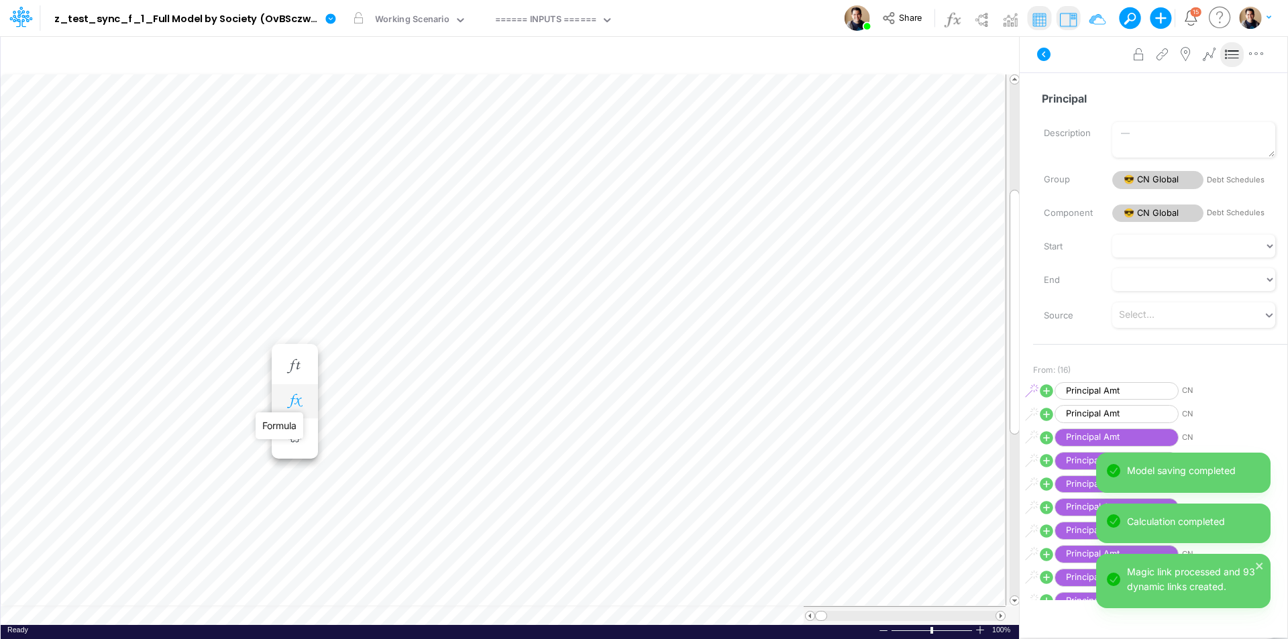
click at [294, 405] on icon "button" at bounding box center [294, 401] width 20 height 14
click at [488, 439] on icon at bounding box center [490, 437] width 20 height 14
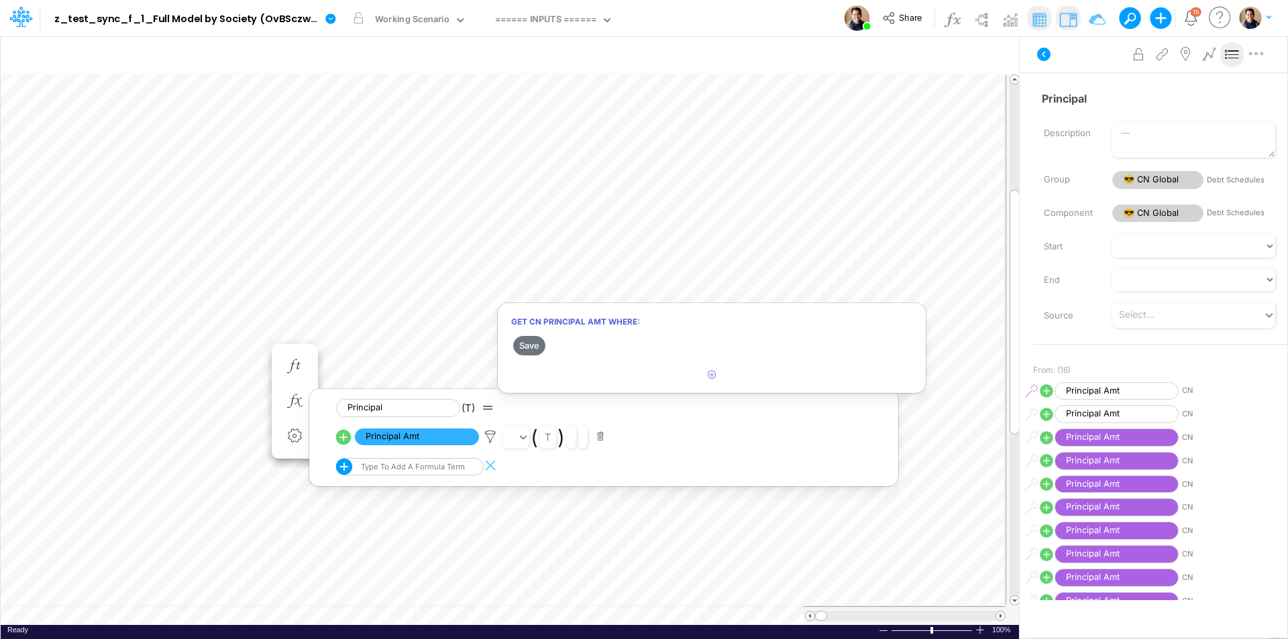
click at [1163, 213] on div at bounding box center [644, 323] width 1288 height 633
click at [1160, 211] on span "😎 CN Global" at bounding box center [1157, 214] width 91 height 18
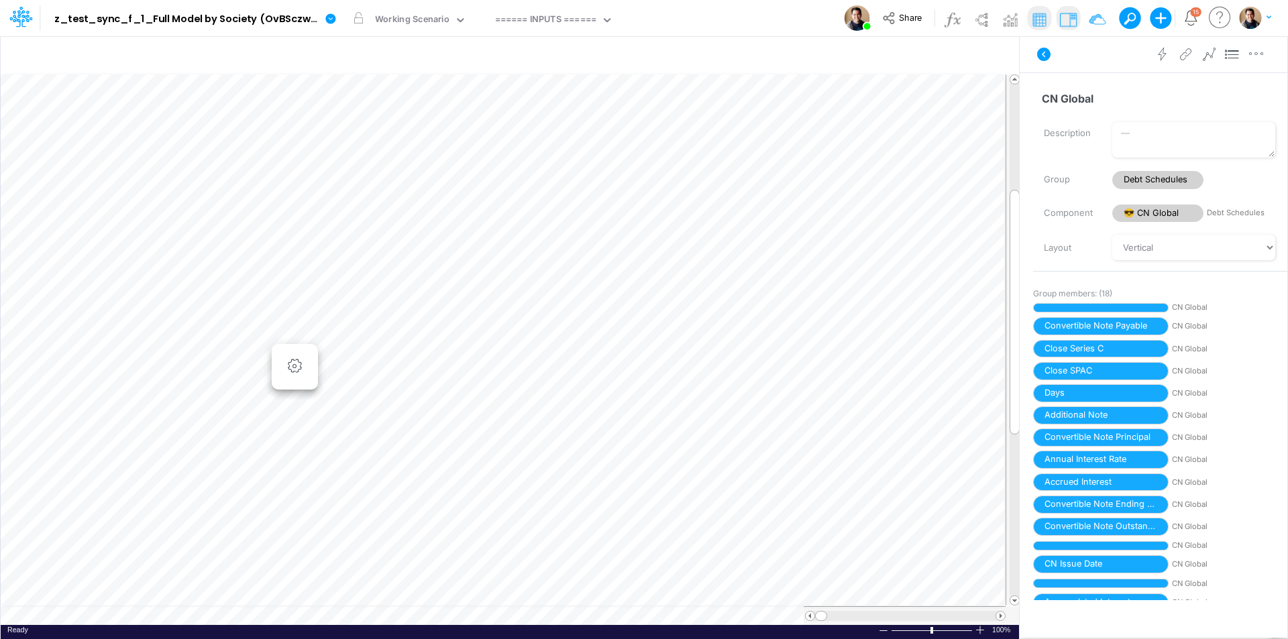
scroll to position [7, 1]
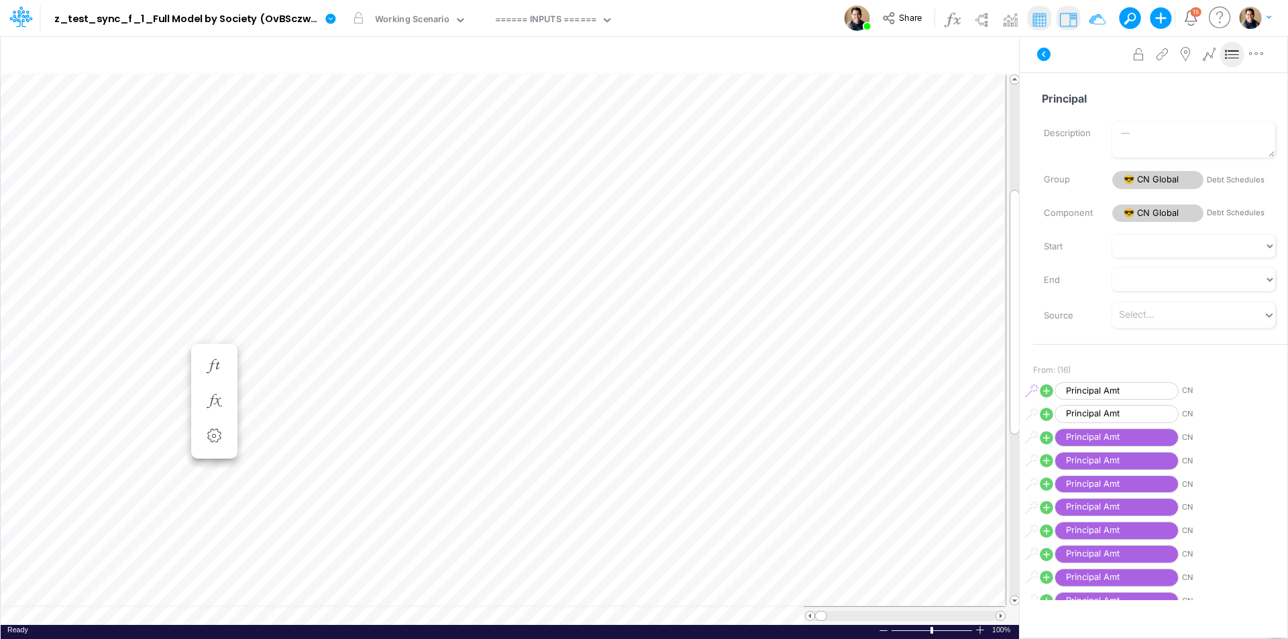
scroll to position [7, 1]
click at [295, 393] on button "button" at bounding box center [294, 401] width 25 height 27
click at [490, 434] on icon at bounding box center [490, 437] width 20 height 14
click at [533, 346] on button "Save" at bounding box center [529, 345] width 32 height 19
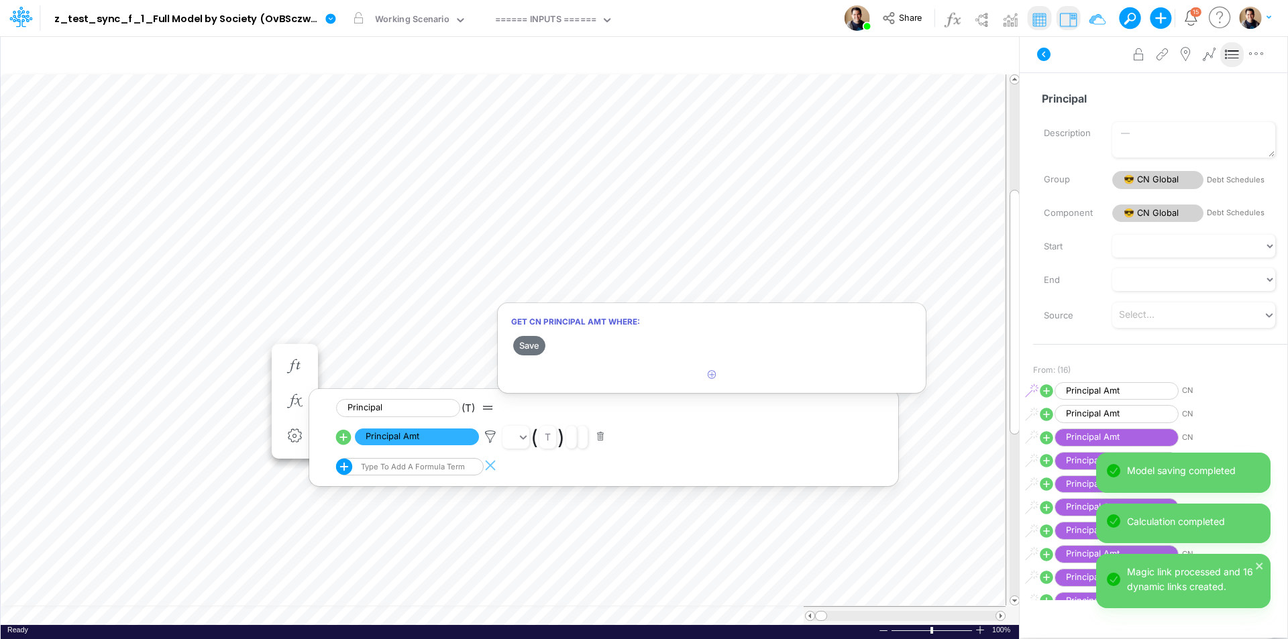
click at [228, 350] on div at bounding box center [644, 323] width 1288 height 633
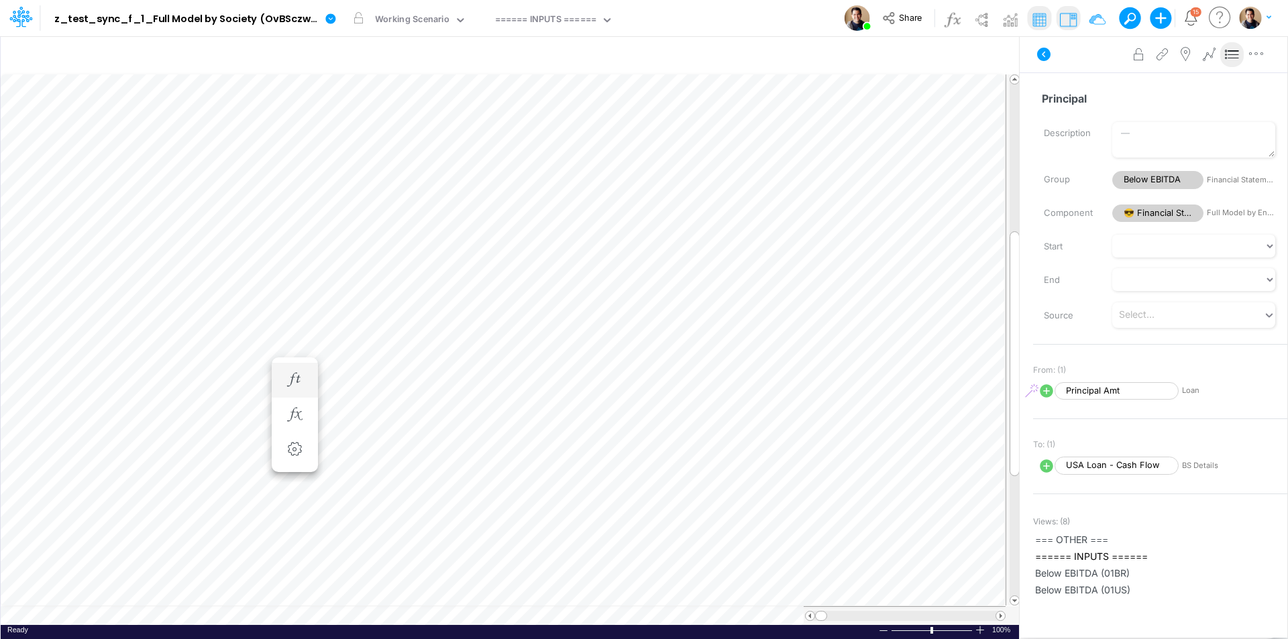
scroll to position [7, 1]
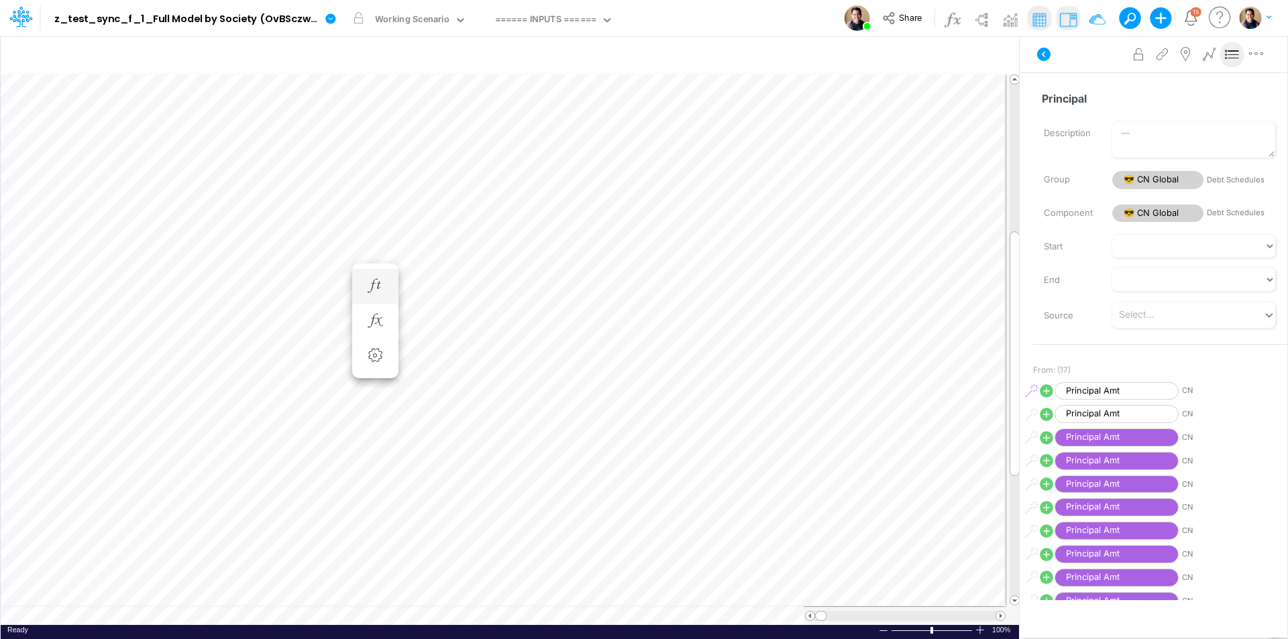
scroll to position [7, 1]
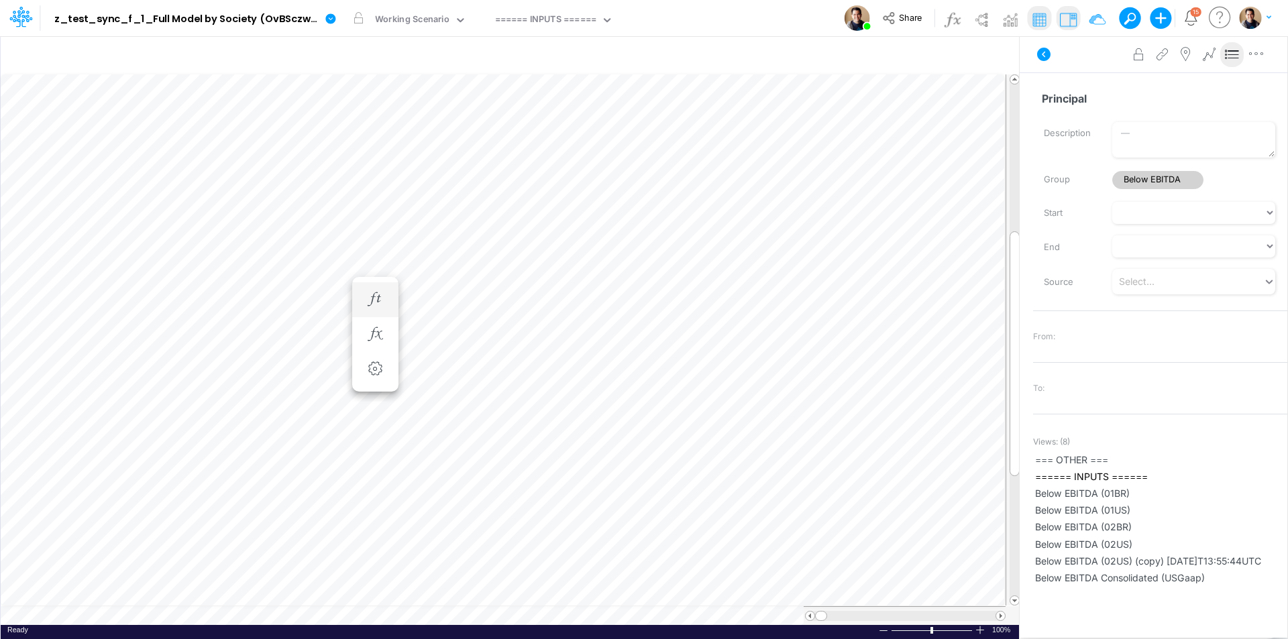
scroll to position [7, 1]
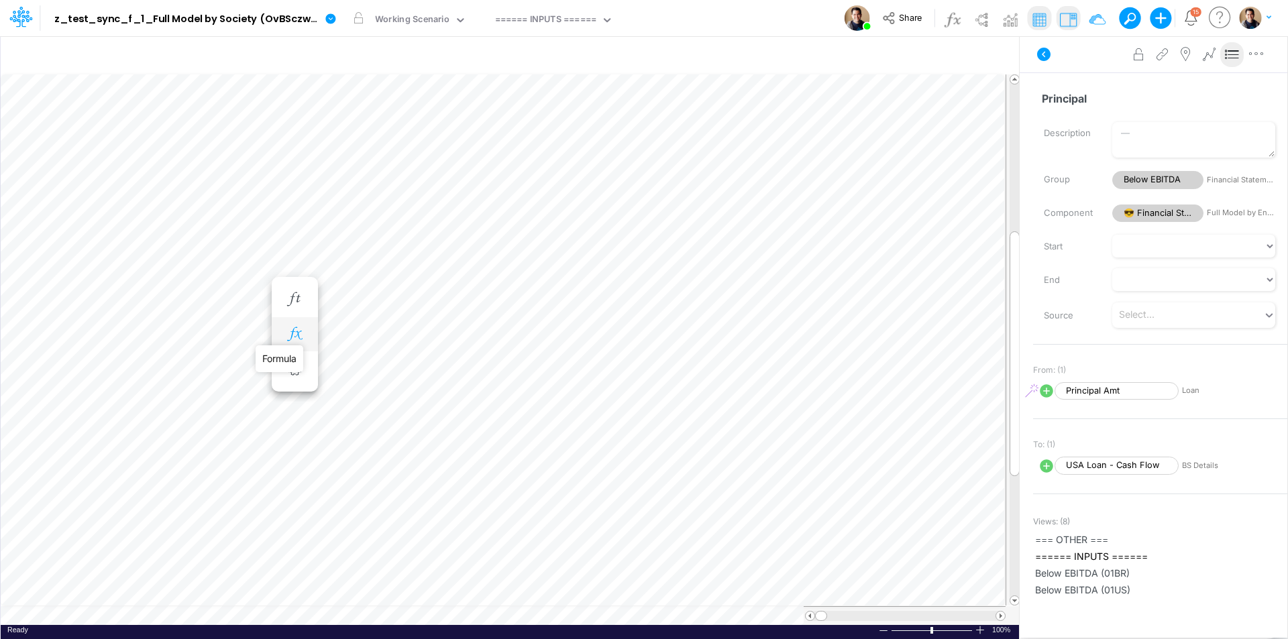
click at [297, 335] on icon "button" at bounding box center [294, 334] width 20 height 14
click at [490, 375] on icon at bounding box center [490, 370] width 20 height 14
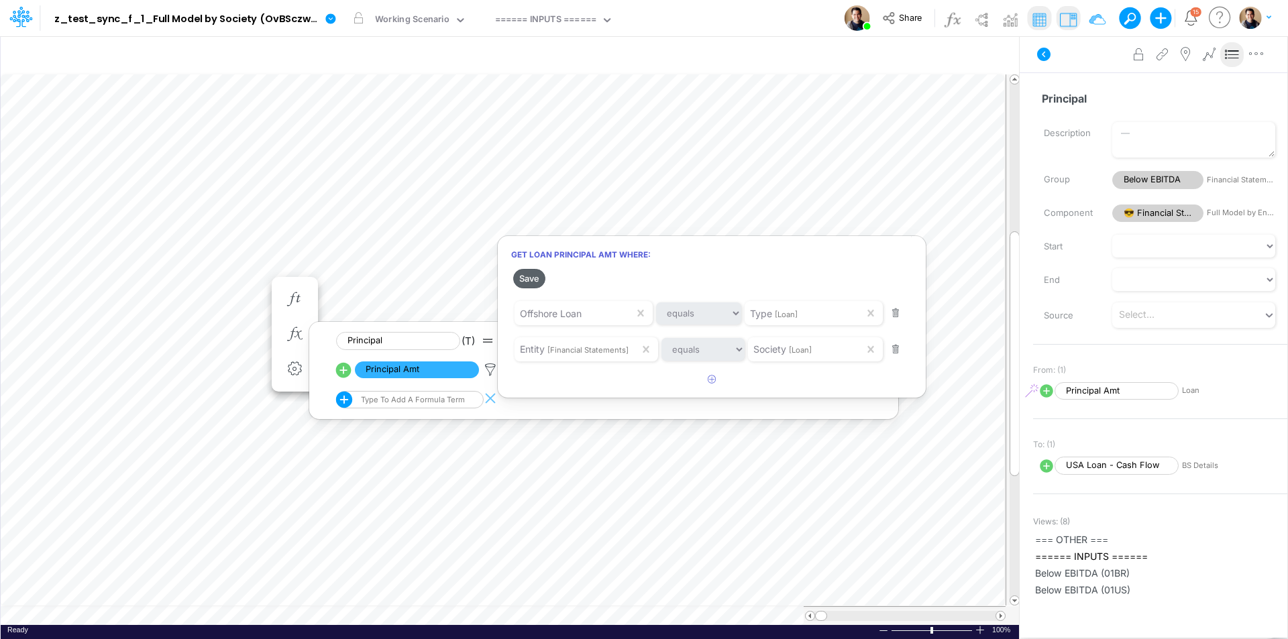
click at [521, 278] on button "Save" at bounding box center [529, 278] width 32 height 19
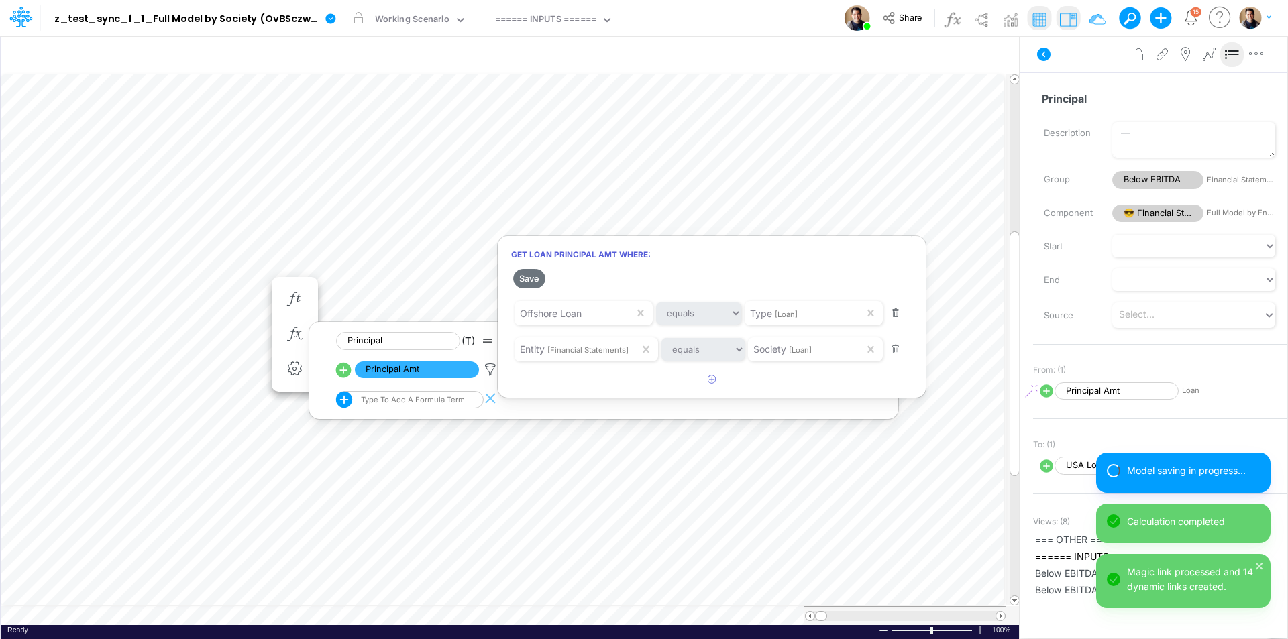
click at [234, 284] on div at bounding box center [644, 323] width 1288 height 633
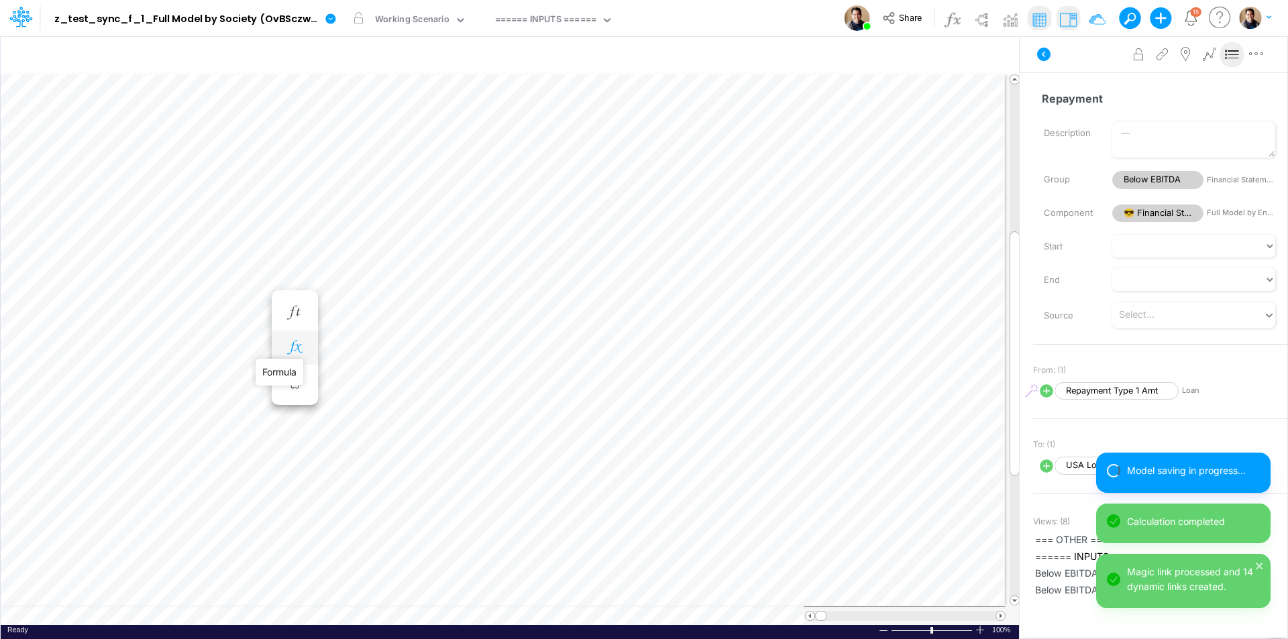
click at [299, 347] on icon "button" at bounding box center [294, 348] width 20 height 14
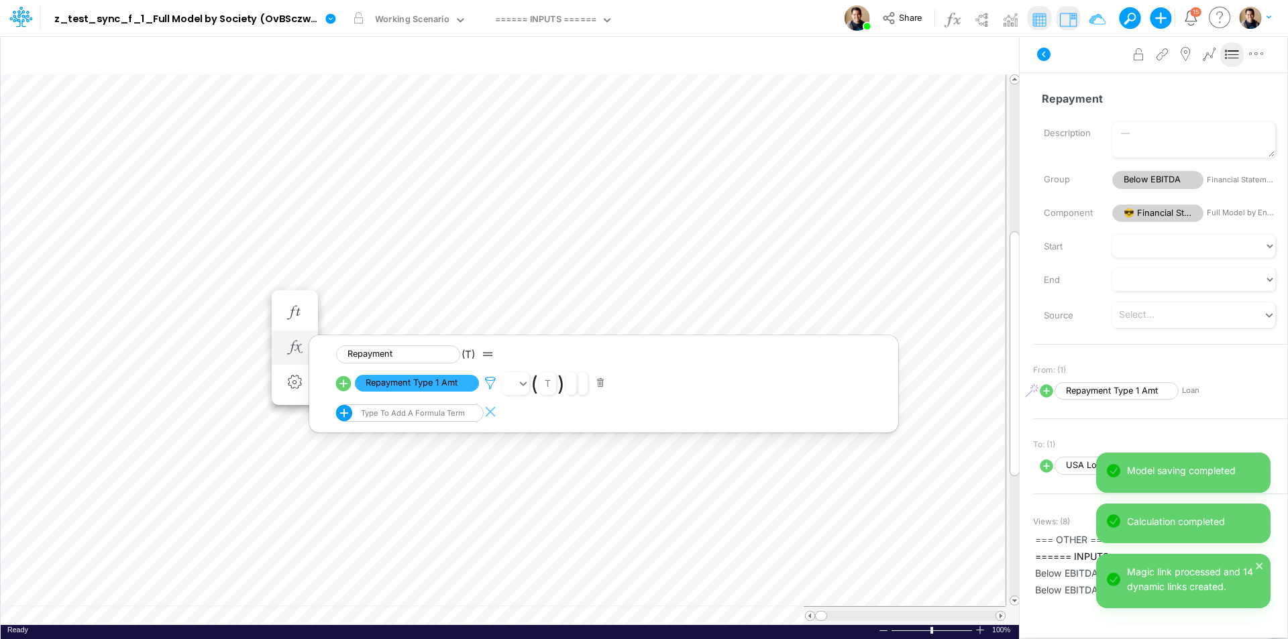
click at [491, 385] on icon at bounding box center [490, 383] width 20 height 14
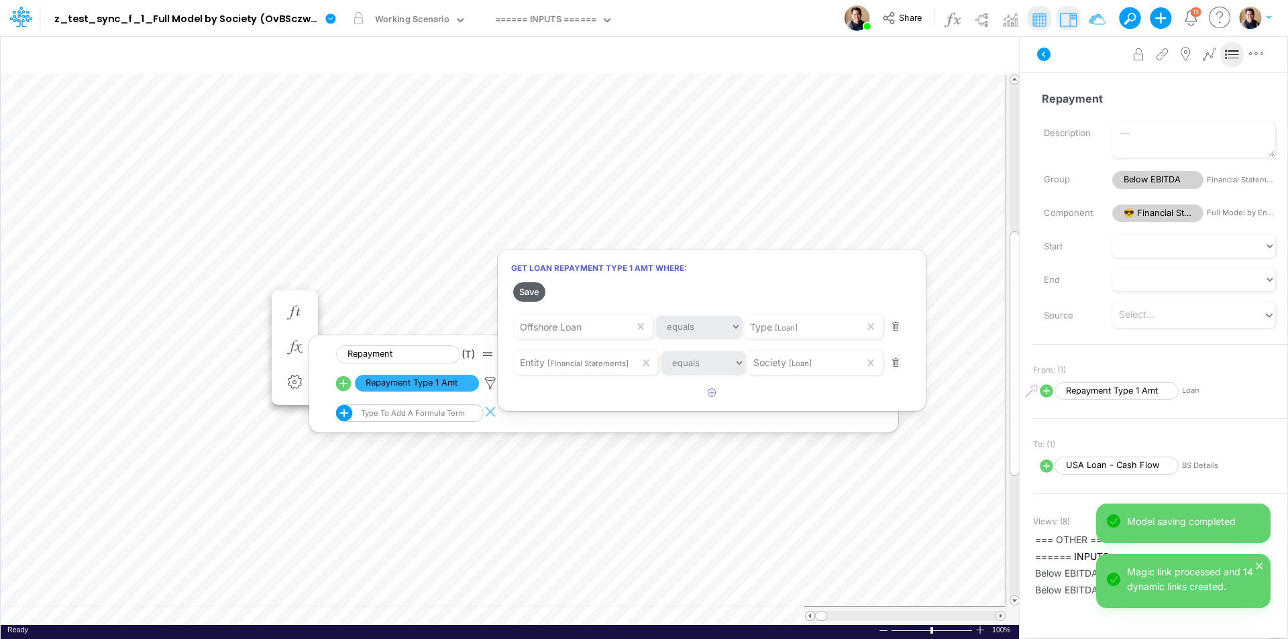
click at [529, 297] on button "Save" at bounding box center [529, 291] width 32 height 19
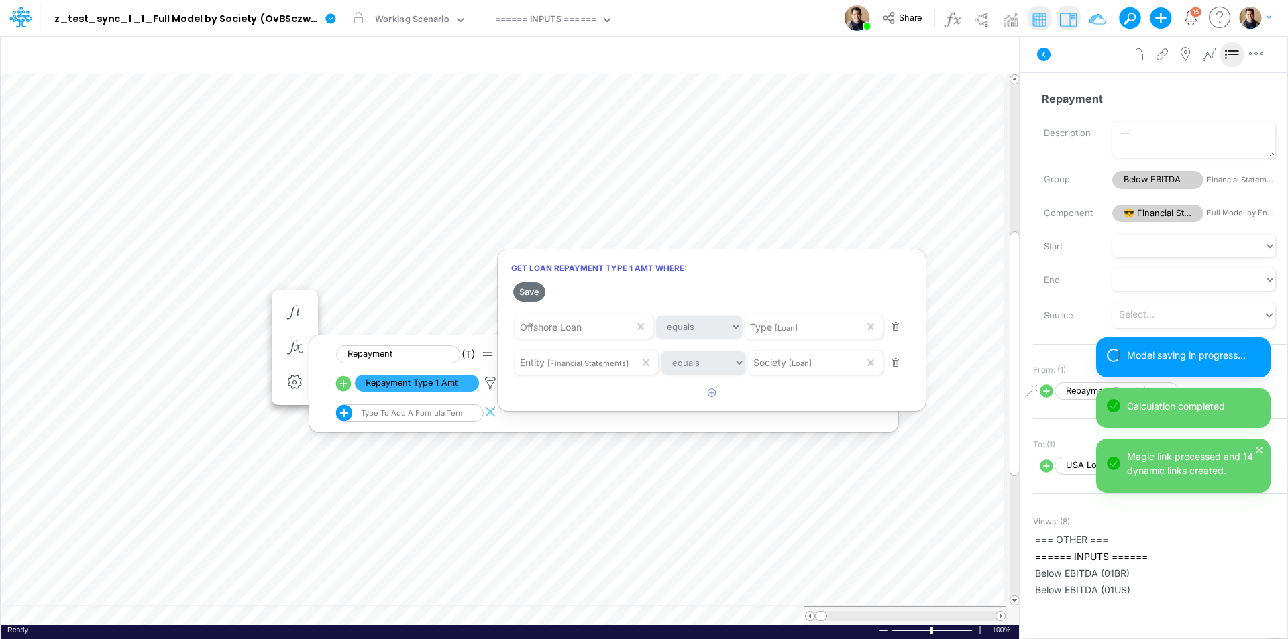
click at [241, 298] on div at bounding box center [644, 323] width 1288 height 633
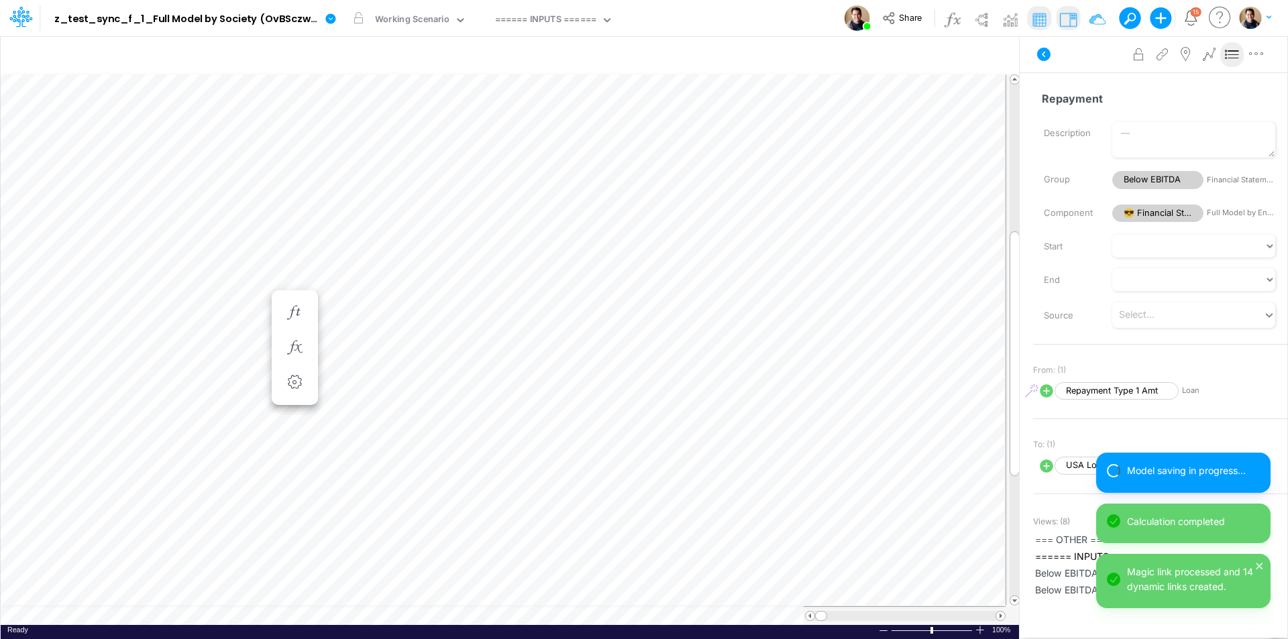
scroll to position [7, 1]
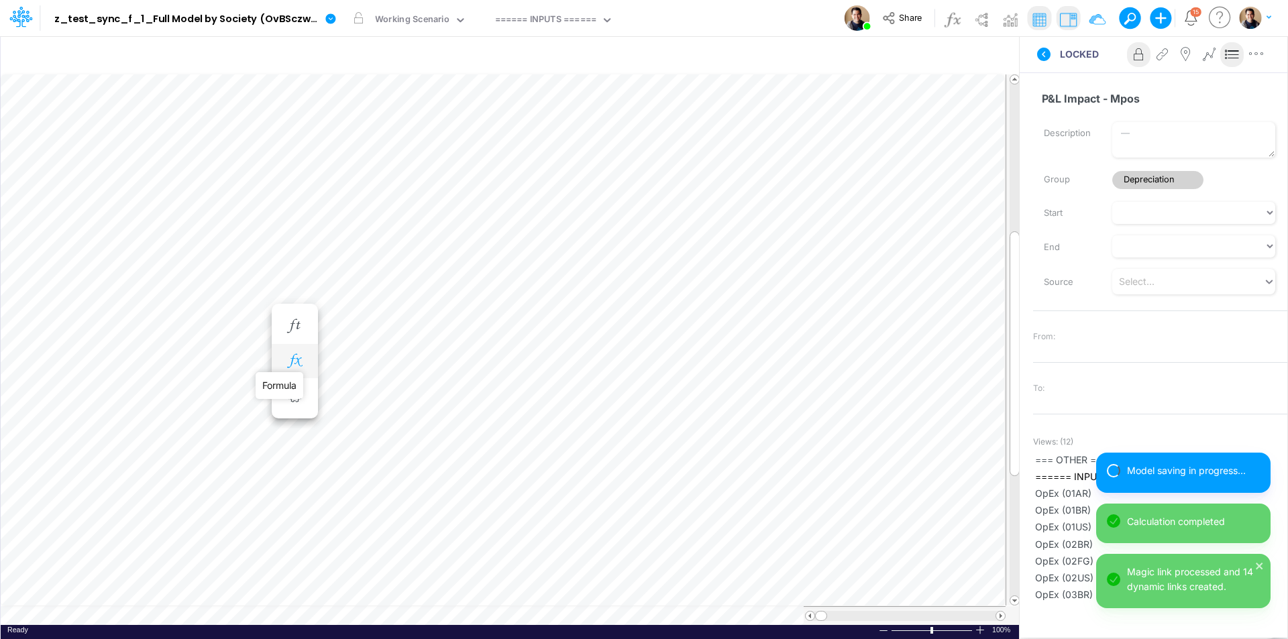
click at [297, 360] on icon "button" at bounding box center [294, 361] width 20 height 14
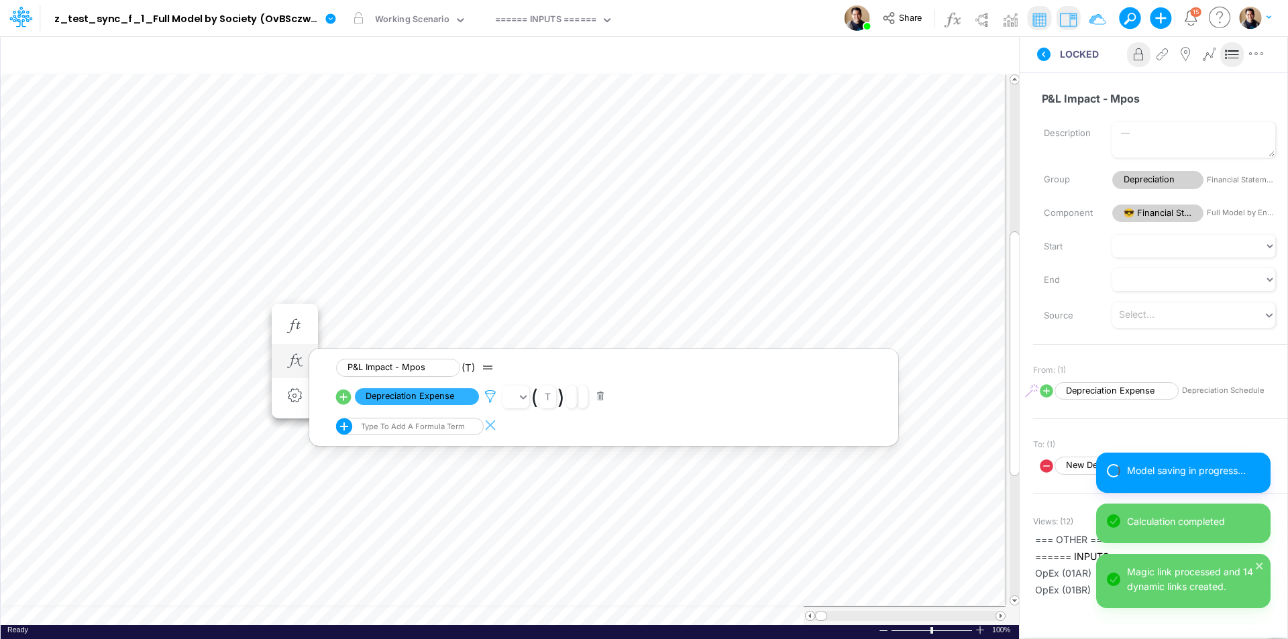
click at [490, 396] on icon at bounding box center [490, 397] width 20 height 14
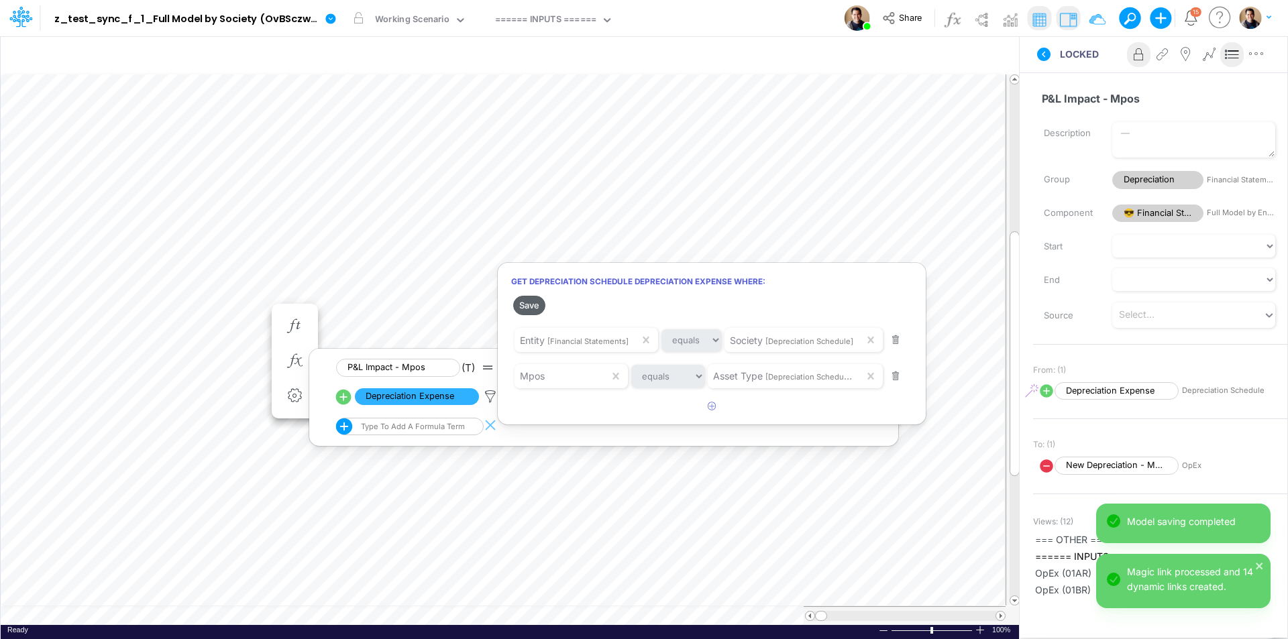
click at [523, 307] on button "Save" at bounding box center [529, 305] width 32 height 19
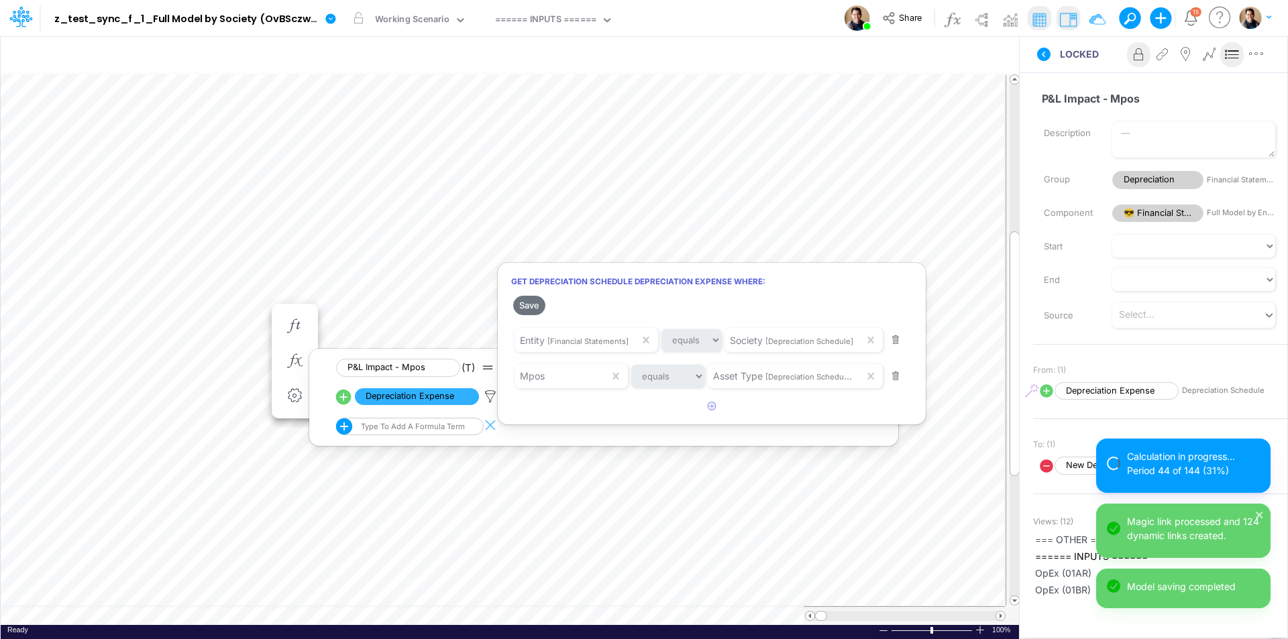
click at [226, 313] on div at bounding box center [644, 323] width 1288 height 633
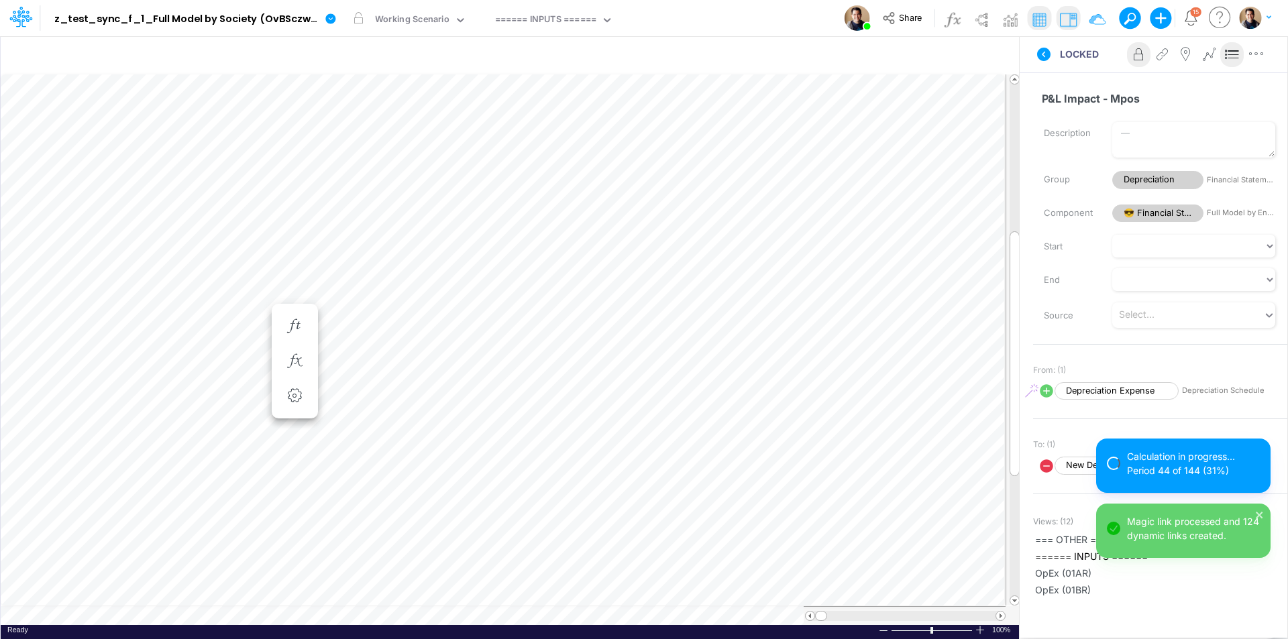
scroll to position [7, 1]
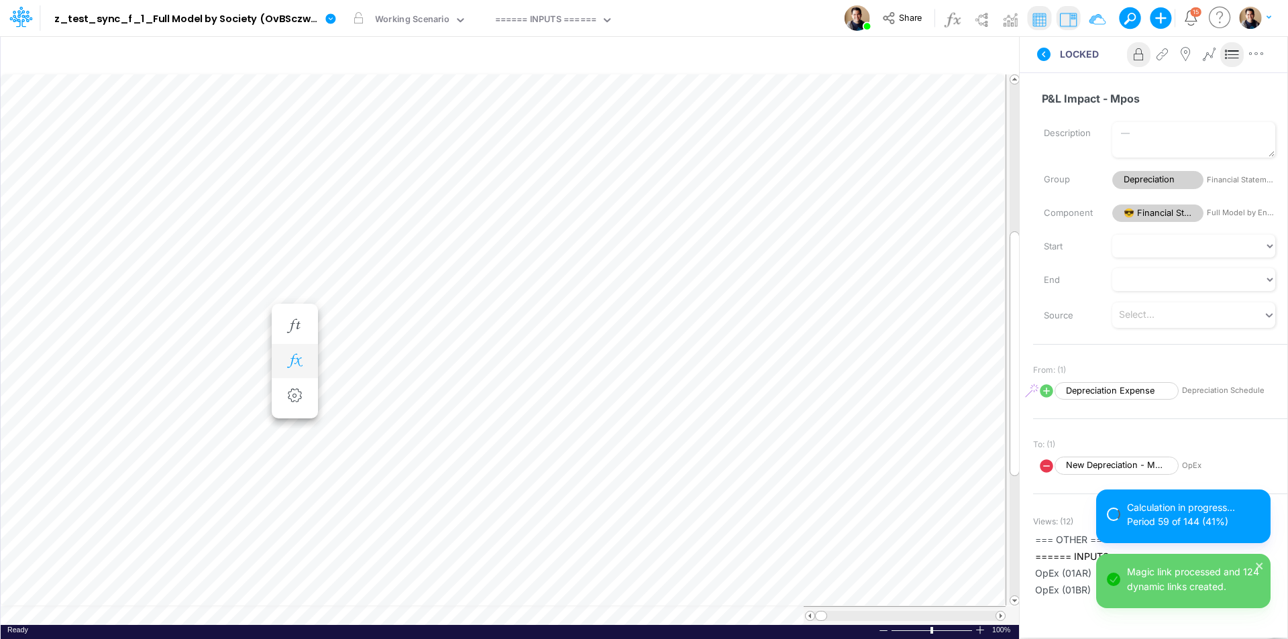
click at [299, 364] on icon "button" at bounding box center [294, 361] width 20 height 14
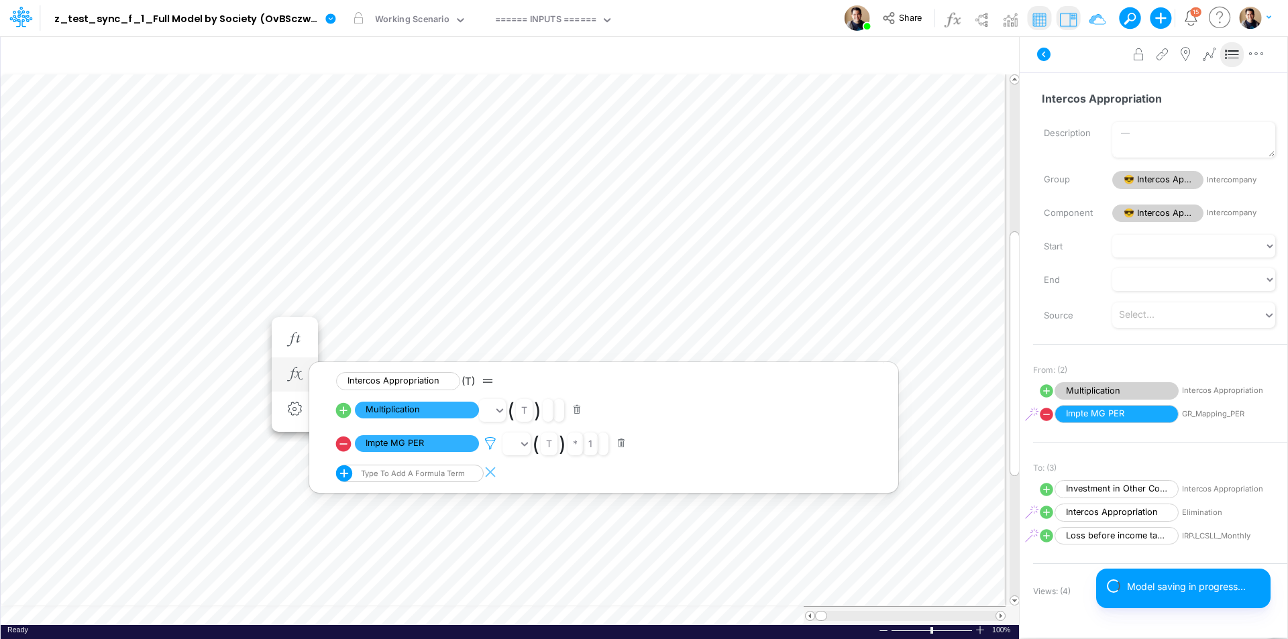
click at [492, 444] on icon at bounding box center [490, 444] width 20 height 14
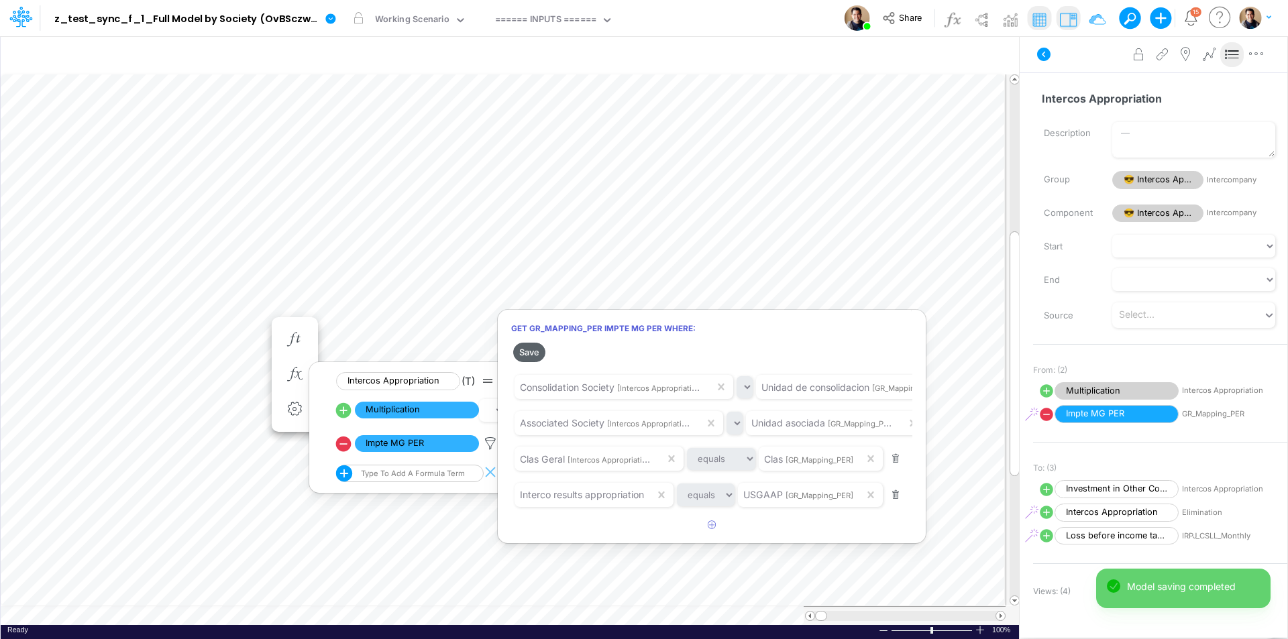
click at [529, 352] on button "Save" at bounding box center [529, 352] width 32 height 19
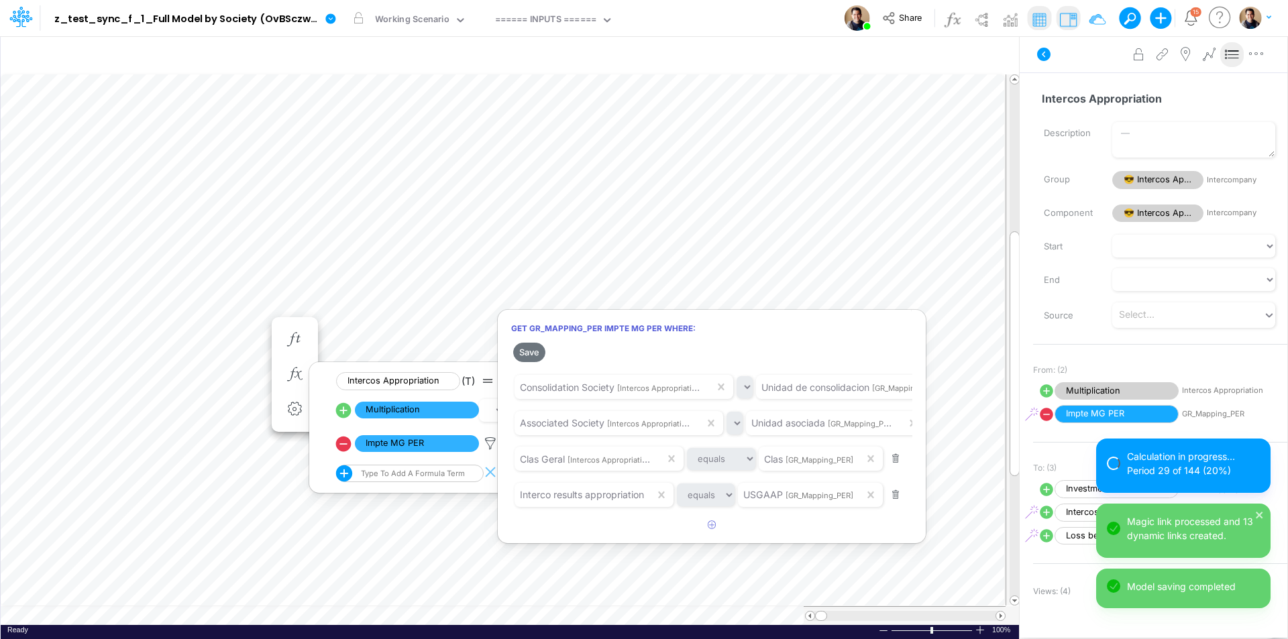
click at [238, 323] on div at bounding box center [644, 323] width 1288 height 633
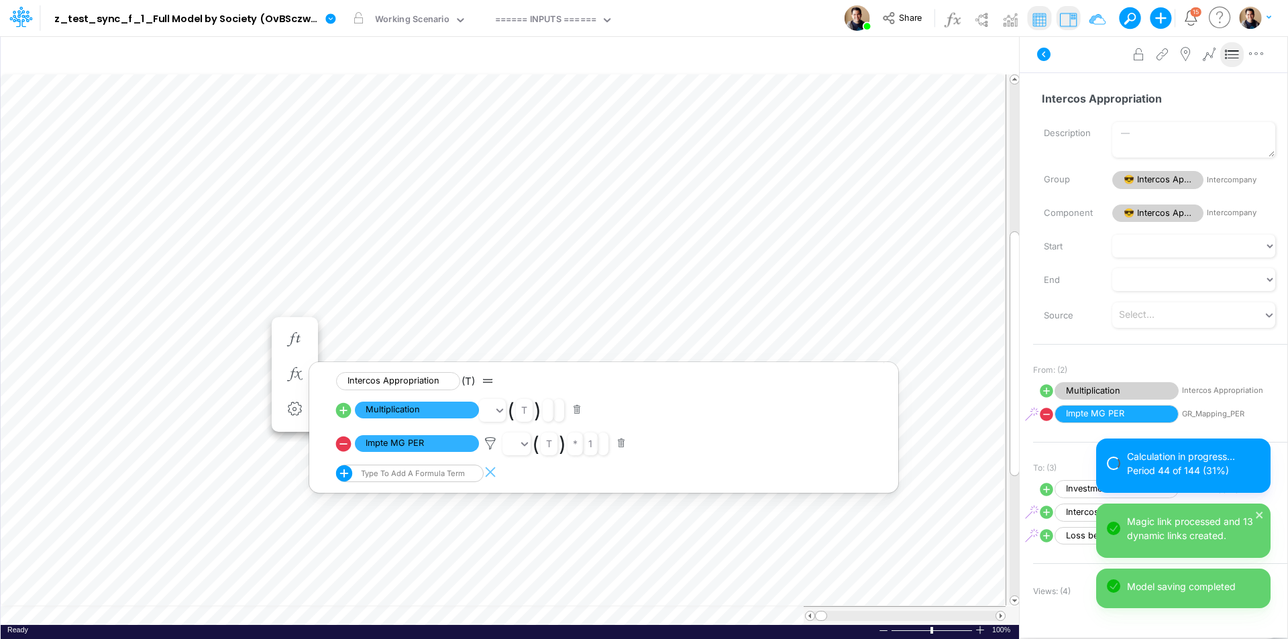
scroll to position [7, 1]
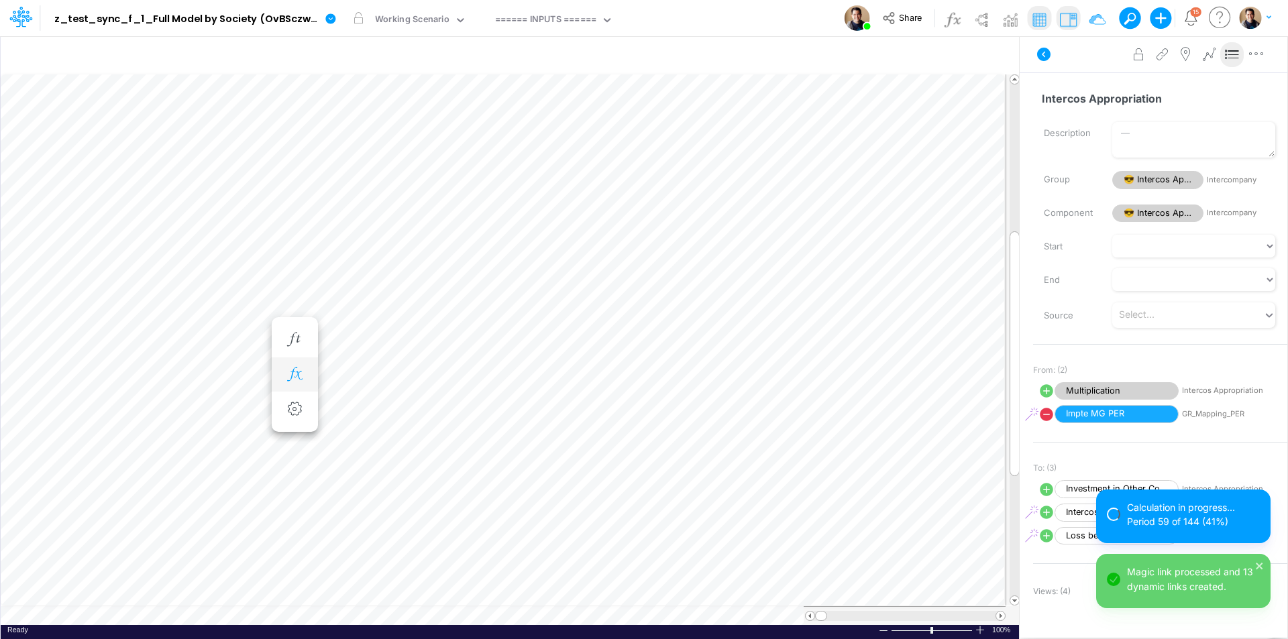
click at [301, 376] on icon "button" at bounding box center [294, 375] width 20 height 14
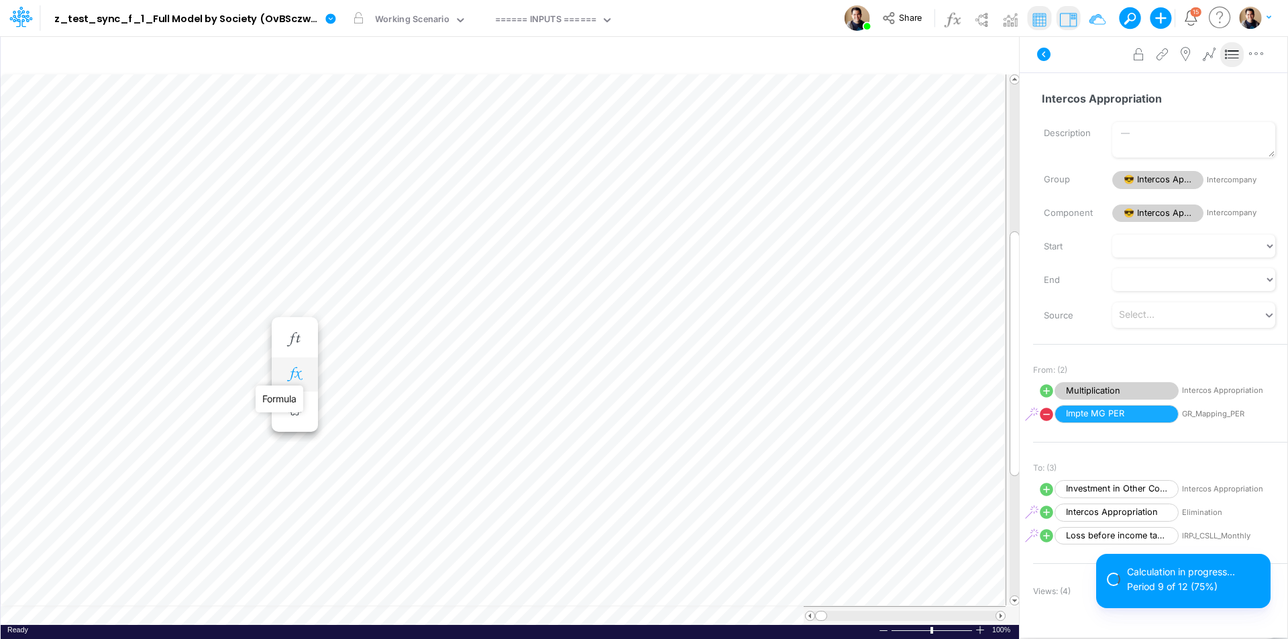
click at [298, 374] on icon "button" at bounding box center [294, 375] width 20 height 14
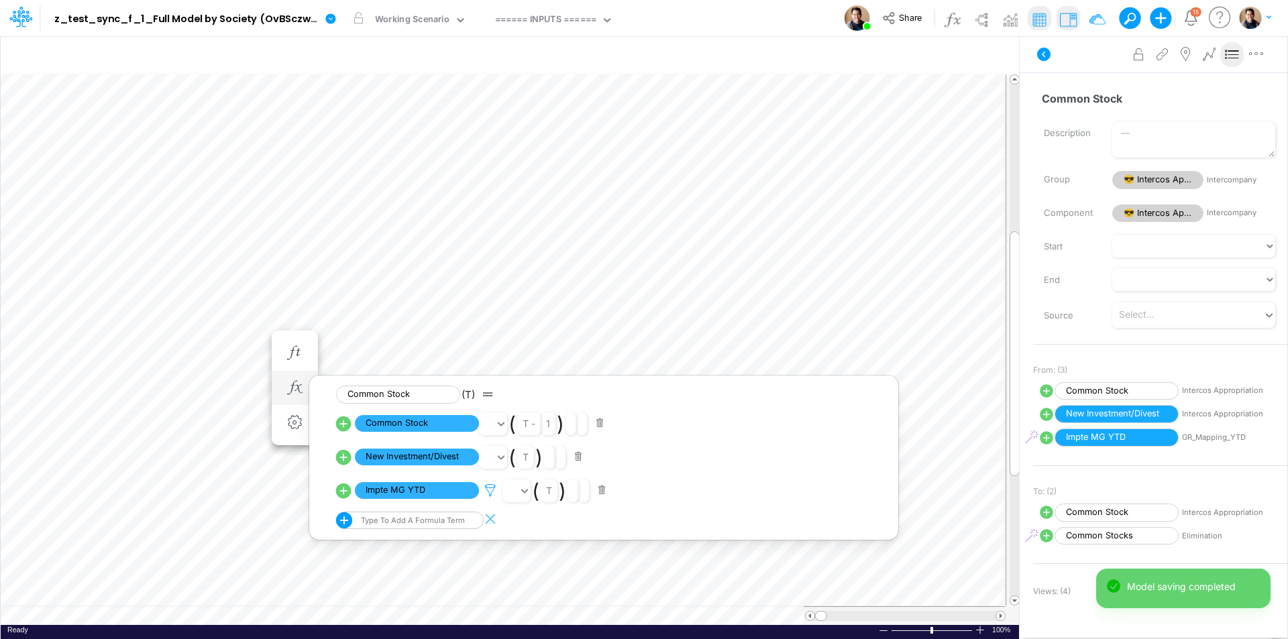
click at [491, 491] on icon at bounding box center [490, 491] width 20 height 14
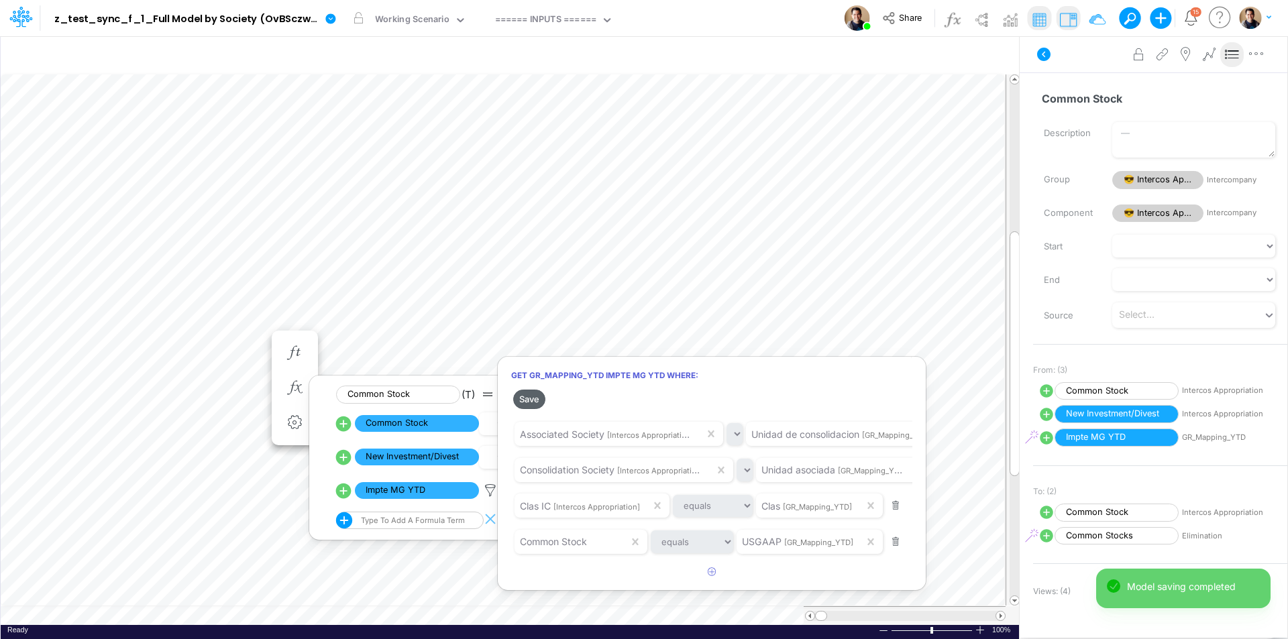
click at [523, 400] on button "Save" at bounding box center [529, 399] width 32 height 19
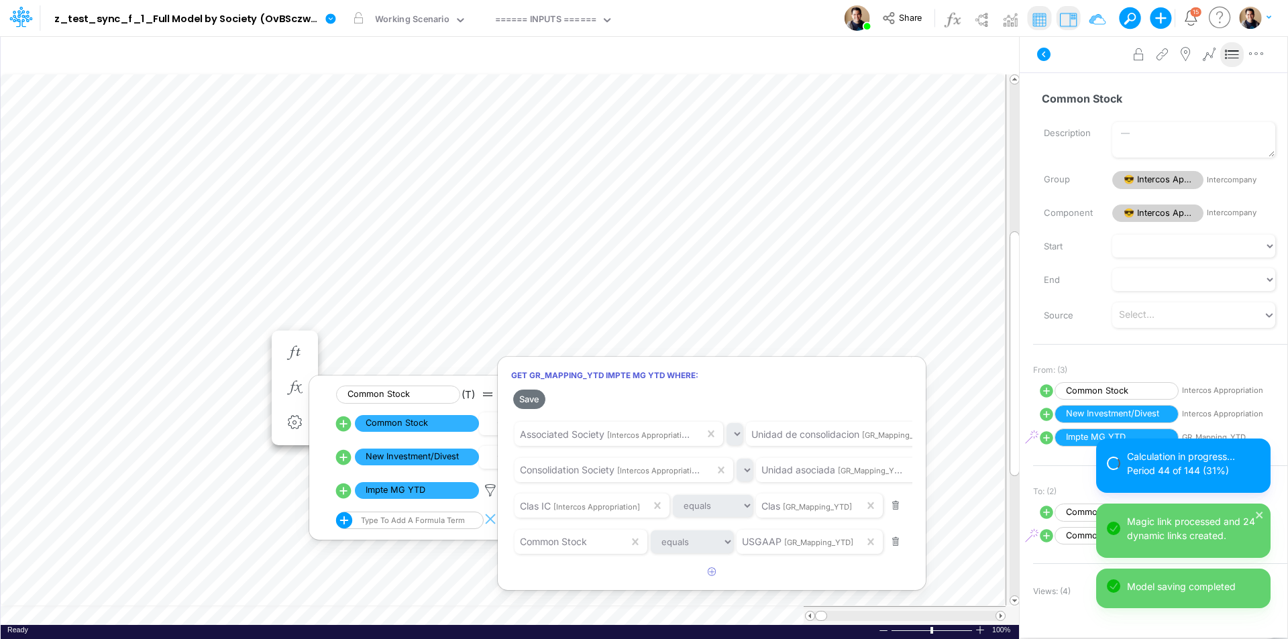
click at [245, 337] on div at bounding box center [644, 323] width 1288 height 633
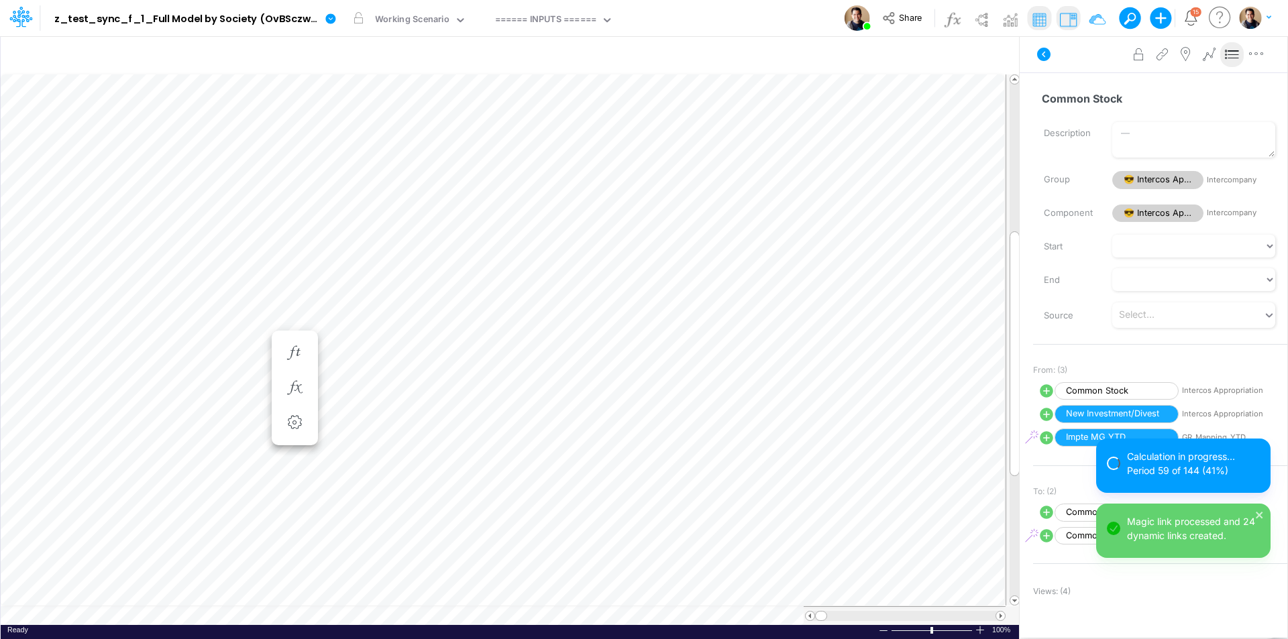
scroll to position [7, 1]
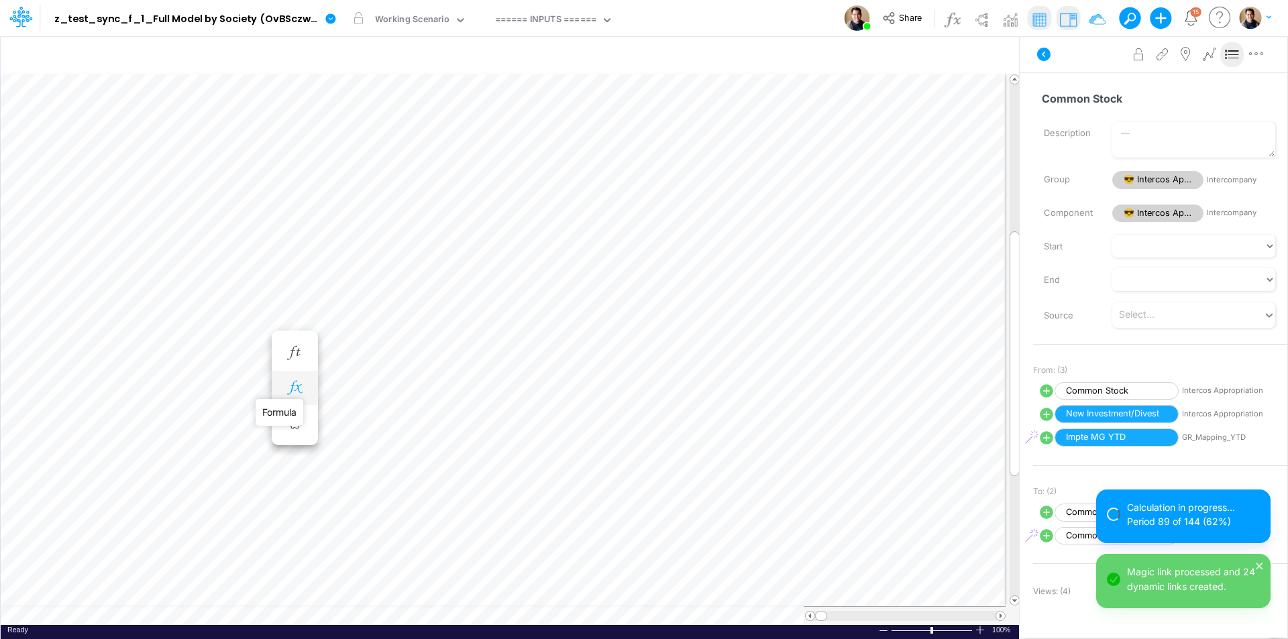
click at [300, 392] on icon "button" at bounding box center [294, 388] width 20 height 14
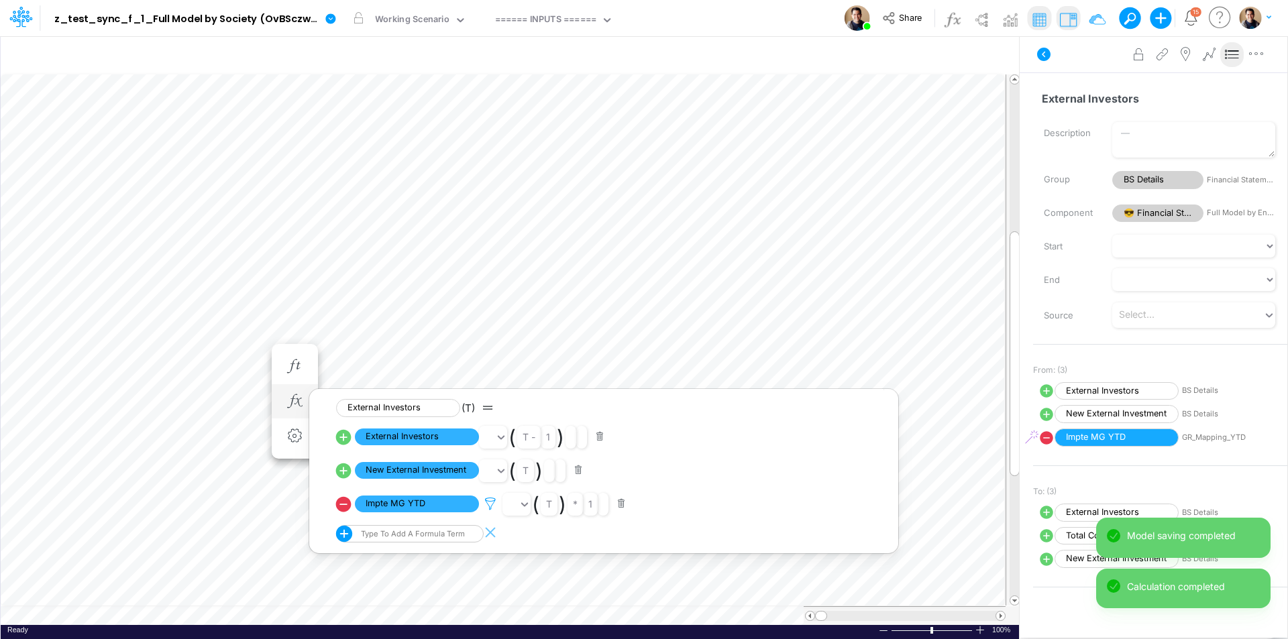
click at [490, 504] on icon at bounding box center [490, 504] width 20 height 14
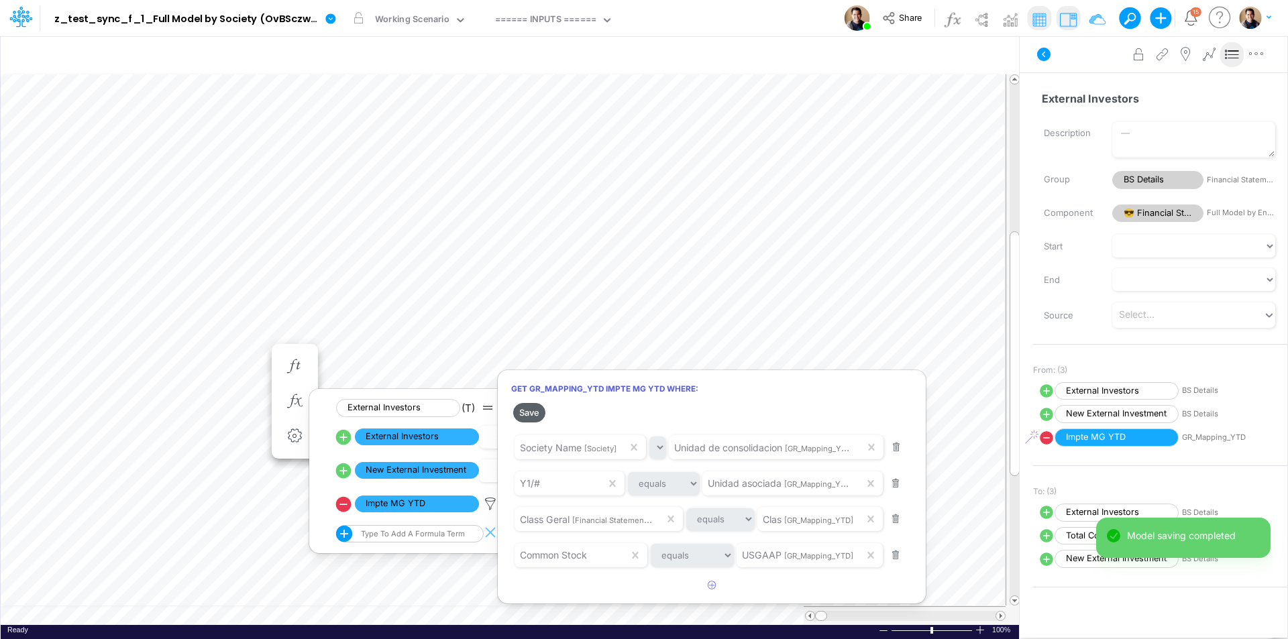
click at [523, 411] on button "Save" at bounding box center [529, 412] width 32 height 19
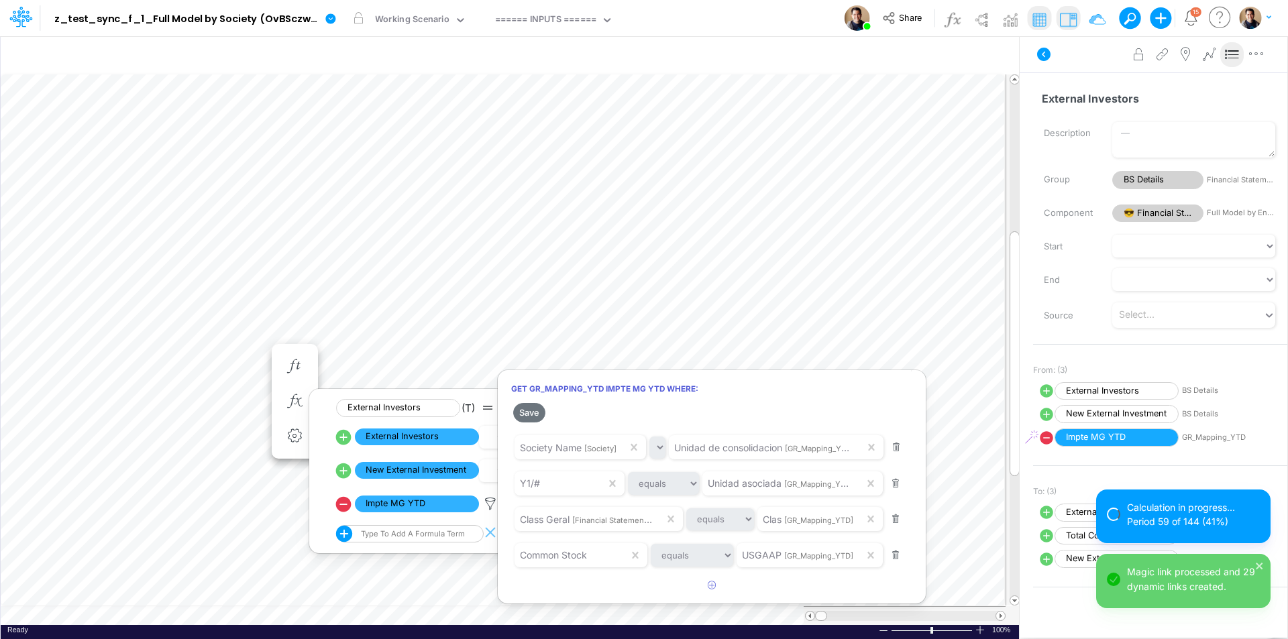
click at [227, 352] on div at bounding box center [644, 323] width 1288 height 633
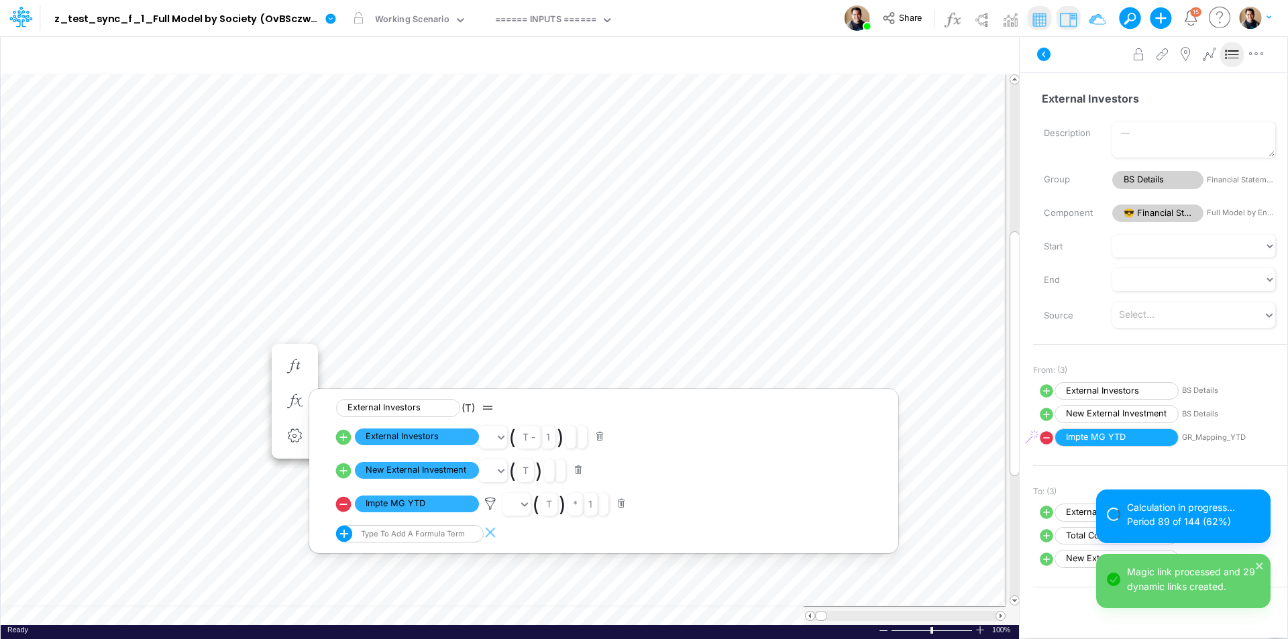
scroll to position [7, 1]
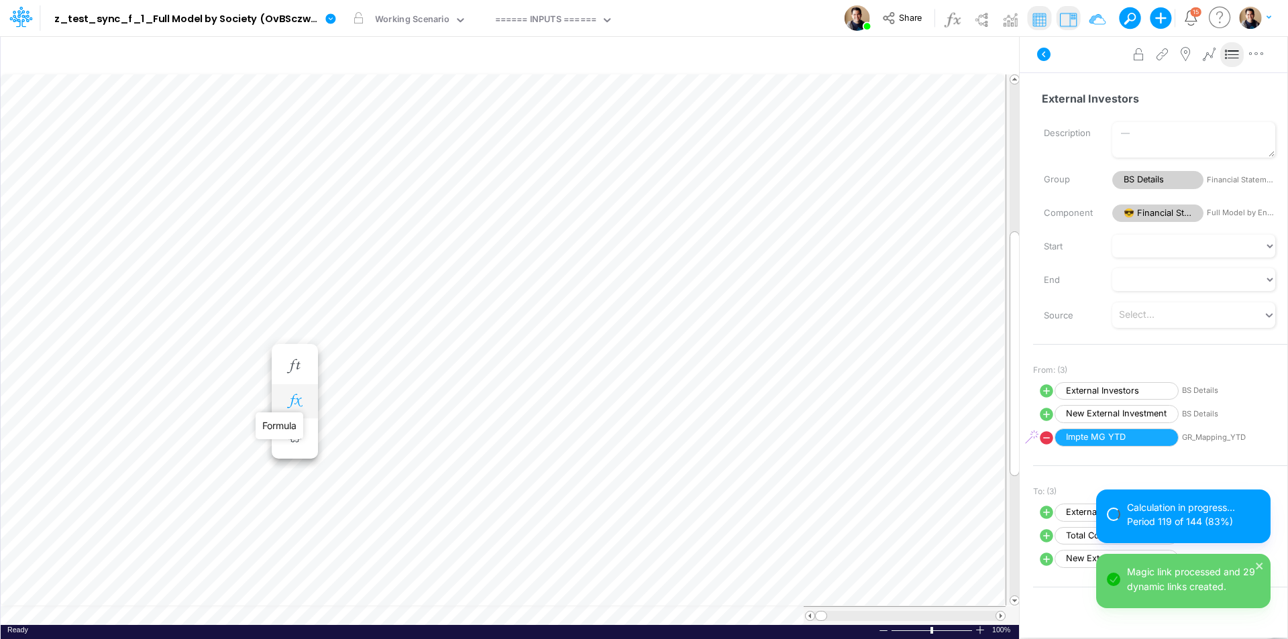
click at [301, 403] on icon "button" at bounding box center [294, 401] width 20 height 14
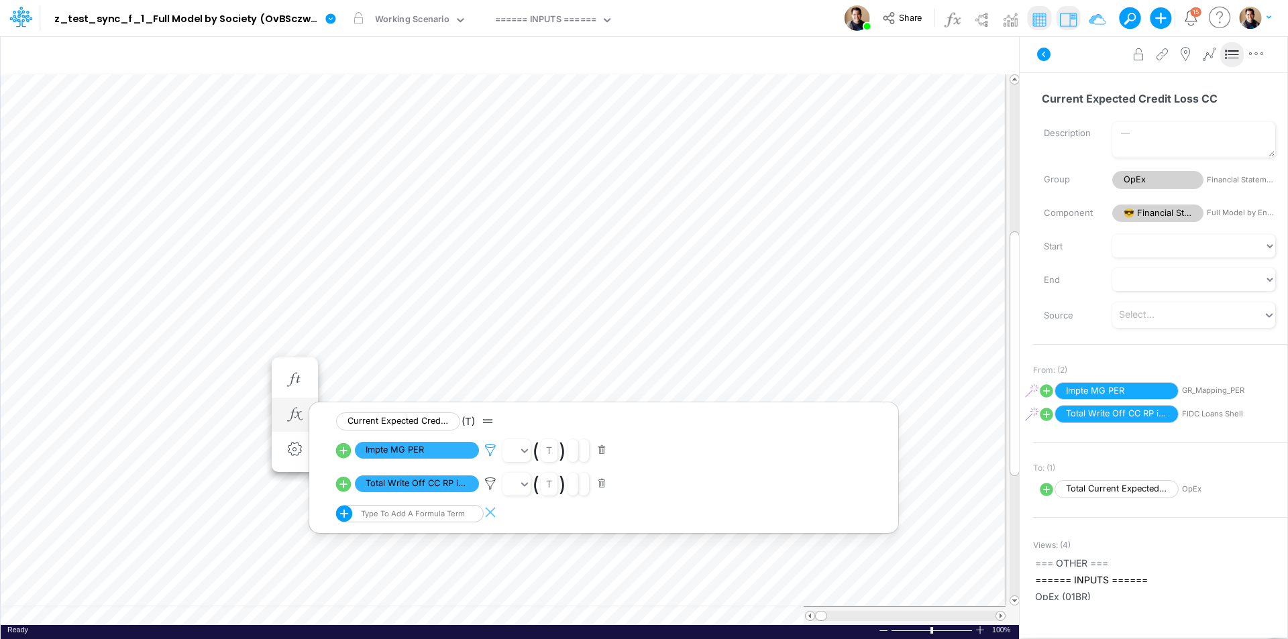
click at [490, 445] on icon at bounding box center [490, 450] width 20 height 14
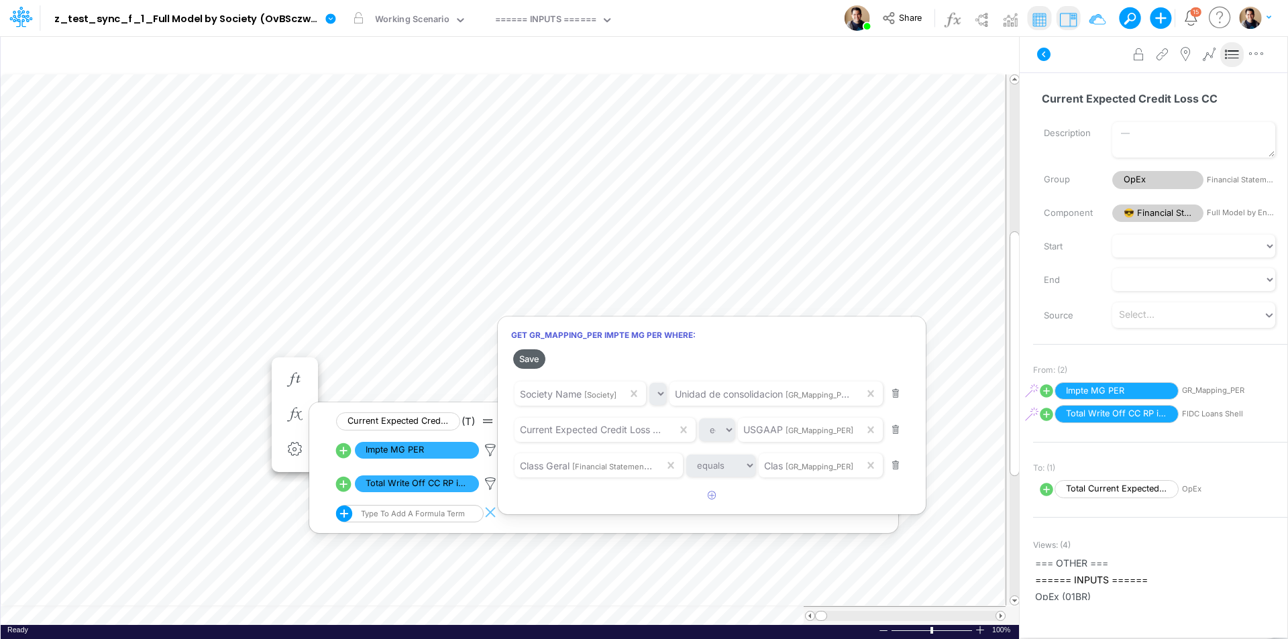
click at [531, 361] on button "Save" at bounding box center [529, 359] width 32 height 19
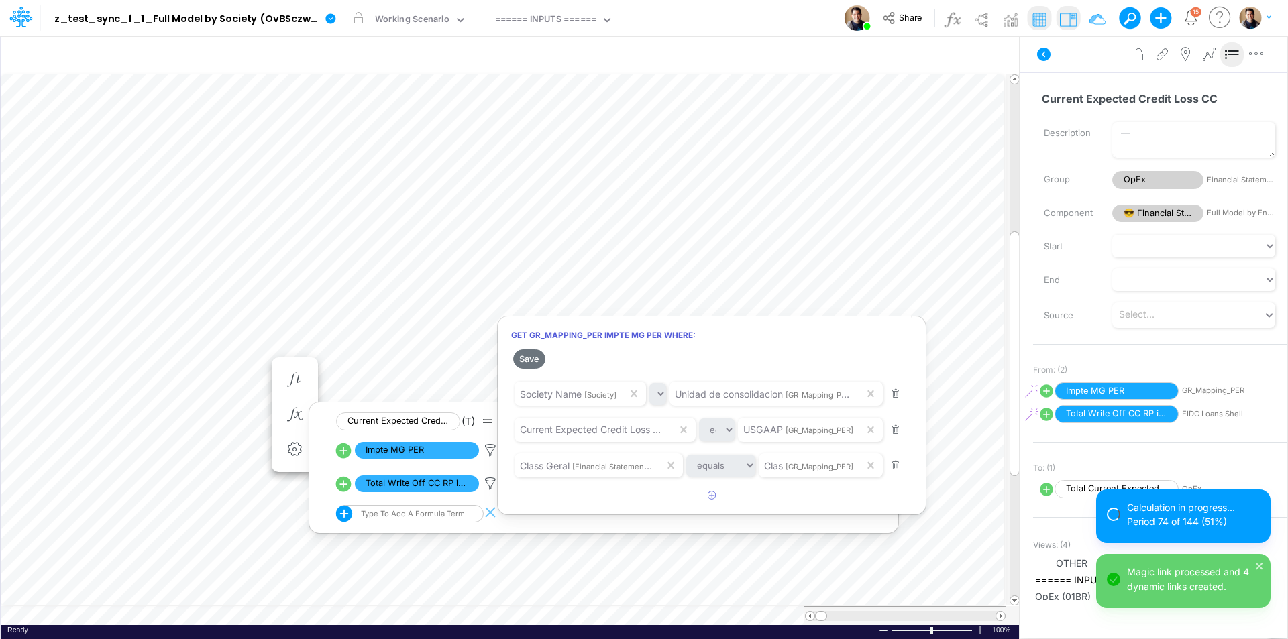
click at [240, 334] on div at bounding box center [644, 323] width 1288 height 633
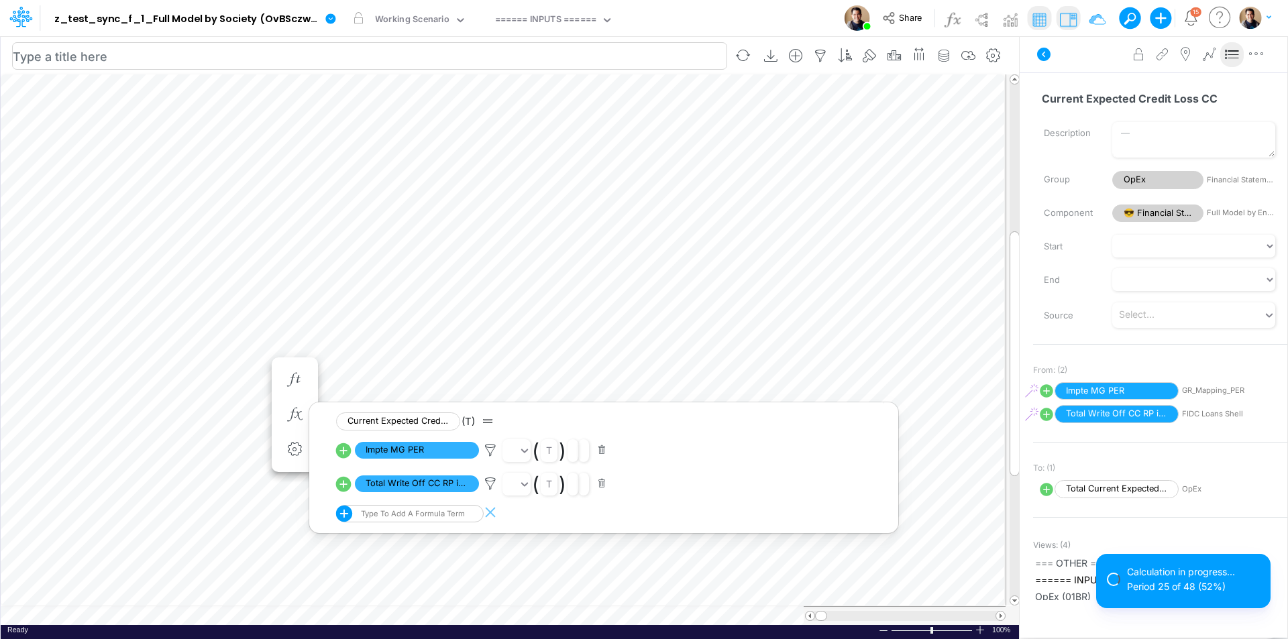
scroll to position [7, 1]
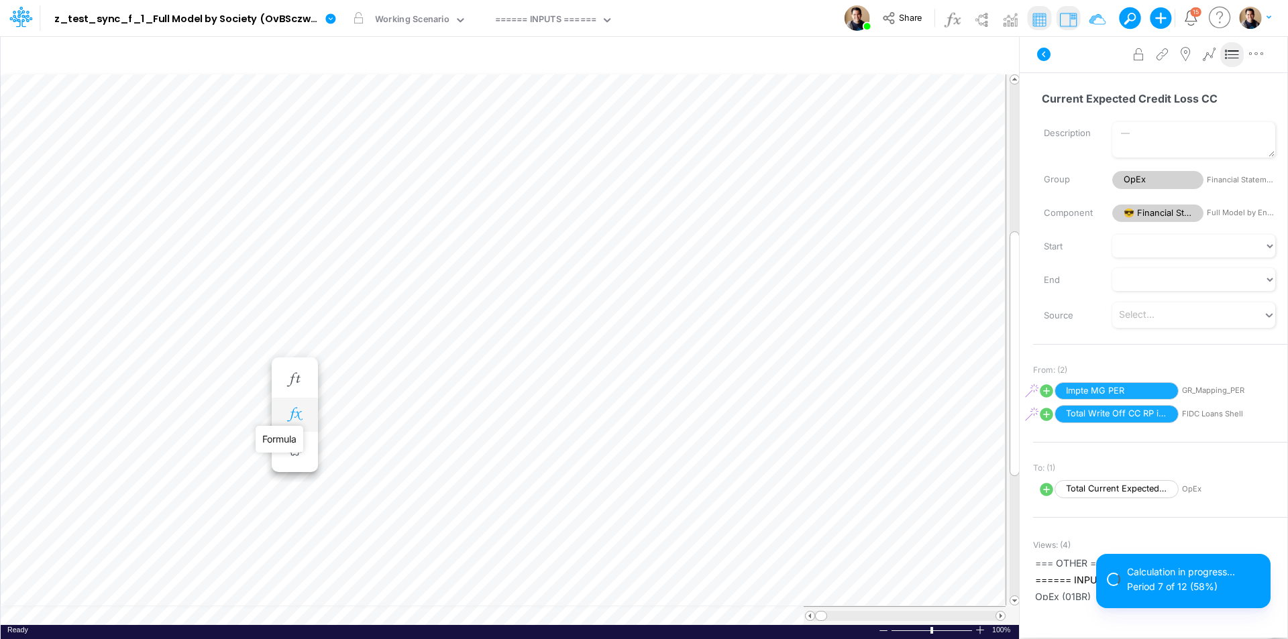
click at [294, 415] on icon "button" at bounding box center [294, 415] width 20 height 14
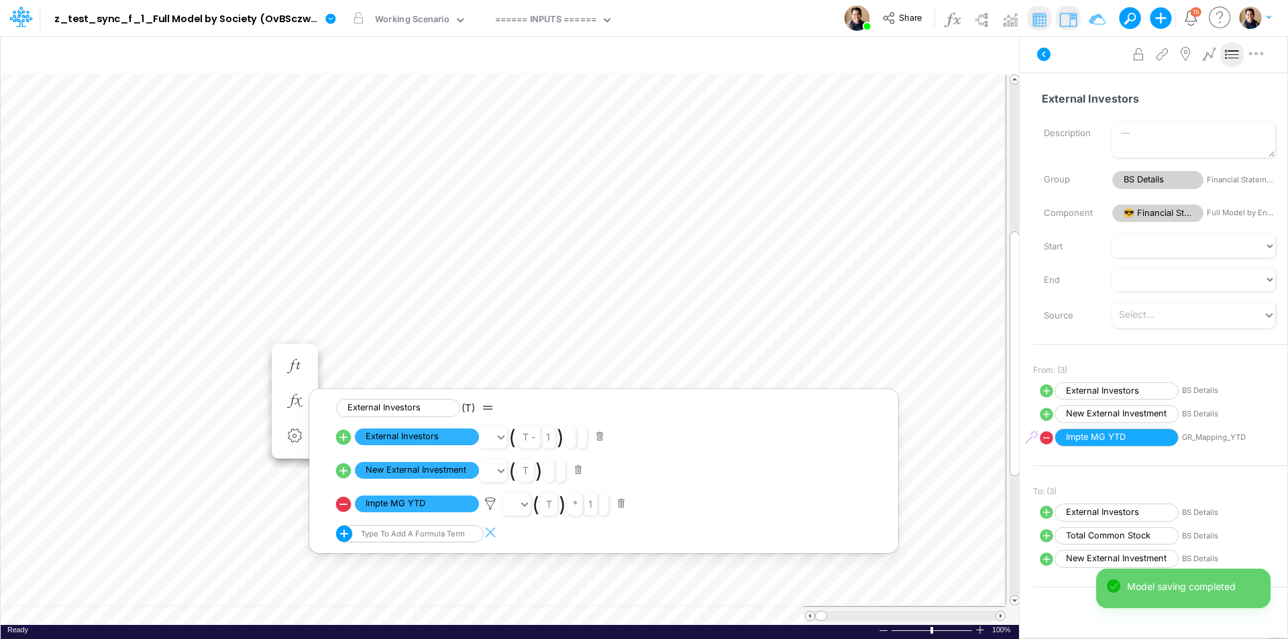
scroll to position [7, 1]
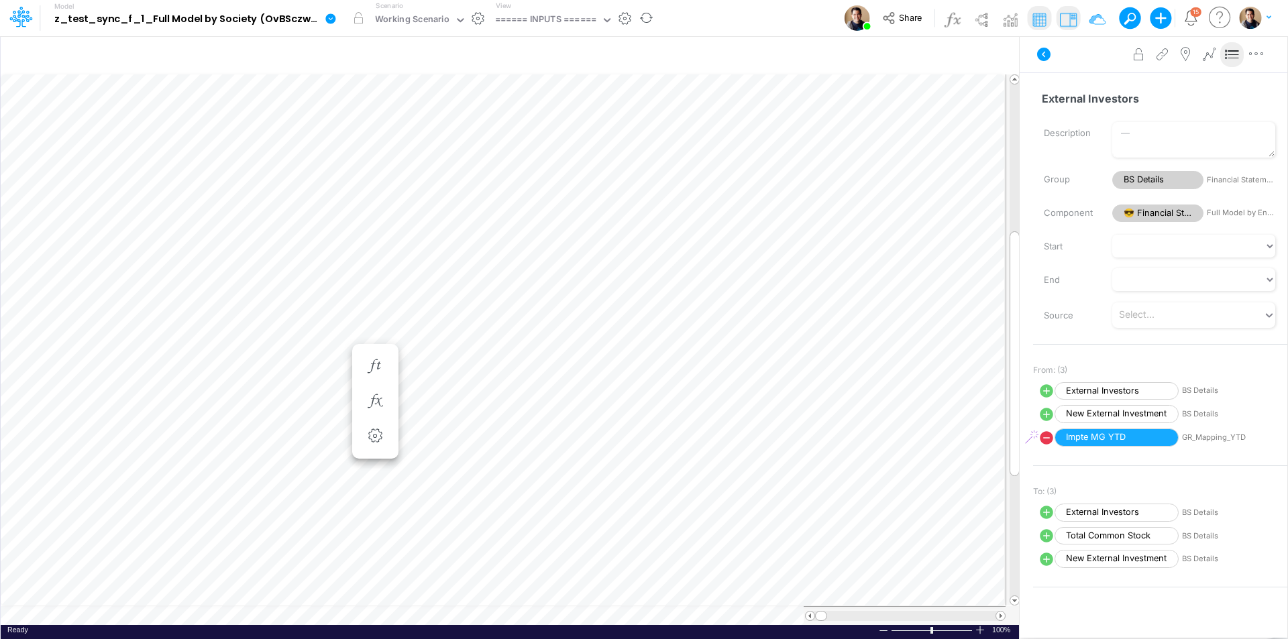
click at [330, 20] on icon at bounding box center [330, 18] width 10 height 10
click at [383, 133] on button "View model info" at bounding box center [399, 139] width 144 height 21
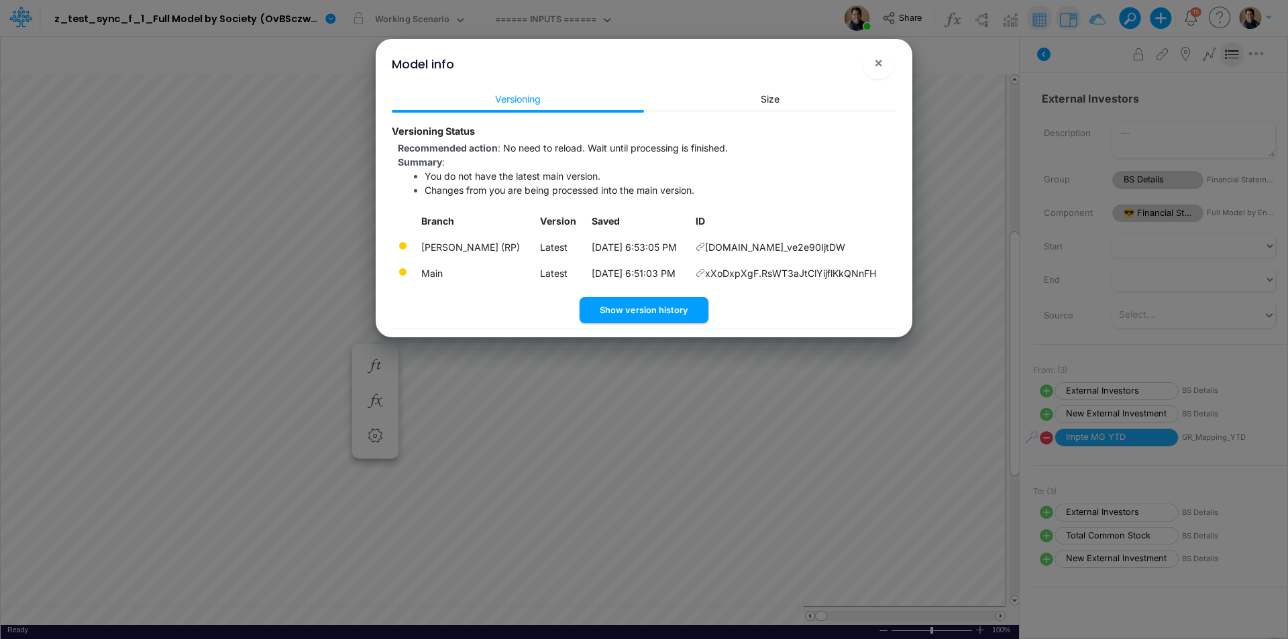
drag, startPoint x: 877, startPoint y: 250, endPoint x: 739, endPoint y: 243, distance: 138.4
click at [708, 250] on td "TBAVnQRplysoaKB4i.EU_ve2e90IjtDW" at bounding box center [793, 247] width 207 height 26
copy td "TBAVnQRplysoaKB4i.EU_ve2e90IjtDW"
click at [674, 307] on button "Show version history" at bounding box center [644, 310] width 129 height 26
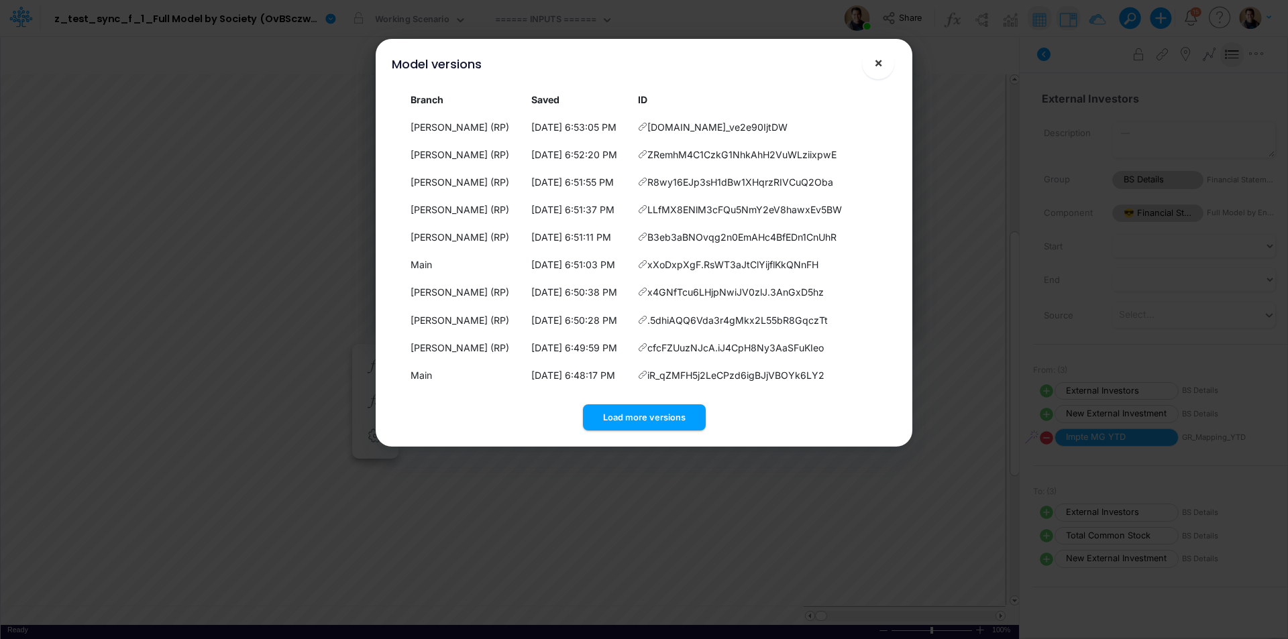
click at [881, 65] on span "×" at bounding box center [878, 62] width 9 height 16
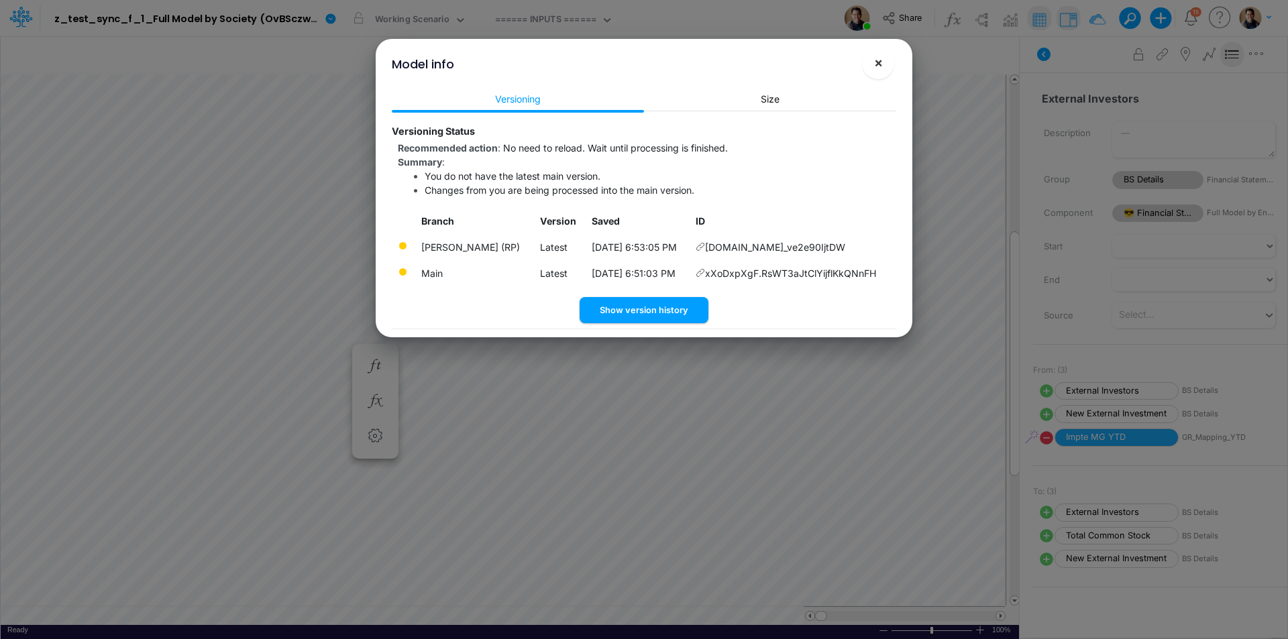
click at [884, 60] on button "×" at bounding box center [878, 63] width 32 height 32
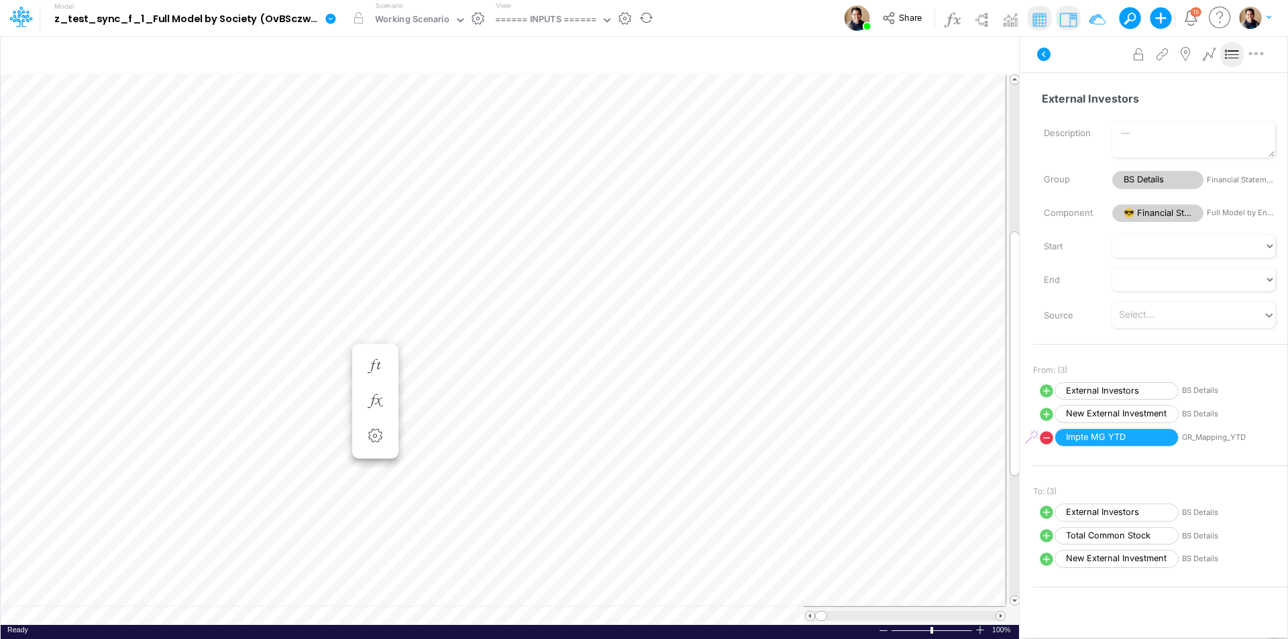
click at [331, 21] on icon at bounding box center [330, 18] width 10 height 10
click at [415, 138] on button "View model info" at bounding box center [399, 139] width 144 height 21
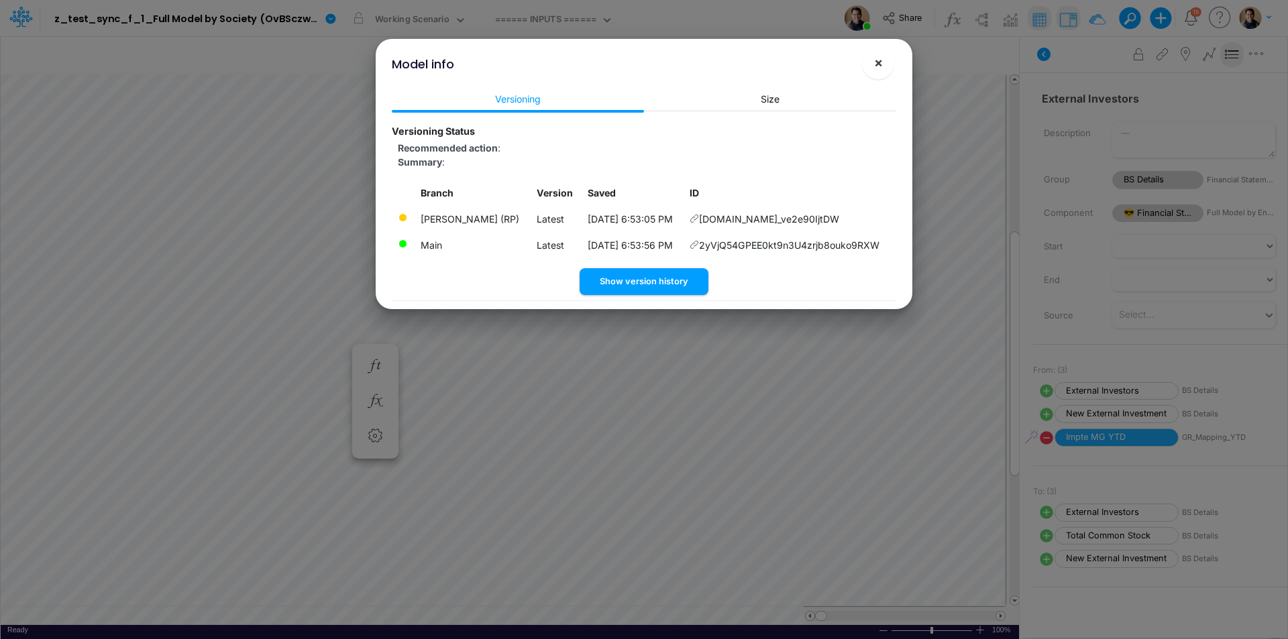
click at [876, 63] on span "×" at bounding box center [878, 62] width 9 height 16
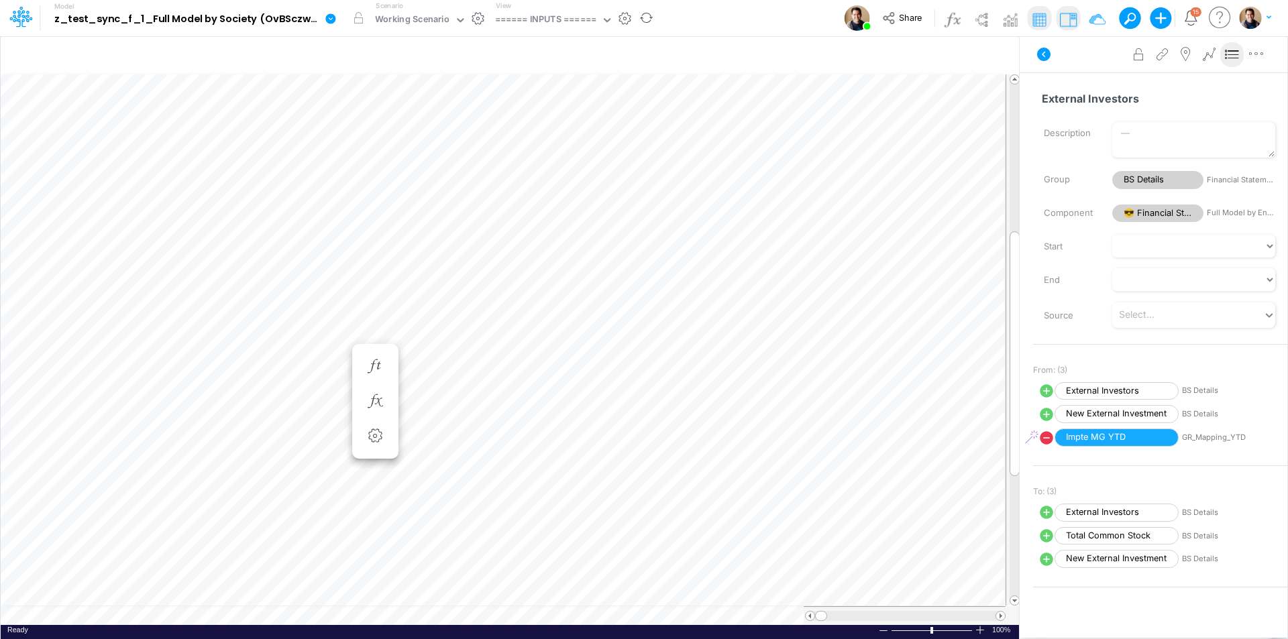
click at [333, 19] on icon at bounding box center [330, 18] width 10 height 10
click at [423, 136] on button "View model info" at bounding box center [399, 139] width 144 height 21
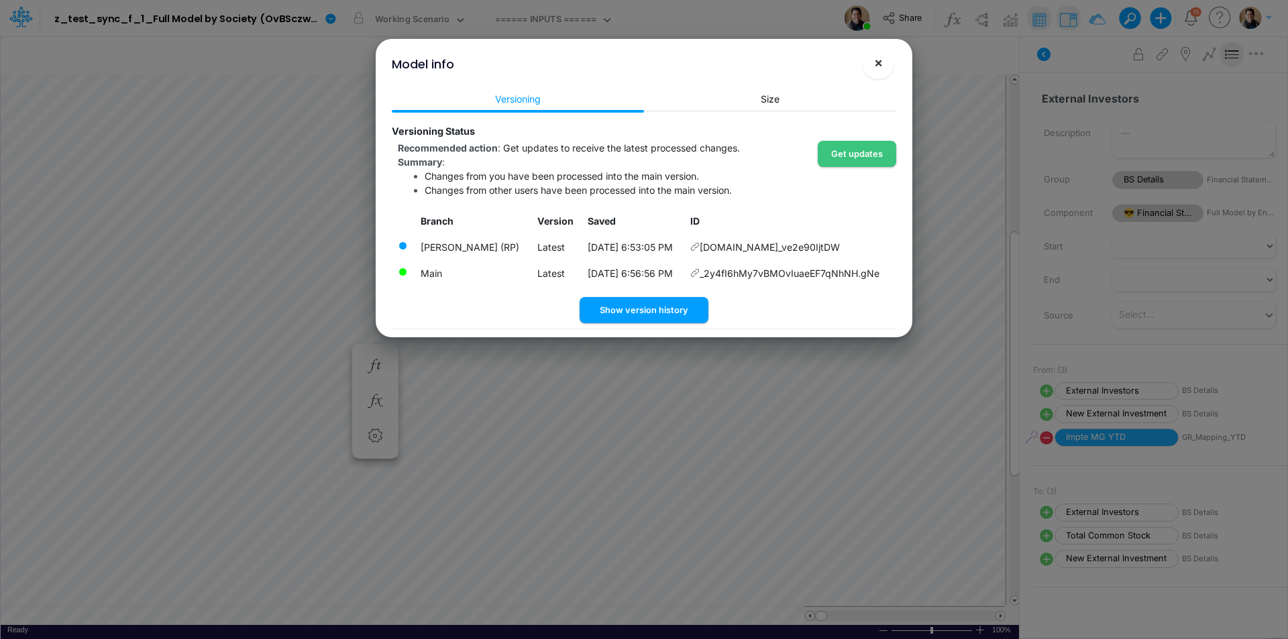
click at [879, 68] on span "×" at bounding box center [878, 62] width 9 height 16
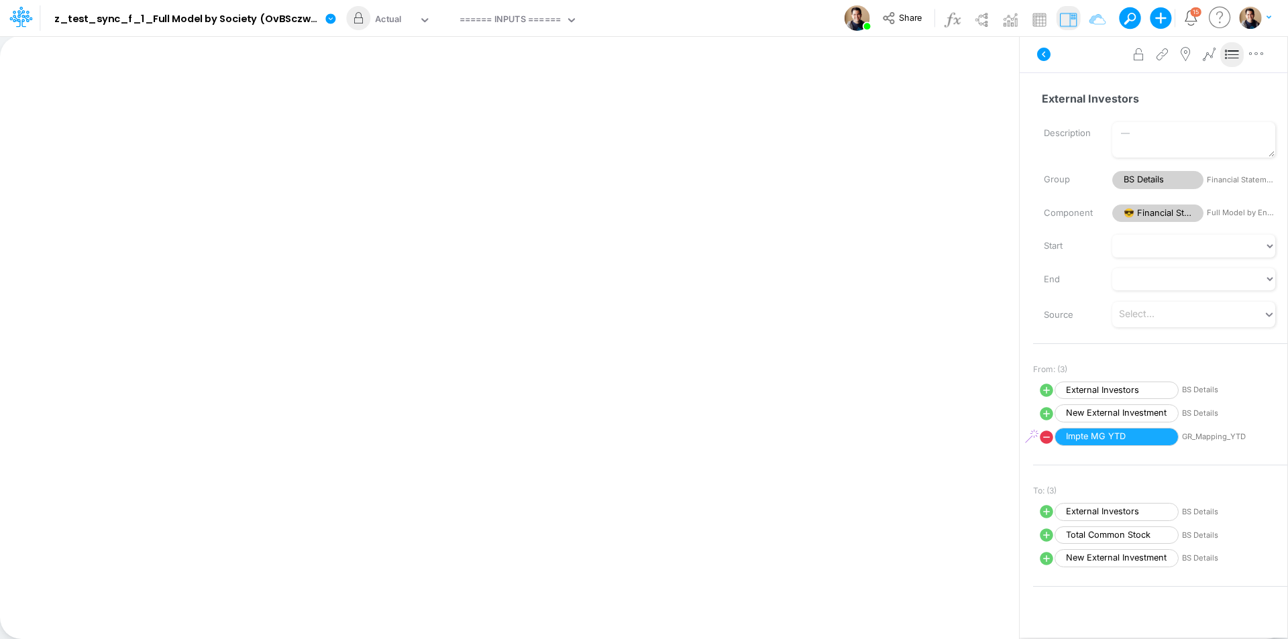
click at [701, 17] on div "Model z_test_sync_f_1_Full Model by Society (OvBSczwkOE1dC3Gv4ihg62qoa0CAHiSW) …" at bounding box center [643, 18] width 1159 height 36
click at [405, 21] on input "text" at bounding box center [405, 20] width 1 height 13
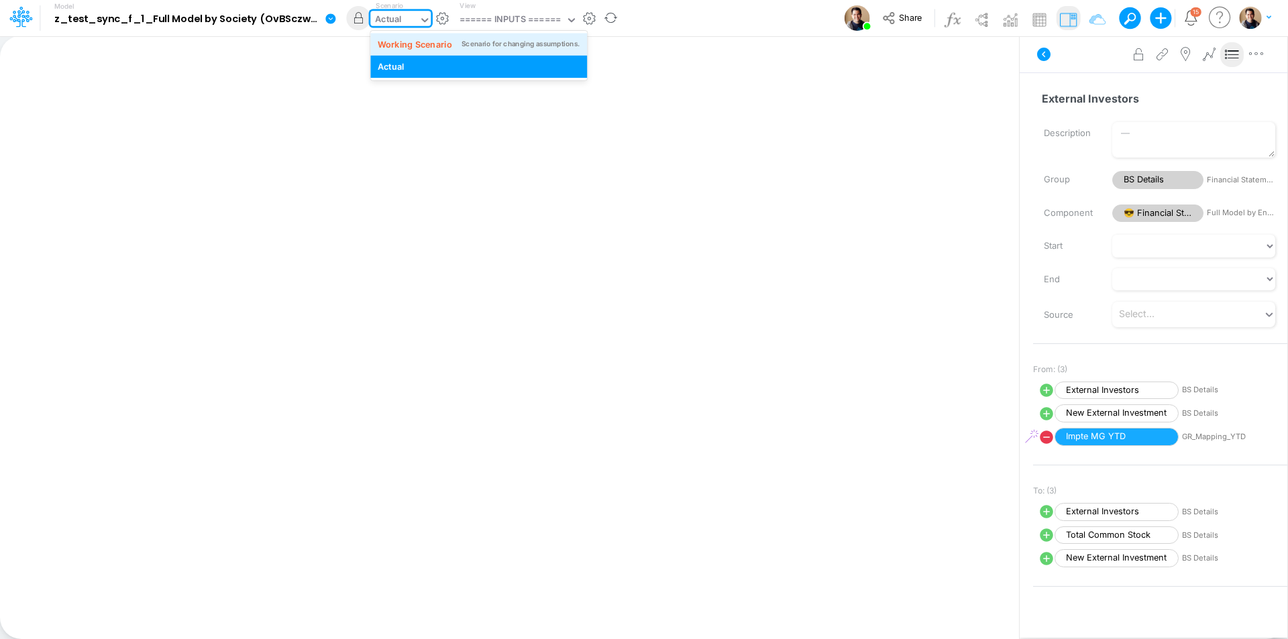
click at [408, 44] on div "Working Scenario" at bounding box center [415, 44] width 74 height 13
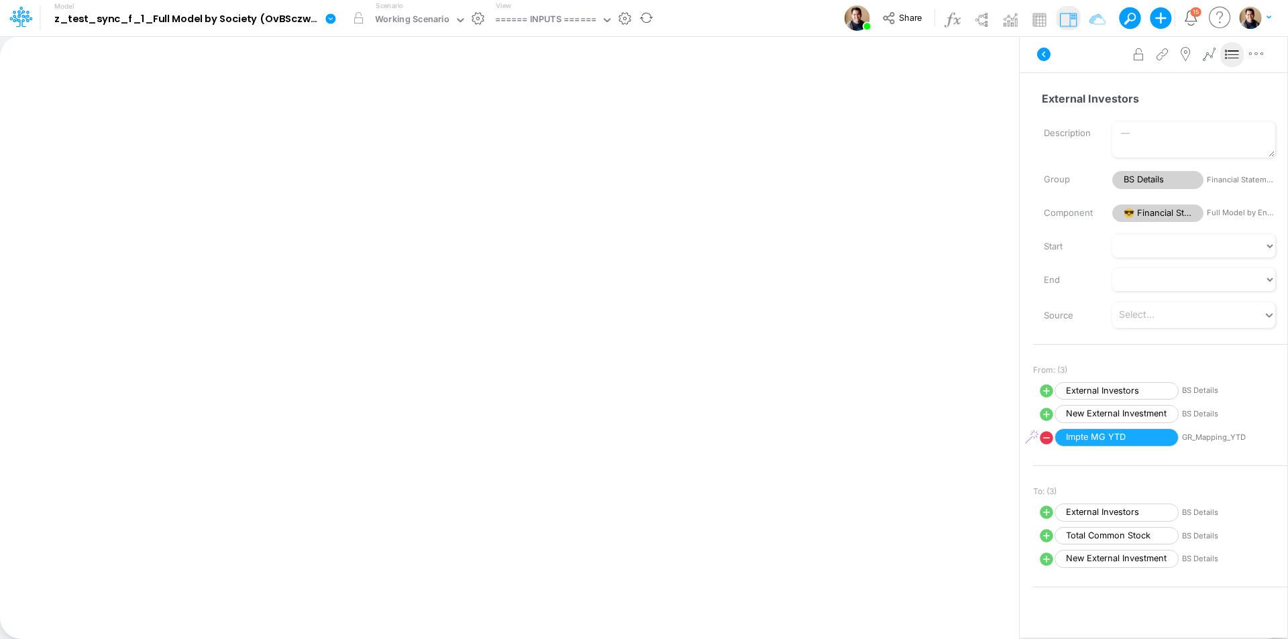
click at [332, 13] on icon at bounding box center [331, 19] width 12 height 12
click at [392, 134] on button "View model info" at bounding box center [399, 139] width 144 height 21
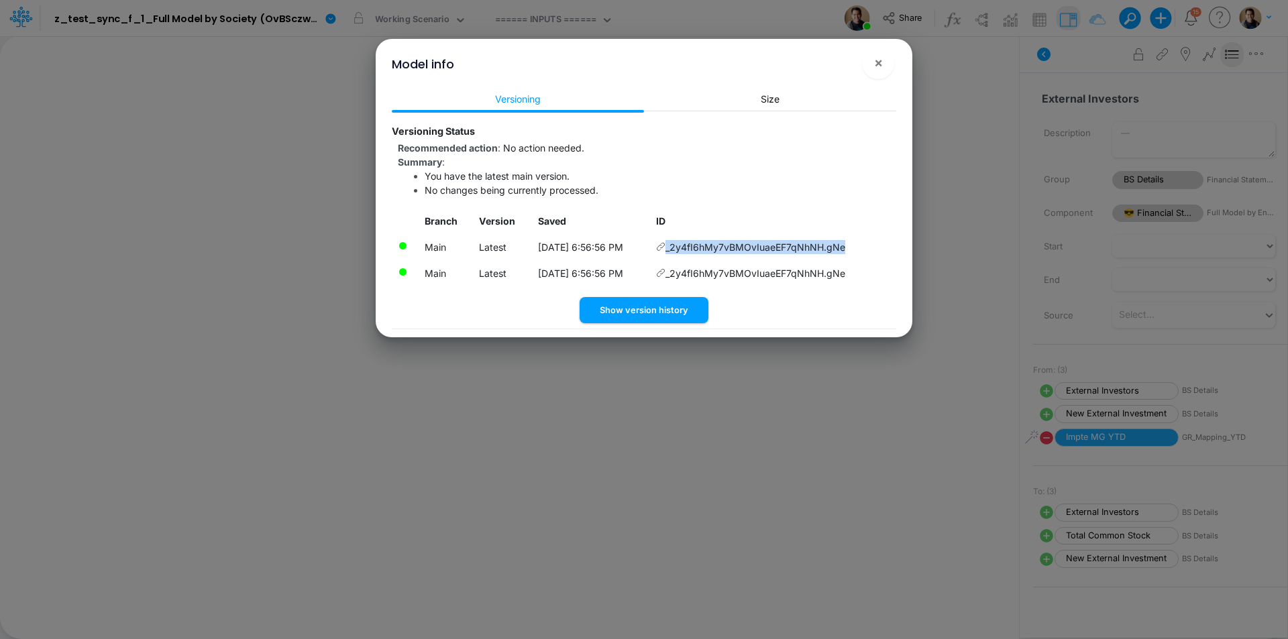
drag, startPoint x: 861, startPoint y: 249, endPoint x: 674, endPoint y: 250, distance: 187.8
click at [674, 250] on td "_2y4fI6hMy7vBMOvIuaeEF7qNhNH.gNe" at bounding box center [774, 247] width 246 height 26
copy td "_2y4fI6hMy7vBMOvIuaeEF7qNhNH.gNe"
click at [880, 61] on span "×" at bounding box center [878, 62] width 9 height 16
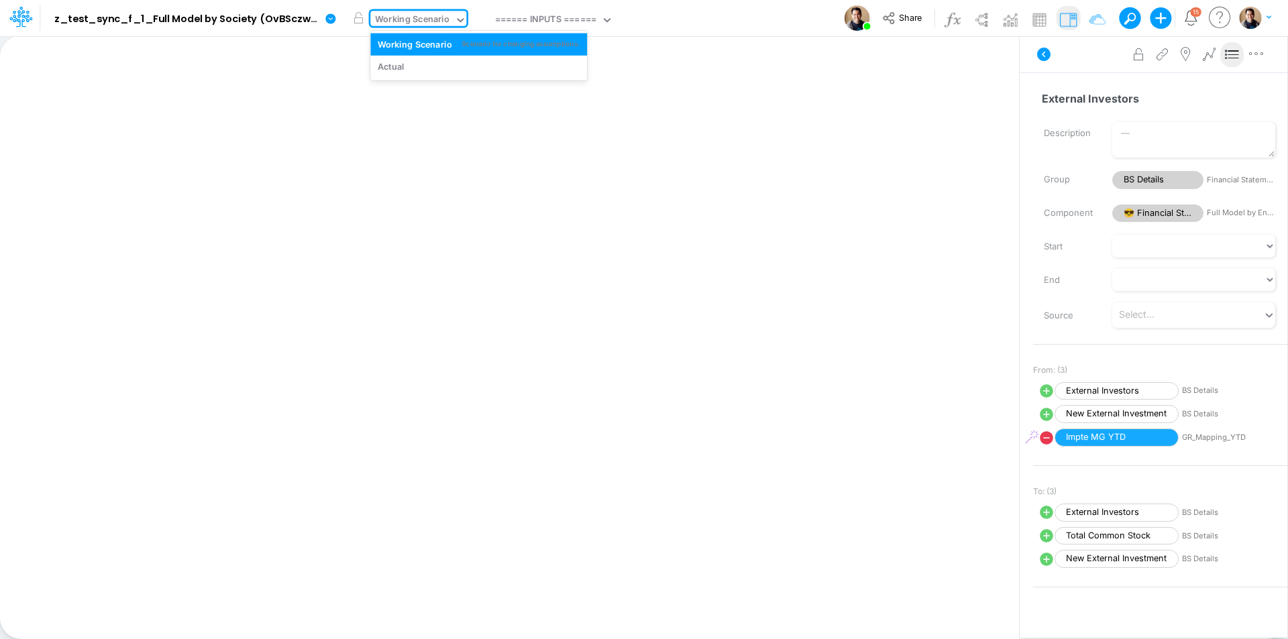
click at [417, 17] on div "Working Scenario" at bounding box center [413, 20] width 74 height 15
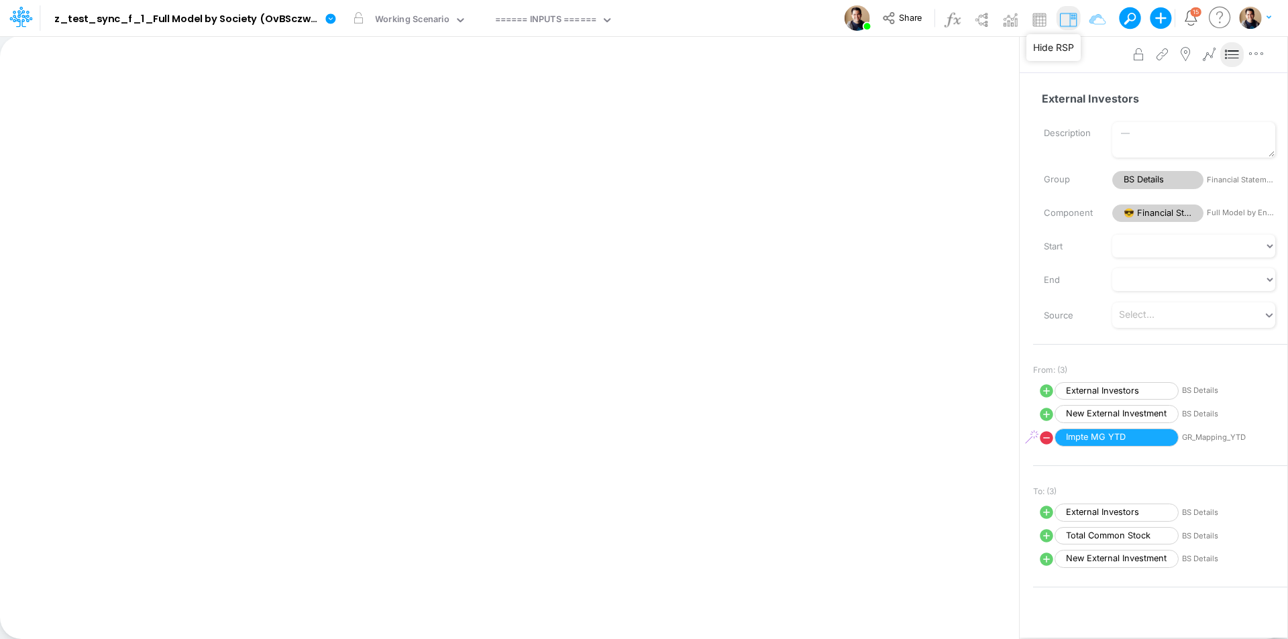
click at [1062, 21] on img at bounding box center [1067, 19] width 21 height 21
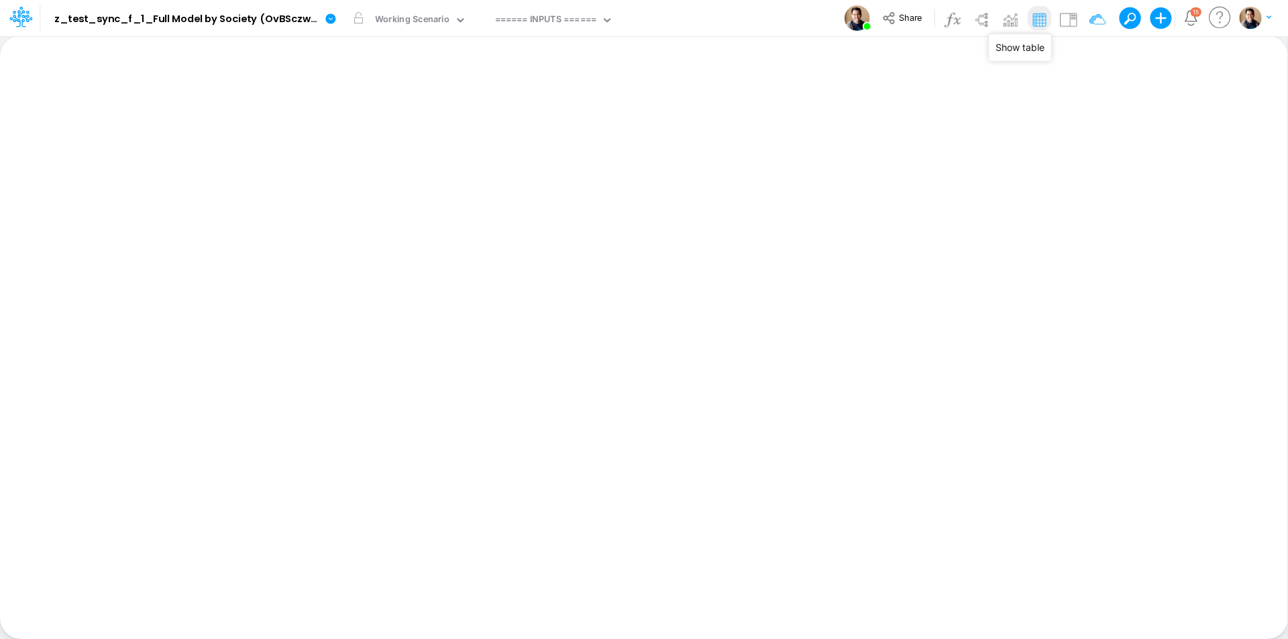
drag, startPoint x: 1044, startPoint y: 18, endPoint x: 1051, endPoint y: 20, distance: 7.0
click at [1044, 18] on img at bounding box center [1038, 19] width 21 height 21
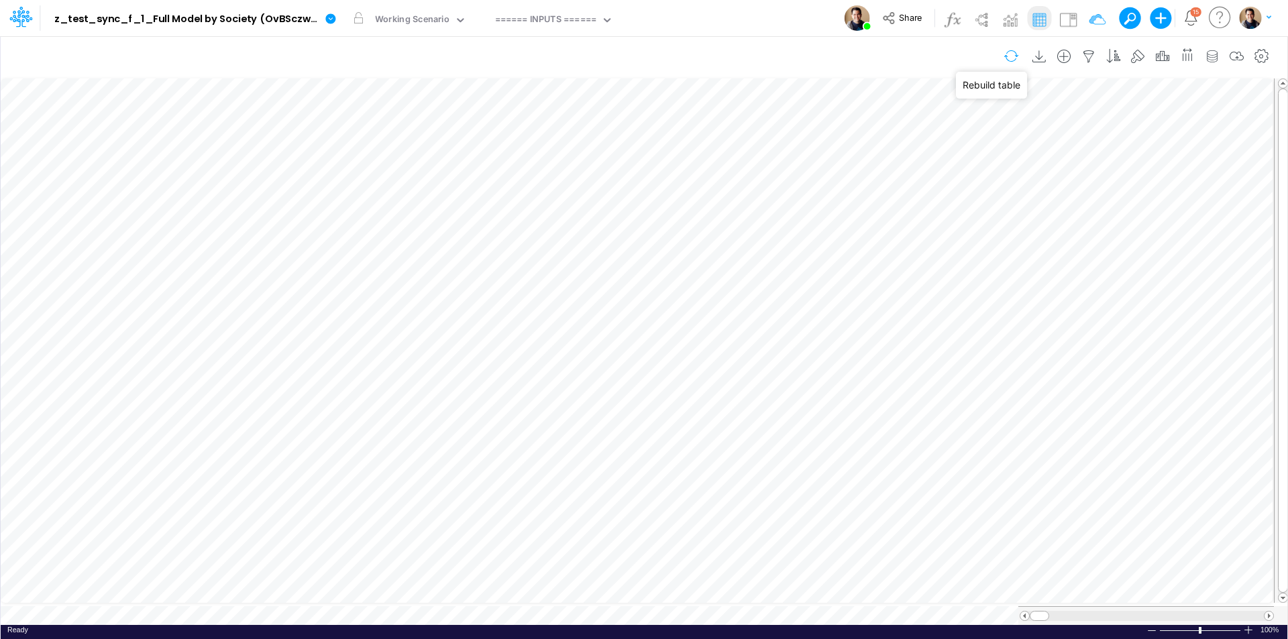
click at [1015, 53] on button "button" at bounding box center [1012, 55] width 32 height 23
click at [1069, 21] on img at bounding box center [1067, 19] width 21 height 21
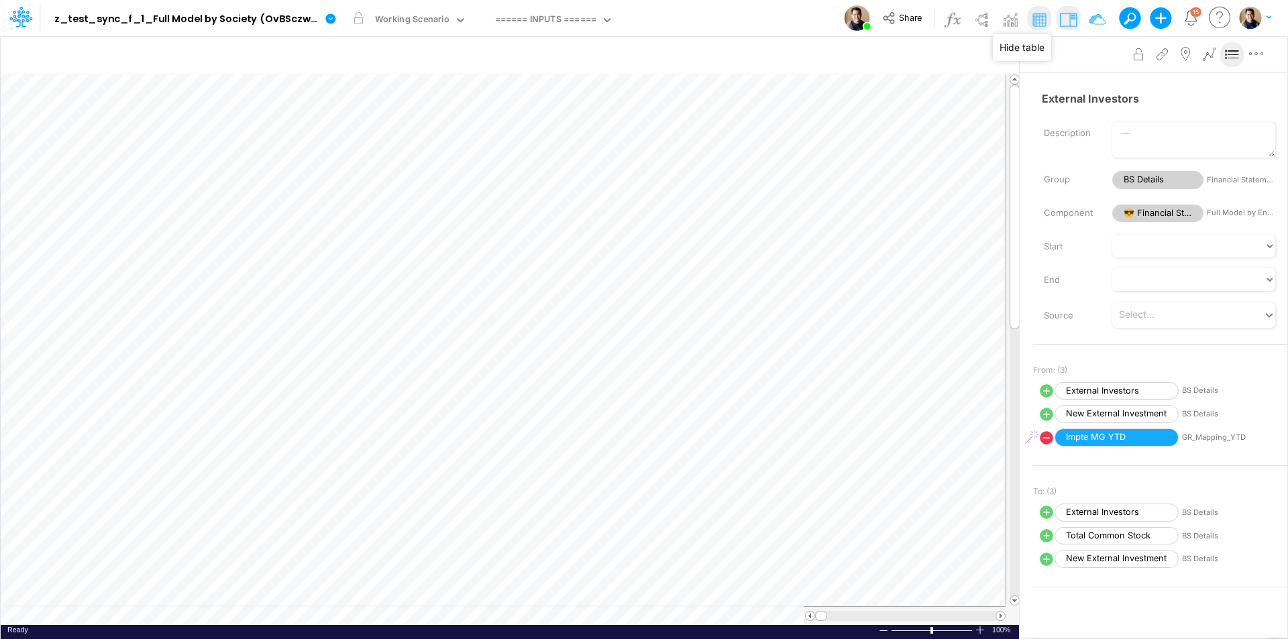
click at [1044, 19] on img at bounding box center [1038, 19] width 21 height 21
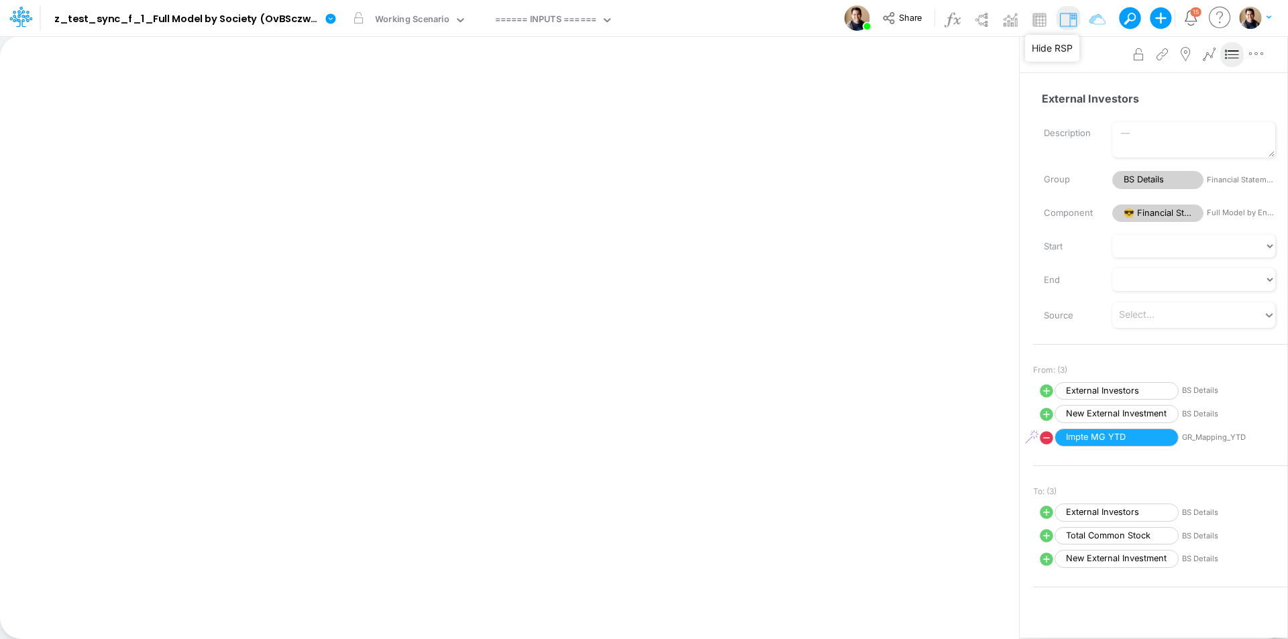
click at [1067, 20] on img at bounding box center [1067, 19] width 21 height 21
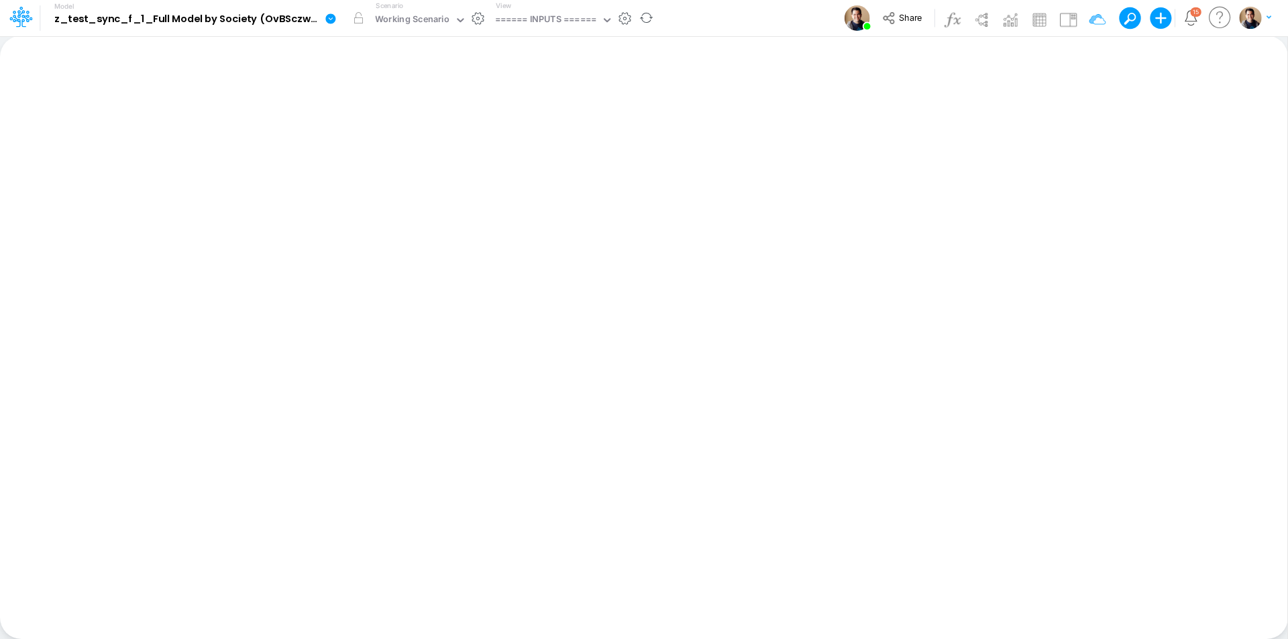
click at [325, 17] on icon at bounding box center [331, 19] width 12 height 12
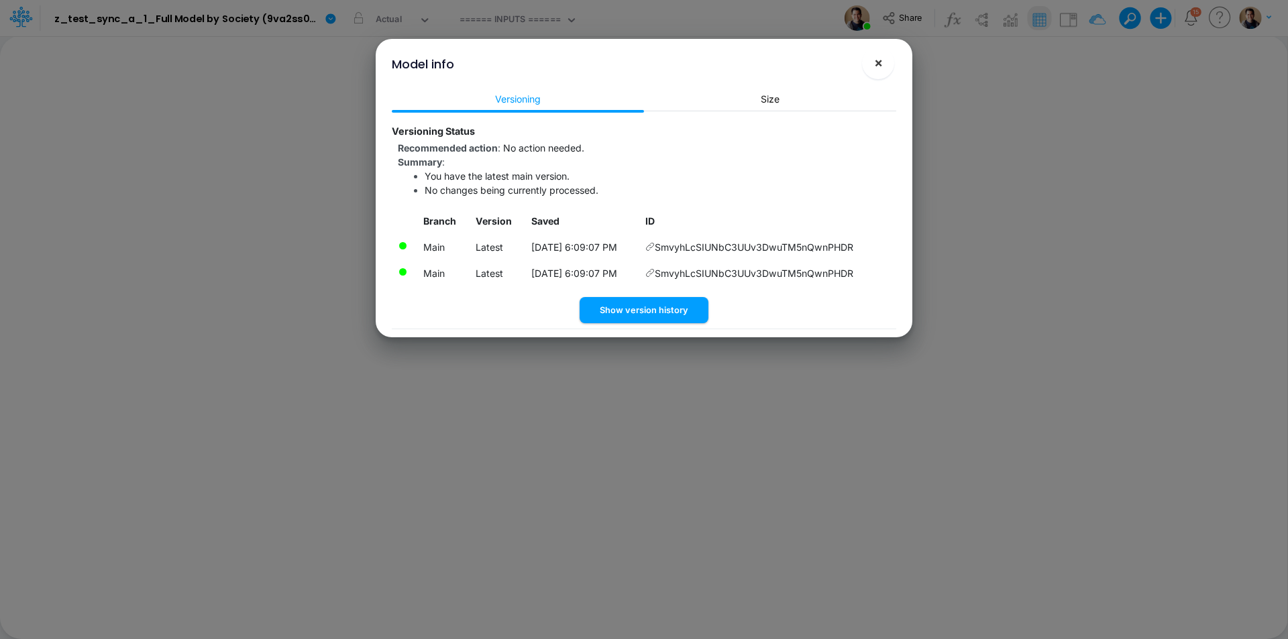
click at [878, 66] on span "×" at bounding box center [878, 62] width 9 height 16
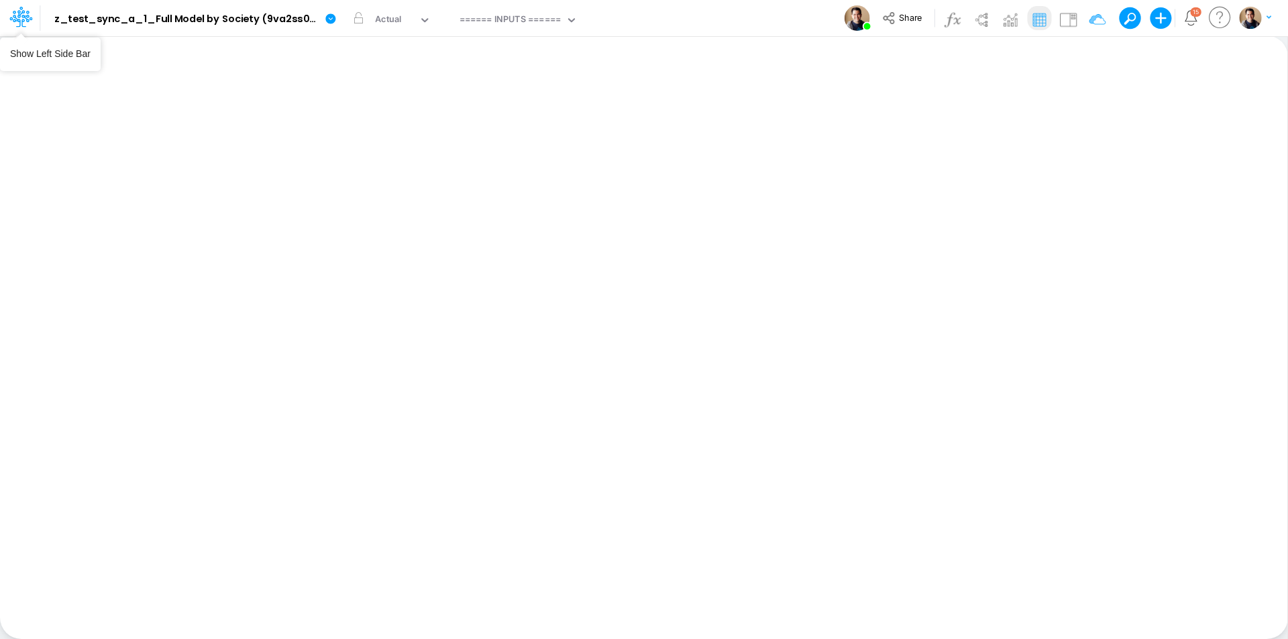
click at [29, 13] on icon at bounding box center [21, 10] width 17 height 7
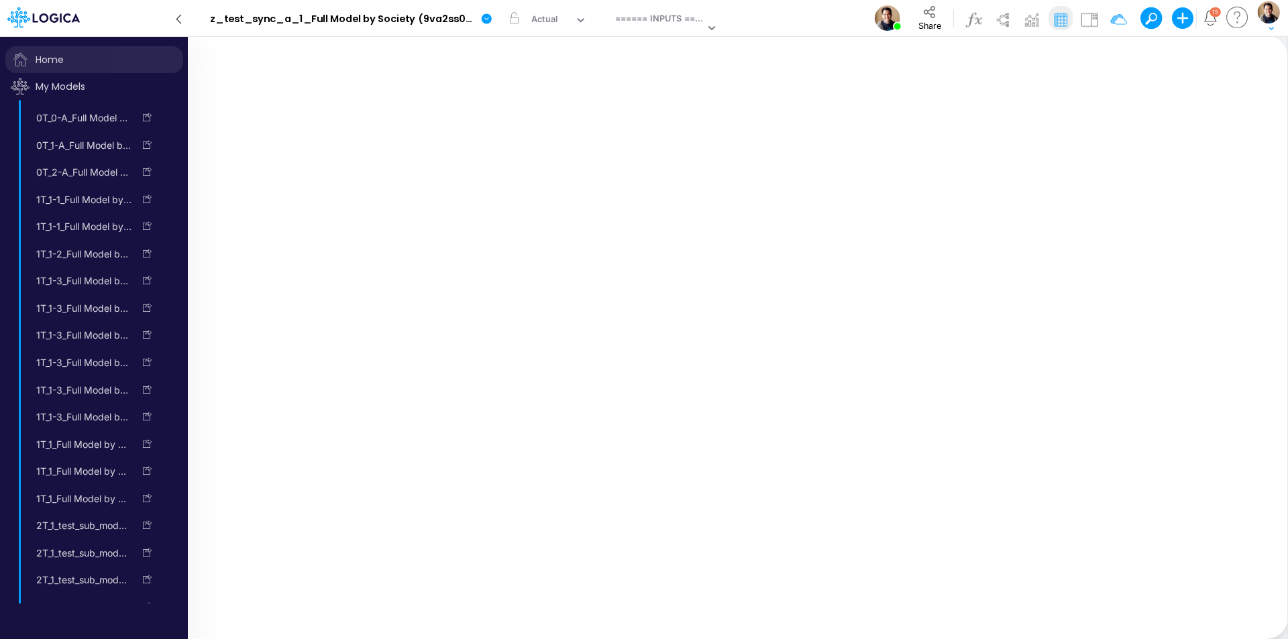
click at [60, 60] on span "Home" at bounding box center [94, 59] width 178 height 27
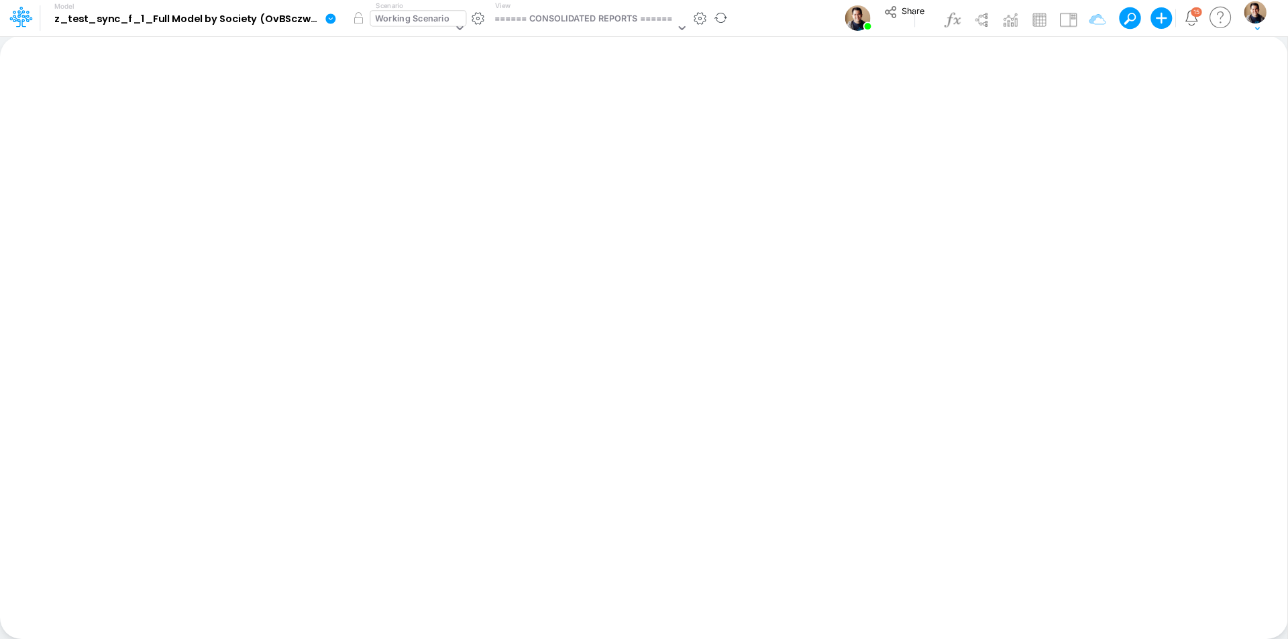
click at [402, 23] on div "Working Scenario" at bounding box center [413, 19] width 74 height 15
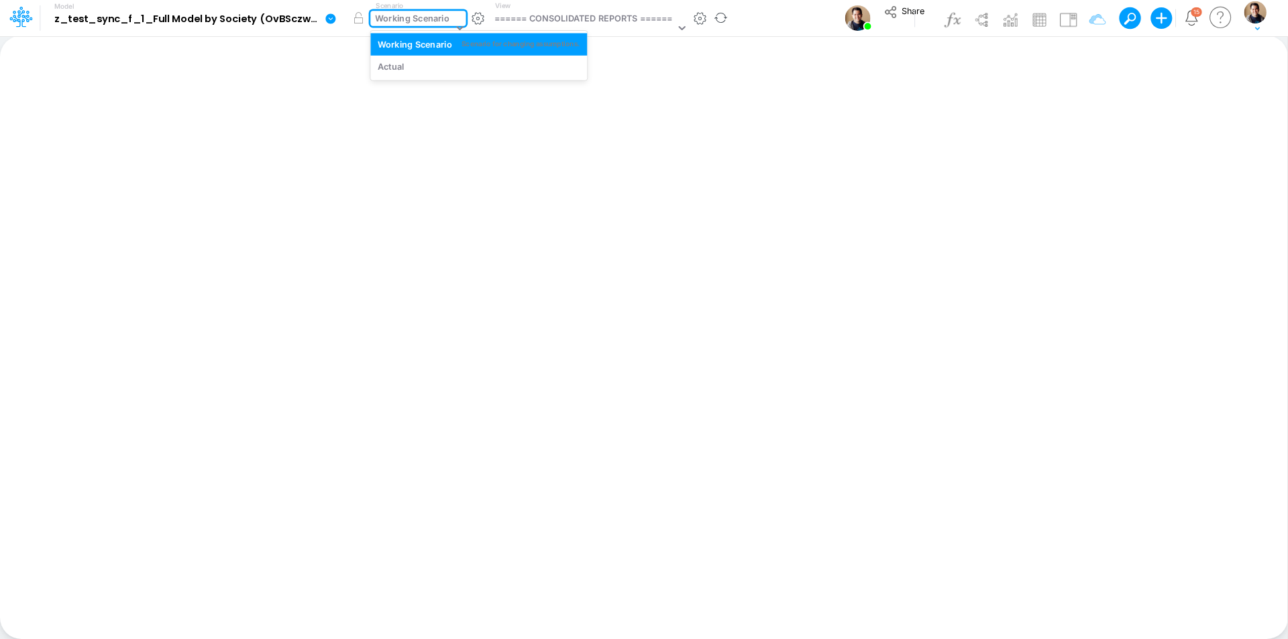
click at [402, 23] on div "Working Scenario" at bounding box center [413, 19] width 74 height 15
click at [333, 17] on icon at bounding box center [330, 18] width 10 height 10
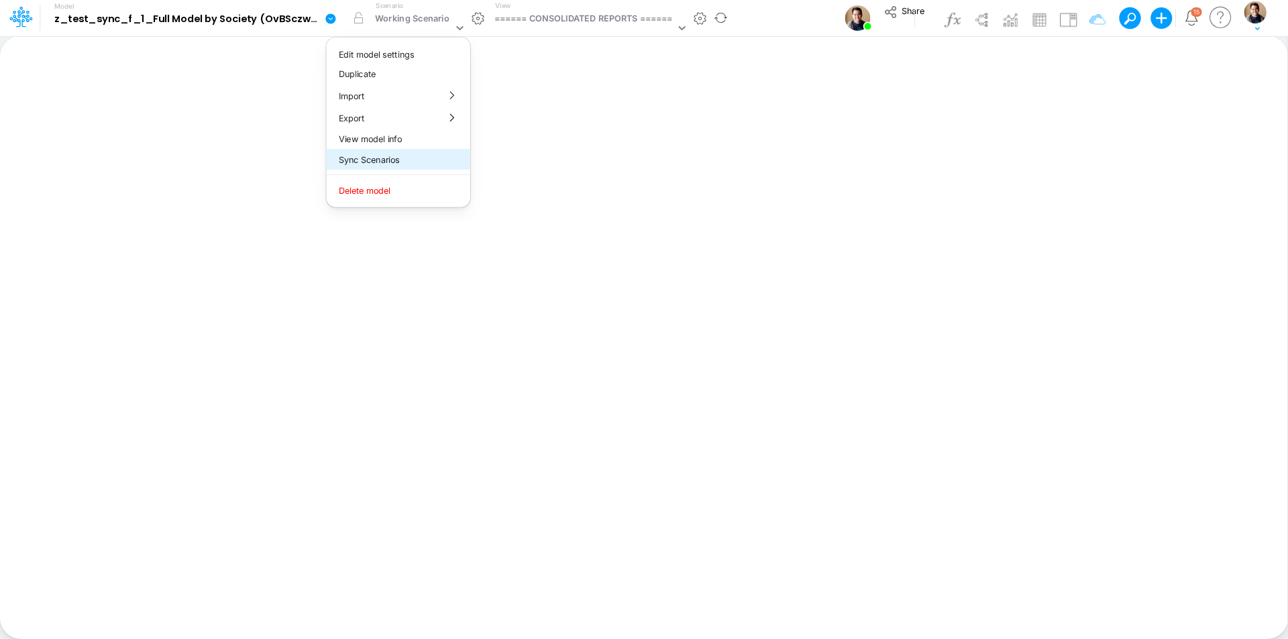
click at [423, 151] on button "Sync Scenarios" at bounding box center [399, 160] width 144 height 21
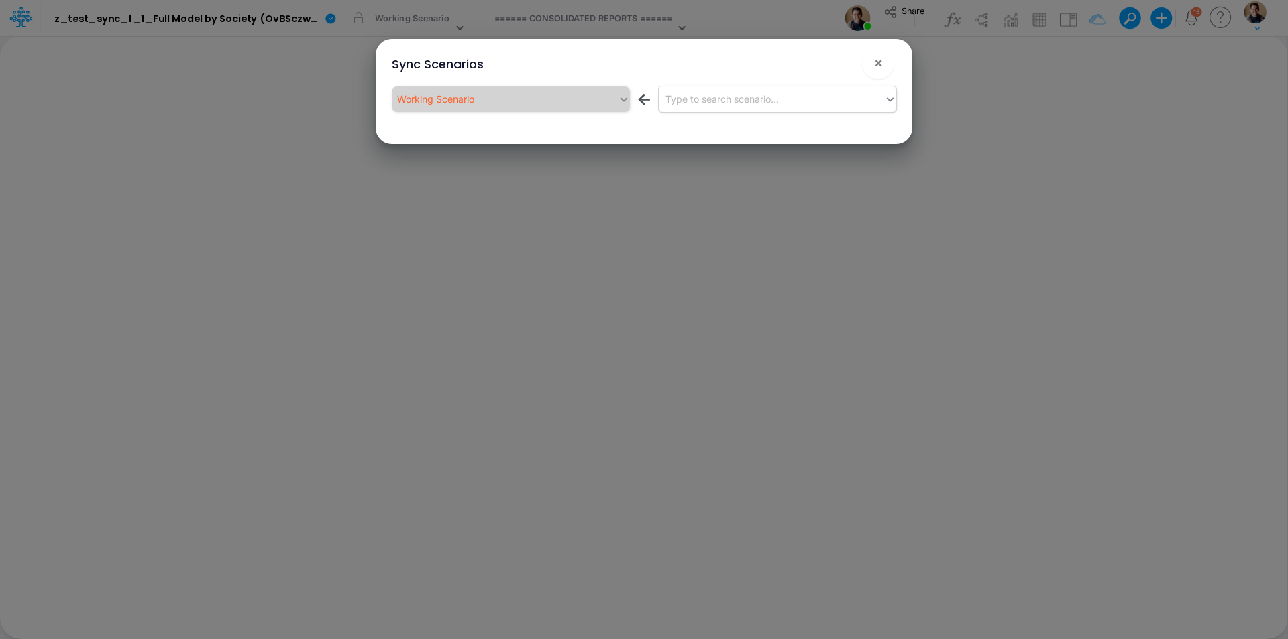
click at [711, 99] on div "Type to search scenario..." at bounding box center [721, 99] width 113 height 14
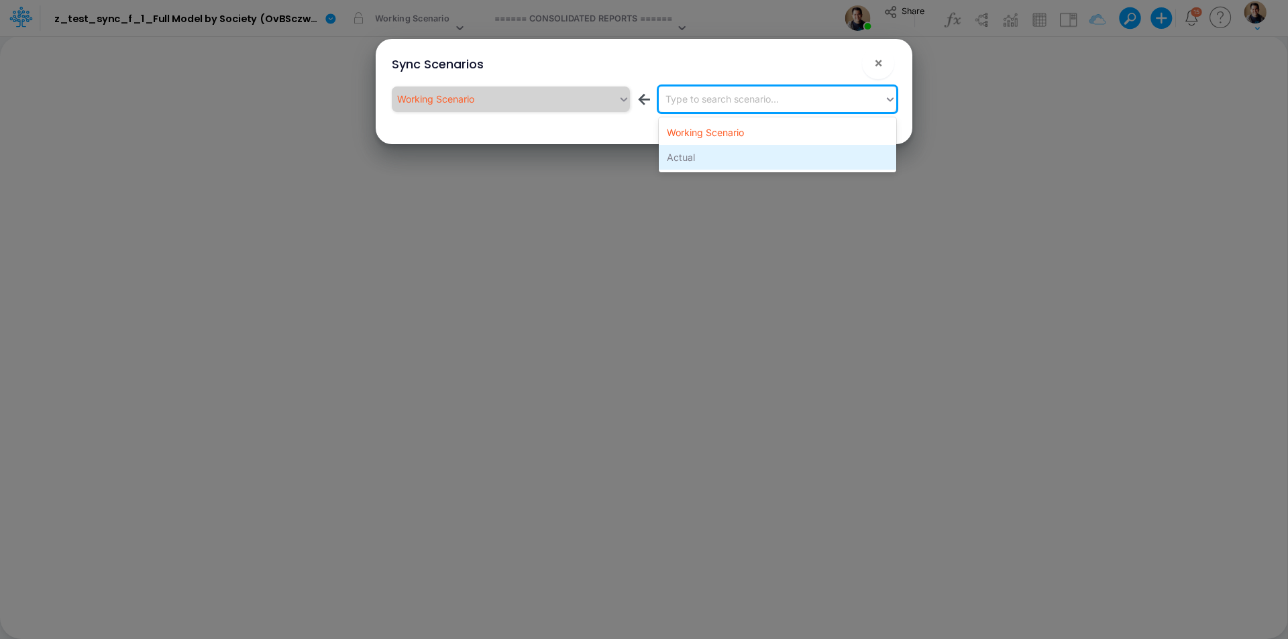
click at [713, 156] on div "Actual" at bounding box center [777, 157] width 237 height 25
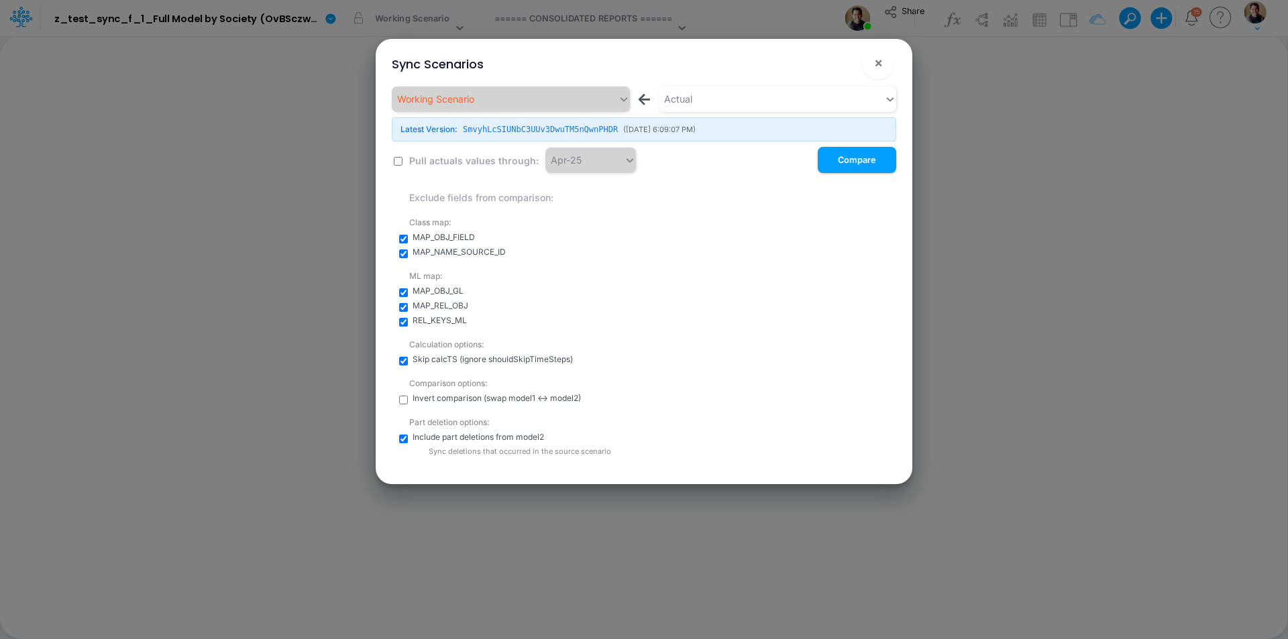
click at [398, 160] on input "checkbox" at bounding box center [398, 161] width 9 height 9
checkbox input "true"
click at [570, 166] on div "Apr-25" at bounding box center [566, 160] width 31 height 14
type input "jun-25"
click at [607, 192] on div "Jun-25" at bounding box center [586, 193] width 91 height 25
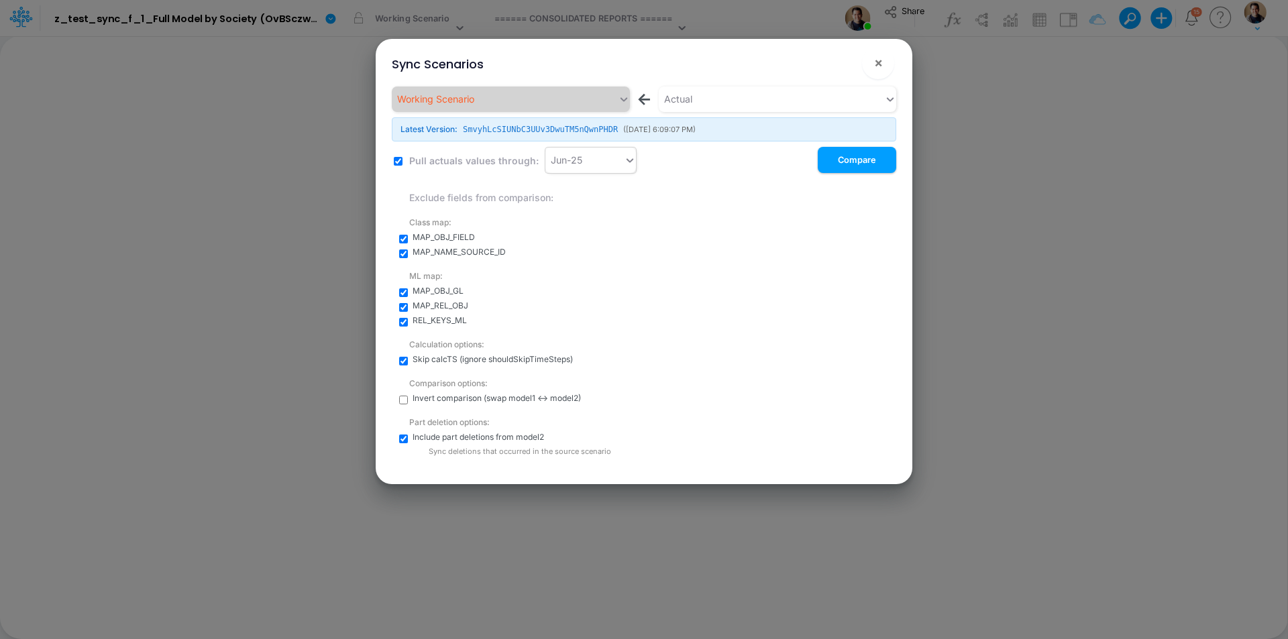
click at [400, 239] on input "checkbox" at bounding box center [403, 239] width 9 height 9
checkbox input "false"
click at [400, 252] on input "checkbox" at bounding box center [403, 254] width 9 height 9
checkbox input "false"
click at [404, 292] on input "checkbox" at bounding box center [403, 292] width 9 height 9
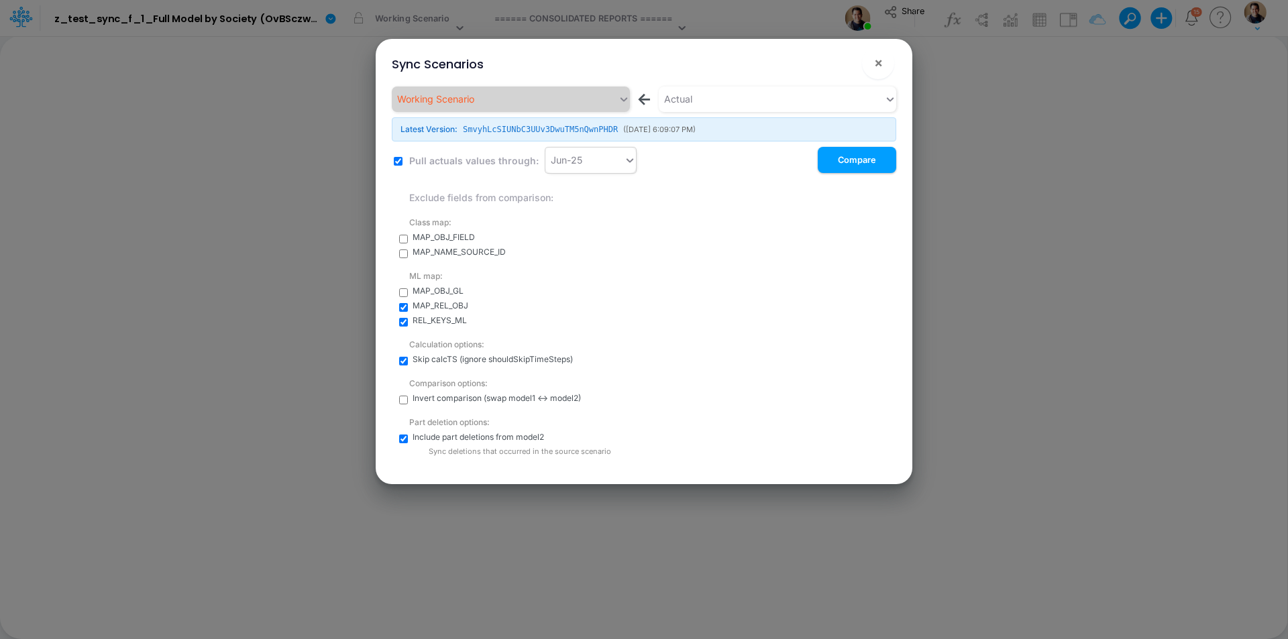
checkbox input "false"
click at [403, 310] on input "checkbox" at bounding box center [403, 307] width 9 height 9
checkbox input "false"
click at [399, 324] on input "checkbox" at bounding box center [403, 322] width 9 height 9
checkbox input "false"
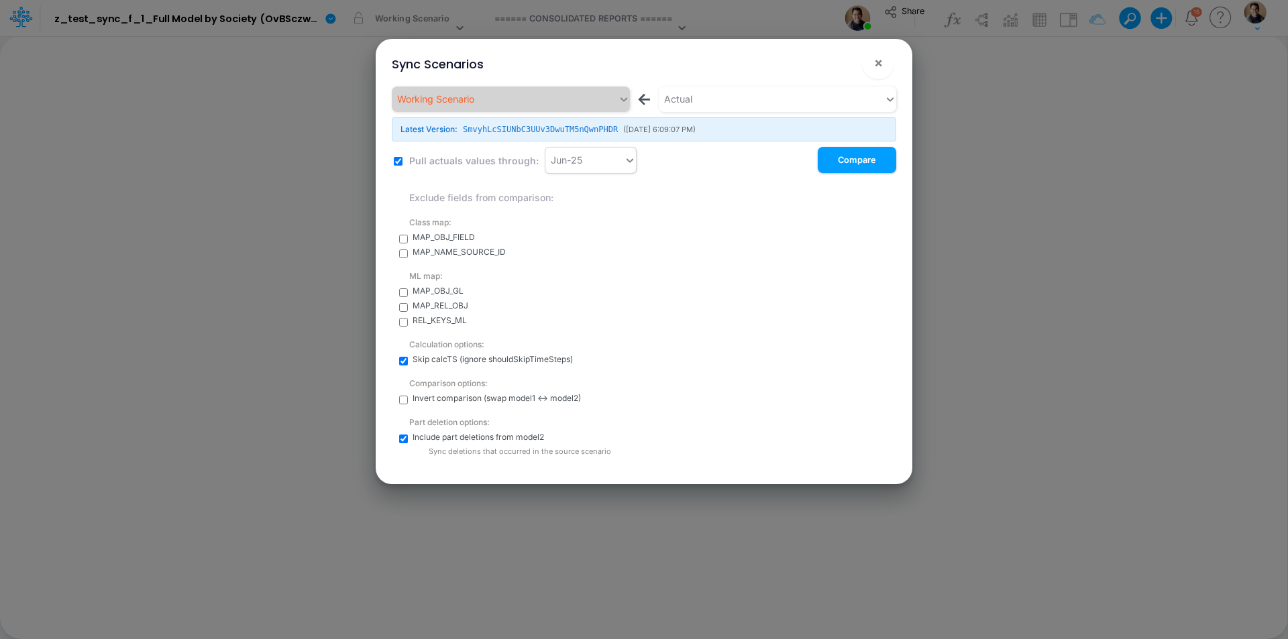
click at [400, 362] on input "checkbox" at bounding box center [403, 361] width 9 height 9
click at [402, 362] on input "checkbox" at bounding box center [403, 361] width 9 height 9
checkbox input "true"
click at [837, 160] on button "Compare" at bounding box center [857, 160] width 78 height 26
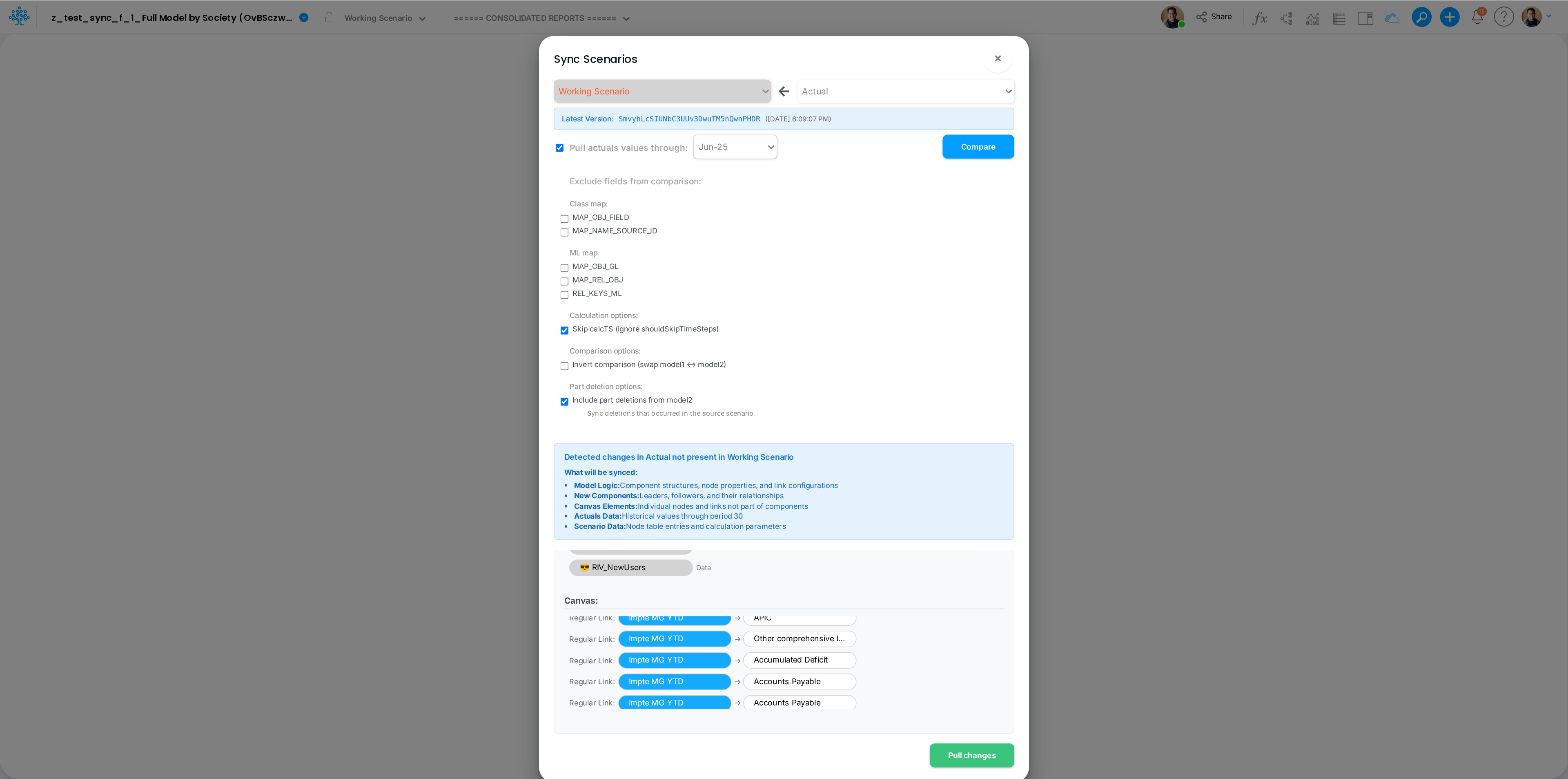
scroll to position [228, 0]
drag, startPoint x: 648, startPoint y: 500, endPoint x: 915, endPoint y: 417, distance: 279.6
click at [648, 389] on button "Pull changes" at bounding box center [648, 503] width 57 height 16
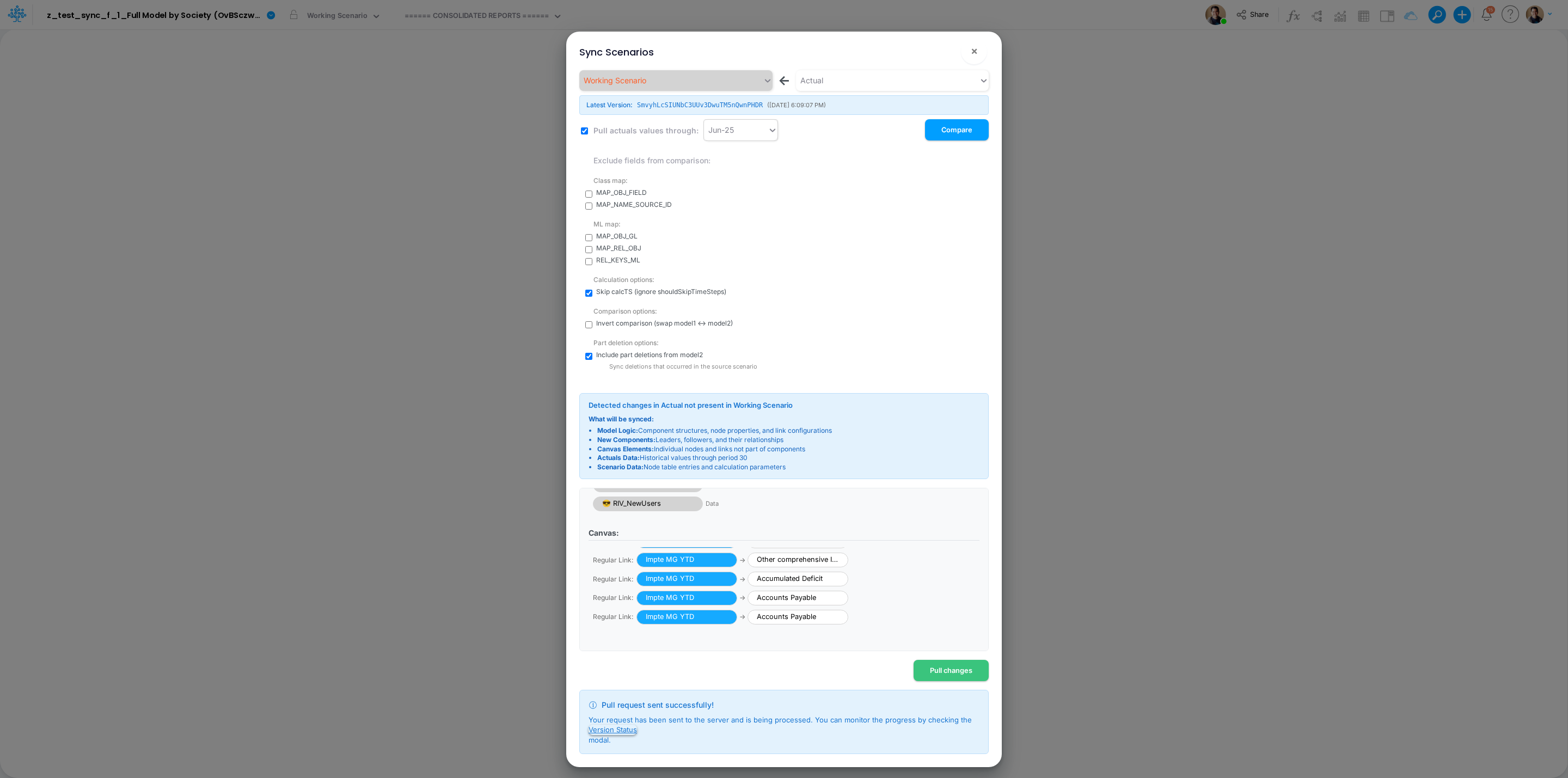
click at [627, 518] on button "Version Status" at bounding box center [613, 729] width 49 height 10
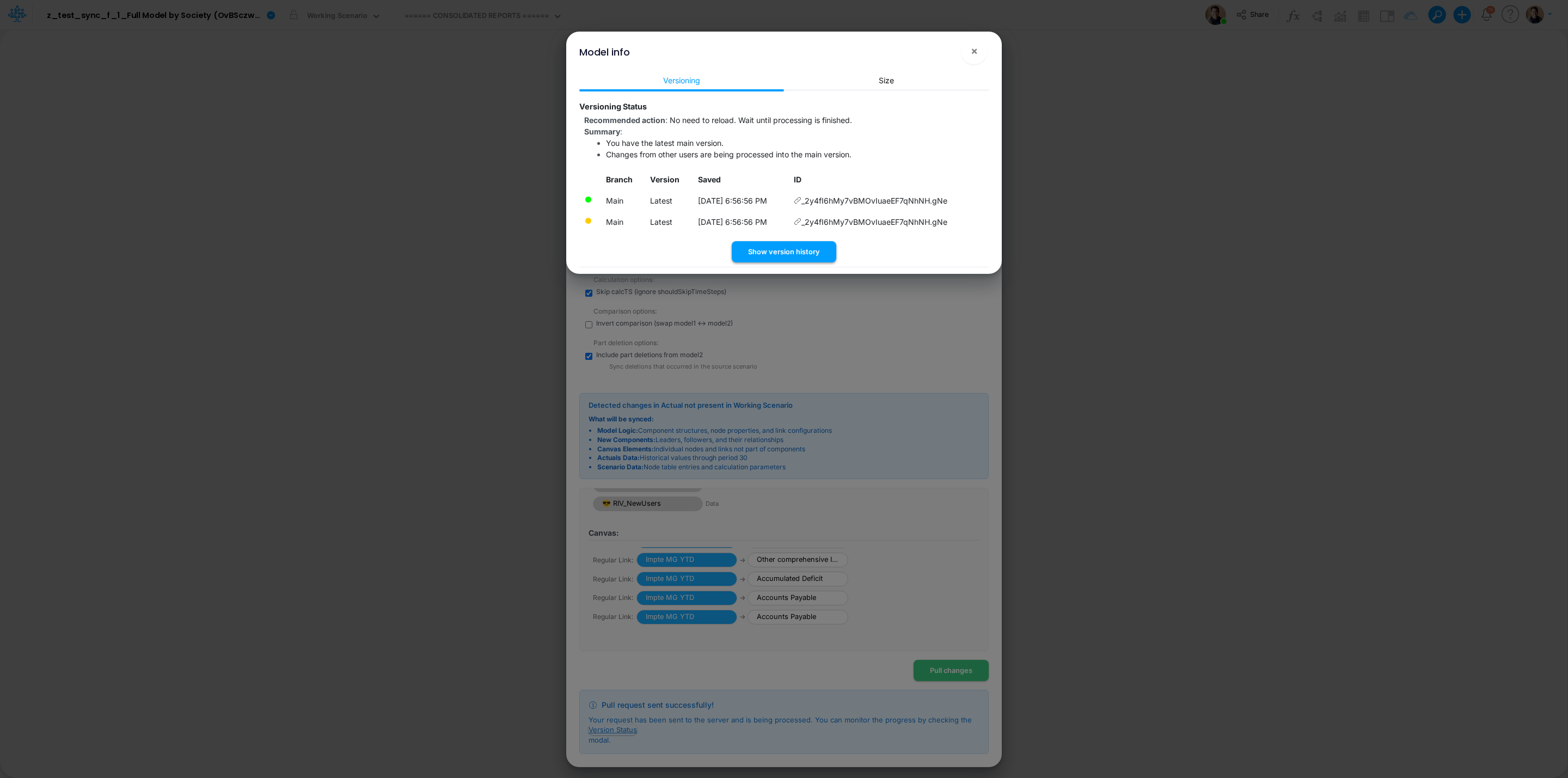
click at [777, 248] on button "Show version history" at bounding box center [784, 251] width 105 height 21
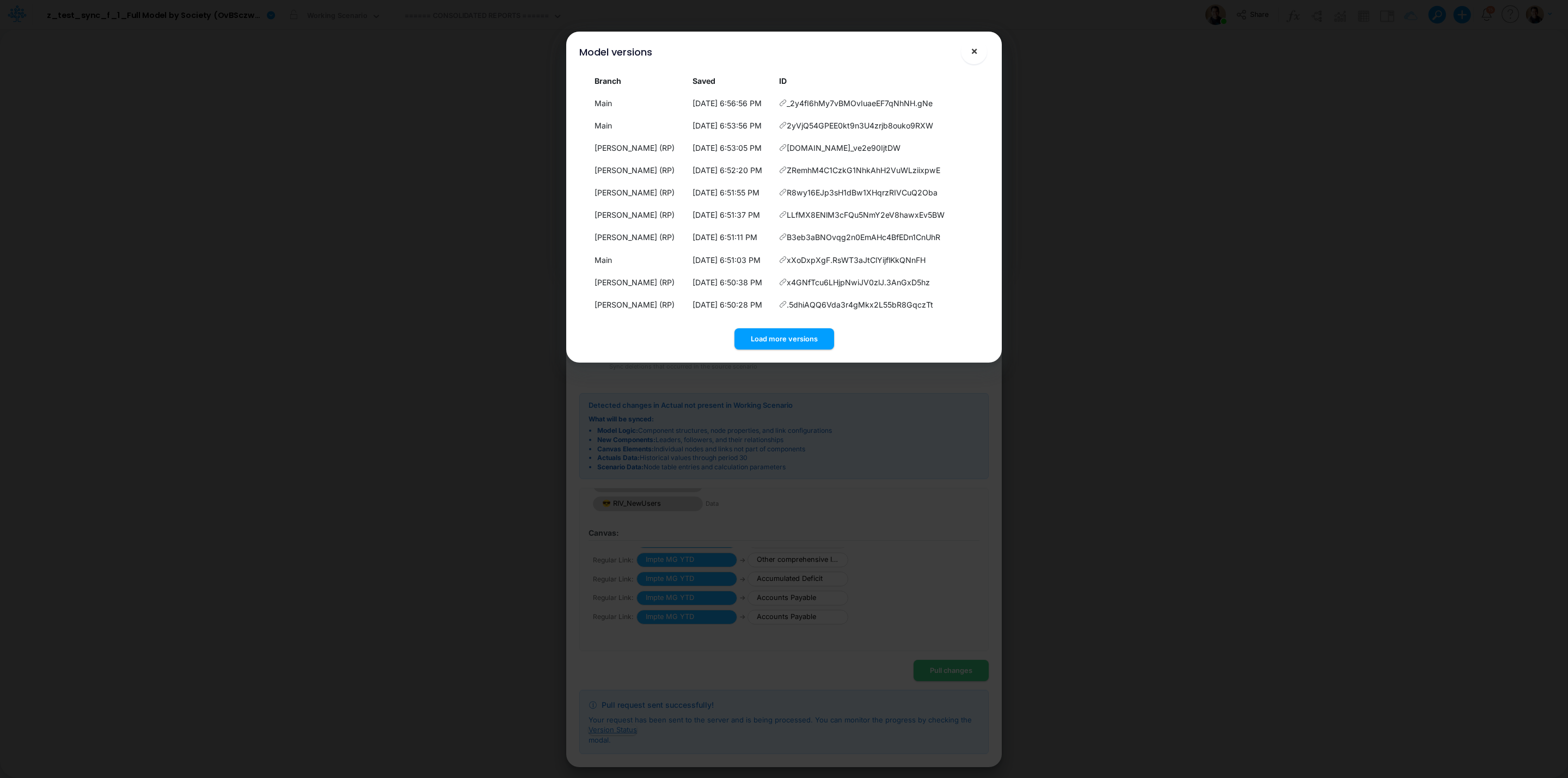
click at [980, 46] on button "×" at bounding box center [974, 51] width 26 height 26
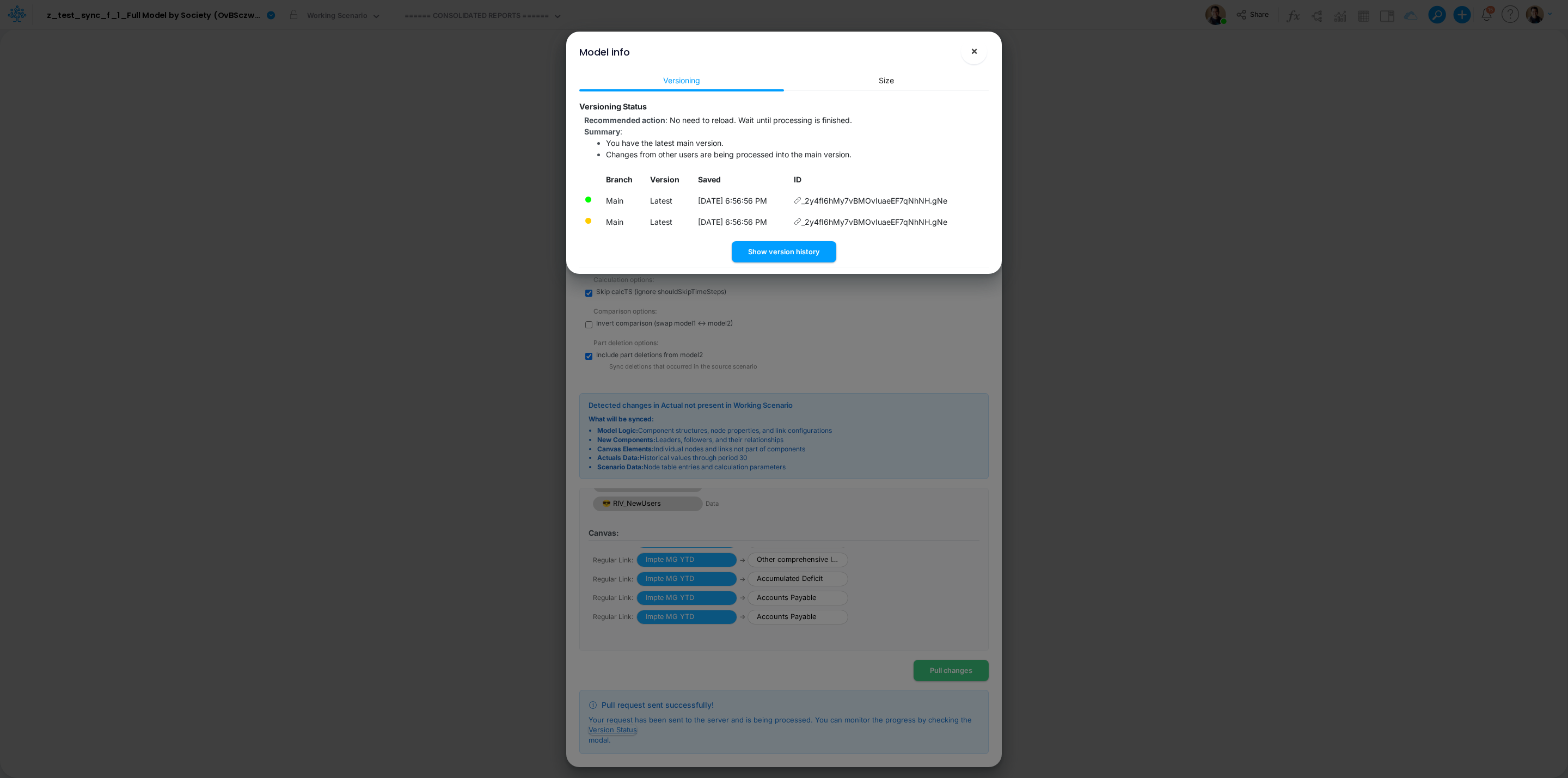
click at [976, 54] on span "×" at bounding box center [974, 50] width 7 height 13
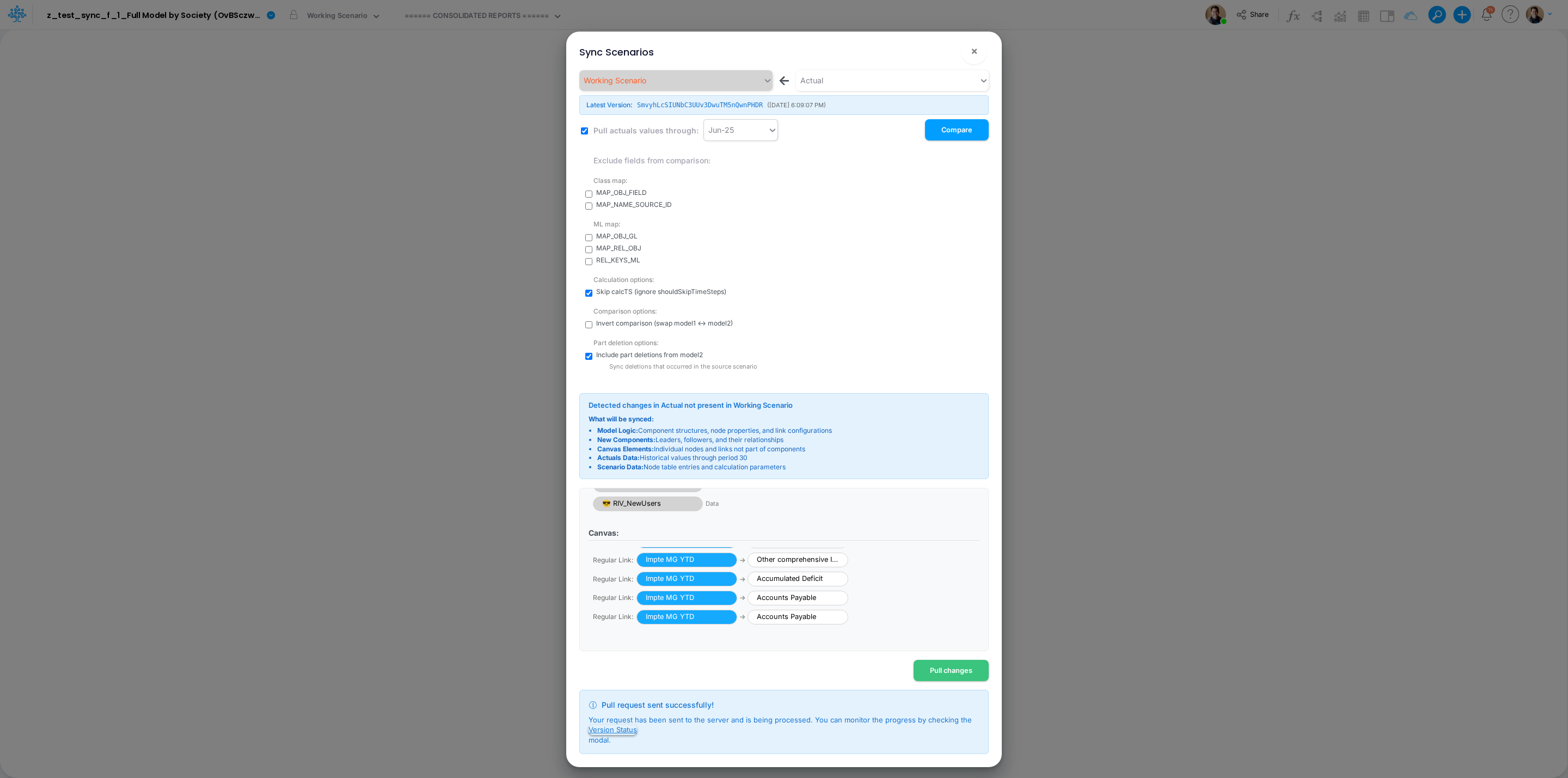
click at [626, 518] on button "Version Status" at bounding box center [613, 729] width 49 height 10
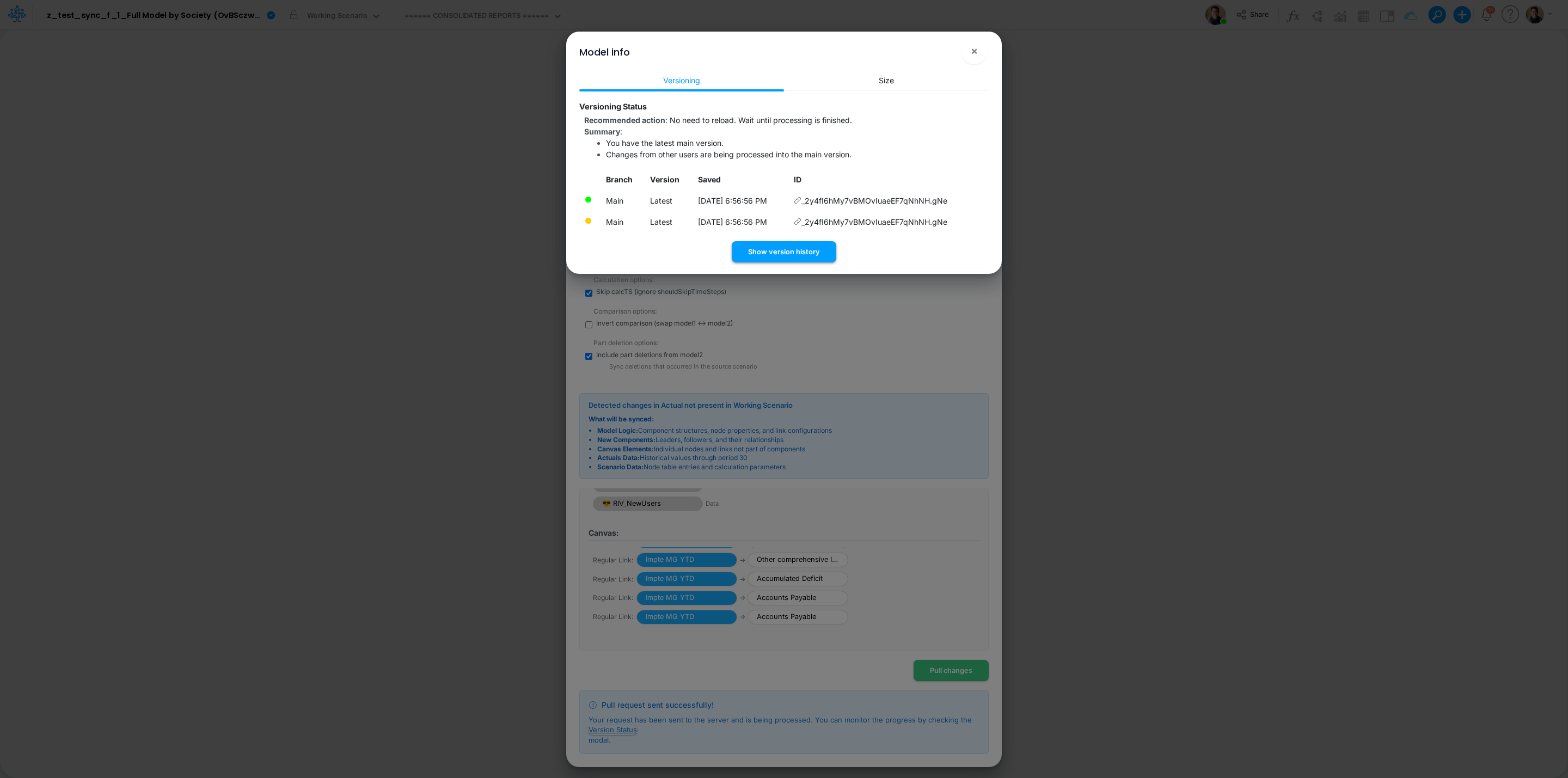
click at [804, 250] on button "Show version history" at bounding box center [784, 251] width 105 height 21
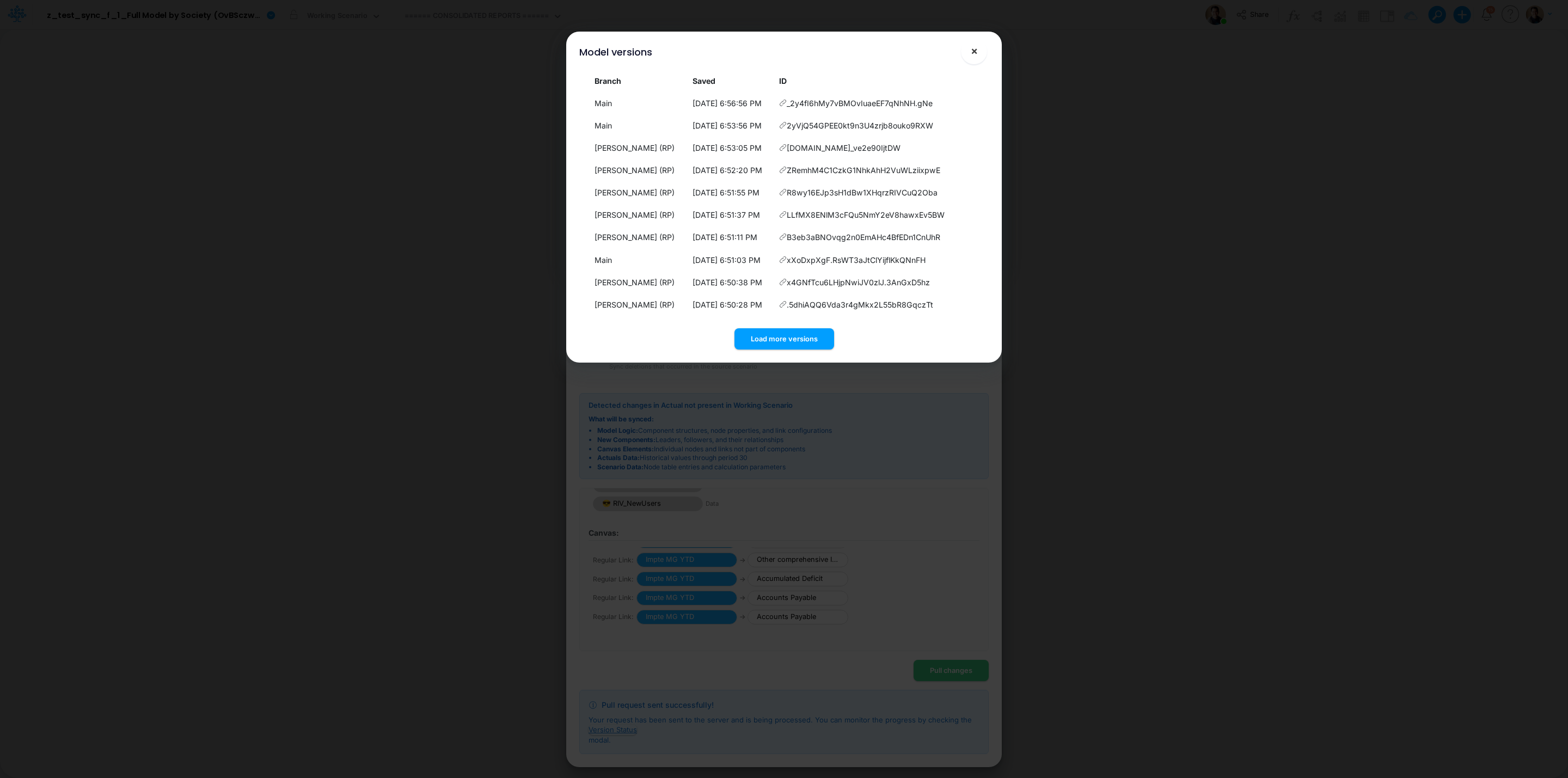
click at [984, 53] on button "×" at bounding box center [974, 51] width 26 height 26
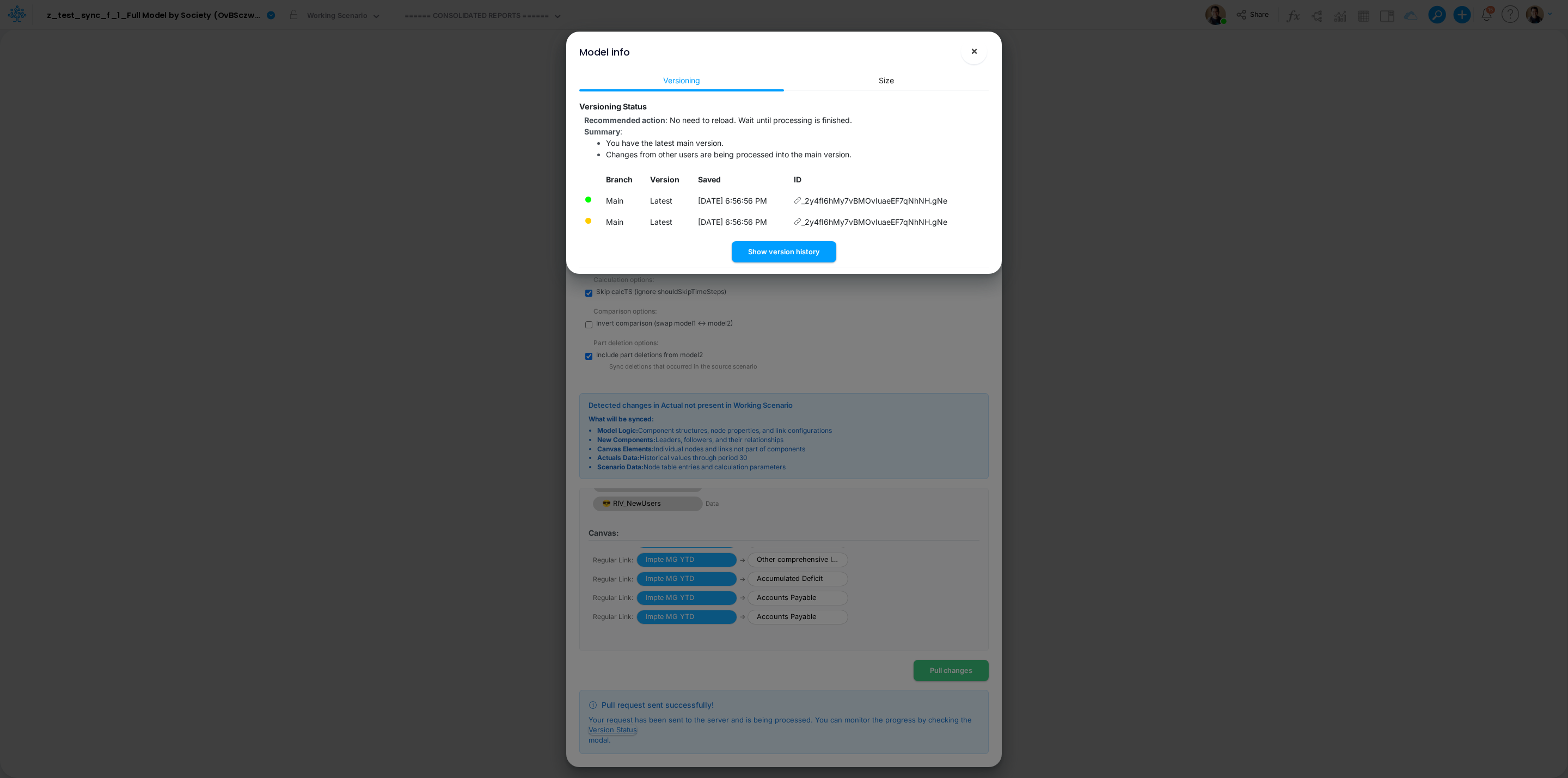
click at [976, 54] on span "×" at bounding box center [974, 50] width 7 height 13
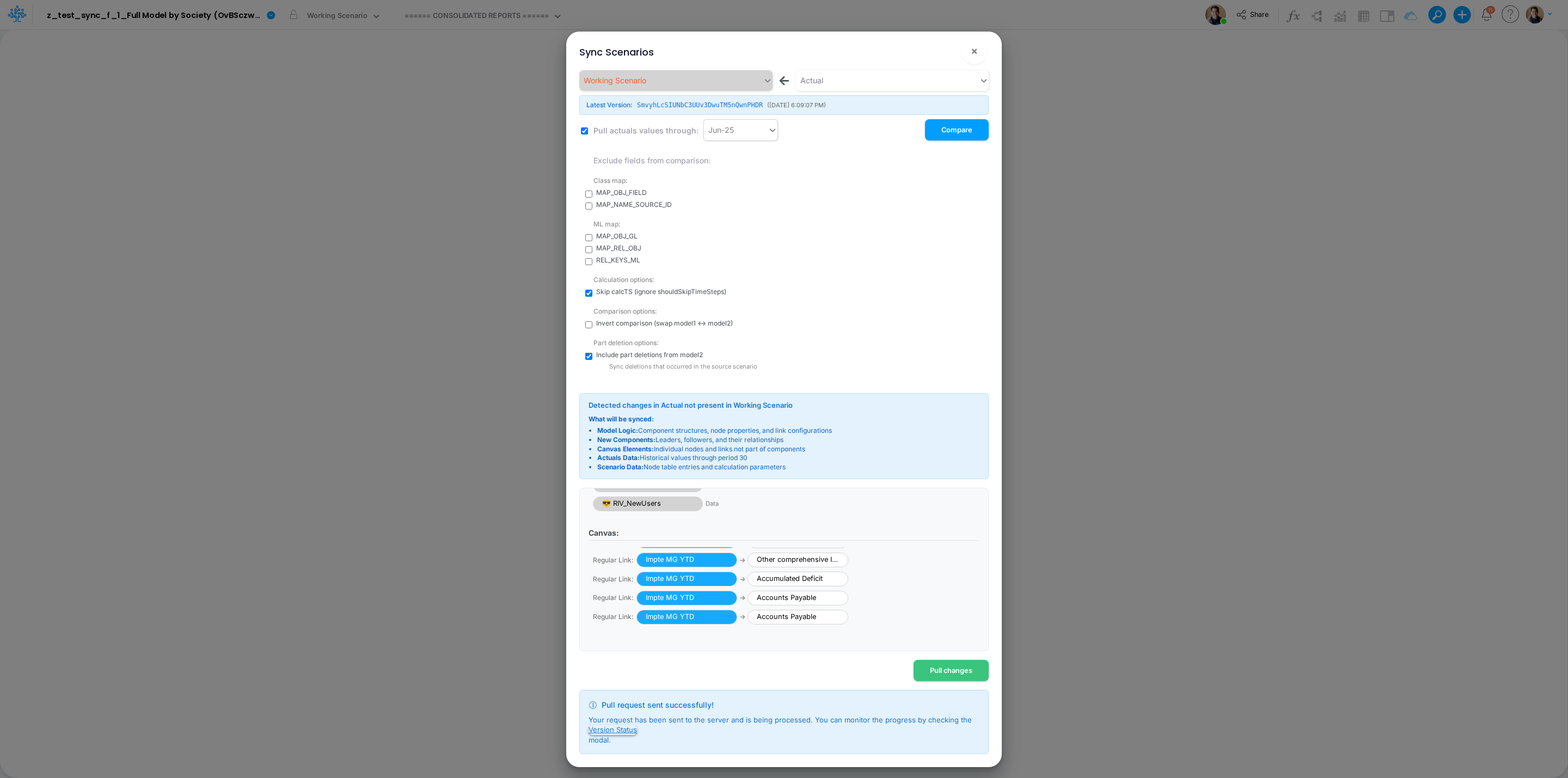
click at [616, 518] on button "Version Status" at bounding box center [613, 729] width 49 height 10
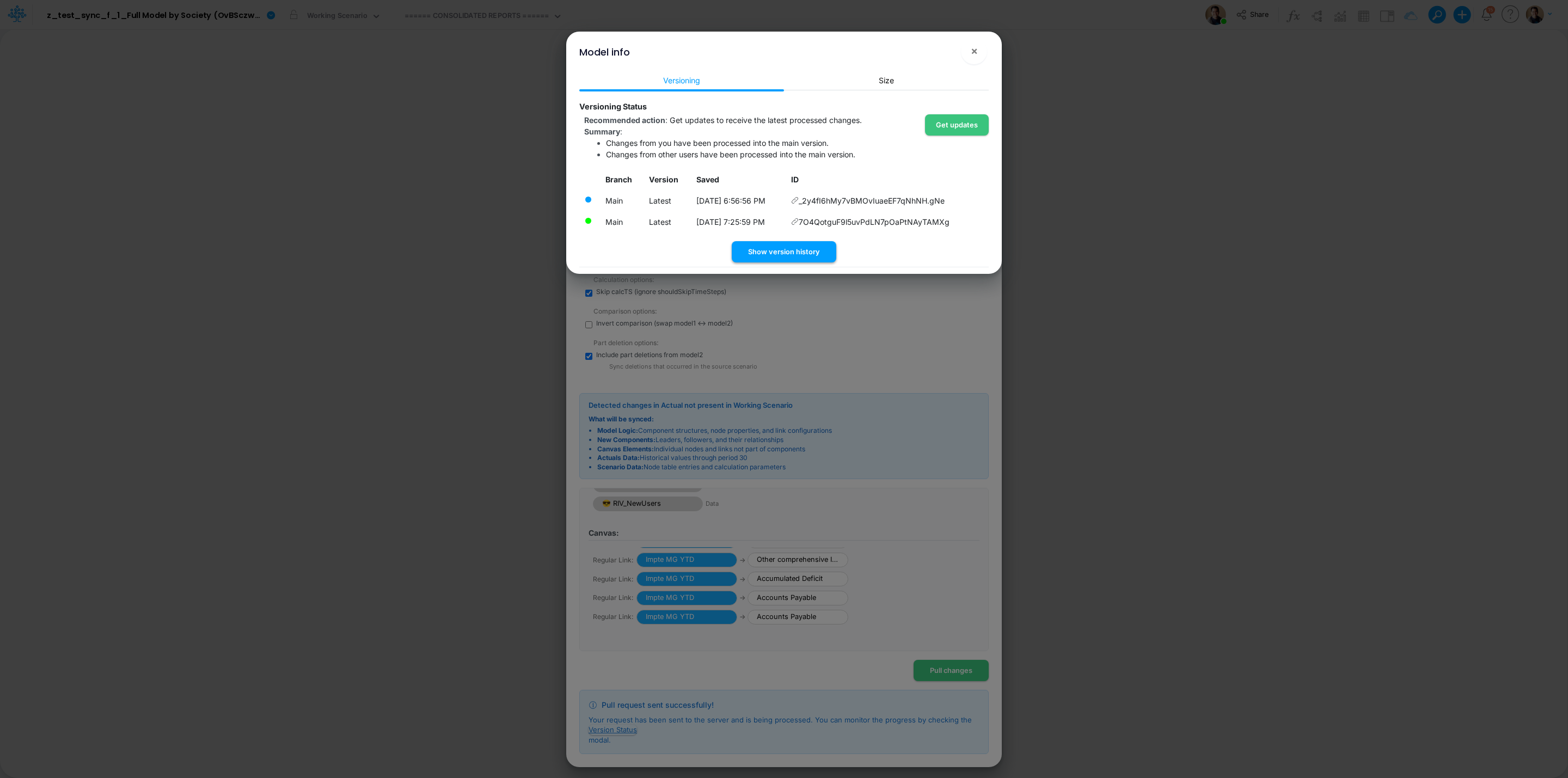
click at [780, 251] on button "Show version history" at bounding box center [784, 251] width 105 height 21
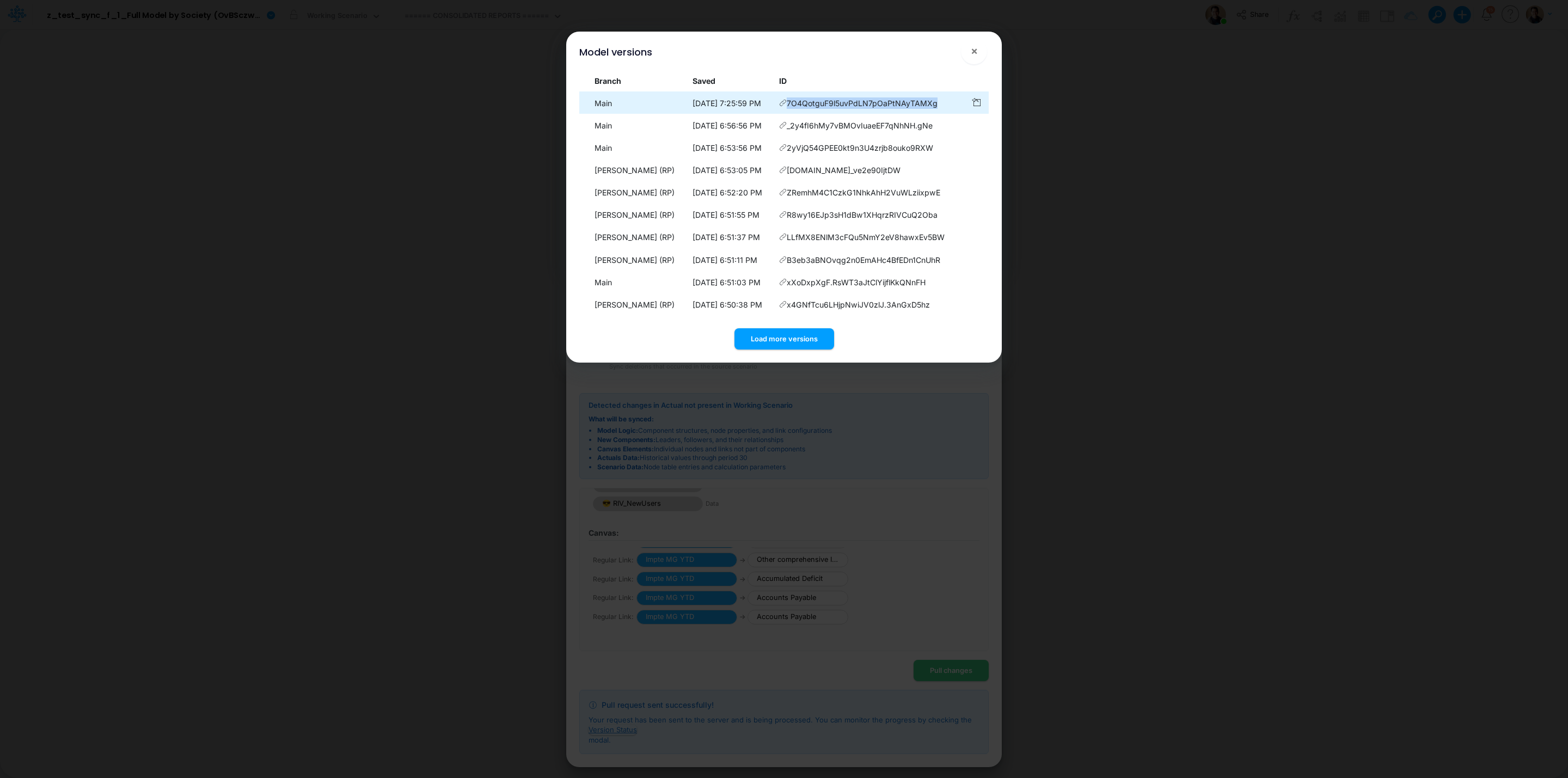
drag, startPoint x: 940, startPoint y: 106, endPoint x: 792, endPoint y: 105, distance: 148.0
click at [792, 105] on td "7O4QotguF9l5uvPdLN7pOaPtNAyTAMXg" at bounding box center [870, 103] width 192 height 21
copy span "7O4QotguF9l5uvPdLN7pOaPtNAyTAMXg"
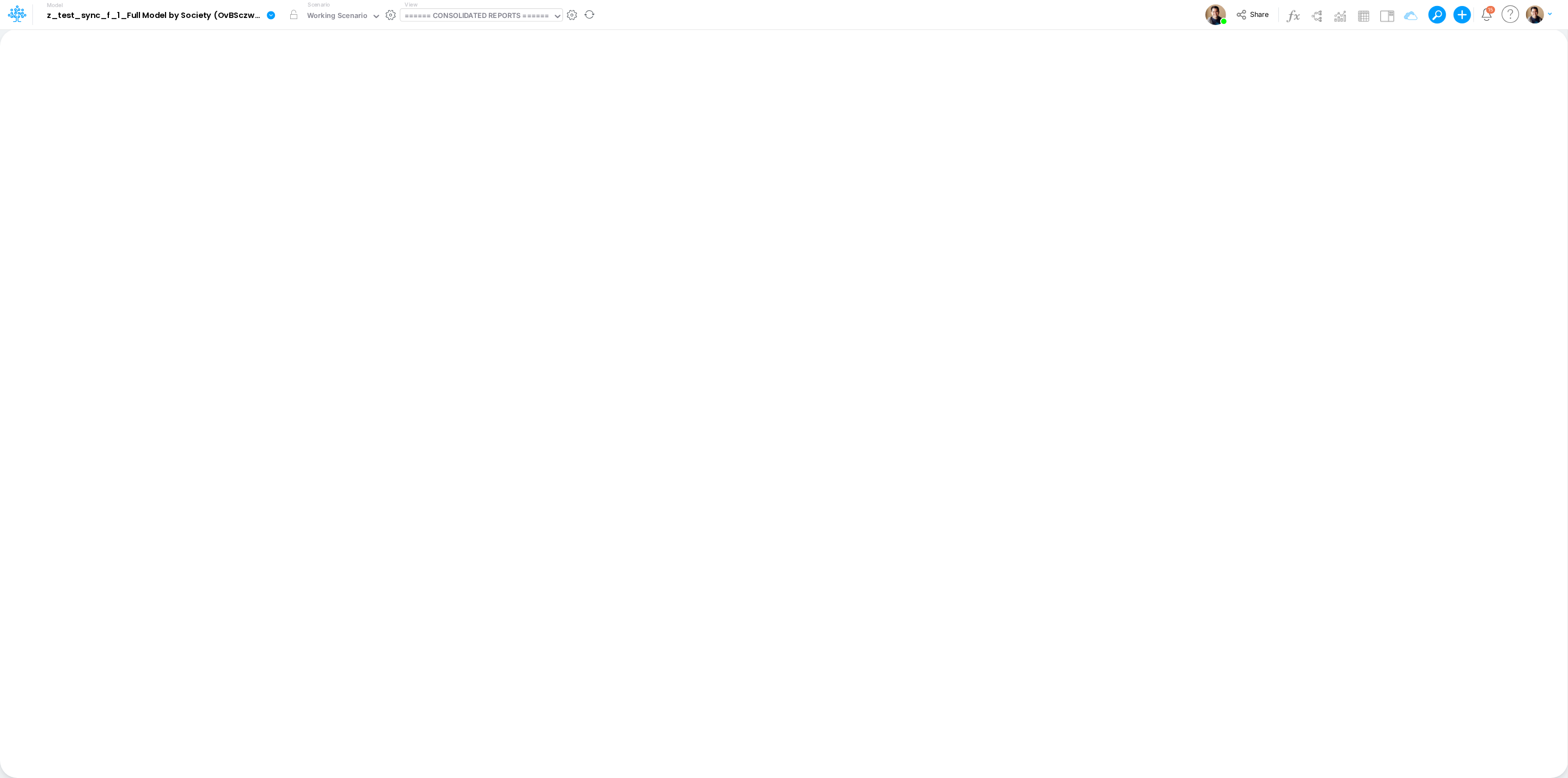
click at [456, 12] on div "====== CONSOLIDATED REPORTS ======" at bounding box center [476, 16] width 144 height 12
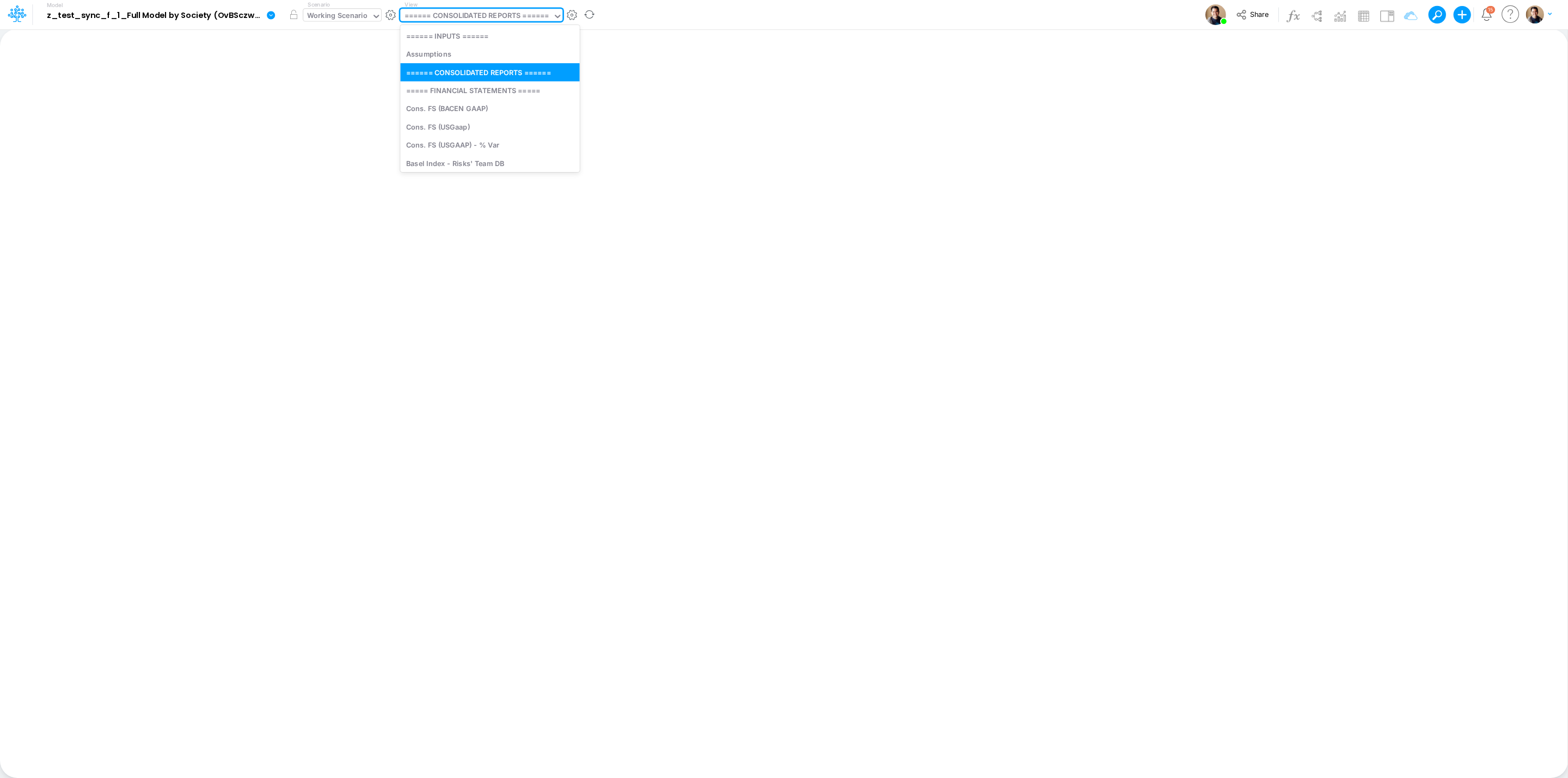
click at [355, 14] on div "Working Scenario" at bounding box center [337, 16] width 60 height 12
click at [479, 14] on div "====== CONSOLIDATED REPORTS ======" at bounding box center [476, 16] width 144 height 12
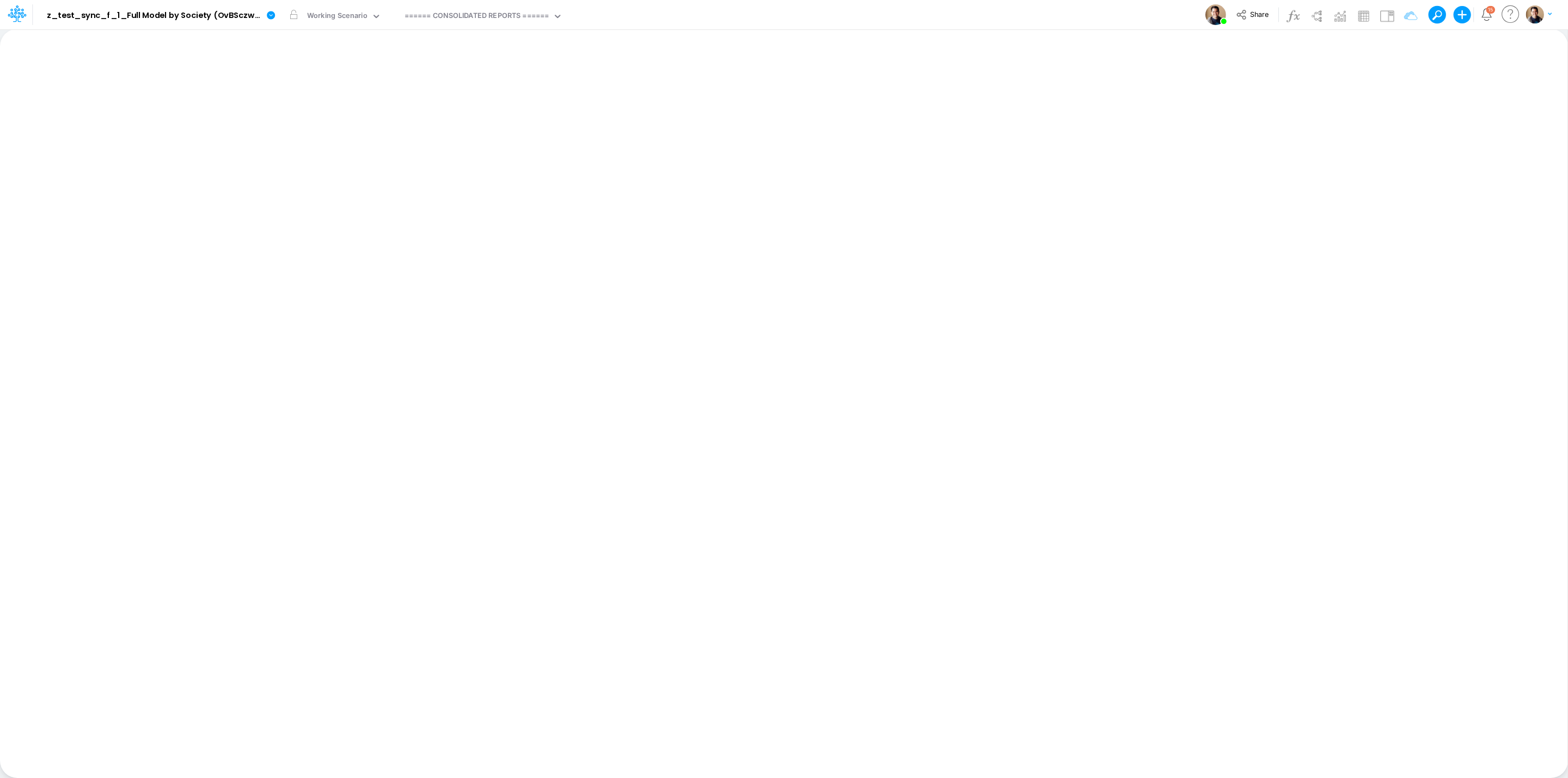
click at [734, 17] on div "Model z_test_sync_f_1_Full Model by Society (OvBSczwkOE1dC3Gv4ihg62qoa0CAHiSW) …" at bounding box center [784, 15] width 1411 height 29
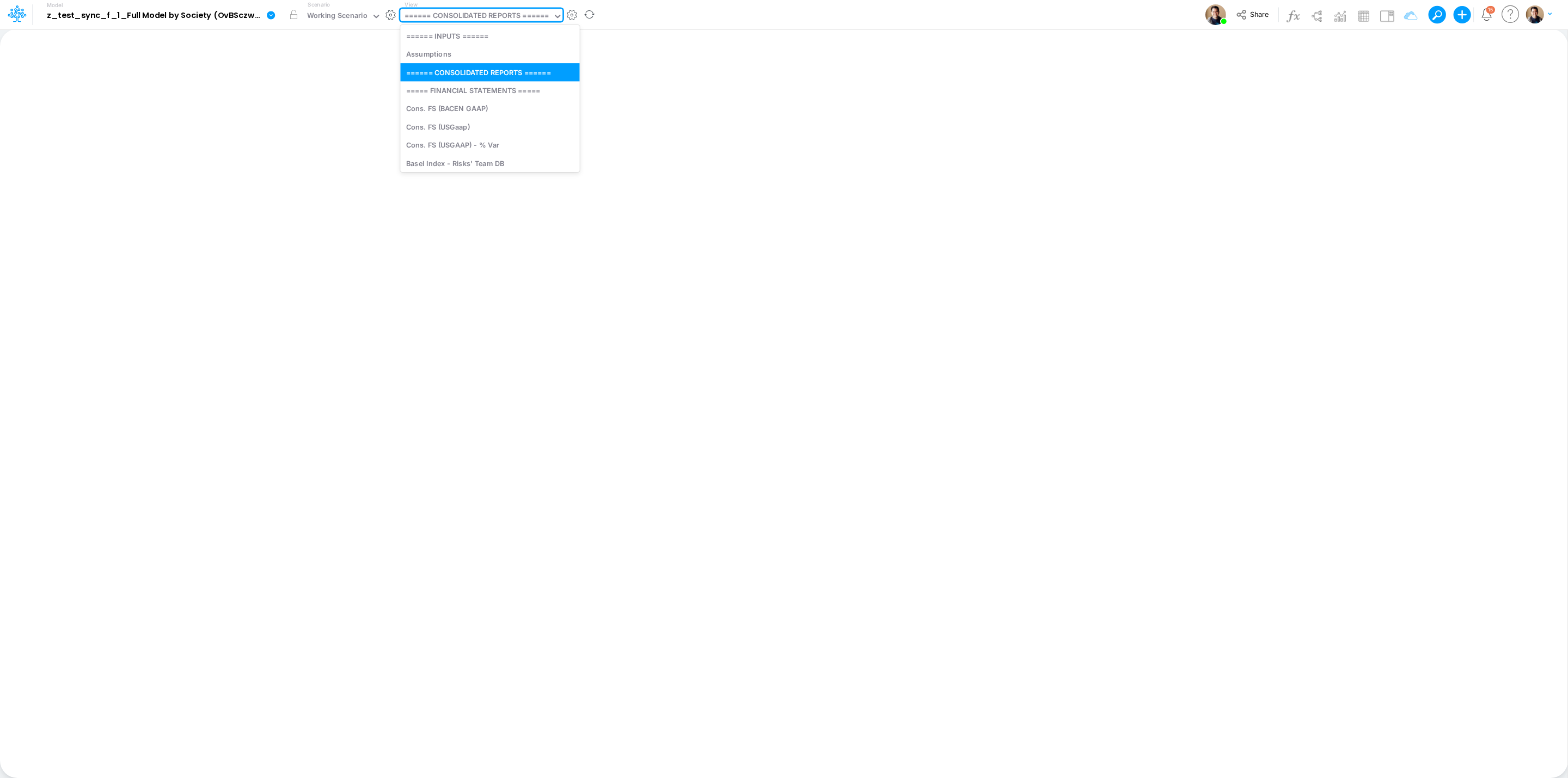
click at [495, 17] on div "====== CONSOLIDATED REPORTS ======" at bounding box center [476, 16] width 144 height 12
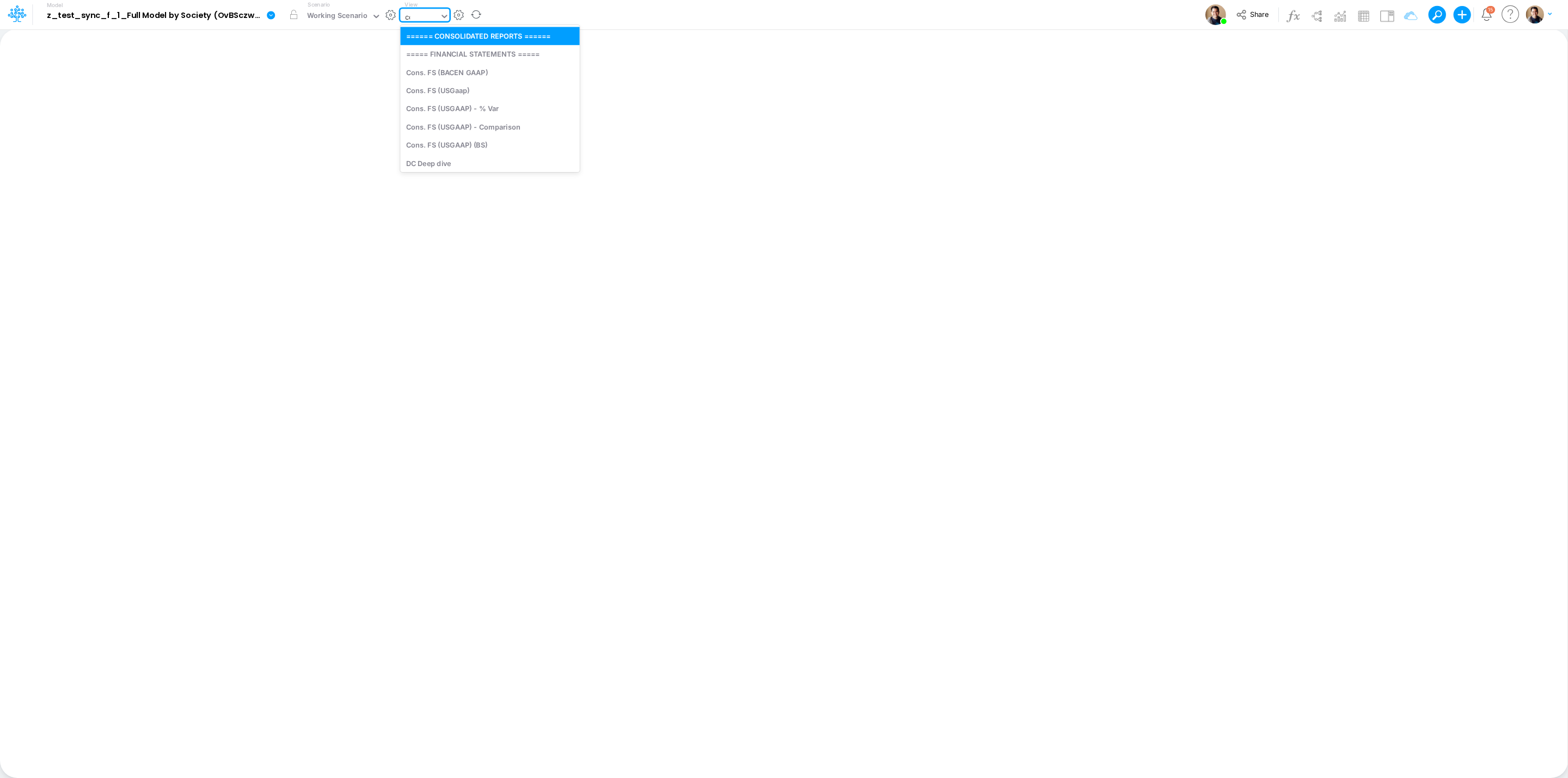
type input "cons"
click at [487, 71] on div "Cons. FS (USGaap)" at bounding box center [479, 72] width 158 height 18
type input "Consolidated FS - USGAAP"
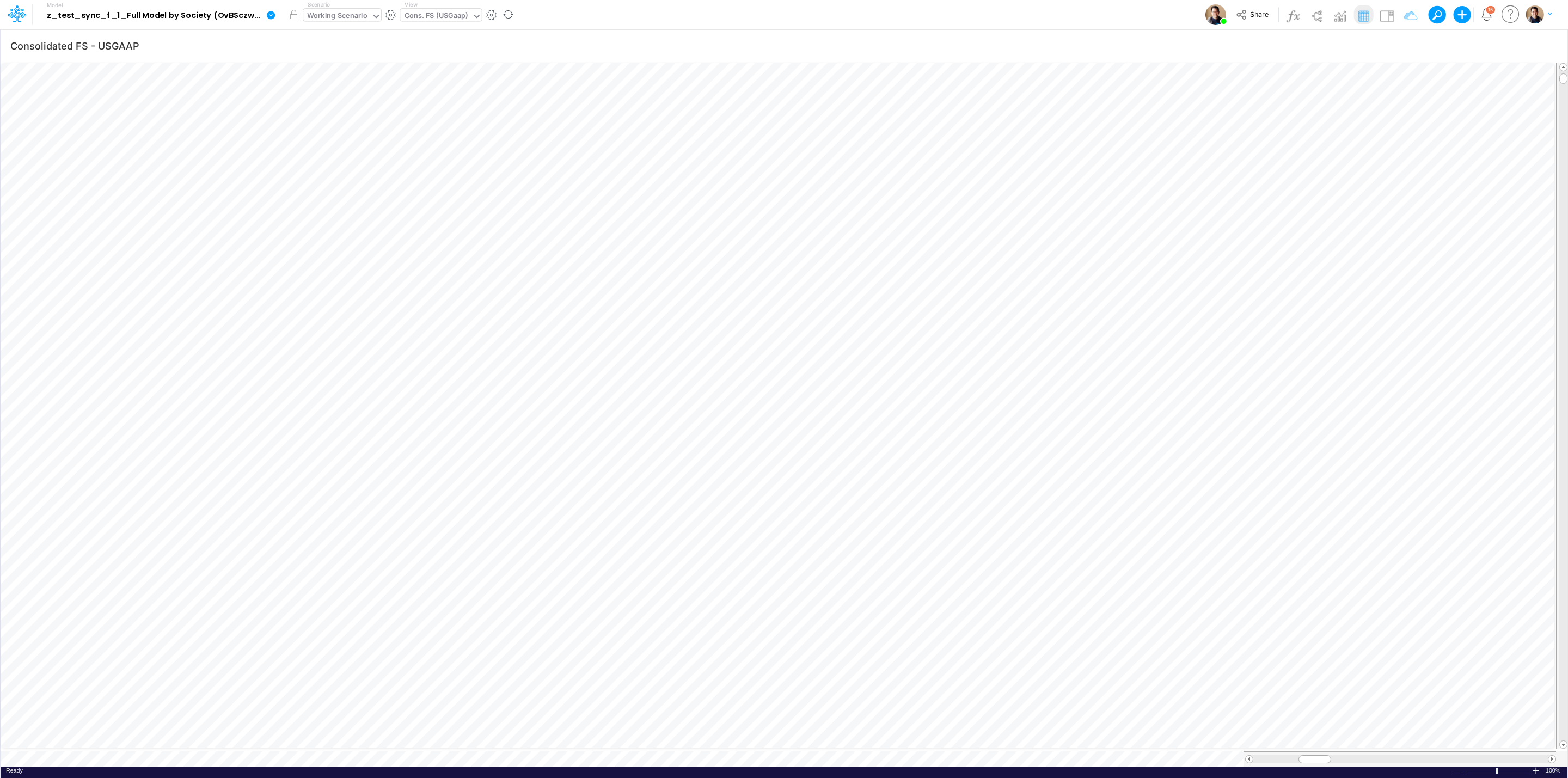
click at [353, 16] on div "Working Scenario" at bounding box center [337, 16] width 60 height 12
click at [347, 15] on div "Working Scenario" at bounding box center [337, 16] width 60 height 12
click at [1469, 43] on icon "button" at bounding box center [1466, 46] width 16 height 11
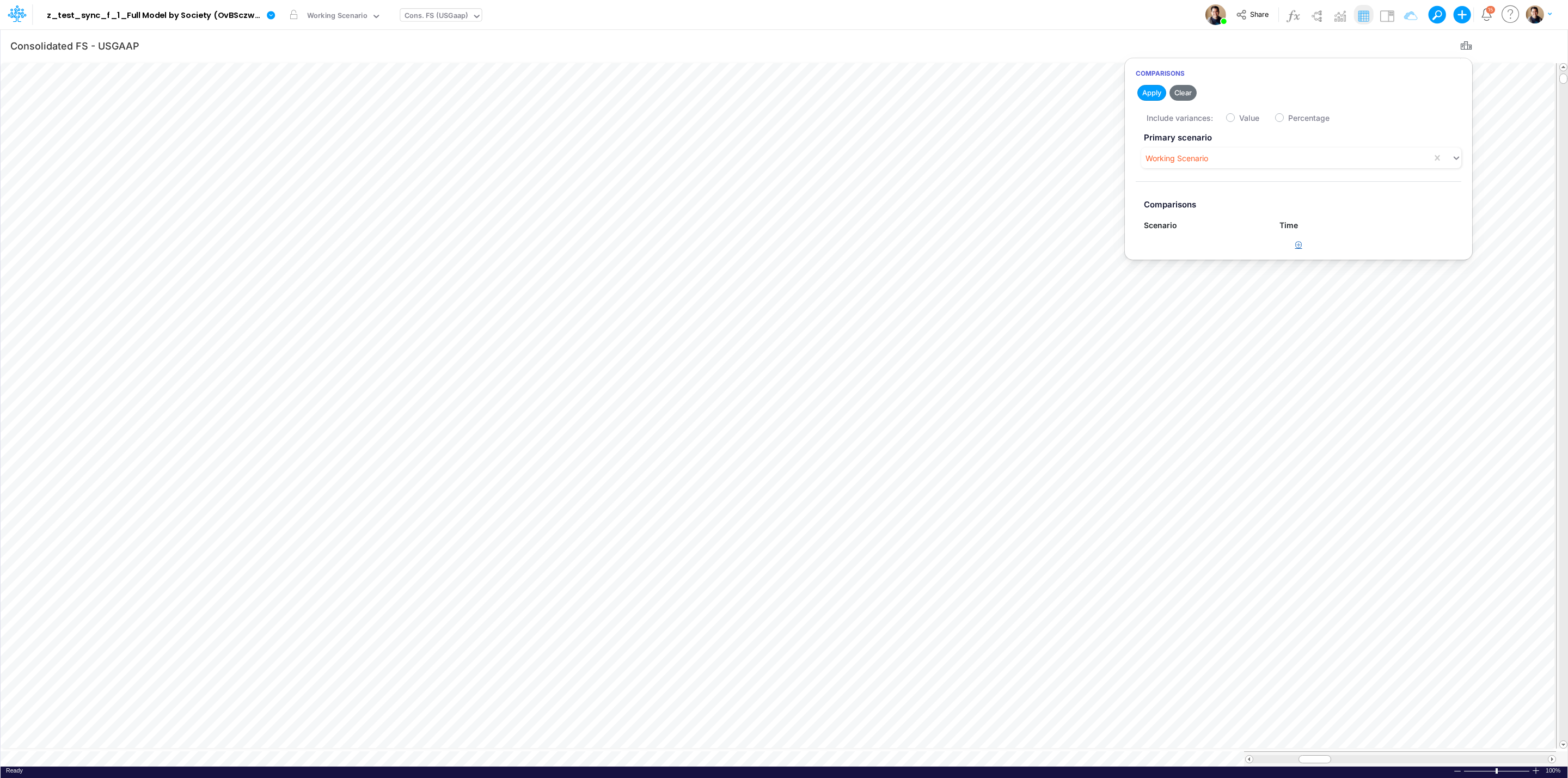
click at [1293, 243] on button "button" at bounding box center [1299, 245] width 21 height 18
click at [1191, 251] on div "Scenario not found" at bounding box center [1182, 250] width 67 height 11
click at [1190, 297] on div "Actual" at bounding box center [1204, 297] width 120 height 20
click at [1239, 119] on label "Value" at bounding box center [1249, 118] width 20 height 11
click at [1239, 118] on input "Value" at bounding box center [1243, 115] width 7 height 7
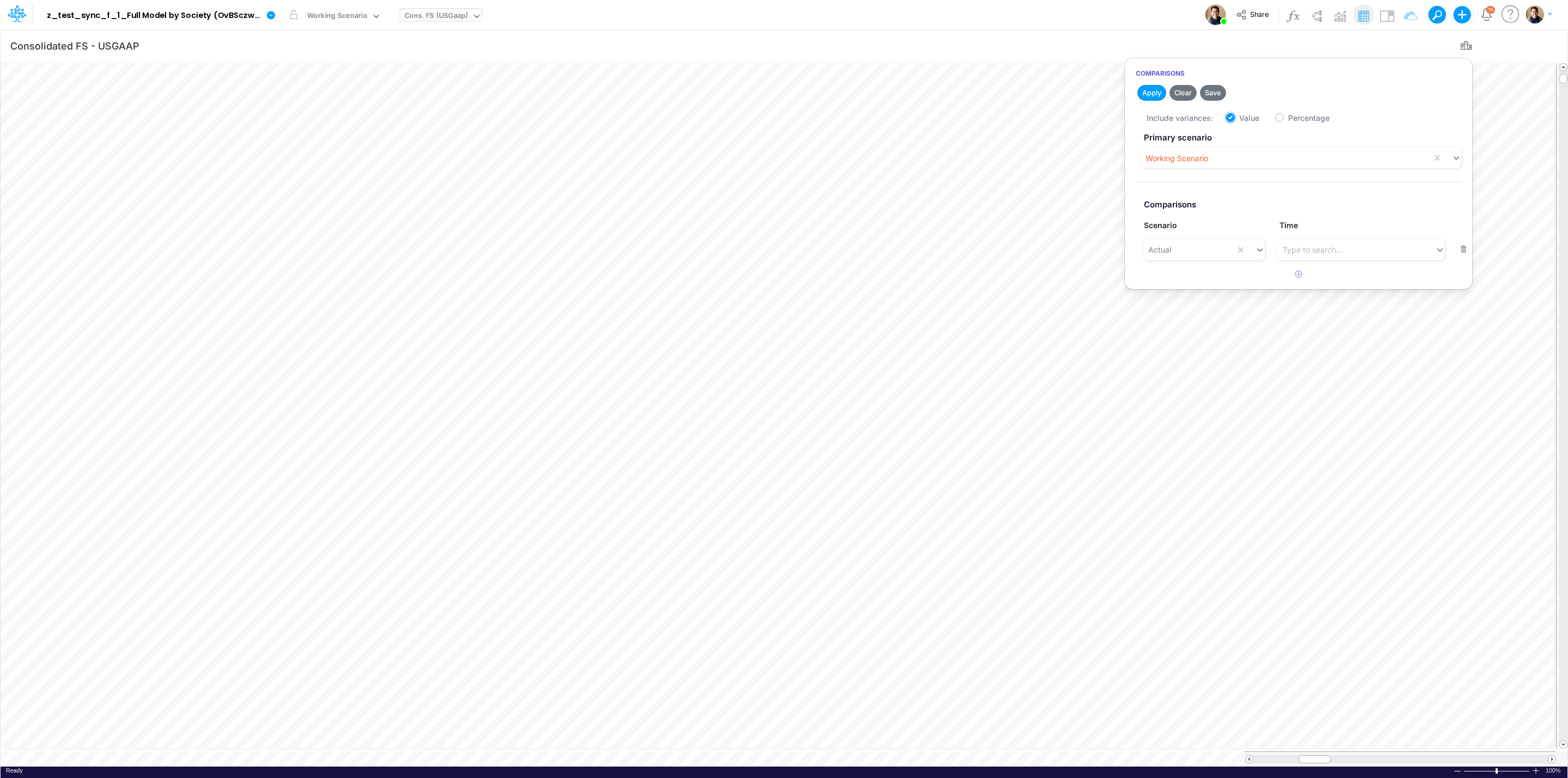
checkbox input "true"
click at [1145, 92] on button "Apply" at bounding box center [1152, 92] width 29 height 15
drag, startPoint x: 1462, startPoint y: 45, endPoint x: 1493, endPoint y: 58, distance: 33.6
click at [1462, 45] on icon "button" at bounding box center [1466, 46] width 16 height 11
click at [1542, 47] on icon "button" at bounding box center [1547, 46] width 16 height 11
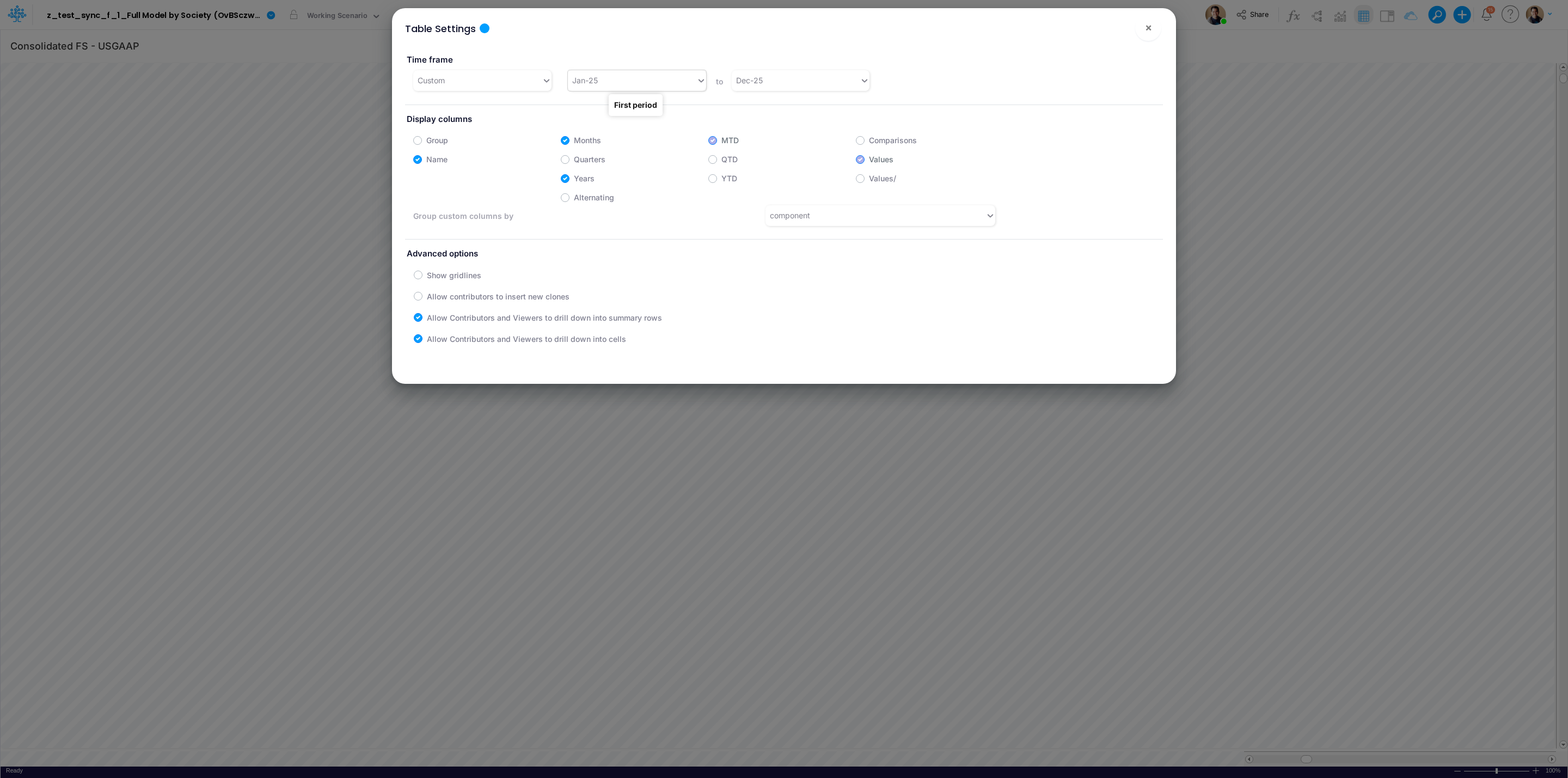
click at [610, 74] on div "Jan-25" at bounding box center [632, 80] width 128 height 18
click at [641, 114] on div "Jan-23" at bounding box center [635, 106] width 137 height 20
click at [1152, 28] on button "×" at bounding box center [1148, 28] width 26 height 26
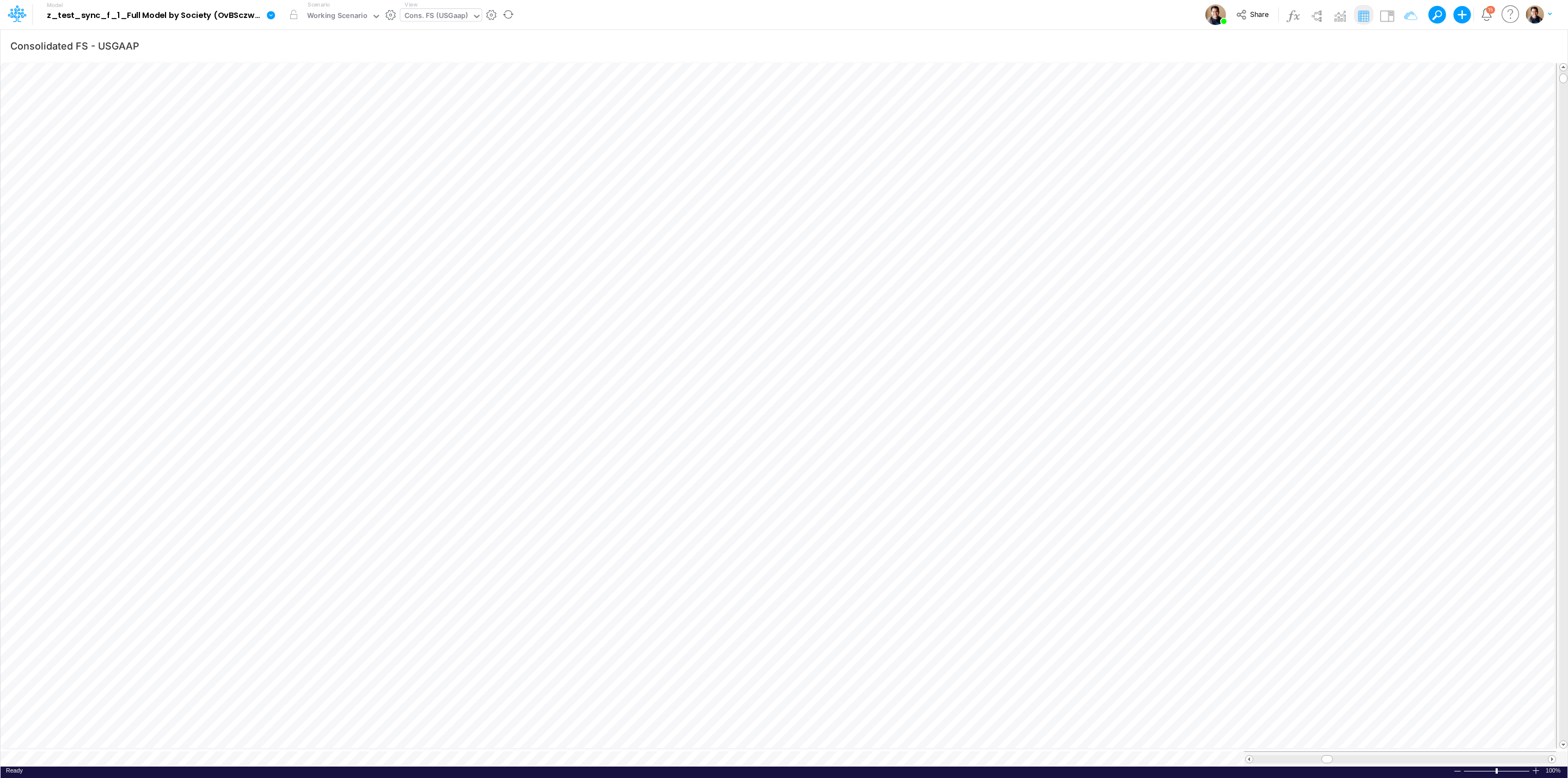
click at [272, 11] on icon at bounding box center [271, 15] width 10 height 10
click at [335, 110] on button "View model info" at bounding box center [325, 113] width 117 height 17
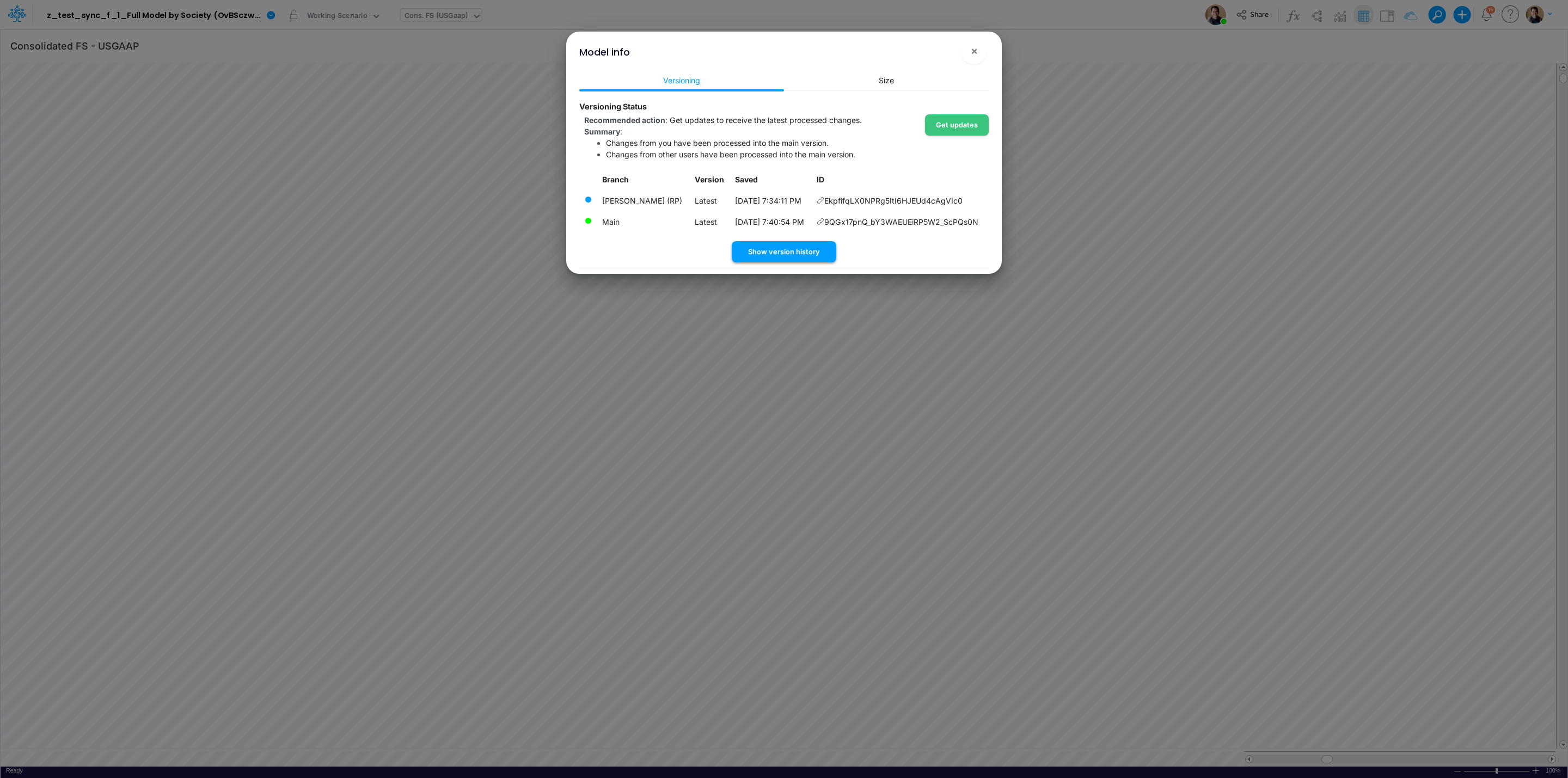
click at [795, 246] on button "Show version history" at bounding box center [784, 251] width 105 height 21
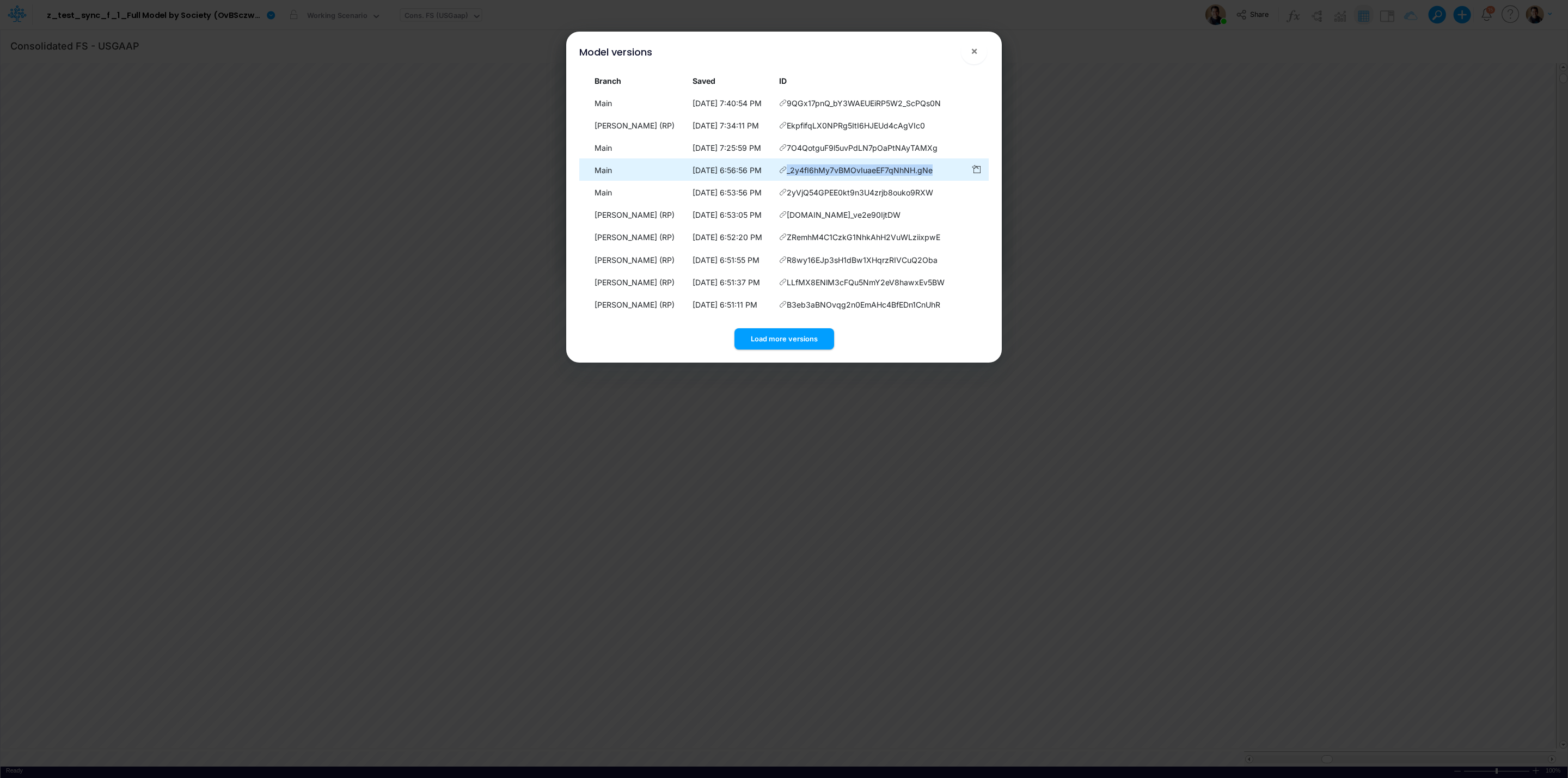
drag, startPoint x: 792, startPoint y: 174, endPoint x: 937, endPoint y: 174, distance: 145.0
click at [937, 174] on td "_2y4fI6hMy7vBMOvIuaeEF7qNhNH.gNe" at bounding box center [870, 170] width 192 height 21
copy span "_2y4fI6hMy7vBMOvIuaeEF7qNhNH.gNe"
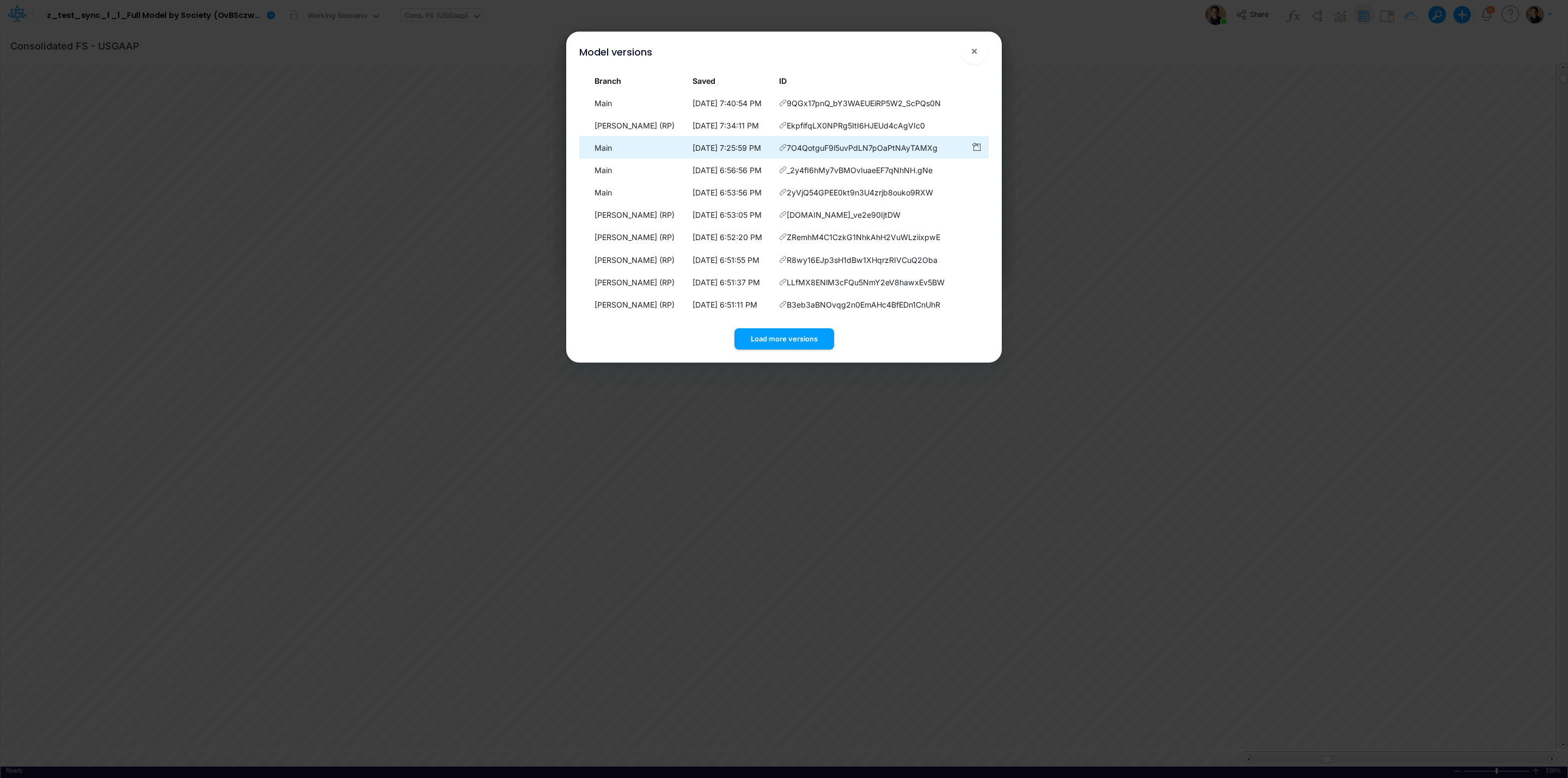
click at [820, 148] on span "7O4QotguF9l5uvPdLN7pOaPtNAyTAMXg" at bounding box center [862, 148] width 151 height 11
copy span "7O4QotguF9l5uvPdLN7pOaPtNAyTAMXg"
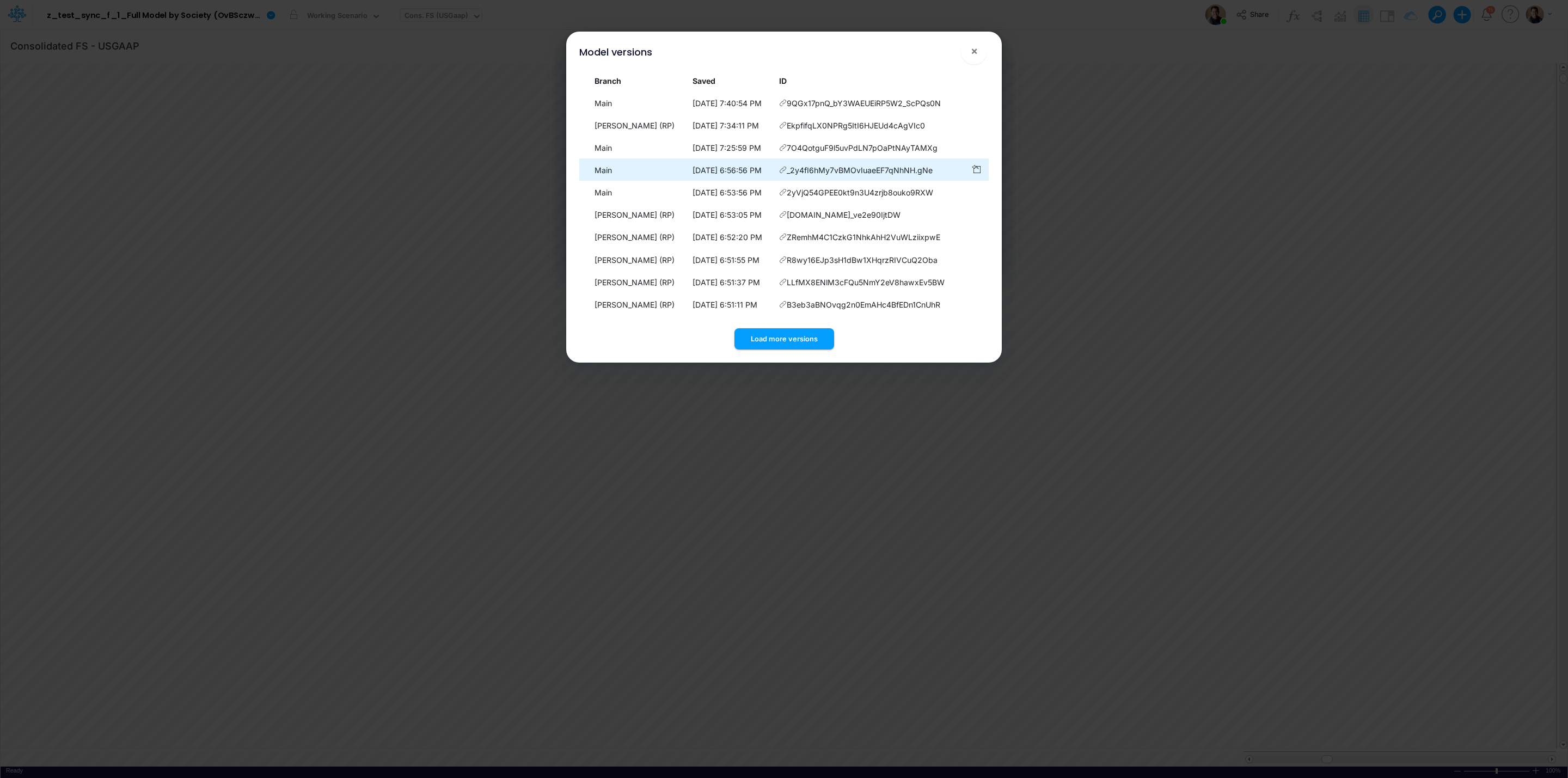
click at [785, 106] on icon at bounding box center [782, 102] width 7 height 7
click at [974, 52] on span "×" at bounding box center [974, 50] width 7 height 13
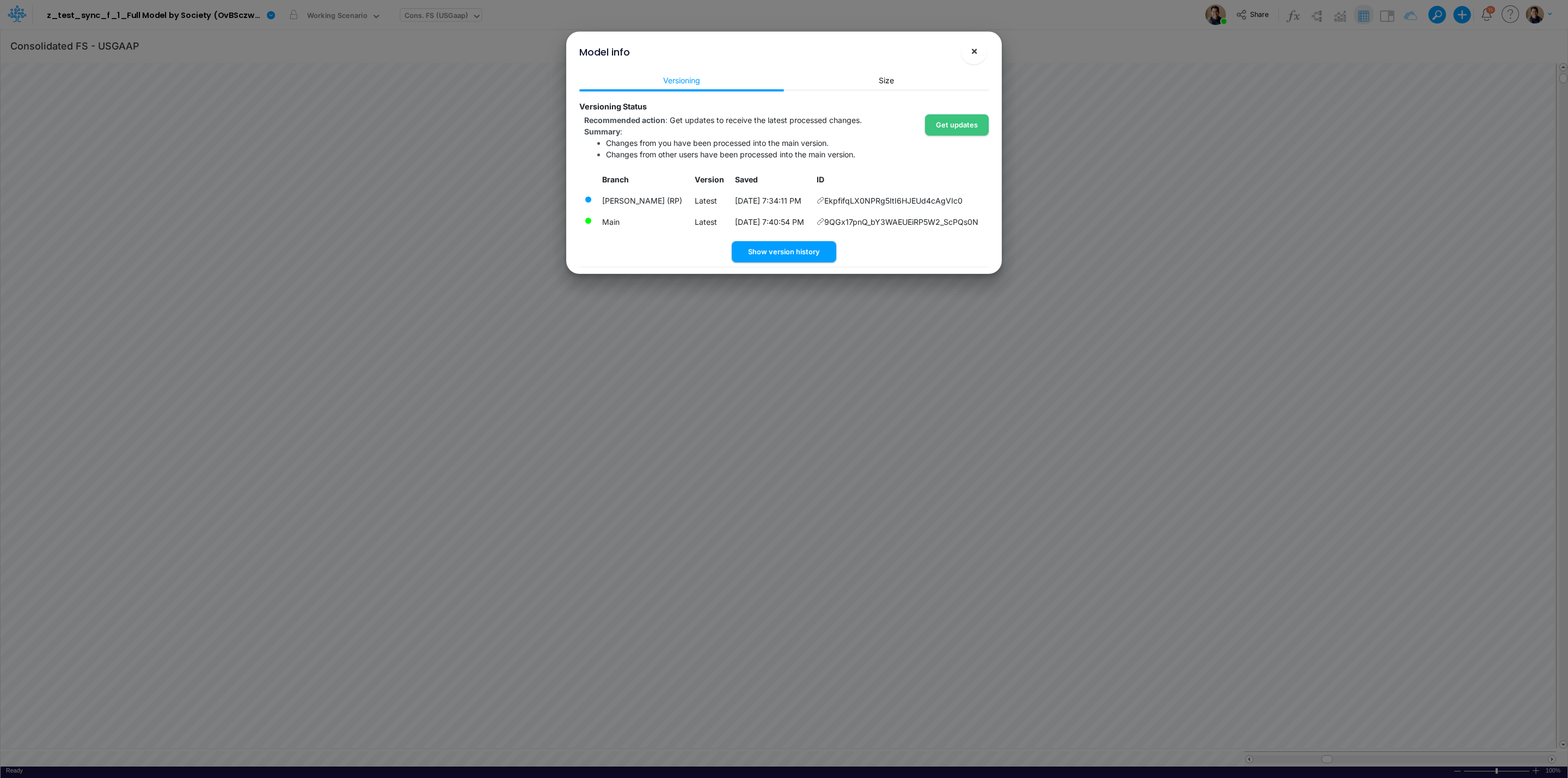
click at [975, 54] on span "×" at bounding box center [974, 50] width 7 height 13
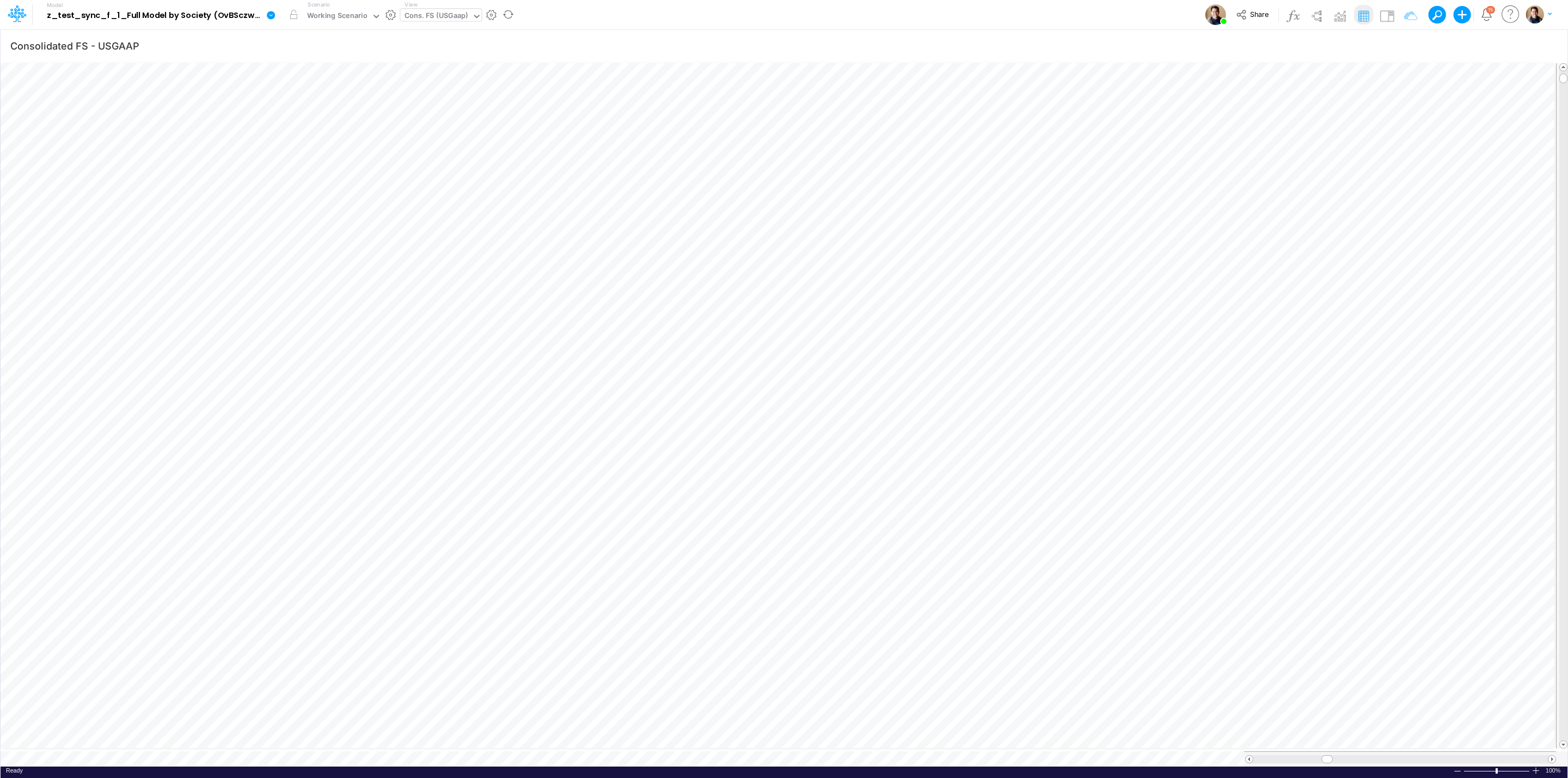
click at [273, 15] on icon at bounding box center [271, 15] width 8 height 8
click at [347, 125] on button "Sync Scenarios" at bounding box center [325, 130] width 117 height 17
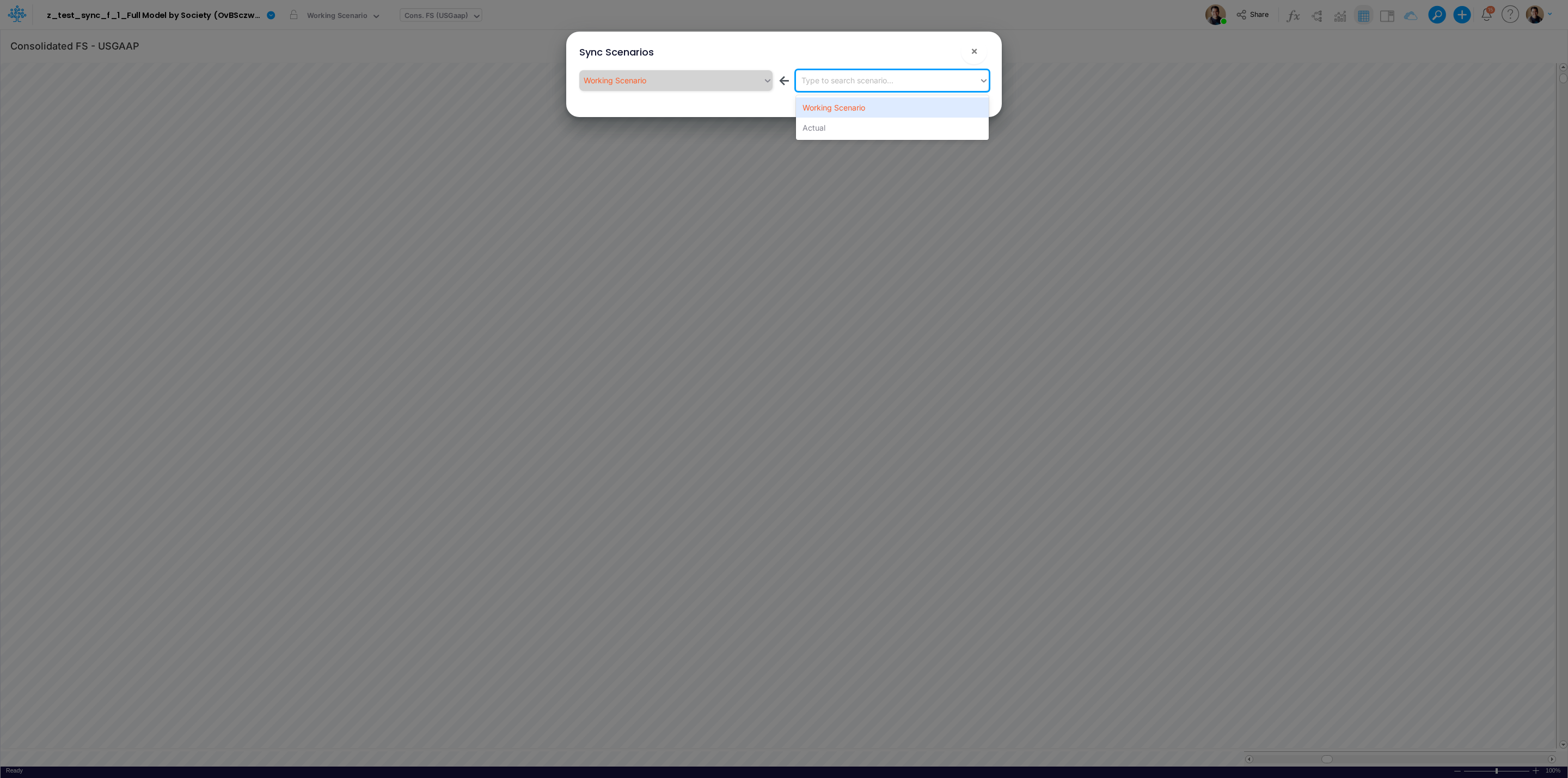
click at [844, 80] on div "Type to search scenario..." at bounding box center [846, 80] width 92 height 11
click at [853, 124] on div "Actual" at bounding box center [892, 127] width 192 height 20
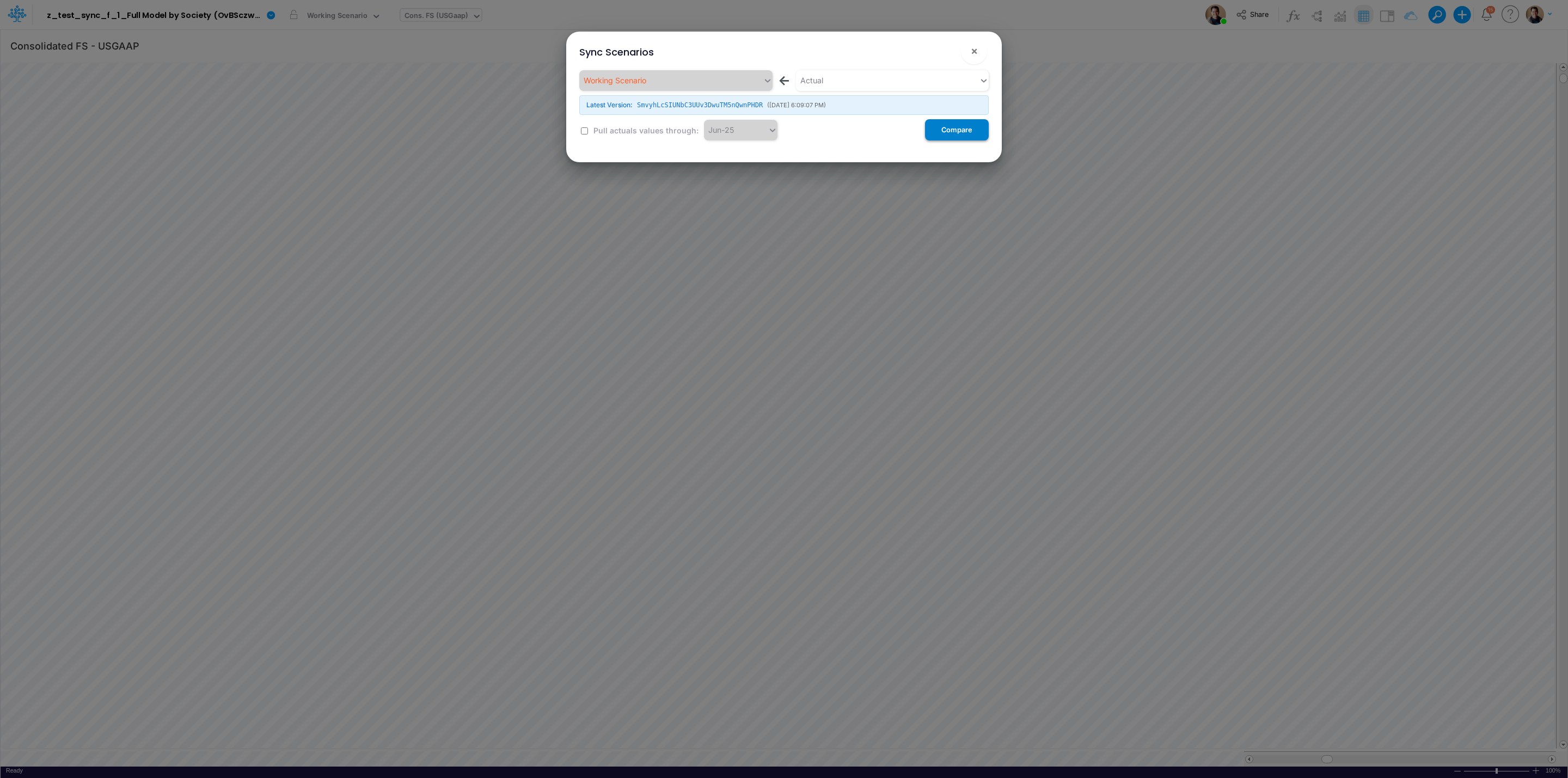
click at [945, 130] on button "Compare" at bounding box center [957, 130] width 63 height 21
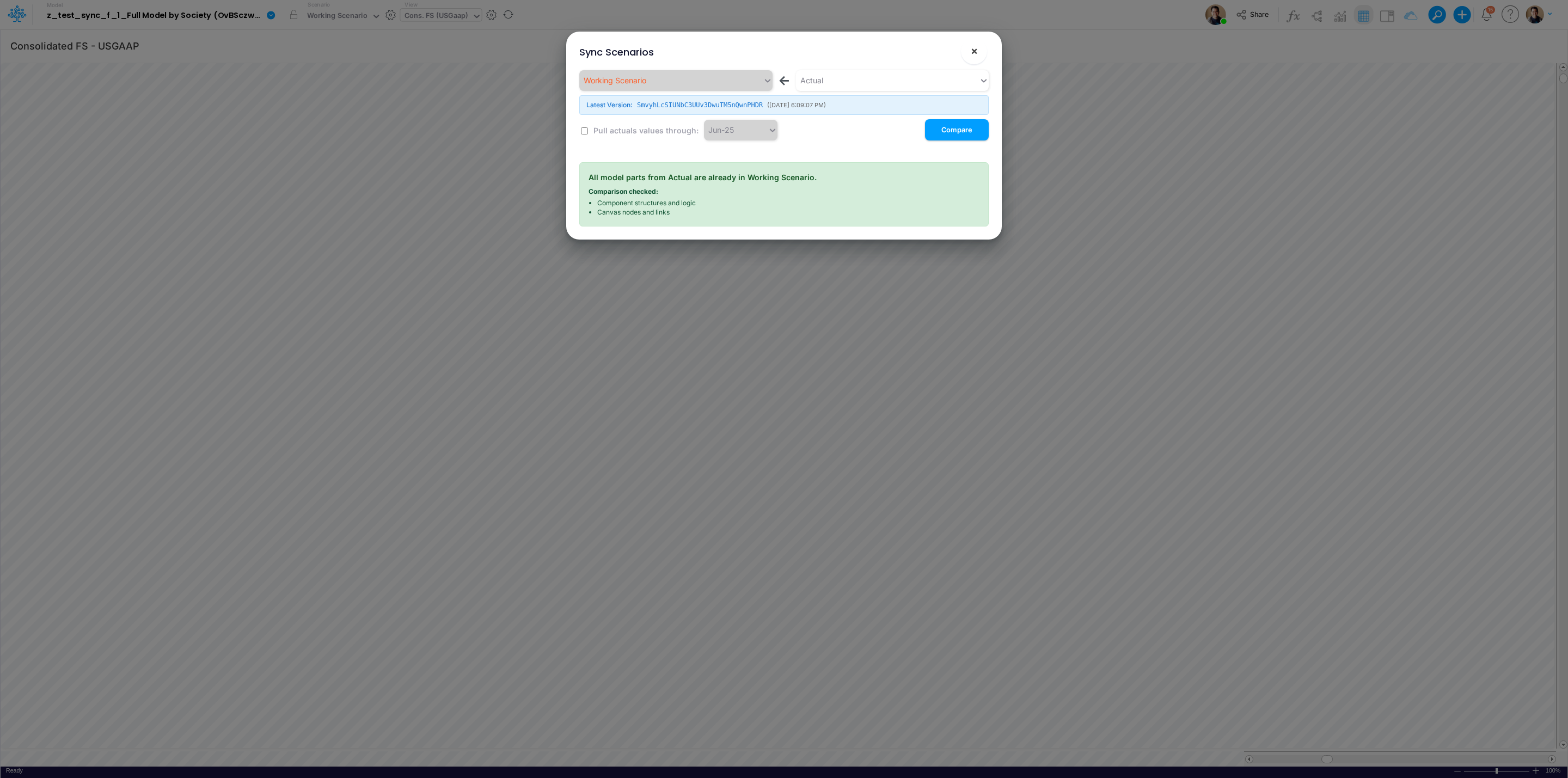
drag, startPoint x: 973, startPoint y: 47, endPoint x: 221, endPoint y: 1, distance: 753.4
click at [973, 47] on span "×" at bounding box center [974, 50] width 7 height 13
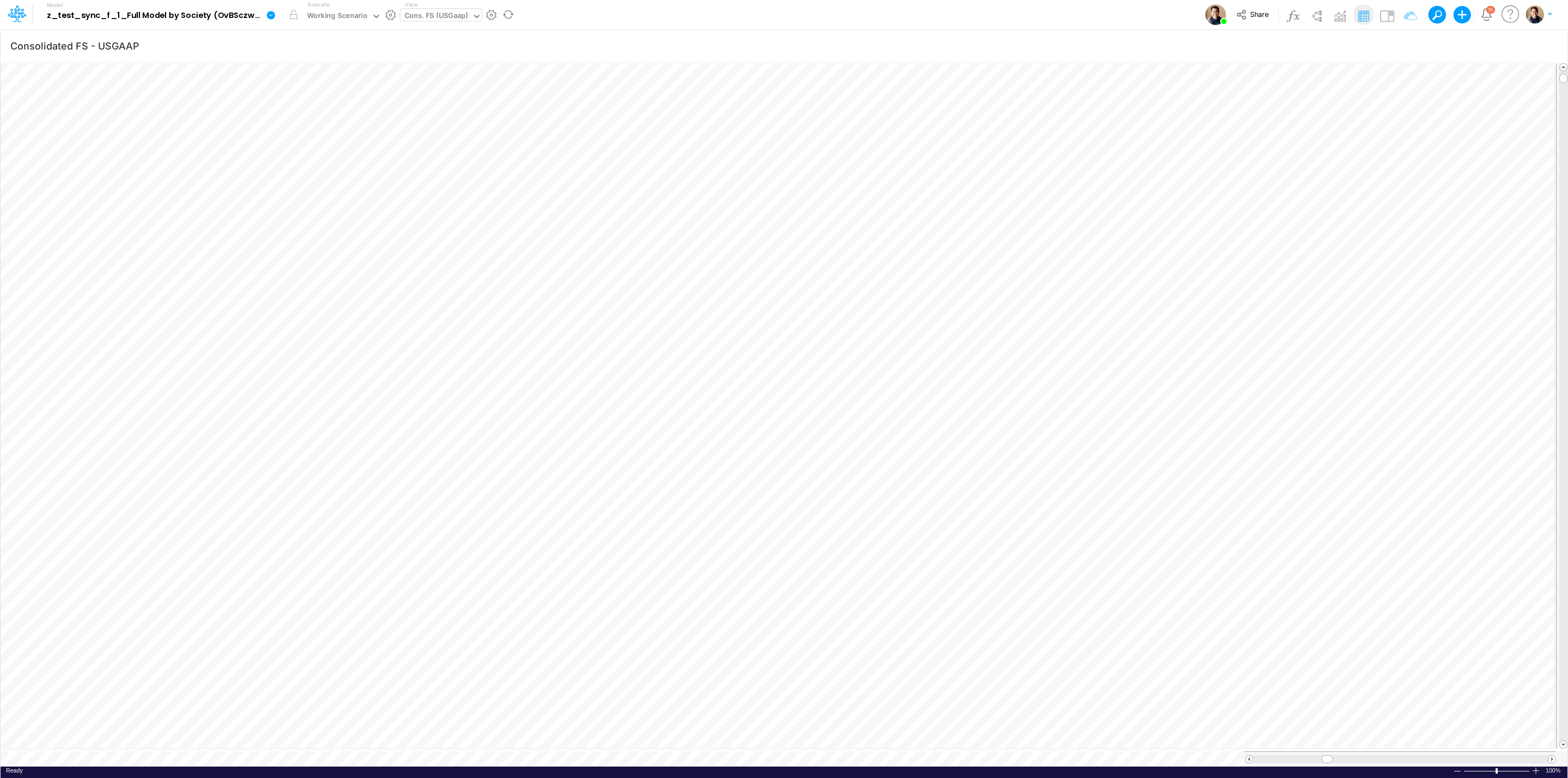
click at [273, 14] on icon at bounding box center [271, 15] width 8 height 8
click at [353, 114] on button "View model info" at bounding box center [325, 113] width 117 height 17
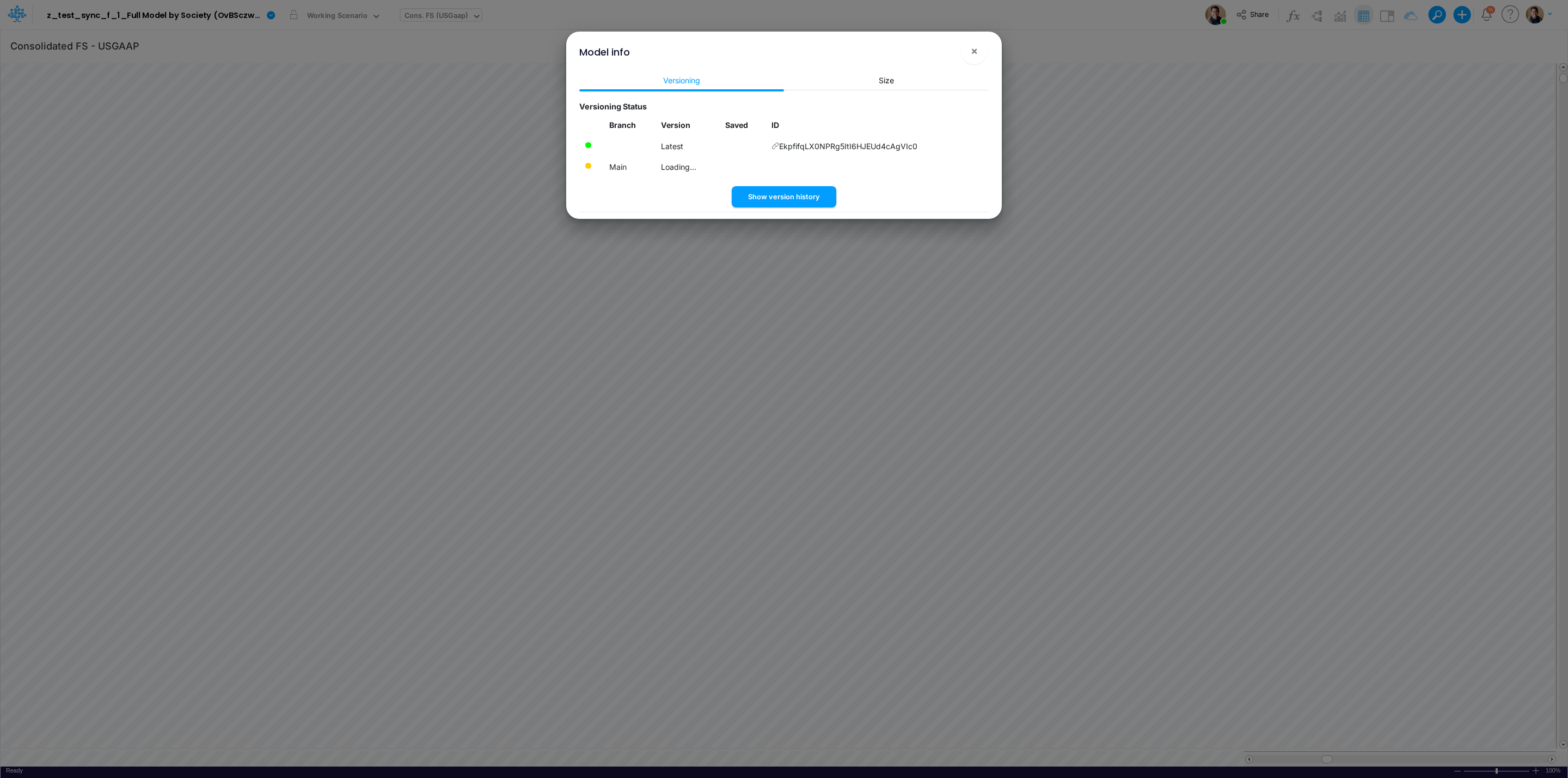
click at [811, 208] on div "Versioning Size Versioning Status Branch Version Saved ID Latest EkpfifqLX0NPRg…" at bounding box center [784, 144] width 427 height 151
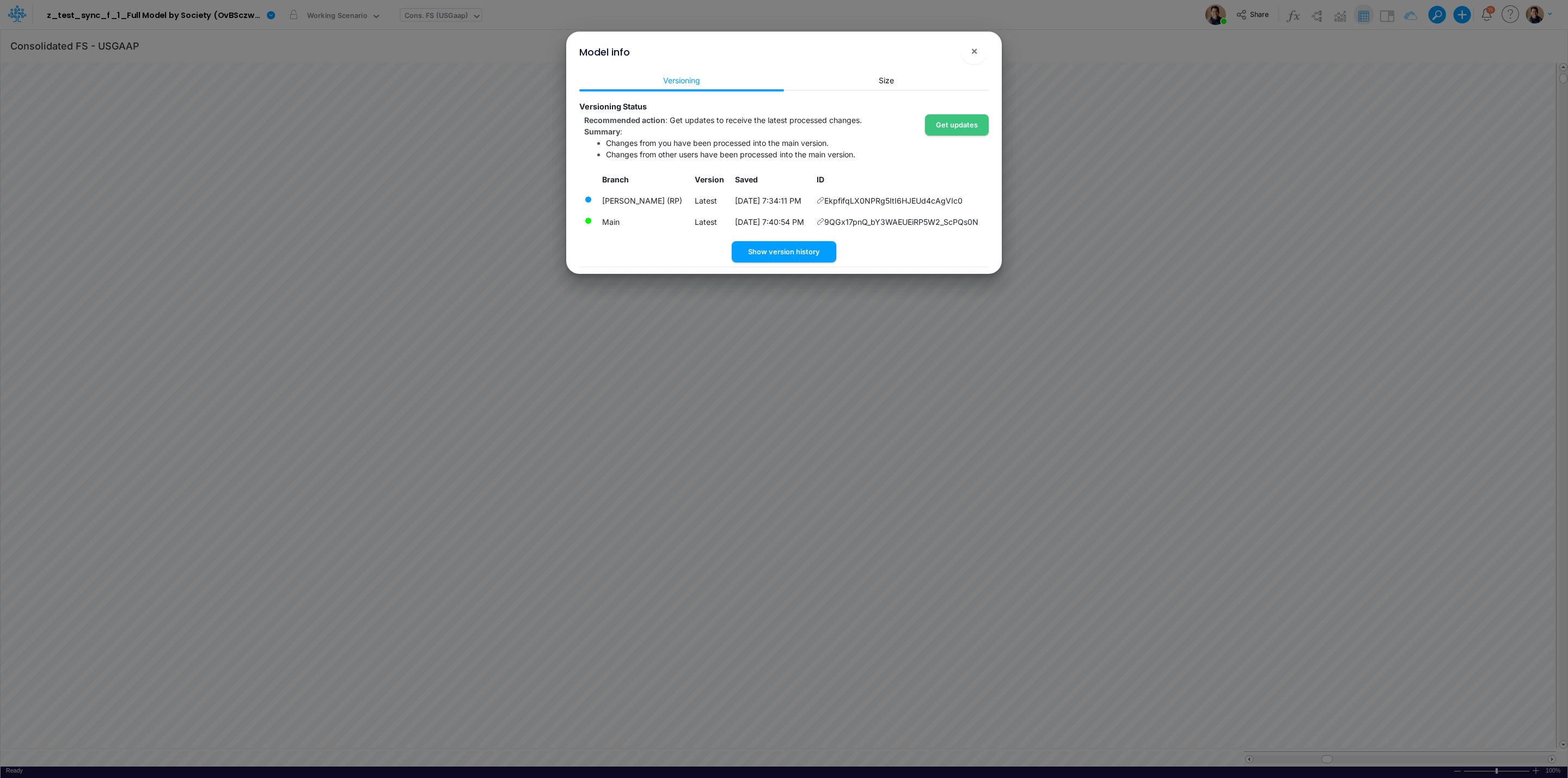
click at [787, 200] on td "8/13/2025, 7:34:11 PM" at bounding box center [771, 200] width 81 height 21
click at [799, 246] on button "Show version history" at bounding box center [784, 251] width 105 height 21
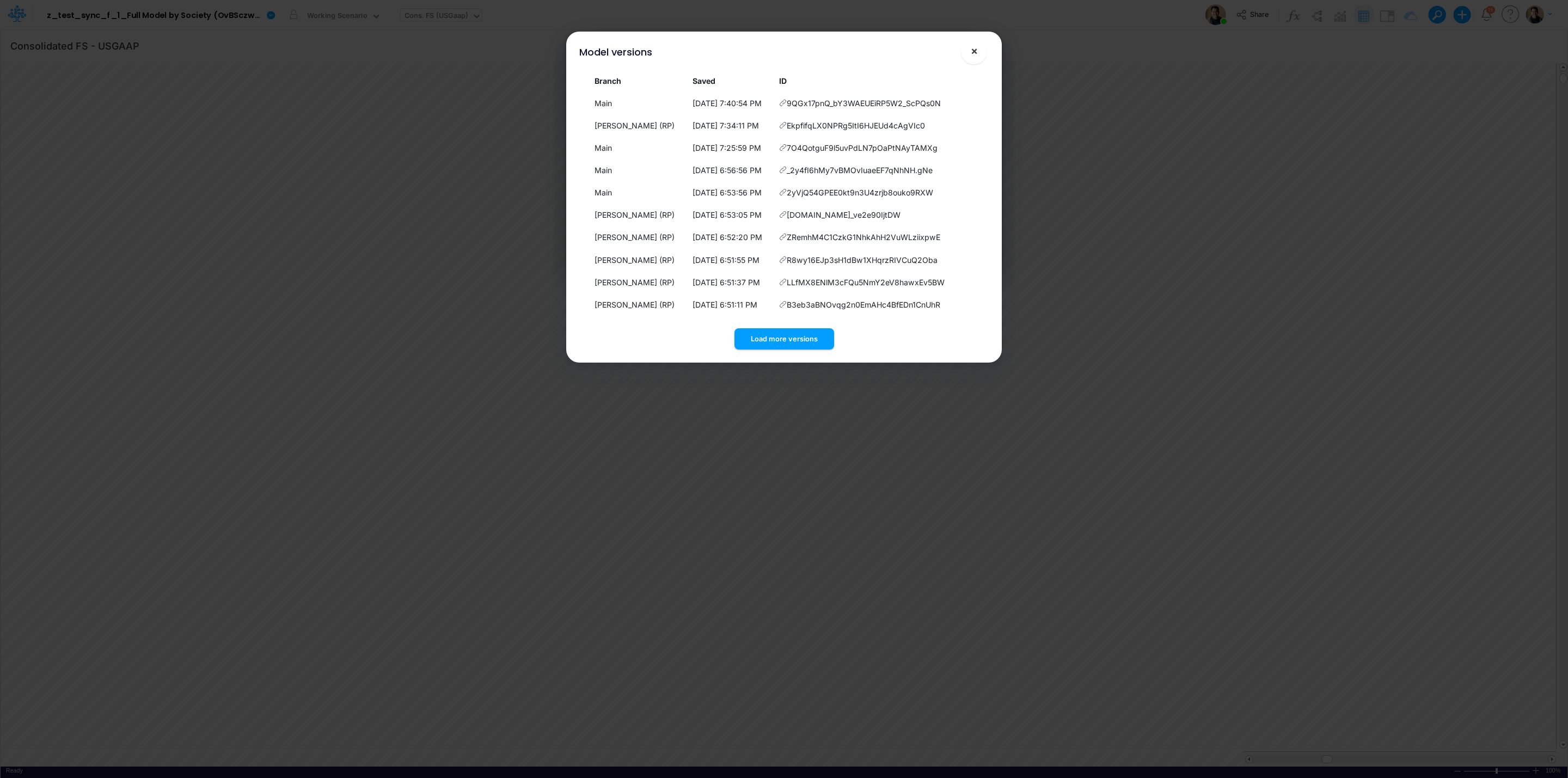
drag, startPoint x: 962, startPoint y: 51, endPoint x: 970, endPoint y: 51, distance: 8.0
click at [970, 51] on button "×" at bounding box center [974, 51] width 26 height 26
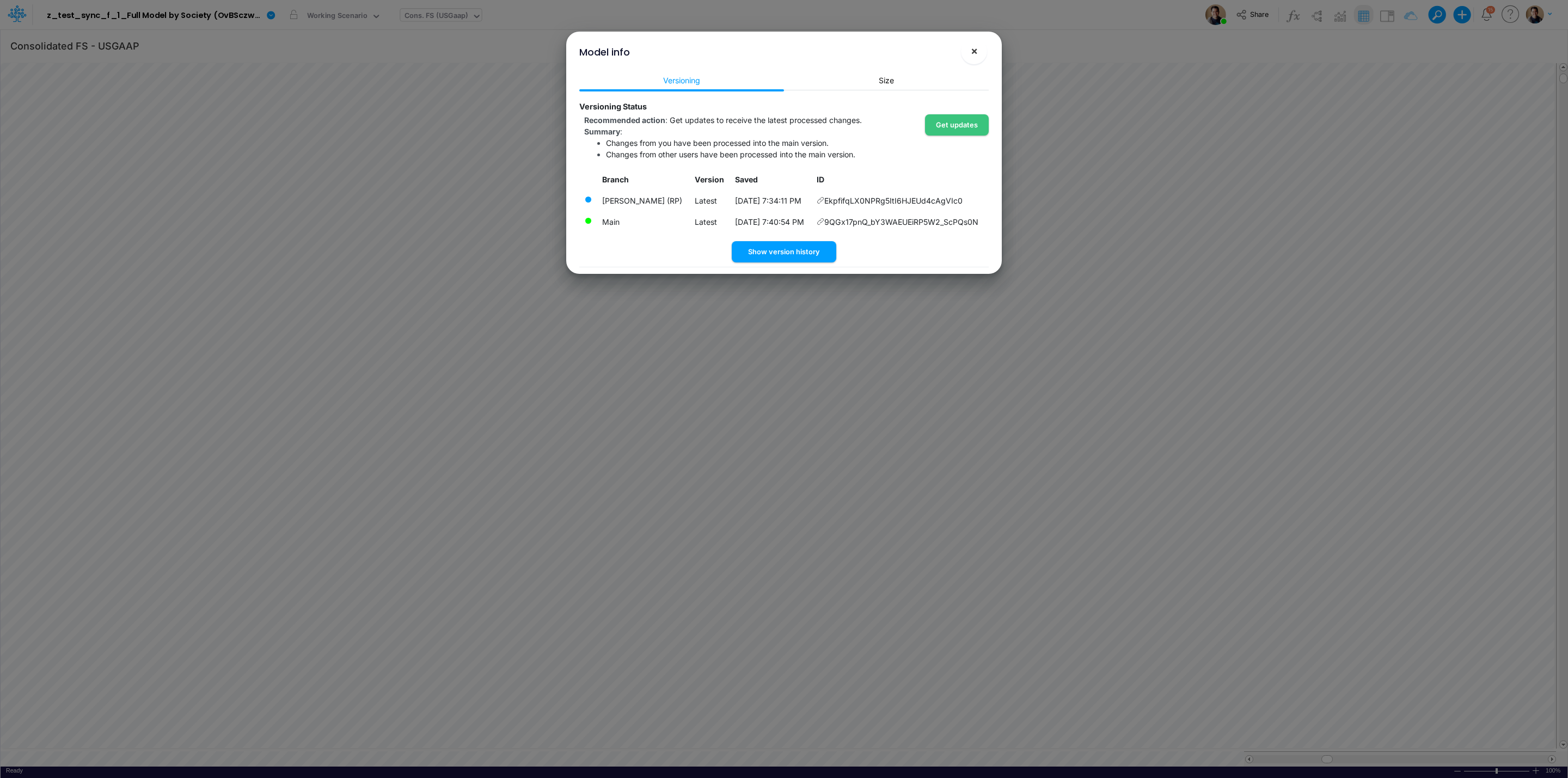
click at [973, 50] on span "×" at bounding box center [974, 50] width 7 height 13
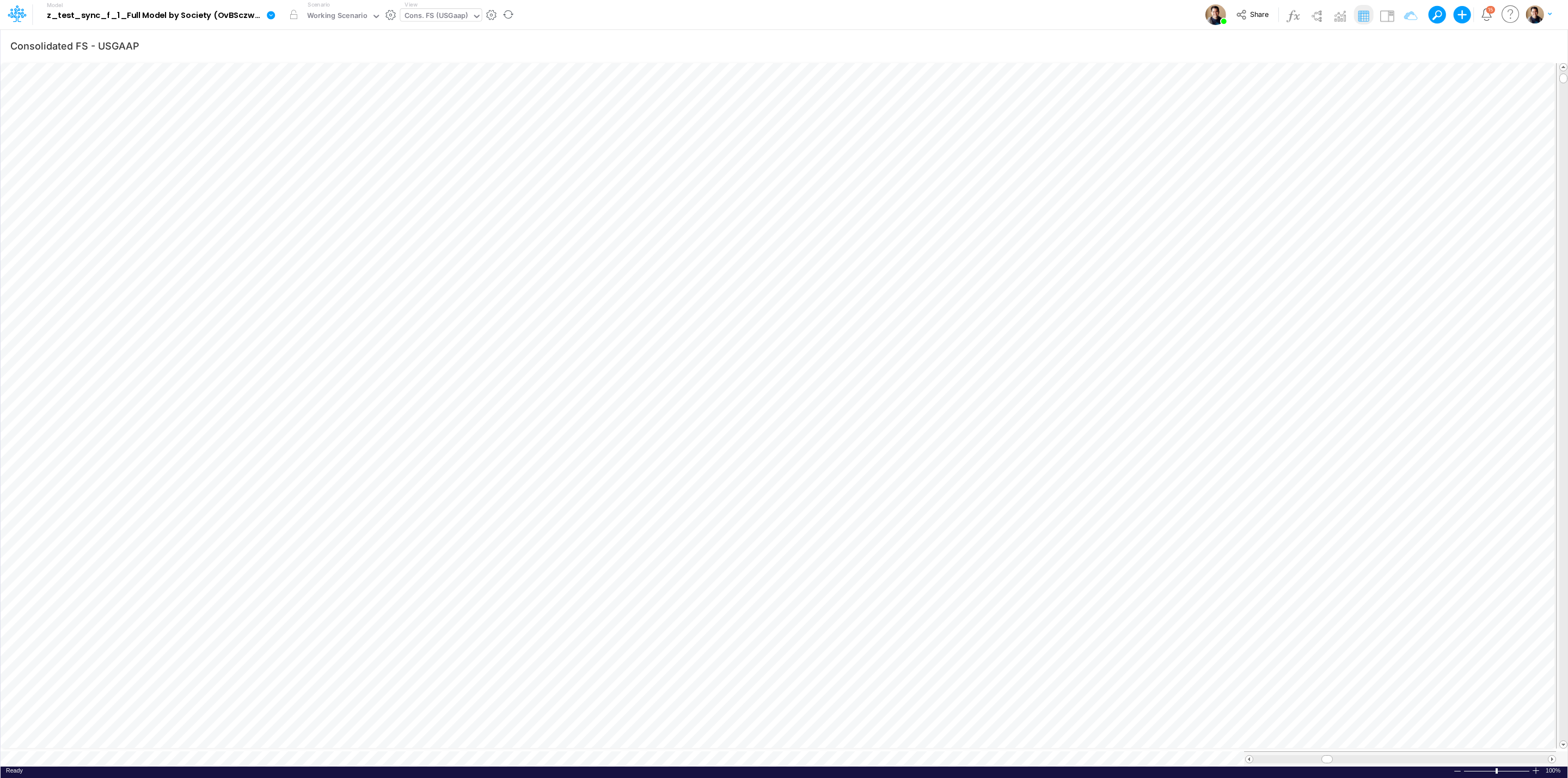
click at [270, 14] on icon at bounding box center [271, 15] width 8 height 8
click at [338, 126] on button "Sync Scenarios" at bounding box center [325, 130] width 117 height 17
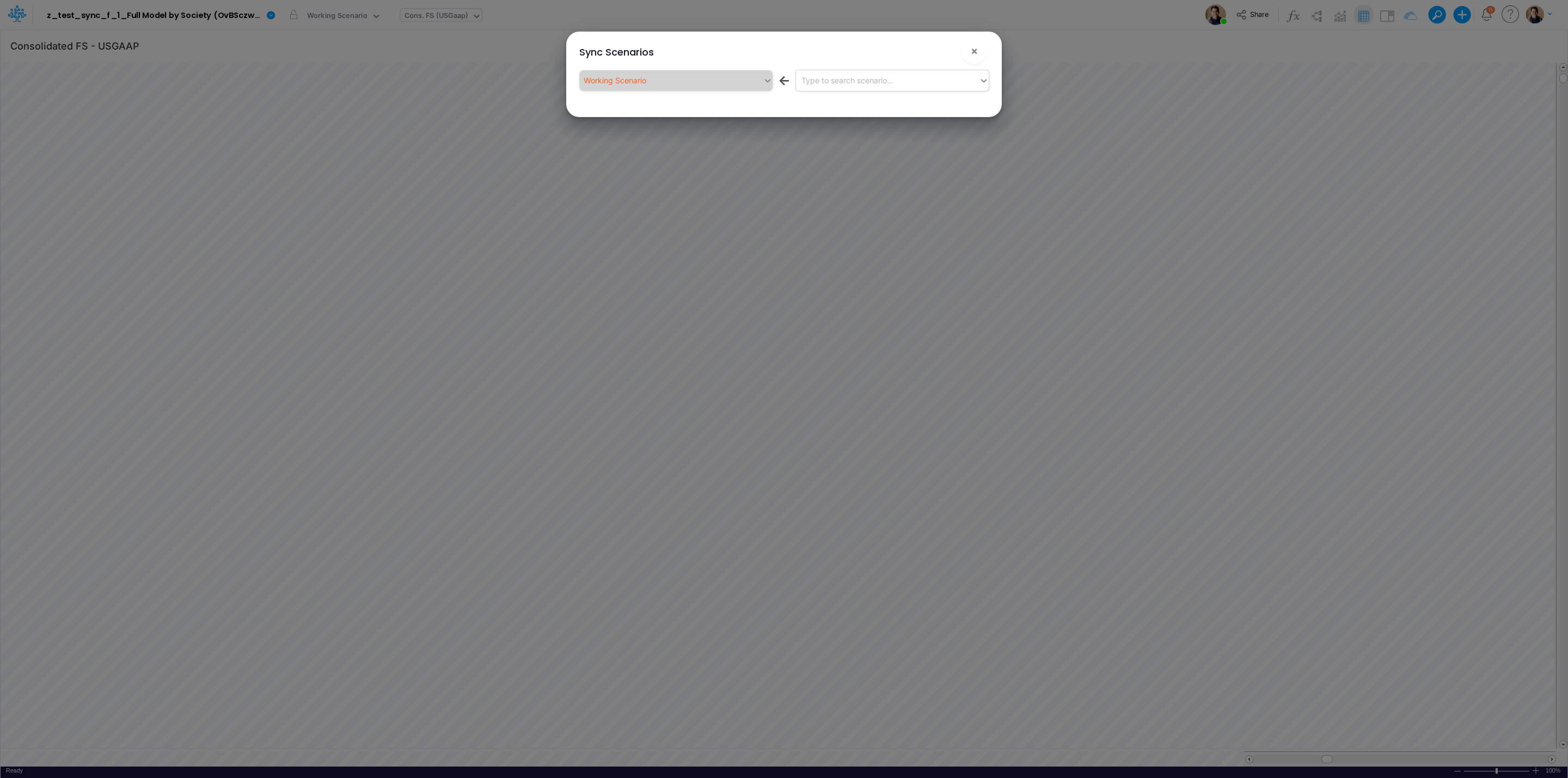
click at [841, 87] on div "Type to search scenario..." at bounding box center [888, 80] width 183 height 18
click at [842, 121] on div "Actual" at bounding box center [892, 127] width 192 height 20
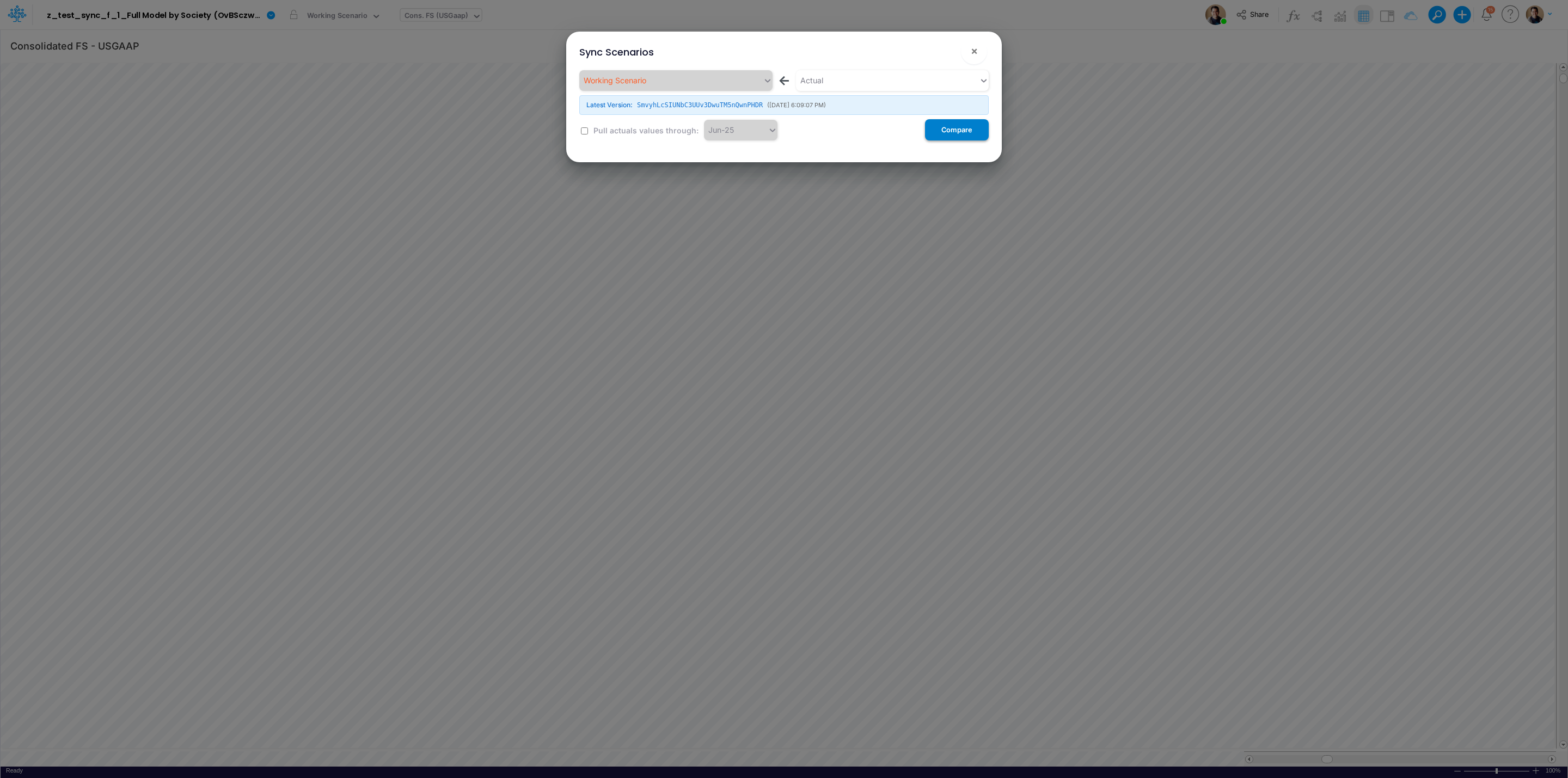
click at [949, 127] on button "Compare" at bounding box center [957, 130] width 63 height 21
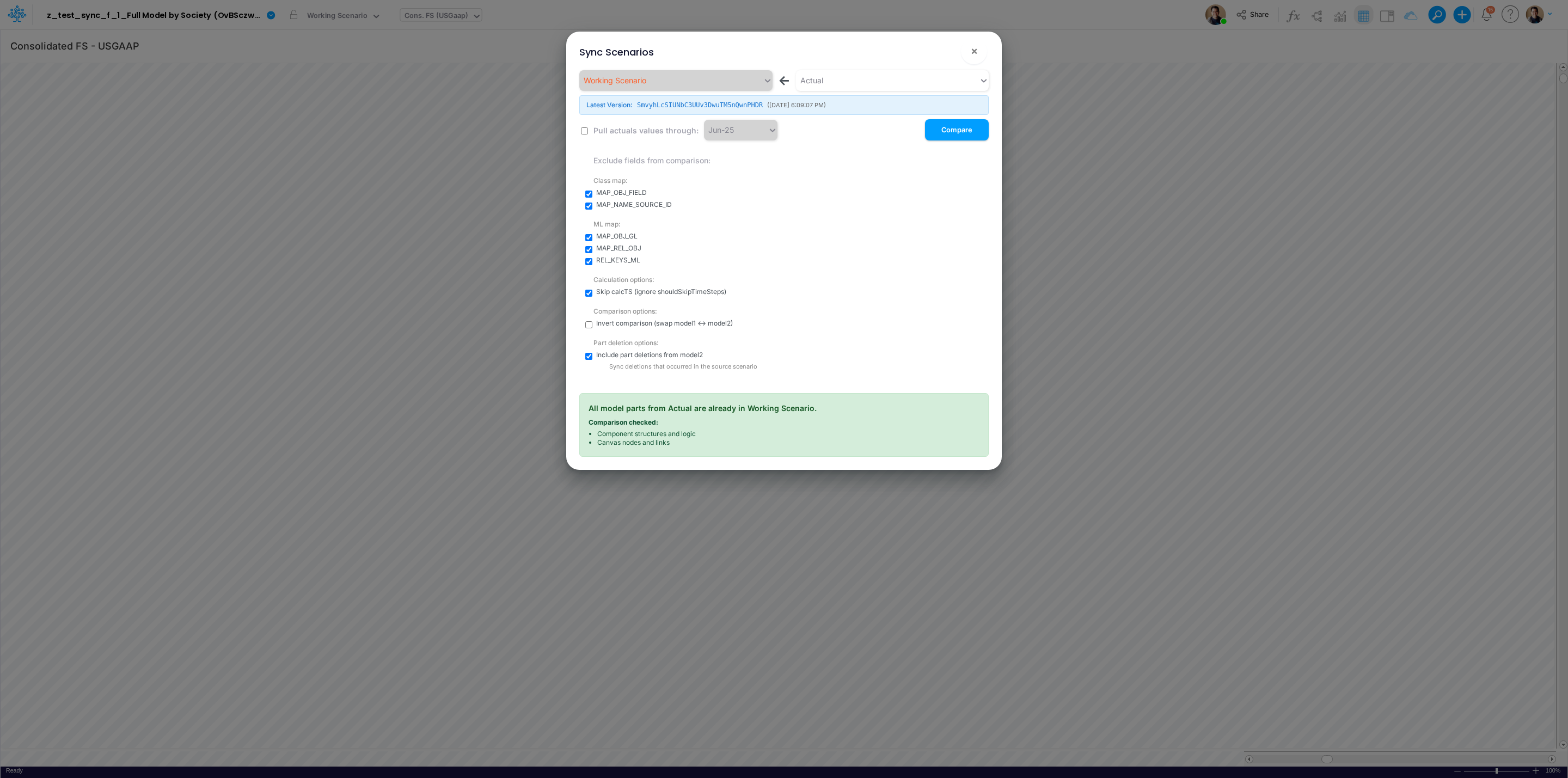
click at [587, 259] on input "checkbox" at bounding box center [588, 261] width 7 height 7
checkbox input "false"
click at [587, 246] on input "checkbox" at bounding box center [588, 249] width 7 height 7
checkbox input "false"
click at [587, 237] on input "checkbox" at bounding box center [588, 237] width 7 height 7
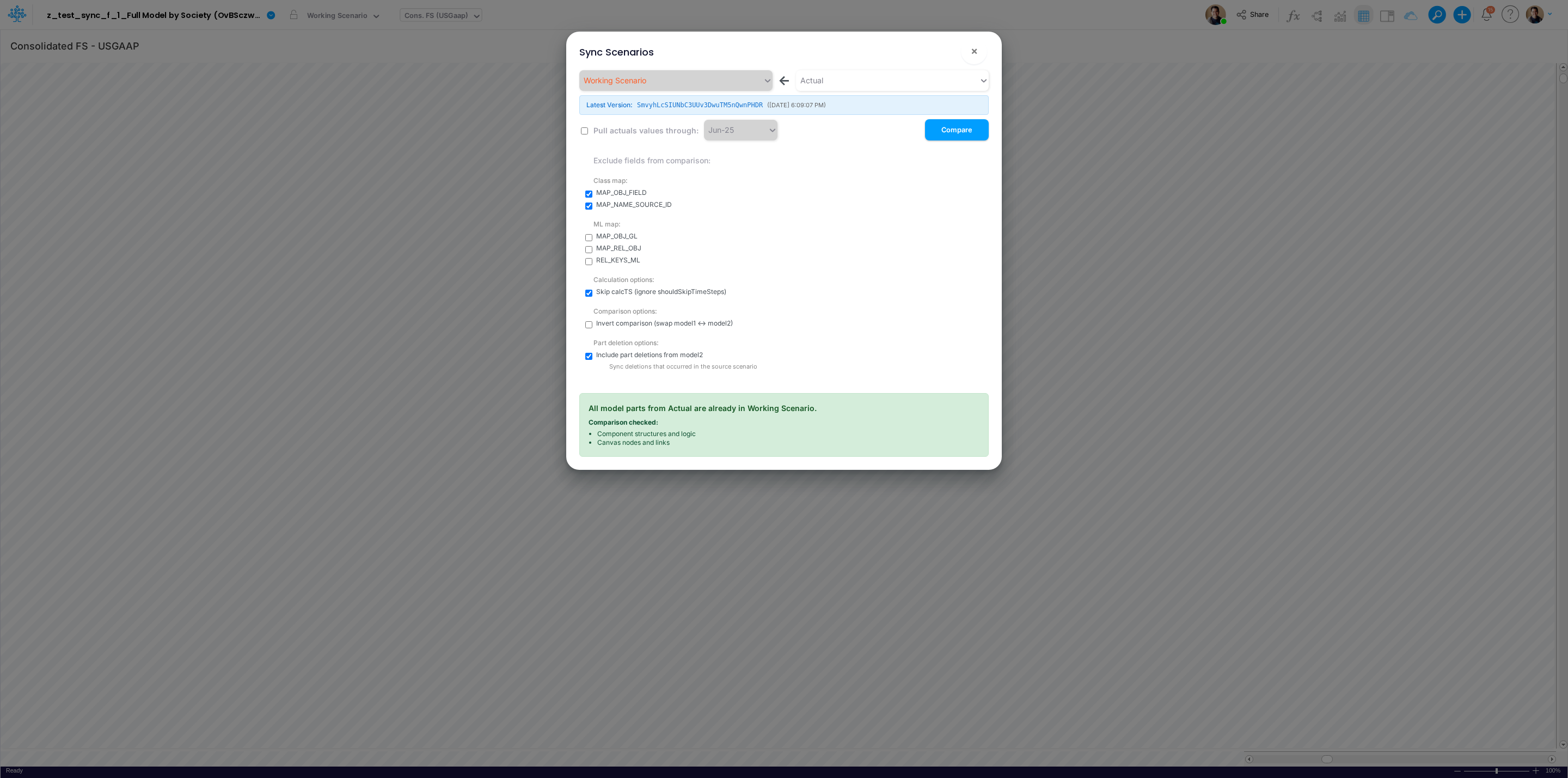
checkbox input "false"
click at [587, 206] on input "checkbox" at bounding box center [588, 206] width 7 height 7
checkbox input "false"
click at [590, 191] on input "checkbox" at bounding box center [588, 194] width 7 height 7
checkbox input "false"
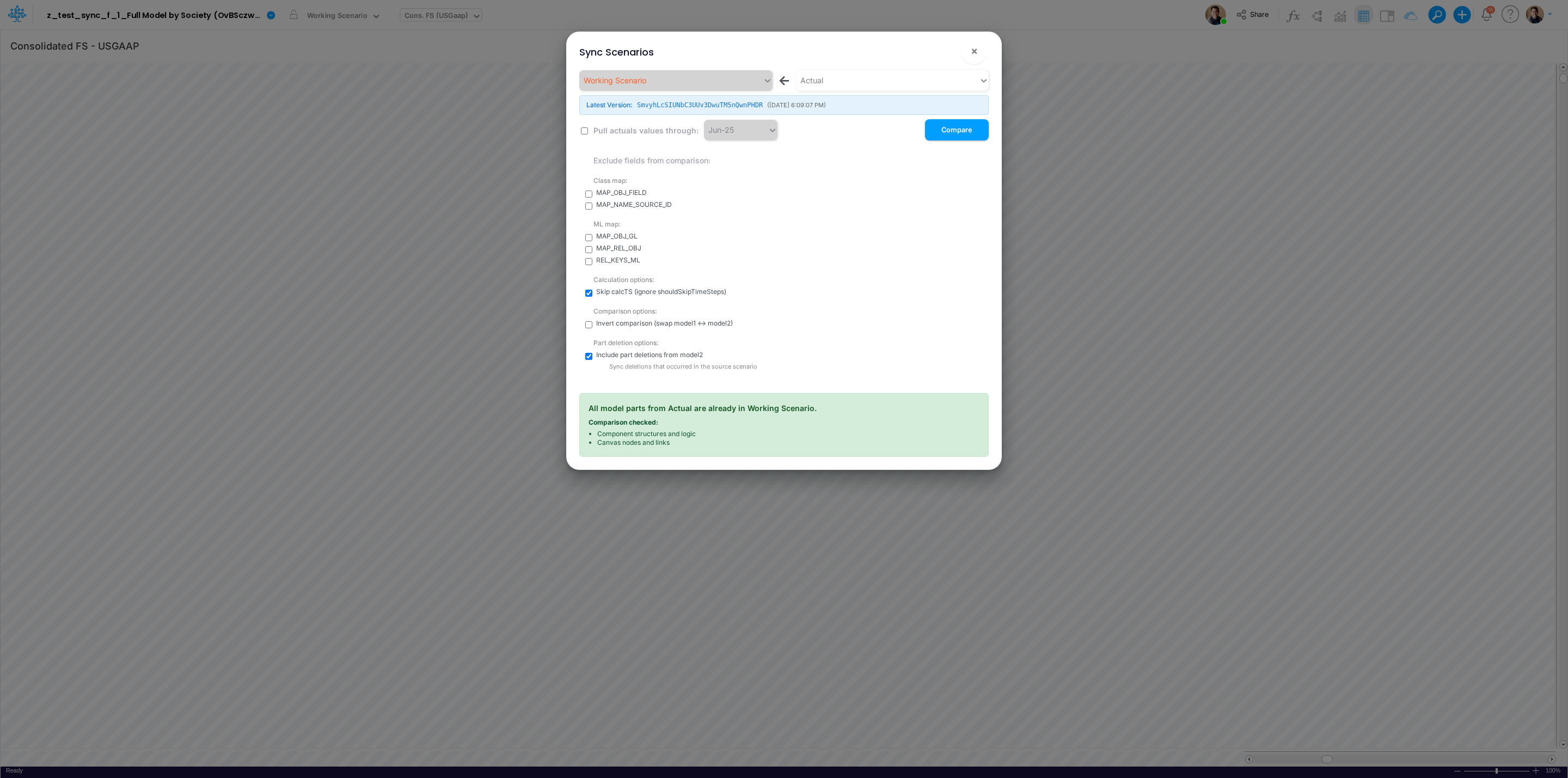
click at [588, 355] on input "checkbox" at bounding box center [588, 356] width 7 height 7
checkbox input "false"
click at [588, 327] on input "checkbox" at bounding box center [588, 325] width 7 height 7
checkbox input "true"
click at [953, 131] on button "Compare" at bounding box center [957, 130] width 63 height 21
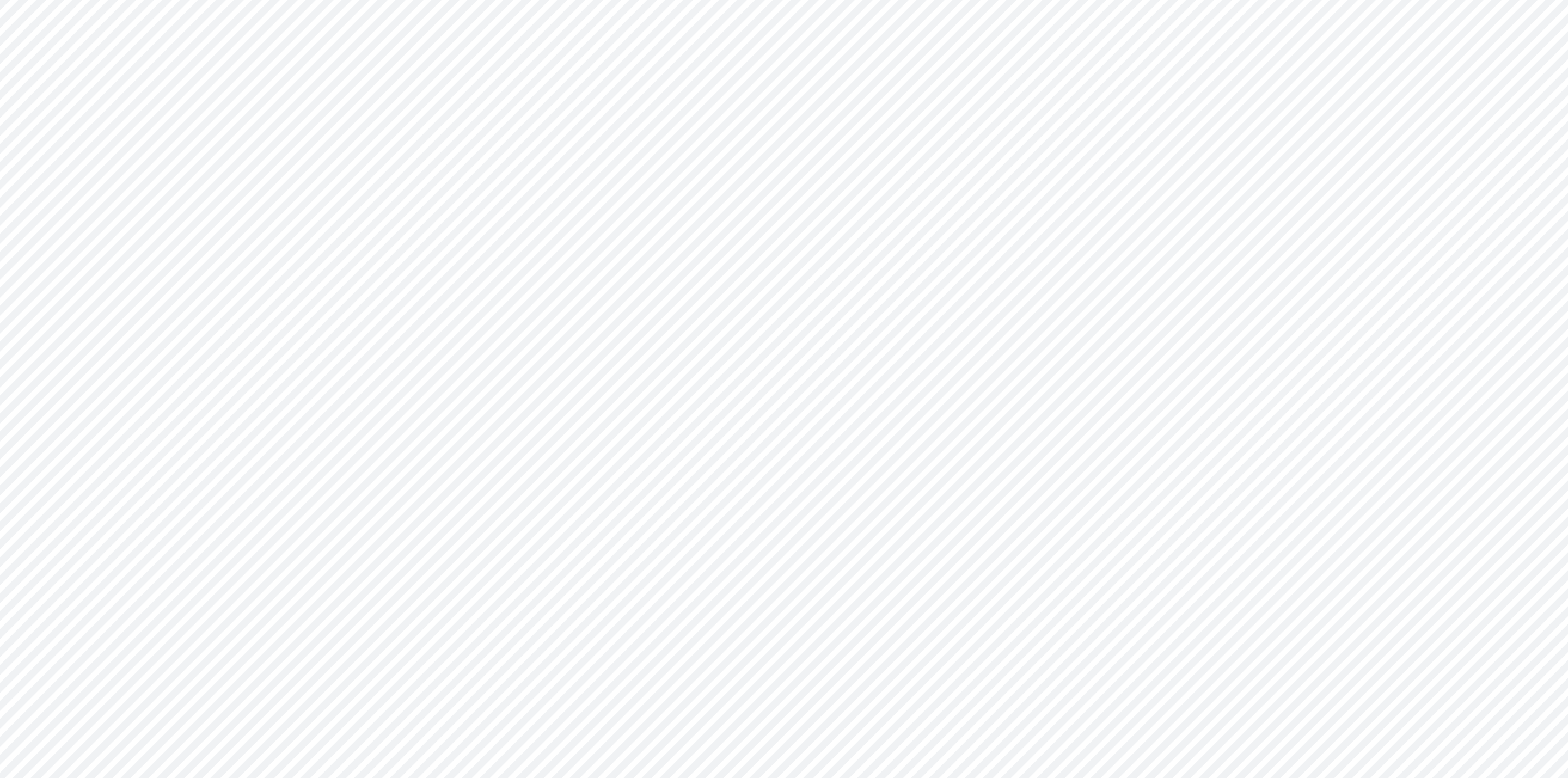
type input "Consolidated FS - USGAAP"
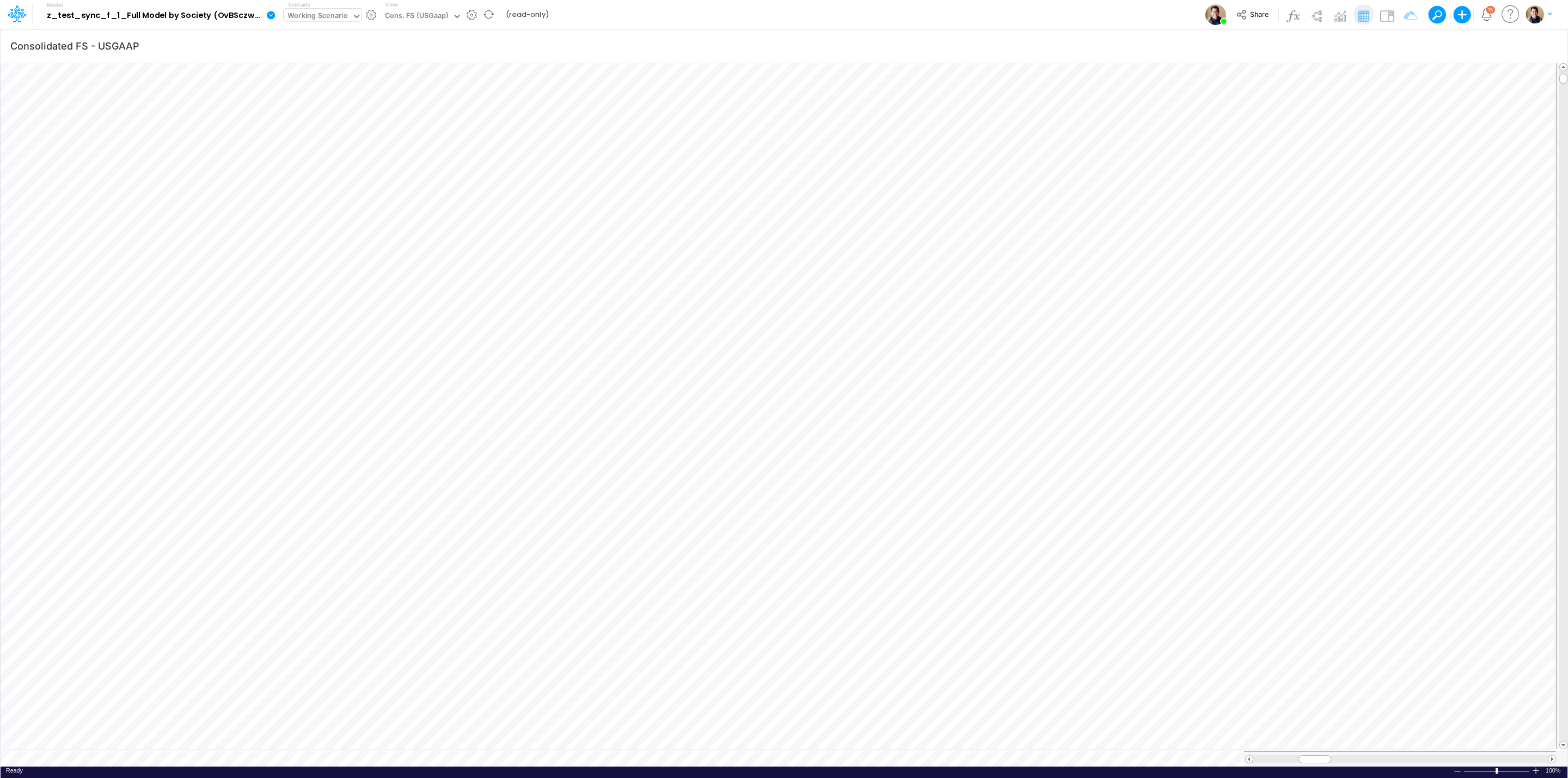
click at [334, 15] on div "Working Scenario" at bounding box center [317, 16] width 60 height 12
click at [334, 18] on div "Working Scenario" at bounding box center [317, 16] width 60 height 12
click at [334, 55] on div "Actual" at bounding box center [372, 54] width 164 height 11
